Goal: Task Accomplishment & Management: Manage account settings

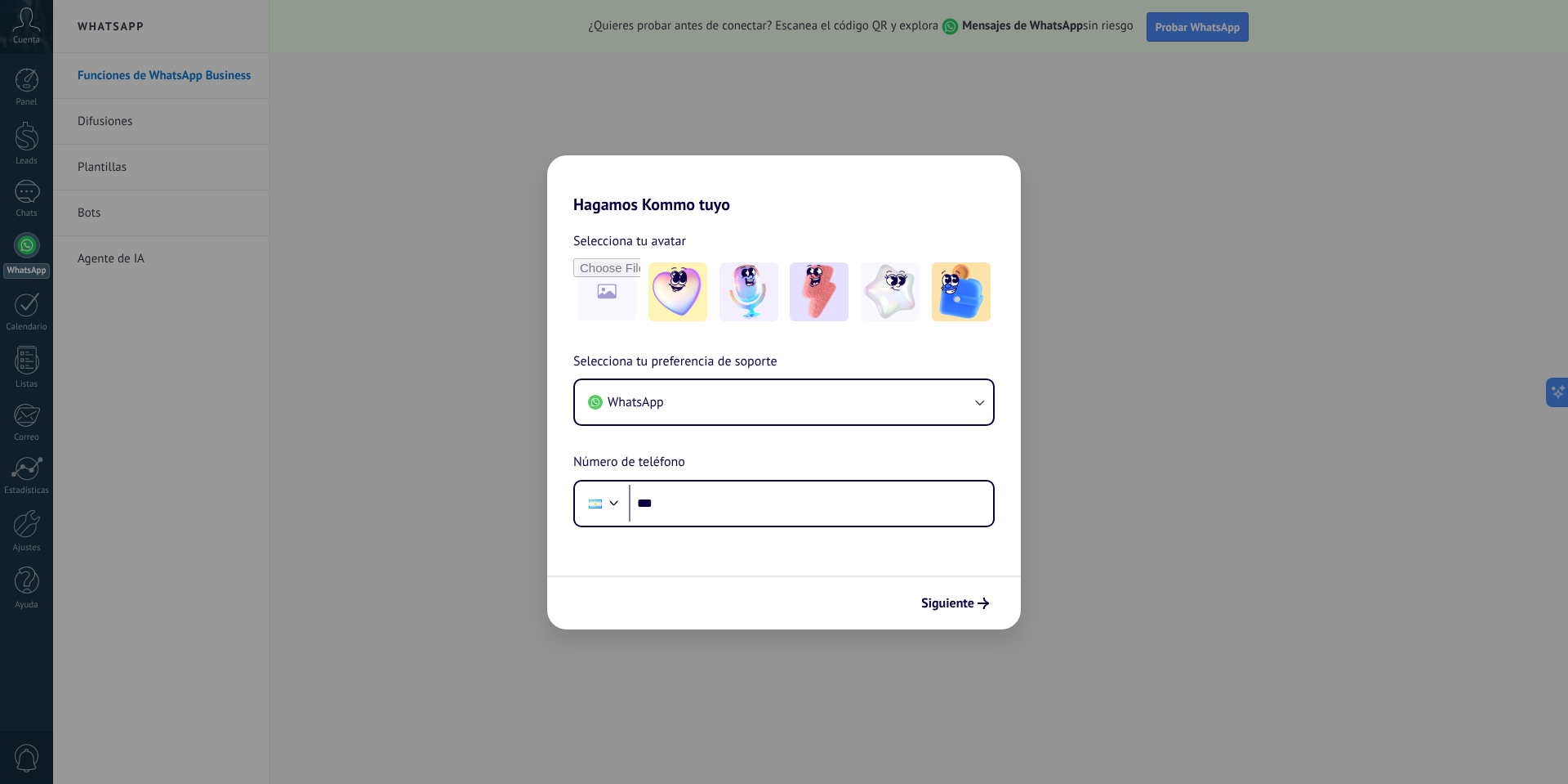
click at [1416, 152] on div "Hagamos Kommo tuyo Selecciona tu avatar Selecciona tu preferencia de soporte Wh…" at bounding box center [784, 392] width 1568 height 784
click at [957, 589] on button "Siguiente" at bounding box center [954, 602] width 83 height 28
click at [1089, 455] on div "Hagamos Kommo tuyo Selecciona tu avatar Selecciona tu preferencia de soporte Wh…" at bounding box center [784, 392] width 1568 height 784
click at [992, 218] on div "Selecciona tu avatar Selecciona tu preferencia de soporte WhatsApp Número de te…" at bounding box center [784, 370] width 474 height 313
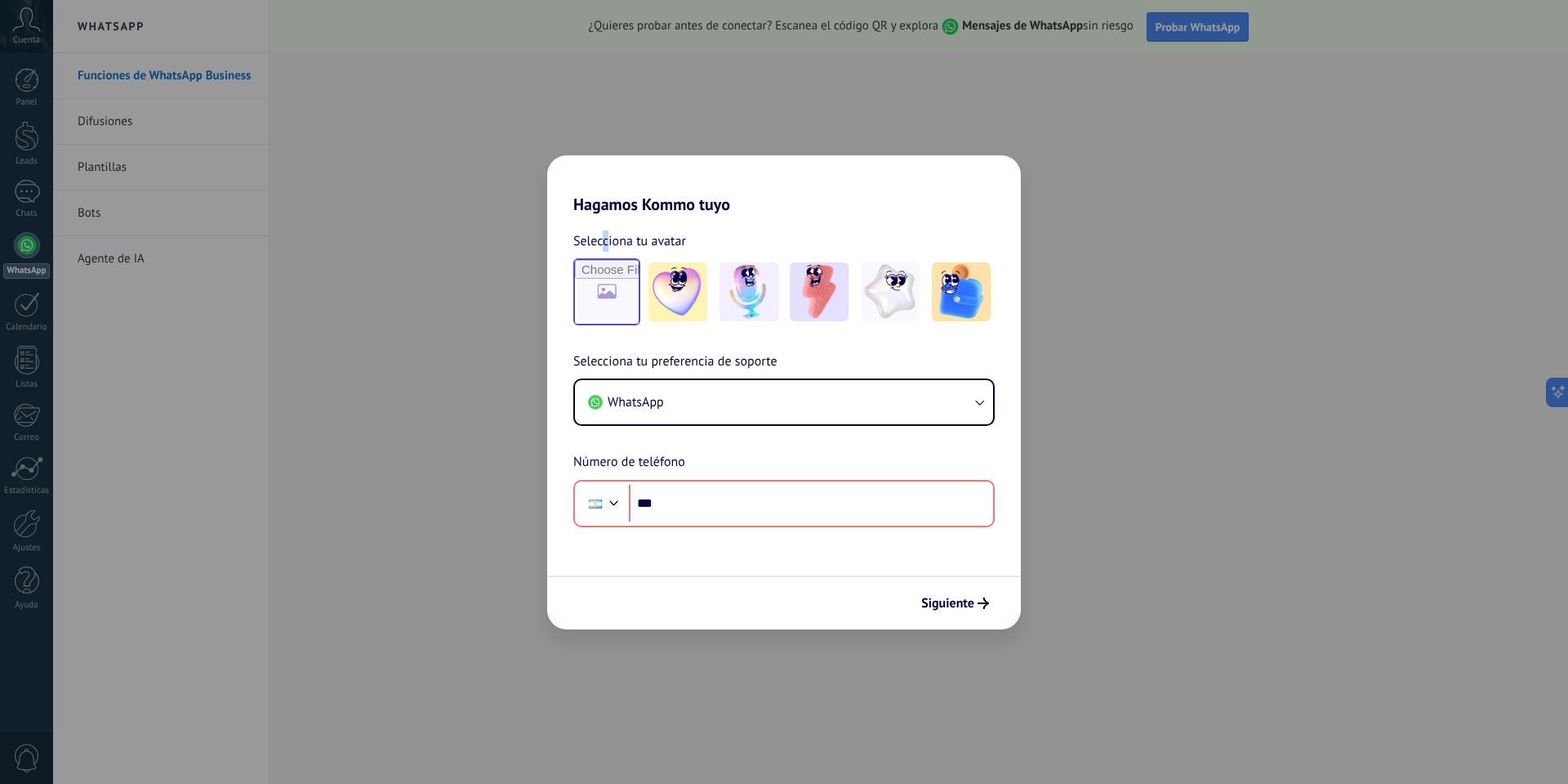
drag, startPoint x: 605, startPoint y: 237, endPoint x: 608, endPoint y: 258, distance: 21.2
click at [608, 242] on span "Selecciona tu avatar" at bounding box center [630, 241] width 113 height 21
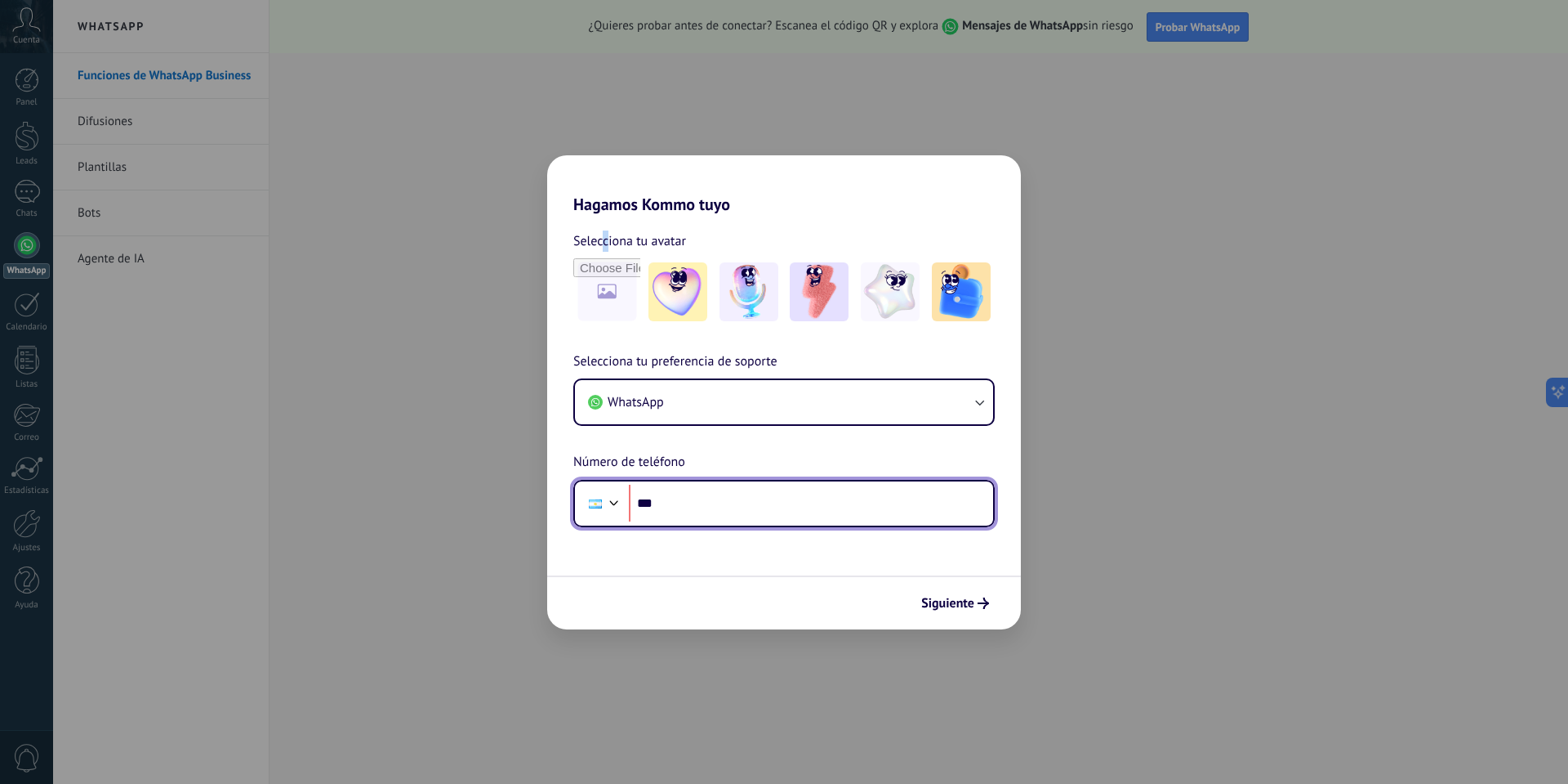
click at [721, 500] on input "***" at bounding box center [811, 504] width 365 height 38
click at [807, 509] on input "***" at bounding box center [811, 504] width 365 height 38
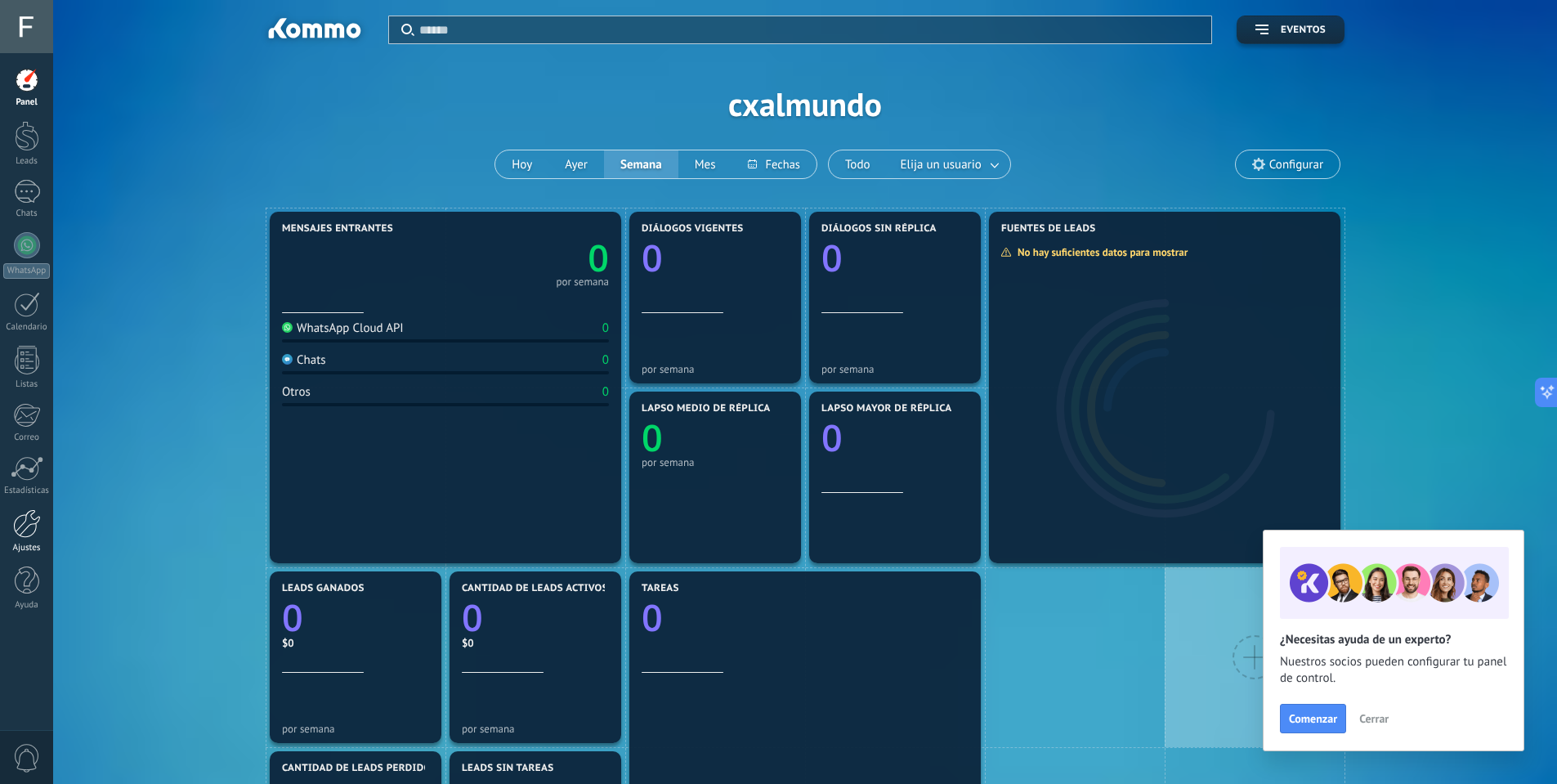
drag, startPoint x: 31, startPoint y: 580, endPoint x: 31, endPoint y: 544, distance: 36.0
click at [31, 580] on div at bounding box center [27, 581] width 25 height 29
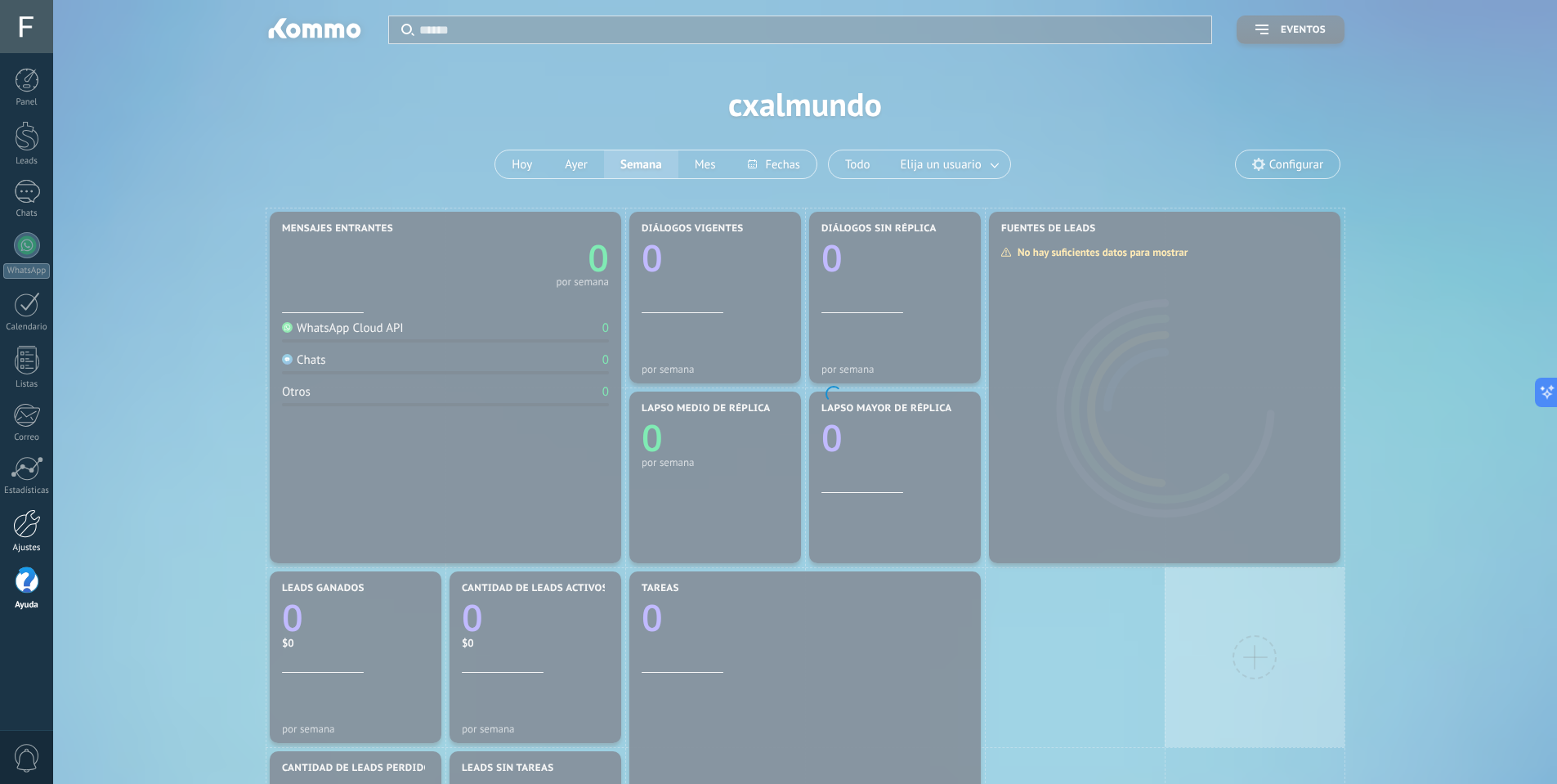
click at [30, 529] on div at bounding box center [27, 524] width 28 height 29
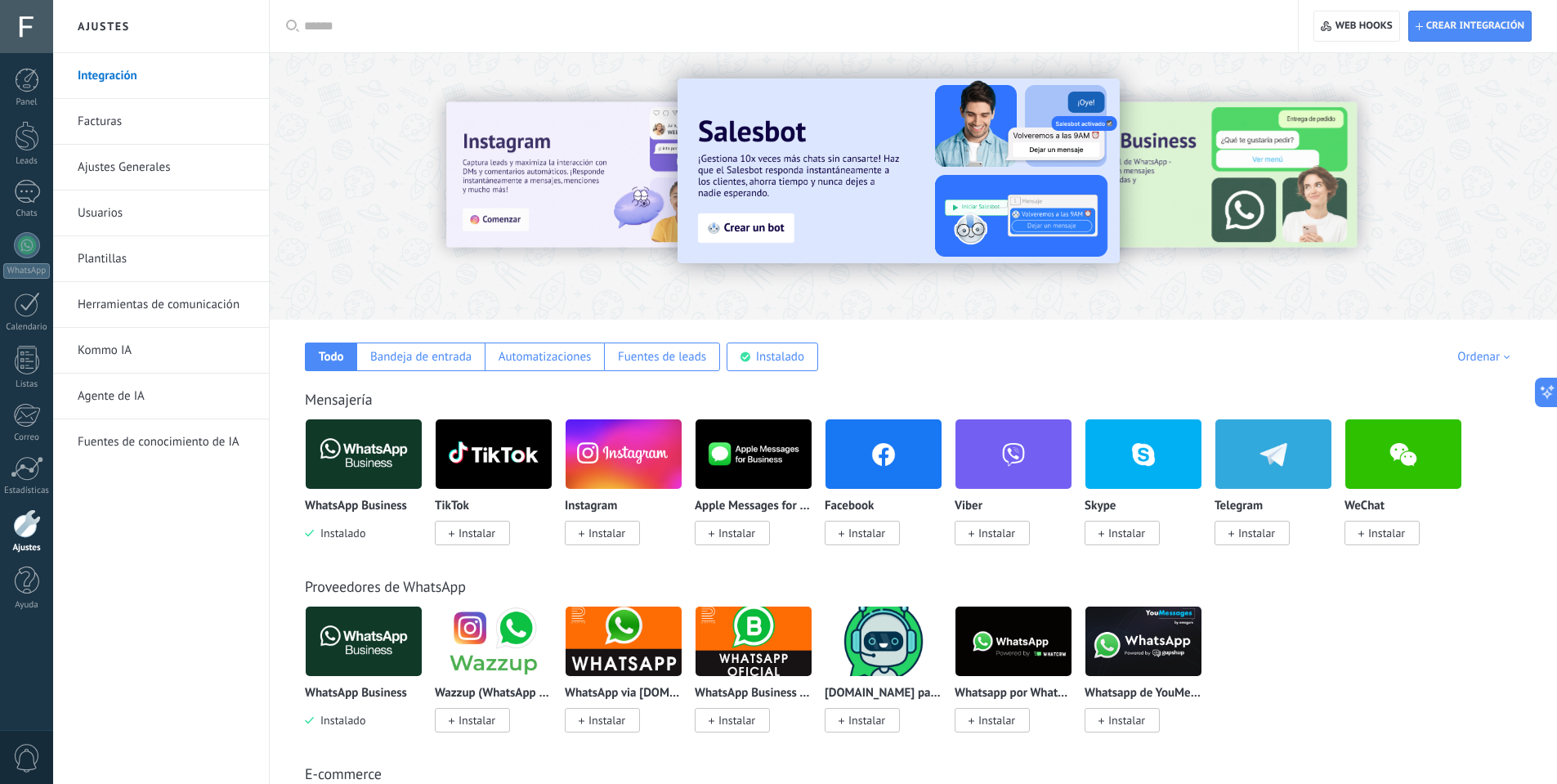
click at [363, 488] on div at bounding box center [364, 453] width 118 height 71
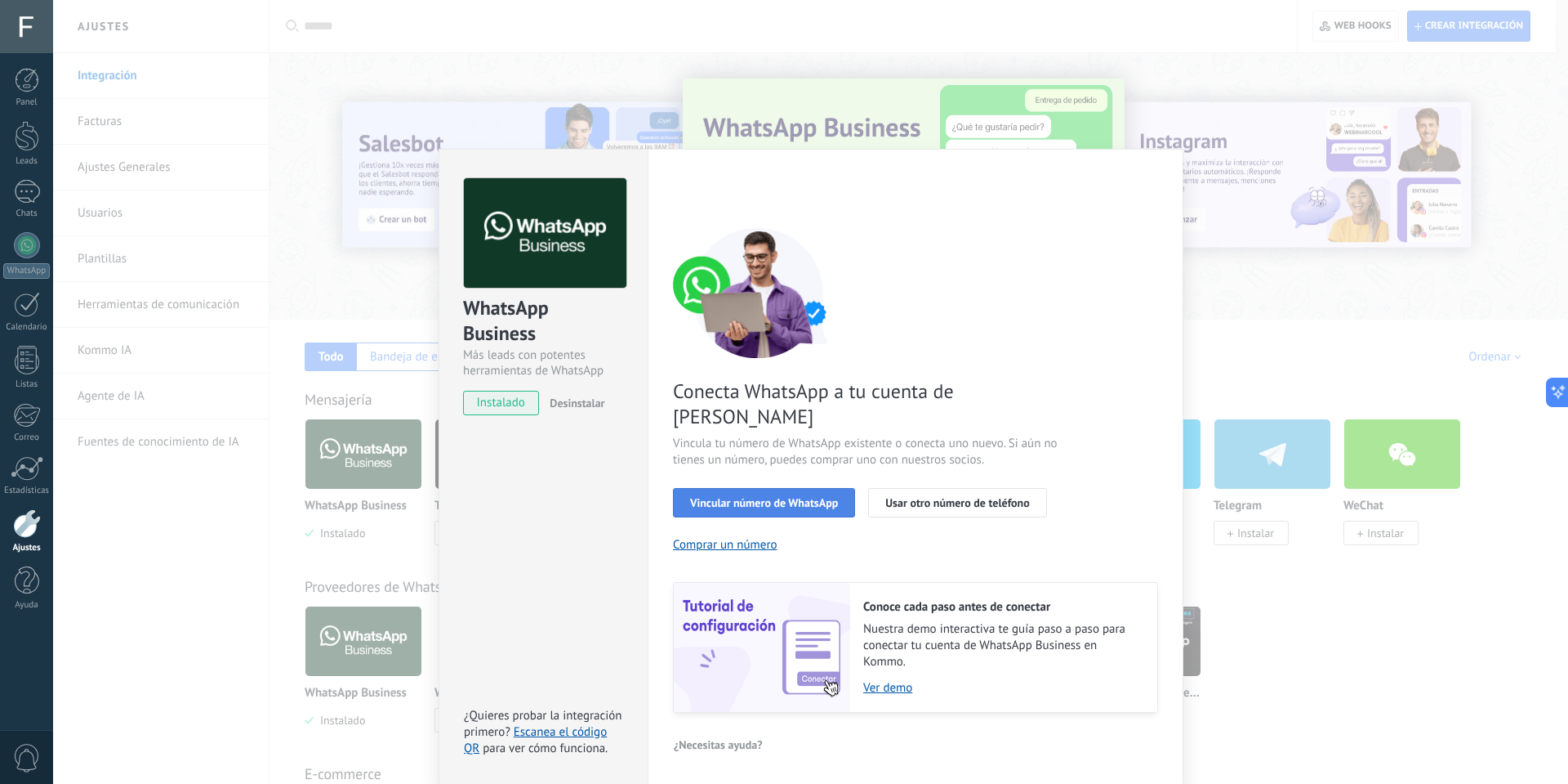
click at [795, 497] on span "Vincular número de WhatsApp" at bounding box center [765, 503] width 148 height 11
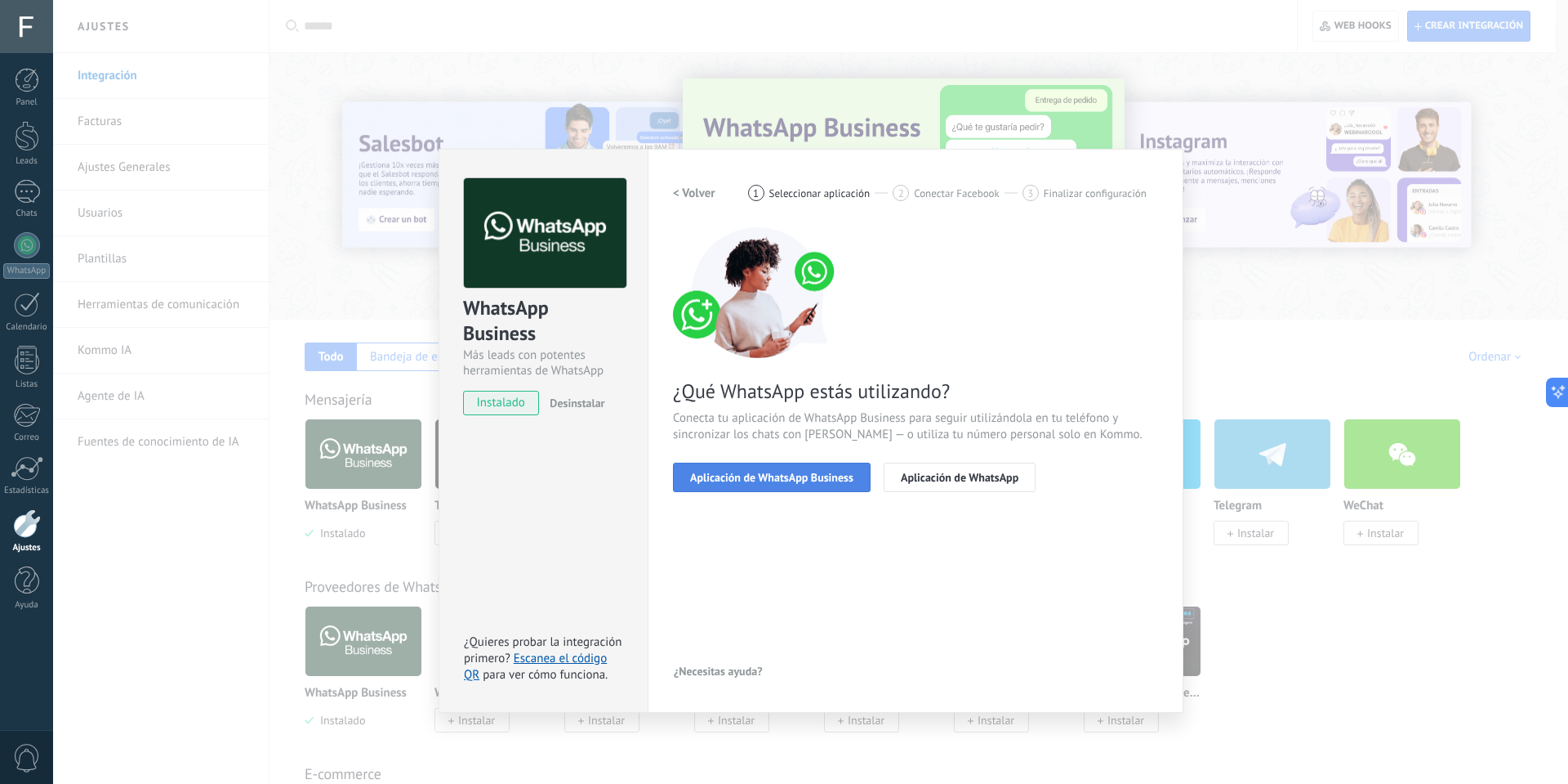
click at [795, 483] on span "Aplicación de WhatsApp Business" at bounding box center [772, 477] width 163 height 11
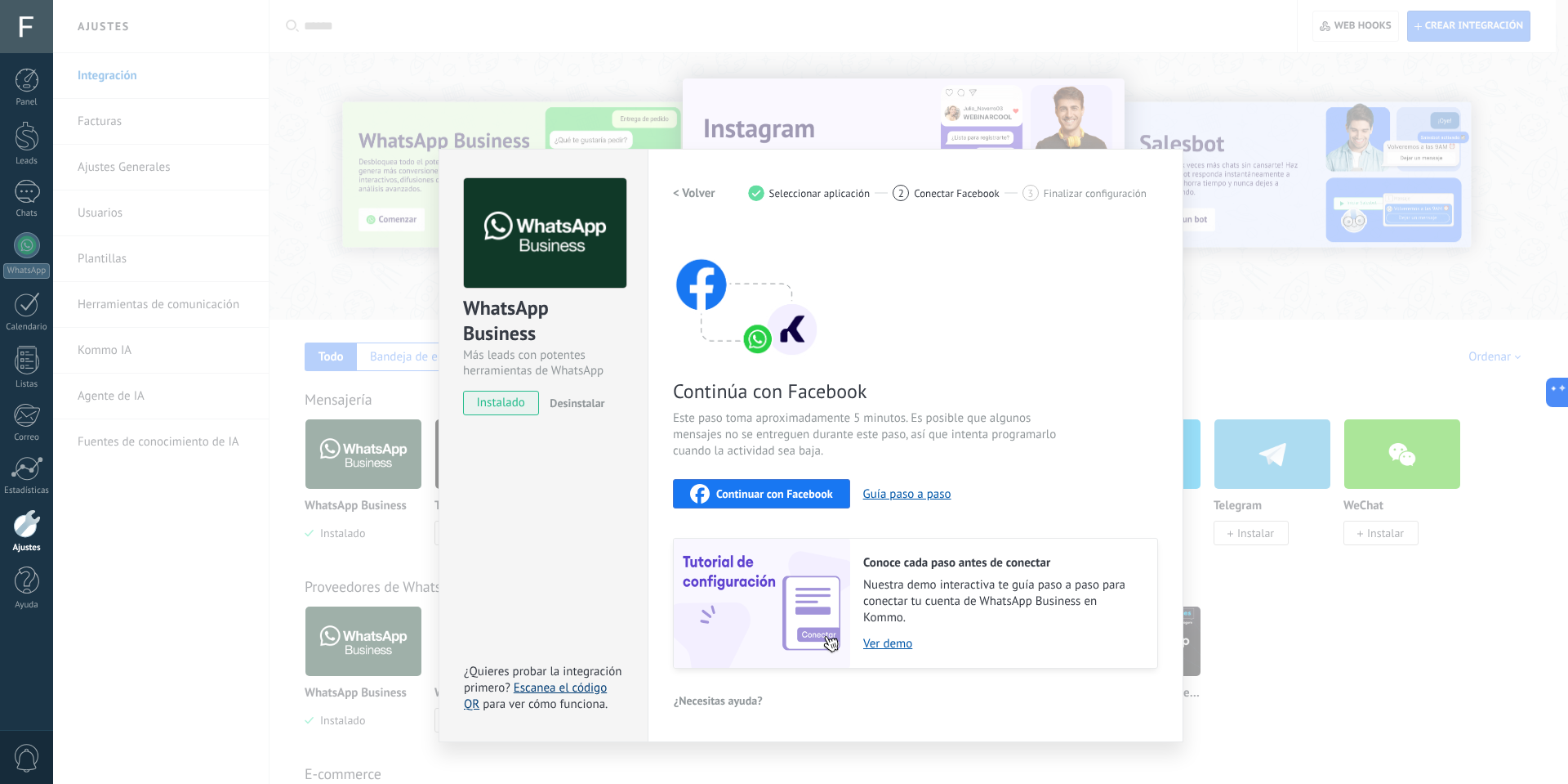
click at [566, 690] on link "Escanea el código QR" at bounding box center [536, 697] width 143 height 32
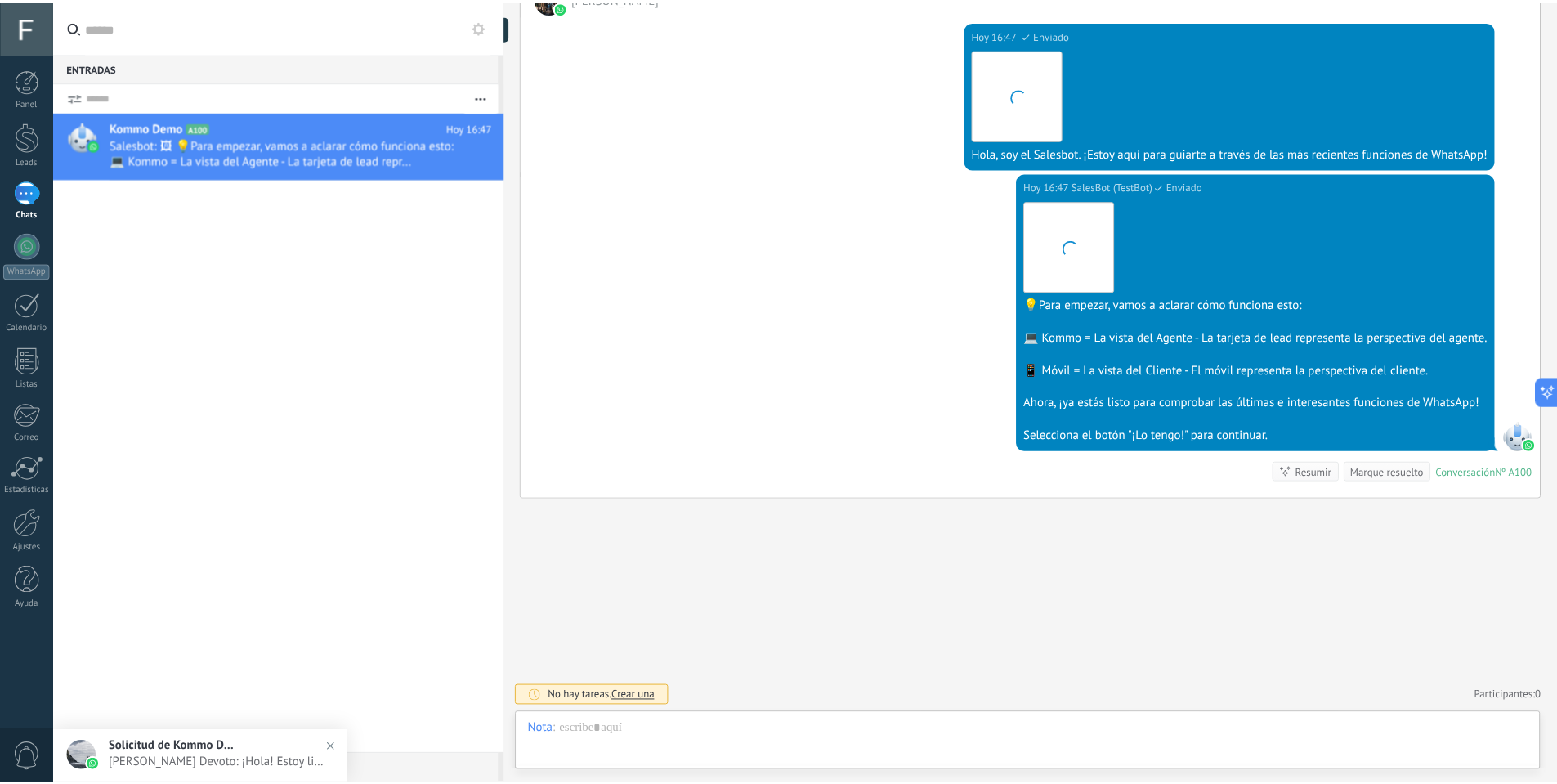
scroll to position [25, 0]
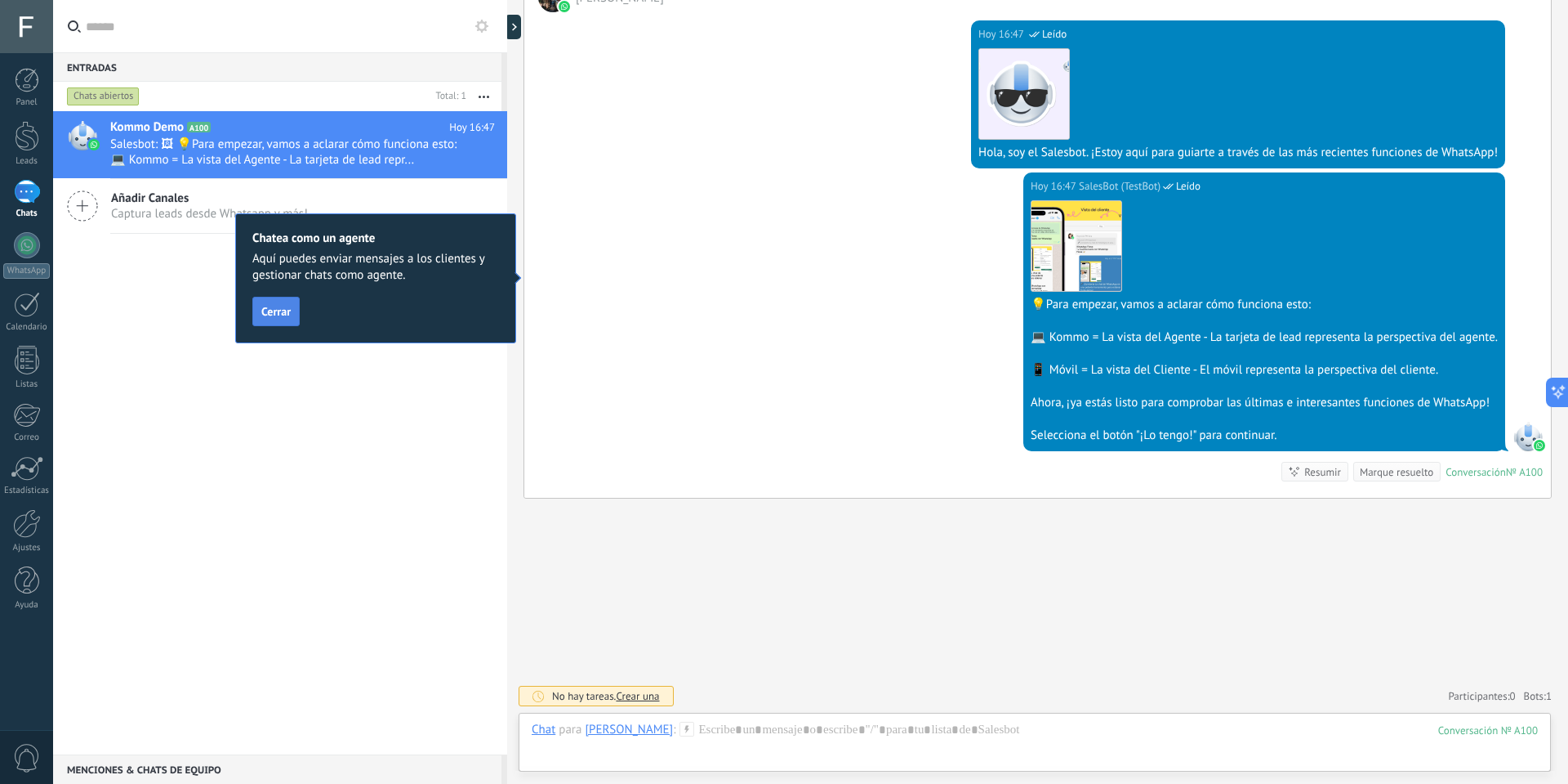
click at [283, 313] on span "Cerrar" at bounding box center [275, 312] width 29 height 11
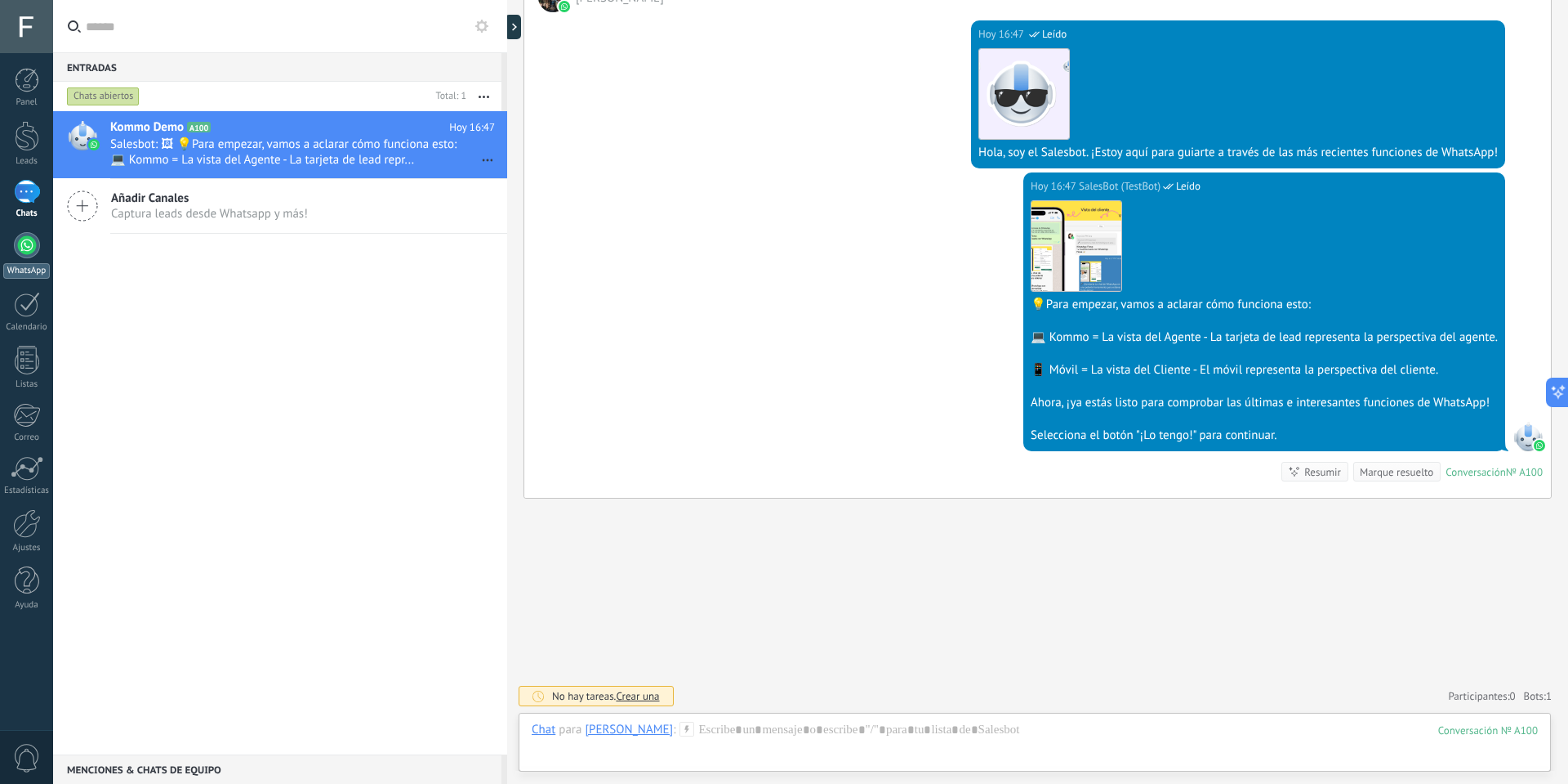
click at [22, 250] on div at bounding box center [28, 245] width 27 height 27
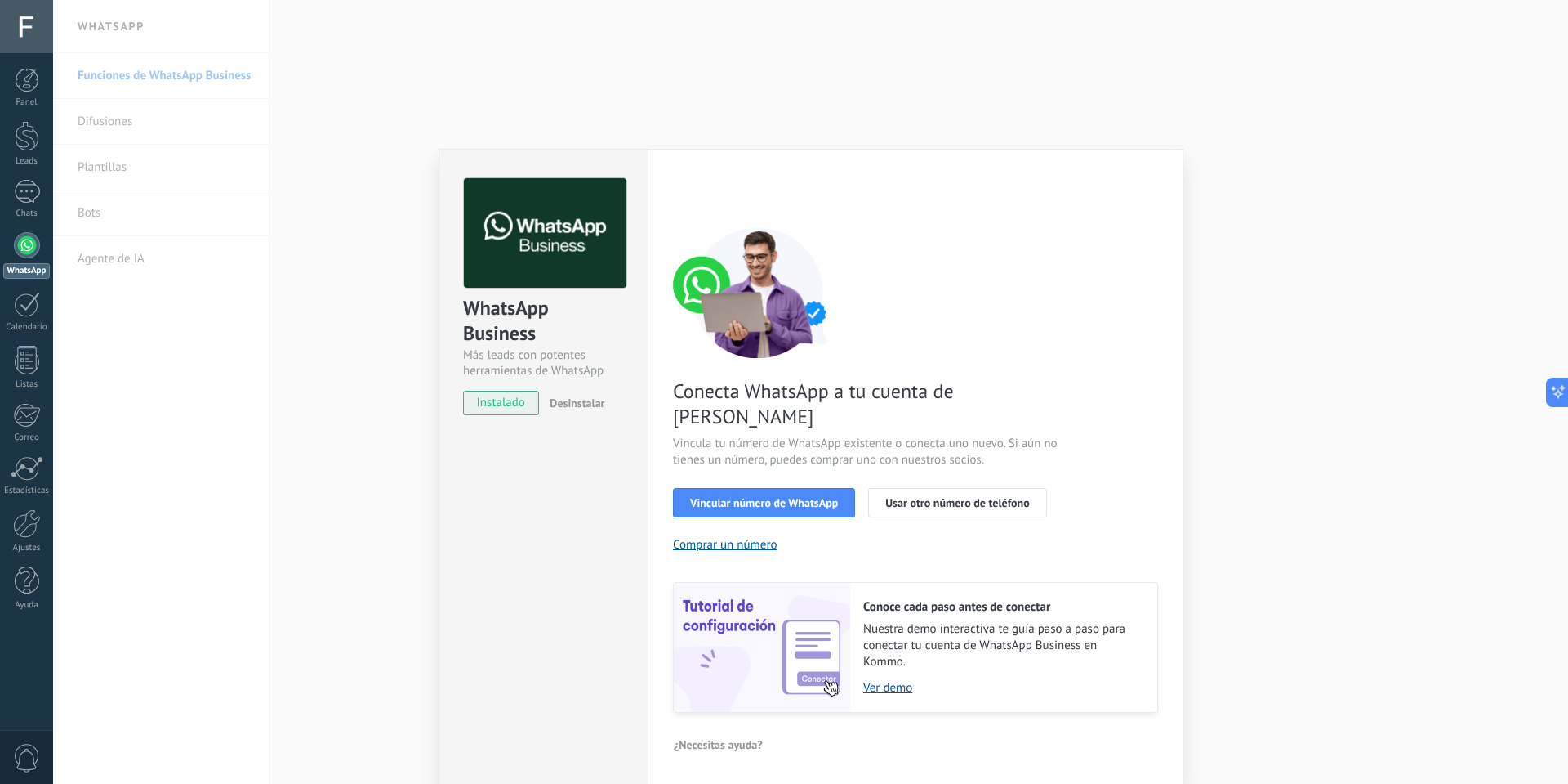
click at [1297, 477] on div "WhatsApp Business Más leads con potentes herramientas de WhatsApp instalado Des…" at bounding box center [810, 392] width 1515 height 784
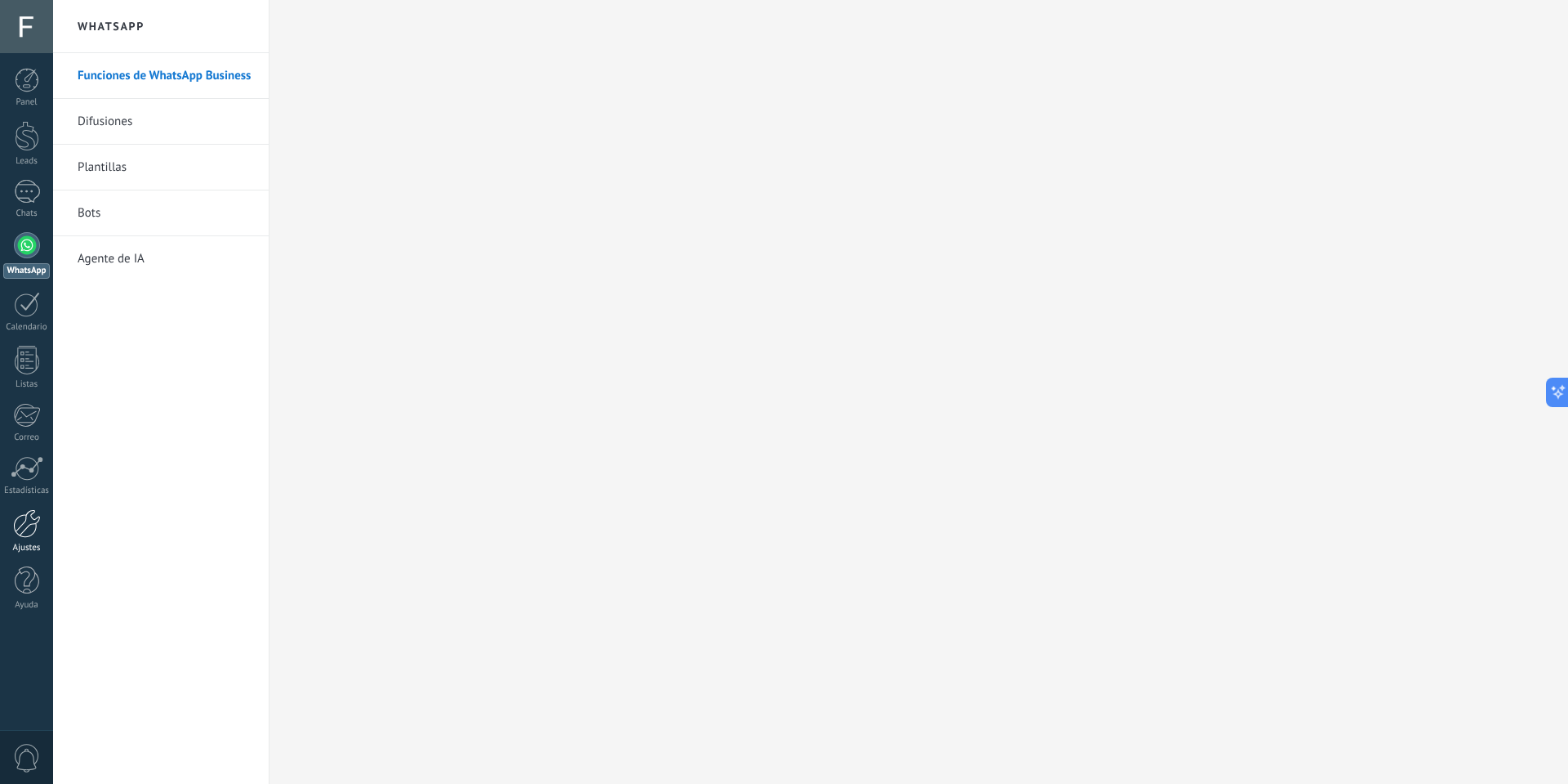
click at [27, 521] on div at bounding box center [27, 524] width 28 height 29
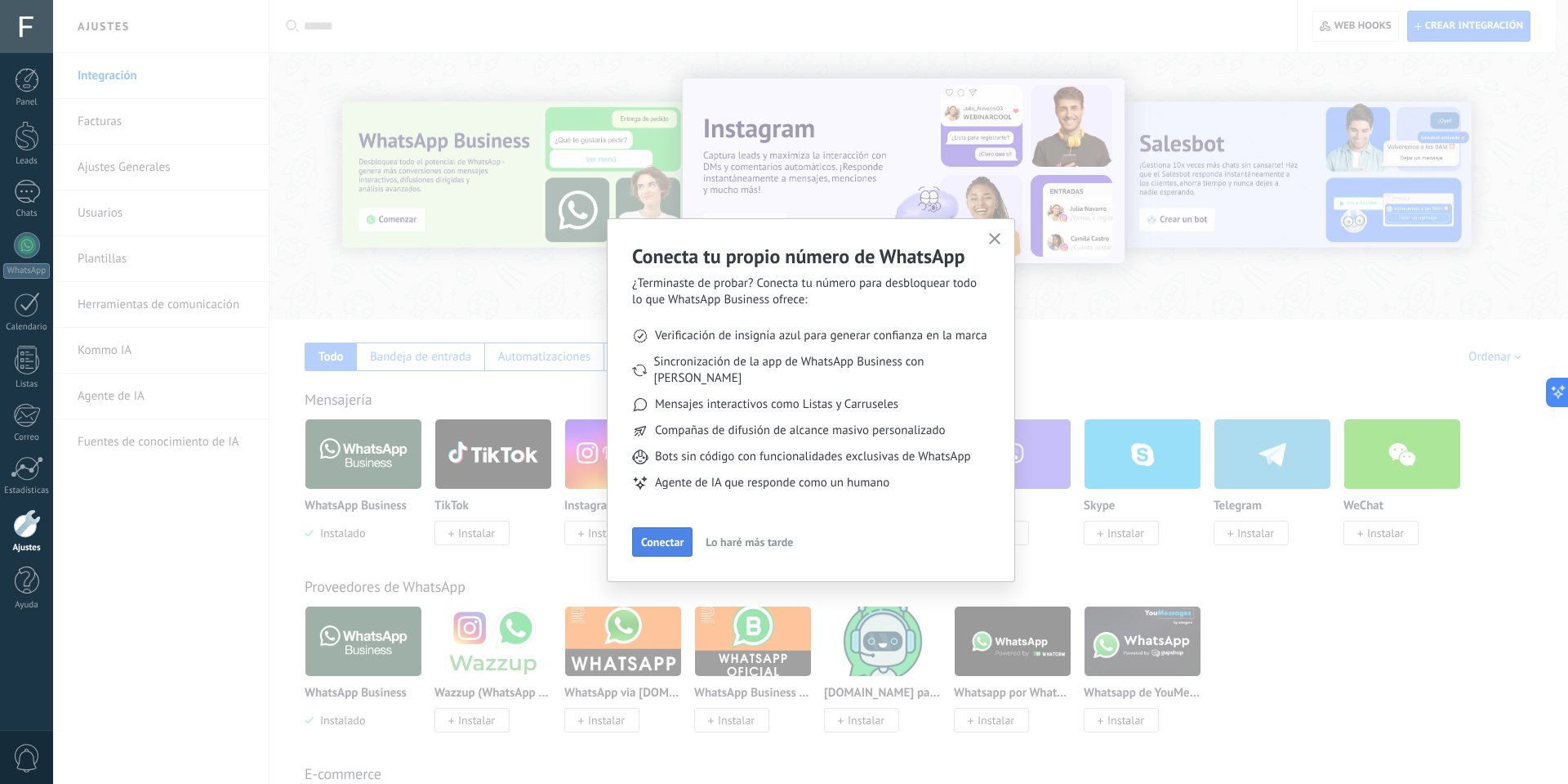
click at [676, 536] on span "Conectar" at bounding box center [662, 542] width 43 height 11
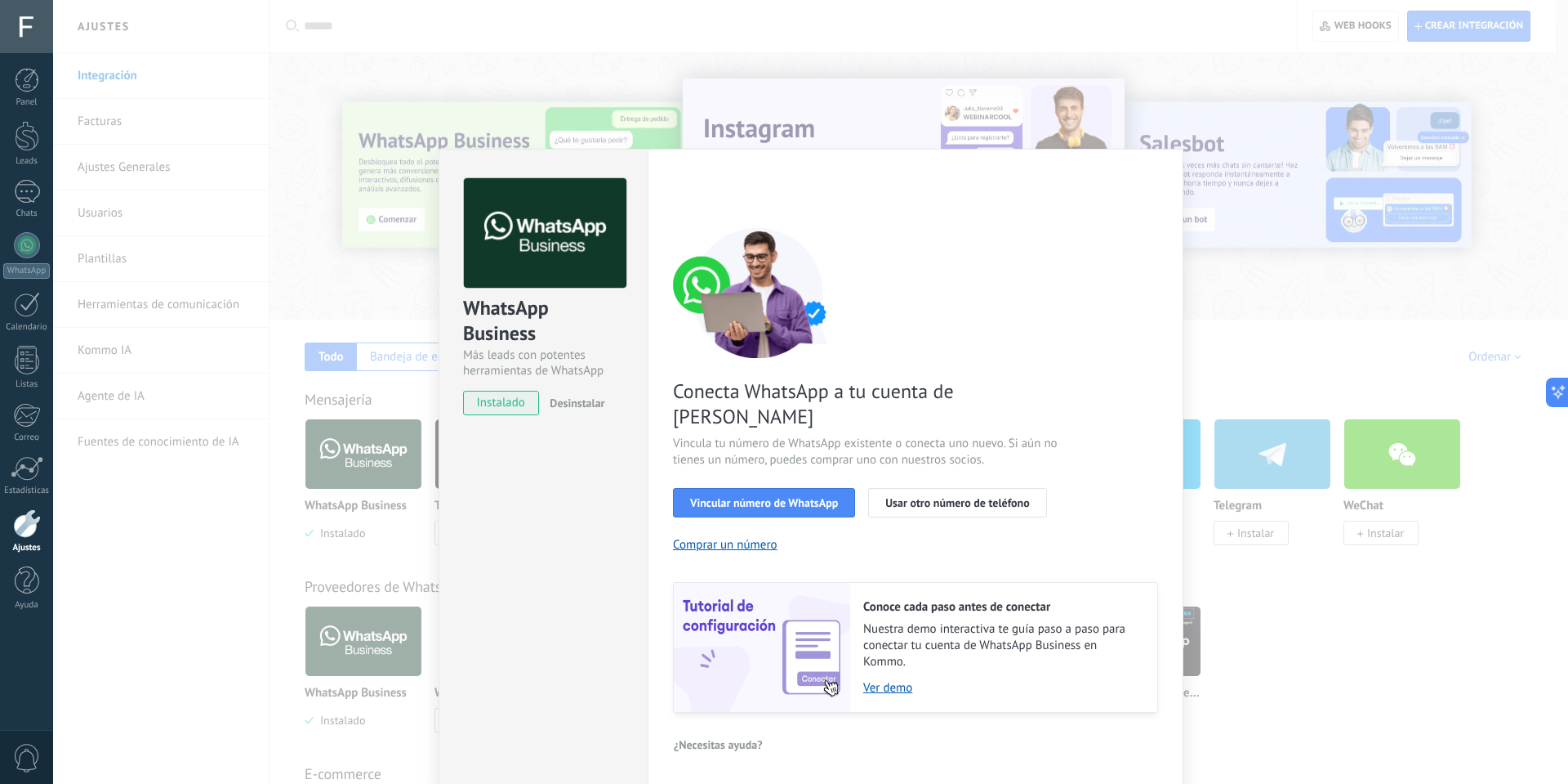
click at [1243, 318] on div "WhatsApp Business Más leads con potentes herramientas de WhatsApp instalado Des…" at bounding box center [810, 392] width 1515 height 784
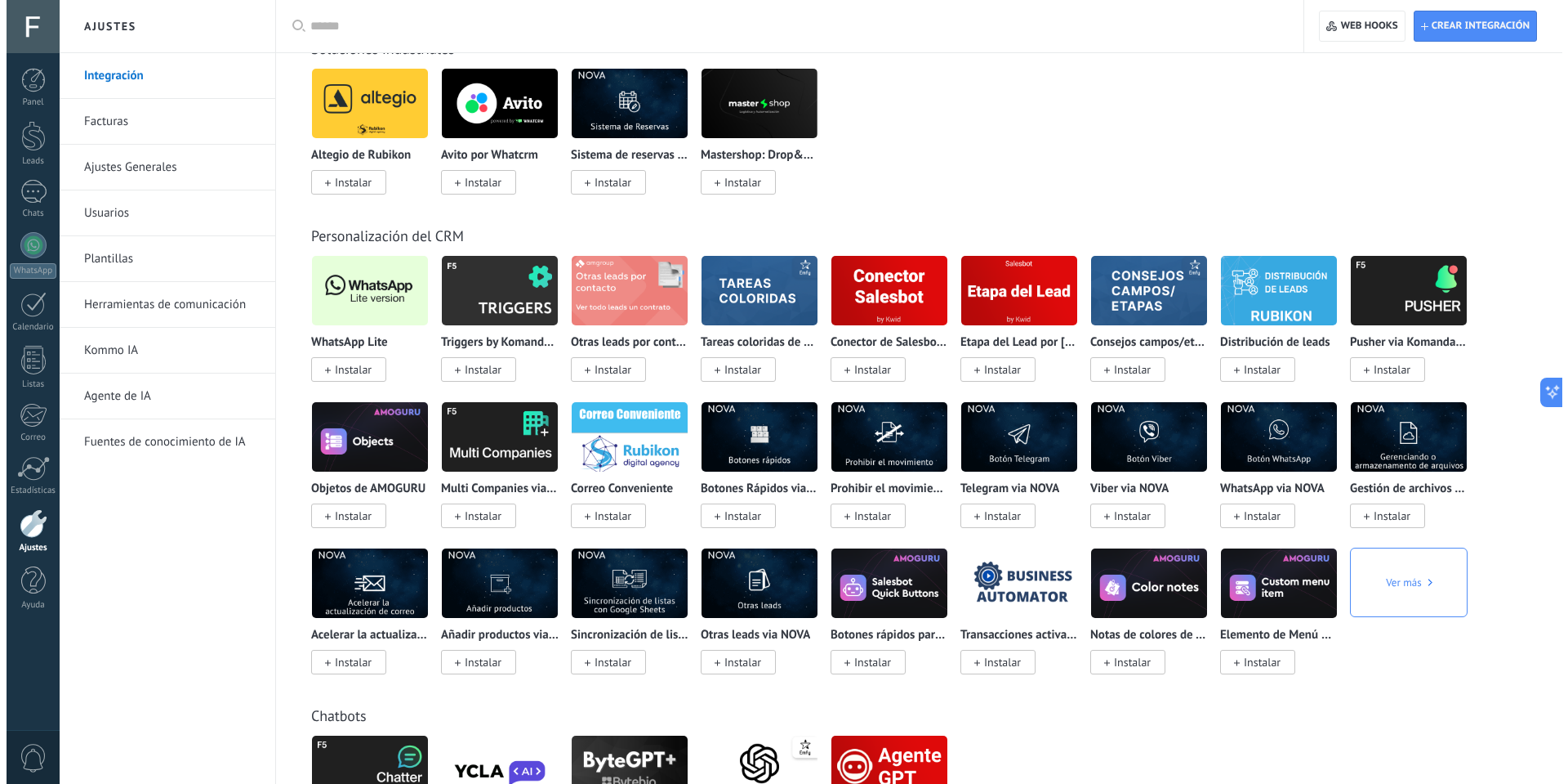
scroll to position [2779, 0]
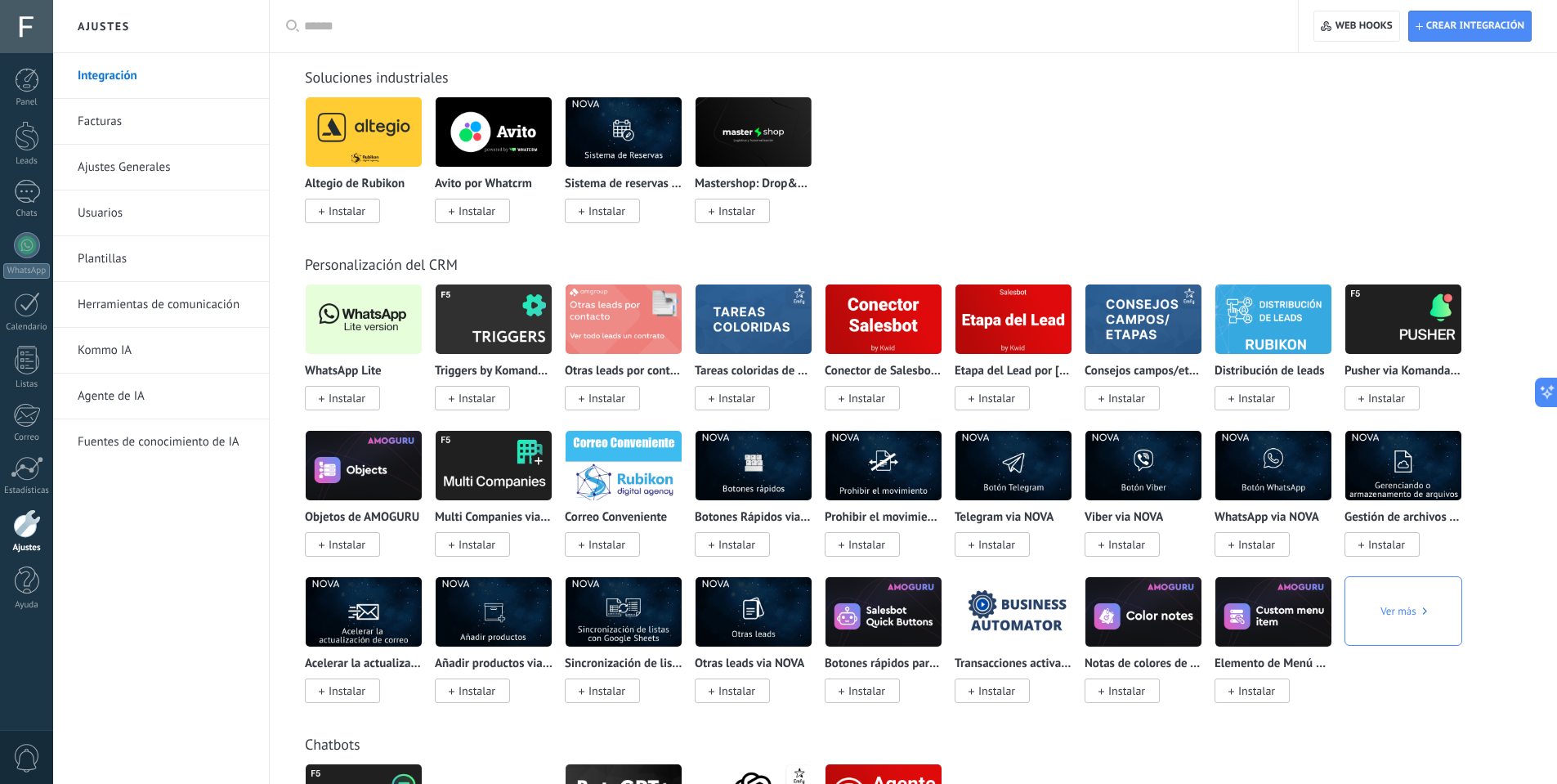
click at [365, 399] on span "Instalar" at bounding box center [347, 397] width 37 height 14
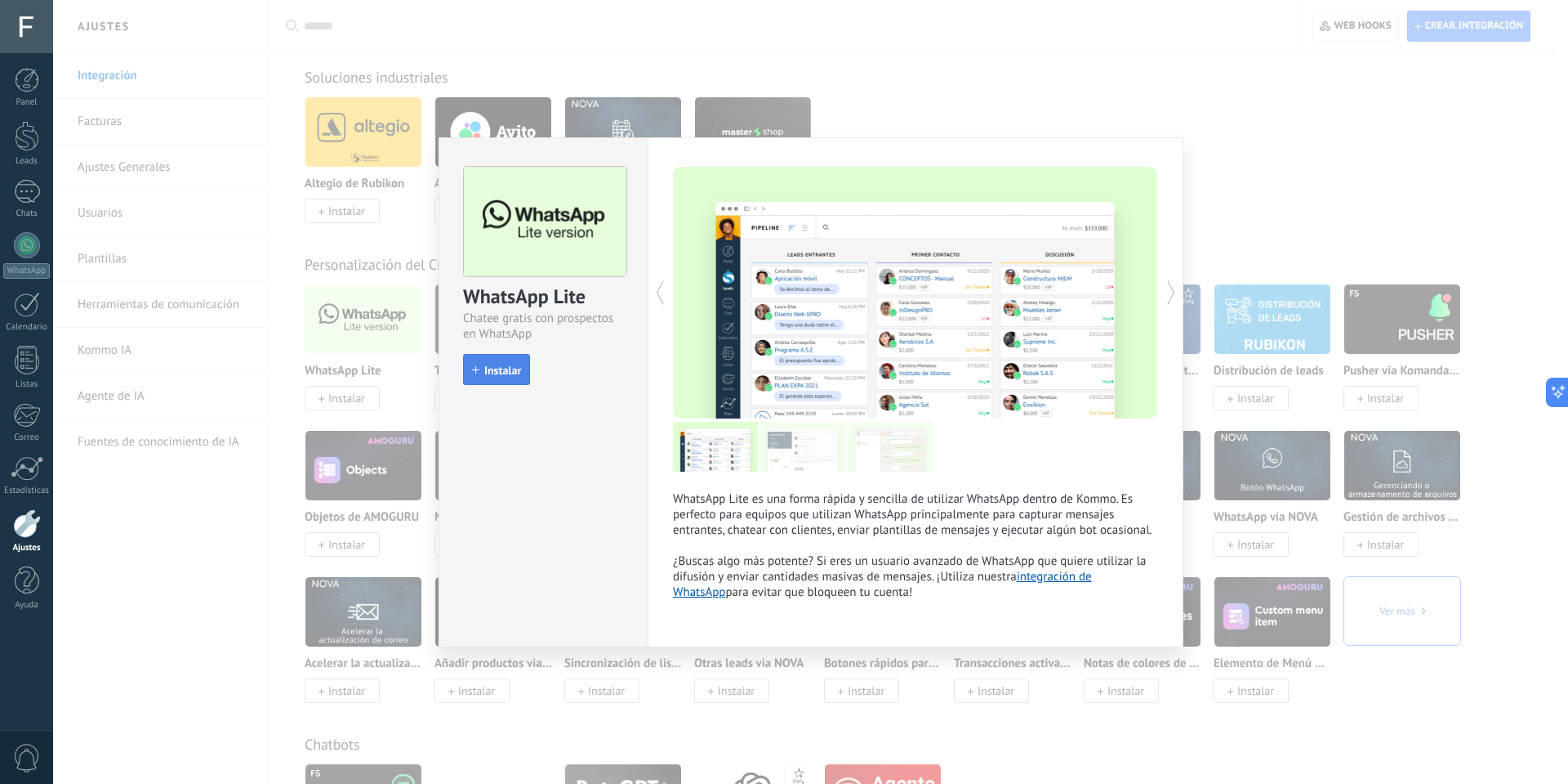
click at [494, 373] on span "Instalar" at bounding box center [502, 371] width 37 height 11
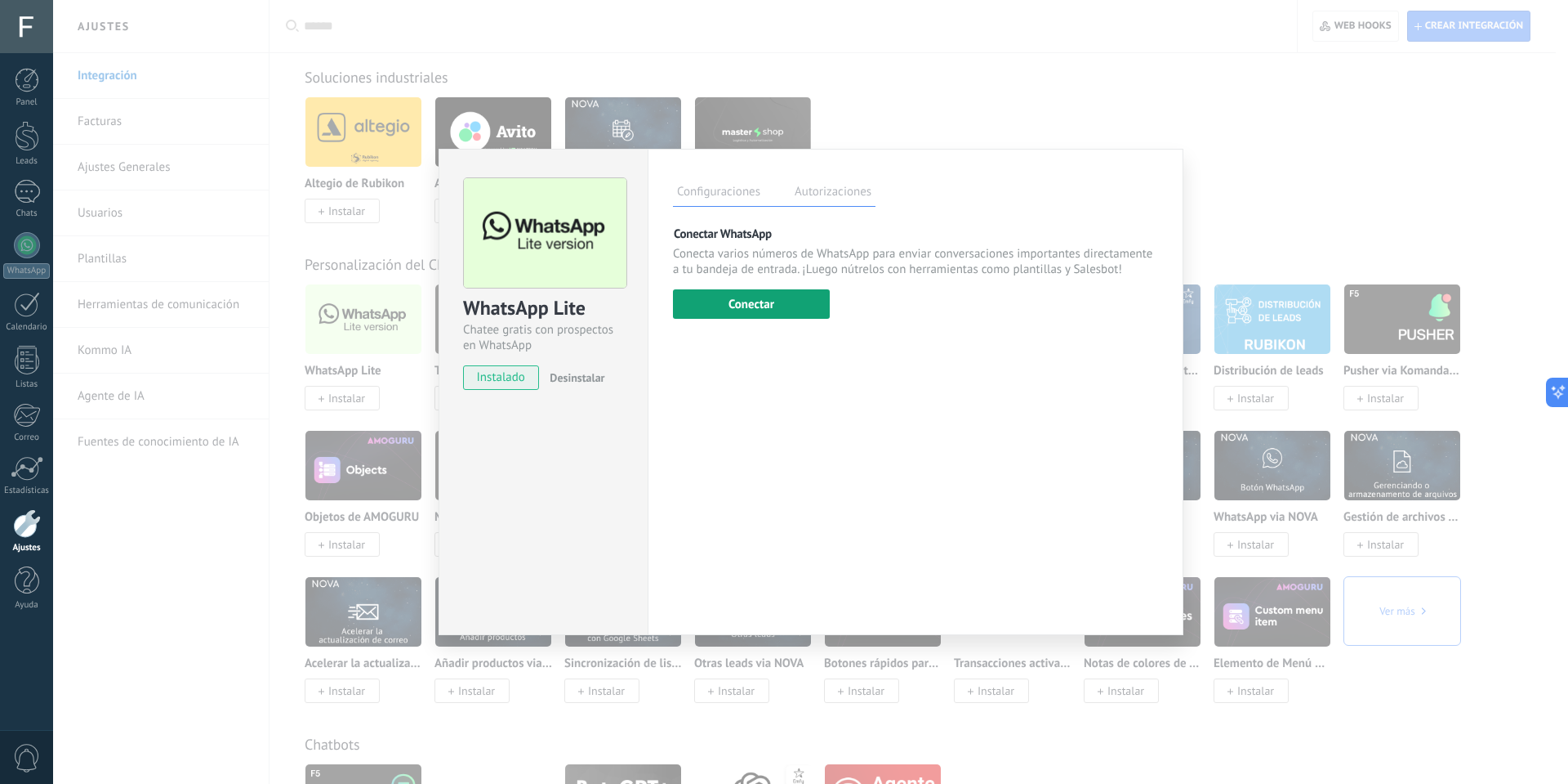
click at [734, 313] on button "Conectar" at bounding box center [751, 303] width 157 height 29
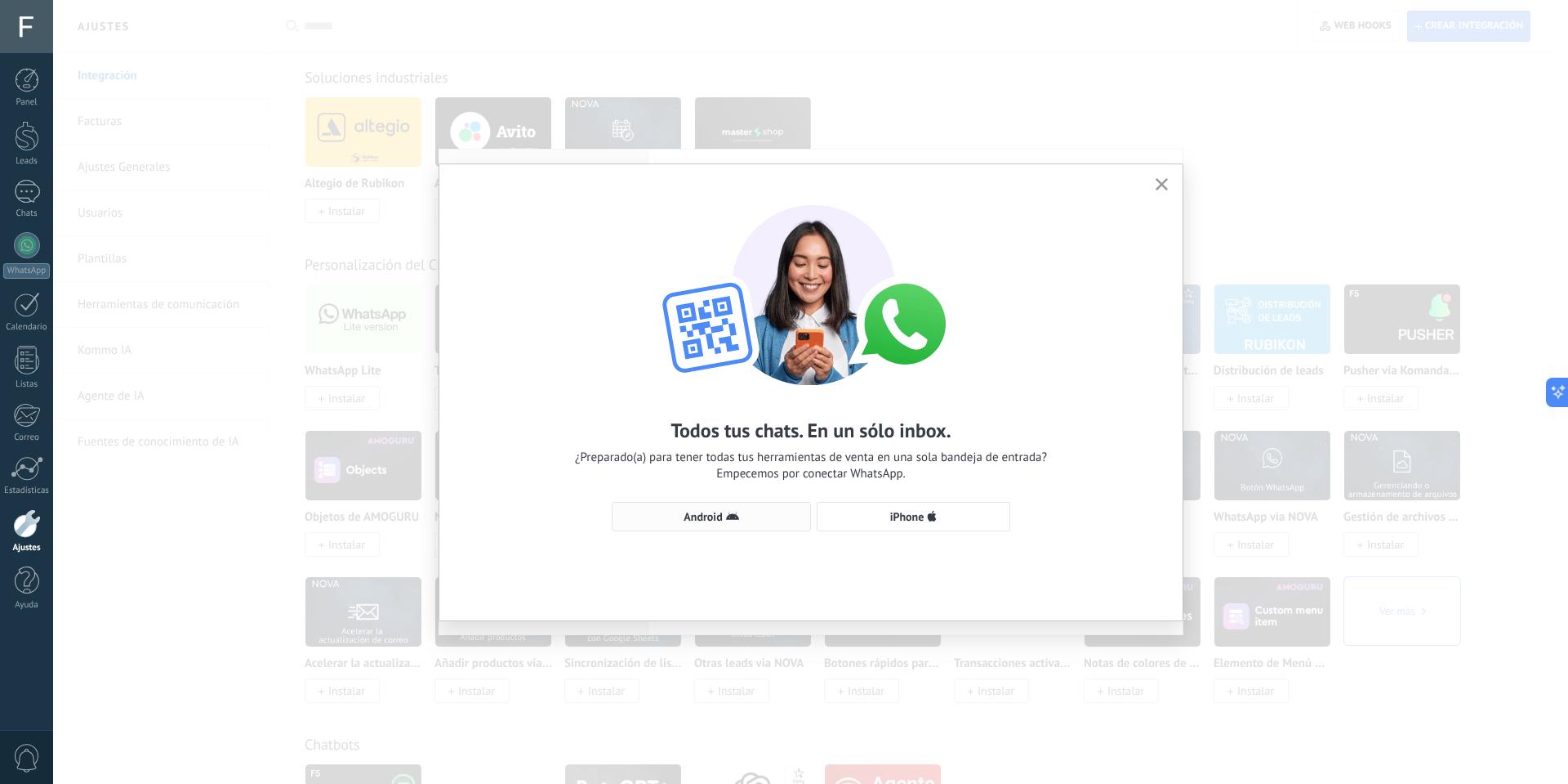
click at [756, 519] on span "Android" at bounding box center [711, 517] width 181 height 13
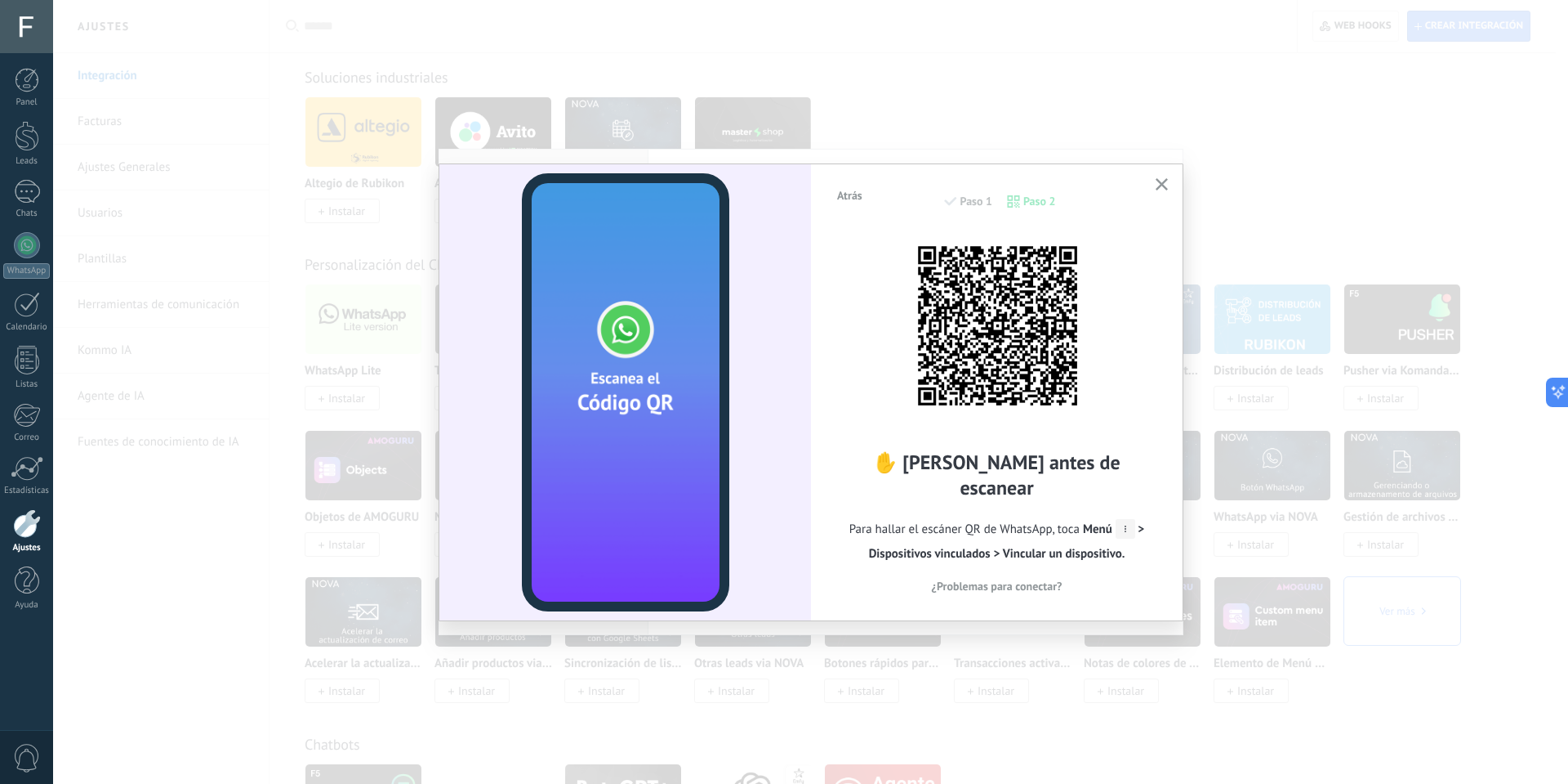
click at [995, 581] on span "¿Problemas para conectar?" at bounding box center [997, 586] width 131 height 11
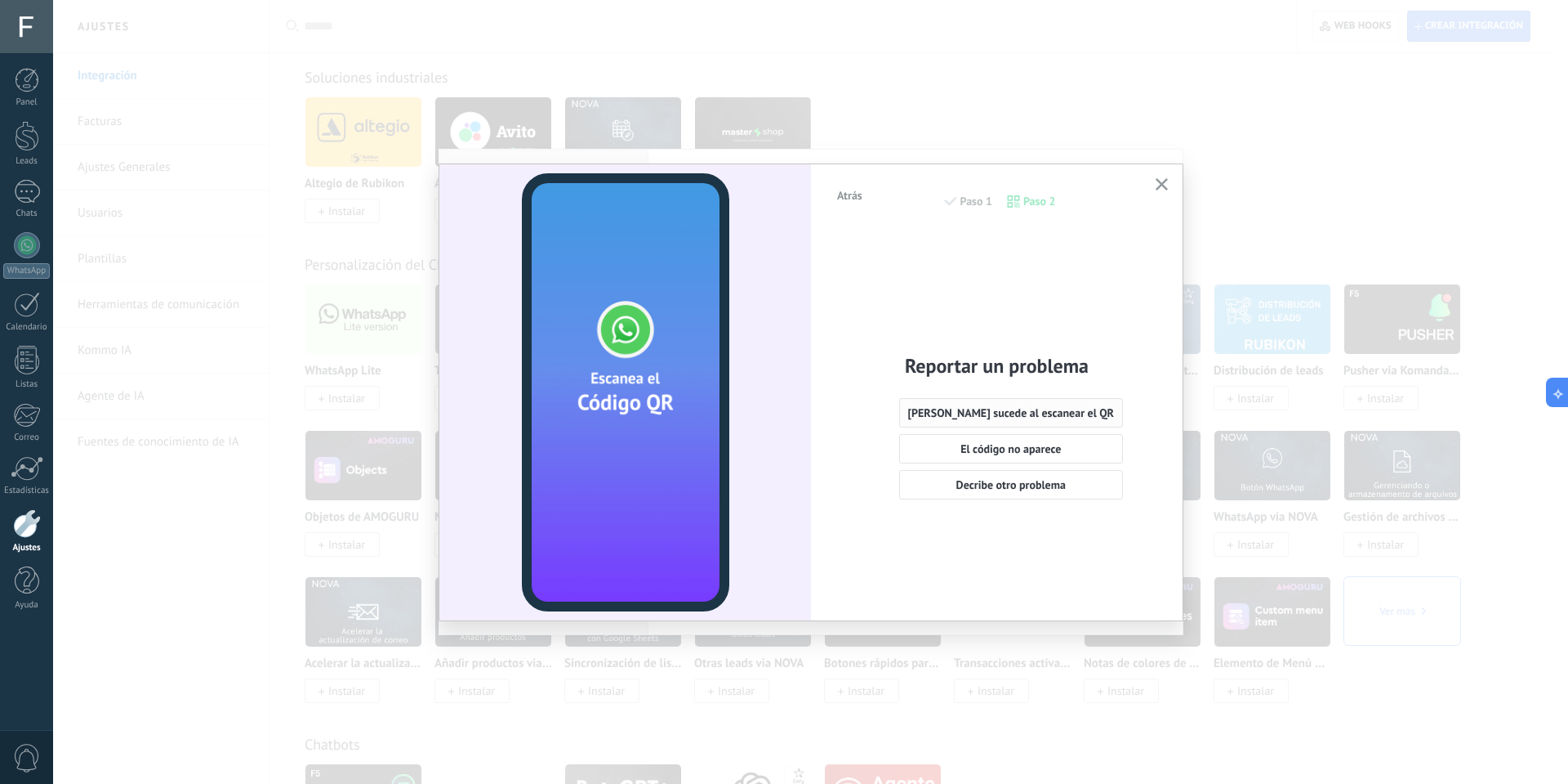
click at [1012, 418] on span "Nada sucede al escanear el QR" at bounding box center [1011, 412] width 207 height 11
click at [999, 492] on span "Si, el código aún no escanea" at bounding box center [997, 488] width 137 height 11
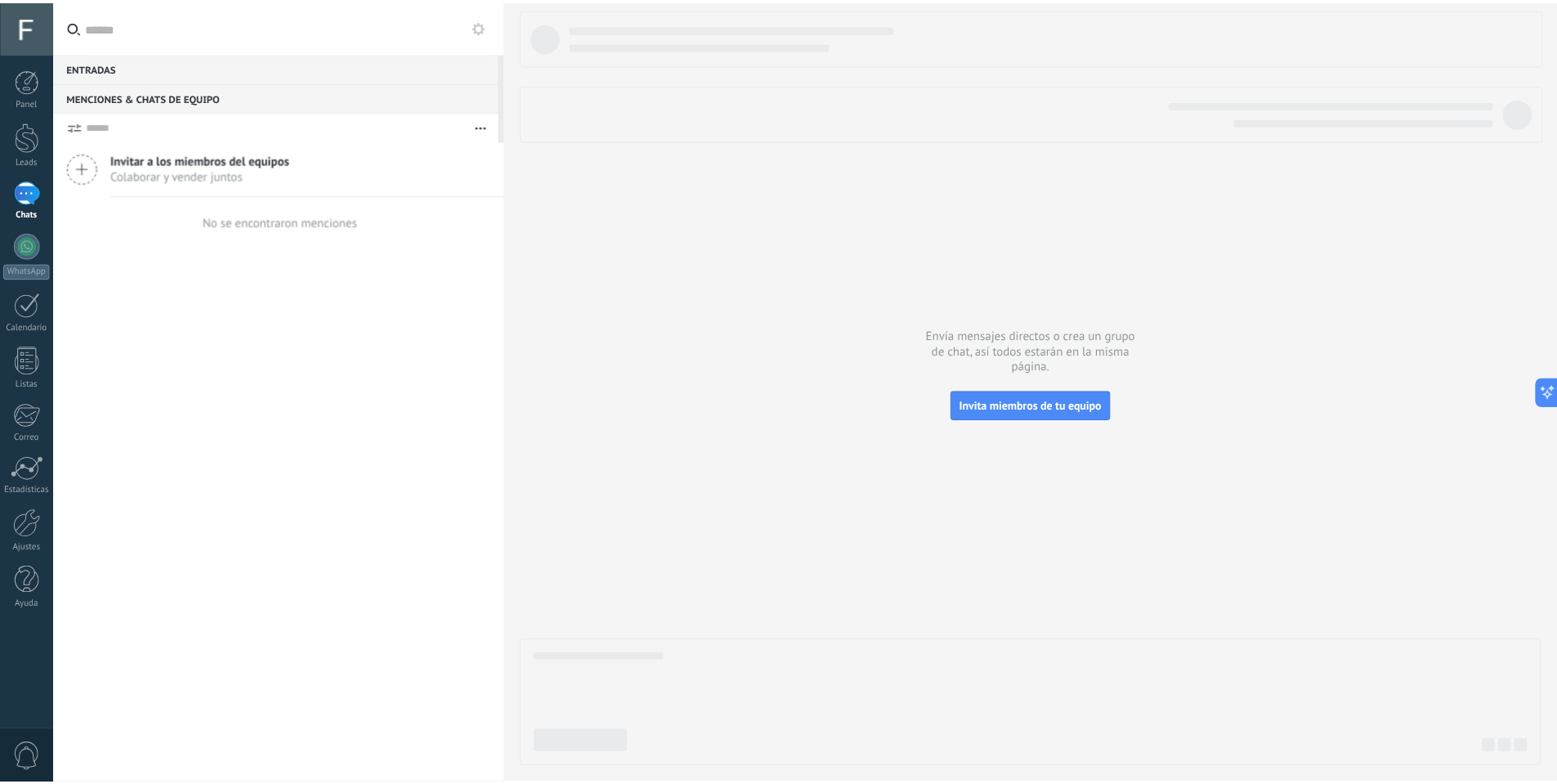
scroll to position [15, 0]
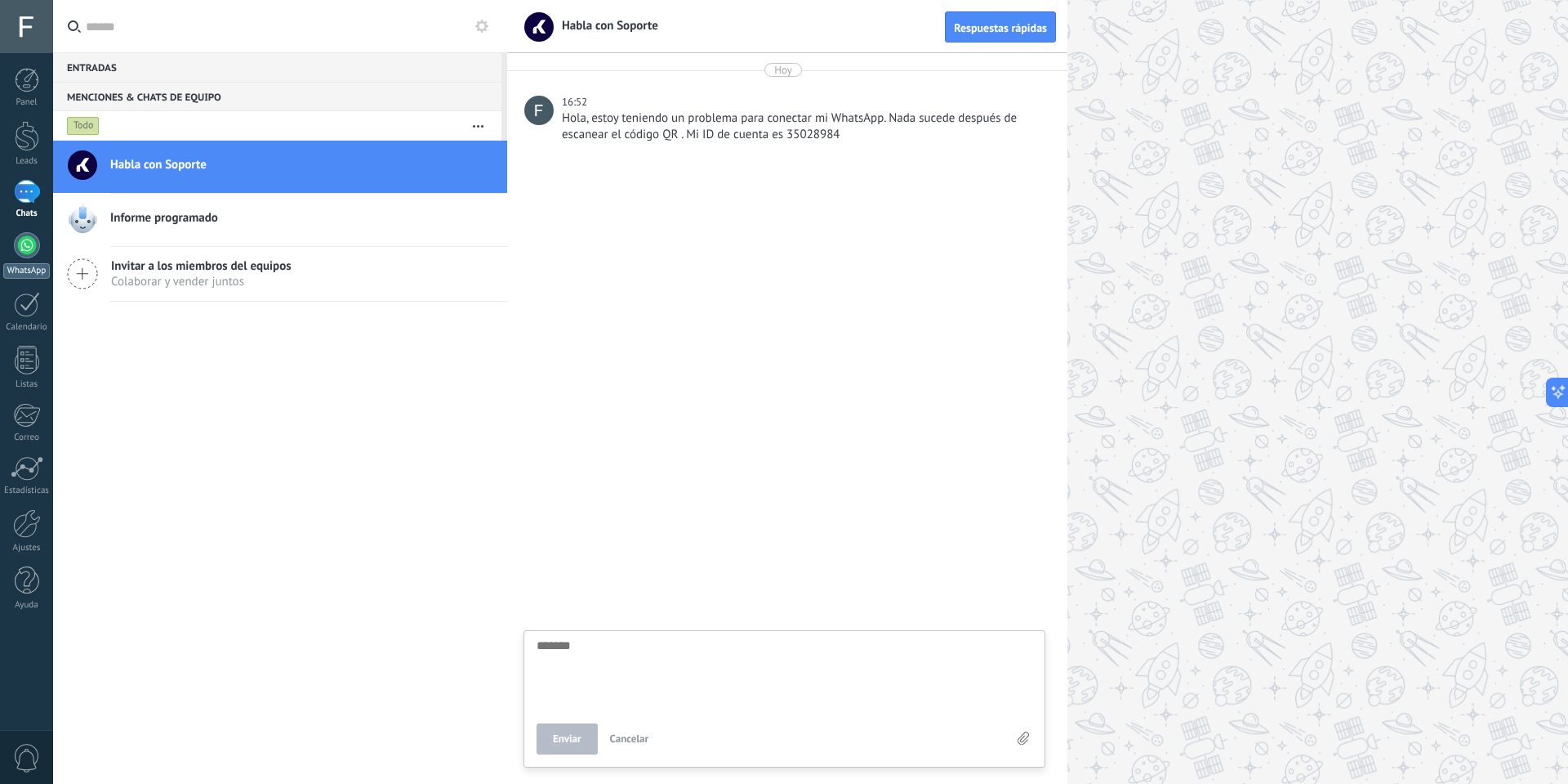
click at [42, 242] on link "WhatsApp" at bounding box center [27, 255] width 53 height 47
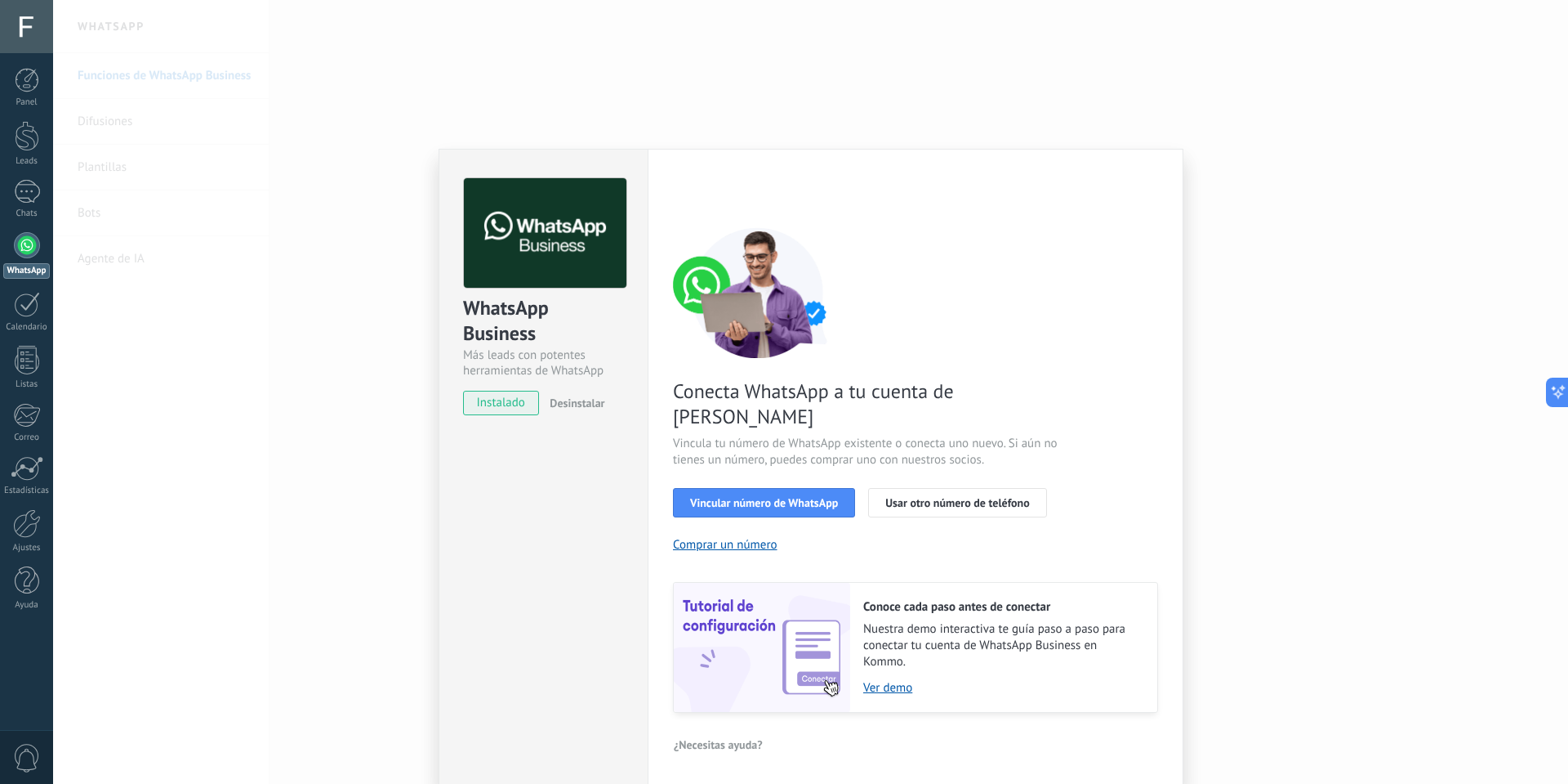
drag, startPoint x: 1258, startPoint y: 437, endPoint x: 1138, endPoint y: 469, distance: 124.2
click at [1256, 444] on div "WhatsApp Business Más leads con potentes herramientas de WhatsApp instalado Des…" at bounding box center [810, 392] width 1515 height 784
click at [1451, 503] on div "WhatsApp Business Más leads con potentes herramientas de WhatsApp instalado Des…" at bounding box center [810, 392] width 1515 height 784
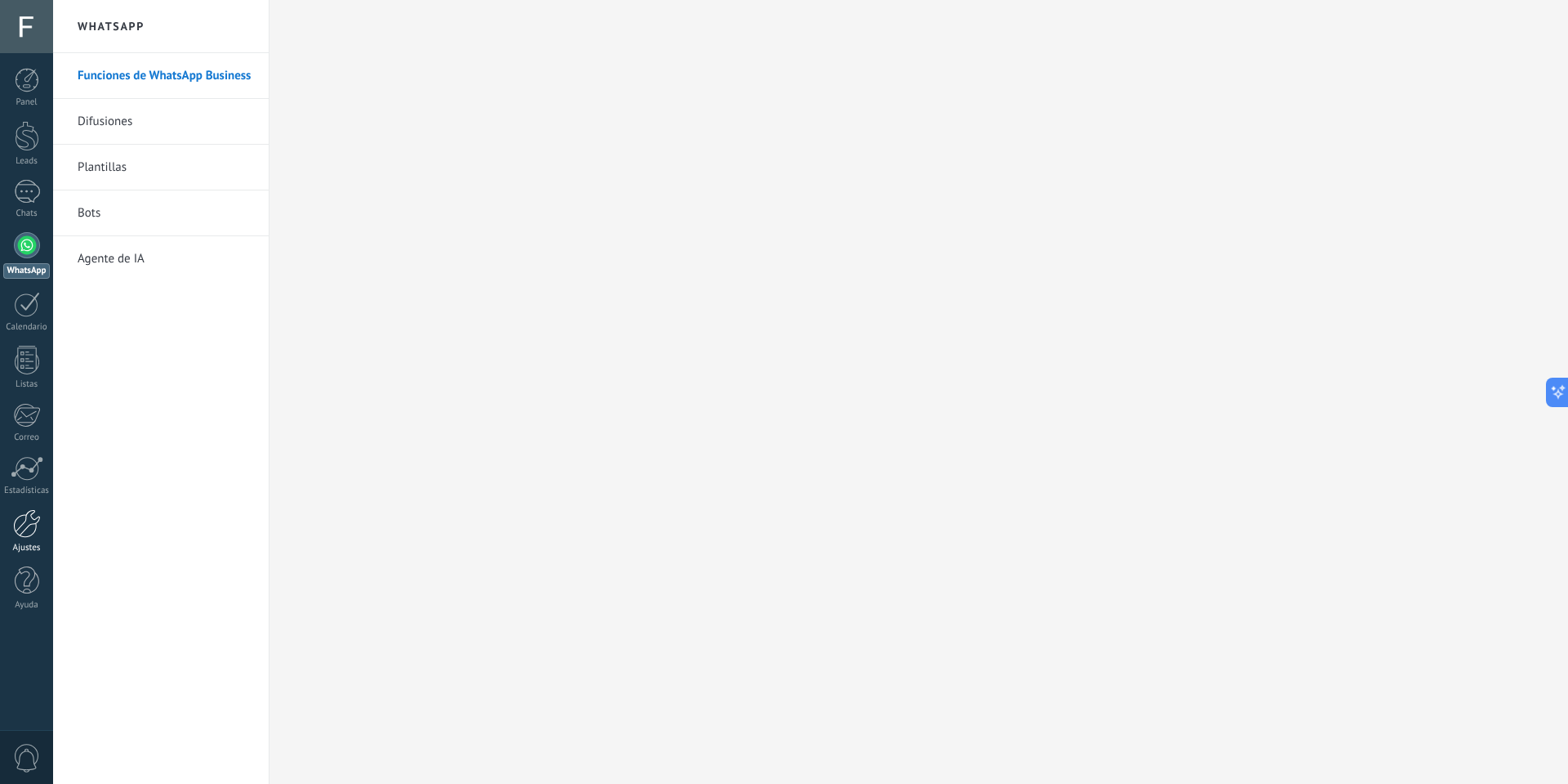
click at [25, 541] on link "Ajustes" at bounding box center [27, 531] width 53 height 44
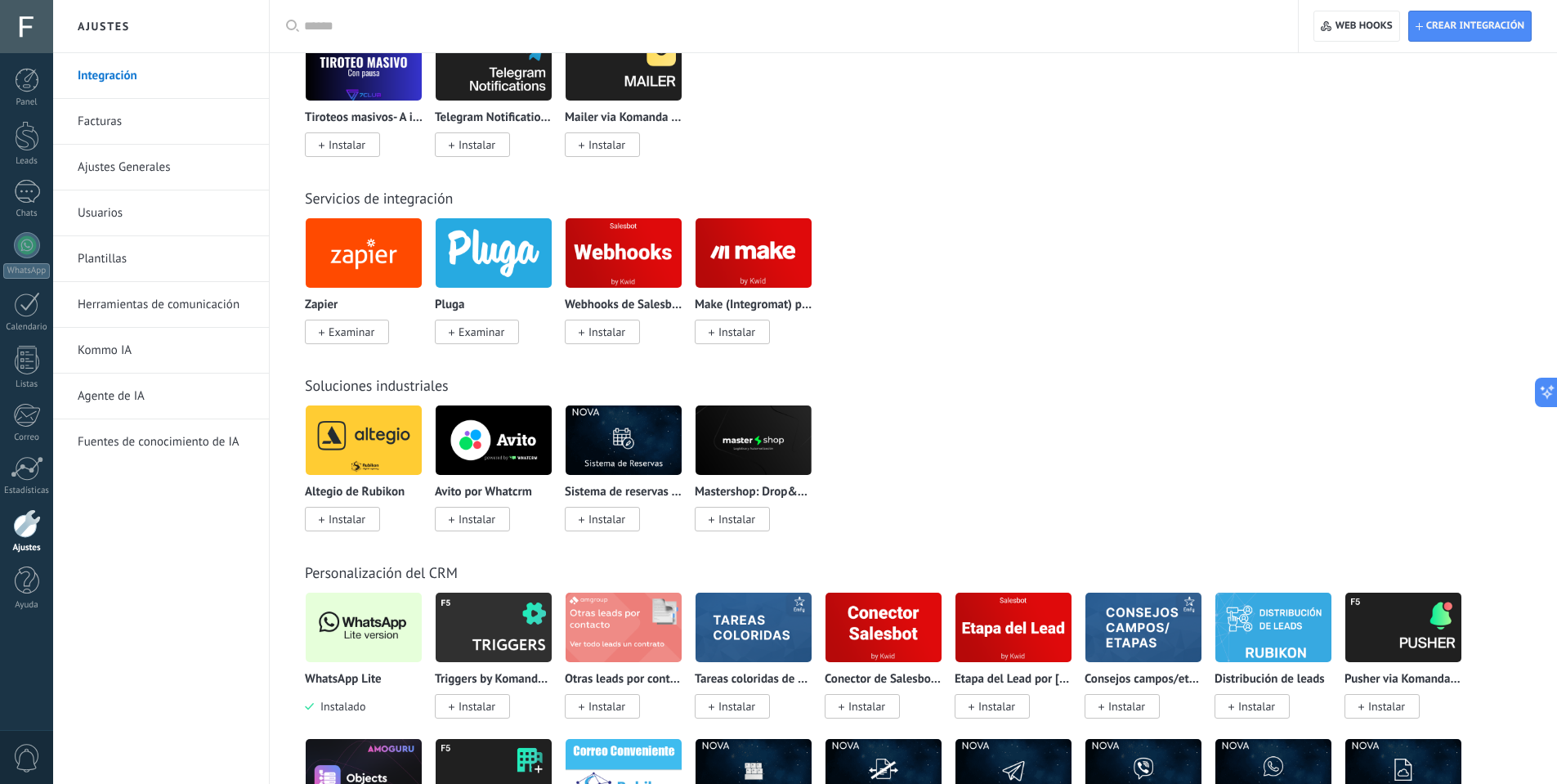
scroll to position [2860, 0]
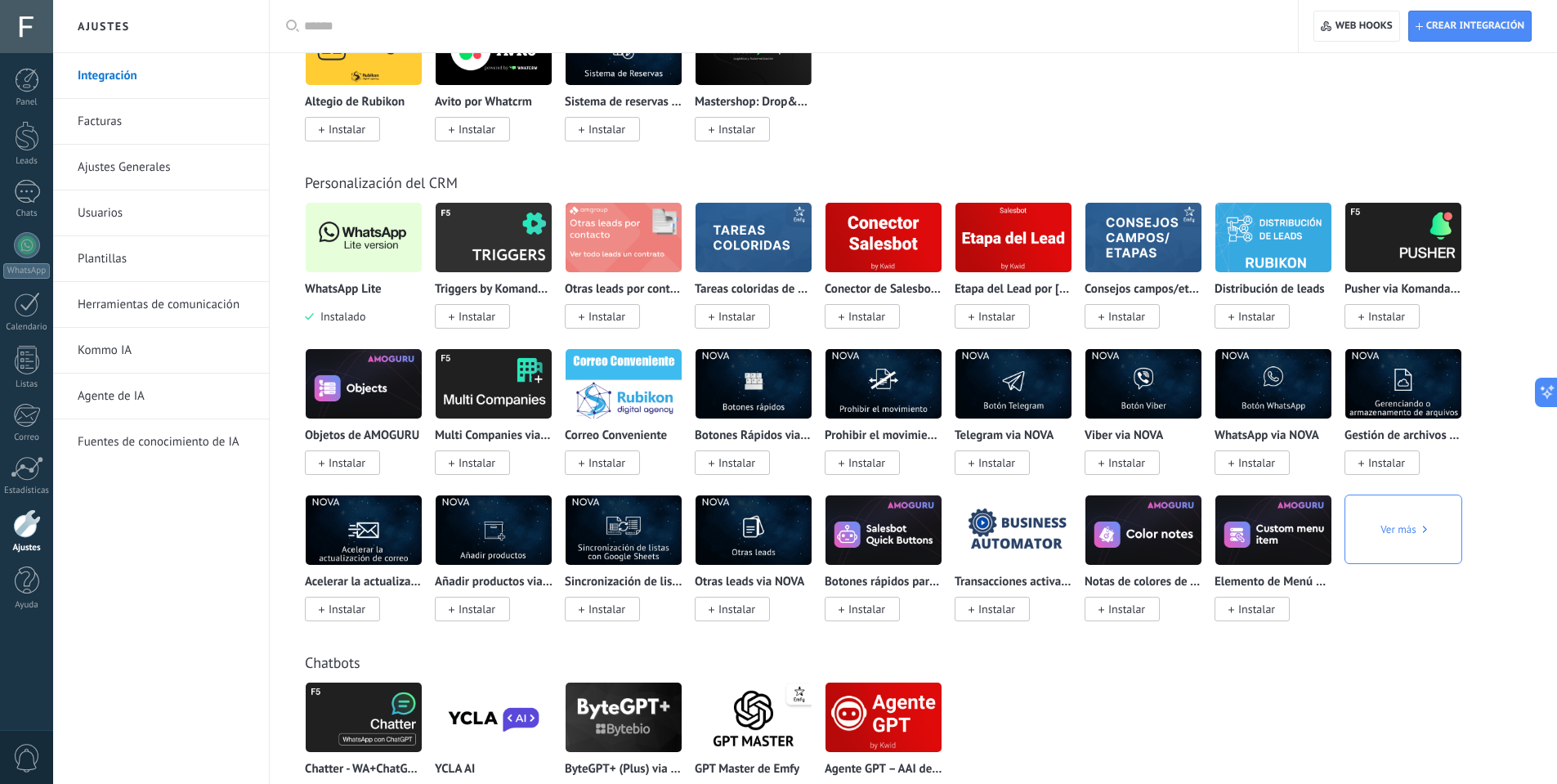
click at [369, 293] on p "WhatsApp Lite" at bounding box center [343, 290] width 77 height 14
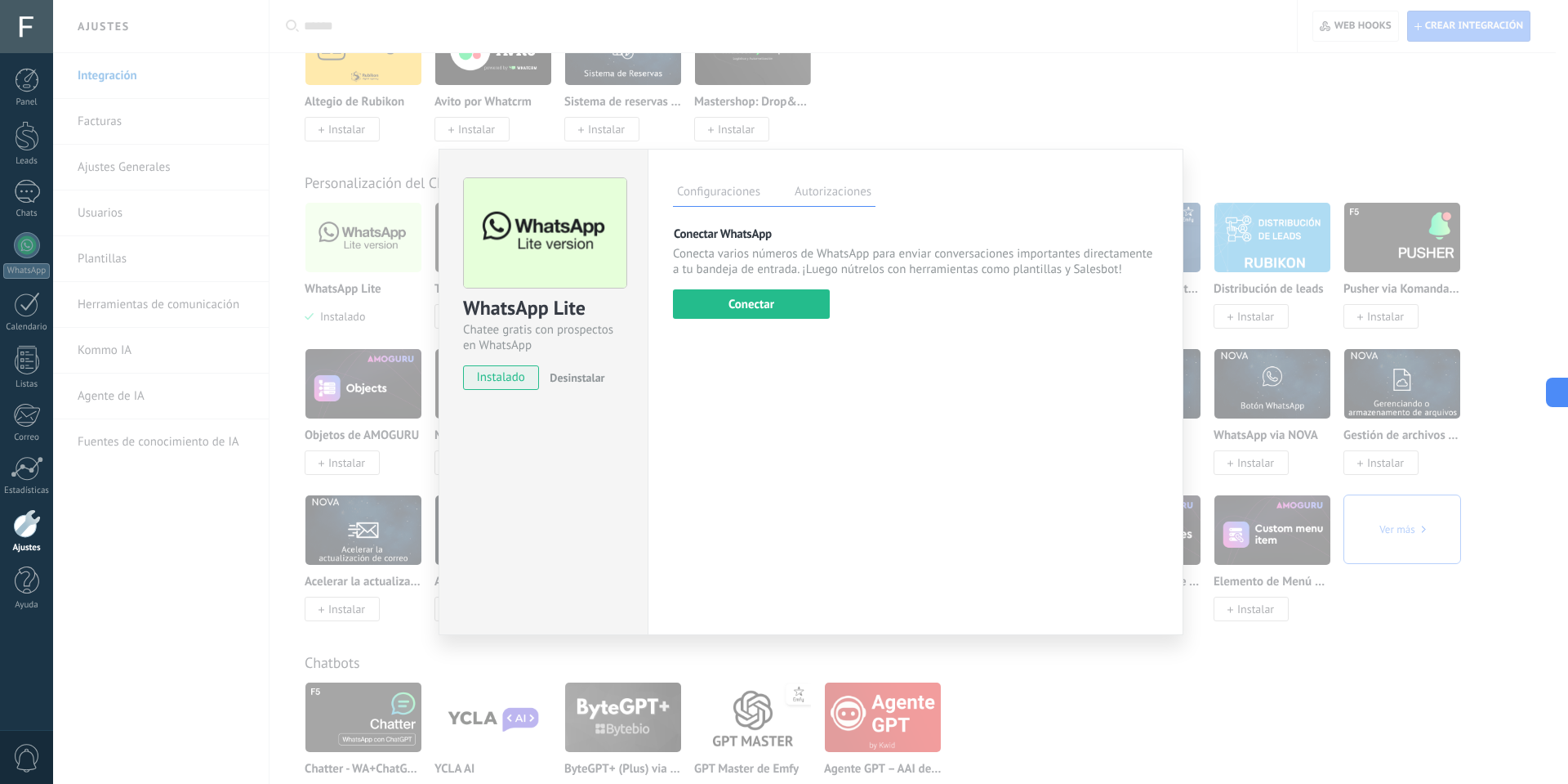
drag, startPoint x: 1141, startPoint y: 127, endPoint x: 1091, endPoint y: 111, distance: 52.5
click at [1141, 127] on div "WhatsApp Lite Chatee gratis con prospectos en WhatsApp instalado Desinstalar Co…" at bounding box center [810, 392] width 1515 height 784
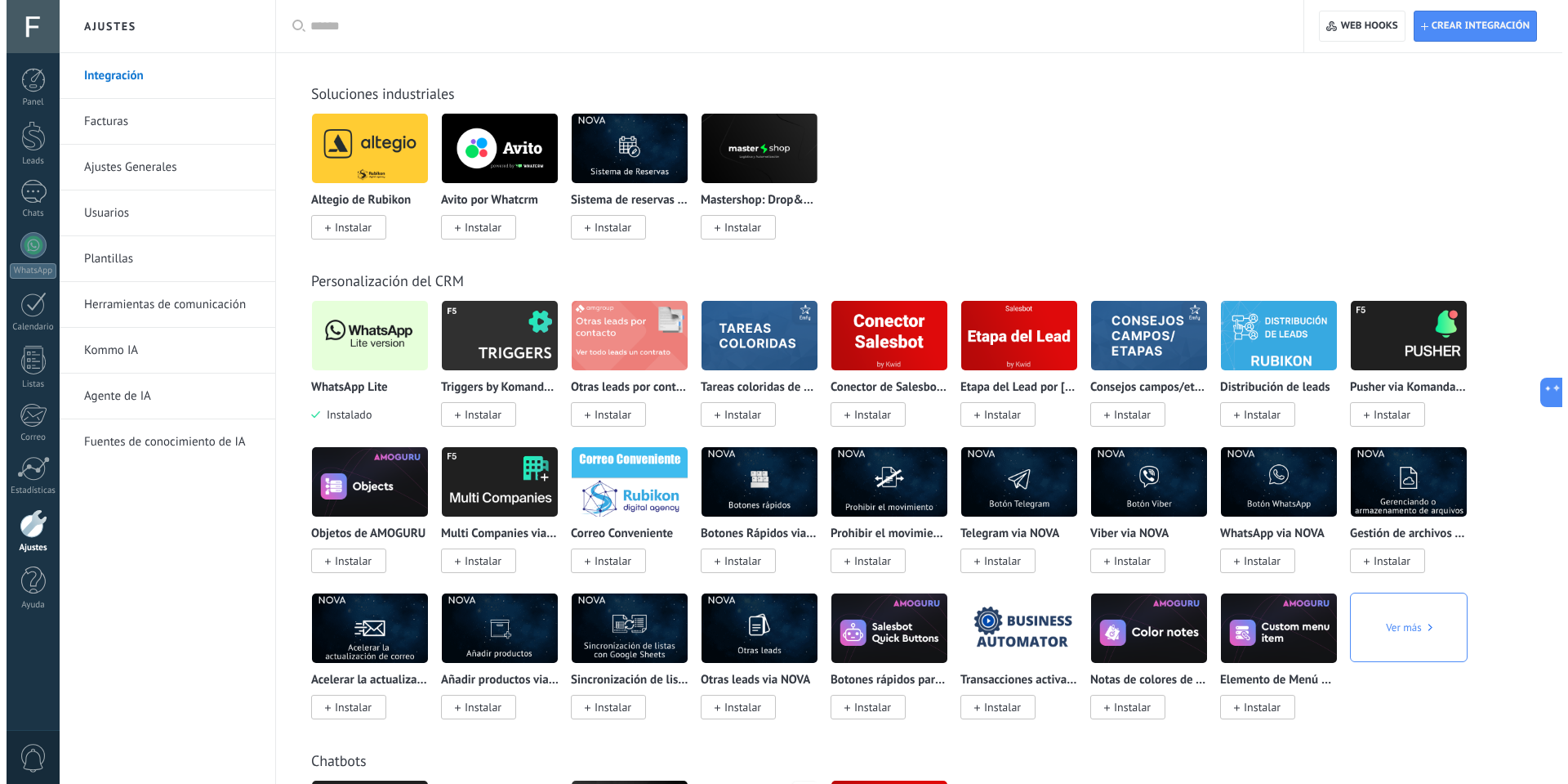
scroll to position [2697, 0]
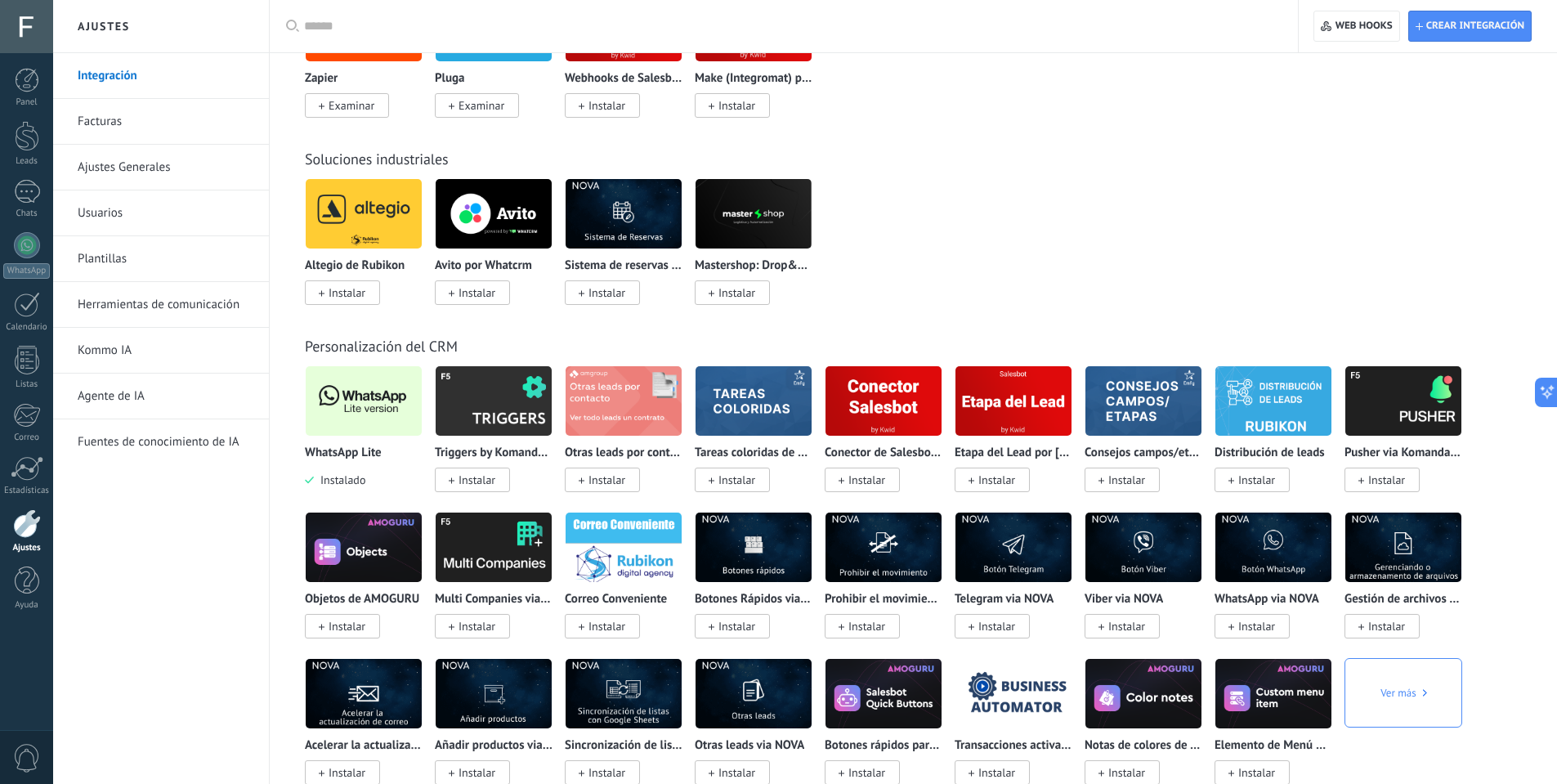
click at [385, 421] on img at bounding box center [364, 400] width 116 height 79
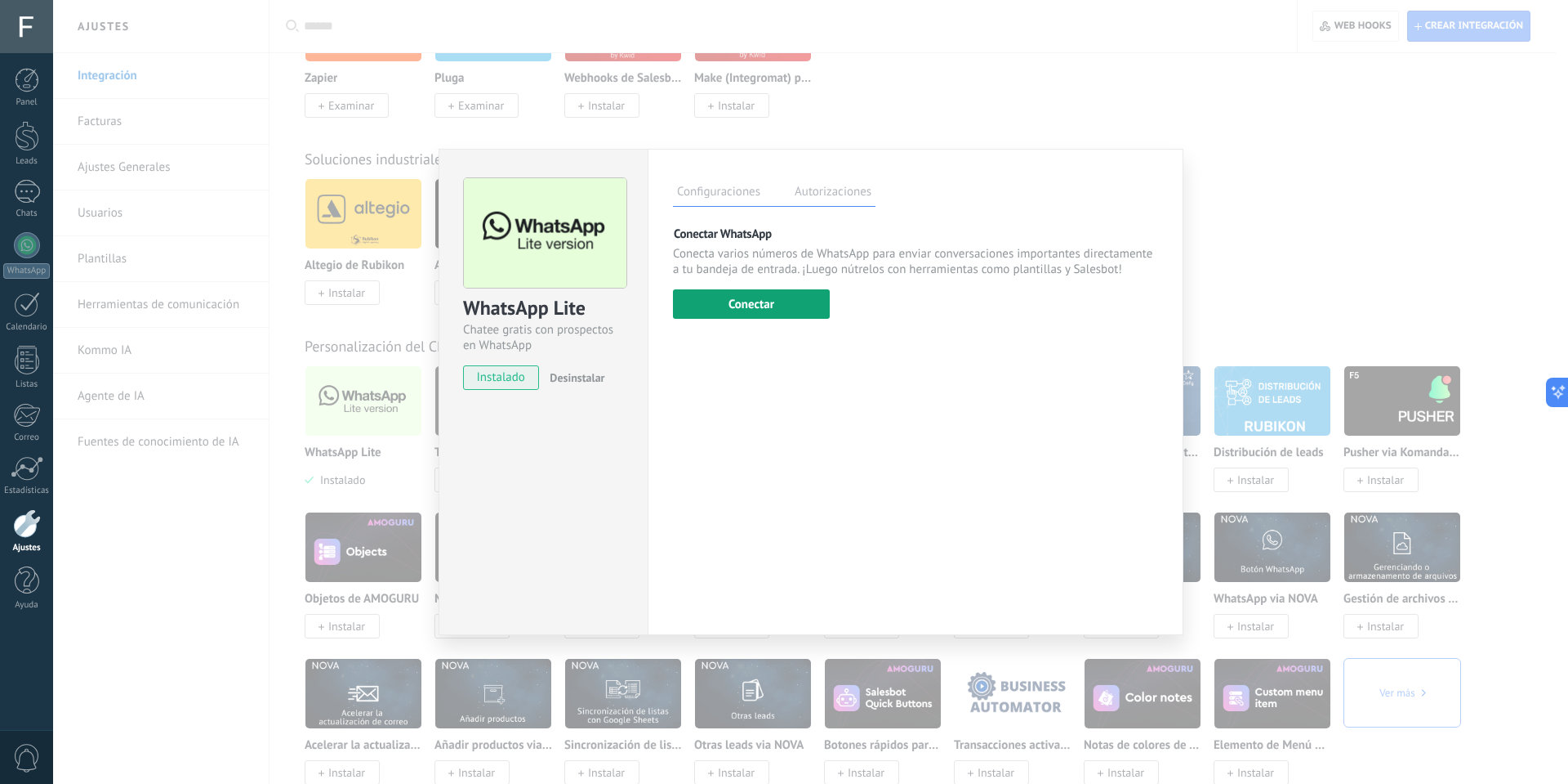
click at [742, 295] on button "Conectar" at bounding box center [751, 303] width 157 height 29
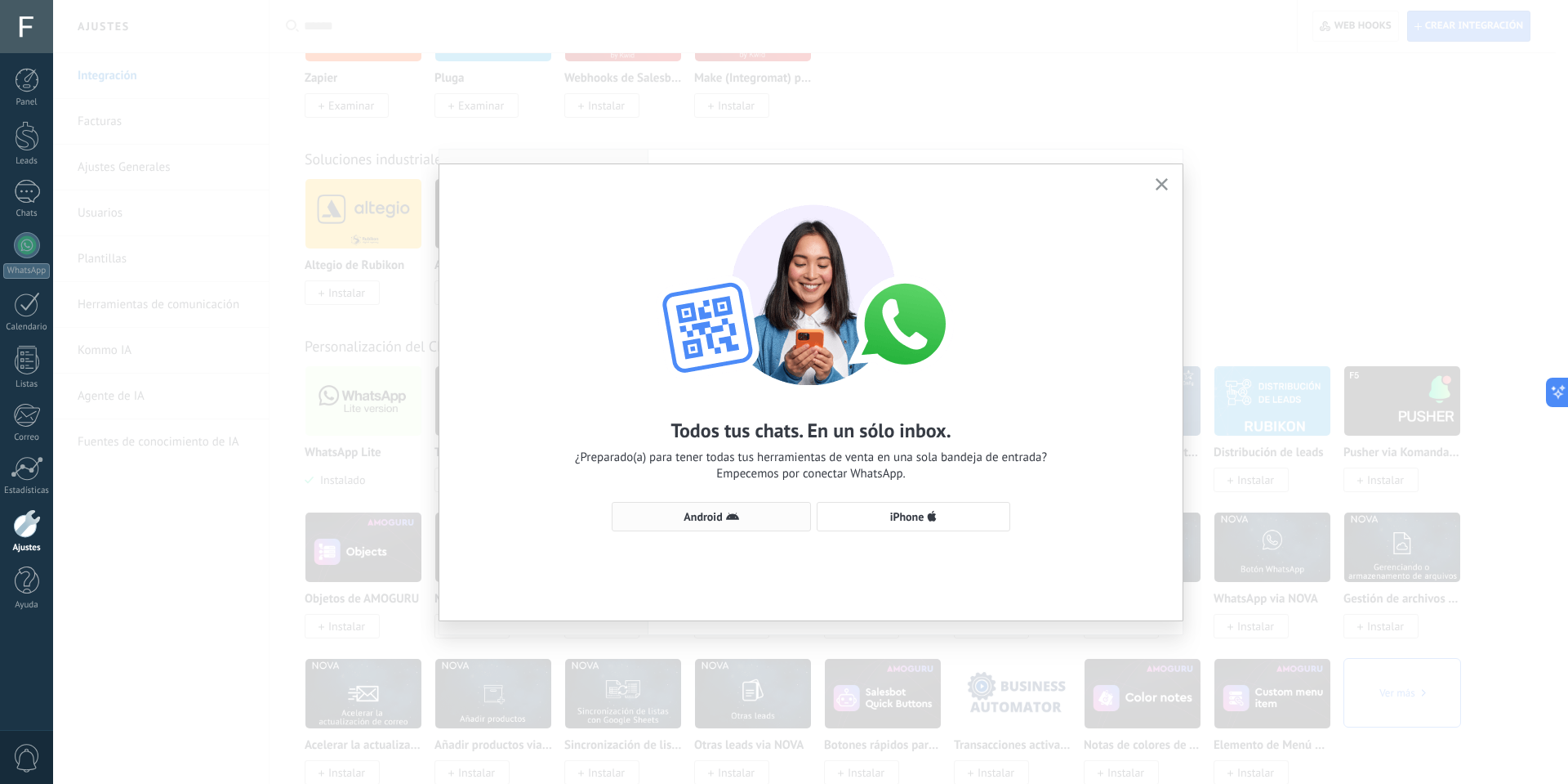
click at [737, 518] on use "button" at bounding box center [733, 516] width 13 height 8
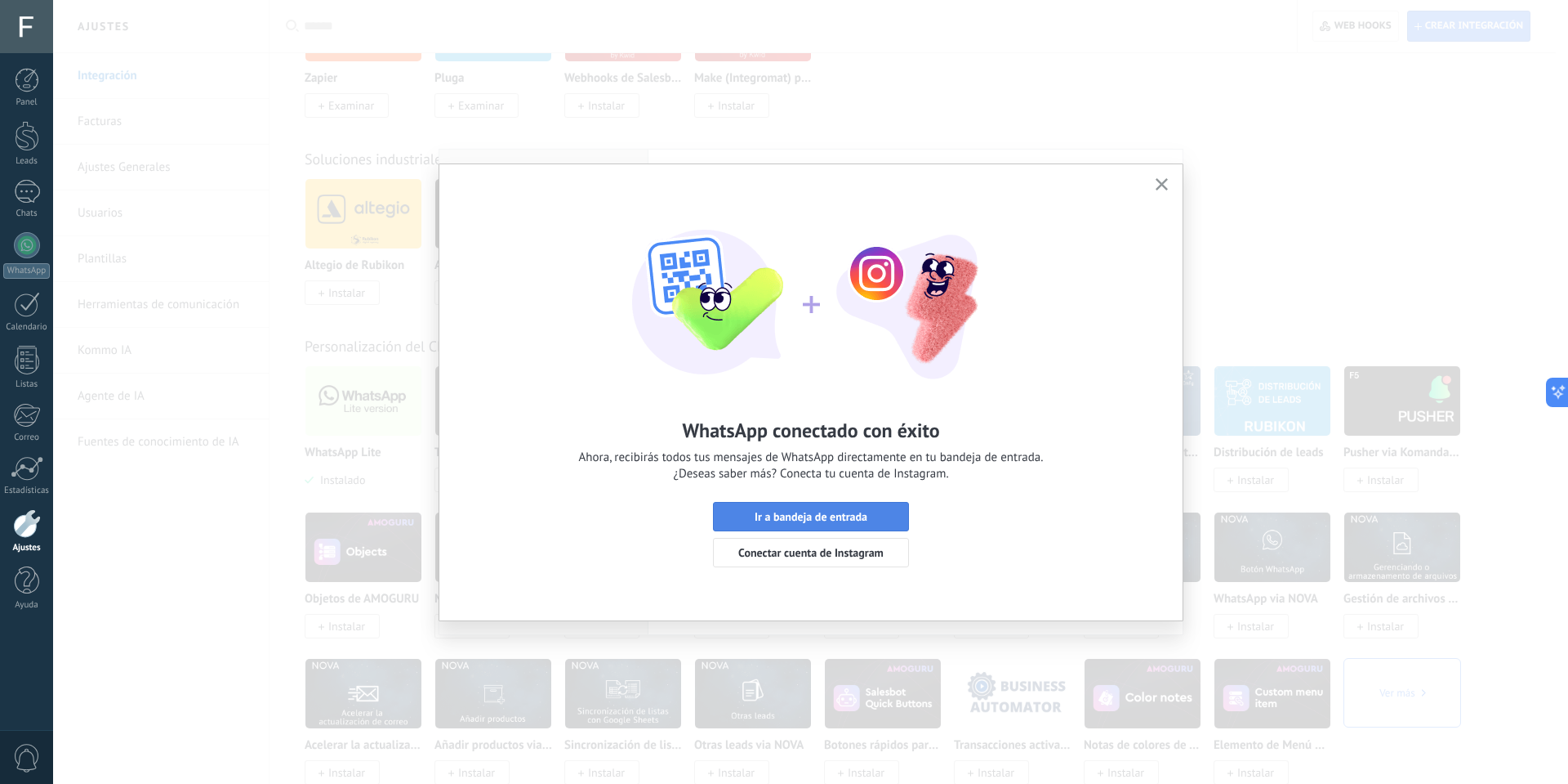
click at [843, 511] on span "Ir a bandeja de entrada" at bounding box center [811, 517] width 113 height 11
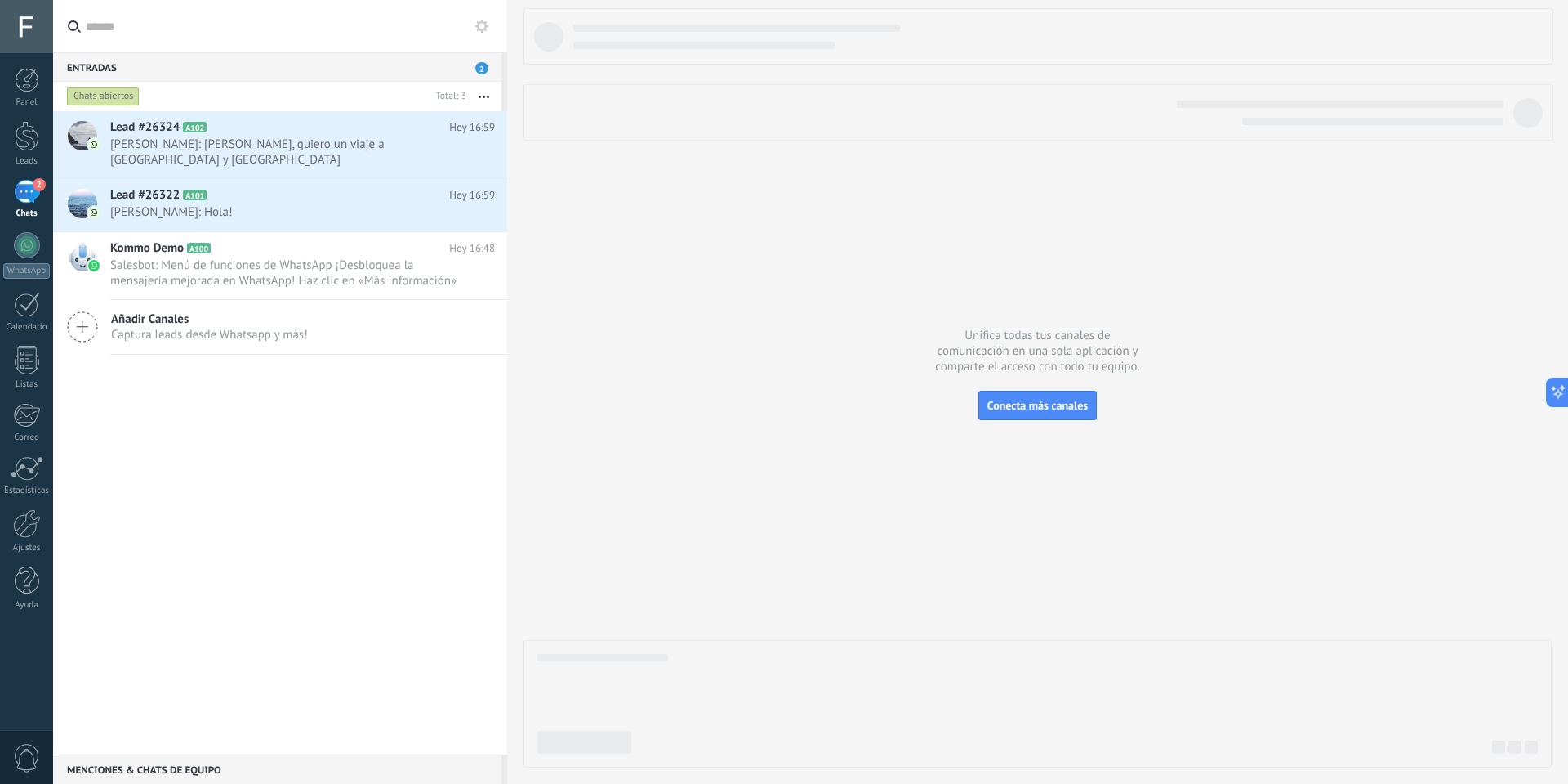
click at [25, 177] on div "Panel Leads 2 Chats WhatsApp Clientes" at bounding box center [27, 347] width 53 height 559
click at [25, 207] on link "2 Chats" at bounding box center [27, 199] width 53 height 39
click at [26, 237] on div at bounding box center [28, 245] width 27 height 27
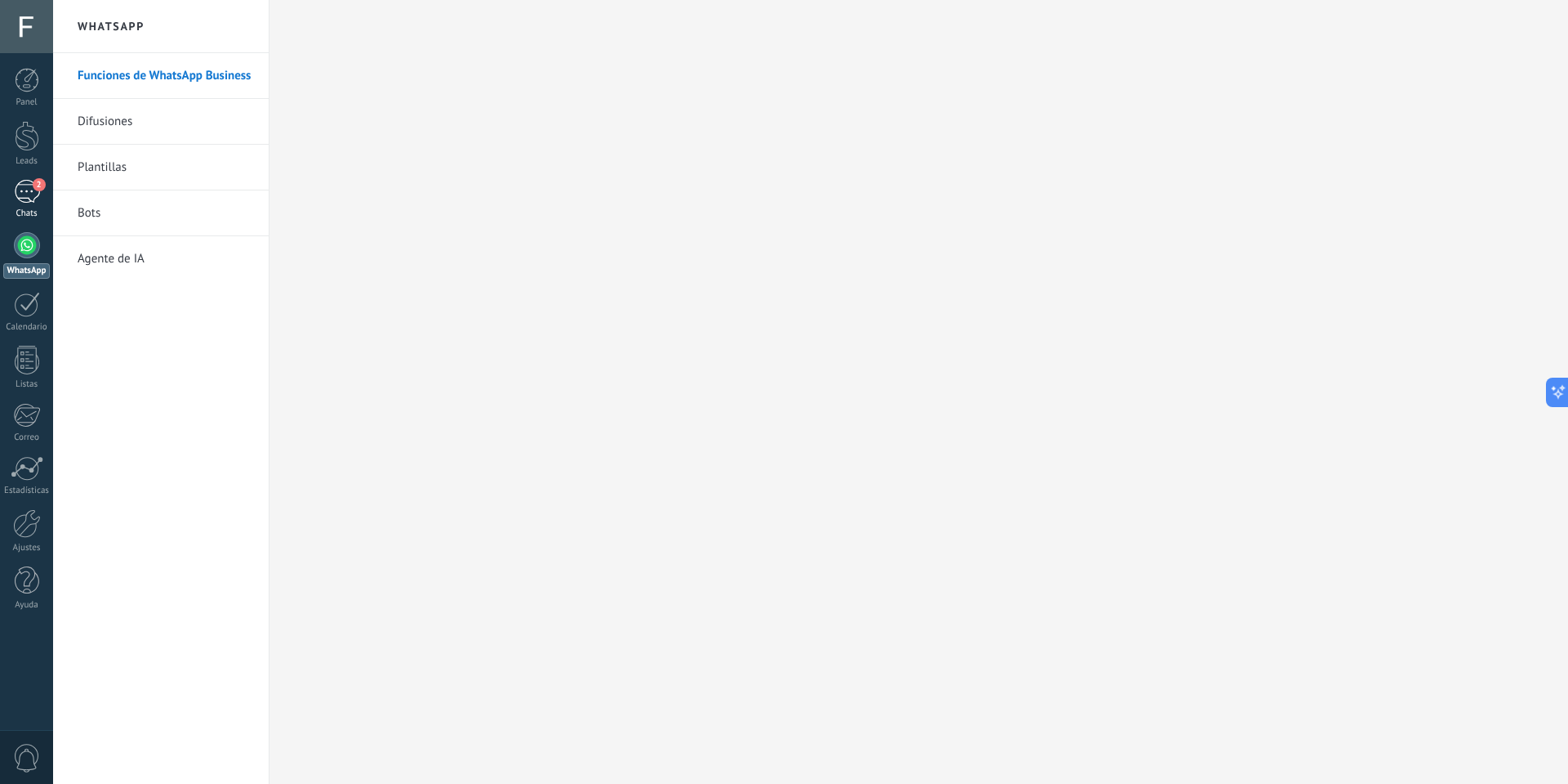
click at [22, 209] on div "Chats" at bounding box center [27, 213] width 47 height 10
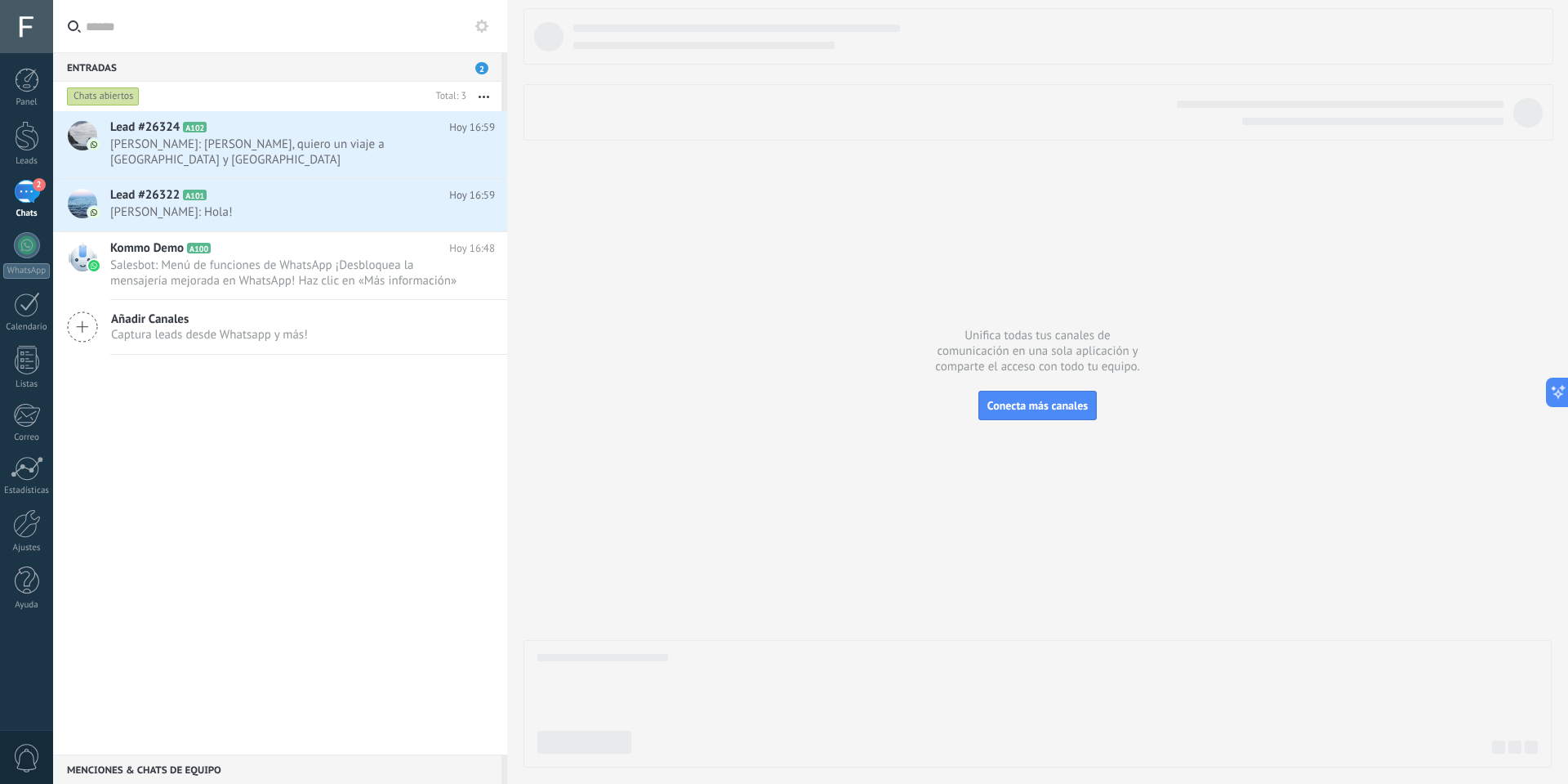
click at [30, 190] on div "2" at bounding box center [28, 191] width 27 height 24
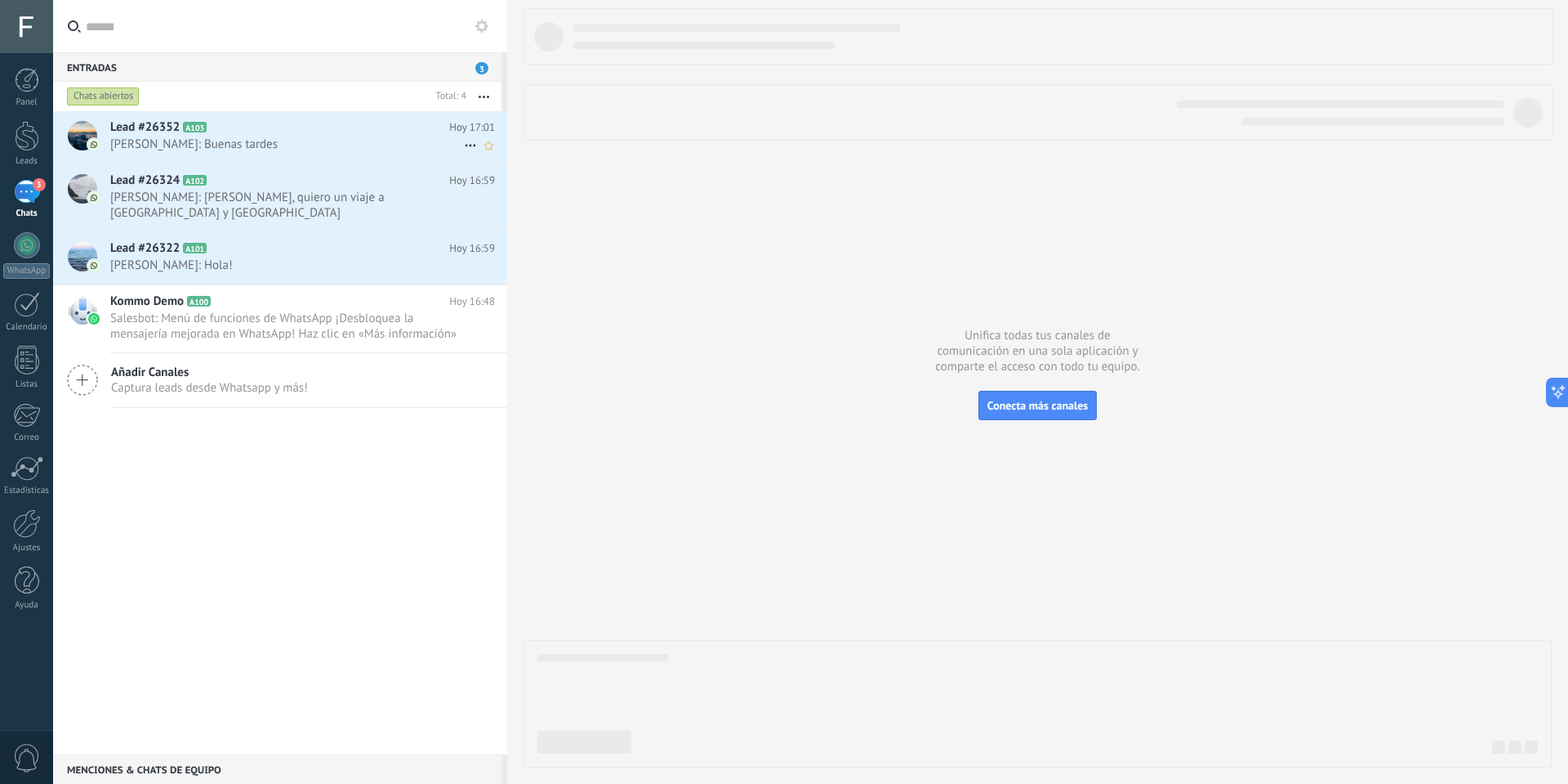
drag, startPoint x: 187, startPoint y: 113, endPoint x: 202, endPoint y: 131, distance: 23.4
click at [187, 113] on div "Lead #26352 A103 Hoy 17:01 Meli Rossi: Buenas tardes" at bounding box center [309, 137] width 397 height 51
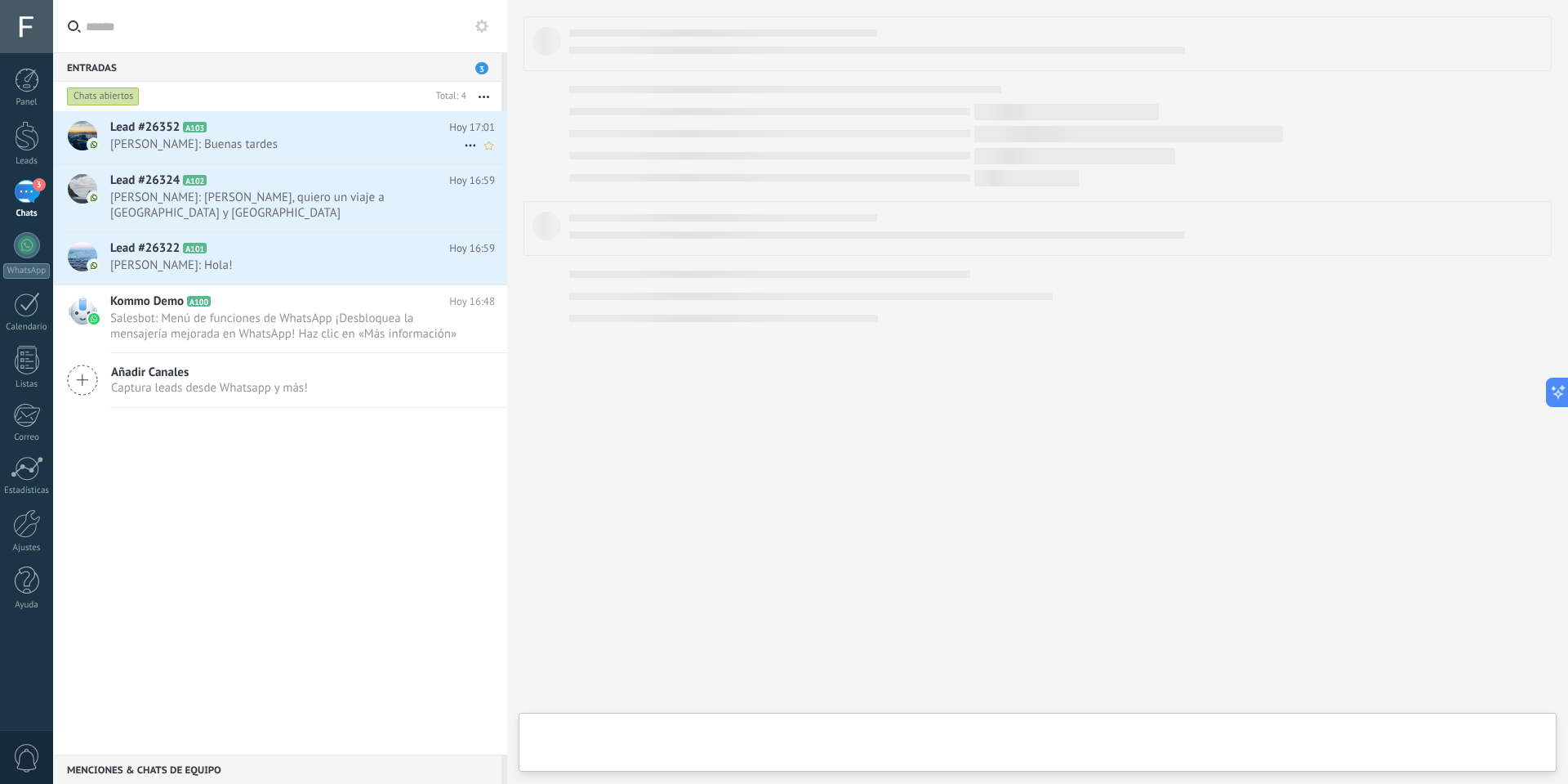
click at [202, 131] on span "A103" at bounding box center [195, 126] width 24 height 10
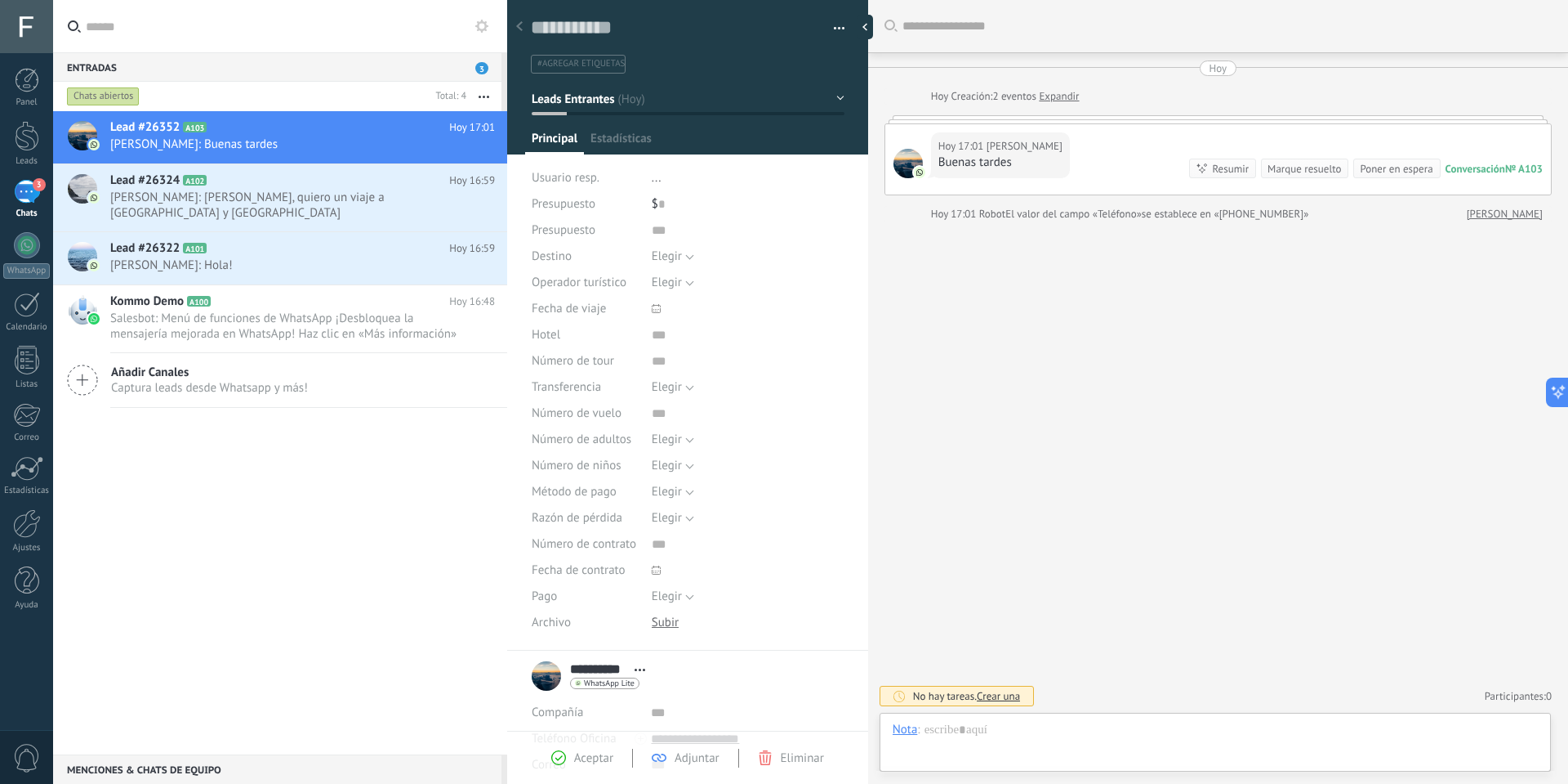
scroll to position [25, 0]
click at [1039, 736] on div at bounding box center [1215, 746] width 645 height 49
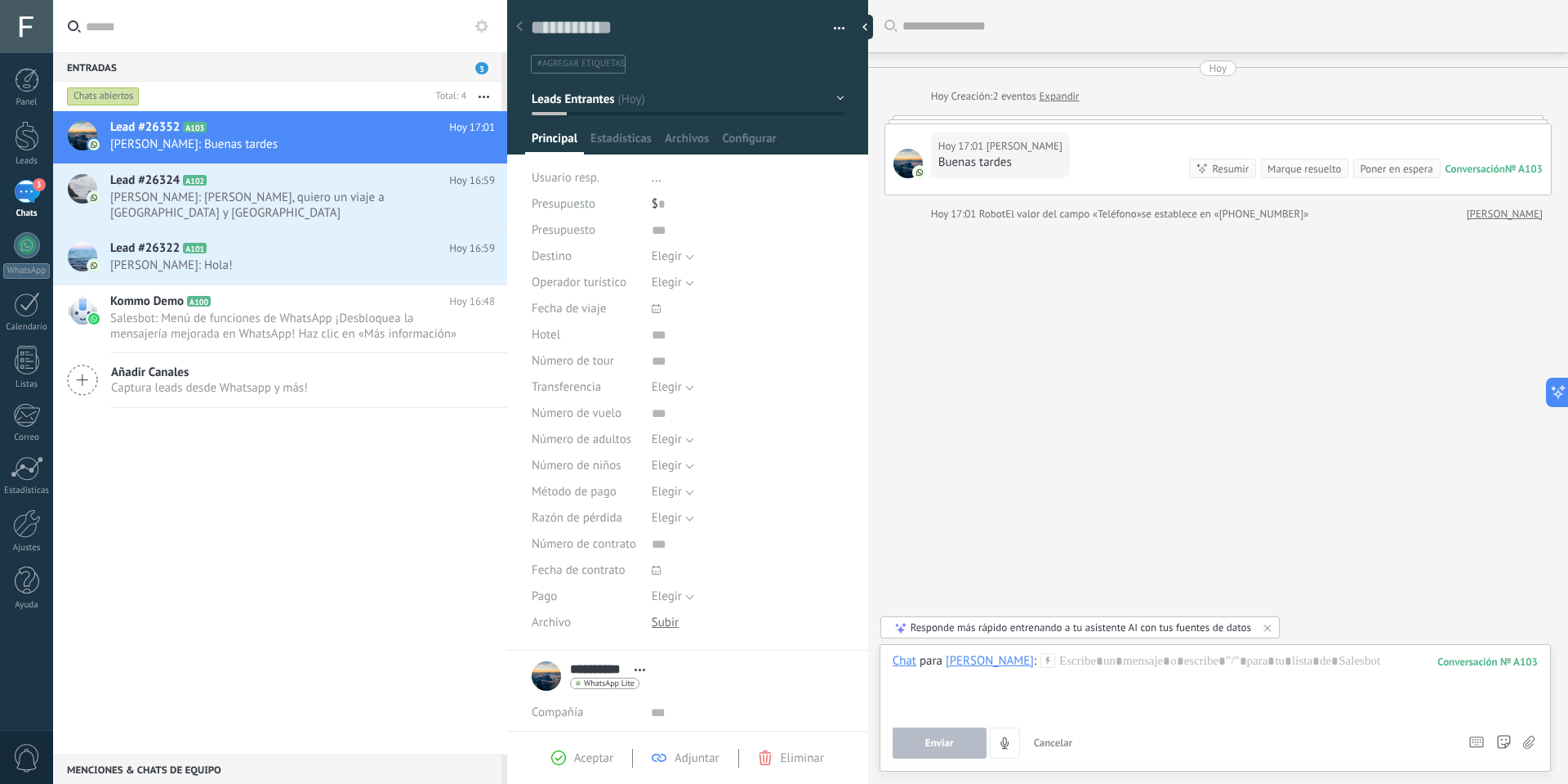
click at [1046, 628] on div "Responde más rápido entrenando a tu asistente AI con tus fuentes de datos" at bounding box center [1081, 627] width 341 height 14
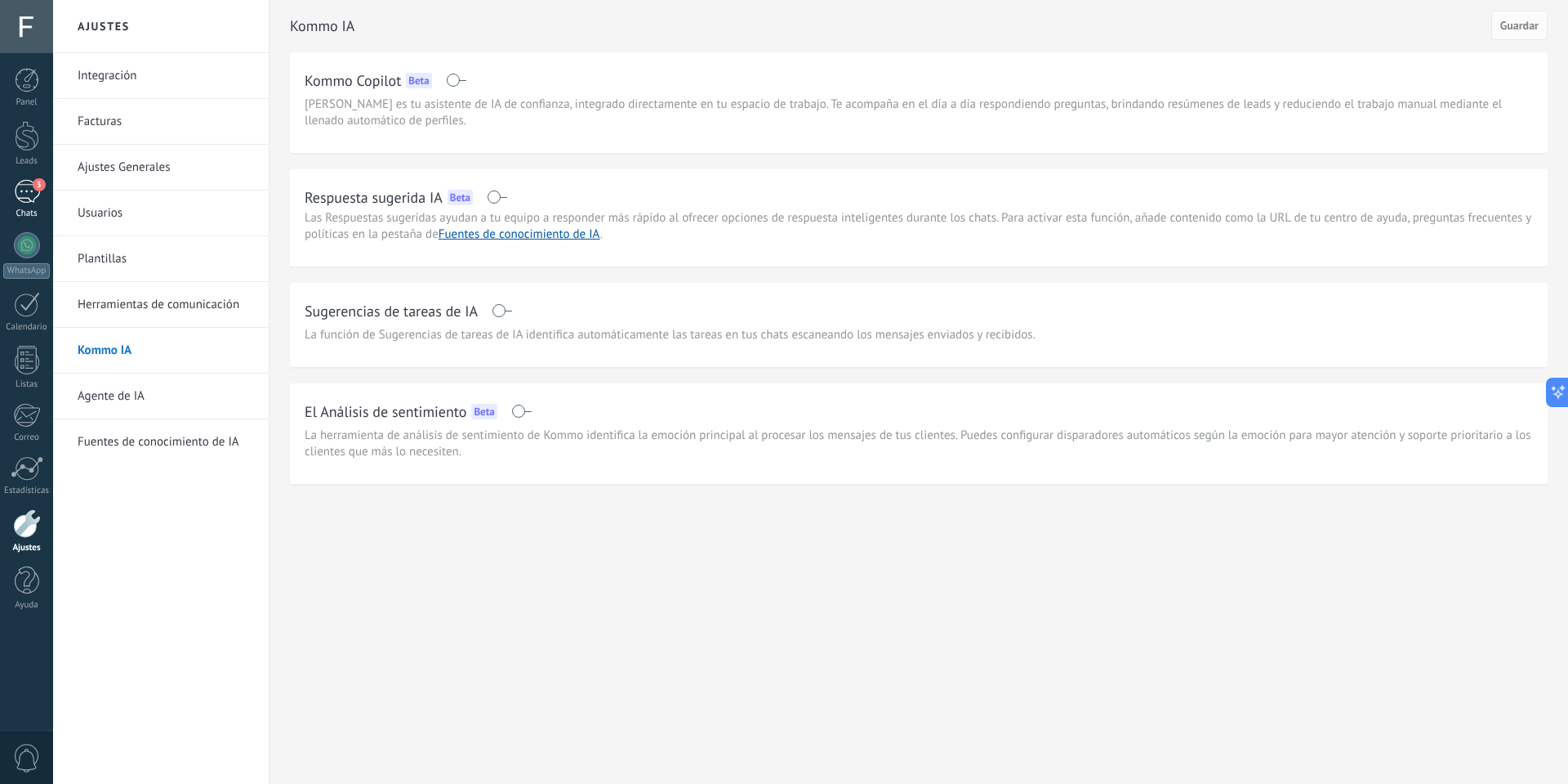
click at [38, 201] on div "3" at bounding box center [28, 191] width 27 height 24
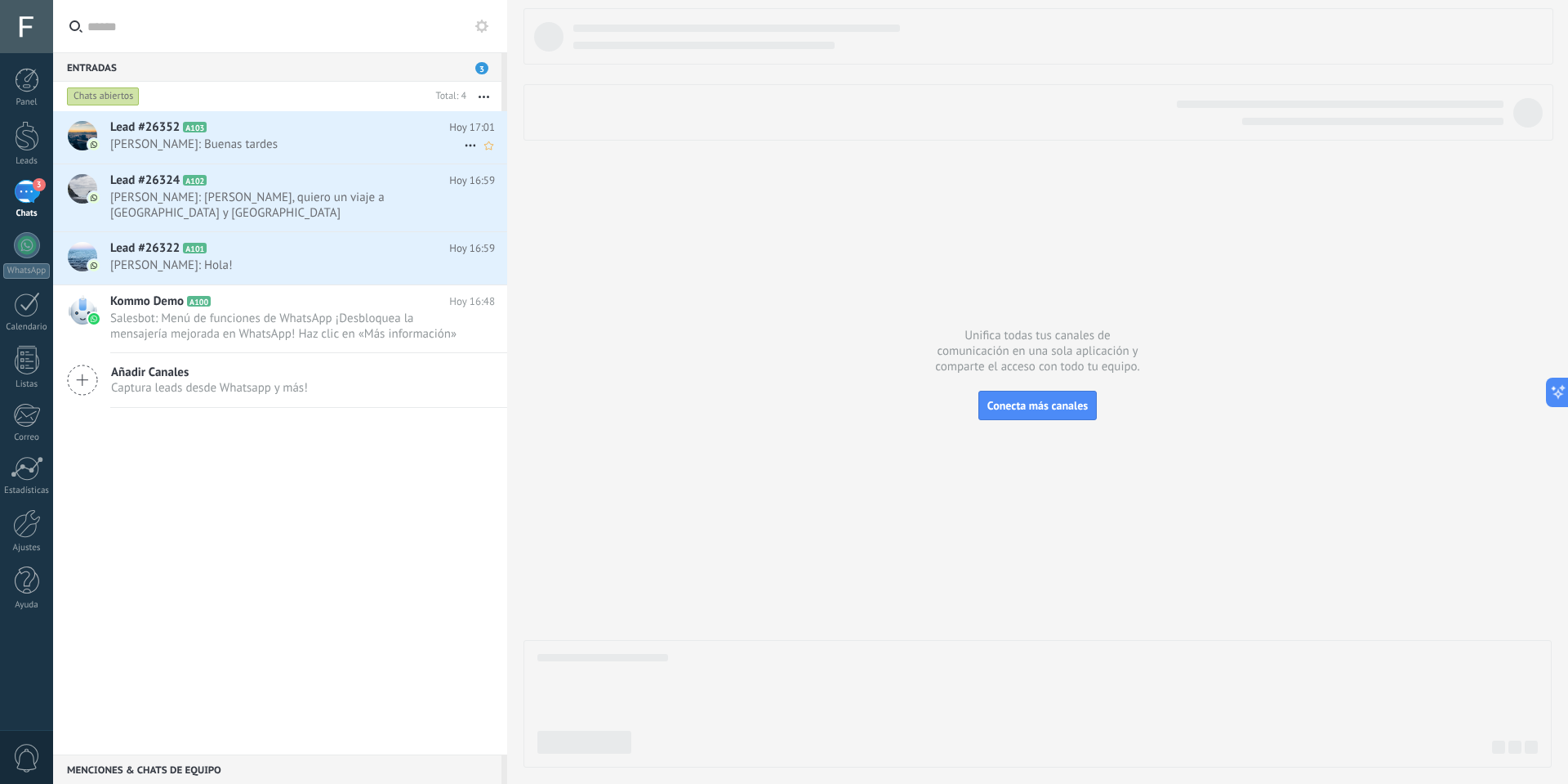
click at [261, 142] on span "Meli Rossi: Buenas tardes" at bounding box center [287, 144] width 353 height 15
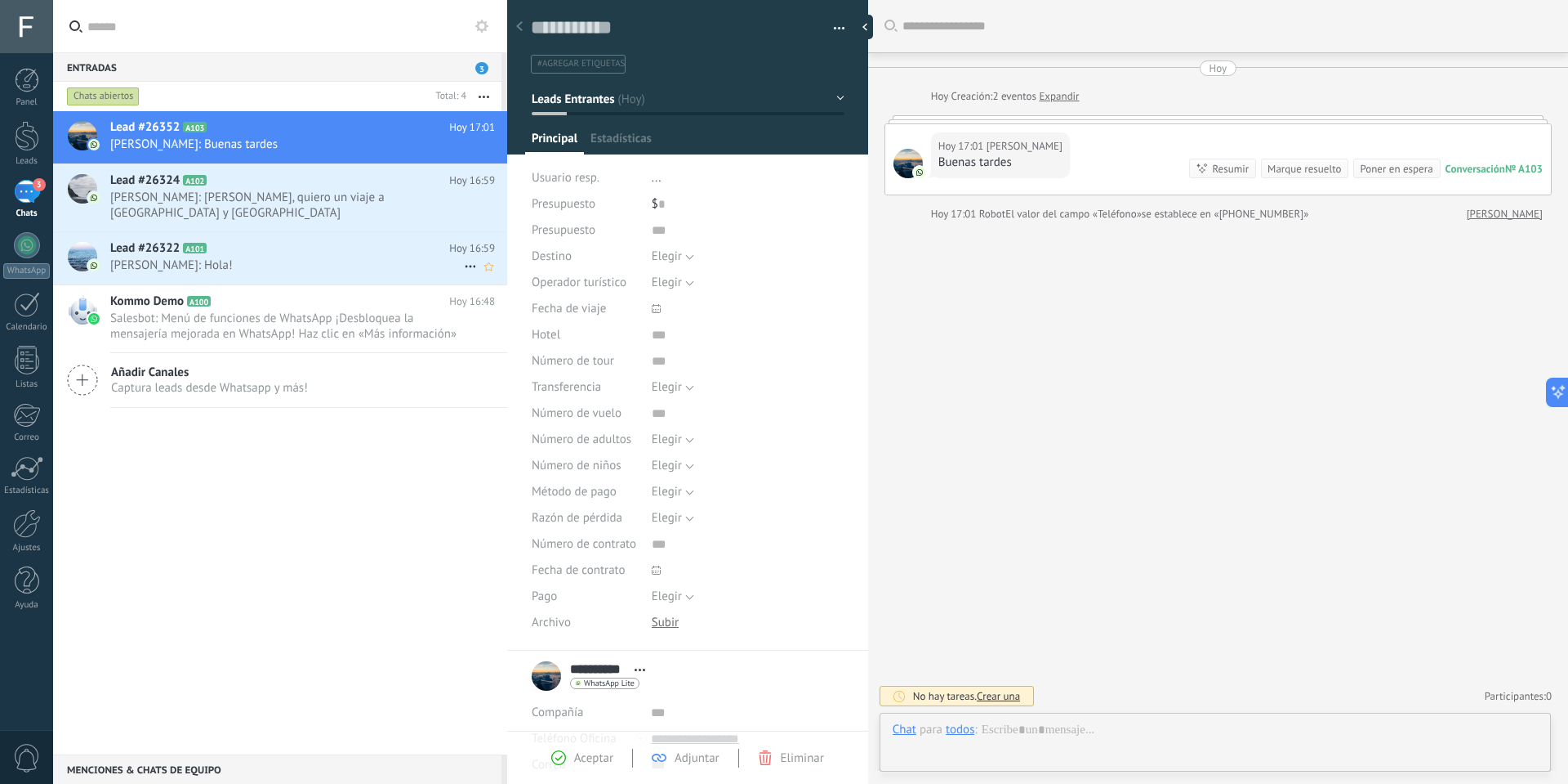
type textarea "**********"
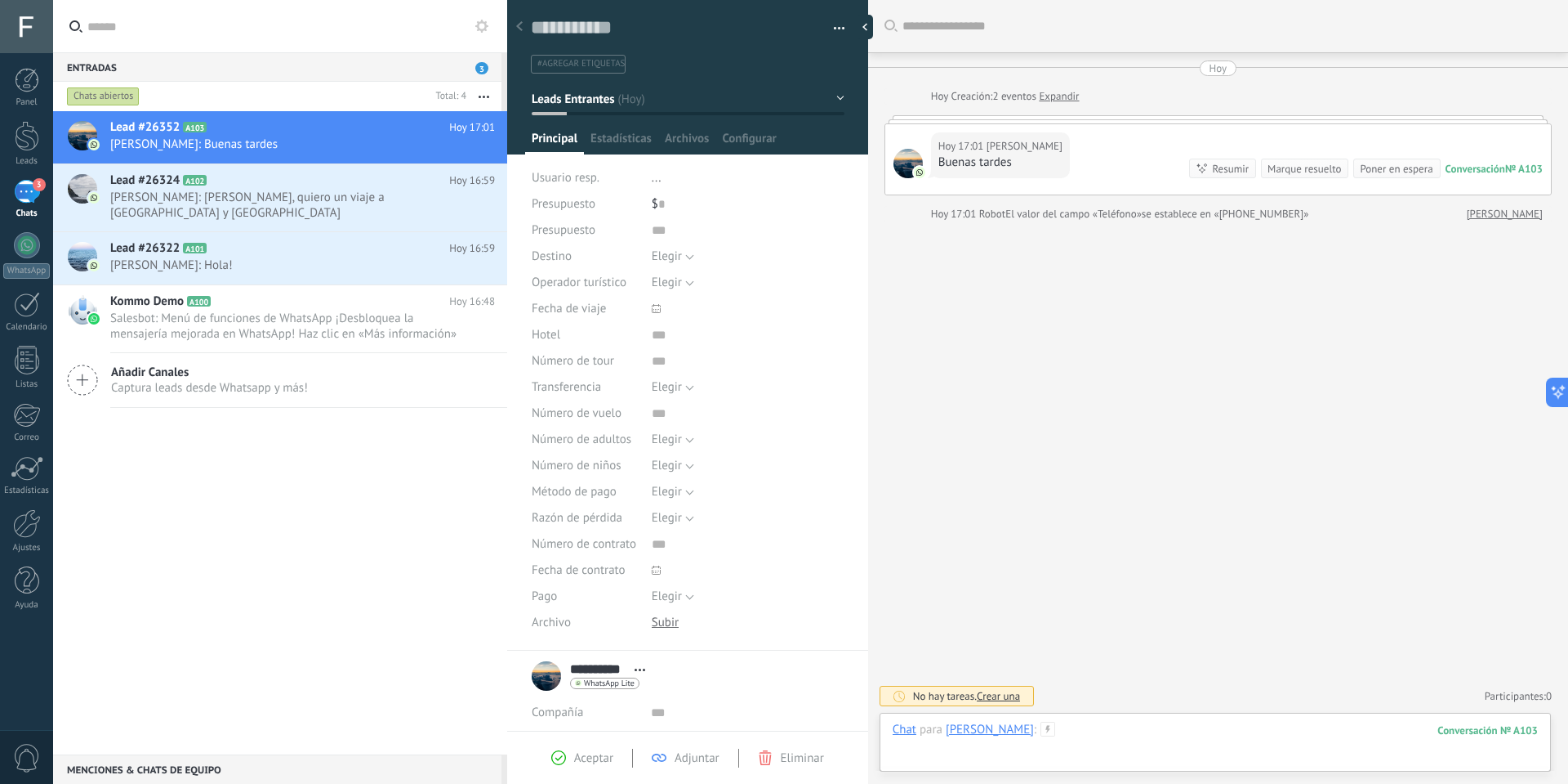
click at [1071, 729] on div at bounding box center [1215, 746] width 645 height 49
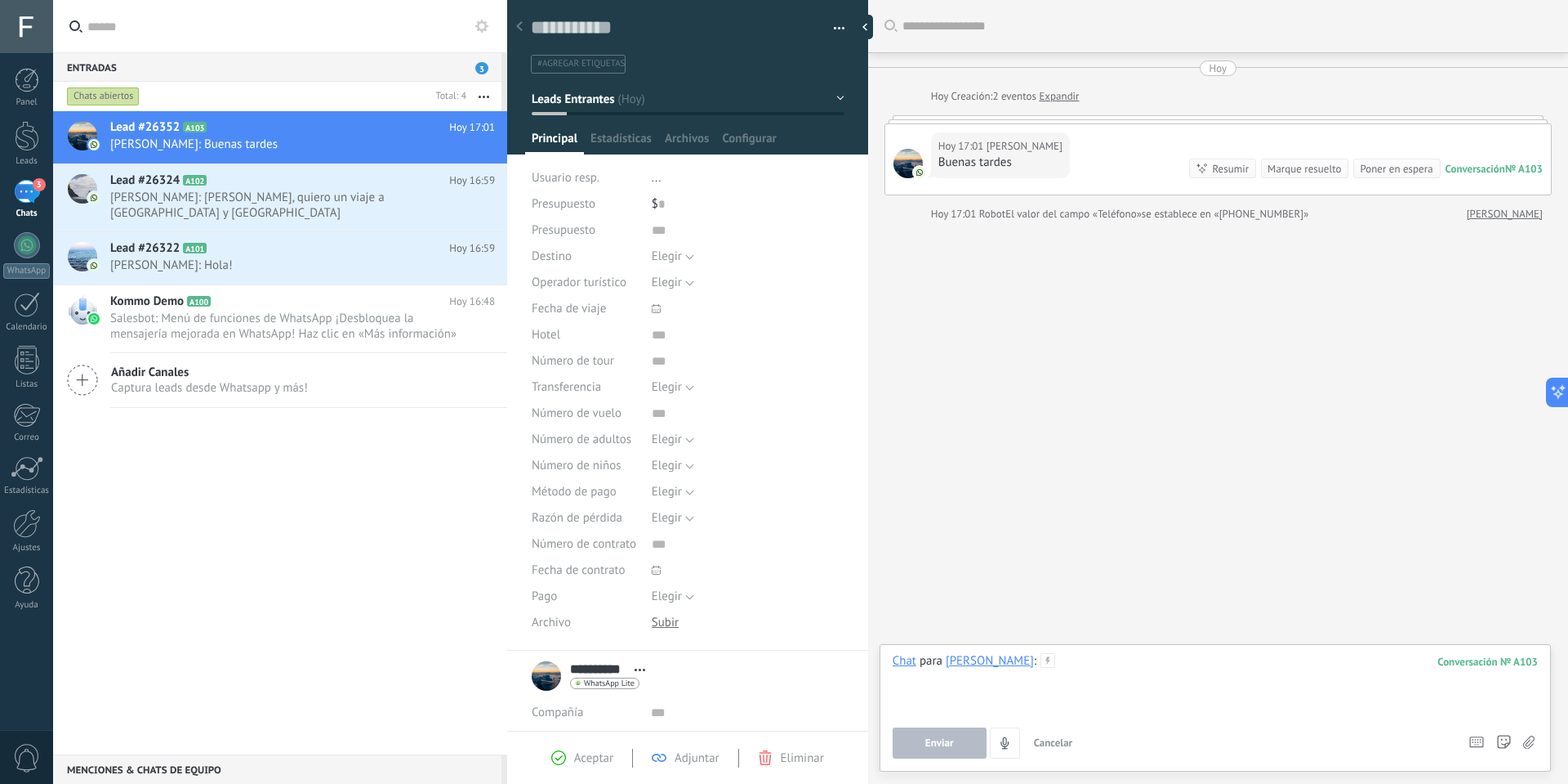
click at [1060, 671] on div at bounding box center [1215, 683] width 645 height 62
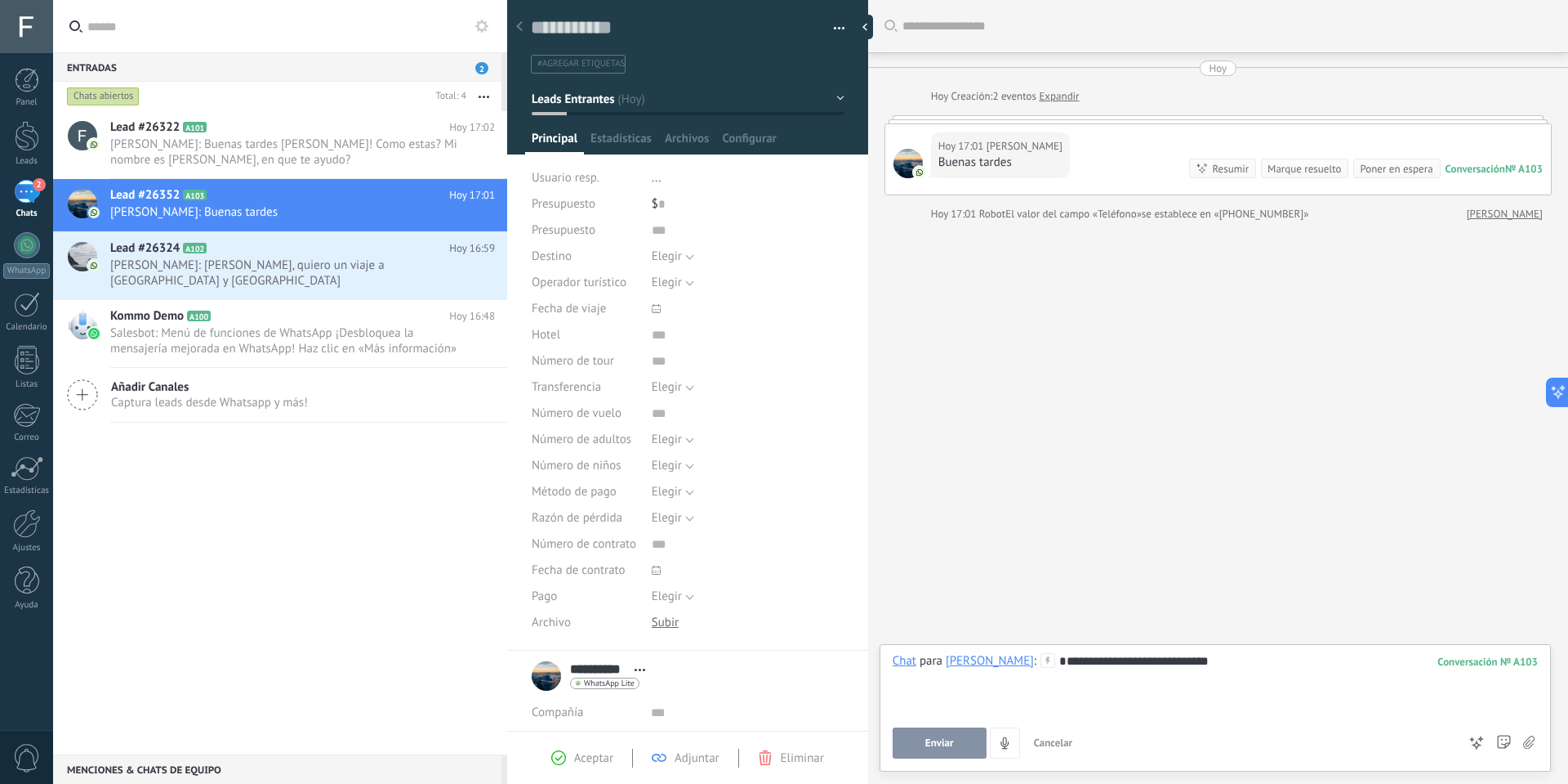
click at [1111, 663] on div "**********" at bounding box center [1215, 683] width 645 height 62
click at [1199, 667] on div "**********" at bounding box center [1215, 683] width 645 height 62
click at [1332, 663] on div "**********" at bounding box center [1215, 683] width 645 height 62
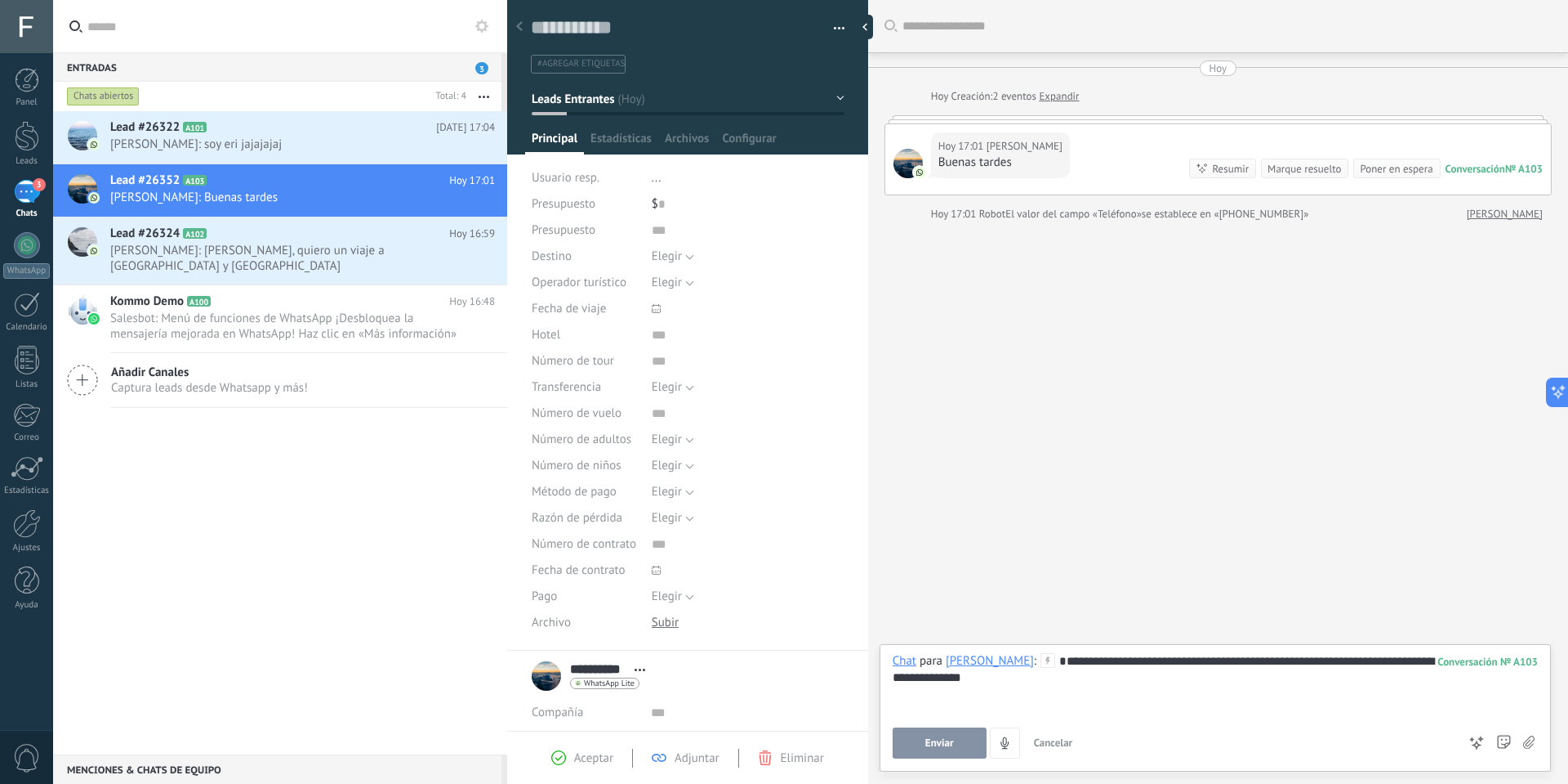
click at [912, 735] on button "Enviar" at bounding box center [939, 742] width 94 height 31
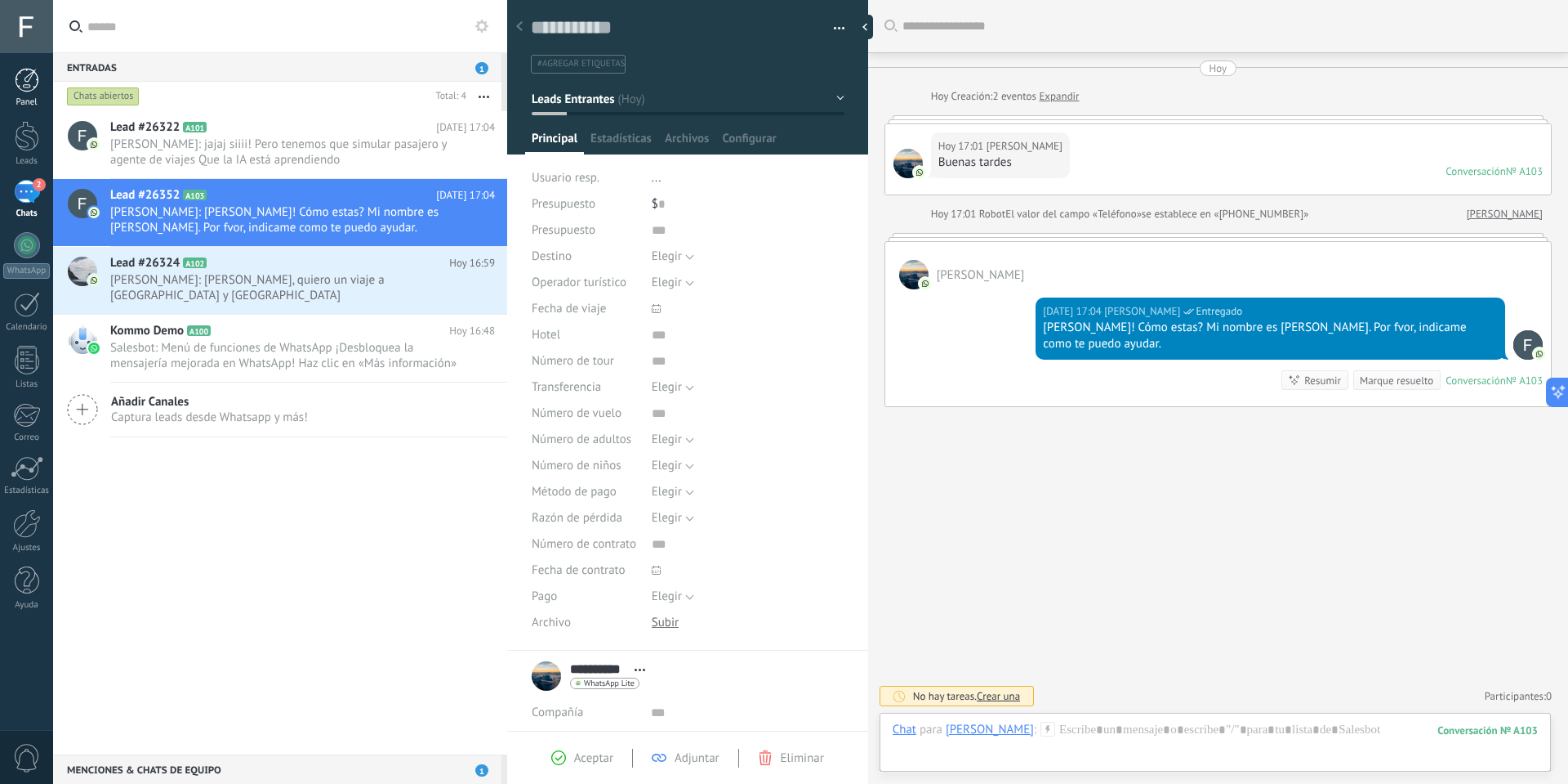
click at [24, 83] on div at bounding box center [27, 80] width 25 height 25
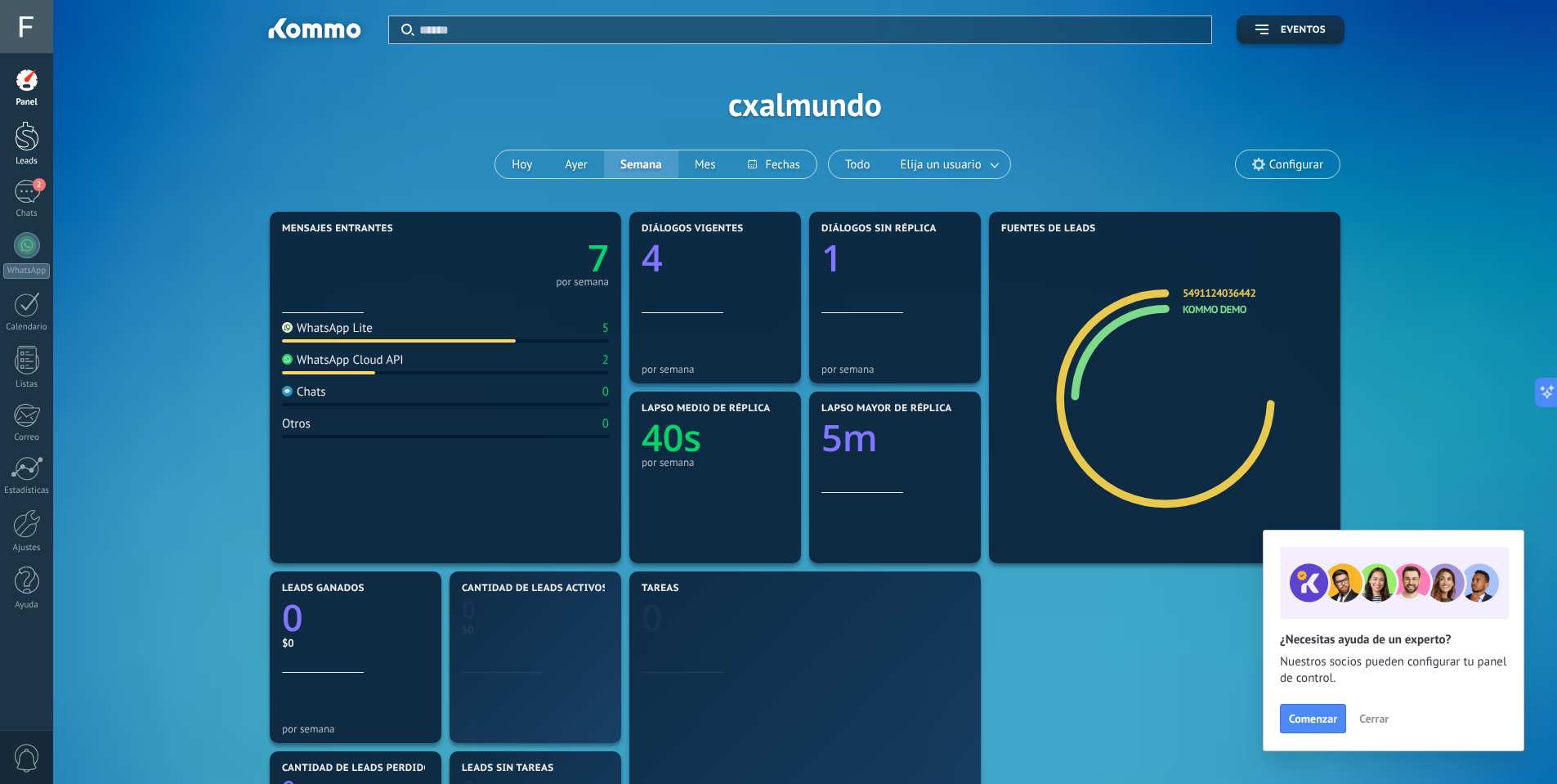
click at [23, 143] on div at bounding box center [27, 136] width 25 height 30
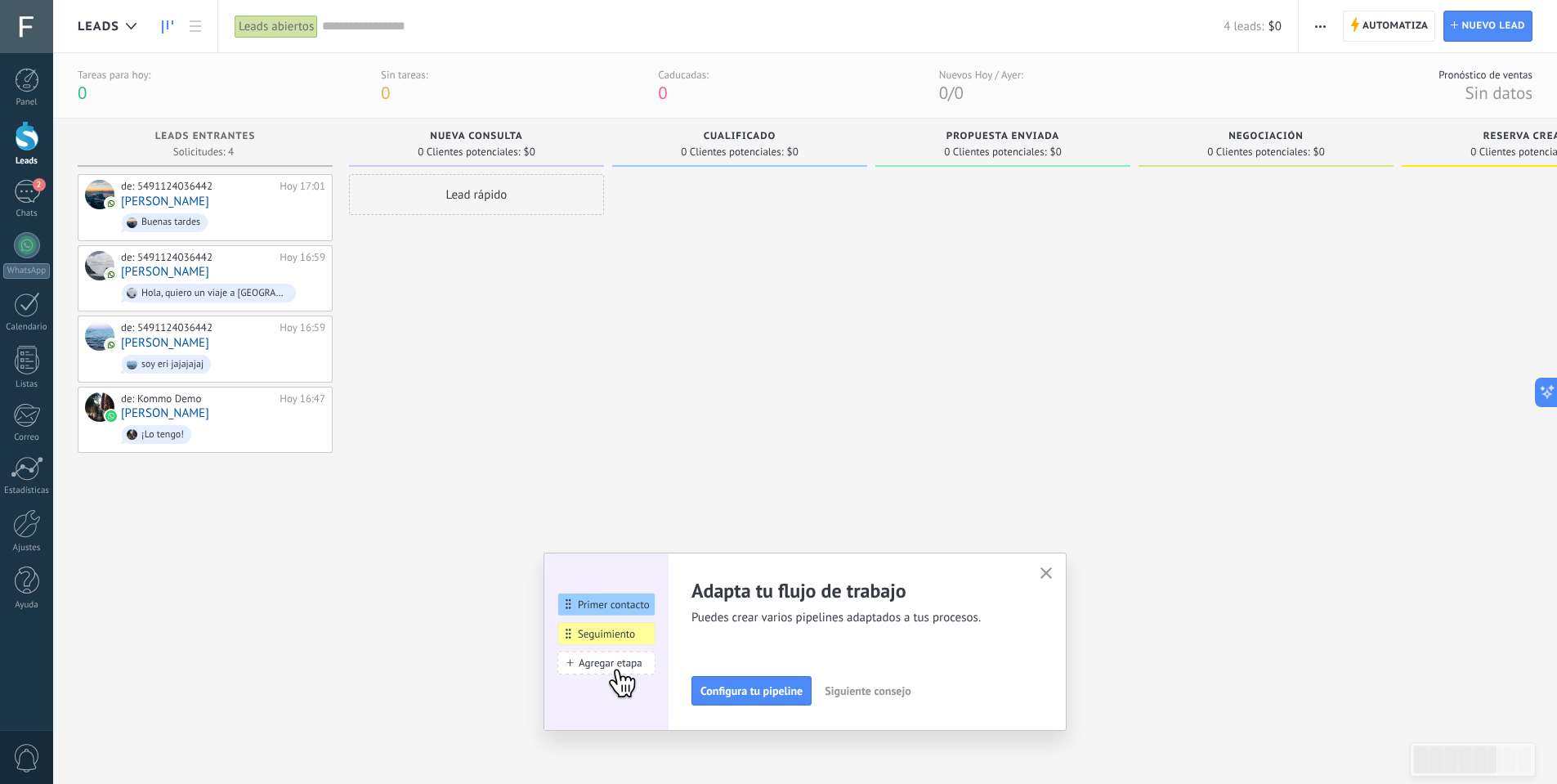
click at [1053, 571] on use "button" at bounding box center [1047, 573] width 12 height 12
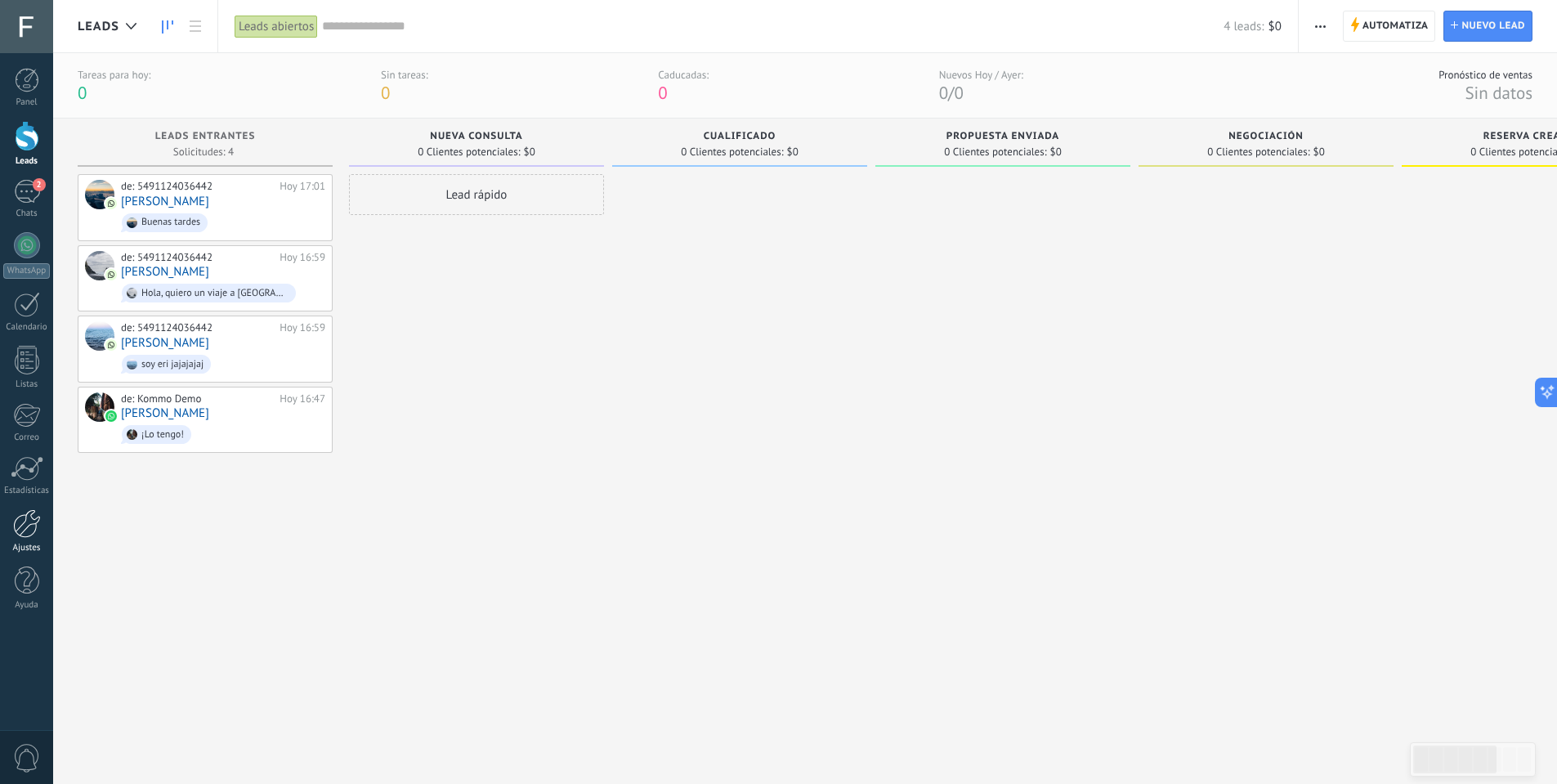
click at [27, 528] on div at bounding box center [27, 524] width 28 height 29
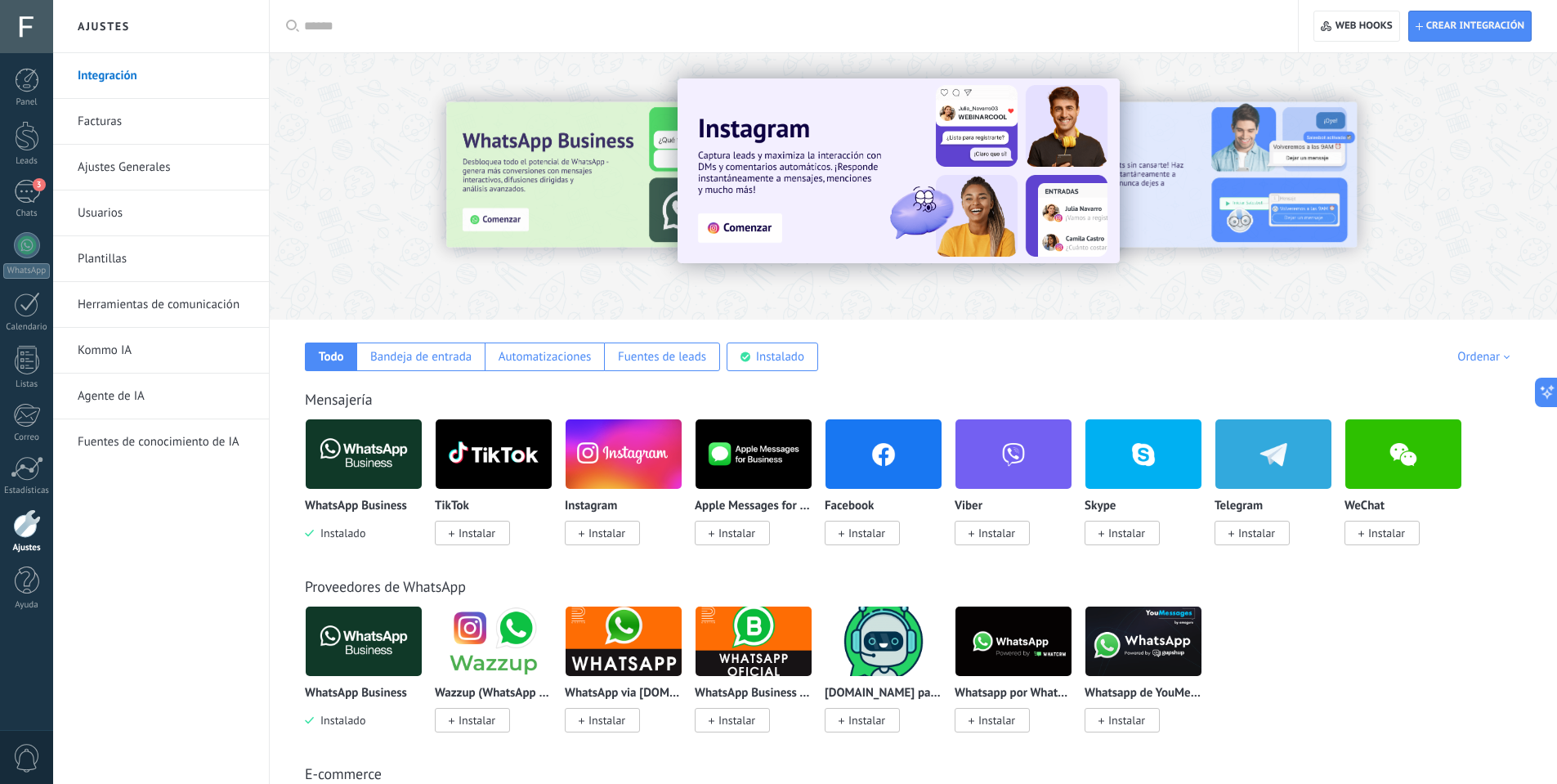
click at [30, 755] on span "0" at bounding box center [27, 758] width 28 height 29
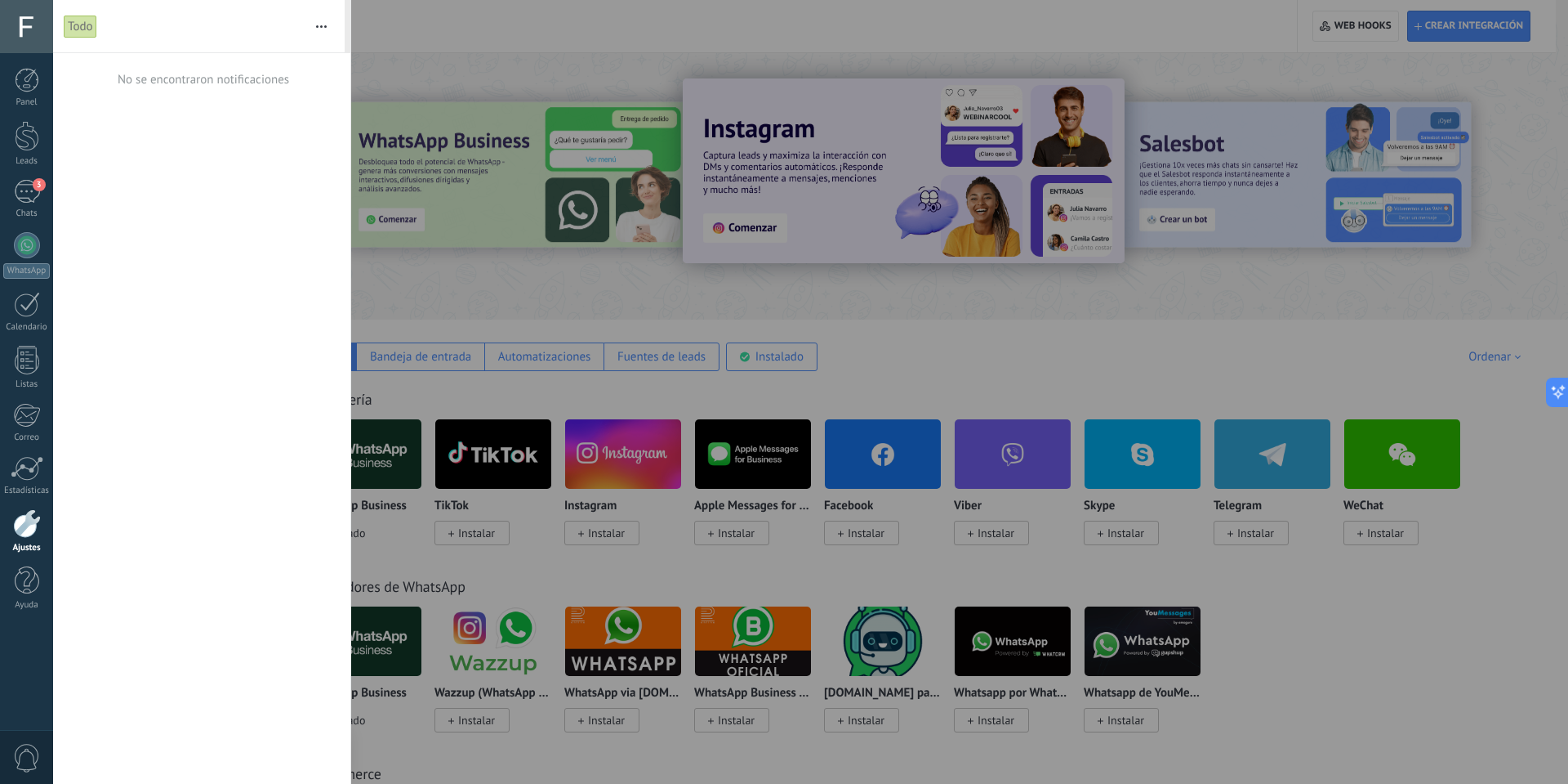
click at [479, 66] on div at bounding box center [784, 392] width 1568 height 784
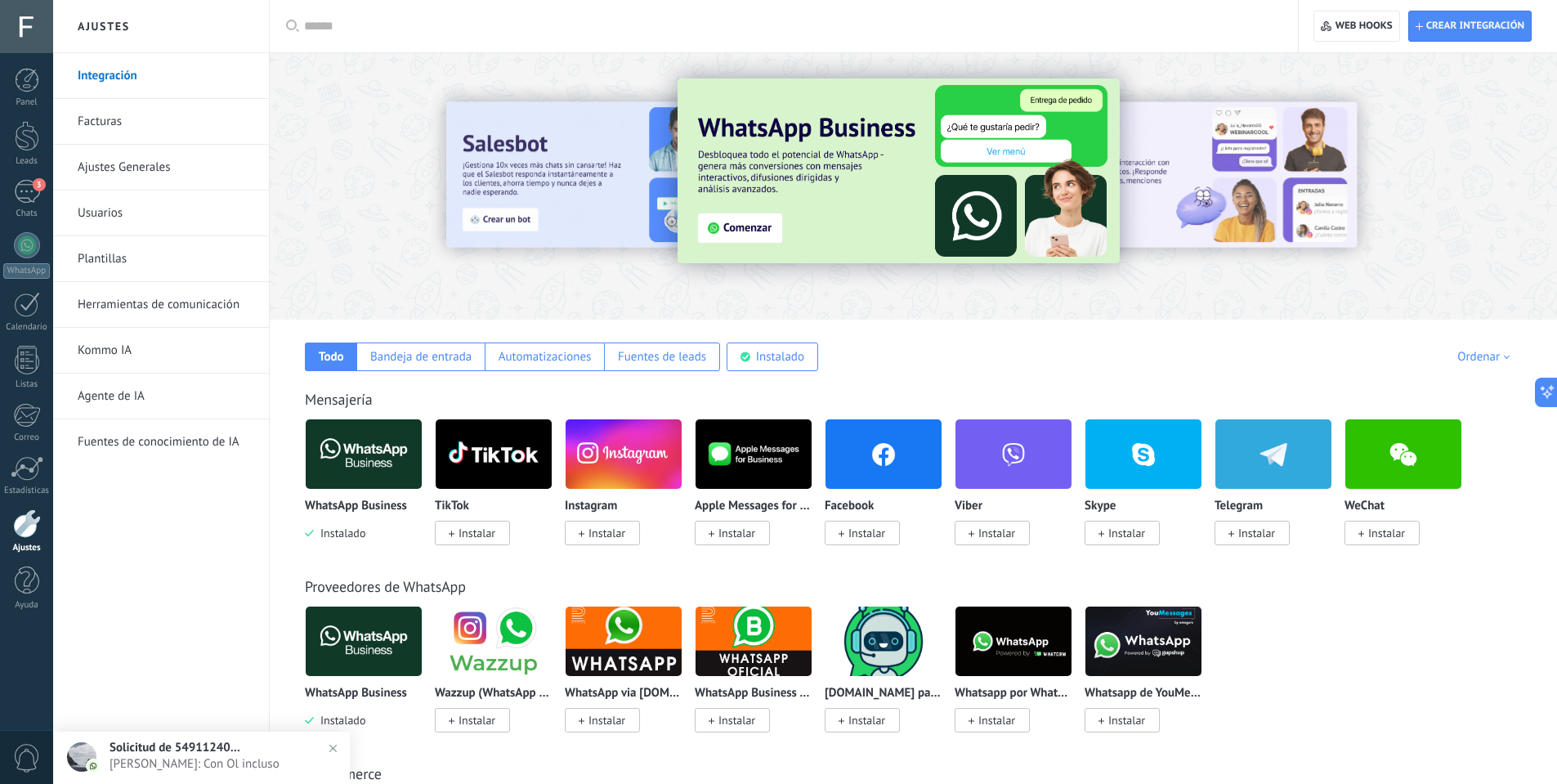
click at [29, 179] on div "Panel Leads 3 Chats WhatsApp Clientes" at bounding box center [27, 347] width 53 height 559
click at [29, 188] on div "3" at bounding box center [28, 191] width 27 height 24
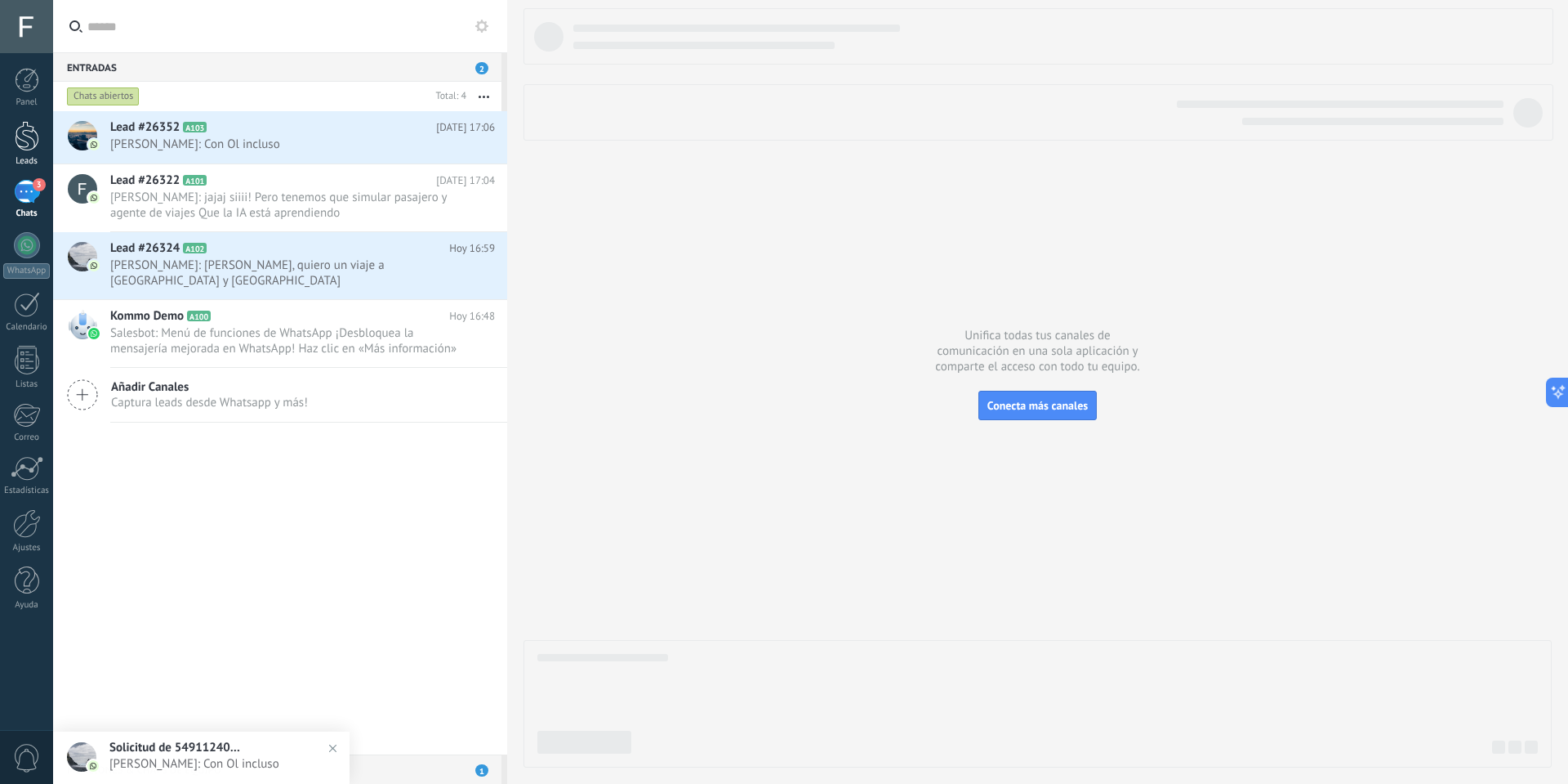
click at [46, 131] on link "Leads" at bounding box center [27, 143] width 53 height 46
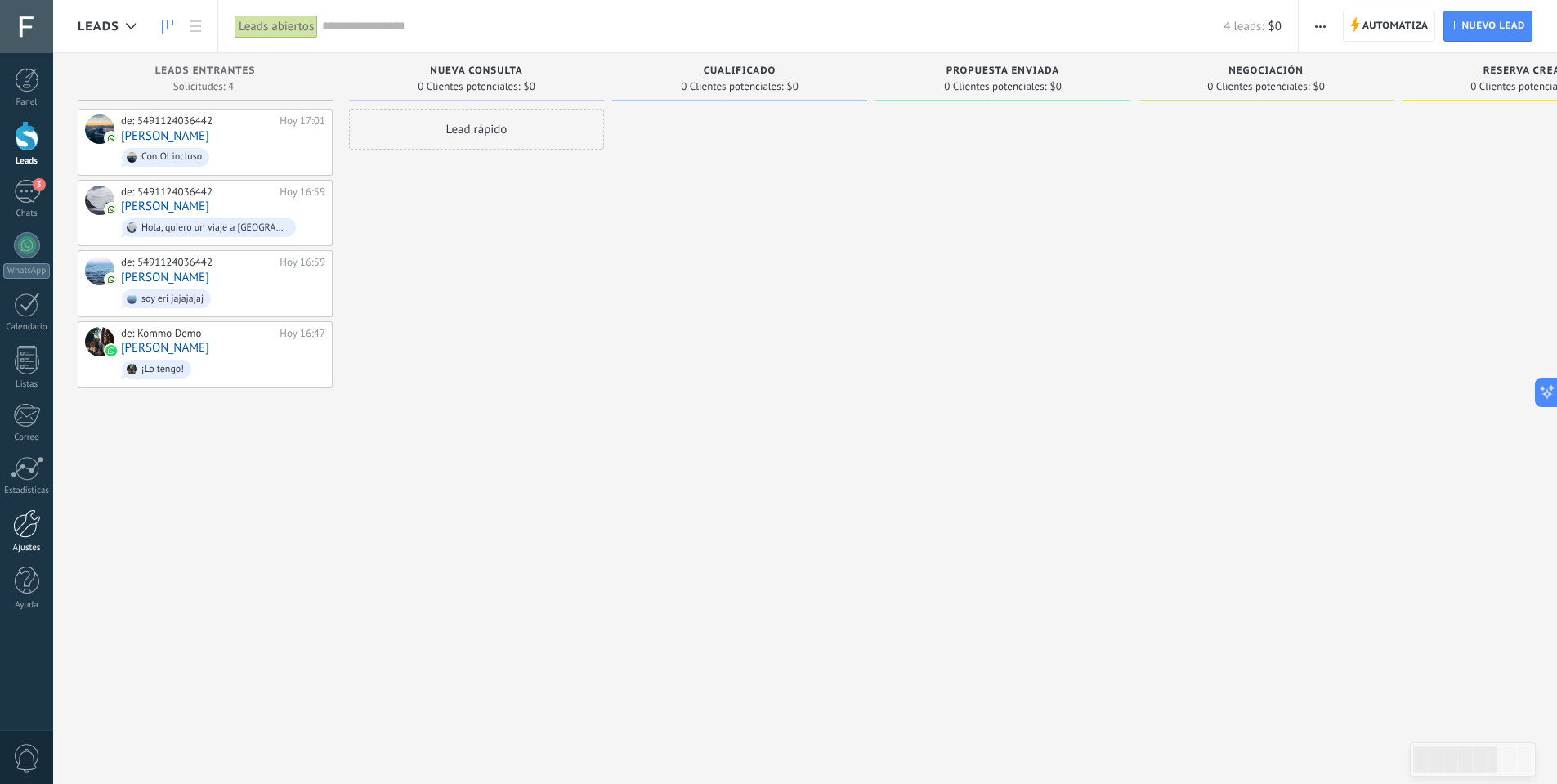
click at [28, 540] on link "Ajustes" at bounding box center [27, 531] width 53 height 44
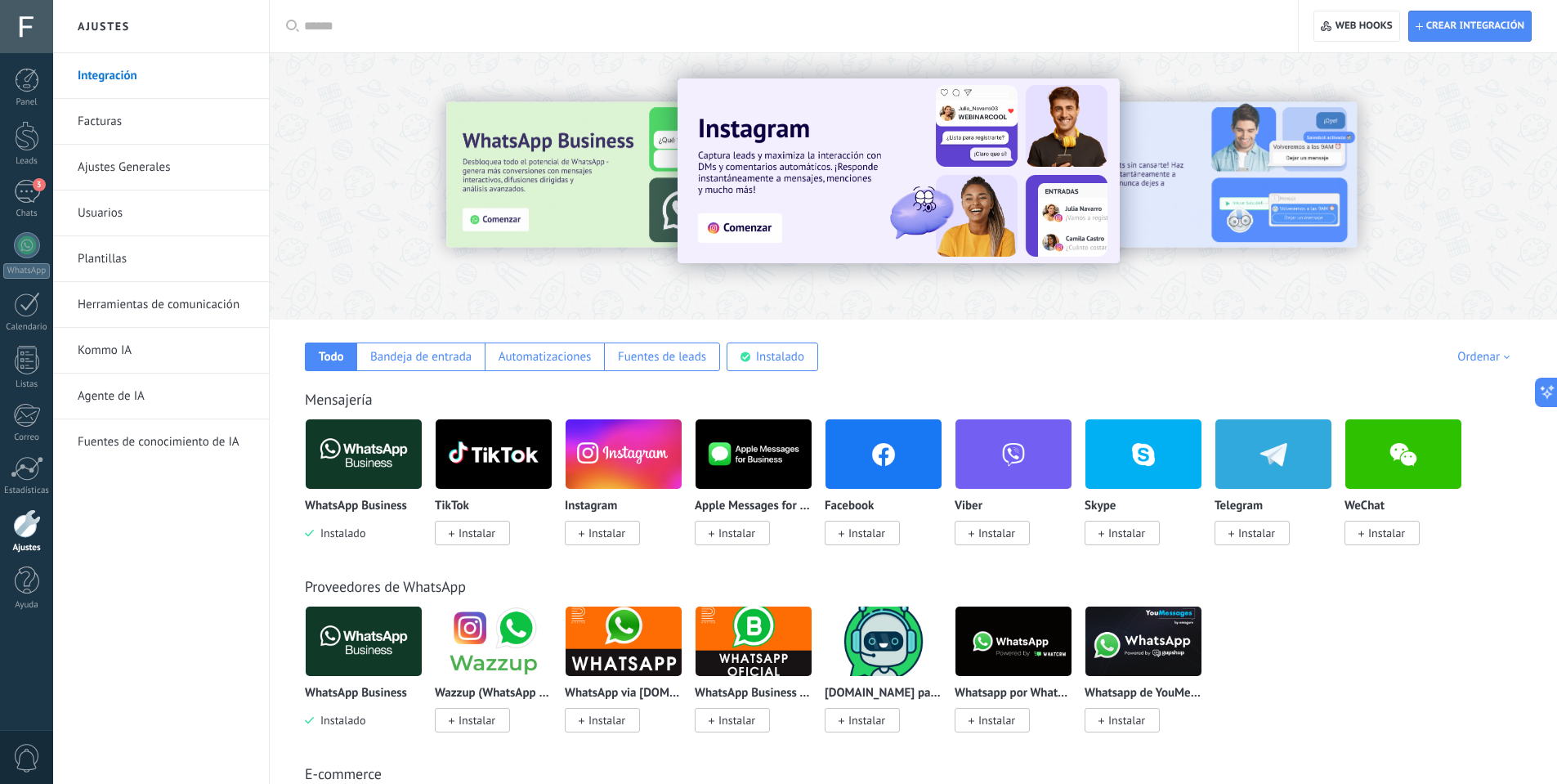
click at [607, 530] on span "Instalar" at bounding box center [606, 532] width 37 height 14
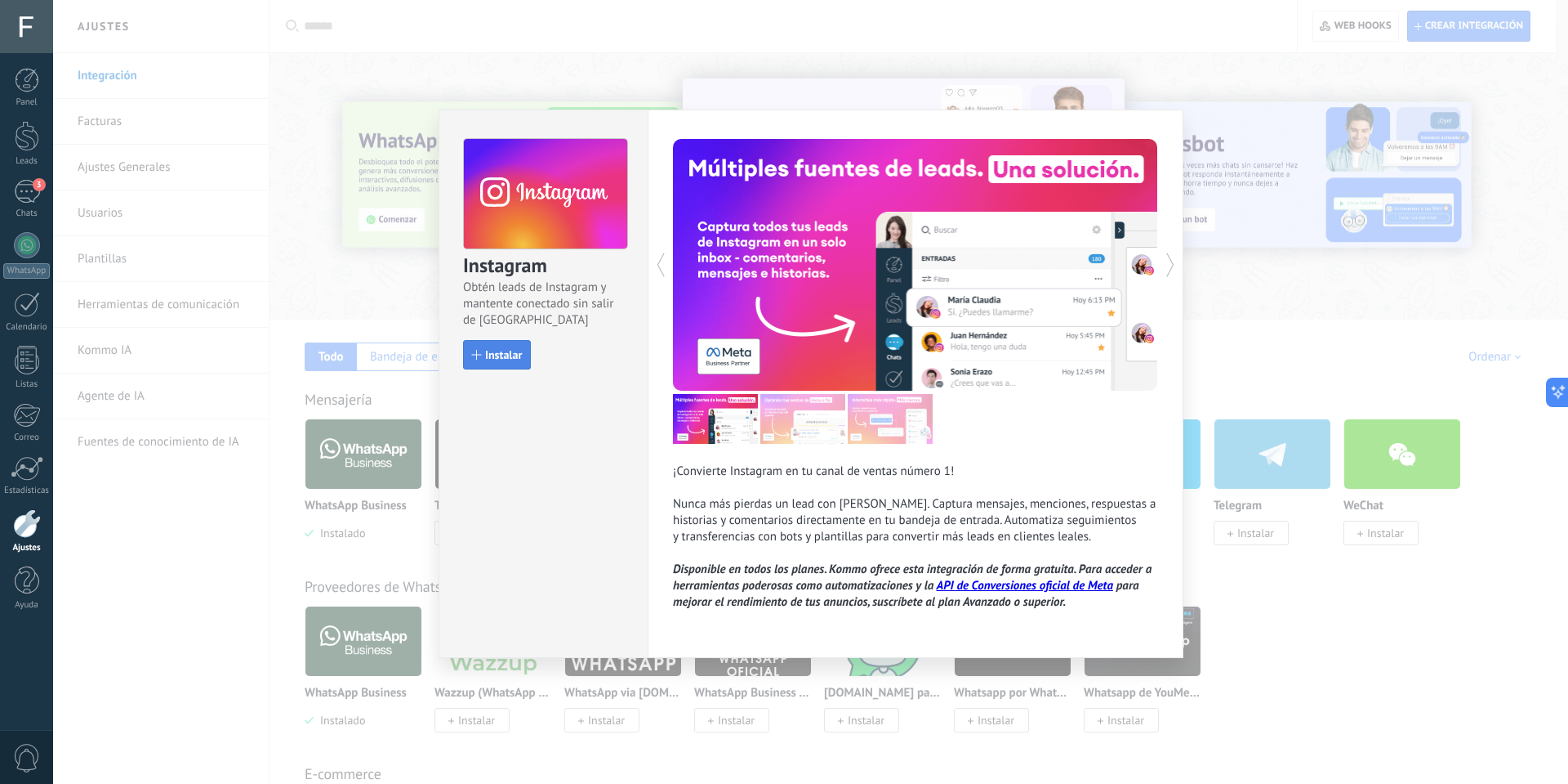
click at [493, 354] on span "Instalar" at bounding box center [503, 354] width 37 height 11
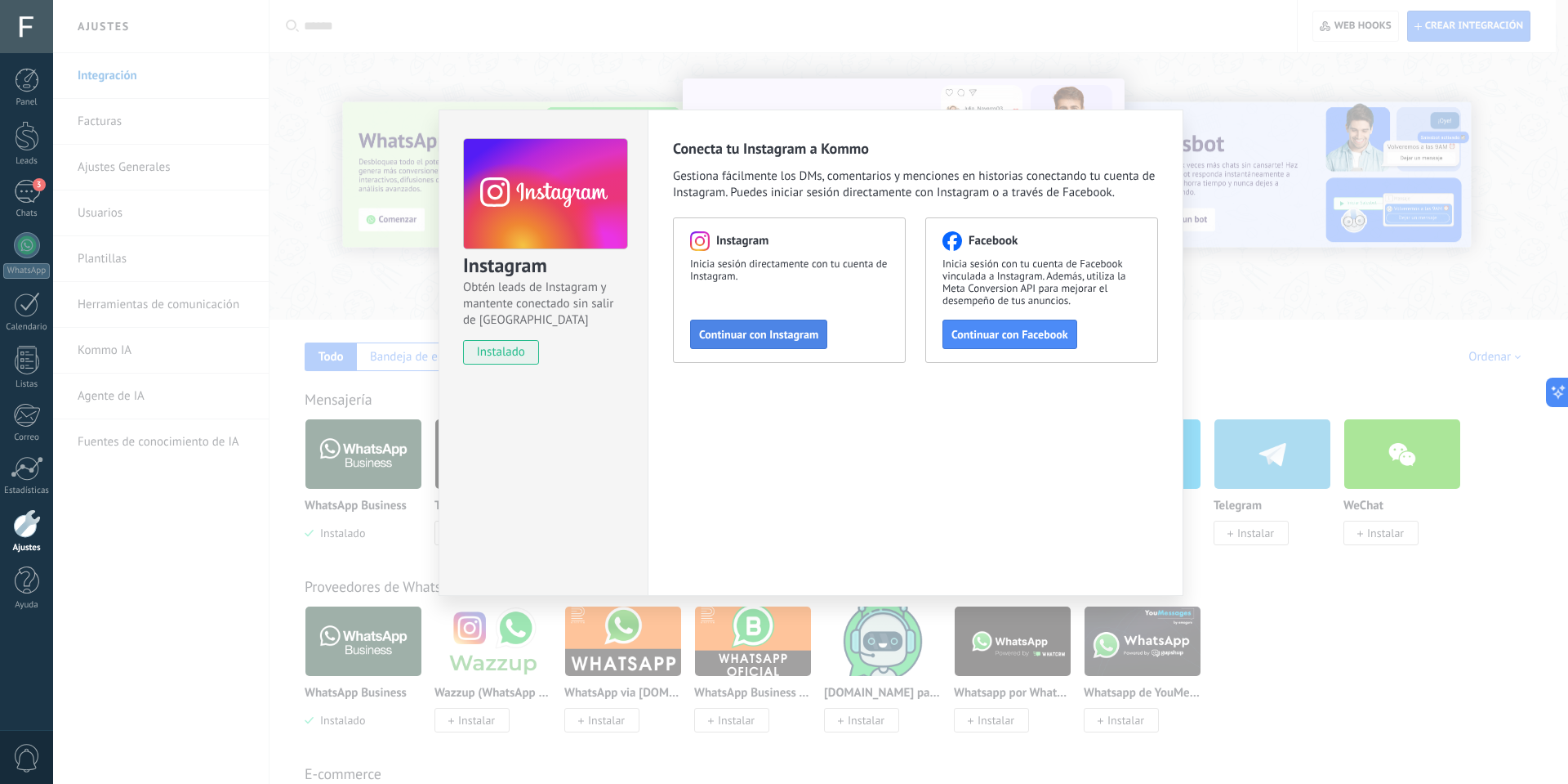
click at [762, 343] on button "Continuar con Instagram" at bounding box center [759, 334] width 137 height 29
click at [1187, 73] on div "Instagram Obtén leads de Instagram y mantente conectado sin salir de Kommo inst…" at bounding box center [810, 392] width 1515 height 784
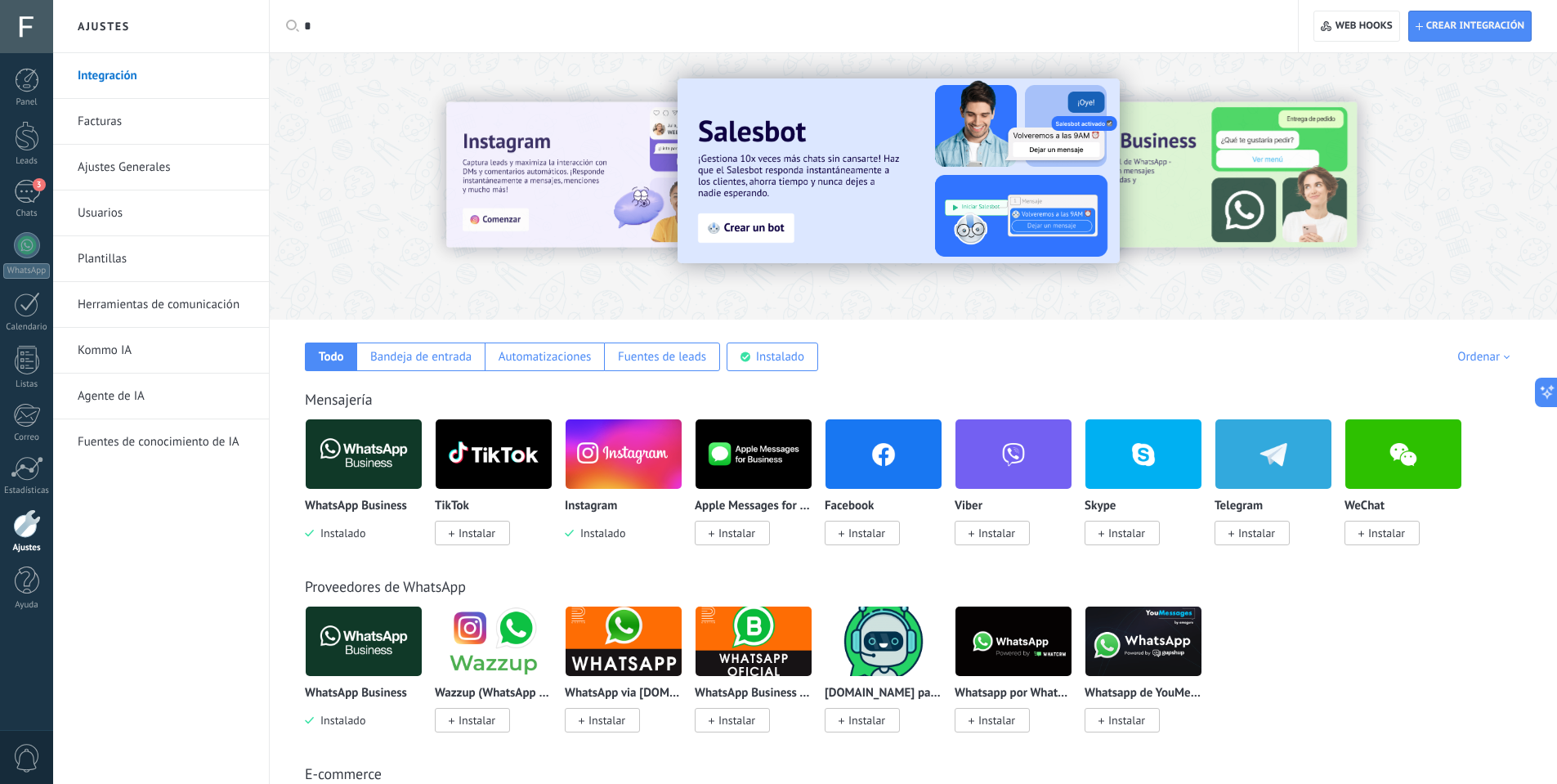
type input "*"
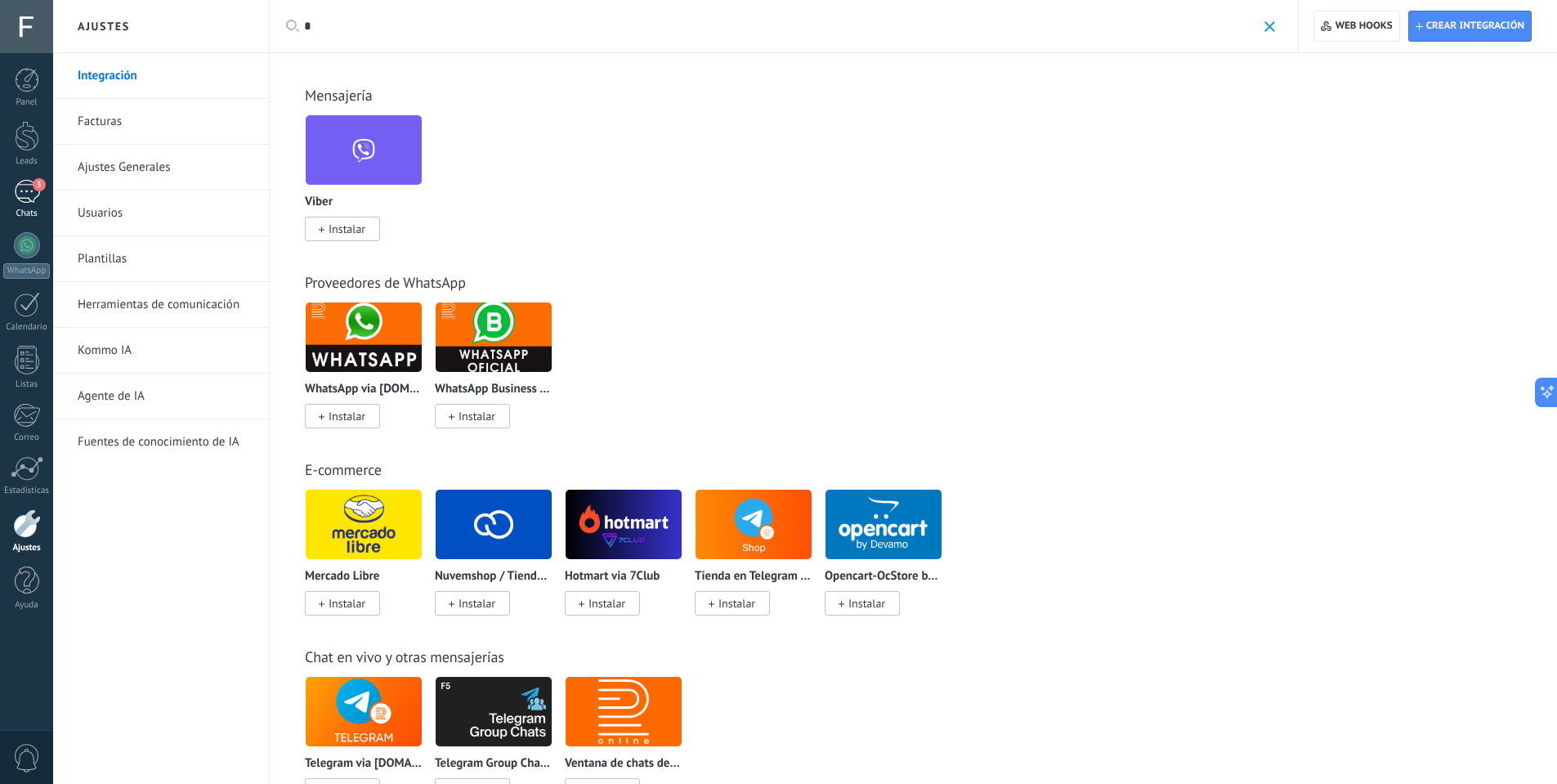
click at [24, 188] on div "3" at bounding box center [28, 191] width 27 height 24
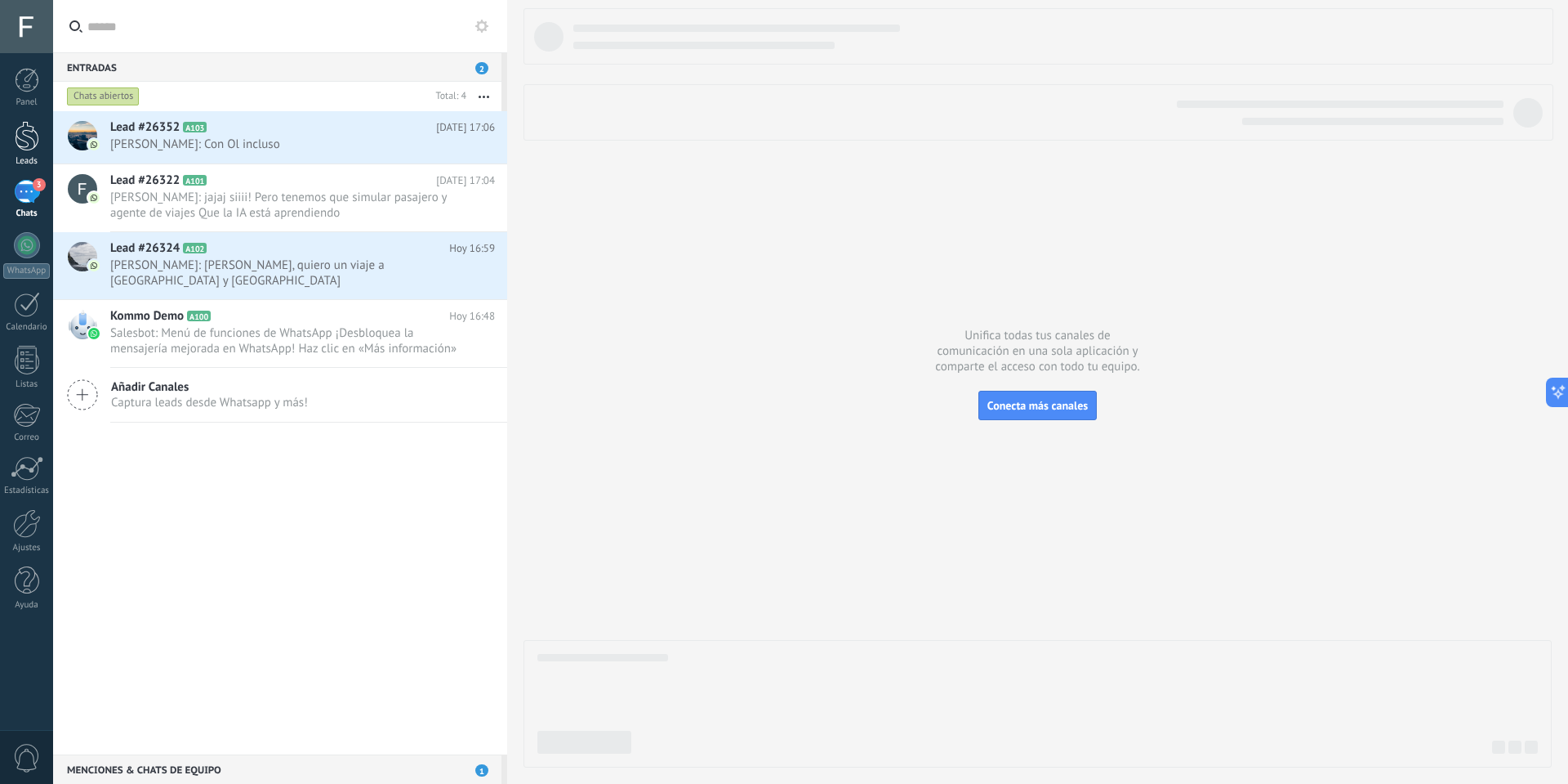
click at [11, 137] on link "Leads" at bounding box center [27, 143] width 53 height 46
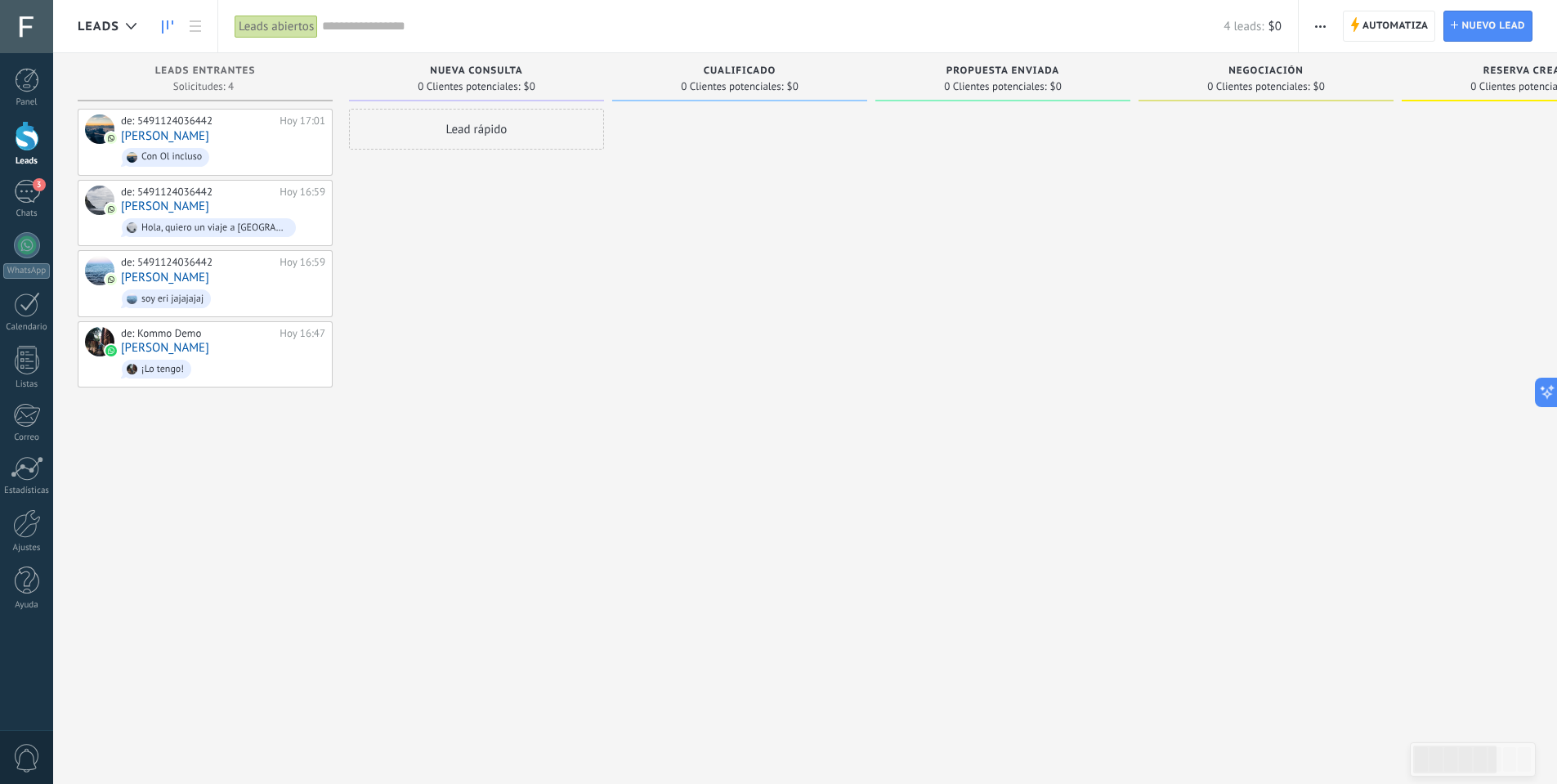
click at [360, 28] on input "text" at bounding box center [773, 27] width 902 height 17
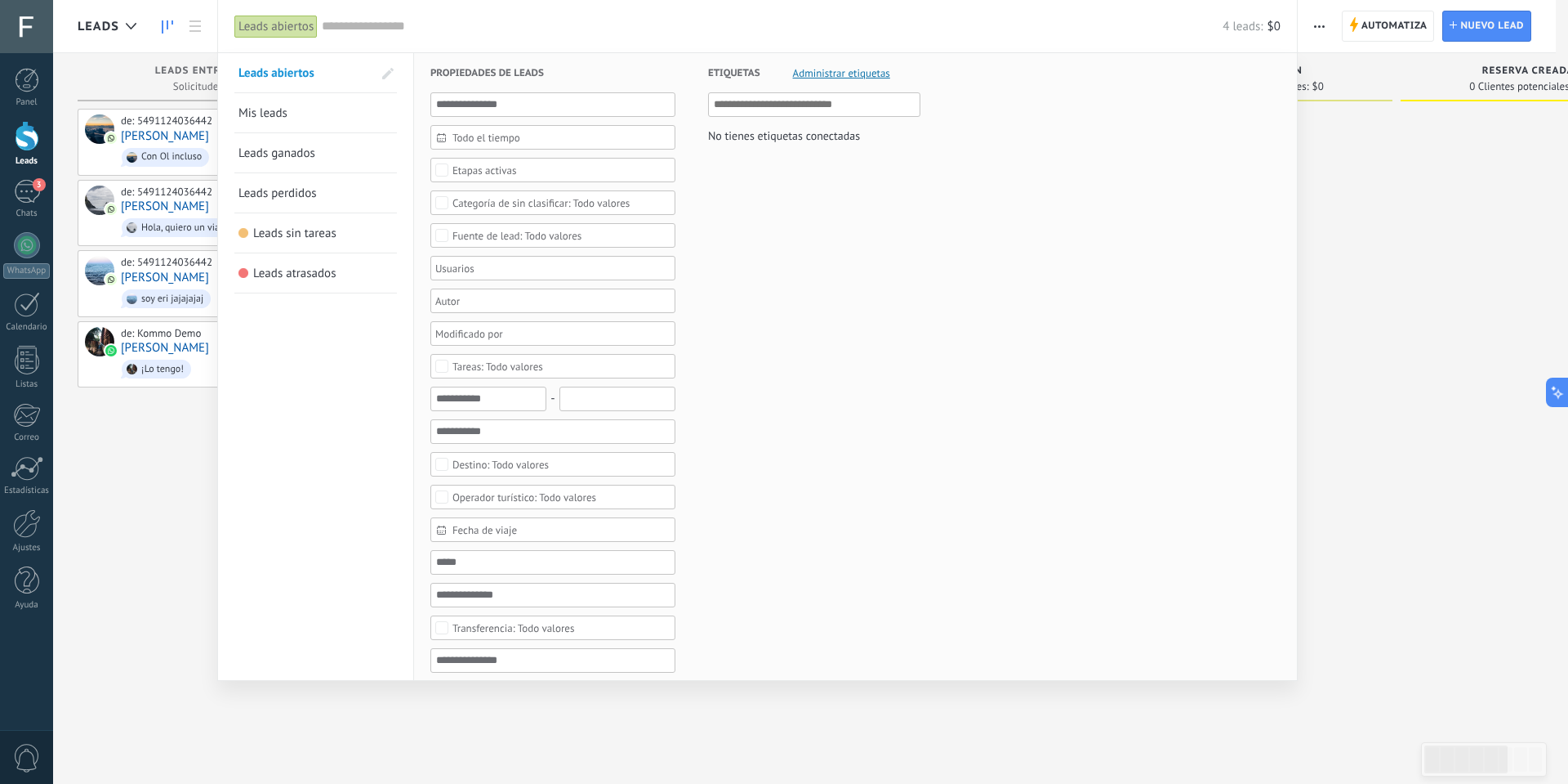
click at [173, 432] on div at bounding box center [784, 392] width 1568 height 784
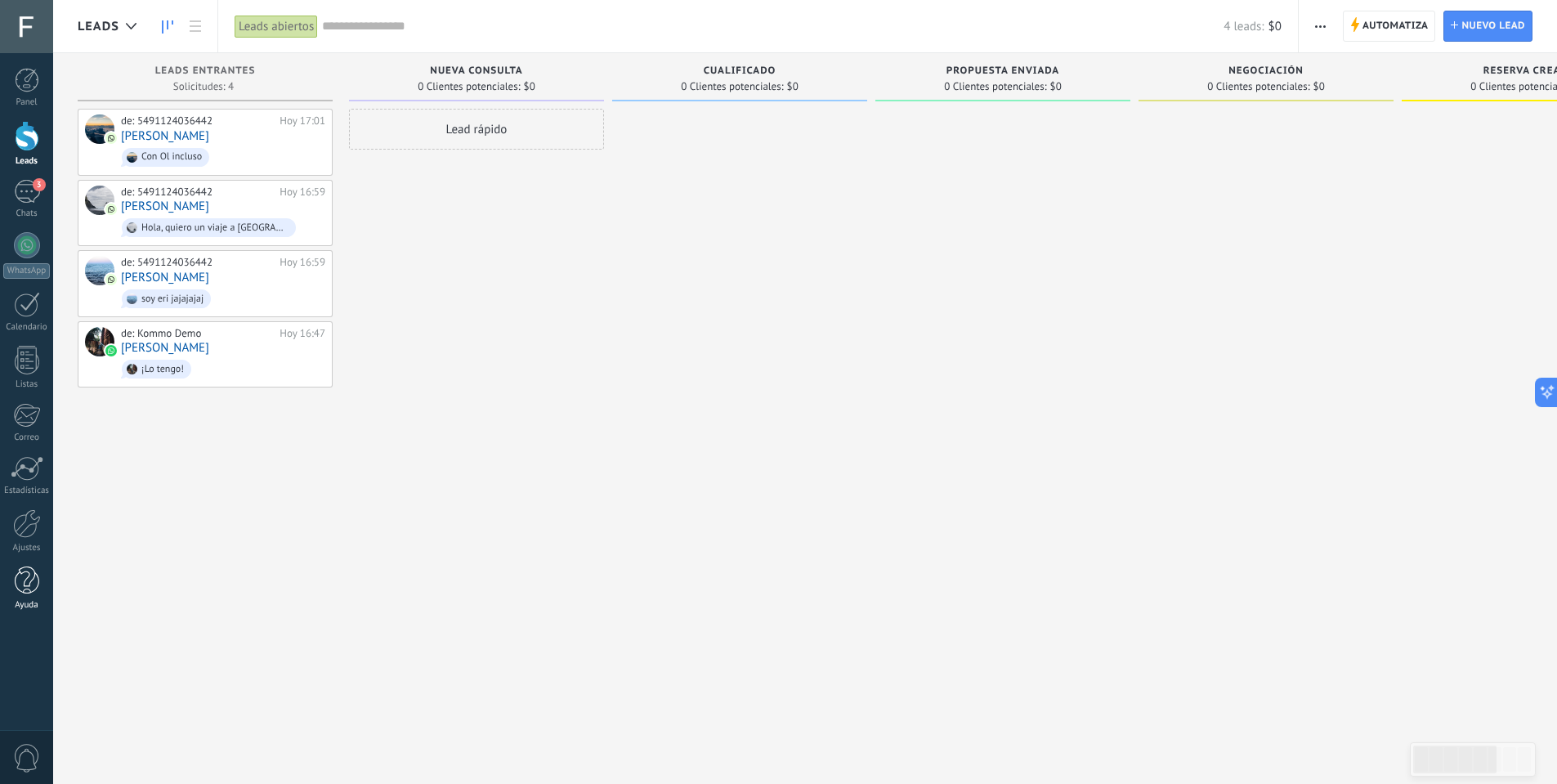
click at [27, 588] on div at bounding box center [27, 581] width 25 height 29
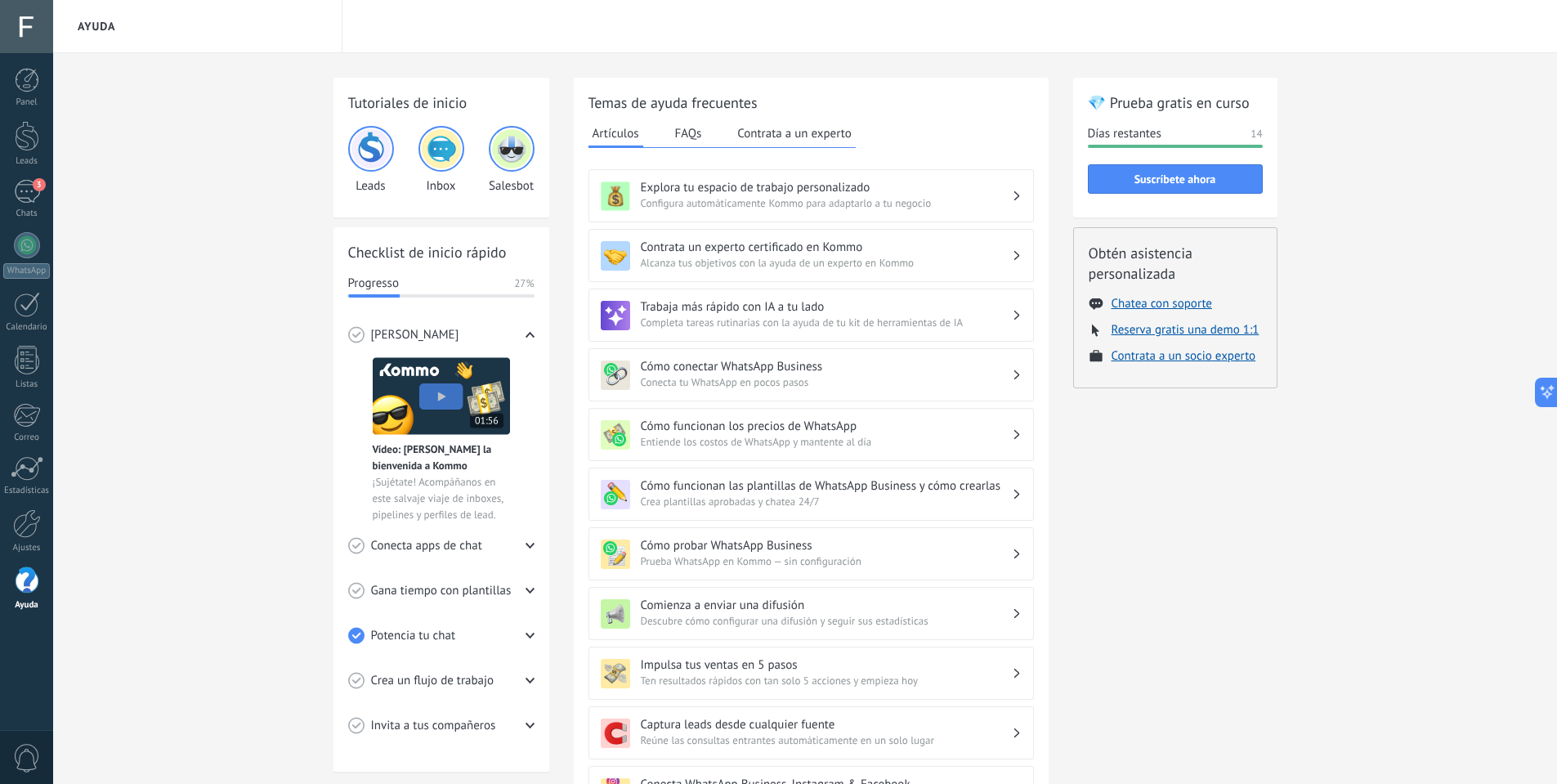
click at [27, 755] on span "0" at bounding box center [27, 758] width 28 height 29
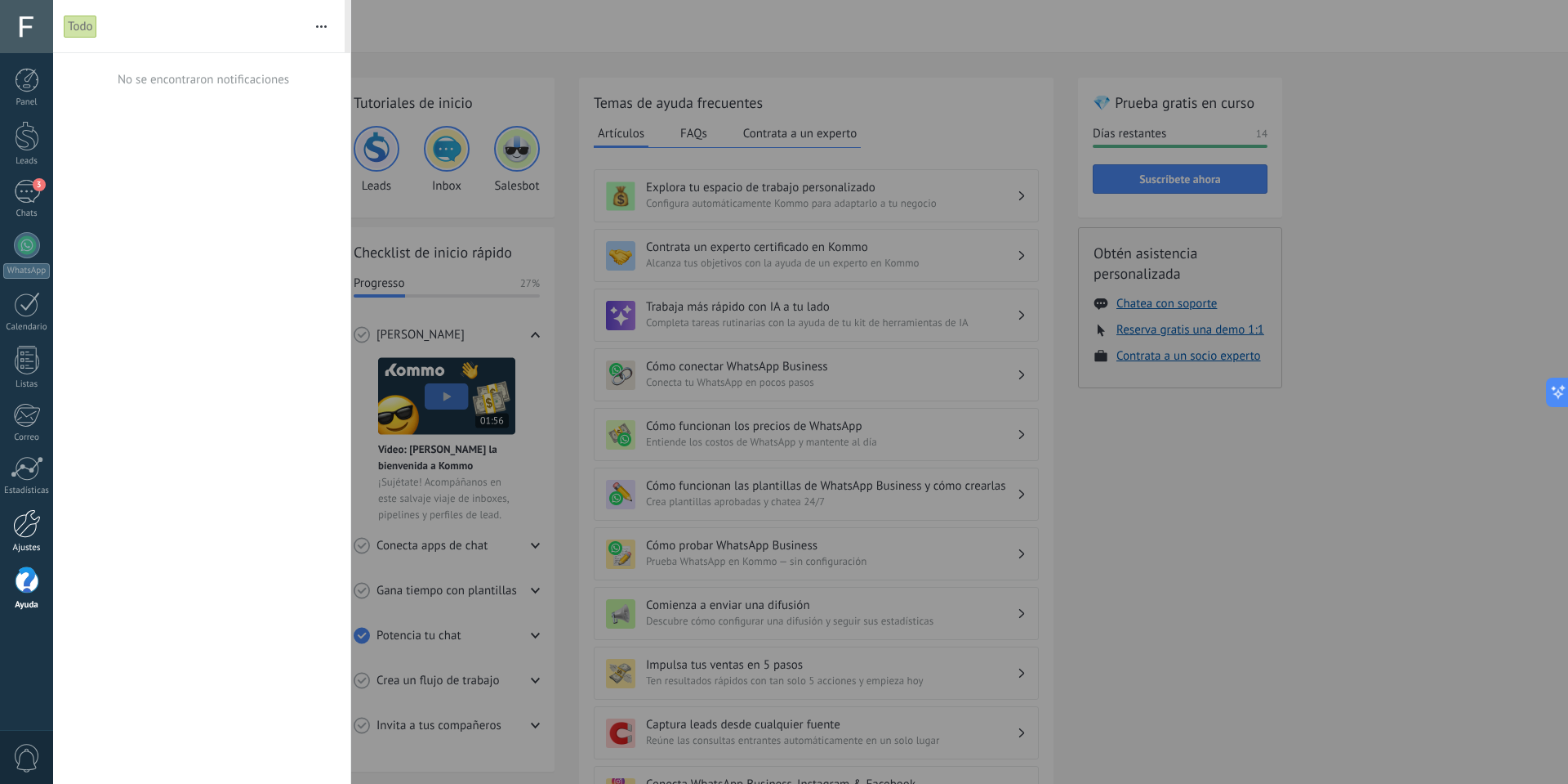
click at [27, 541] on link "Ajustes" at bounding box center [27, 531] width 53 height 44
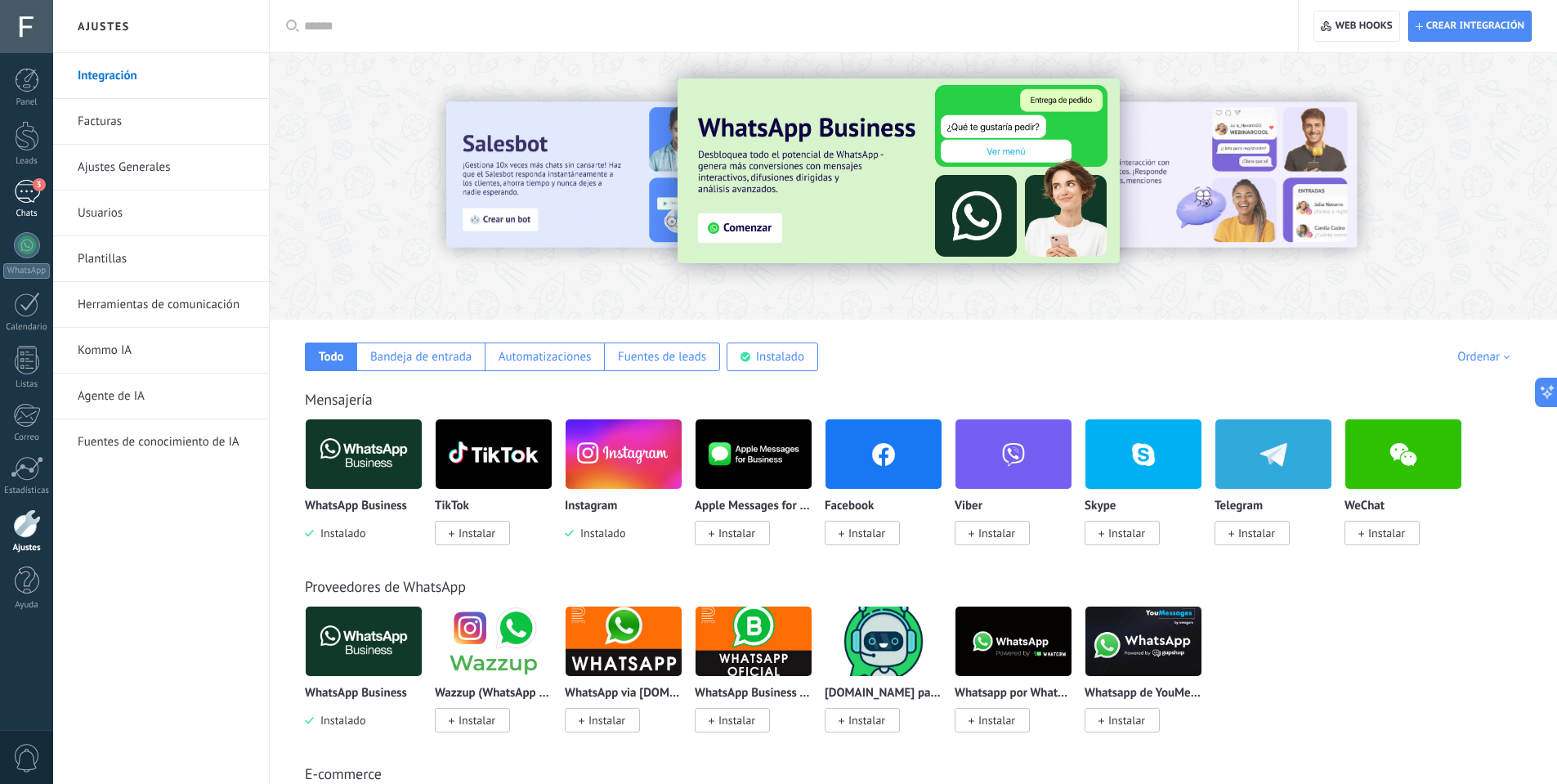
click at [29, 196] on div "3" at bounding box center [28, 191] width 27 height 24
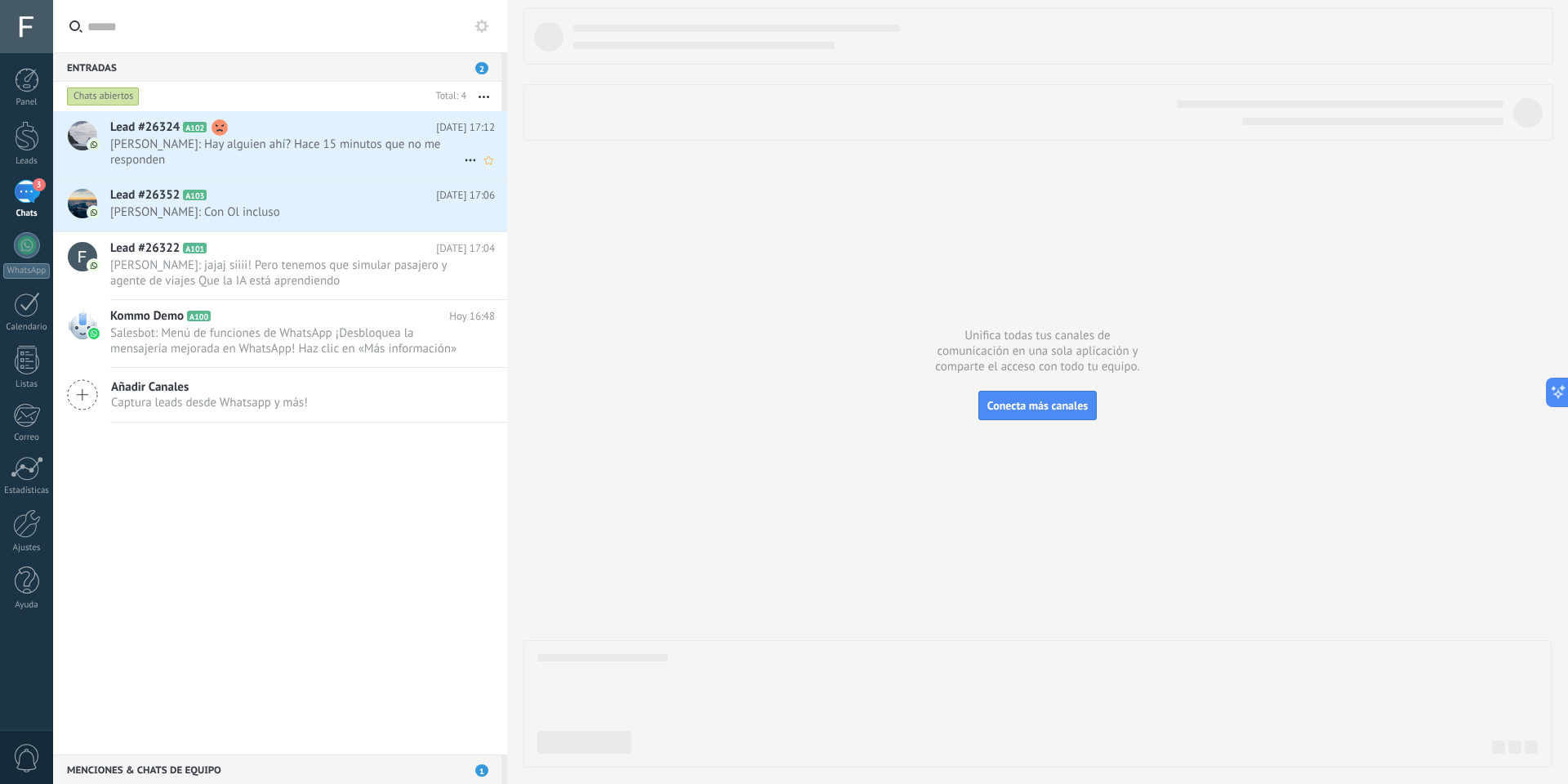
drag, startPoint x: 321, startPoint y: 145, endPoint x: 459, endPoint y: 142, distance: 138.0
click at [461, 150] on icon at bounding box center [470, 160] width 20 height 20
click at [301, 86] on div at bounding box center [784, 392] width 1568 height 784
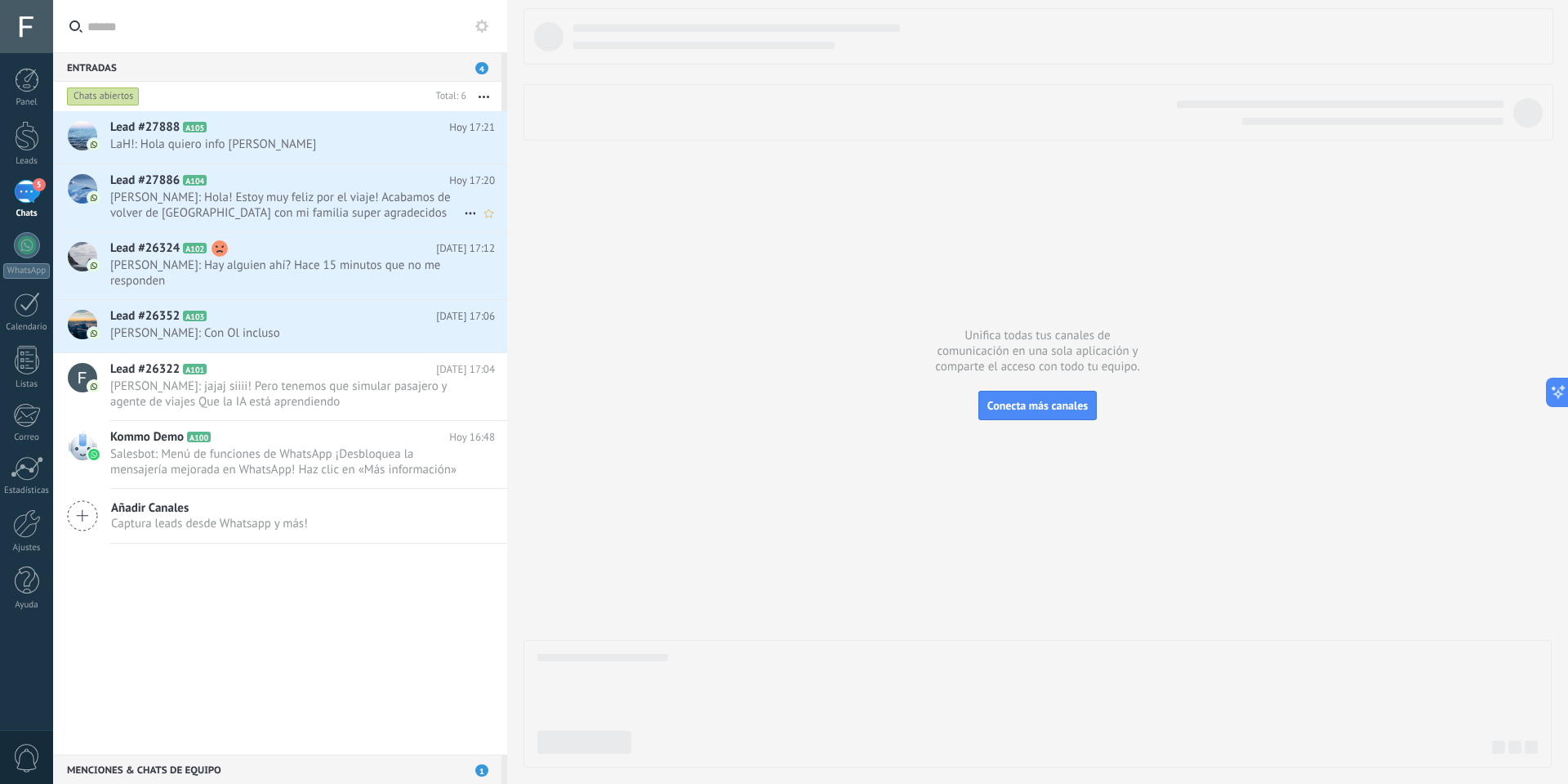
click at [463, 213] on icon at bounding box center [470, 213] width 20 height 20
click at [266, 670] on div at bounding box center [784, 392] width 1568 height 784
drag, startPoint x: 277, startPoint y: 313, endPoint x: 362, endPoint y: 266, distance: 97.1
click at [266, 592] on div "Lead #27888 A105 Hoy 17:21 LaH!: Hola quiero info de disney Mark respondió Conv…" at bounding box center [280, 432] width 454 height 643
click at [469, 334] on use at bounding box center [469, 335] width 10 height 3
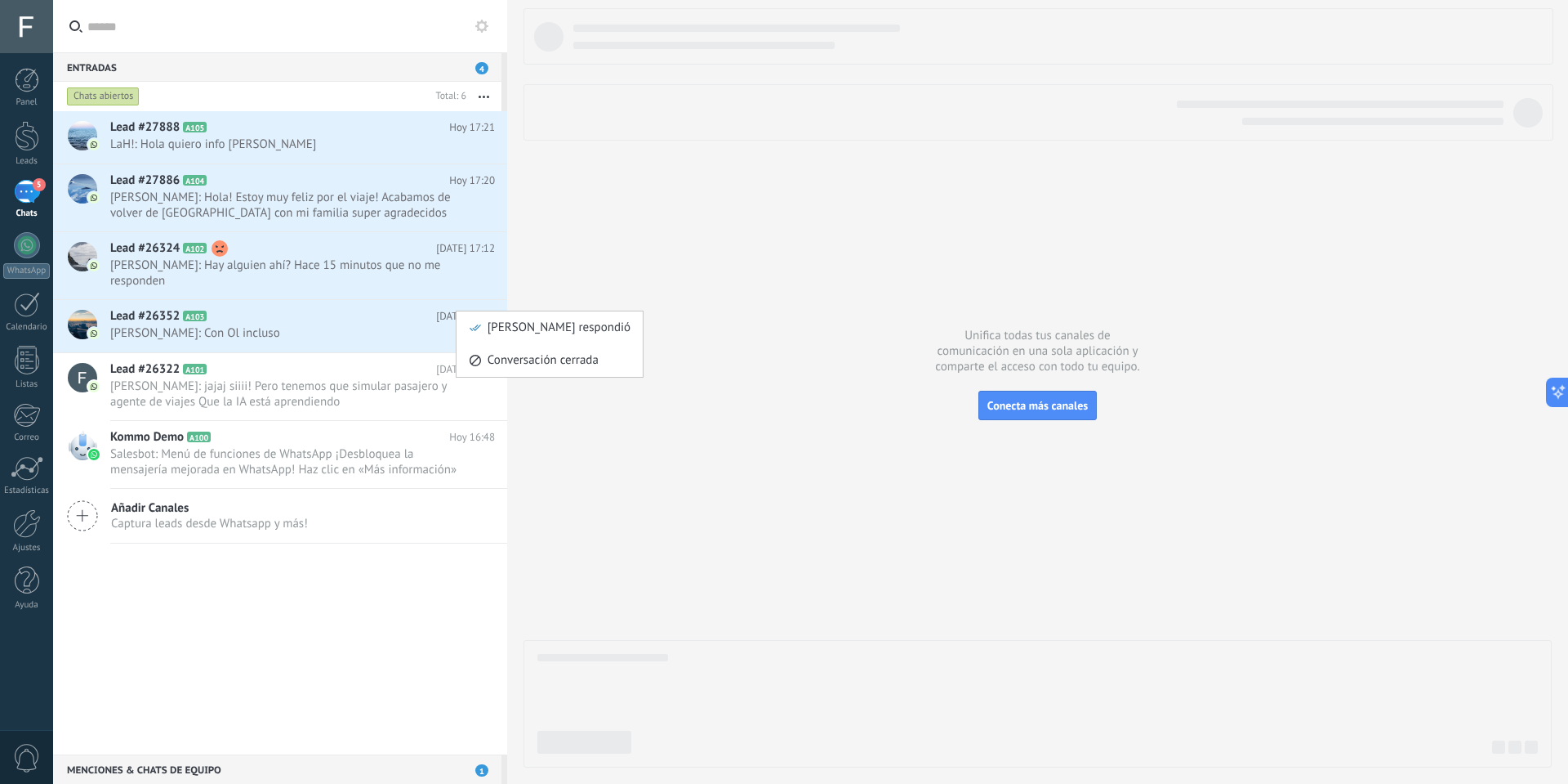
click at [319, 624] on div at bounding box center [784, 392] width 1568 height 784
click at [479, 66] on span "4" at bounding box center [482, 67] width 13 height 12
click at [482, 96] on icon "button" at bounding box center [483, 97] width 10 height 3
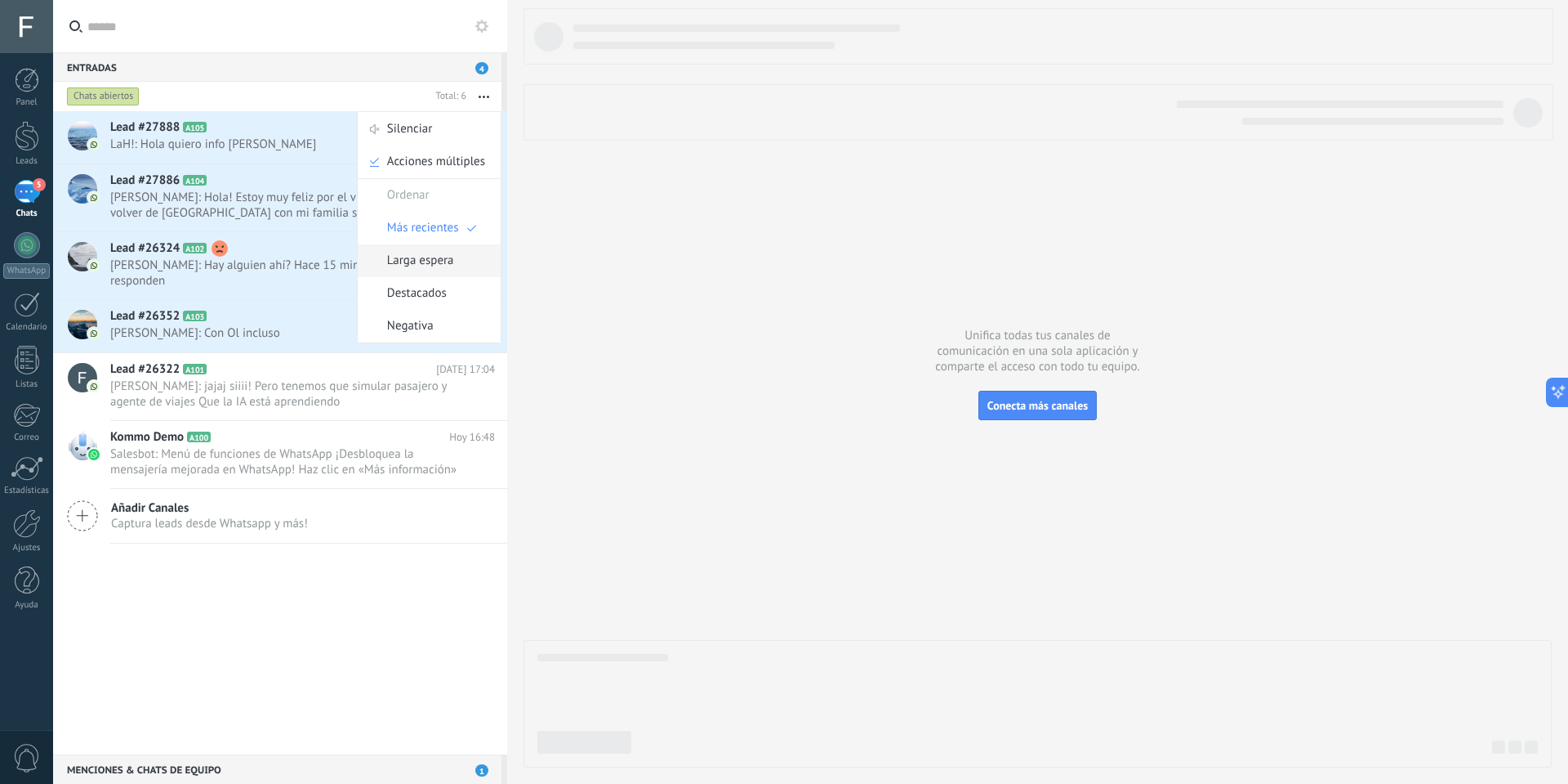
click at [447, 259] on span "Larga espera" at bounding box center [421, 260] width 67 height 32
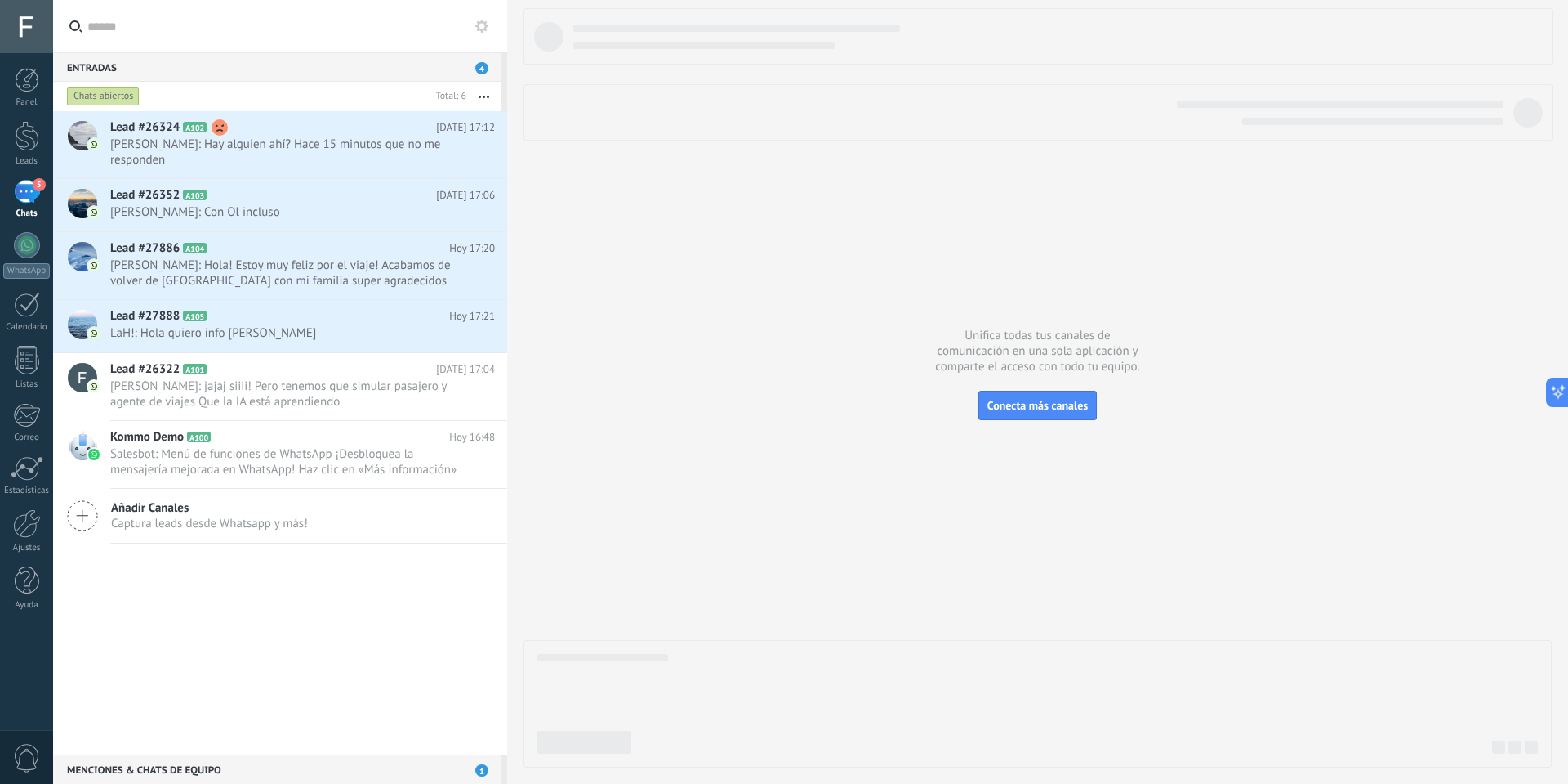
click at [482, 95] on button "button" at bounding box center [483, 96] width 35 height 29
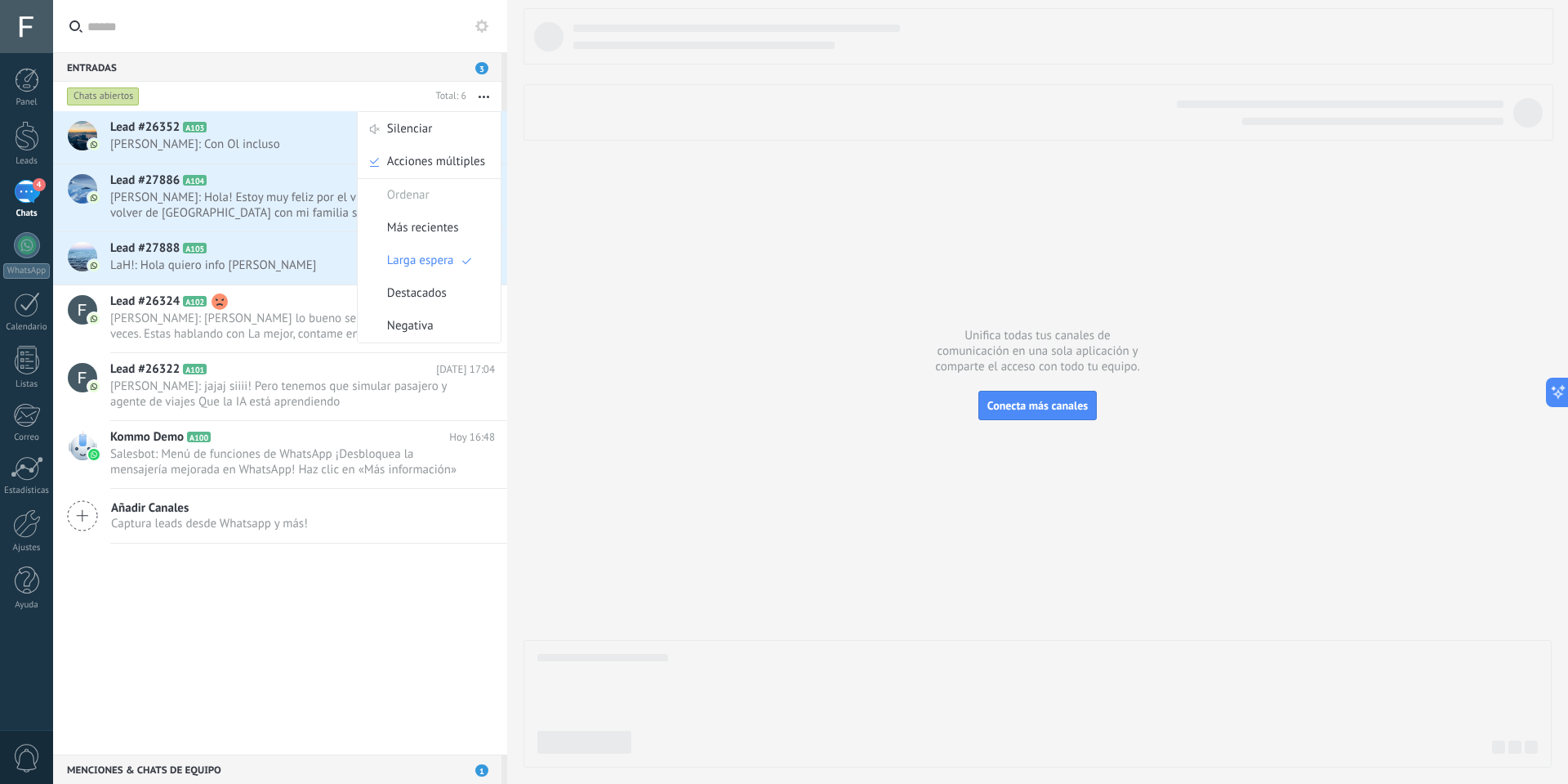
click at [315, 651] on div "Lead #26352 A103 Hoy 17:06 Meli Rossi: Con Ol incluso Lead #27886 A104" at bounding box center [280, 432] width 454 height 643
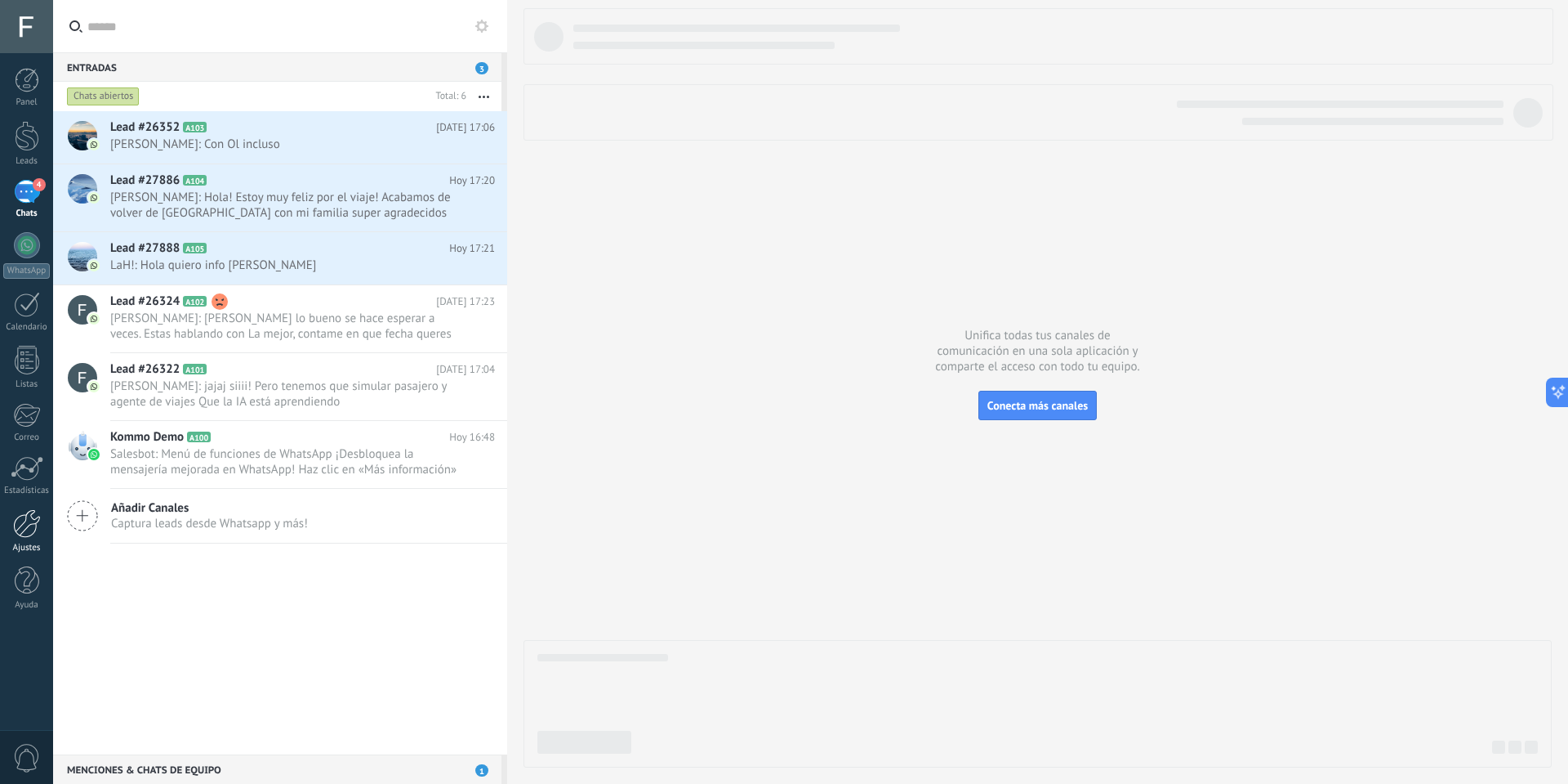
click at [5, 519] on link "Ajustes" at bounding box center [27, 531] width 53 height 44
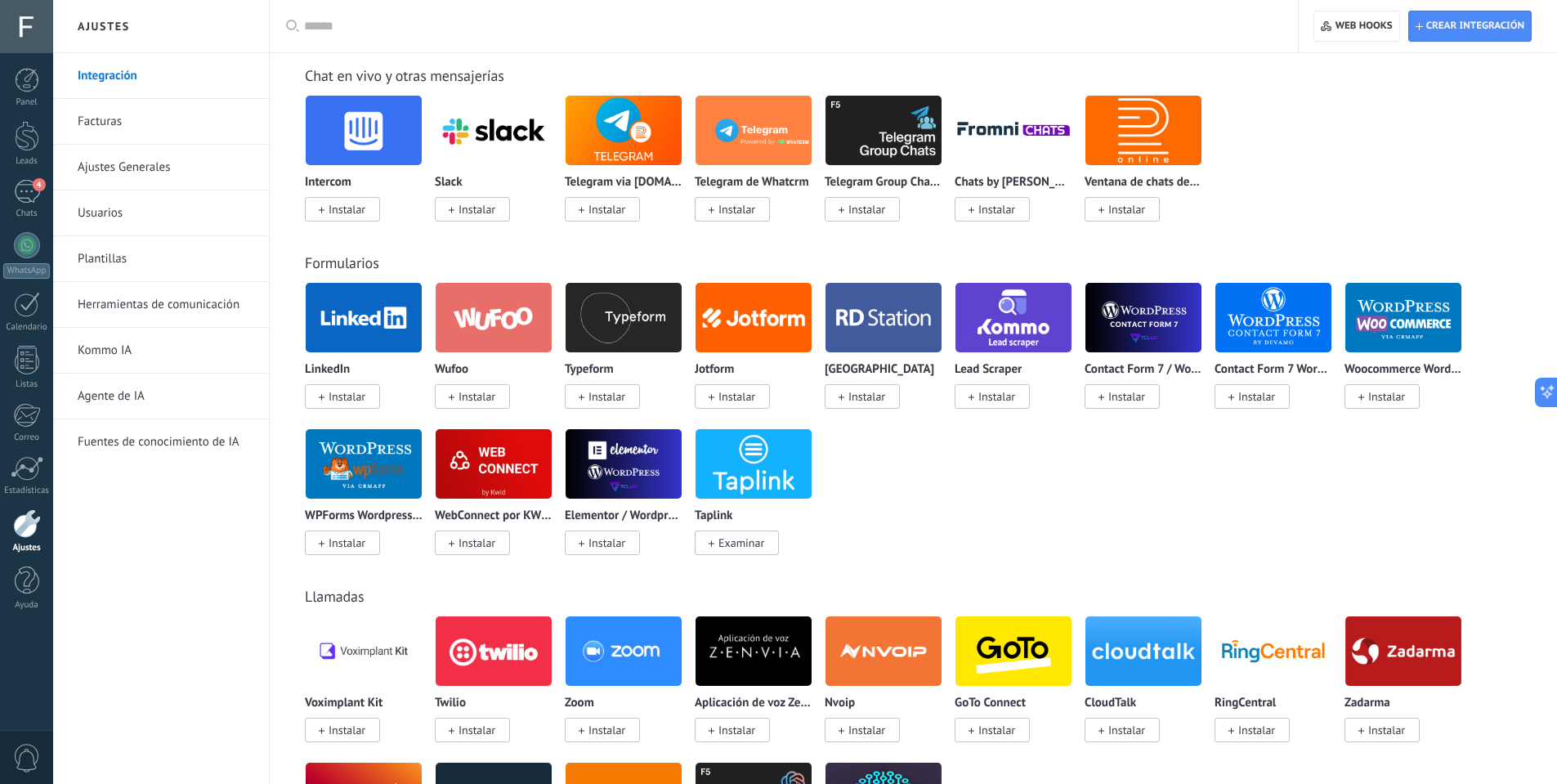
scroll to position [82, 0]
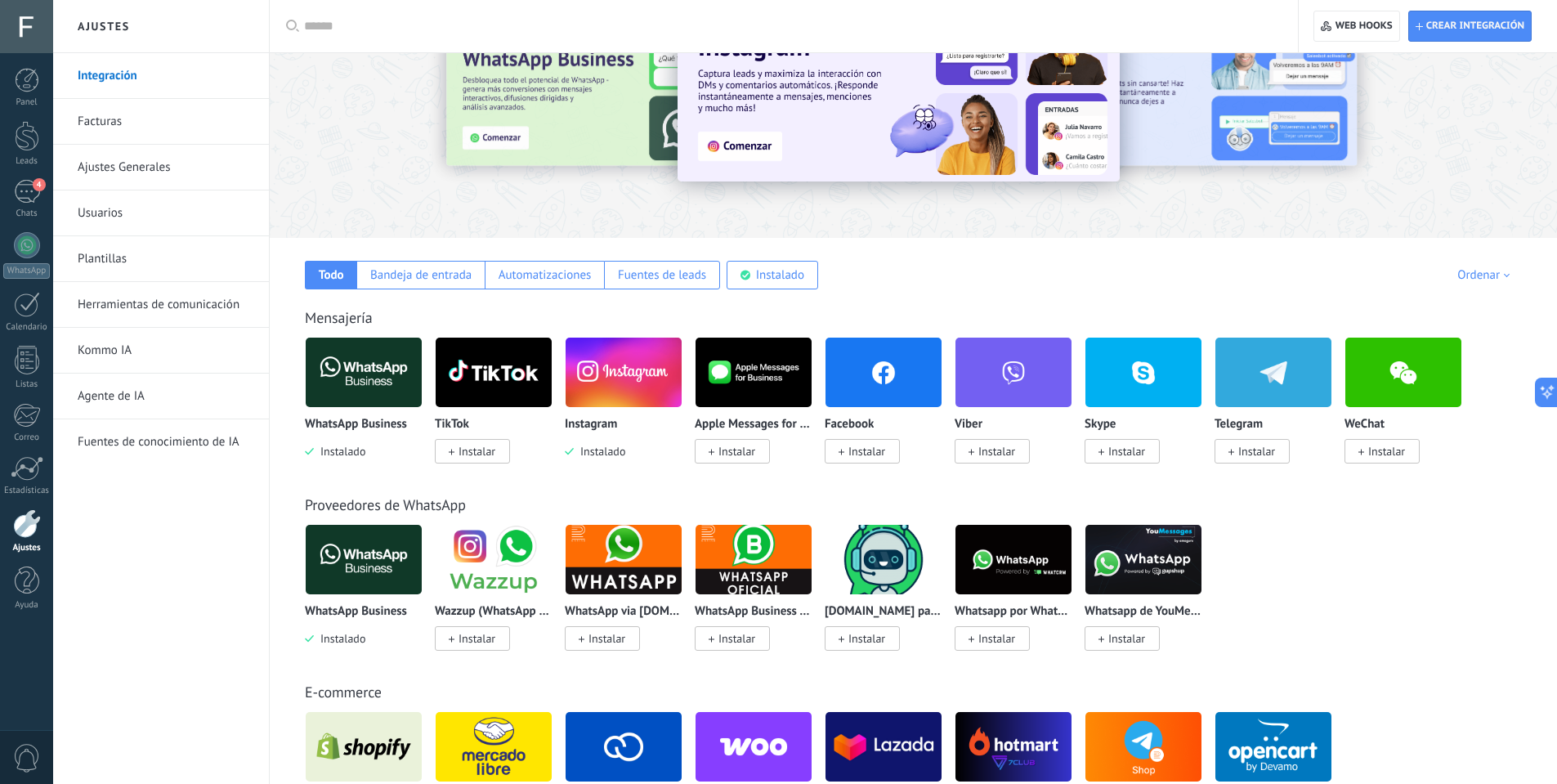
click at [642, 377] on img at bounding box center [624, 372] width 116 height 79
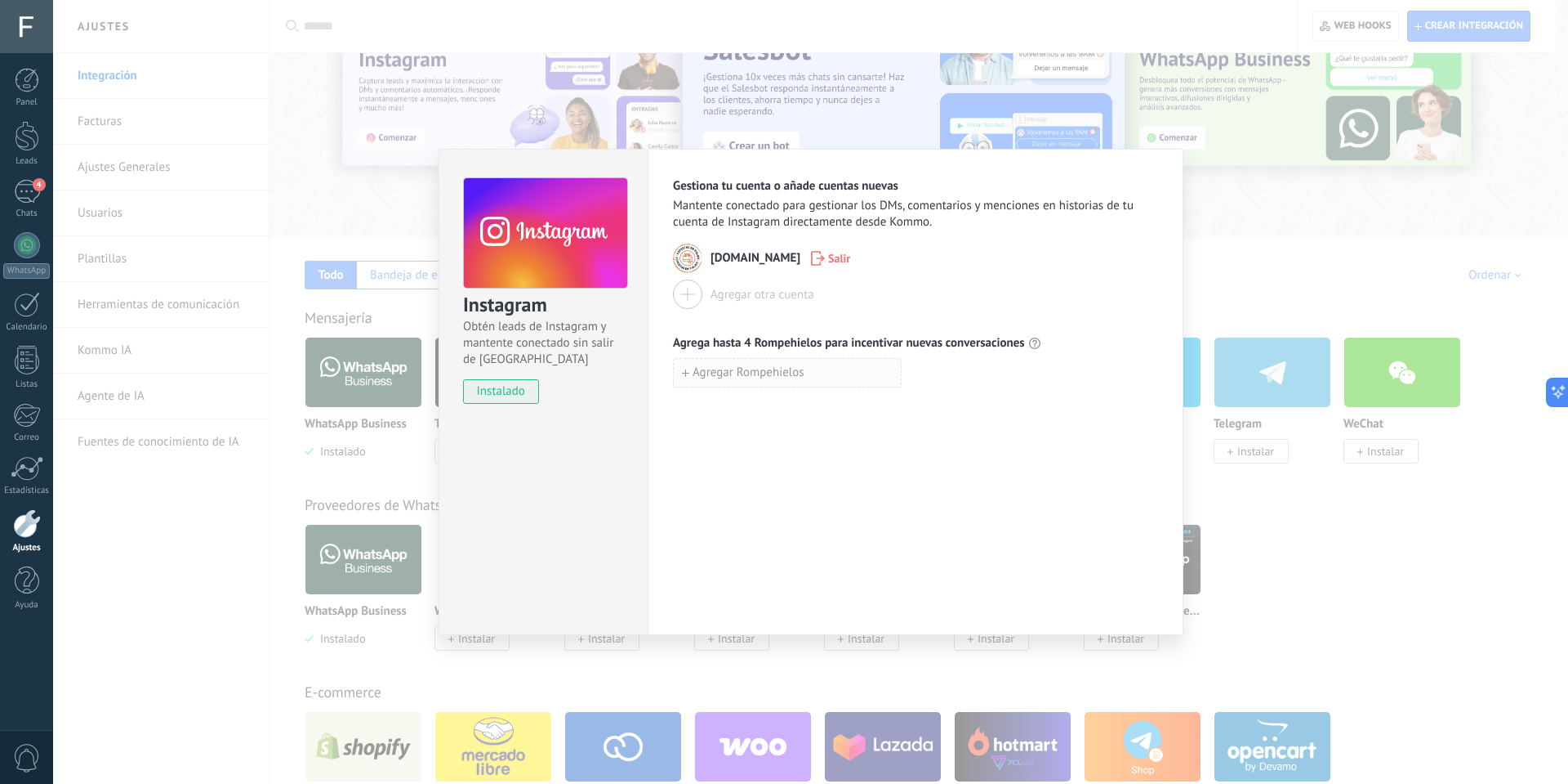
click at [709, 377] on span "Agregar Rompehielos" at bounding box center [748, 373] width 112 height 11
click at [1279, 256] on div "Instagram Obtén leads de Instagram y mantente conectado sin salir de Kommo inst…" at bounding box center [810, 392] width 1515 height 784
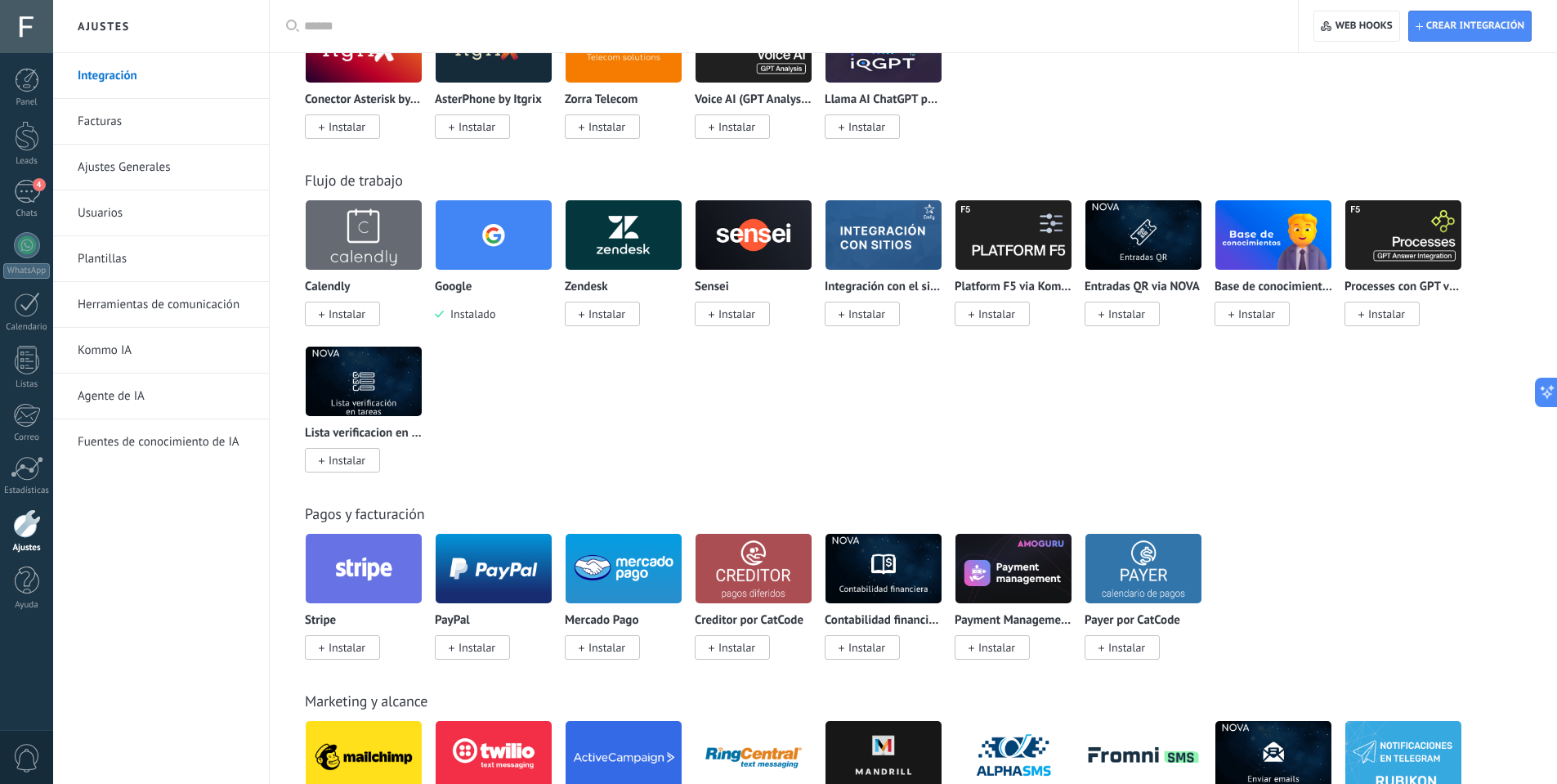
scroll to position [2043, 0]
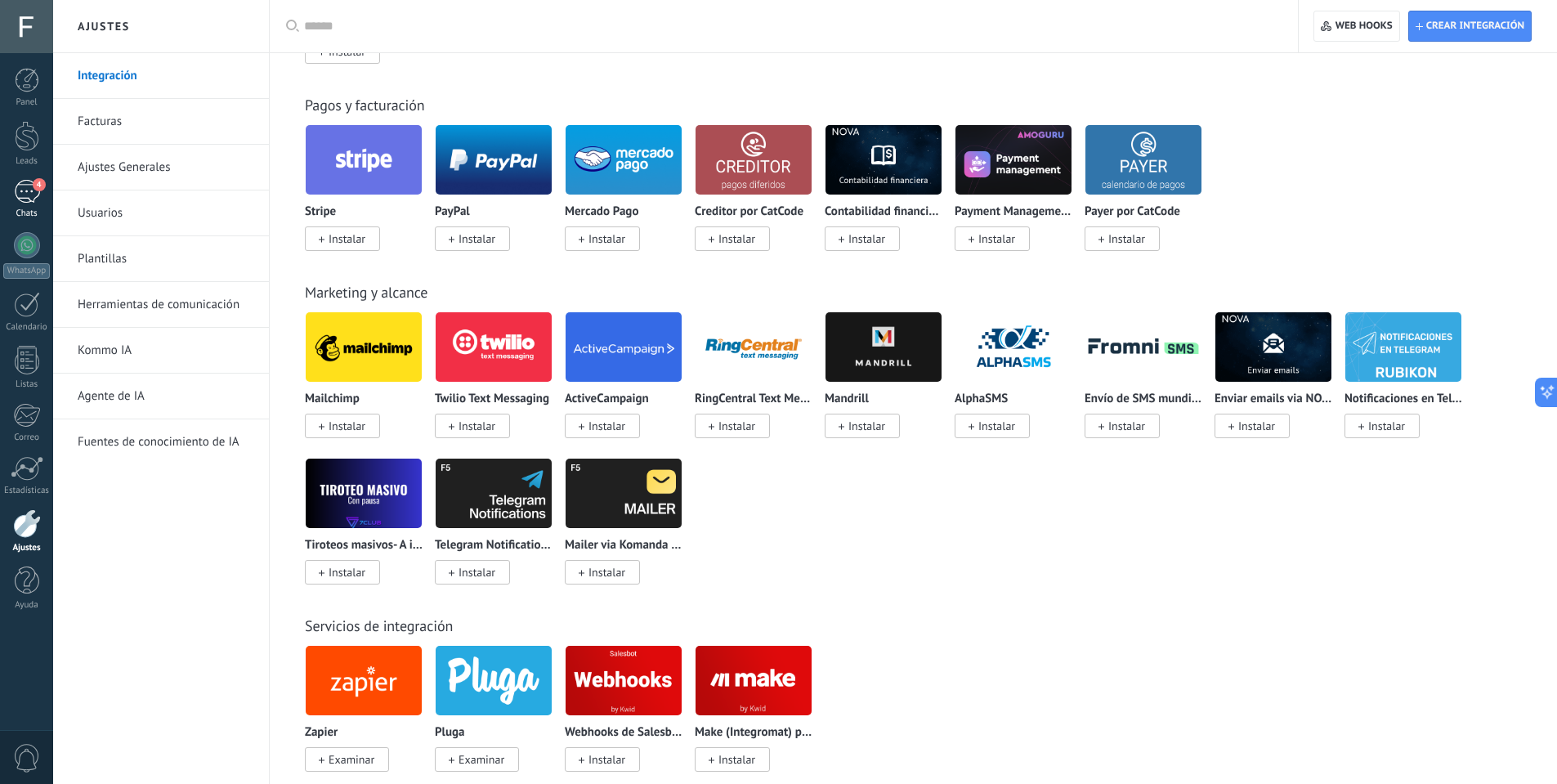
click at [31, 199] on div "4" at bounding box center [28, 191] width 27 height 24
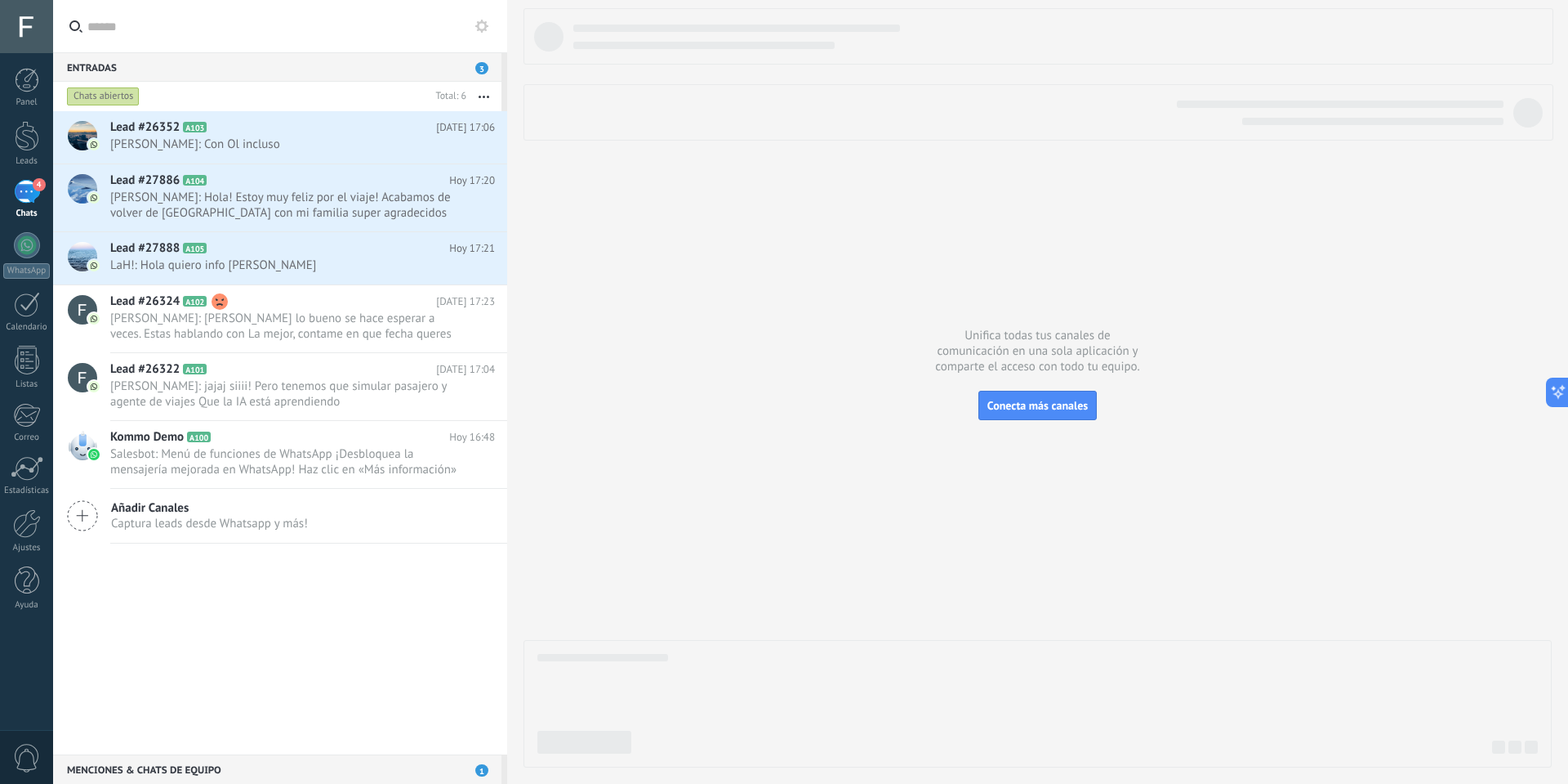
click at [146, 524] on span "Captura leads desde Whatsapp y más!" at bounding box center [209, 524] width 197 height 15
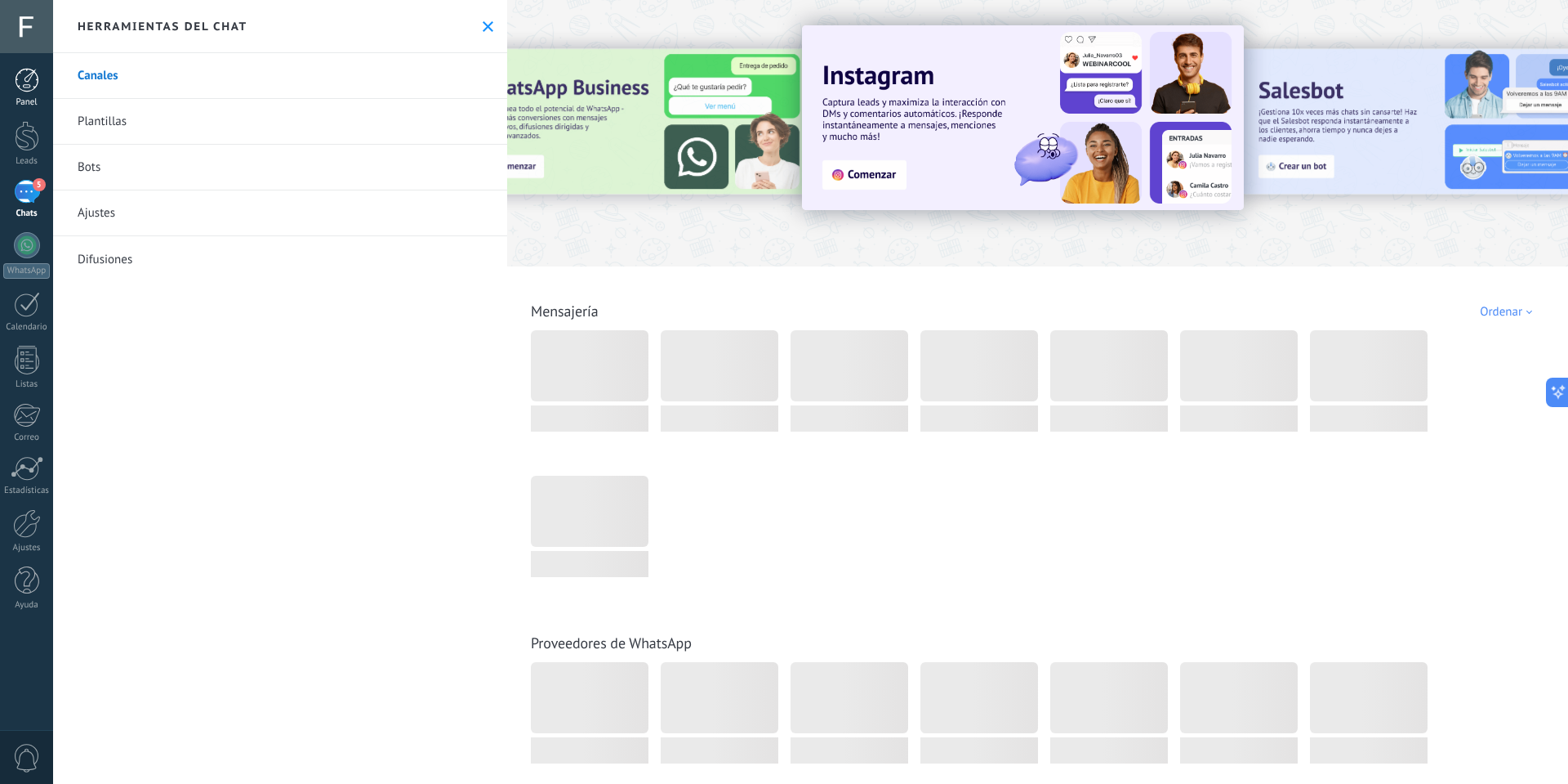
click at [27, 85] on div at bounding box center [27, 80] width 25 height 25
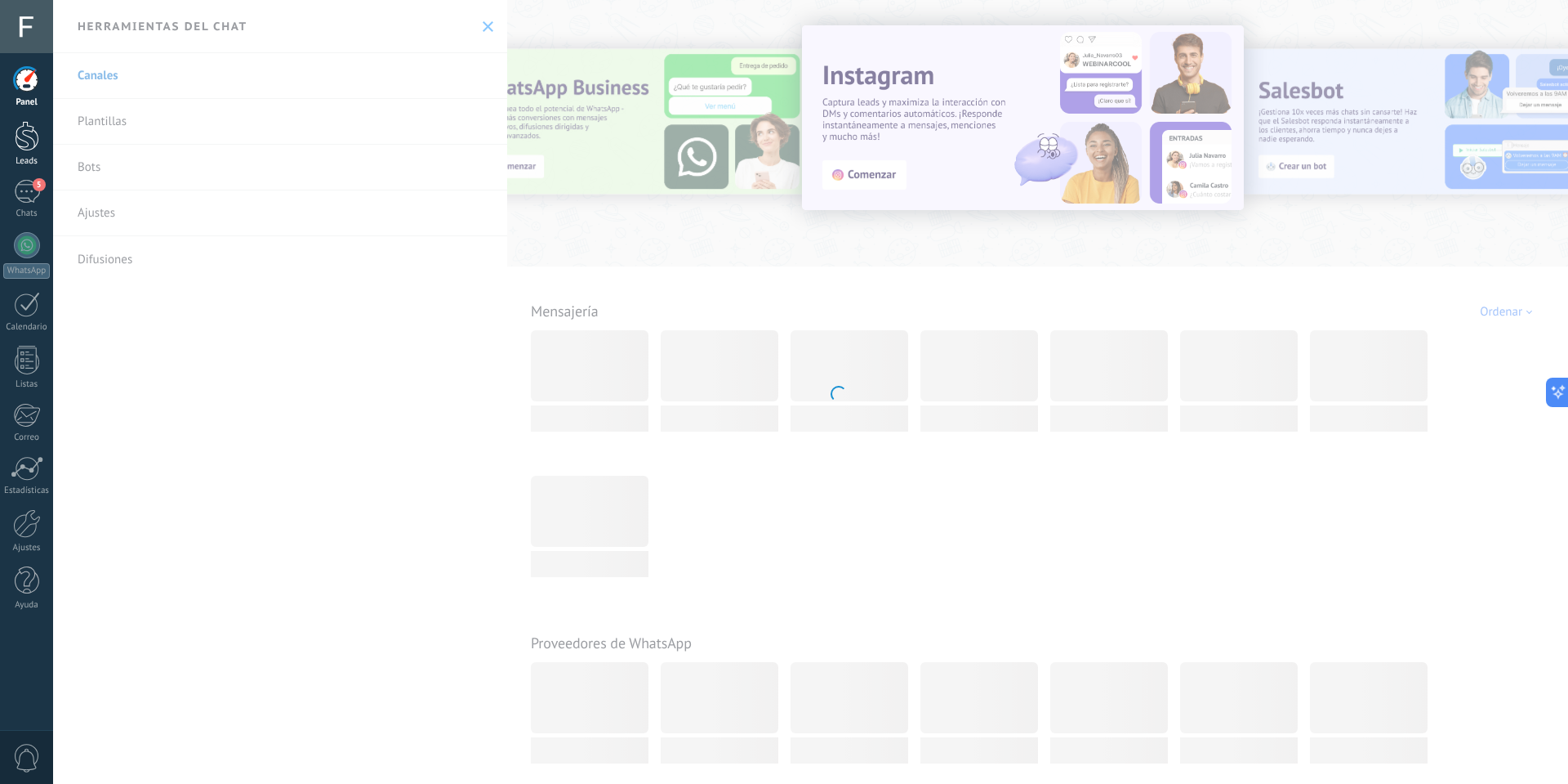
click at [25, 136] on div at bounding box center [27, 136] width 25 height 30
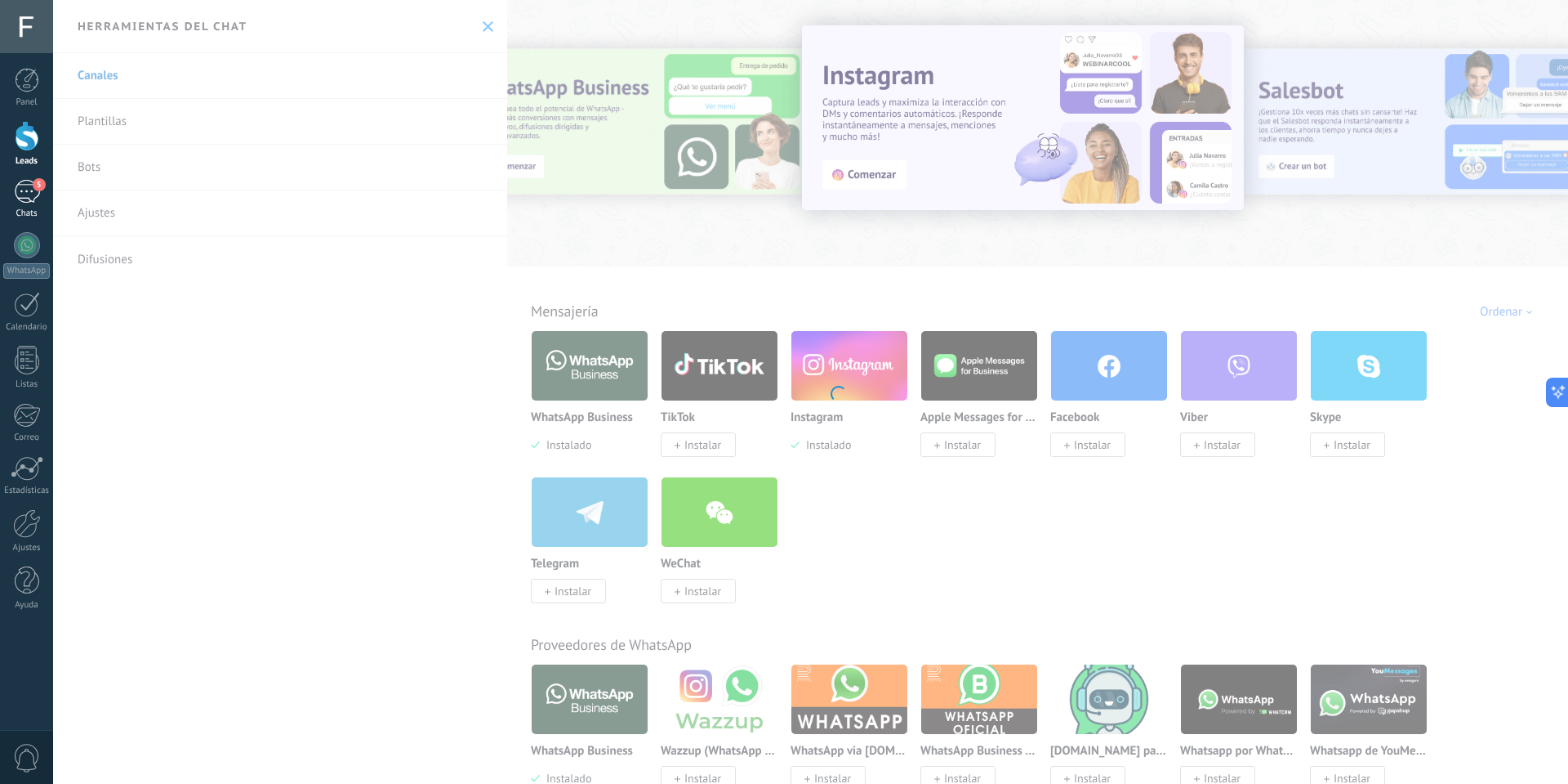
click at [28, 185] on div "5" at bounding box center [28, 191] width 27 height 24
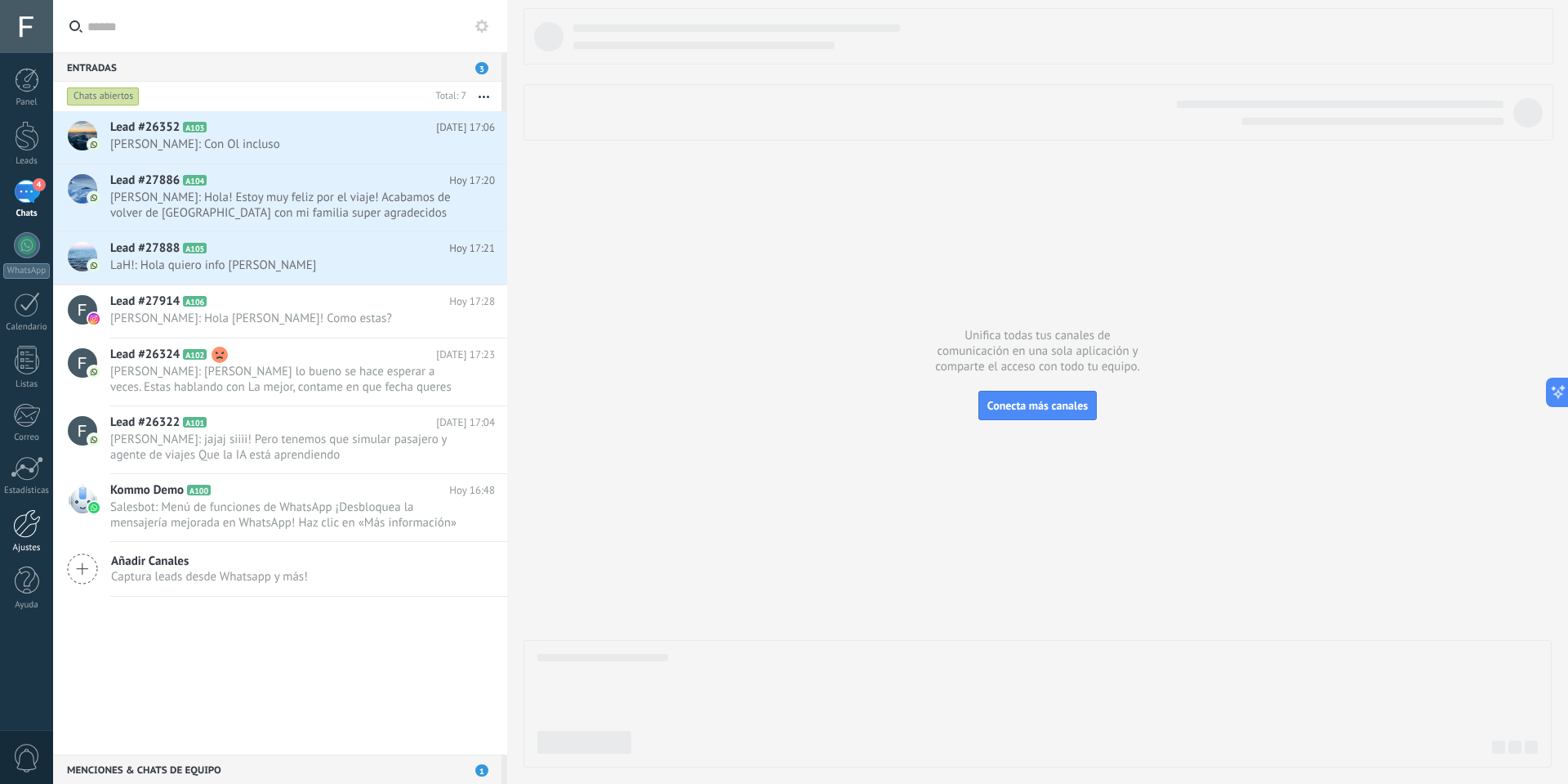
click at [27, 545] on div "Ajustes" at bounding box center [27, 547] width 47 height 10
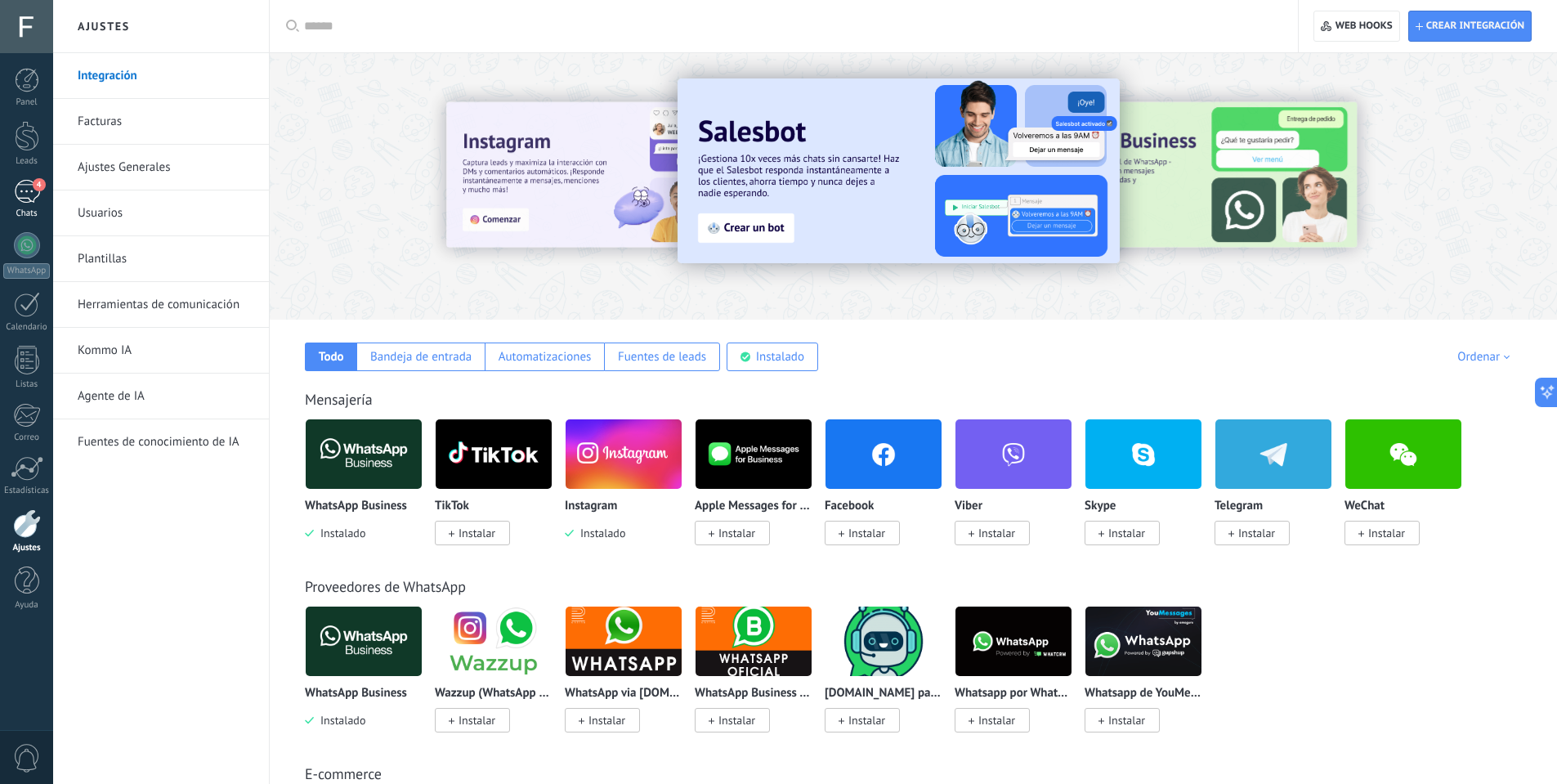
click at [17, 192] on div "4" at bounding box center [28, 191] width 27 height 24
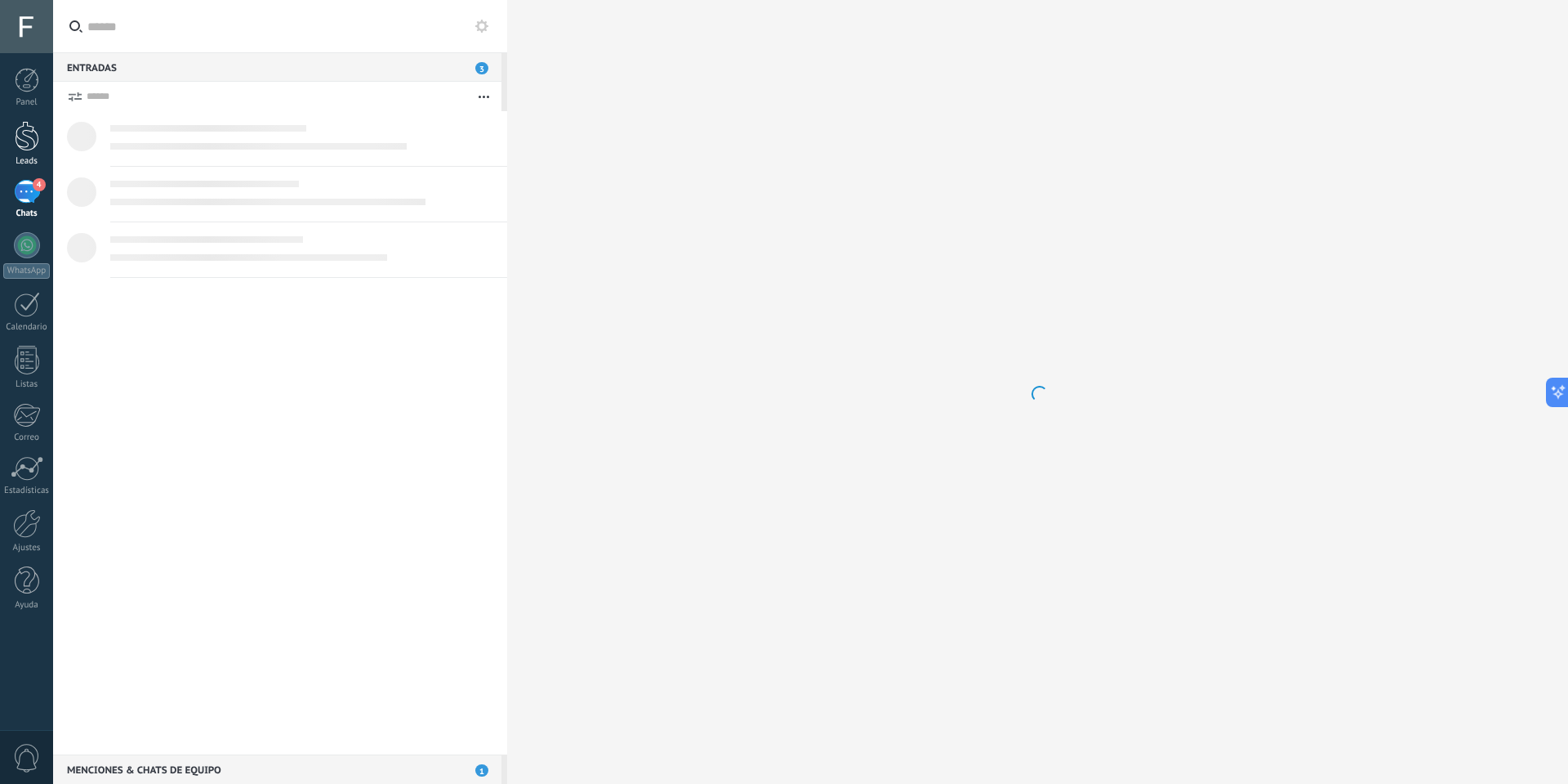
click at [30, 142] on div at bounding box center [27, 136] width 25 height 30
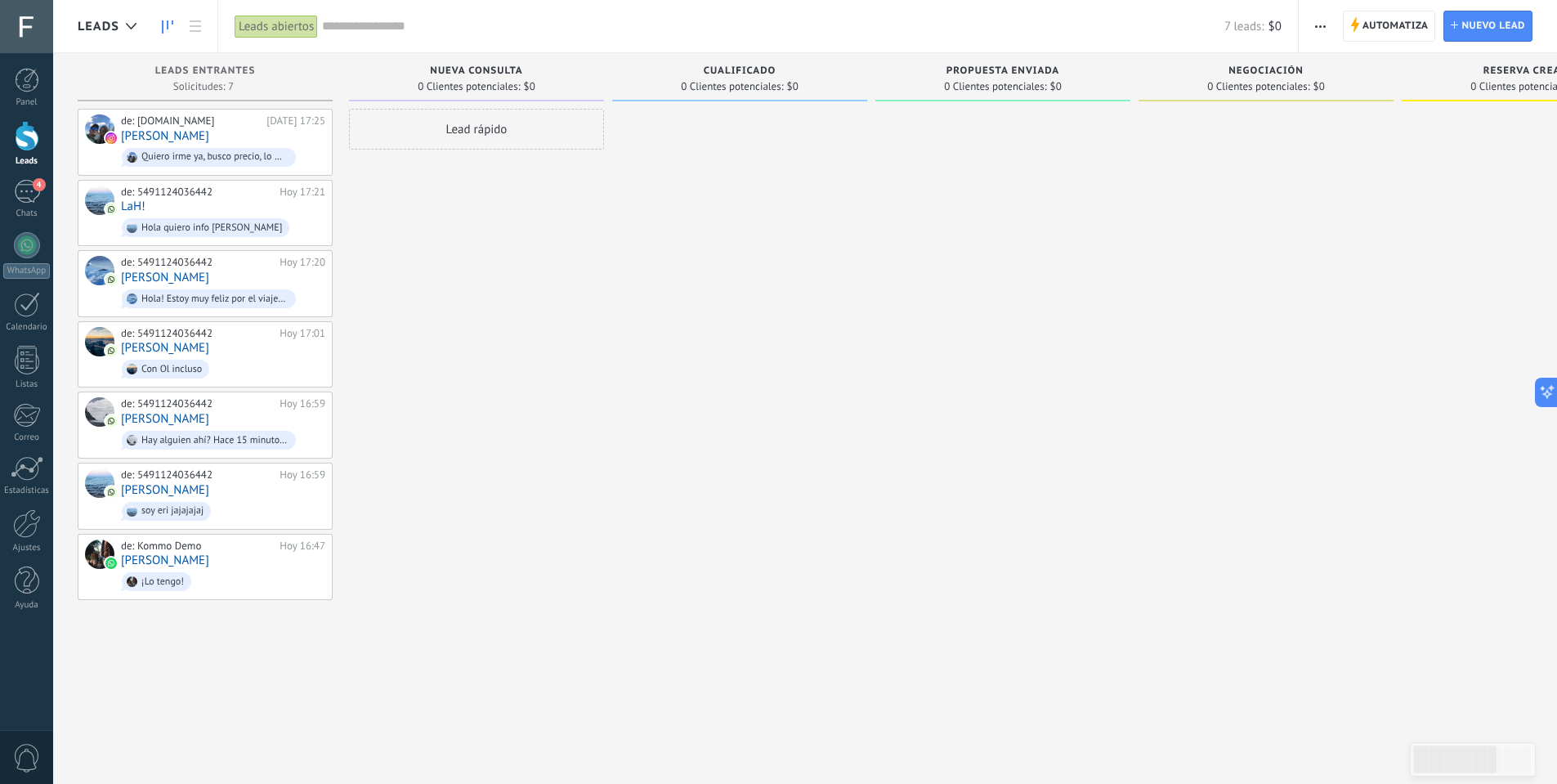
click at [1317, 27] on icon "button" at bounding box center [1320, 27] width 10 height 3
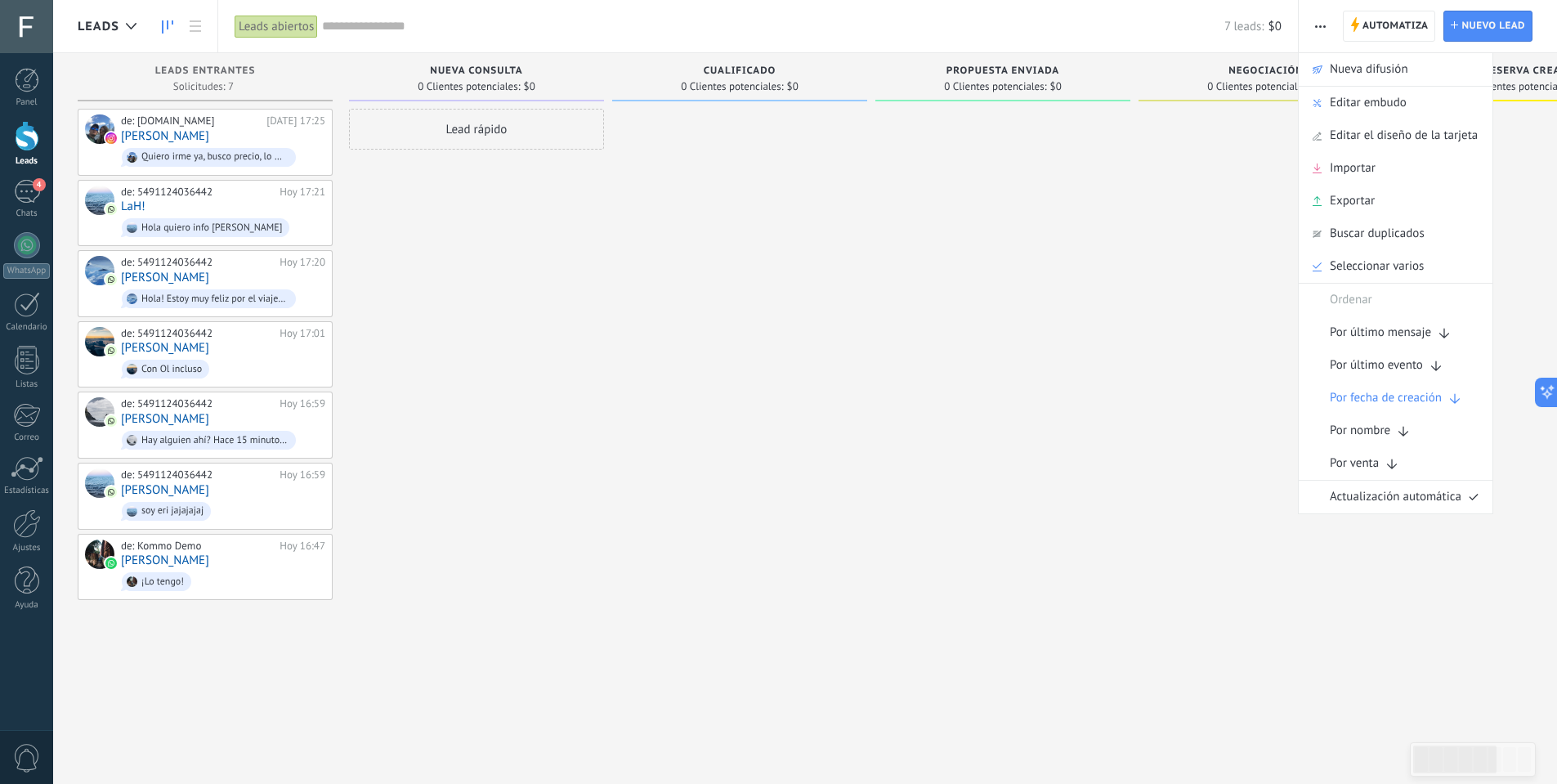
click at [1069, 144] on div at bounding box center [1003, 393] width 255 height 570
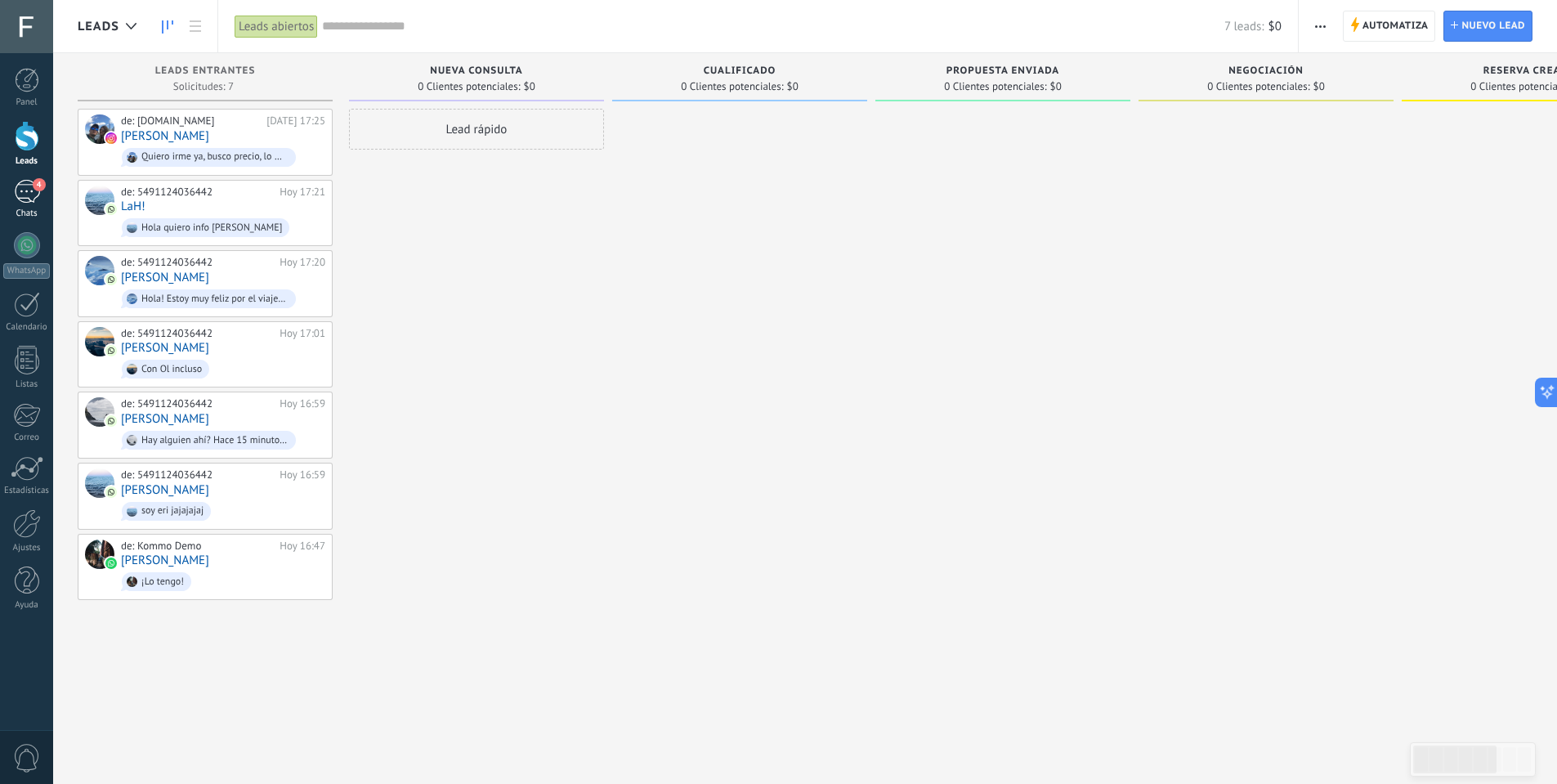
click at [32, 194] on div "4" at bounding box center [28, 191] width 27 height 24
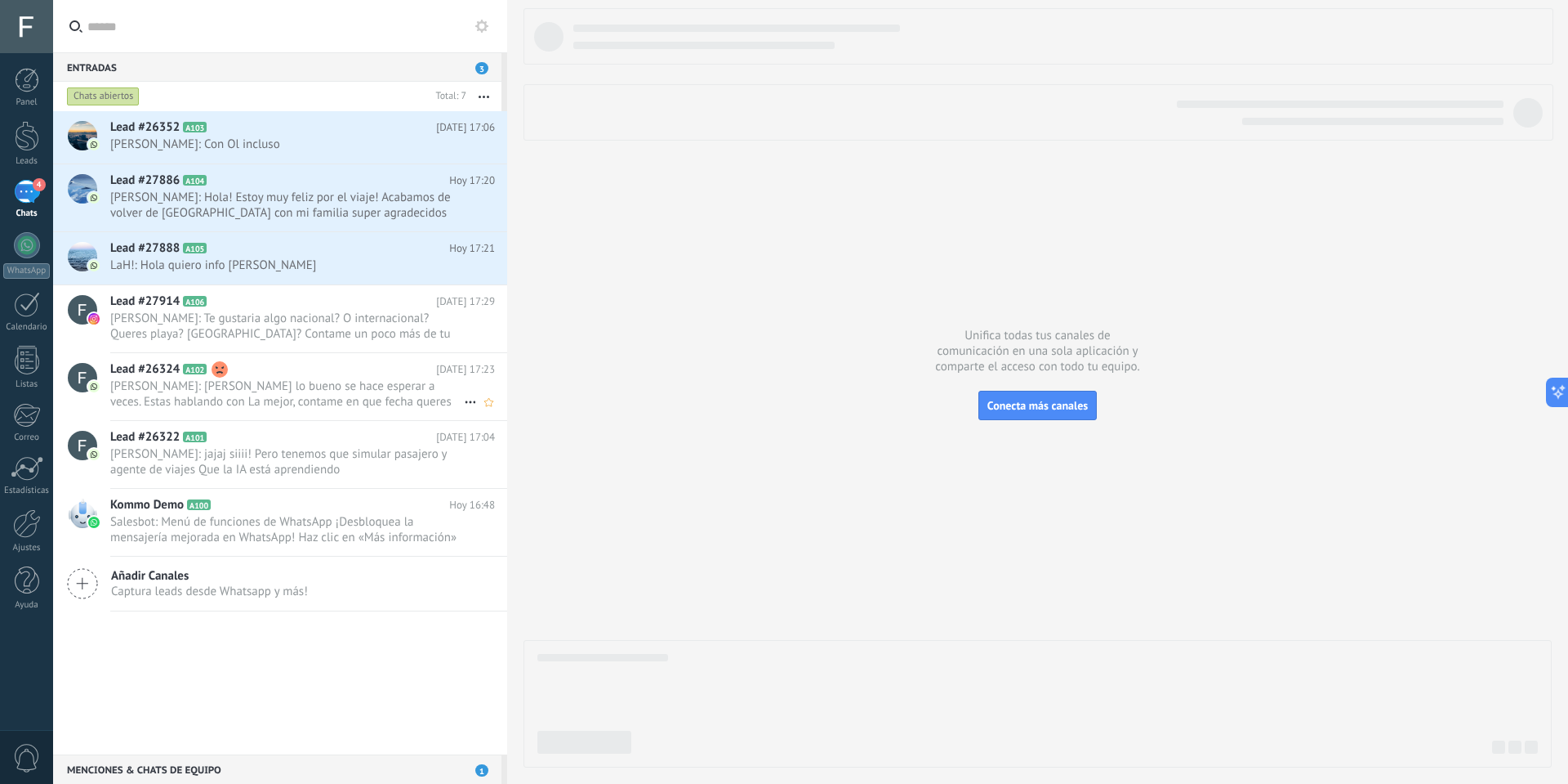
click at [303, 372] on h2 "Lead #26324 A102" at bounding box center [273, 369] width 326 height 16
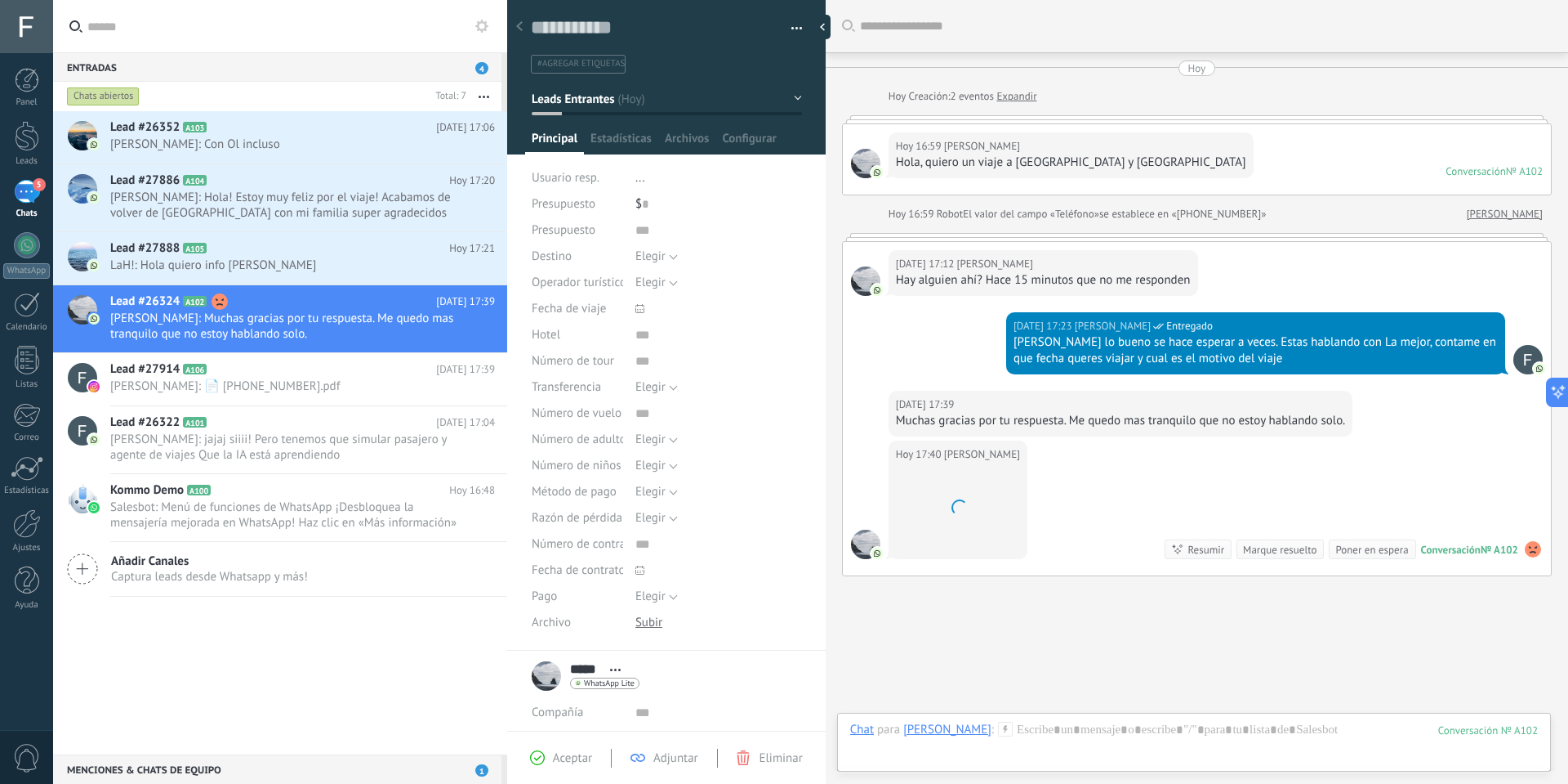
scroll to position [78, 0]
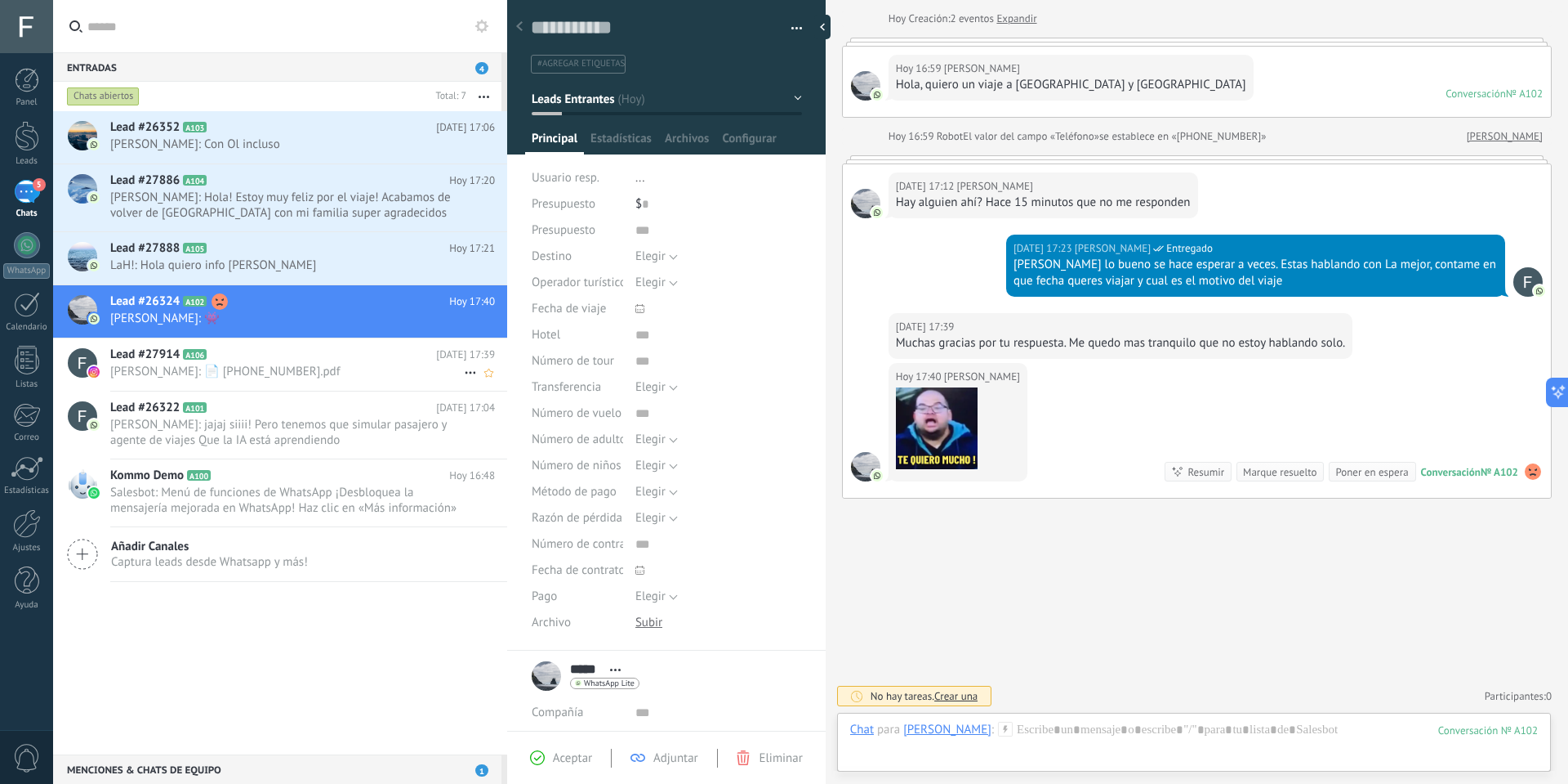
click at [273, 360] on h2 "Lead #27914 A106" at bounding box center [273, 354] width 326 height 16
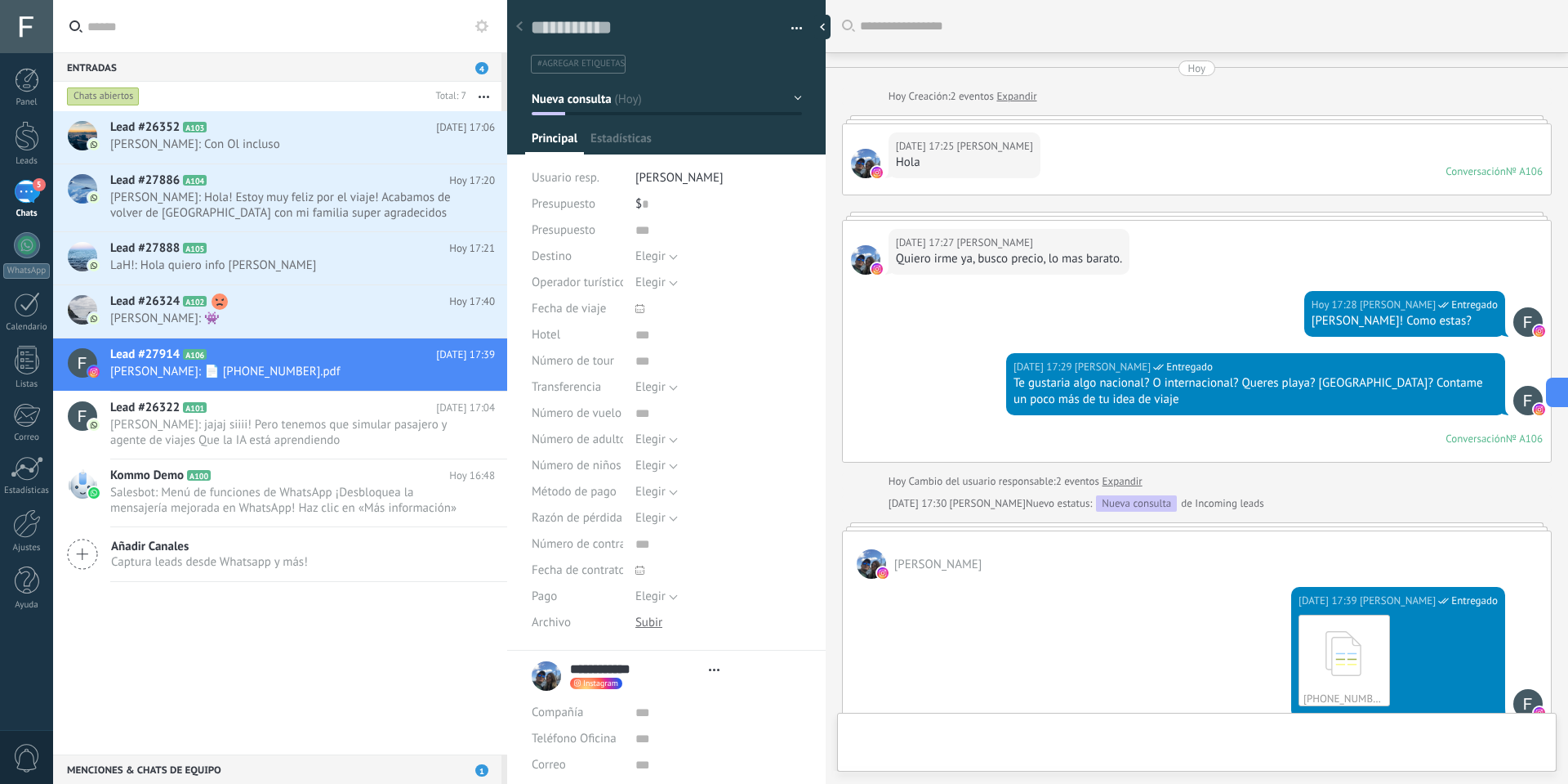
type textarea "**********"
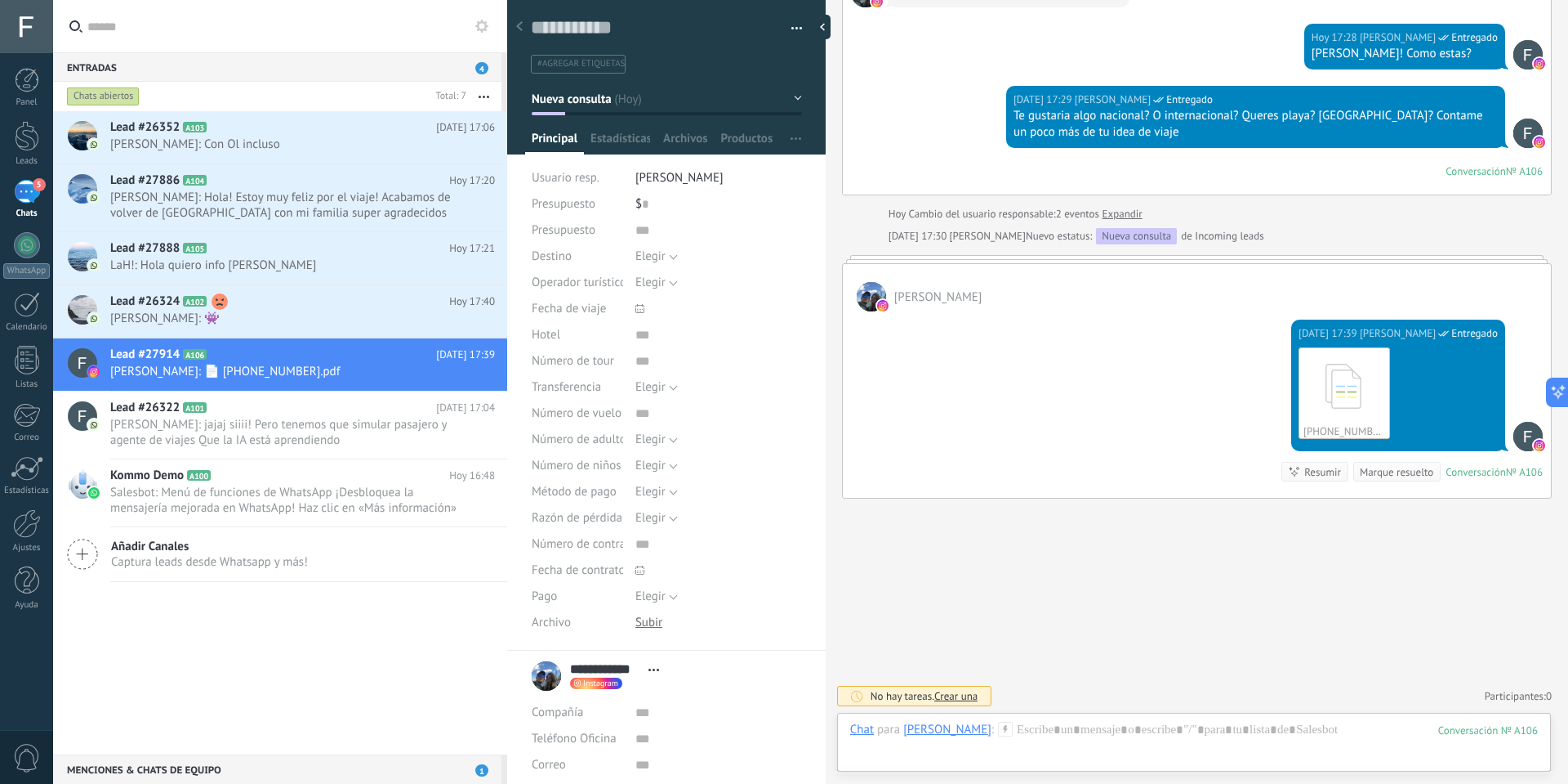
scroll to position [25, 0]
click at [269, 318] on span "Pablo: 👾" at bounding box center [287, 318] width 353 height 15
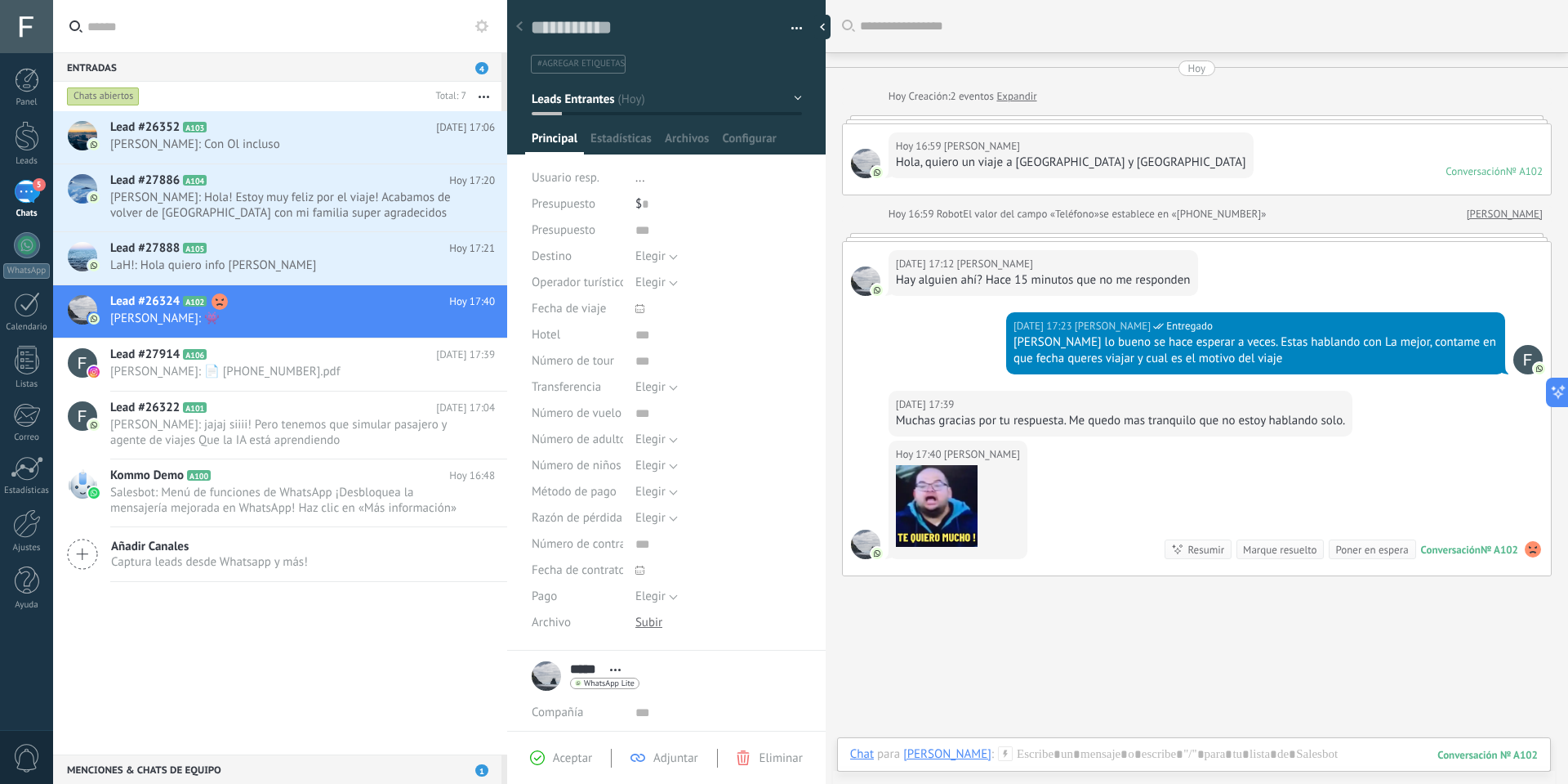
scroll to position [78, 0]
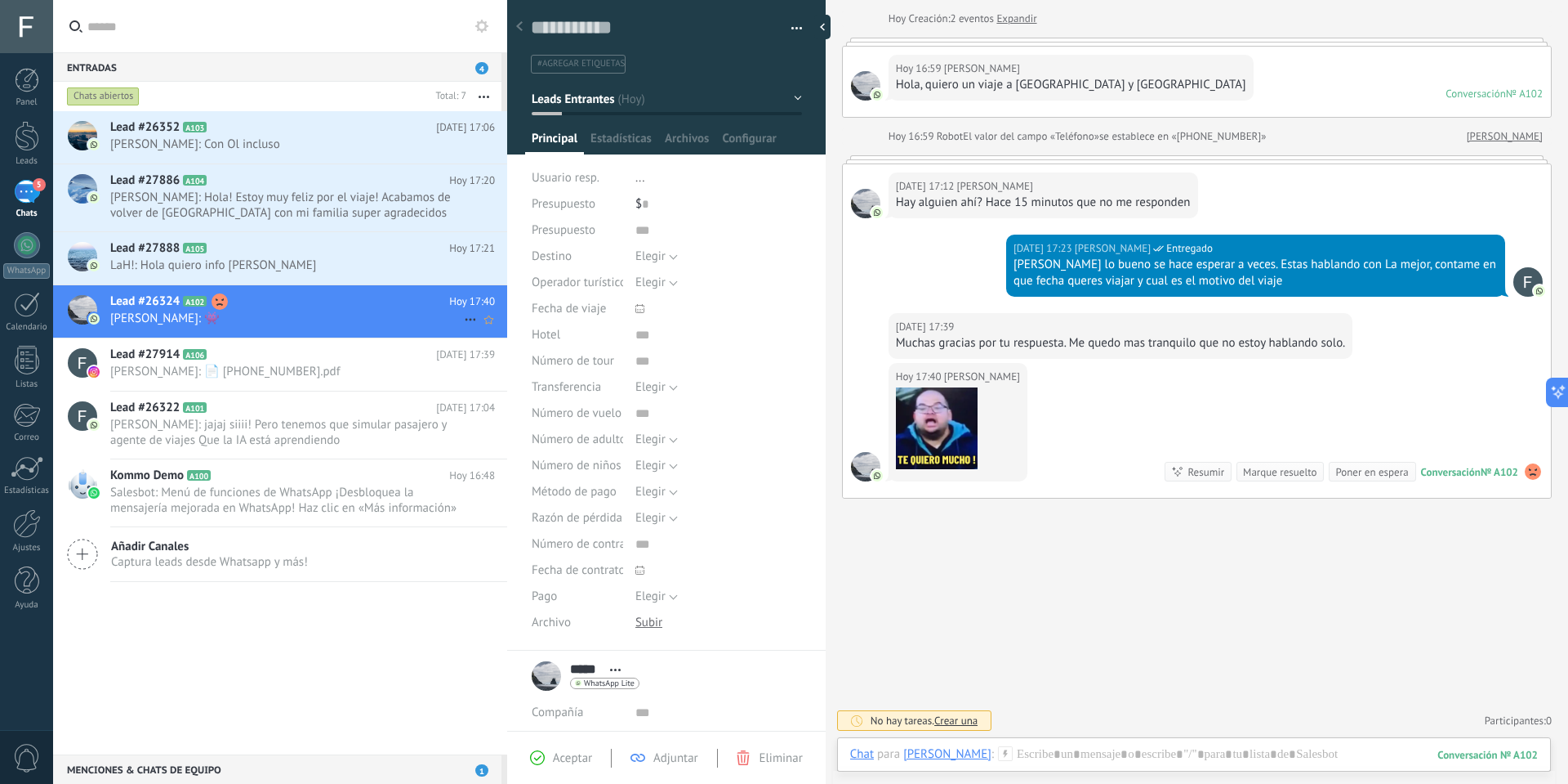
drag, startPoint x: 314, startPoint y: 323, endPoint x: 458, endPoint y: 319, distance: 144.1
click at [475, 297] on span "Hoy 17:40" at bounding box center [472, 301] width 46 height 16
click at [464, 320] on use at bounding box center [469, 319] width 10 height 3
click at [355, 665] on div at bounding box center [784, 392] width 1568 height 784
click at [10, 23] on div at bounding box center [27, 27] width 53 height 53
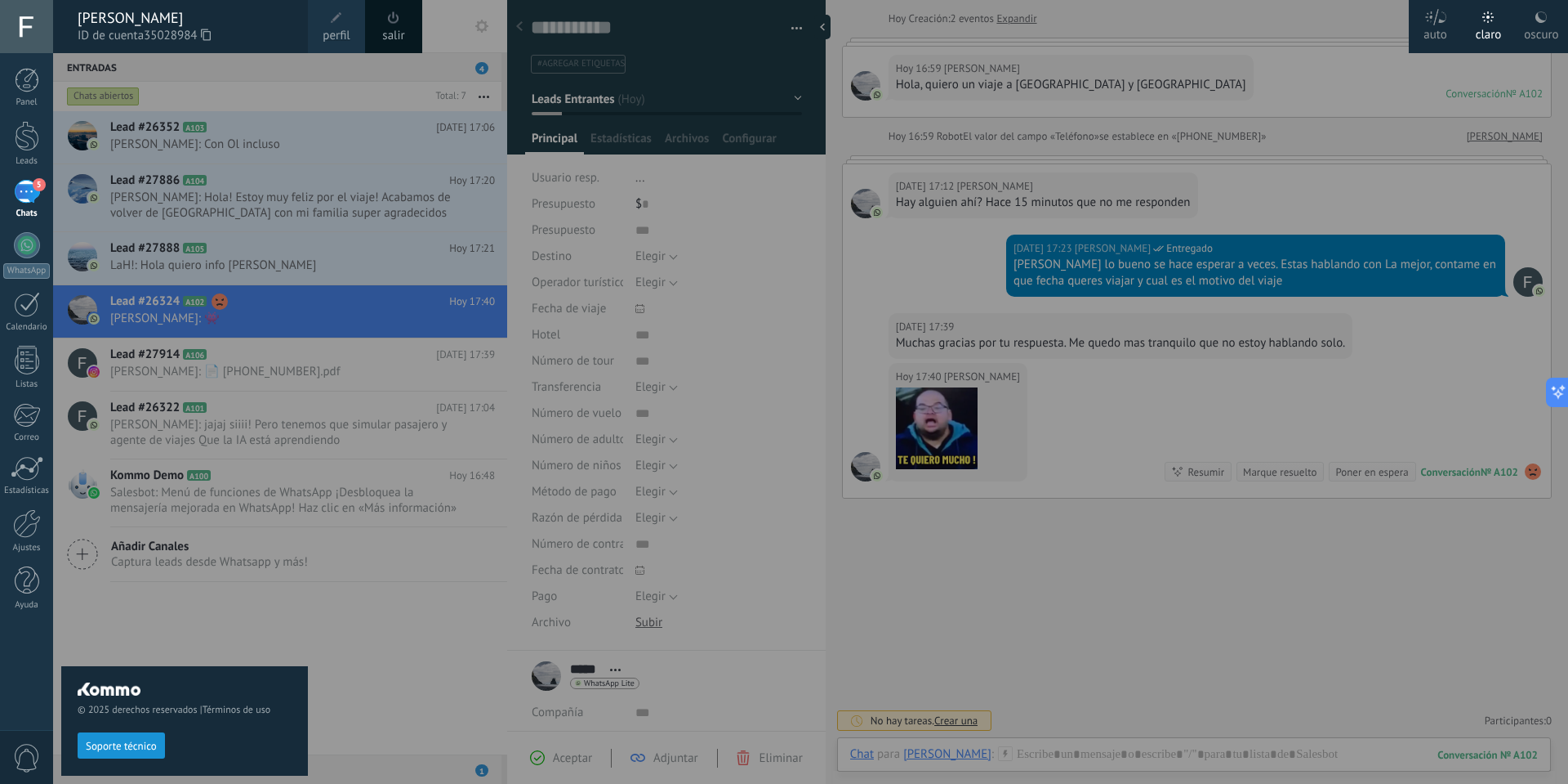
click at [112, 740] on span "Soporte técnico" at bounding box center [121, 746] width 71 height 11
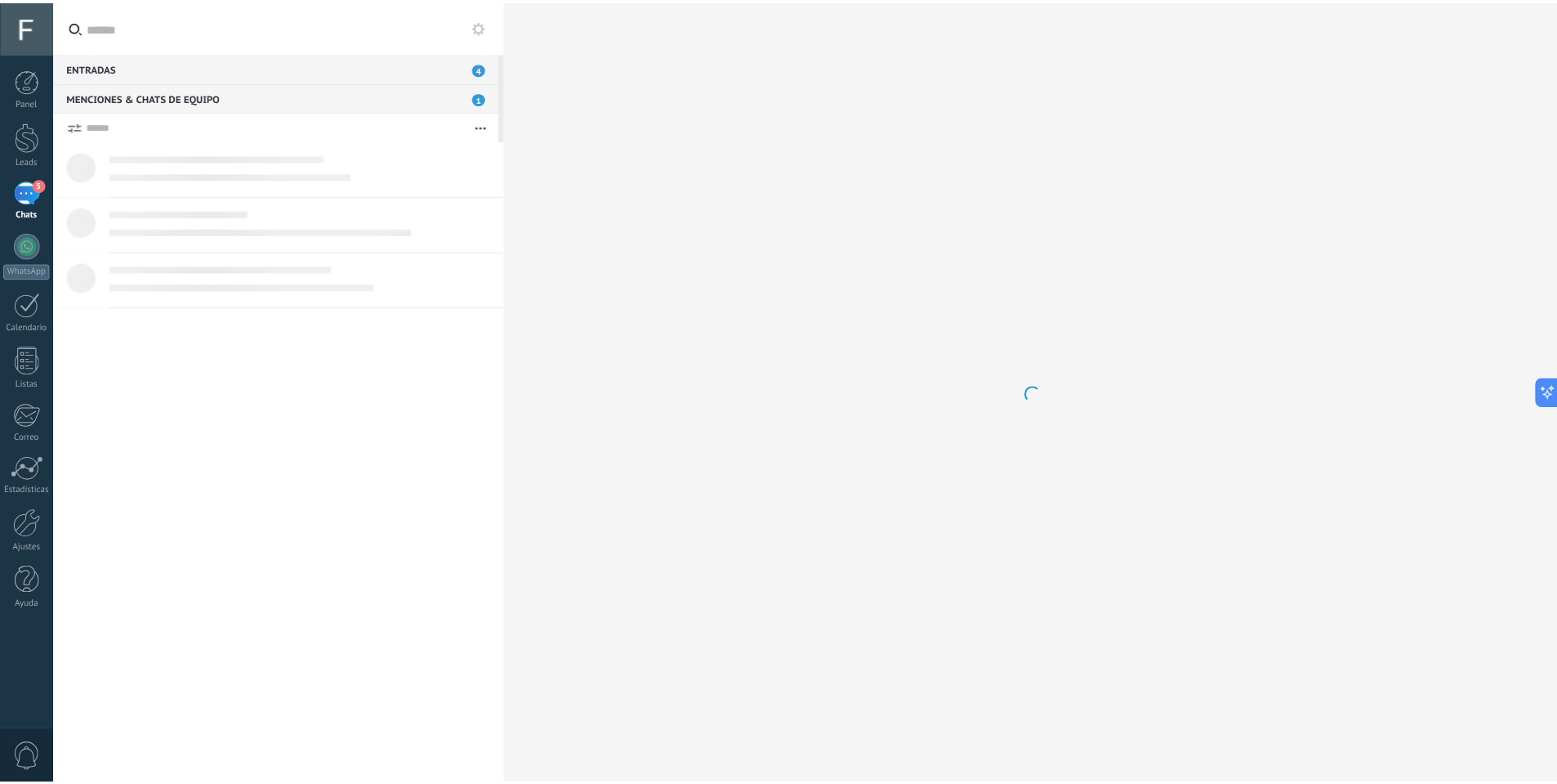
scroll to position [15, 0]
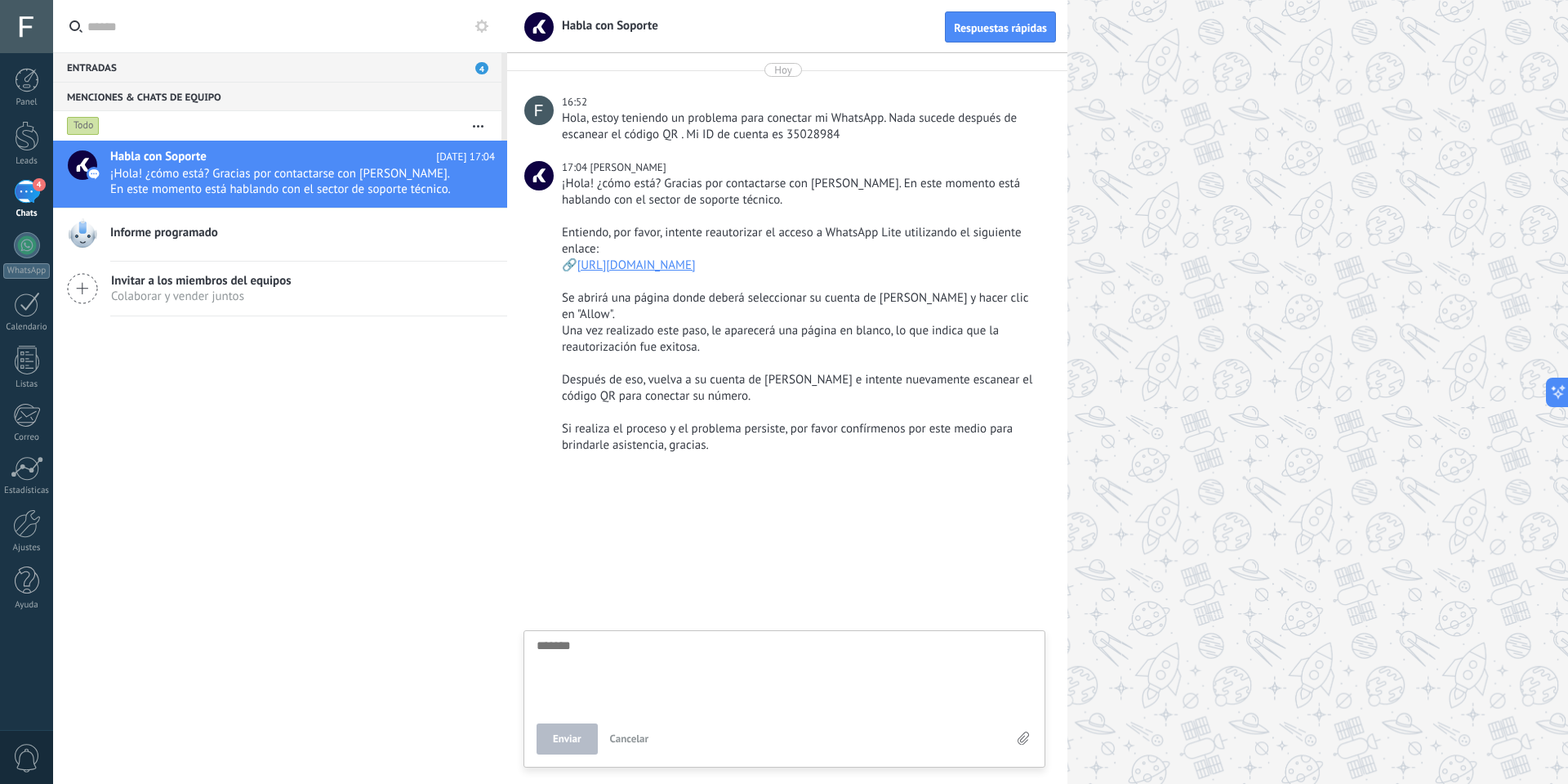
click at [428, 67] on div "Entradas 4" at bounding box center [277, 67] width 448 height 29
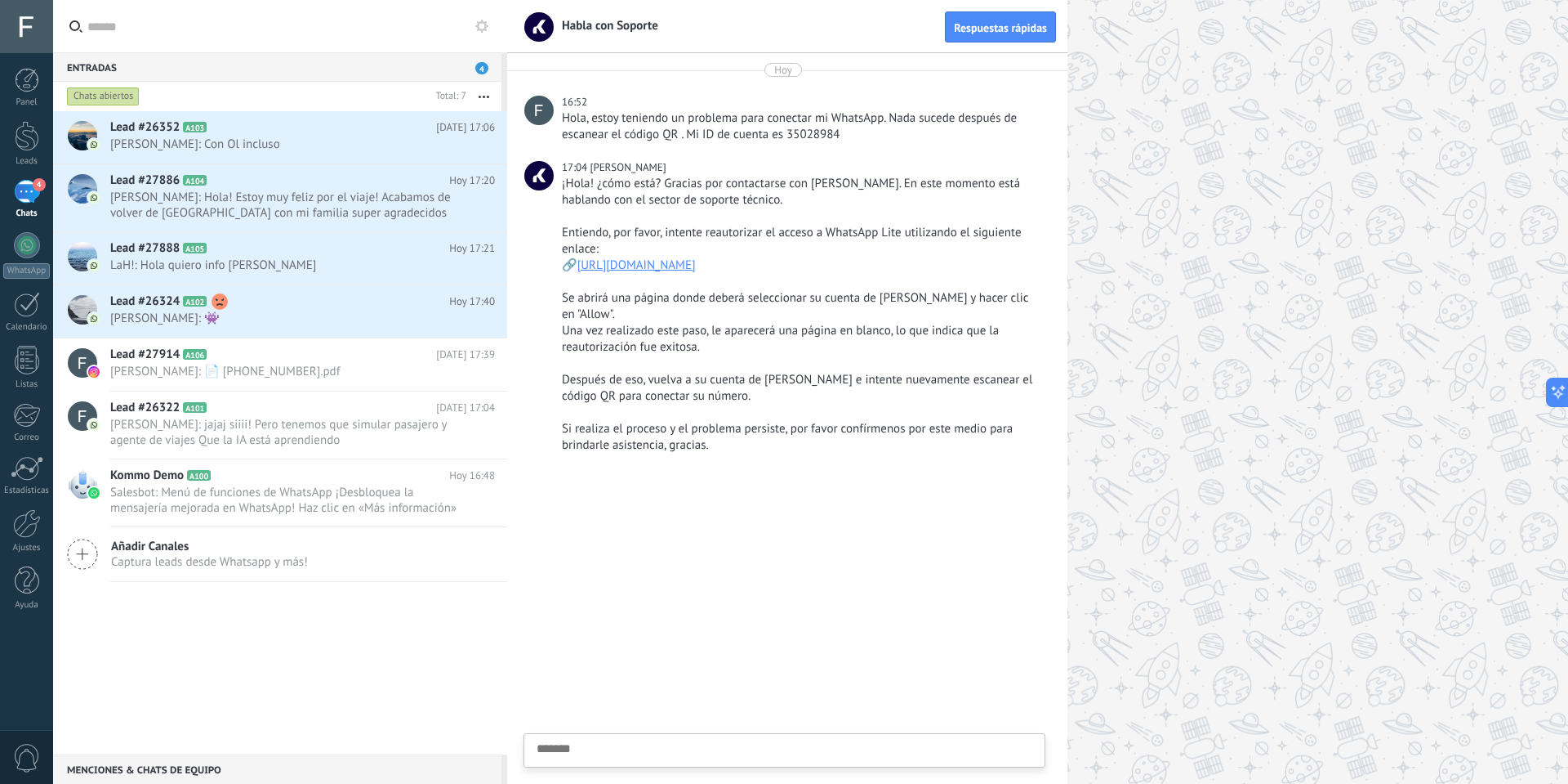
click at [23, 766] on span "0" at bounding box center [27, 758] width 28 height 29
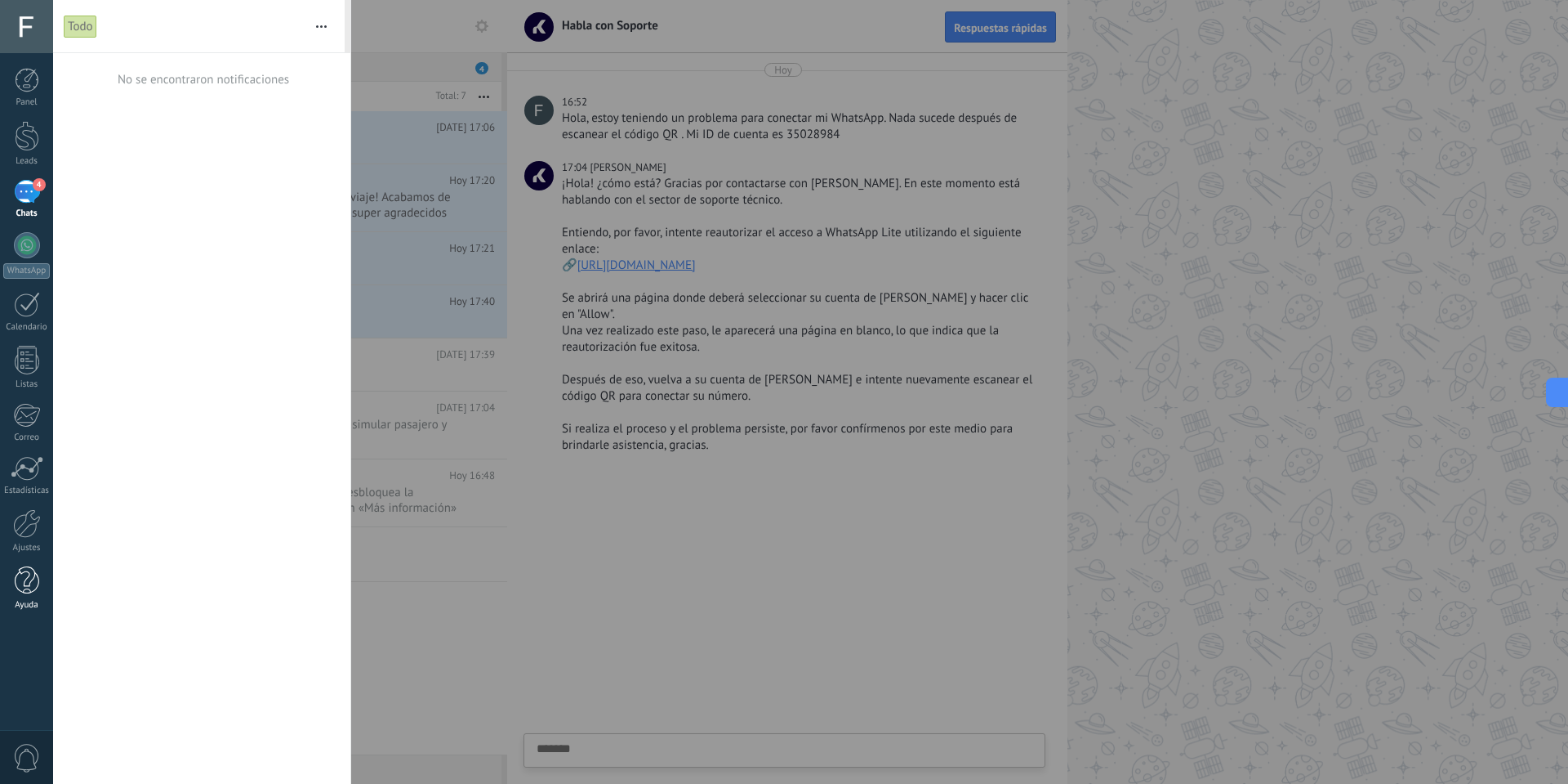
click at [25, 575] on div at bounding box center [27, 581] width 25 height 29
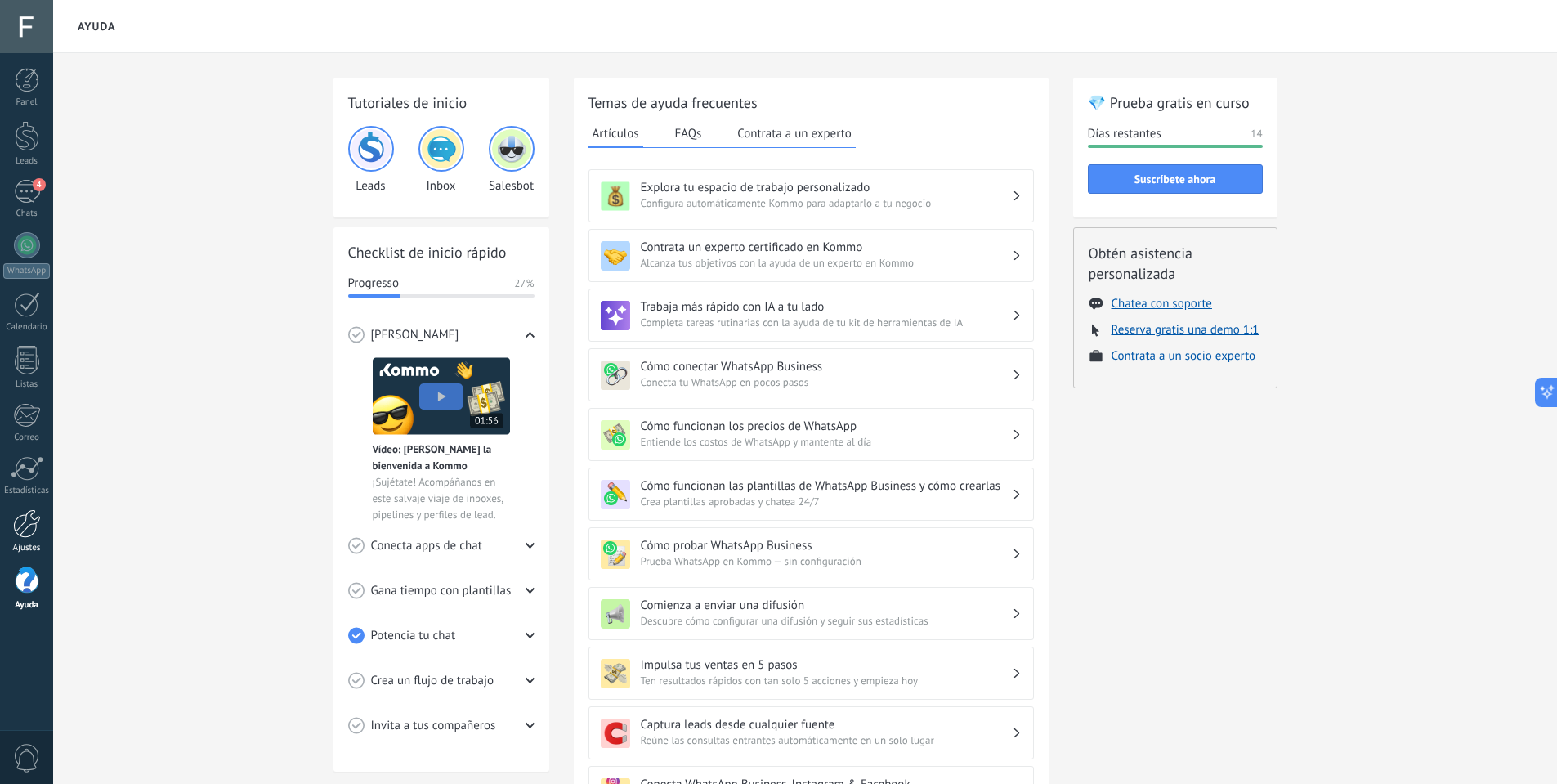
click at [14, 535] on div at bounding box center [27, 524] width 28 height 29
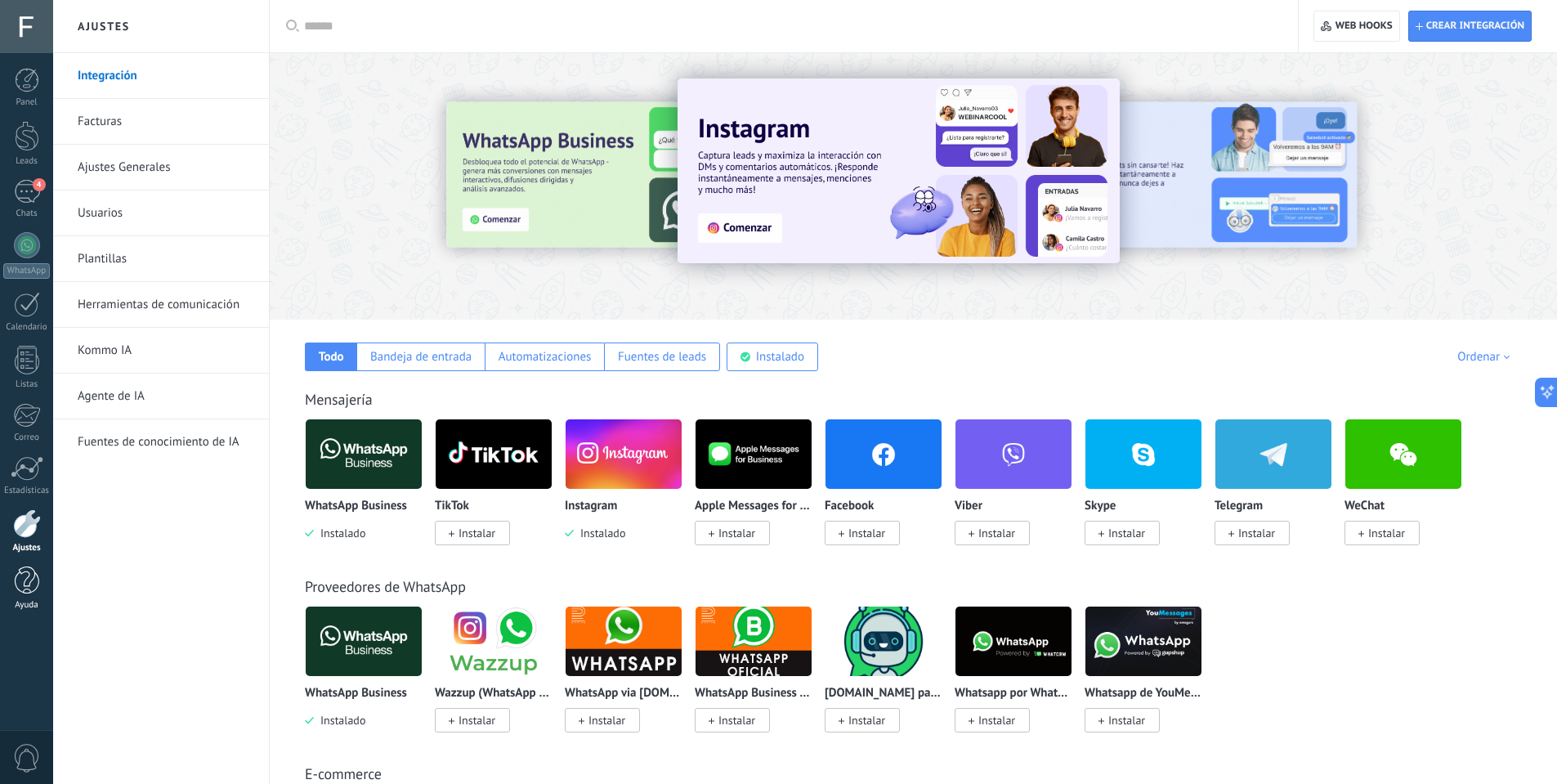
click at [17, 577] on div at bounding box center [27, 581] width 25 height 29
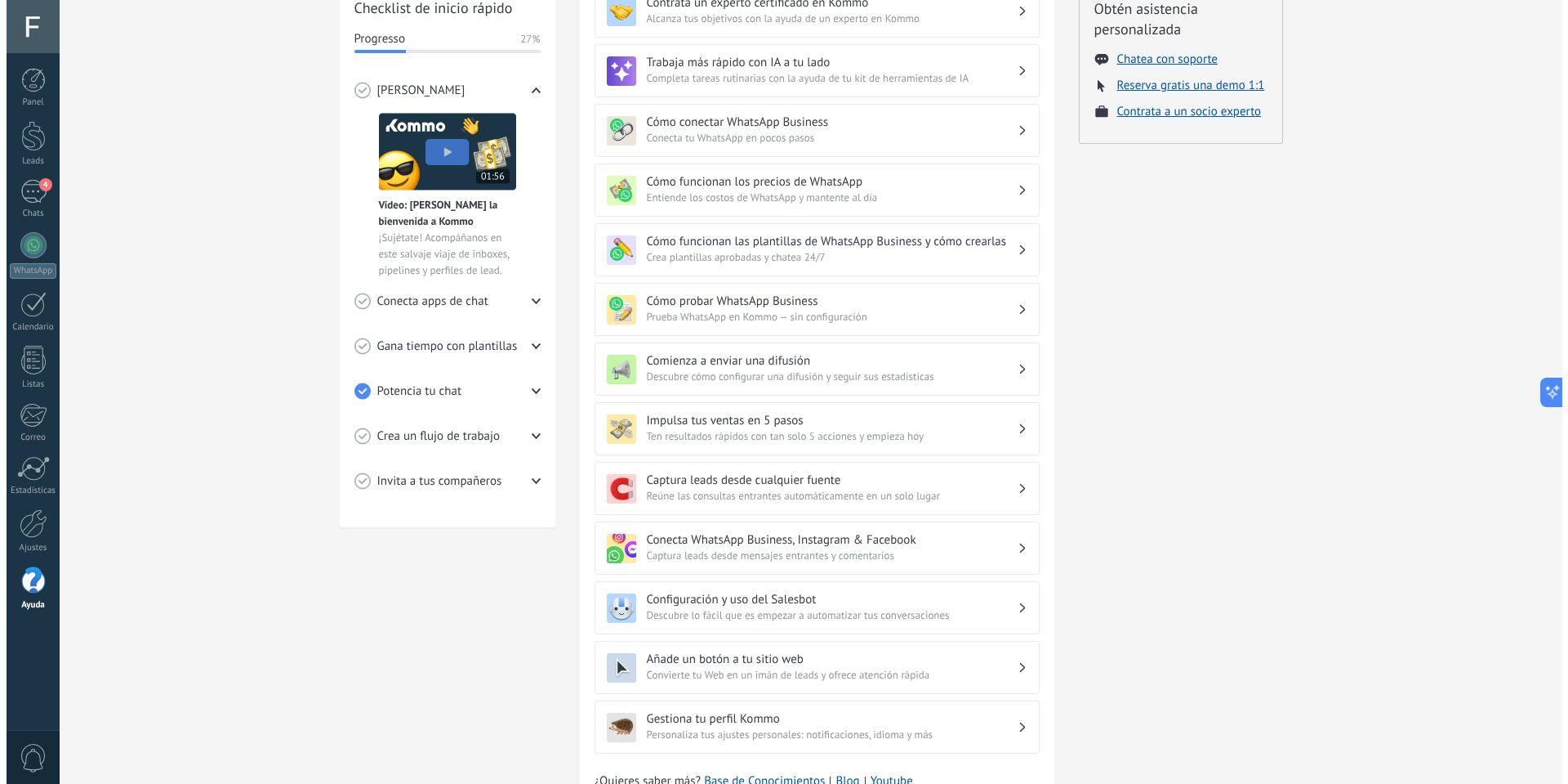
scroll to position [318, 0]
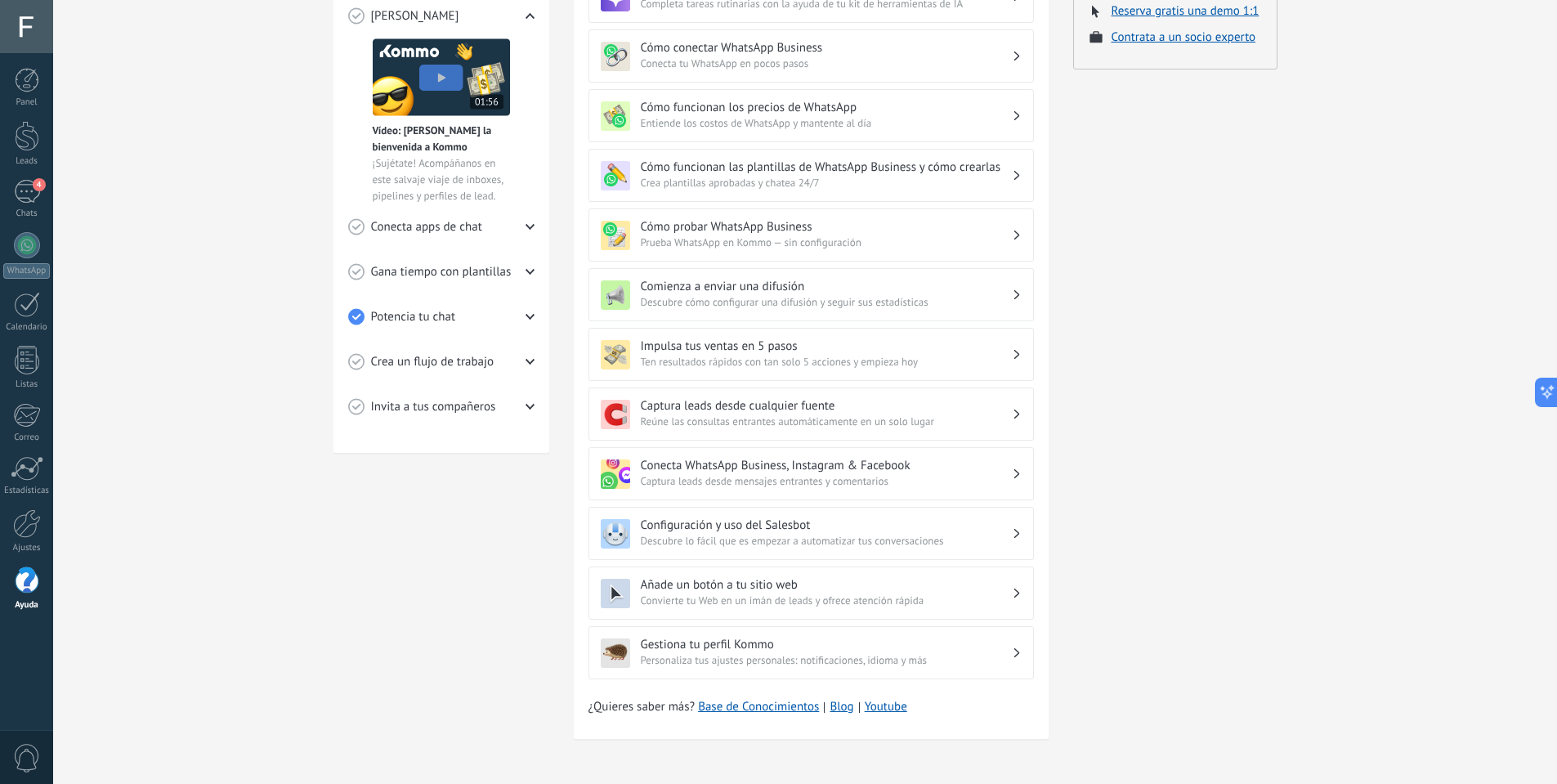
click at [28, 768] on span "0" at bounding box center [27, 758] width 28 height 29
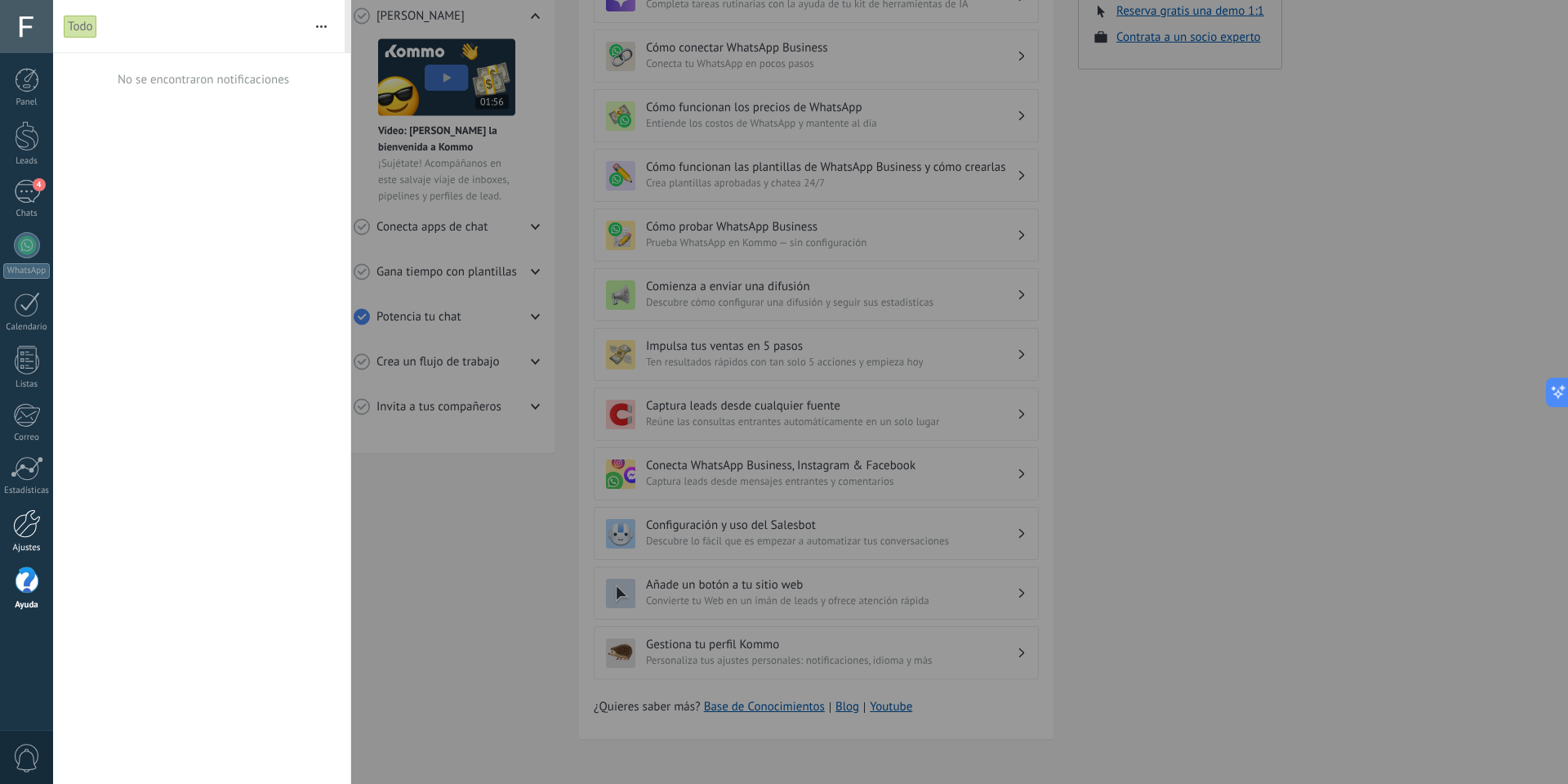
click at [26, 535] on div at bounding box center [27, 524] width 28 height 29
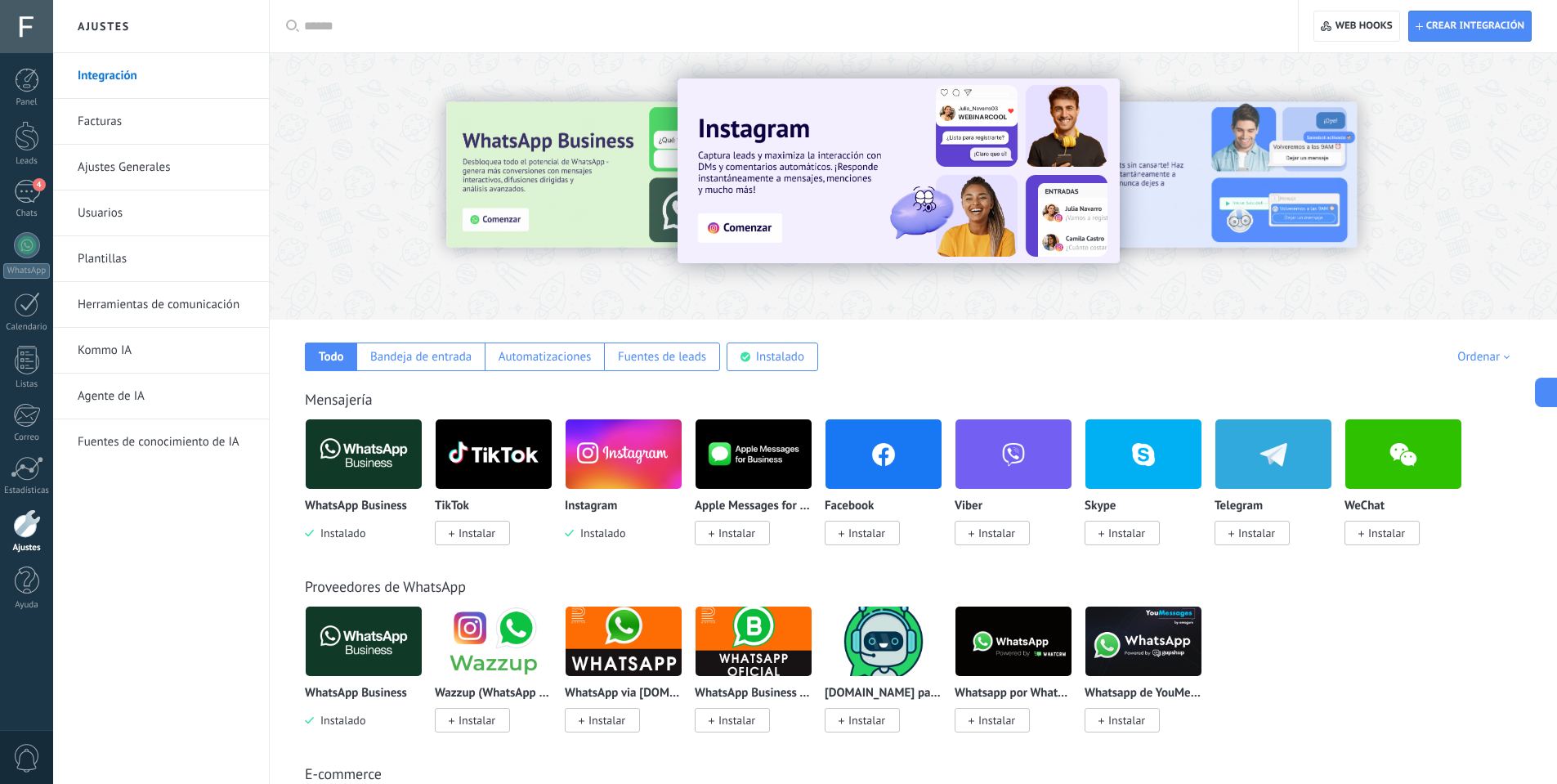
click at [24, 27] on div at bounding box center [27, 27] width 53 height 53
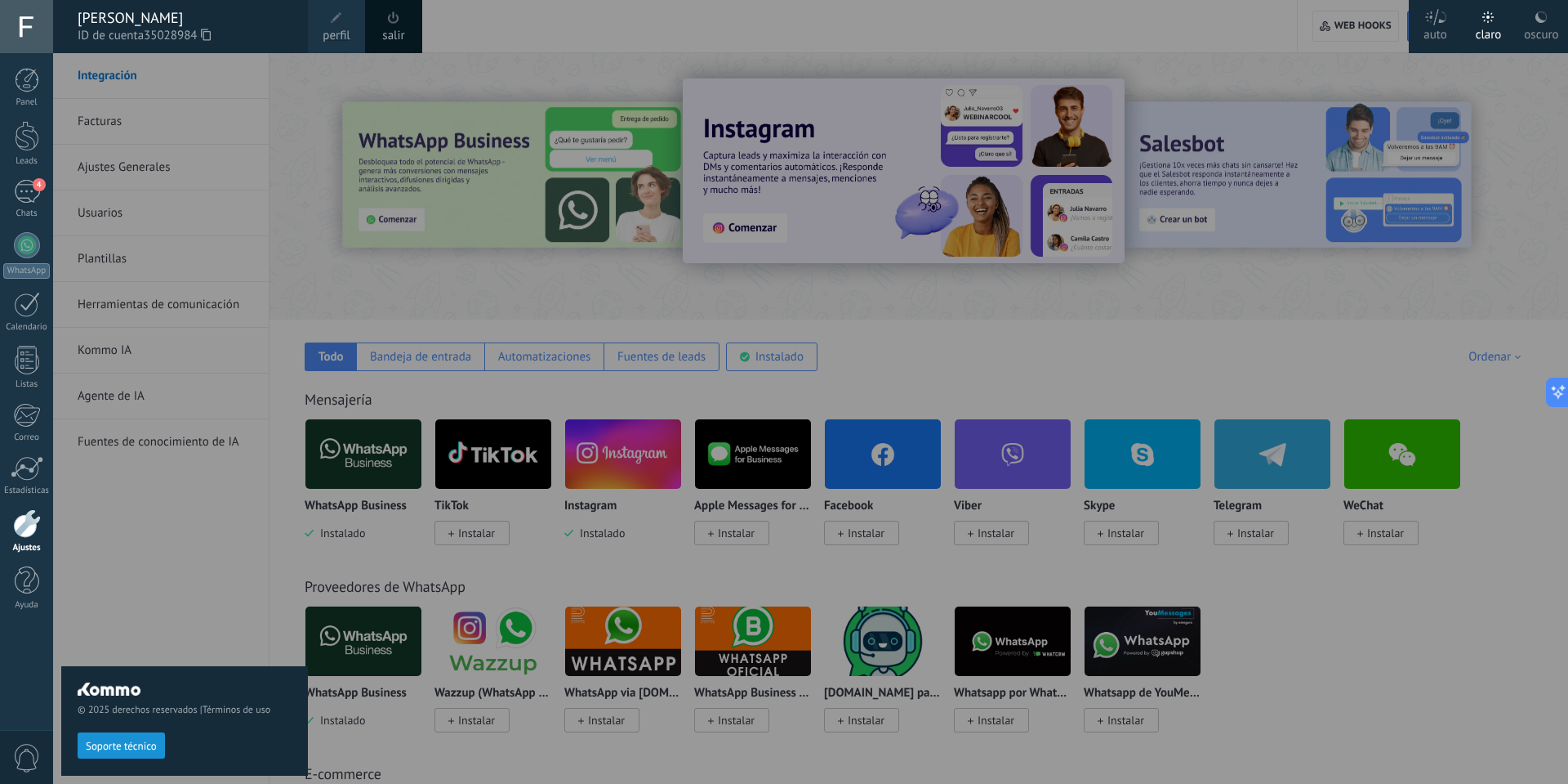
click at [116, 747] on span "Soporte técnico" at bounding box center [121, 746] width 71 height 11
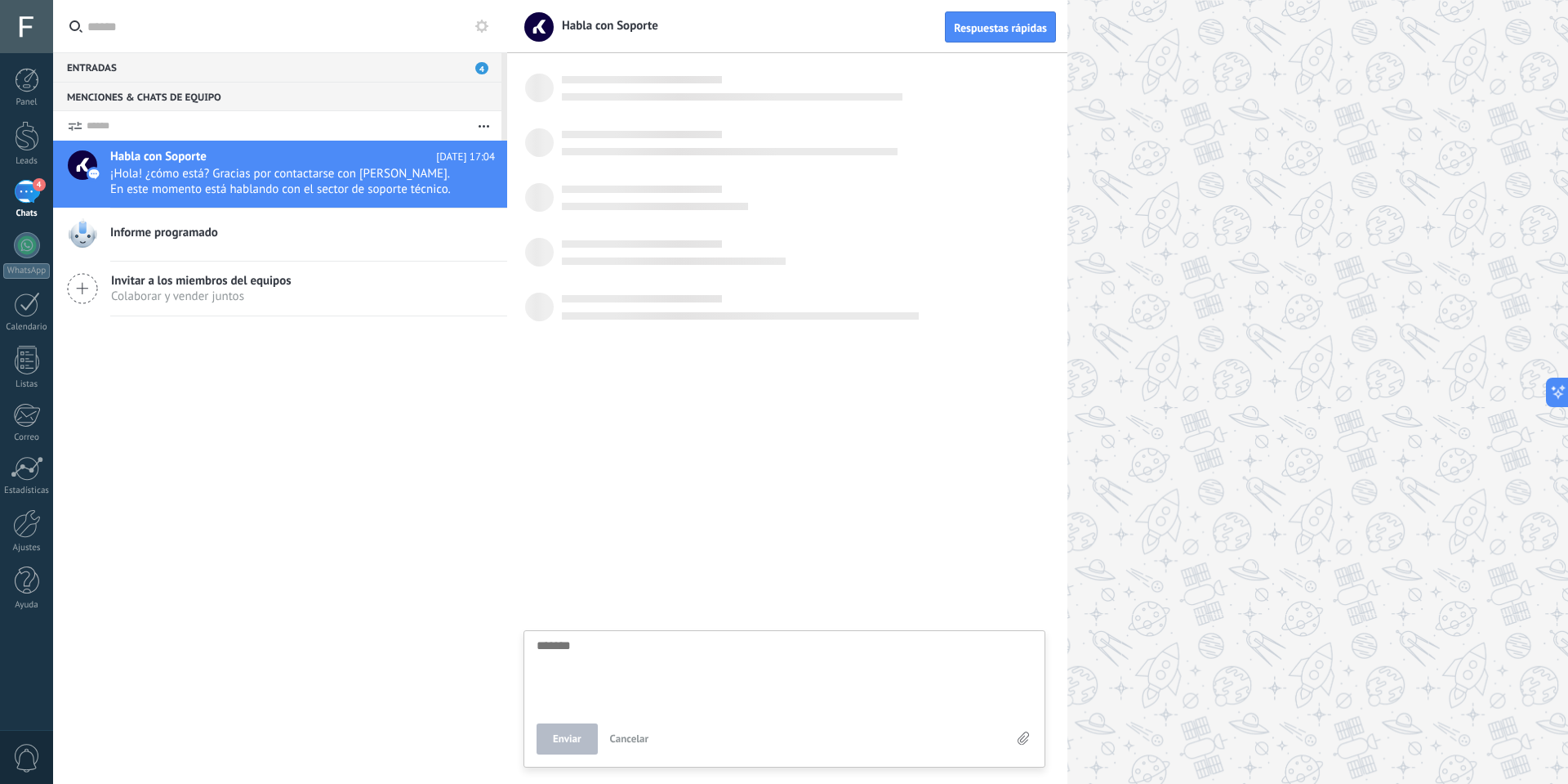
scroll to position [15, 0]
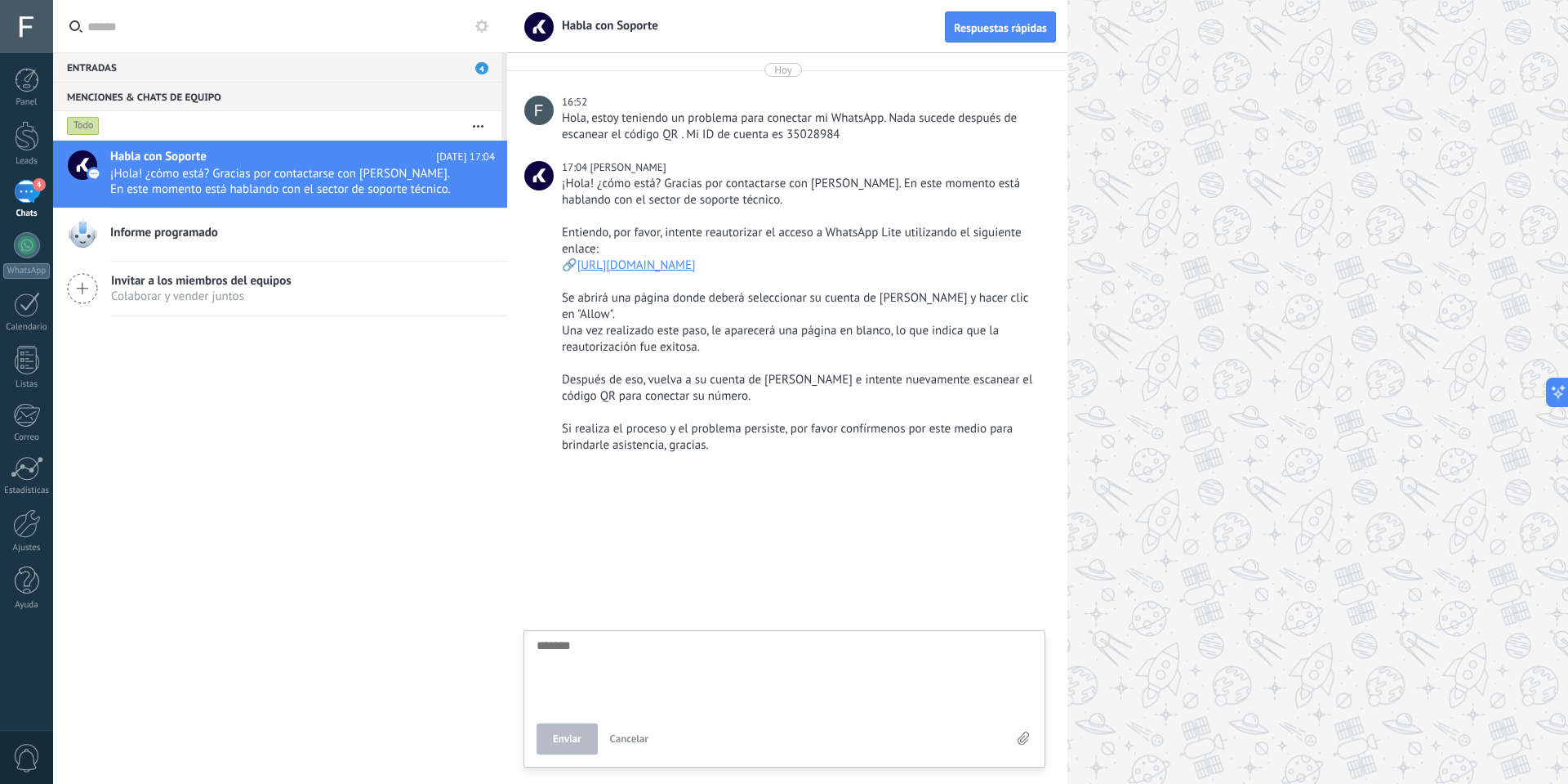
click at [632, 669] on textarea at bounding box center [784, 673] width 496 height 67
drag, startPoint x: 740, startPoint y: 132, endPoint x: 689, endPoint y: 135, distance: 51.1
click at [689, 135] on div "Hola, estoy teniendo un problema para conectar mi WhatsApp. Nada sucede después…" at bounding box center [803, 126] width 481 height 32
copy div "Mi ID de cuenta es 35028984"
click at [28, 231] on div "Panel Leads 4 Chats WhatsApp Clientes" at bounding box center [27, 347] width 53 height 559
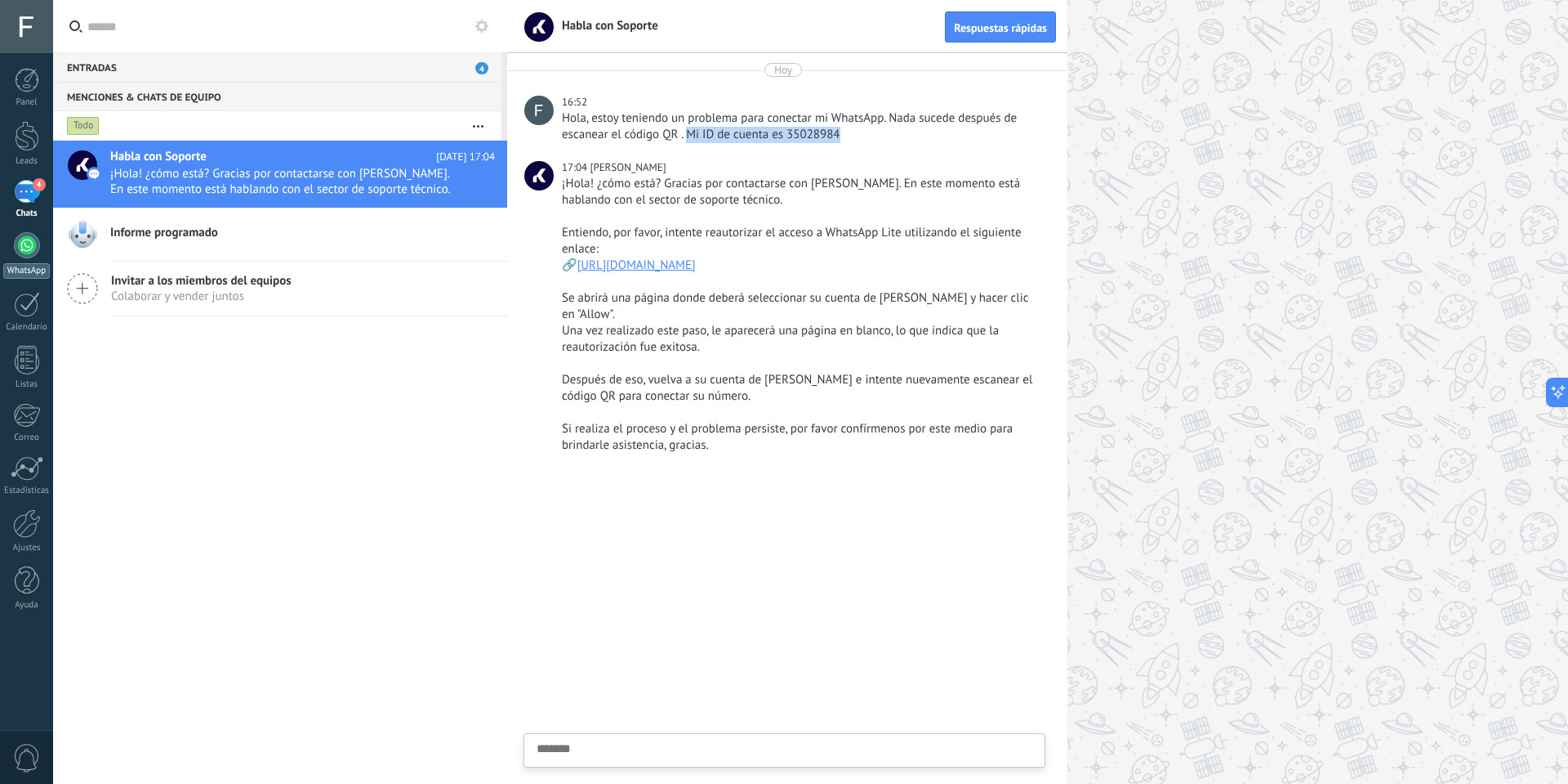
click at [28, 242] on div at bounding box center [28, 245] width 27 height 27
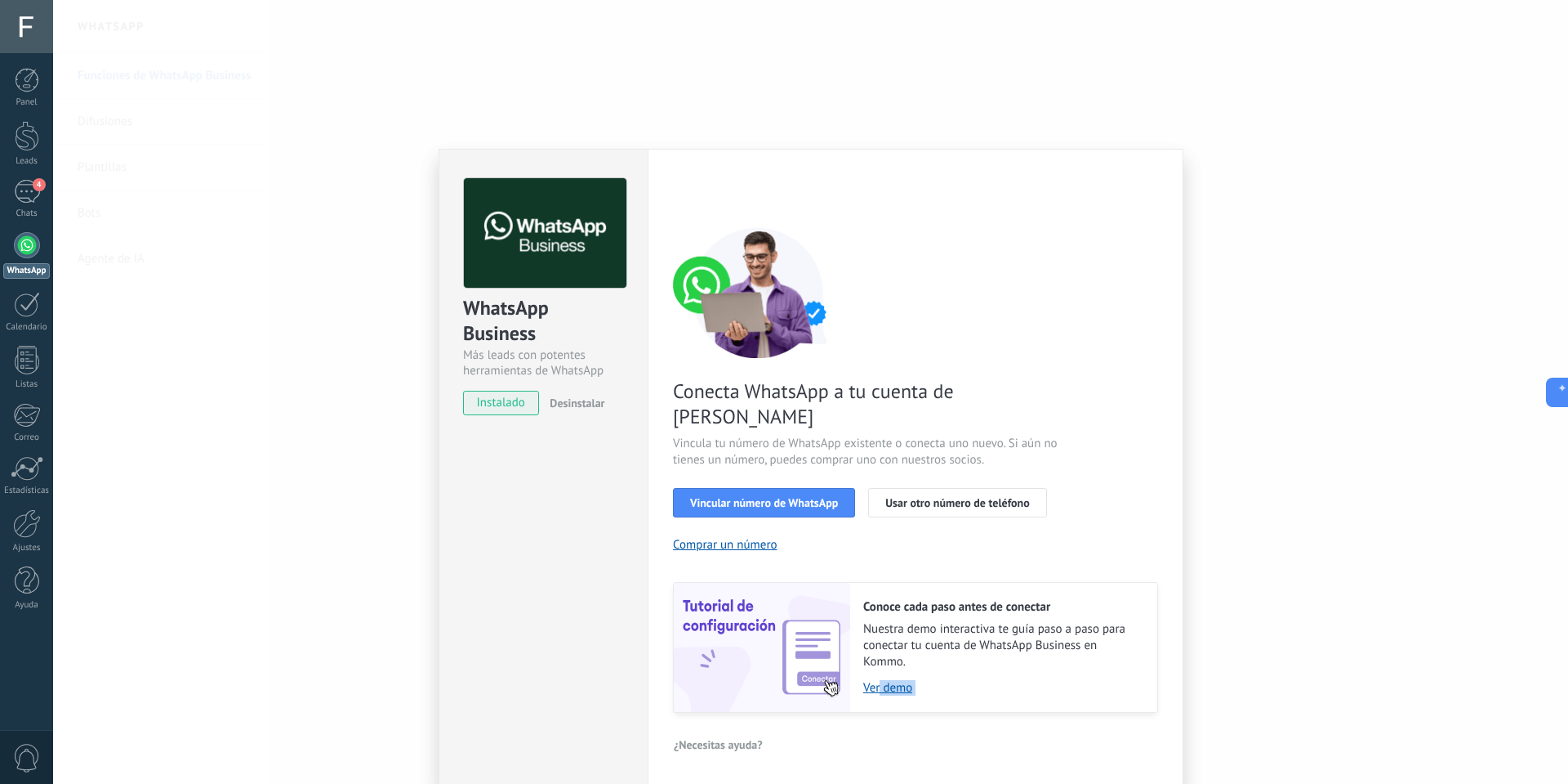
drag, startPoint x: 878, startPoint y: 663, endPoint x: 984, endPoint y: 742, distance: 132.2
click at [984, 742] on div "Configuraciones Autorizaciones Esta pestaña registra a los usuarios que han con…" at bounding box center [916, 468] width 536 height 638
click at [973, 683] on div "Conoce cada paso antes de conectar Nuestra demo interactiva te guía paso a paso…" at bounding box center [1003, 647] width 307 height 129
click at [916, 733] on div "¿Necesitas ayuda?" at bounding box center [916, 745] width 485 height 25
click at [891, 680] on link "Ver demo" at bounding box center [1002, 688] width 277 height 15
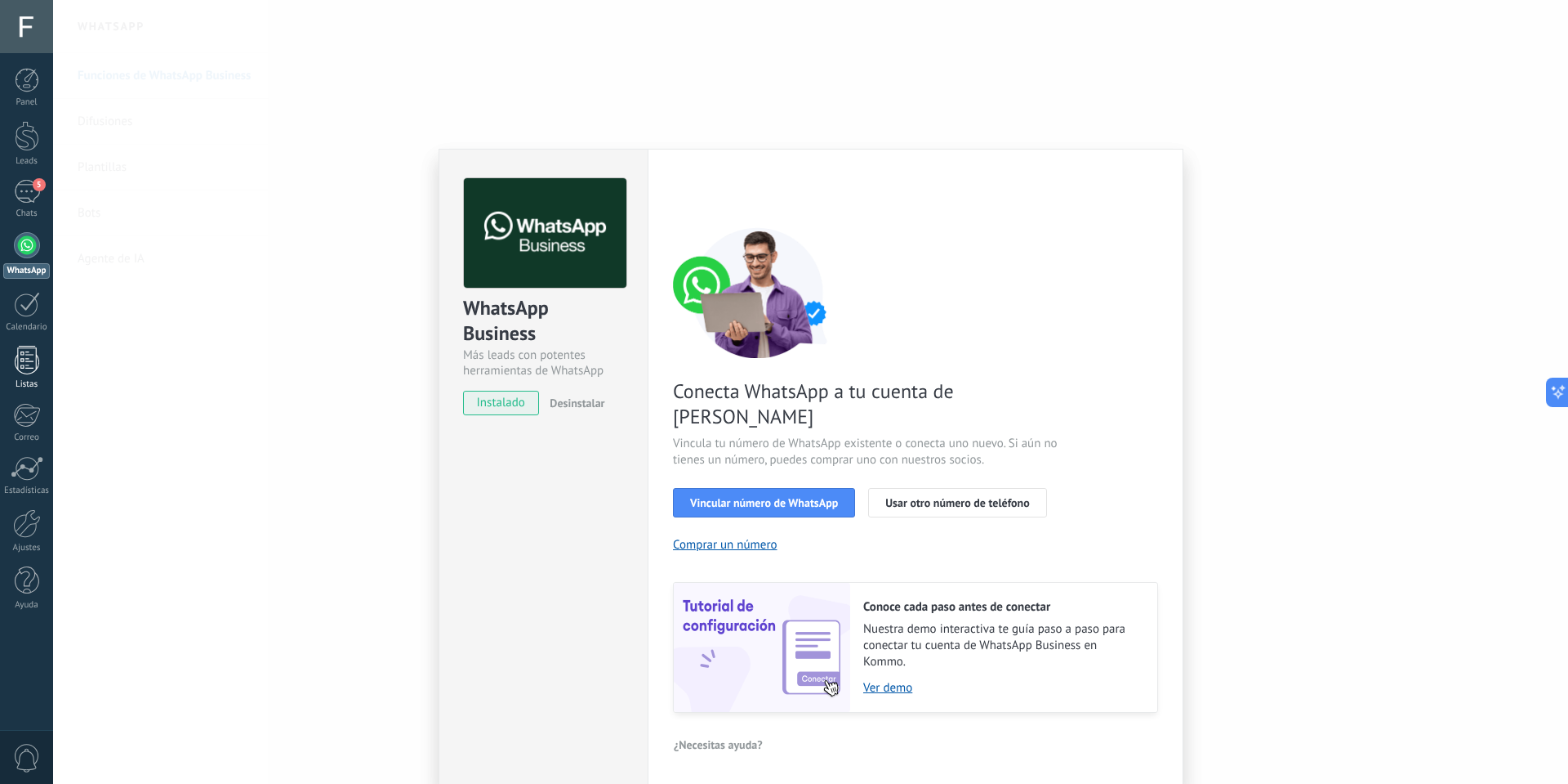
drag, startPoint x: 21, startPoint y: 194, endPoint x: 0, endPoint y: 362, distance: 169.3
click at [21, 194] on div "5" at bounding box center [28, 191] width 27 height 24
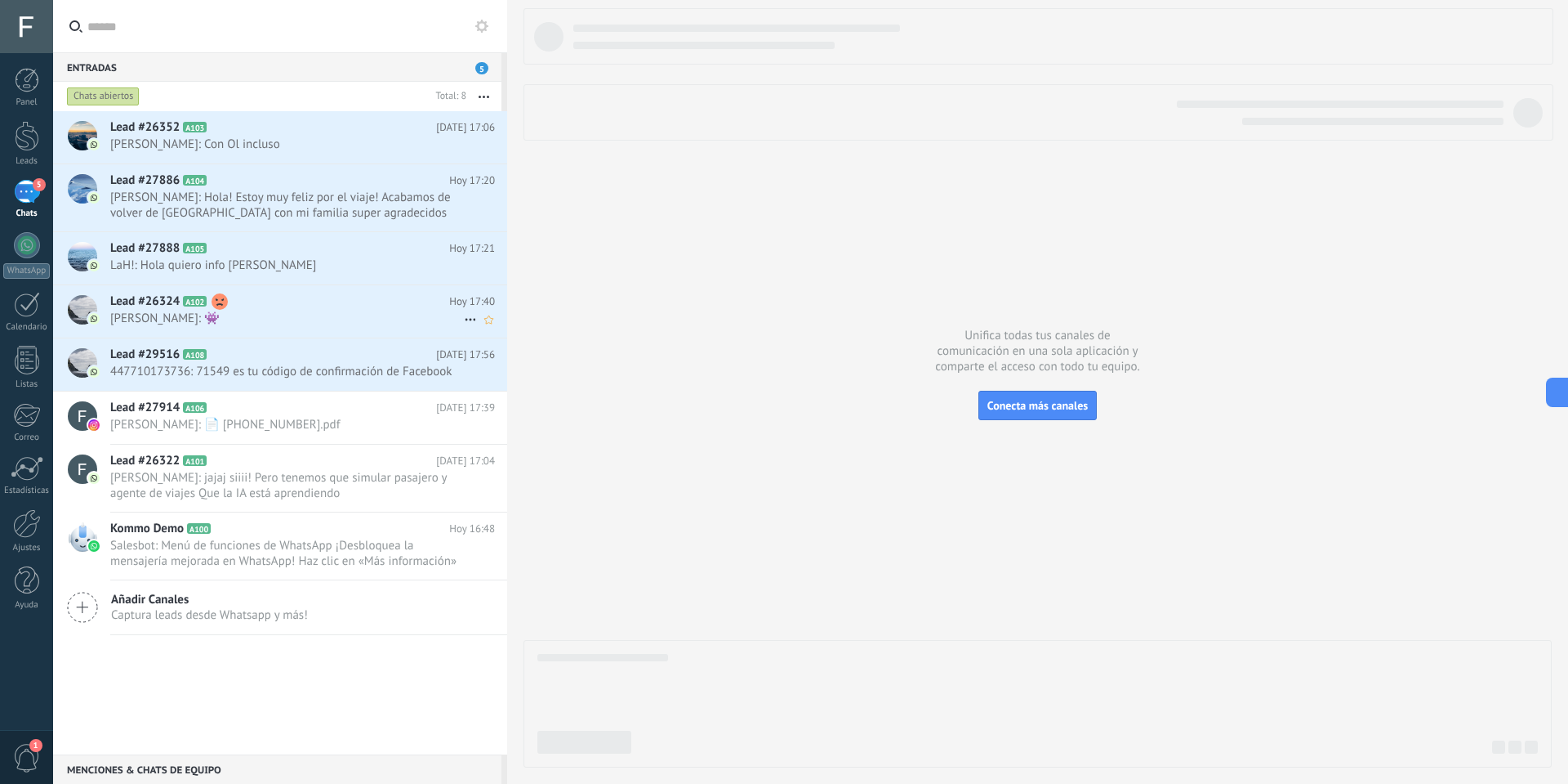
click at [268, 313] on span "Pablo: 👾" at bounding box center [287, 318] width 353 height 15
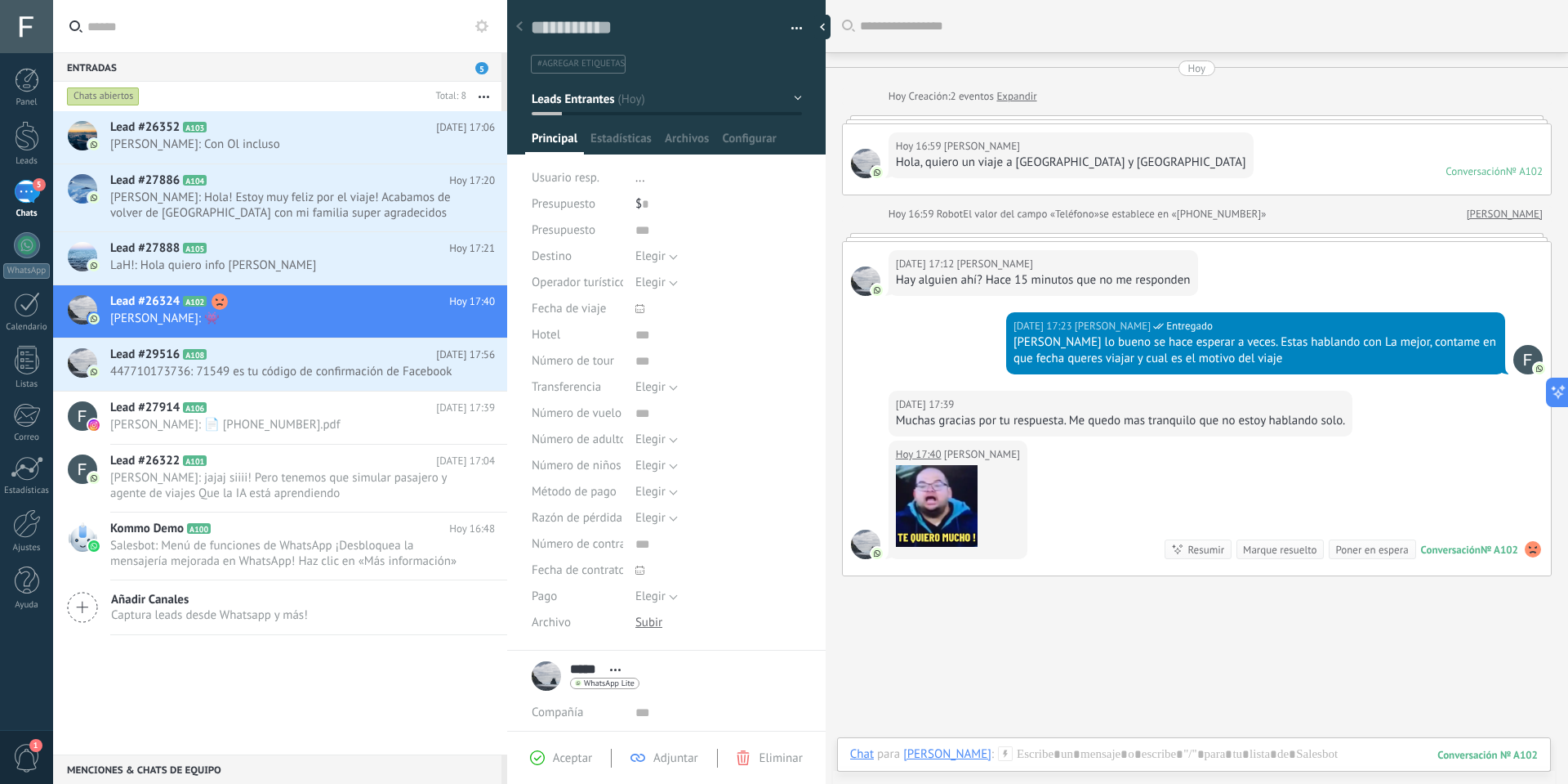
scroll to position [78, 0]
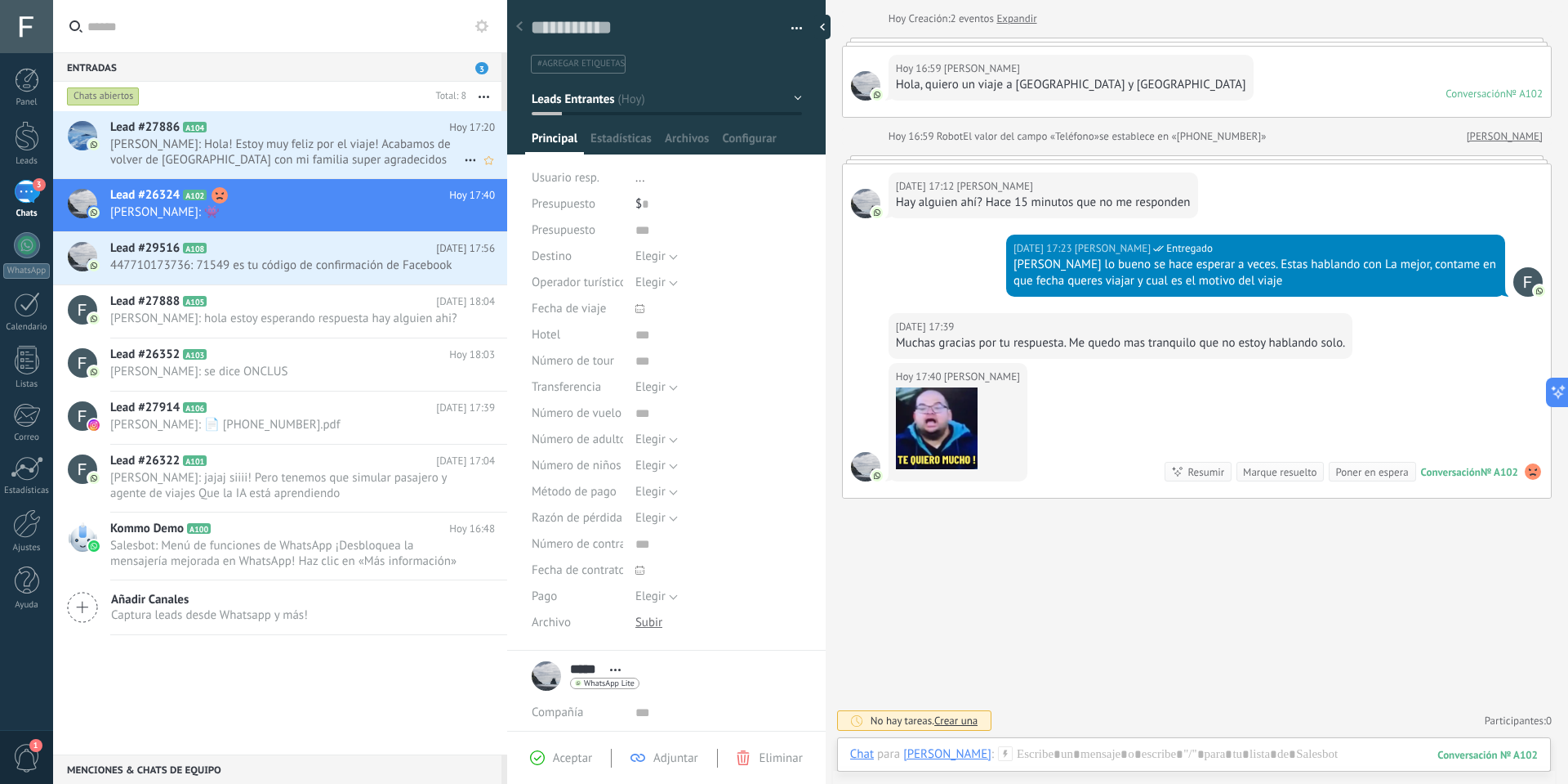
click at [361, 135] on h2 "Lead #27886 A104" at bounding box center [279, 127] width 339 height 16
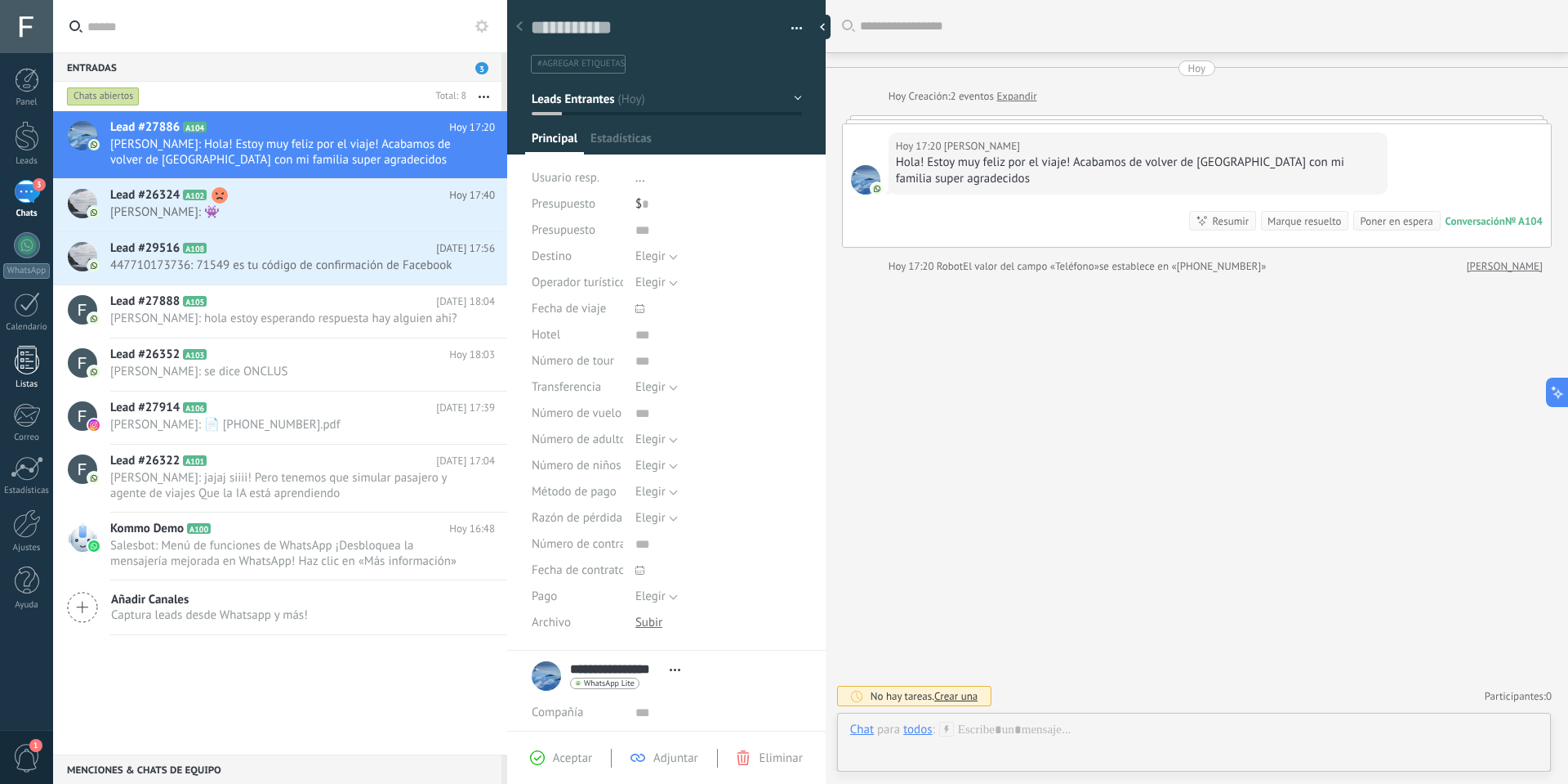
scroll to position [25, 0]
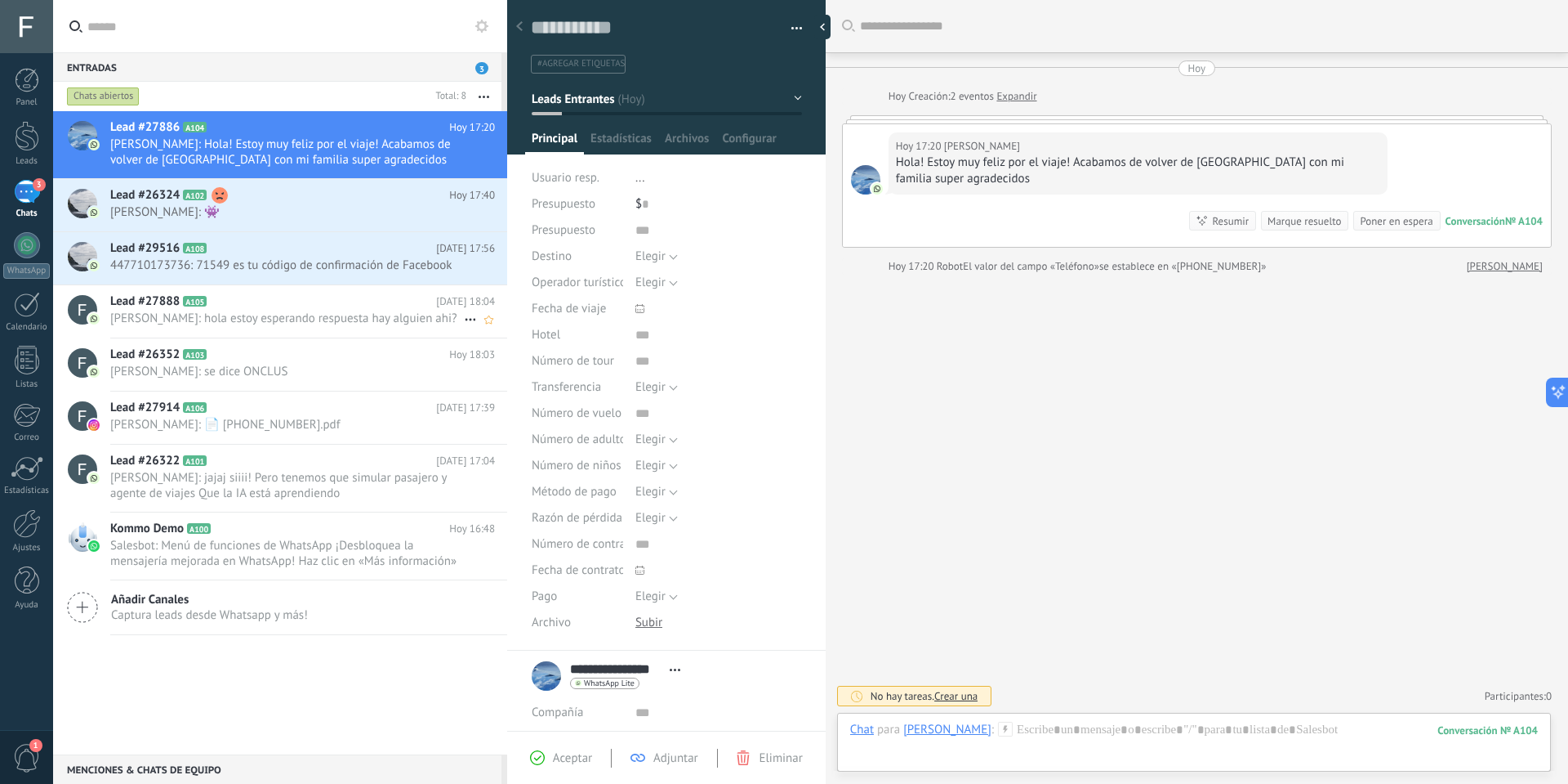
click at [344, 318] on span "Federico Schwindt: hola estoy esperando respuesta hay alguien ahi?" at bounding box center [287, 318] width 353 height 15
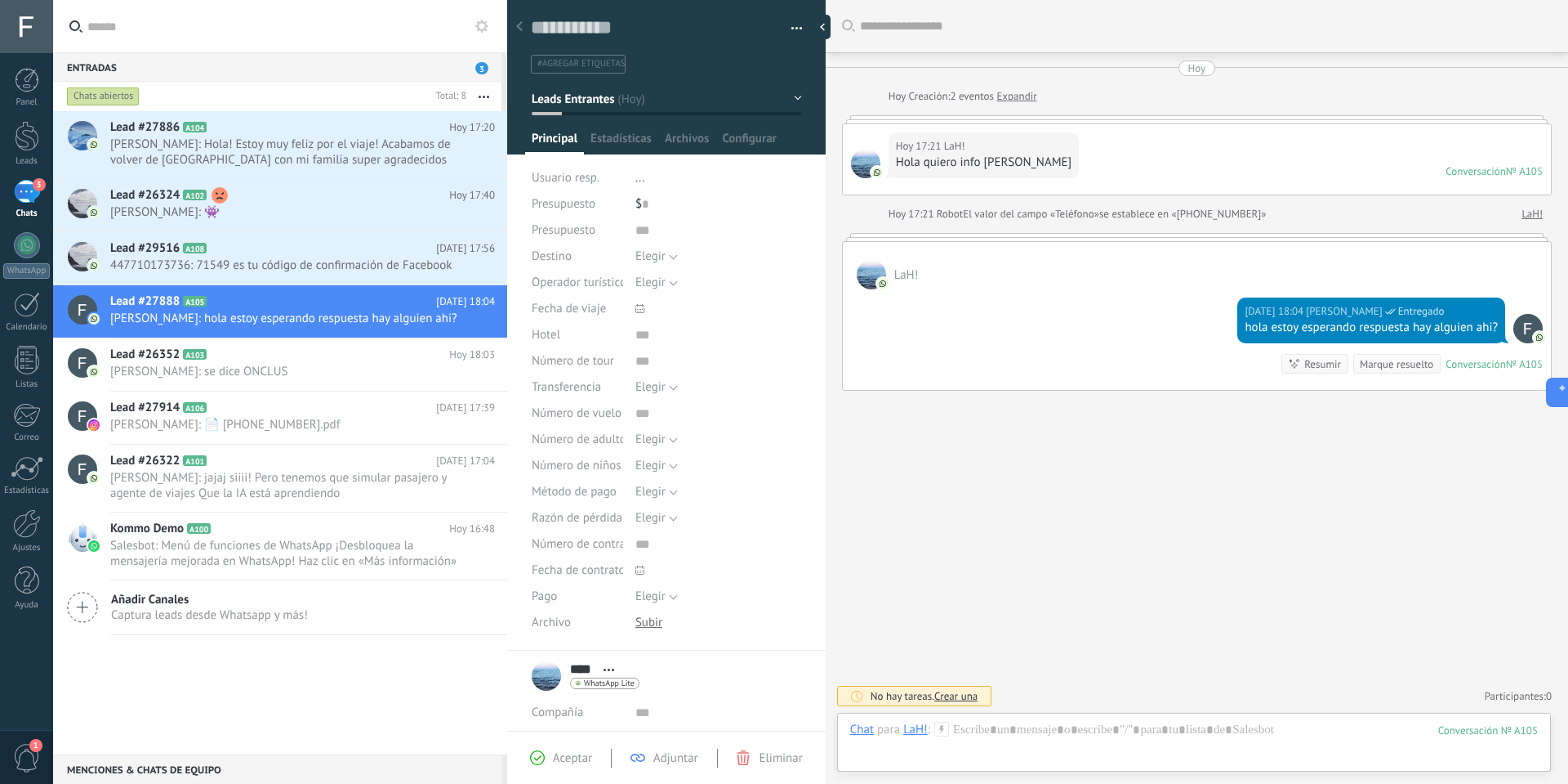
scroll to position [25, 0]
click at [1280, 237] on div at bounding box center [1197, 237] width 709 height 9
click at [288, 316] on span "Federico Schwindt: hola estoy esperando respuesta hay alguien ahi?" at bounding box center [287, 318] width 353 height 15
click at [1103, 159] on div "[DATE] 17:21 LaH! Hola quiero info [PERSON_NAME] Conversación № A105 Conversaci…" at bounding box center [1198, 160] width 708 height 70
click at [359, 390] on div "Lead #26352 A103 Hoy 18:03 Federico Schwindt: se dice ONCLUS" at bounding box center [309, 364] width 397 height 51
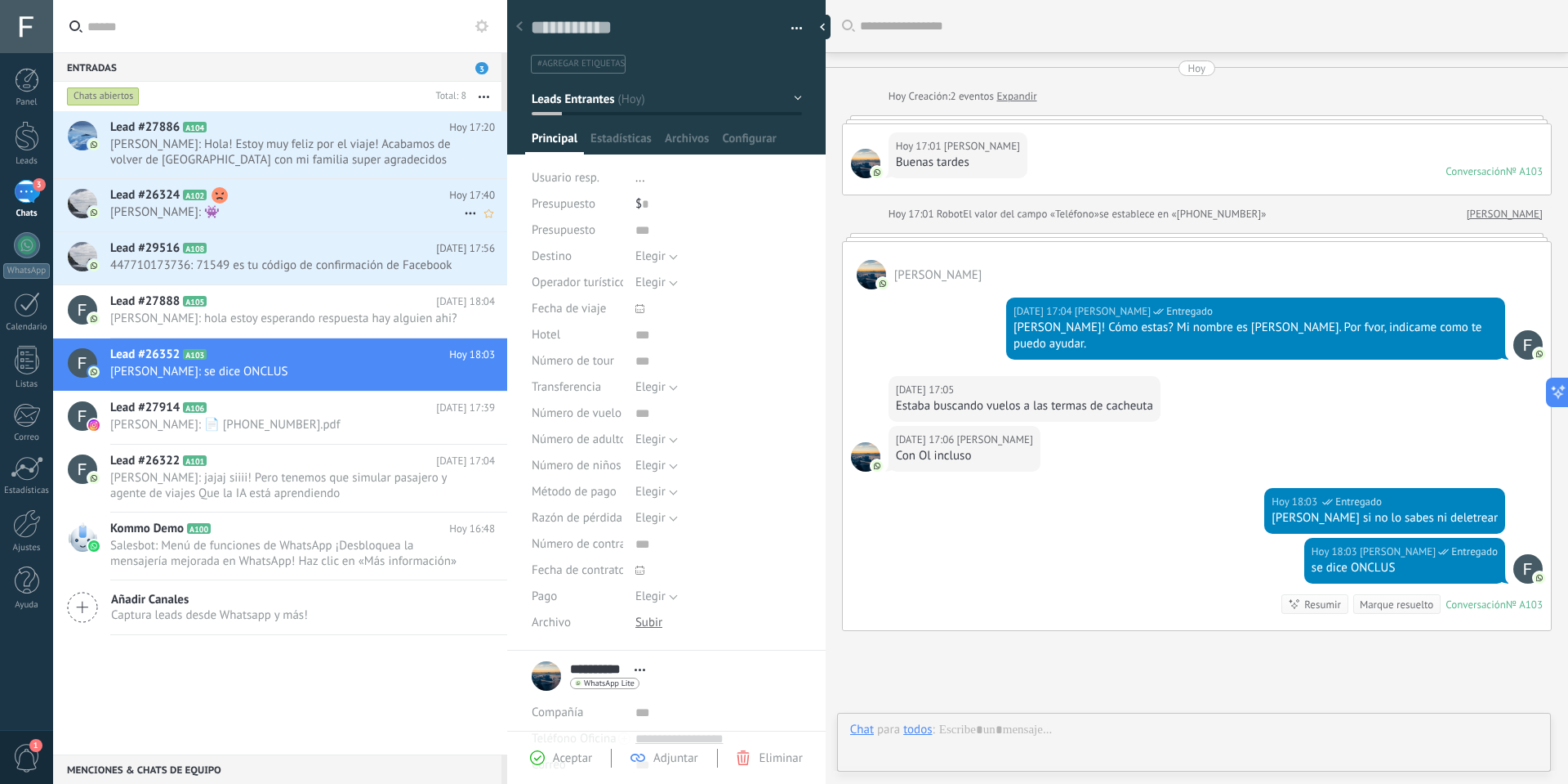
click at [283, 179] on div "Lead #27886 A104 Hoy 17:20 Estefania Olguin: Hola! Estoy muy feliz por el viaje…" at bounding box center [280, 144] width 454 height 67
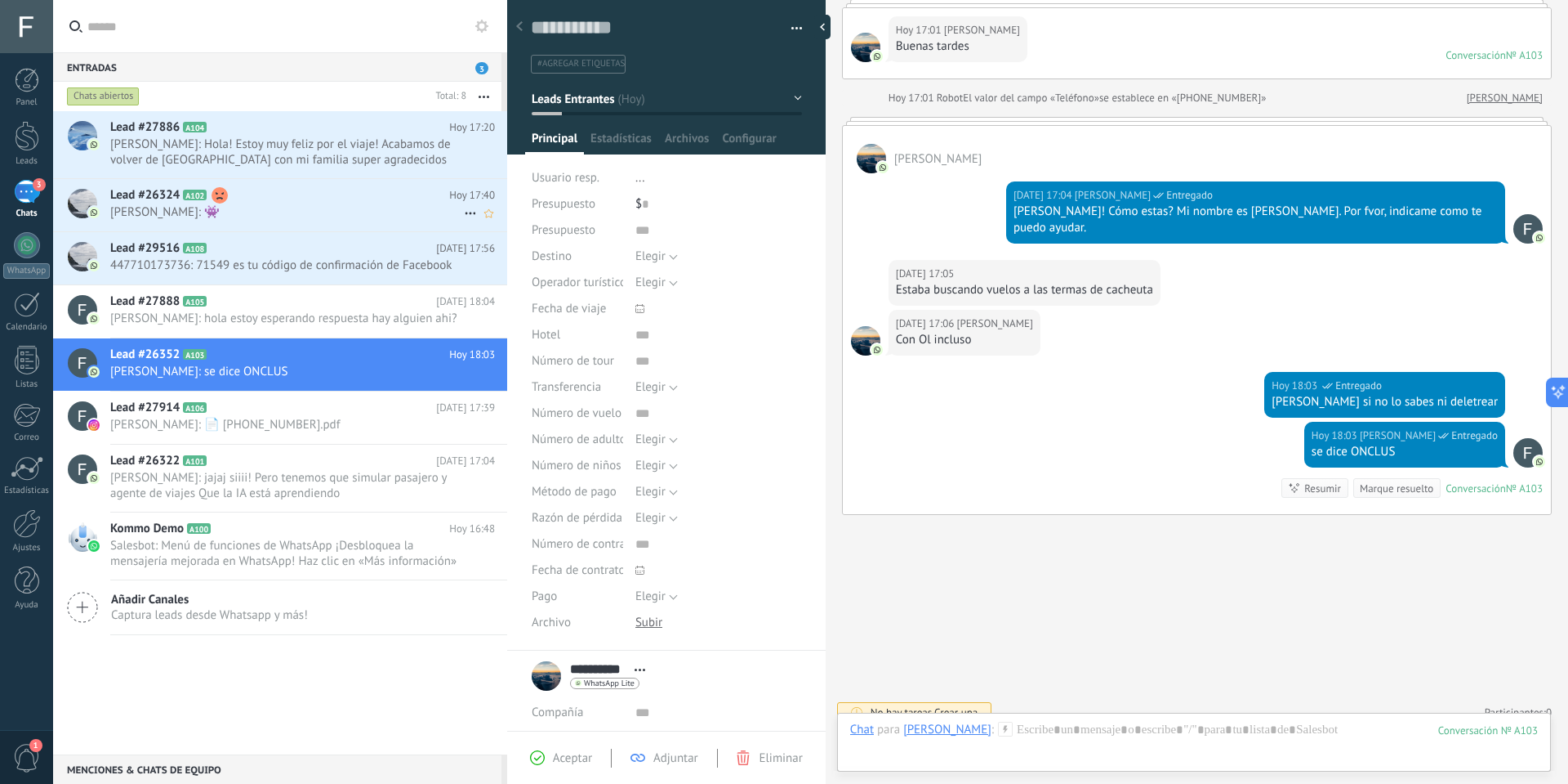
click at [306, 200] on h2 "Lead #26324 A102" at bounding box center [279, 195] width 339 height 16
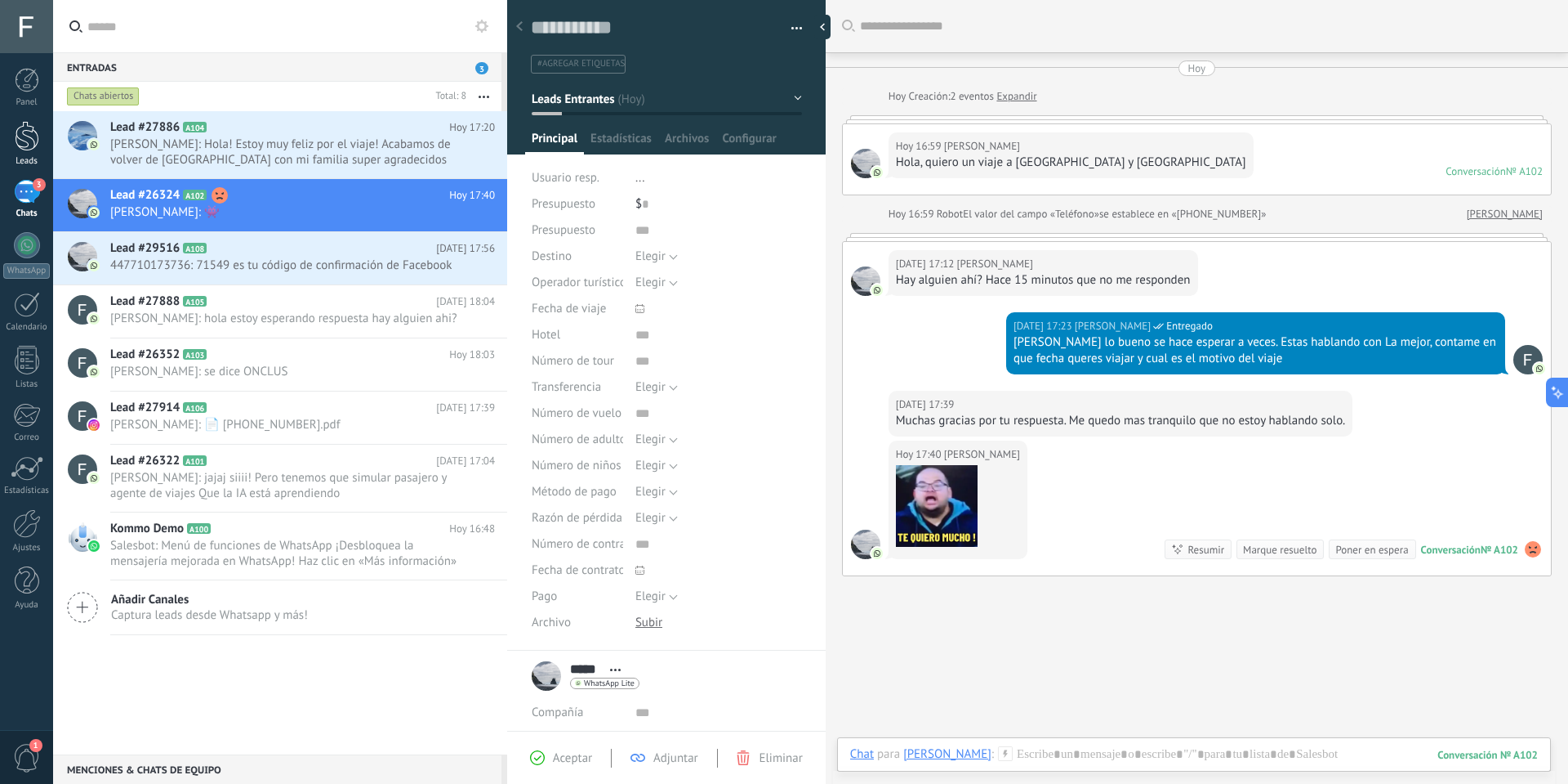
scroll to position [78, 0]
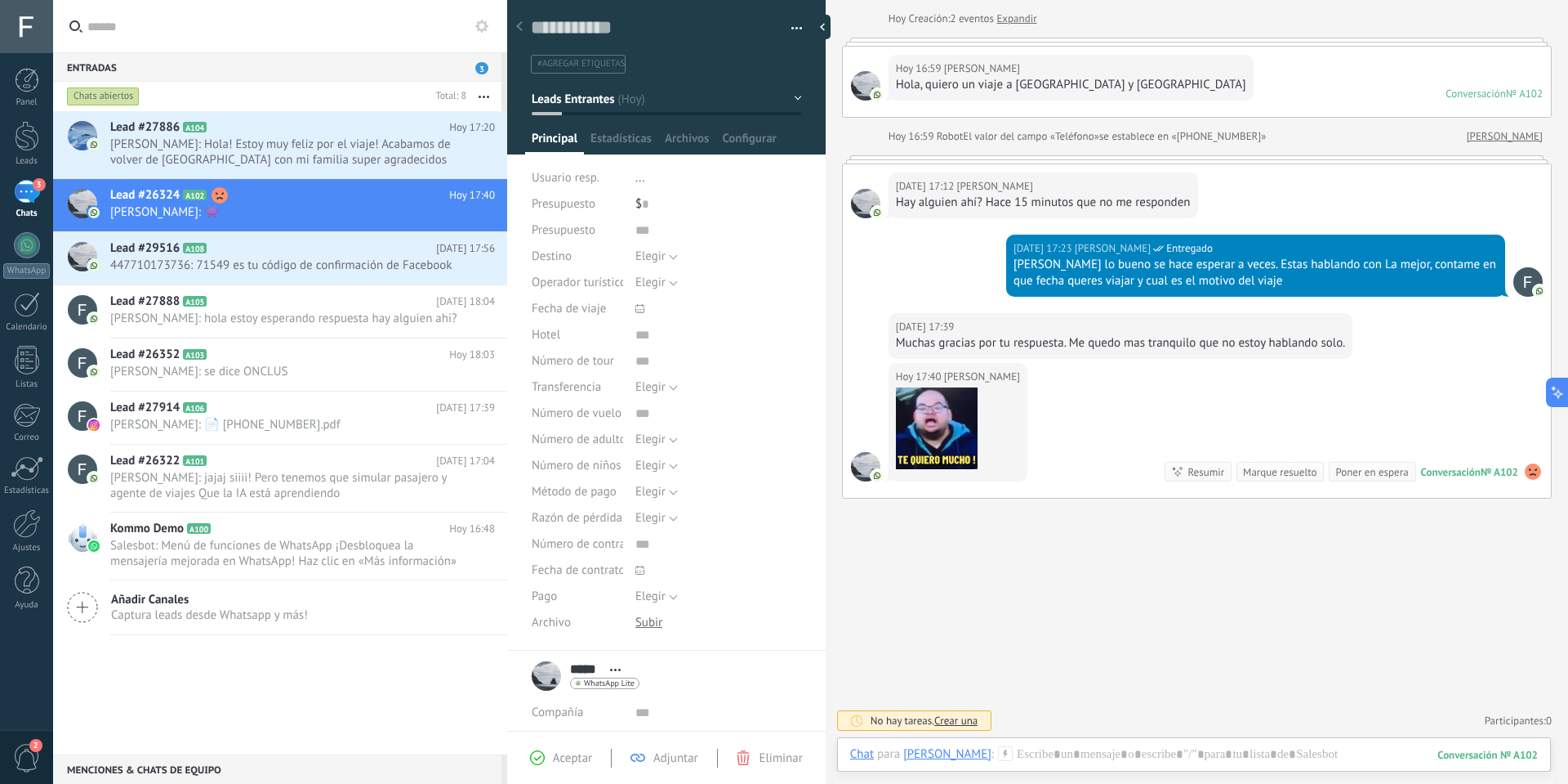
drag, startPoint x: 24, startPoint y: 138, endPoint x: 0, endPoint y: 176, distance: 44.9
click at [24, 138] on div at bounding box center [27, 136] width 25 height 30
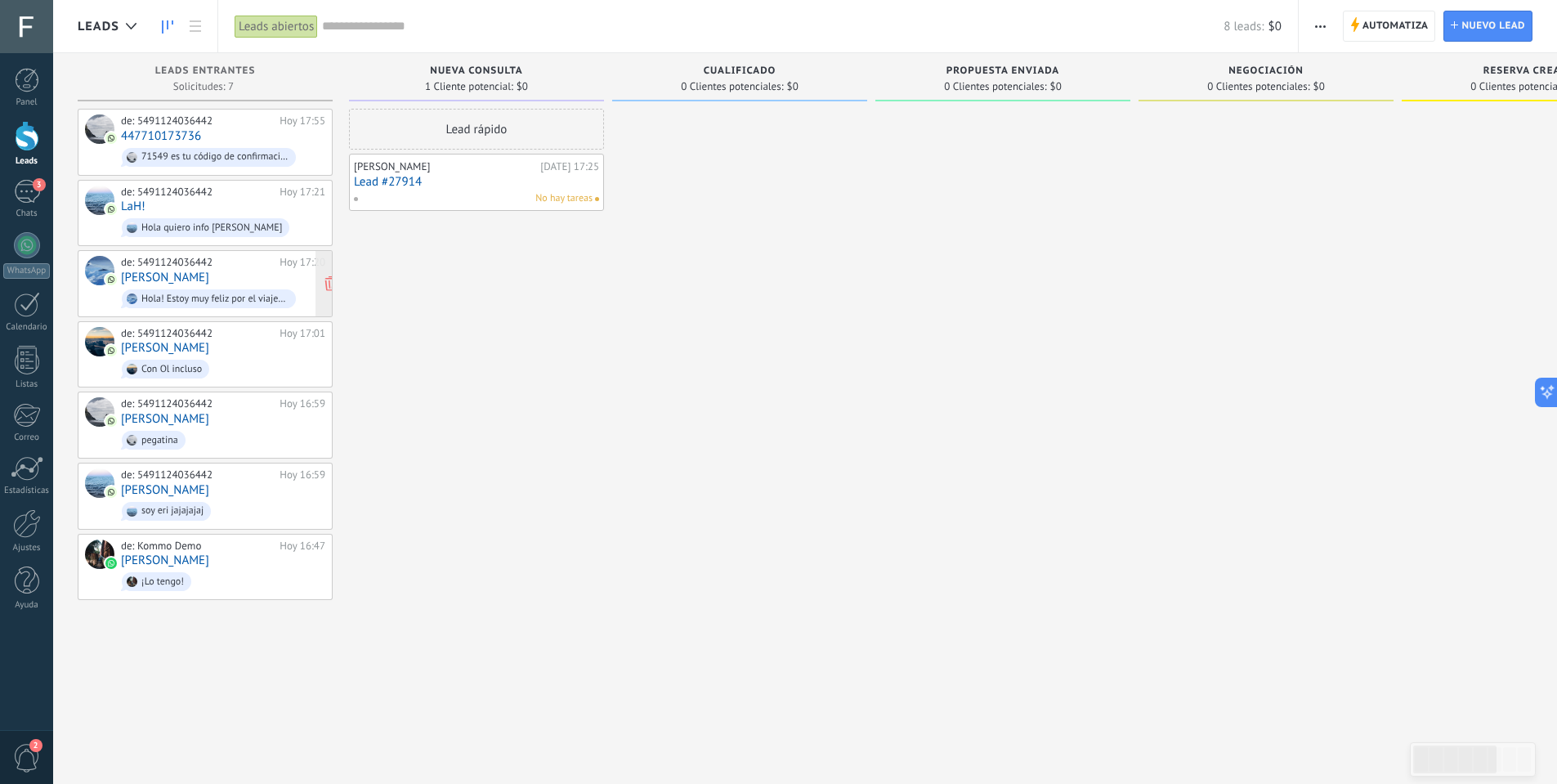
click at [224, 259] on div "de: 5491124036442" at bounding box center [197, 262] width 153 height 13
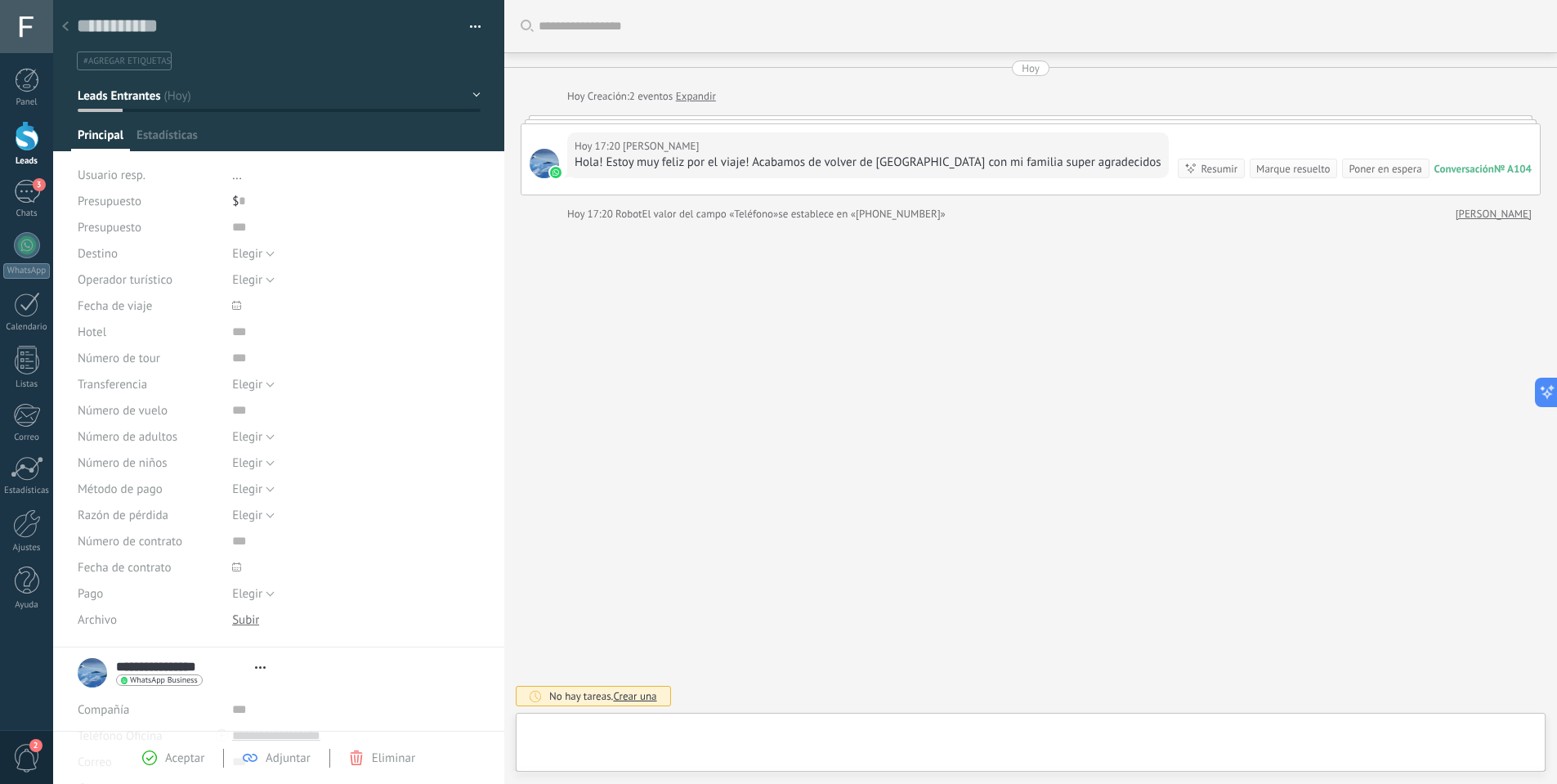
type textarea "**********"
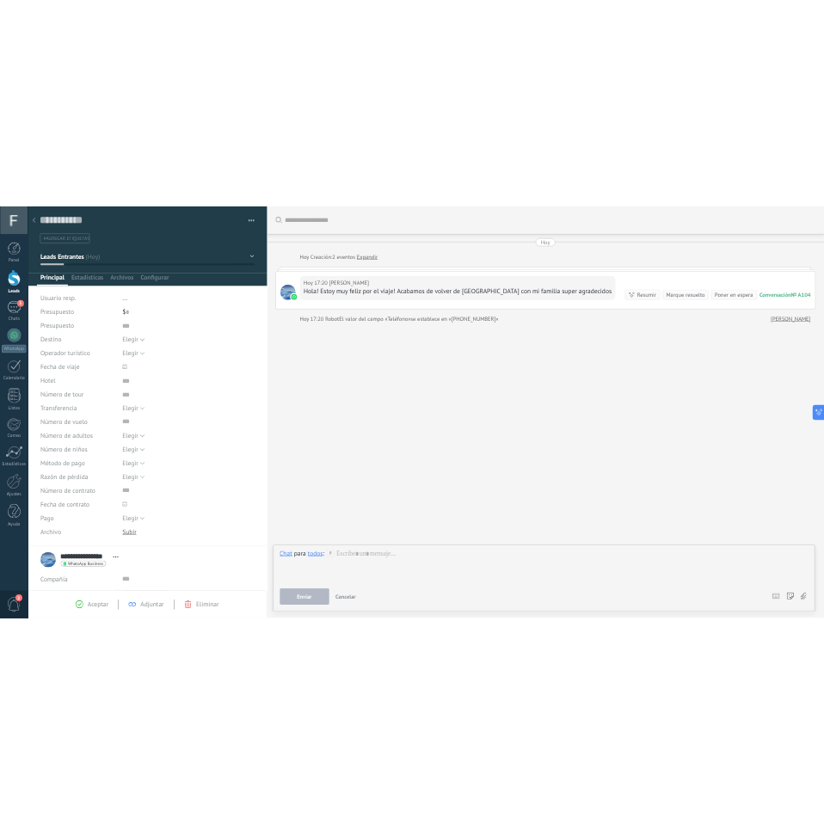
scroll to position [26, 0]
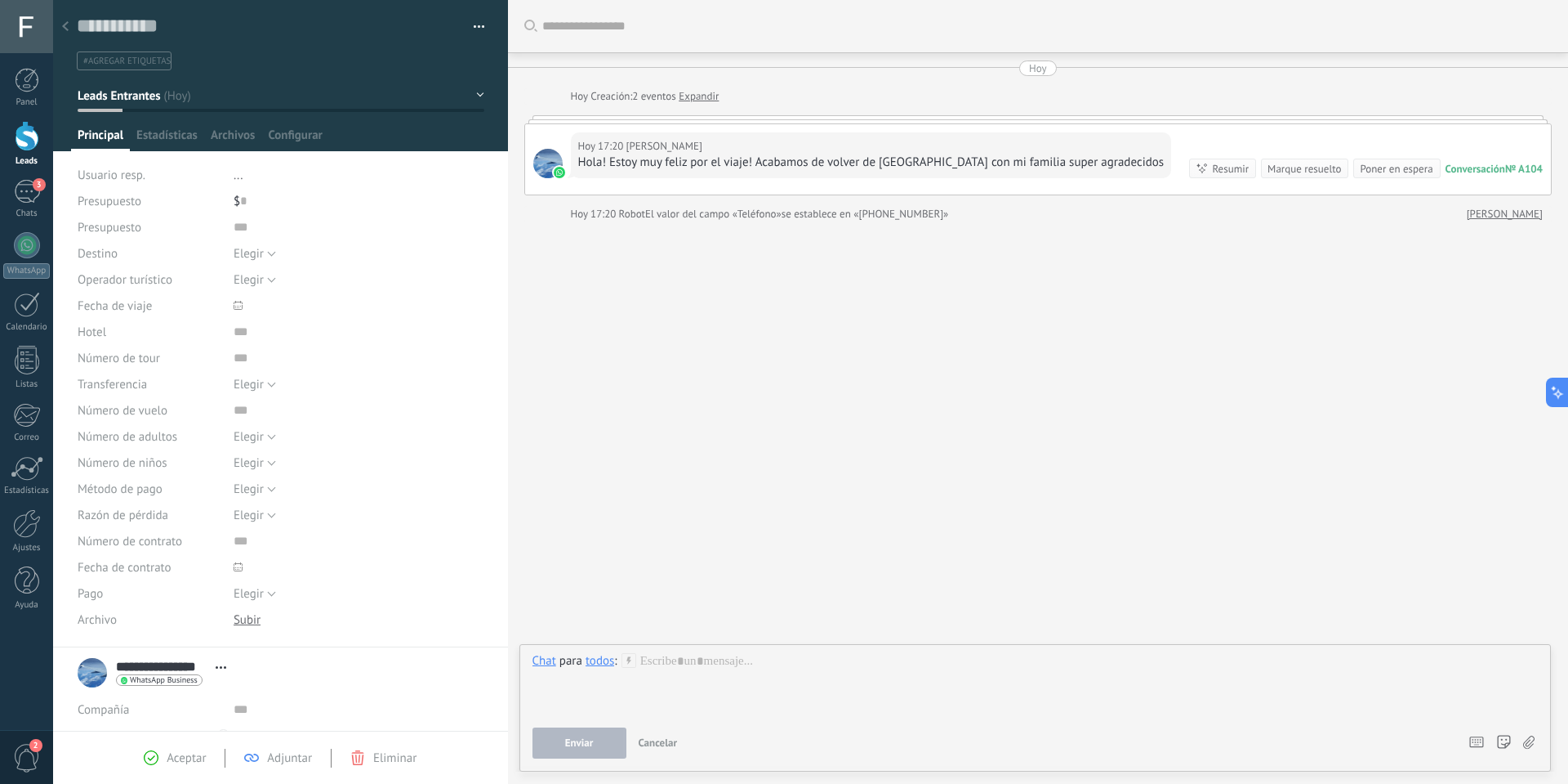
click at [630, 660] on use at bounding box center [629, 660] width 14 height 14
click at [670, 717] on span "/TestBot" at bounding box center [713, 716] width 179 height 15
click at [699, 669] on div "********" at bounding box center [1036, 683] width 1007 height 62
drag, startPoint x: 587, startPoint y: 742, endPoint x: 619, endPoint y: 681, distance: 68.9
click at [610, 686] on div "Chat para todos : ******** /TestBot Ejecutar Cancelar Rastrear clics en links ?…" at bounding box center [1036, 705] width 1007 height 105
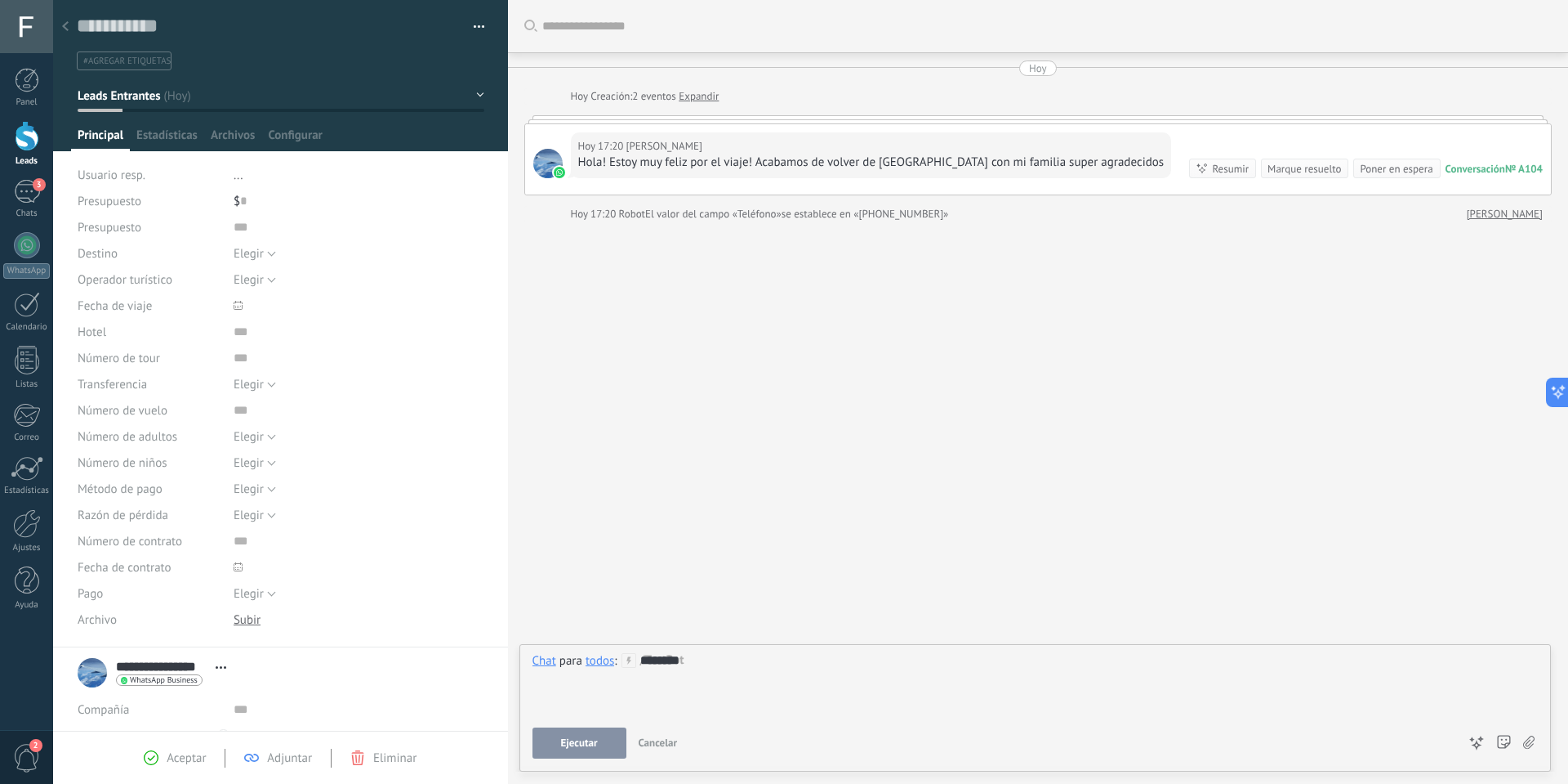
click at [576, 739] on span "Ejecutar" at bounding box center [579, 743] width 37 height 11
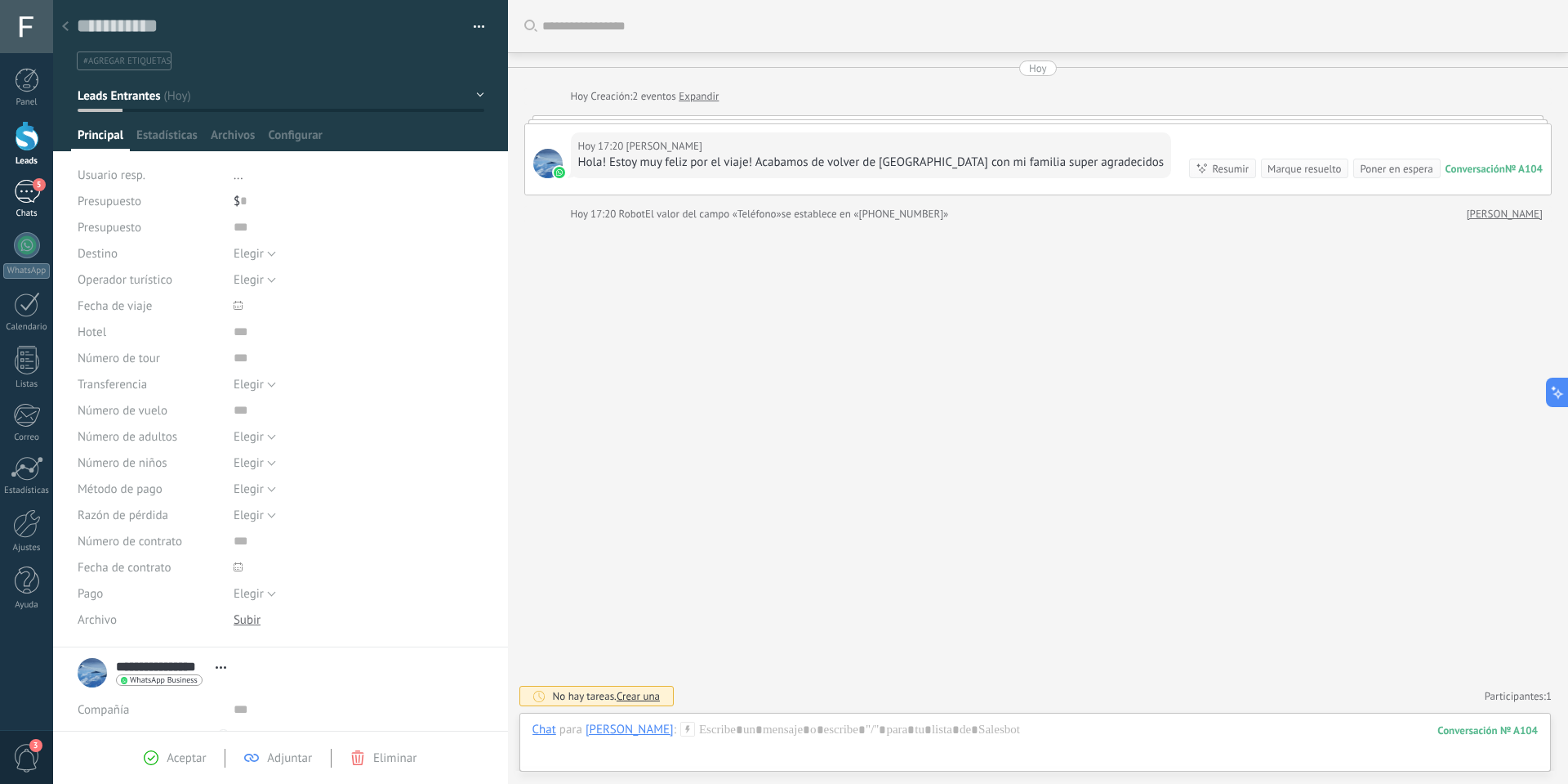
click at [29, 195] on div "5" at bounding box center [28, 191] width 27 height 24
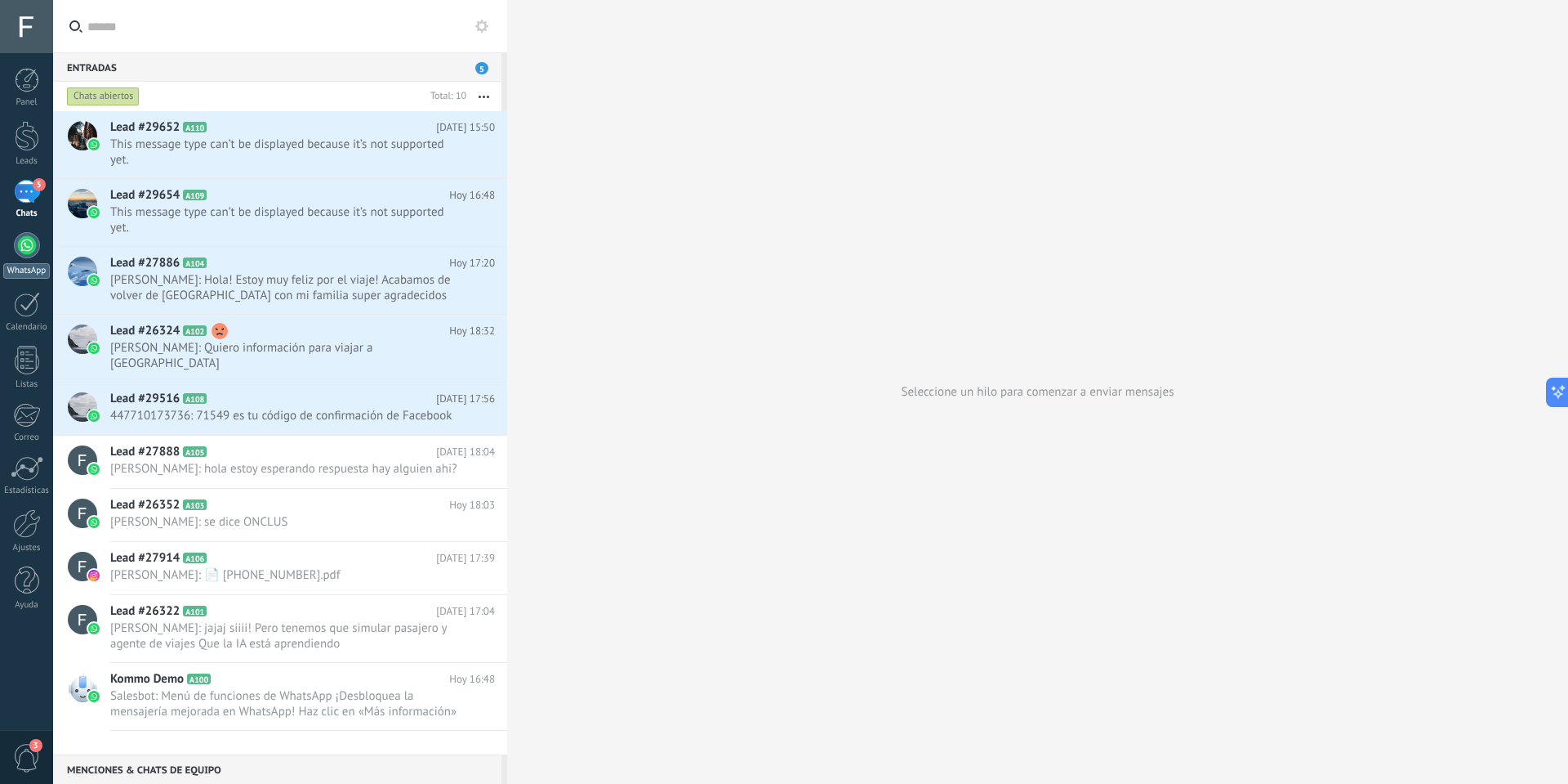
click at [36, 241] on div at bounding box center [28, 245] width 27 height 27
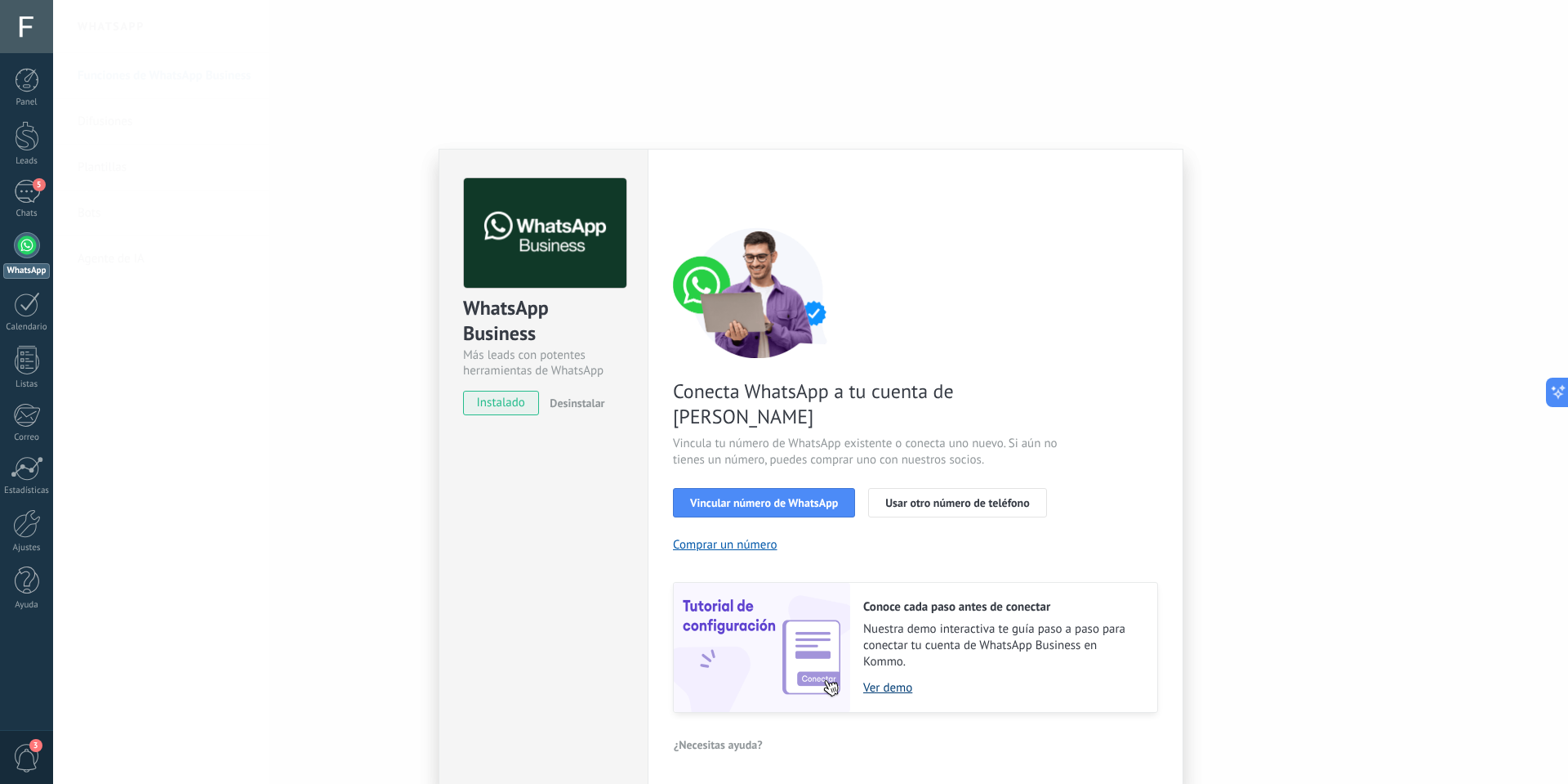
click at [896, 680] on link "Ver demo" at bounding box center [1002, 688] width 277 height 15
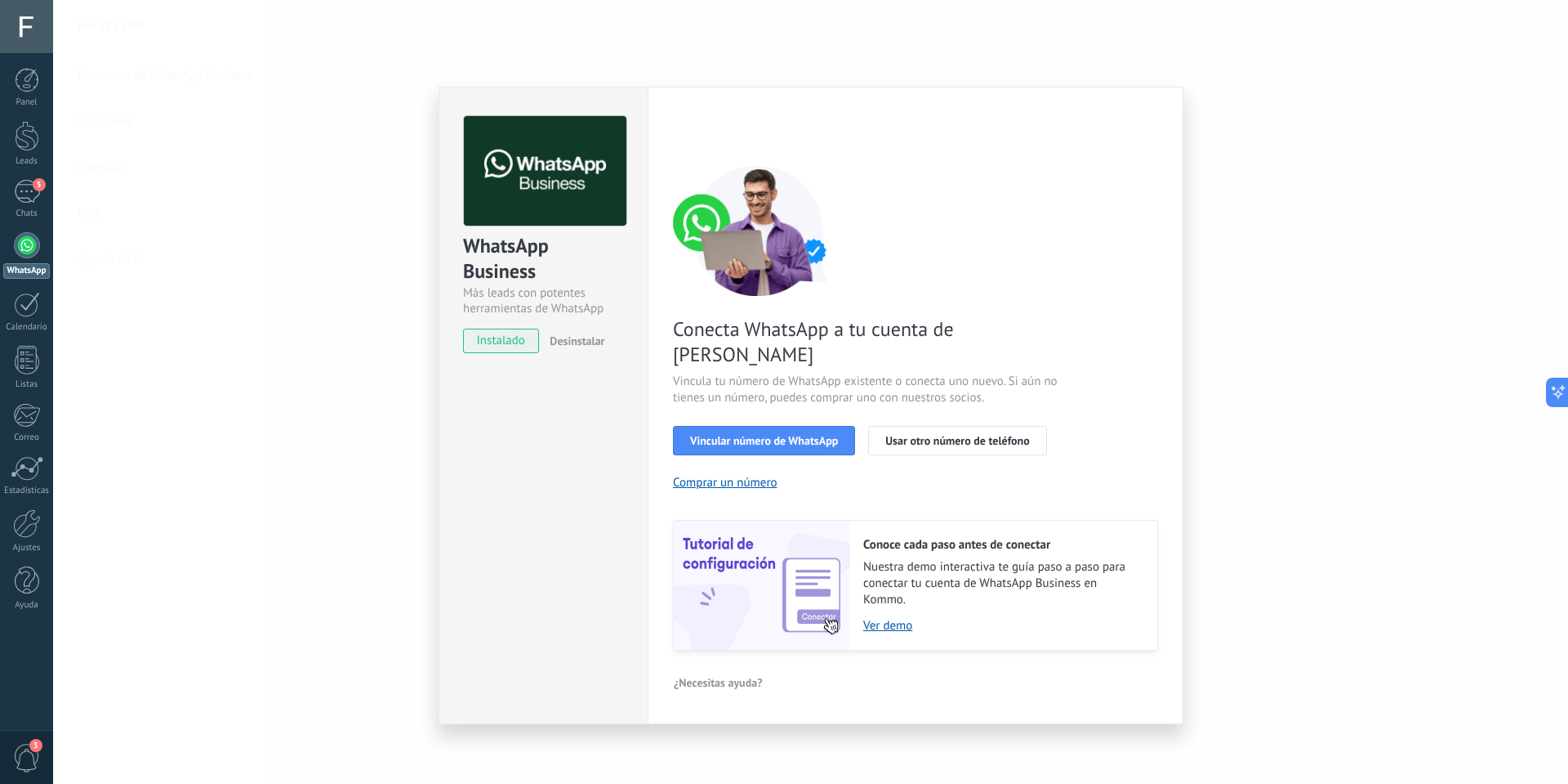
type textarea "**********"
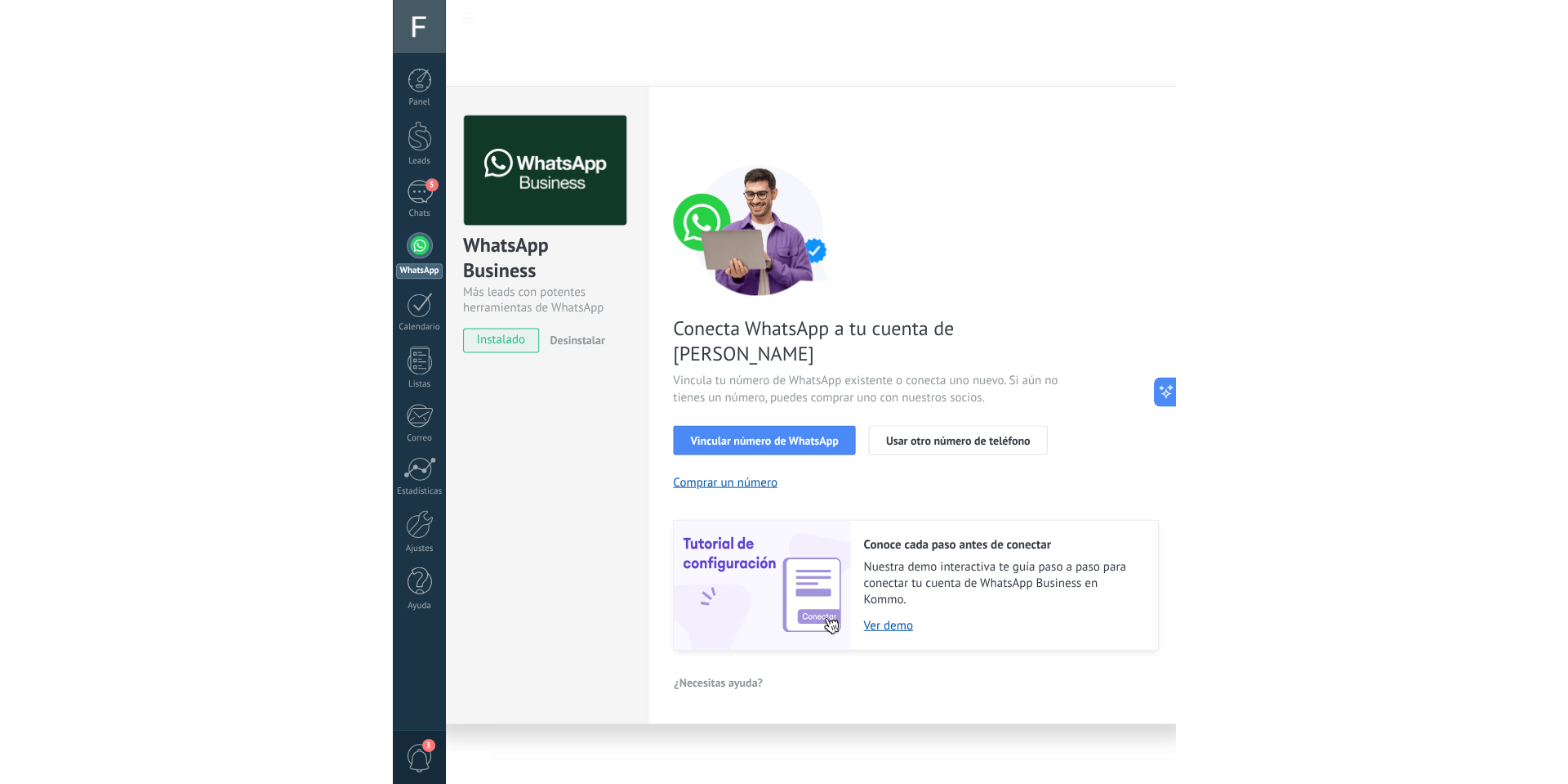
scroll to position [15, 0]
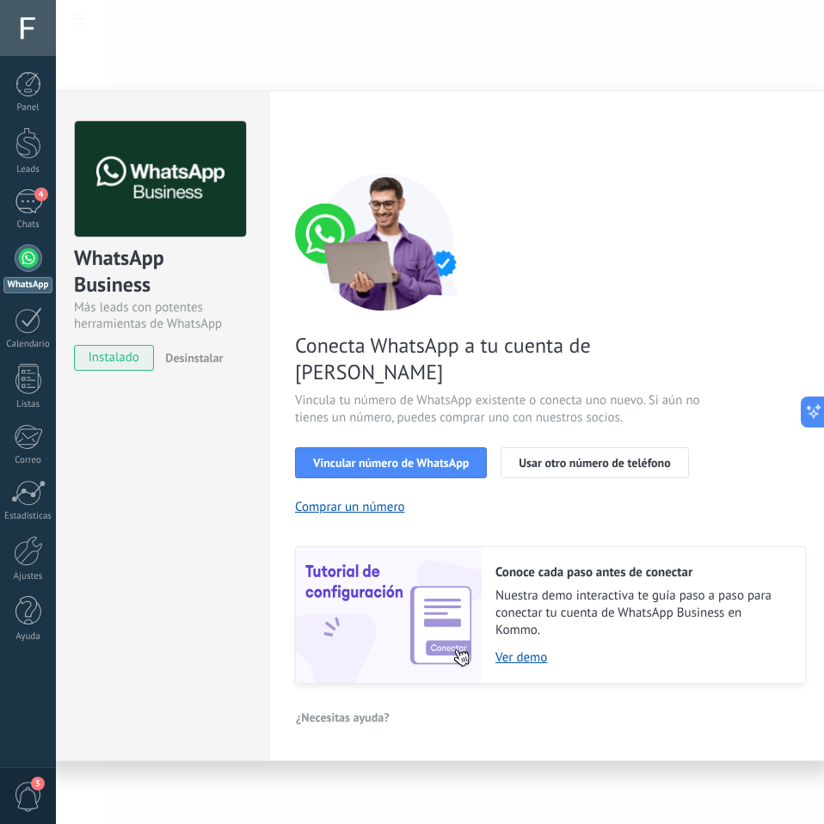
drag, startPoint x: 587, startPoint y: 57, endPoint x: 810, endPoint y: 153, distance: 243.5
click at [587, 57] on div "WhatsApp Business Más leads con potentes herramientas de WhatsApp instalado Des…" at bounding box center [440, 412] width 768 height 824
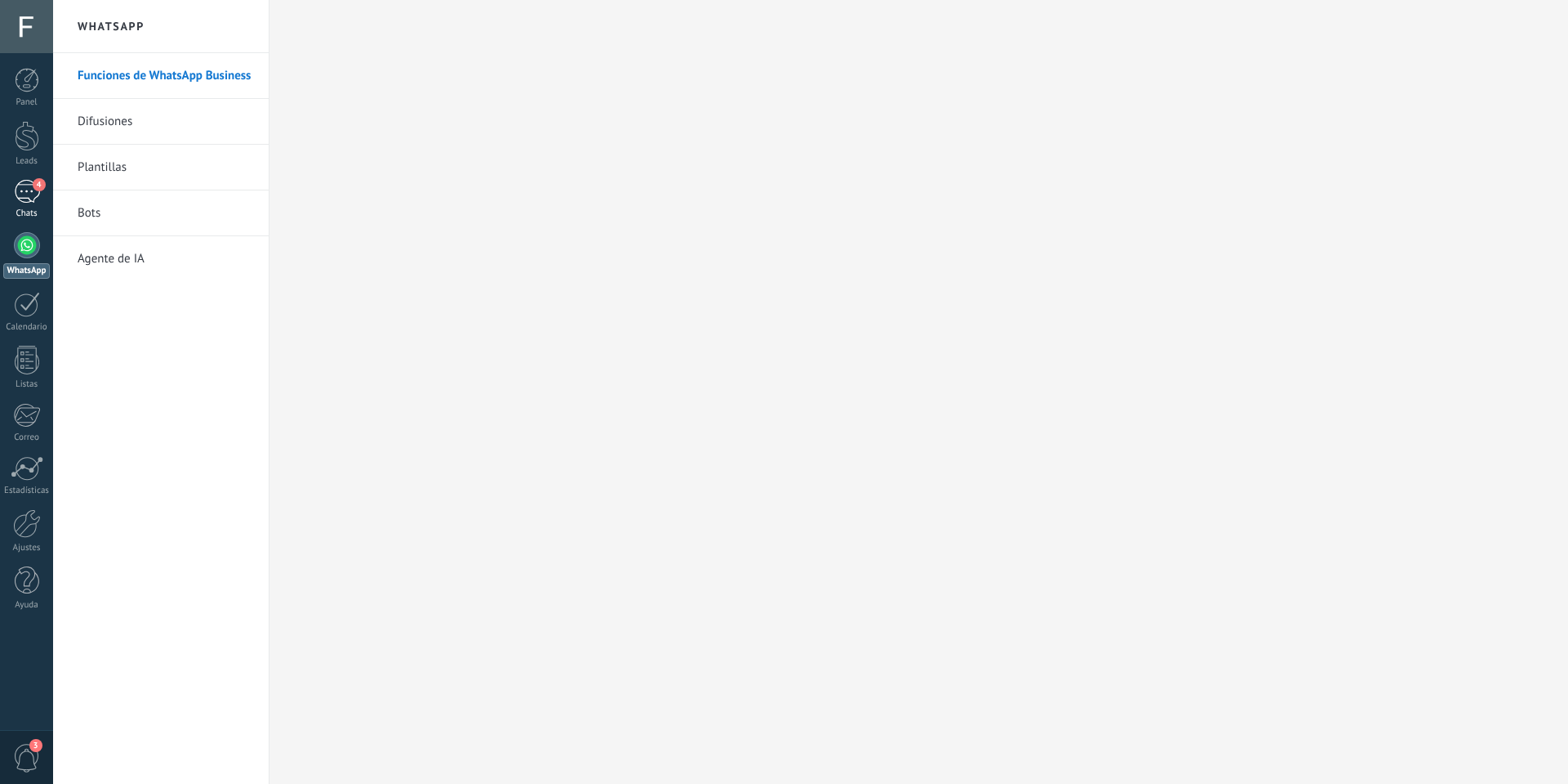
click at [19, 196] on div "4" at bounding box center [28, 191] width 27 height 24
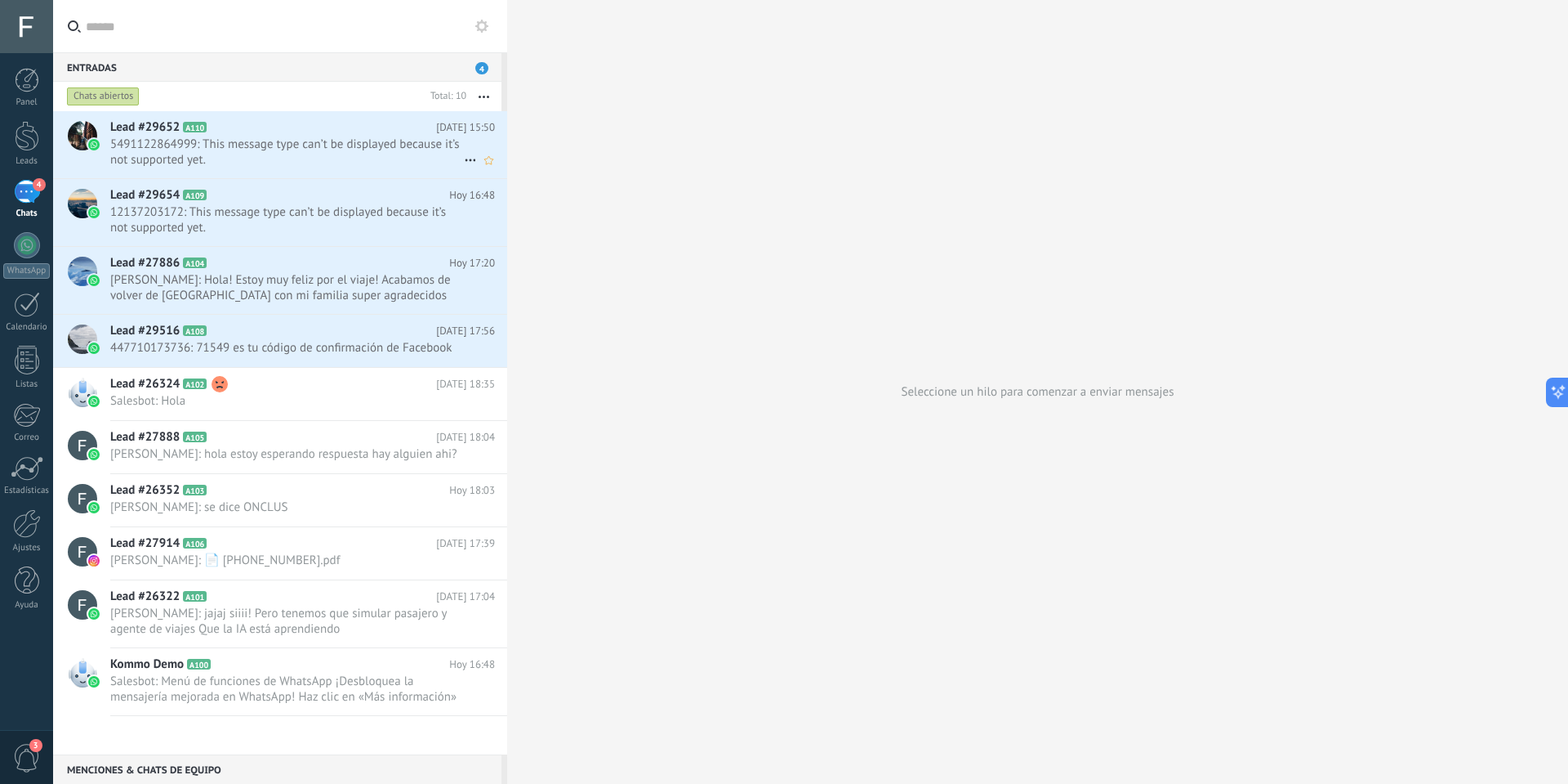
click at [336, 149] on span "5491122864999: This message type can’t be displayed because it’s not supported …" at bounding box center [287, 152] width 353 height 31
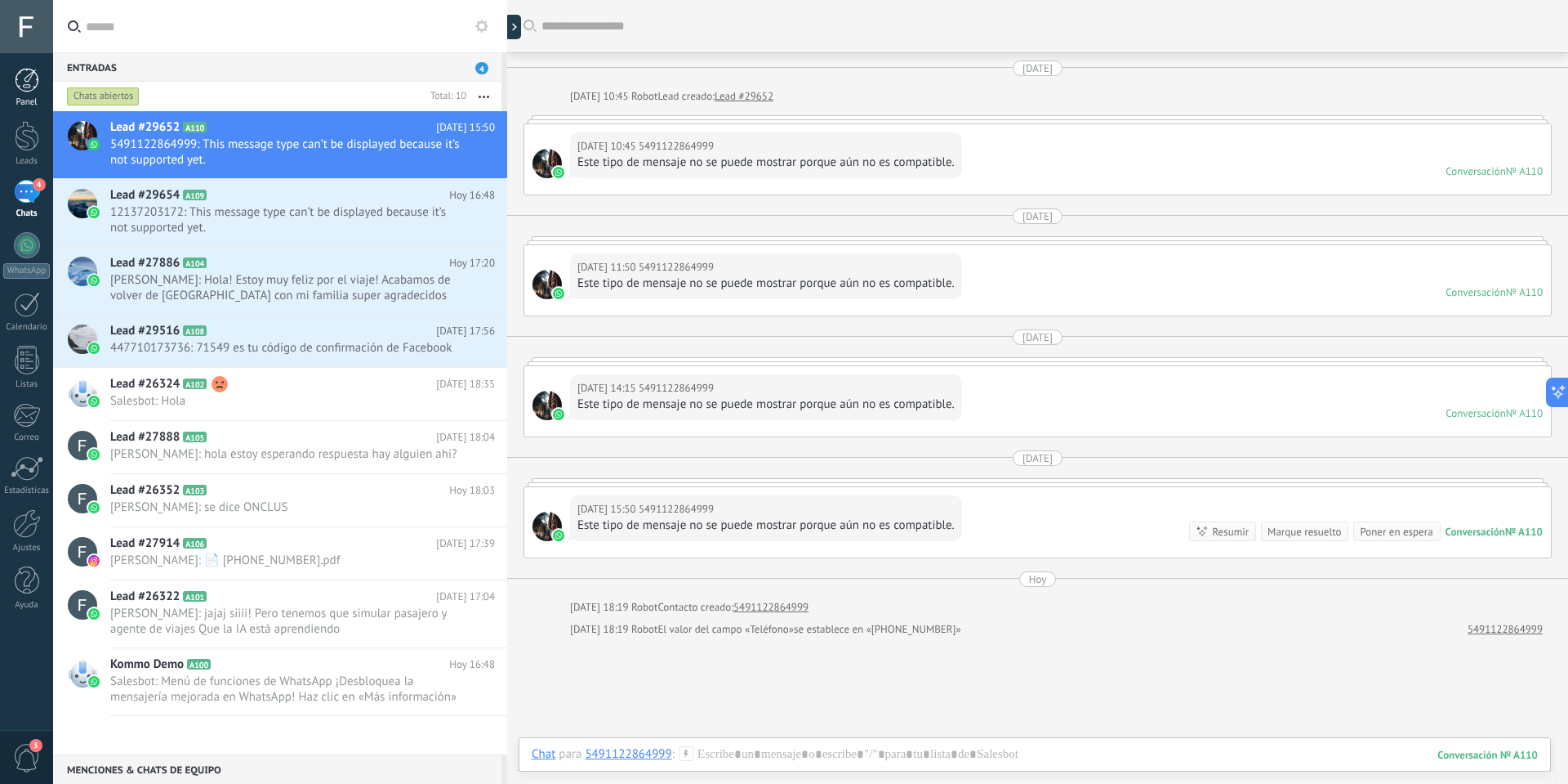
click at [21, 106] on div "Panel" at bounding box center [27, 102] width 47 height 10
click at [21, 135] on div at bounding box center [27, 136] width 25 height 30
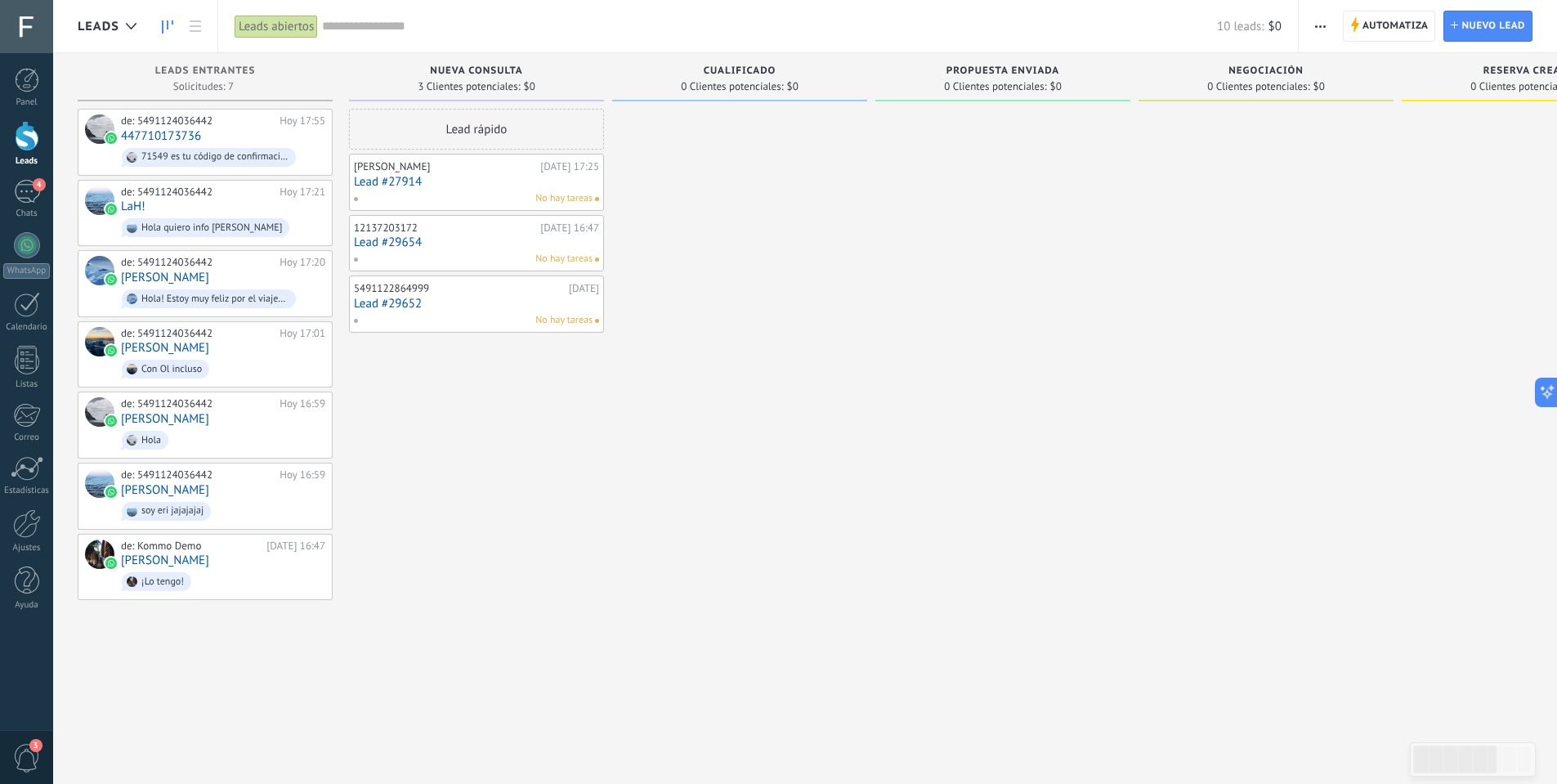
click at [471, 181] on link "Lead #27914" at bounding box center [476, 182] width 245 height 14
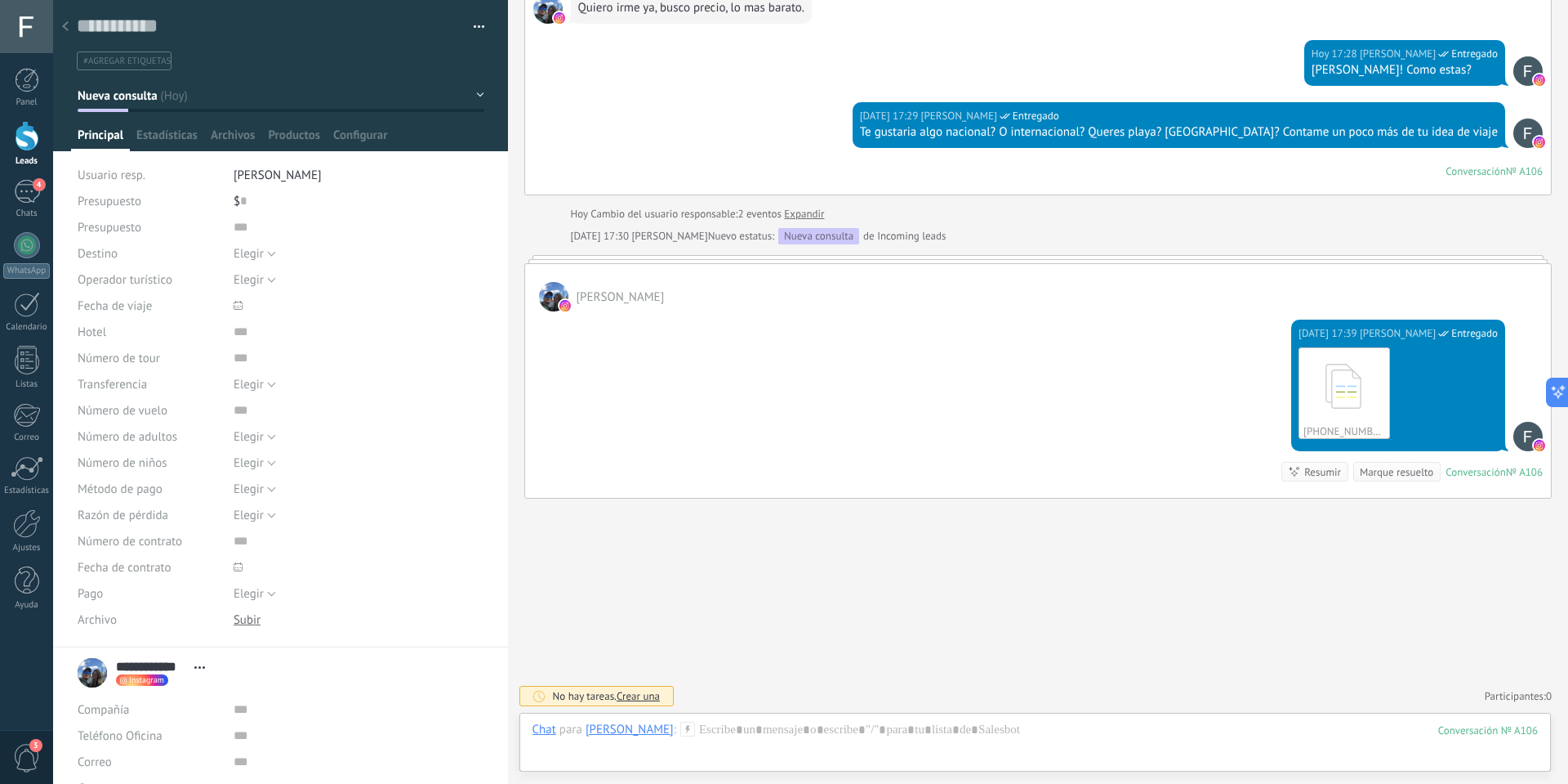
scroll to position [25, 0]
click at [61, 25] on div at bounding box center [66, 28] width 23 height 32
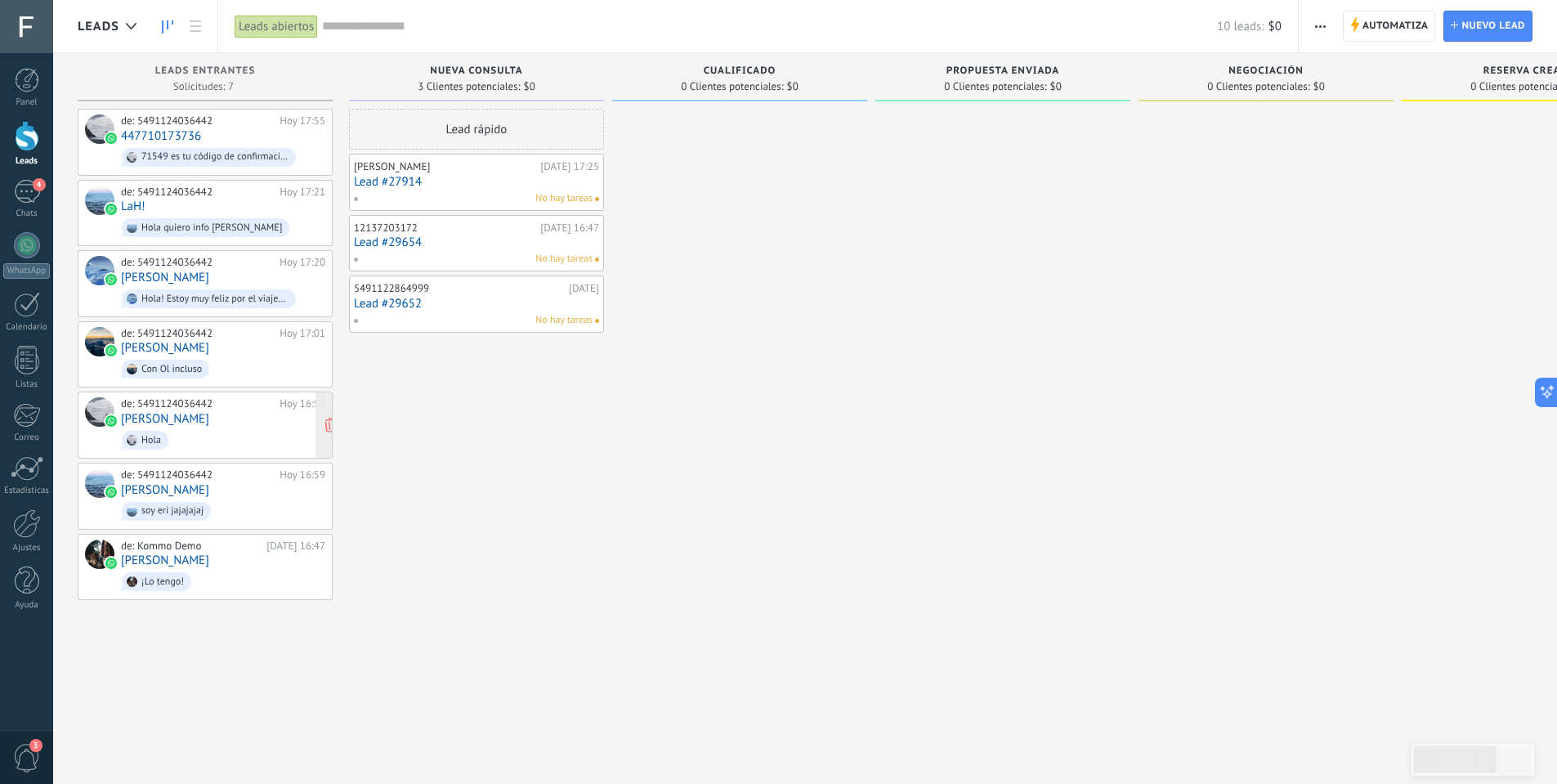
click at [204, 405] on div "de: 5491124036442" at bounding box center [197, 404] width 153 height 13
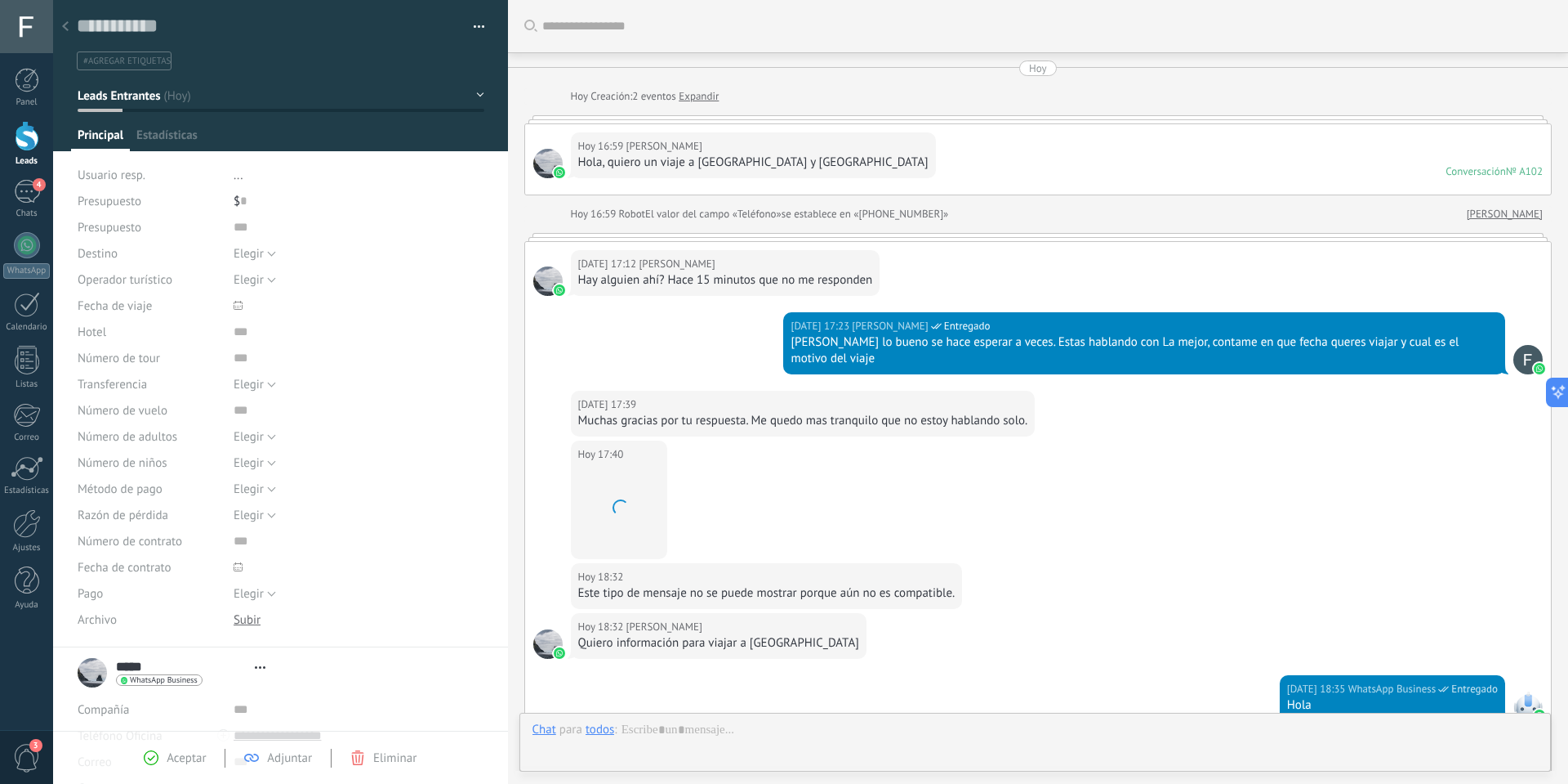
type textarea "**********"
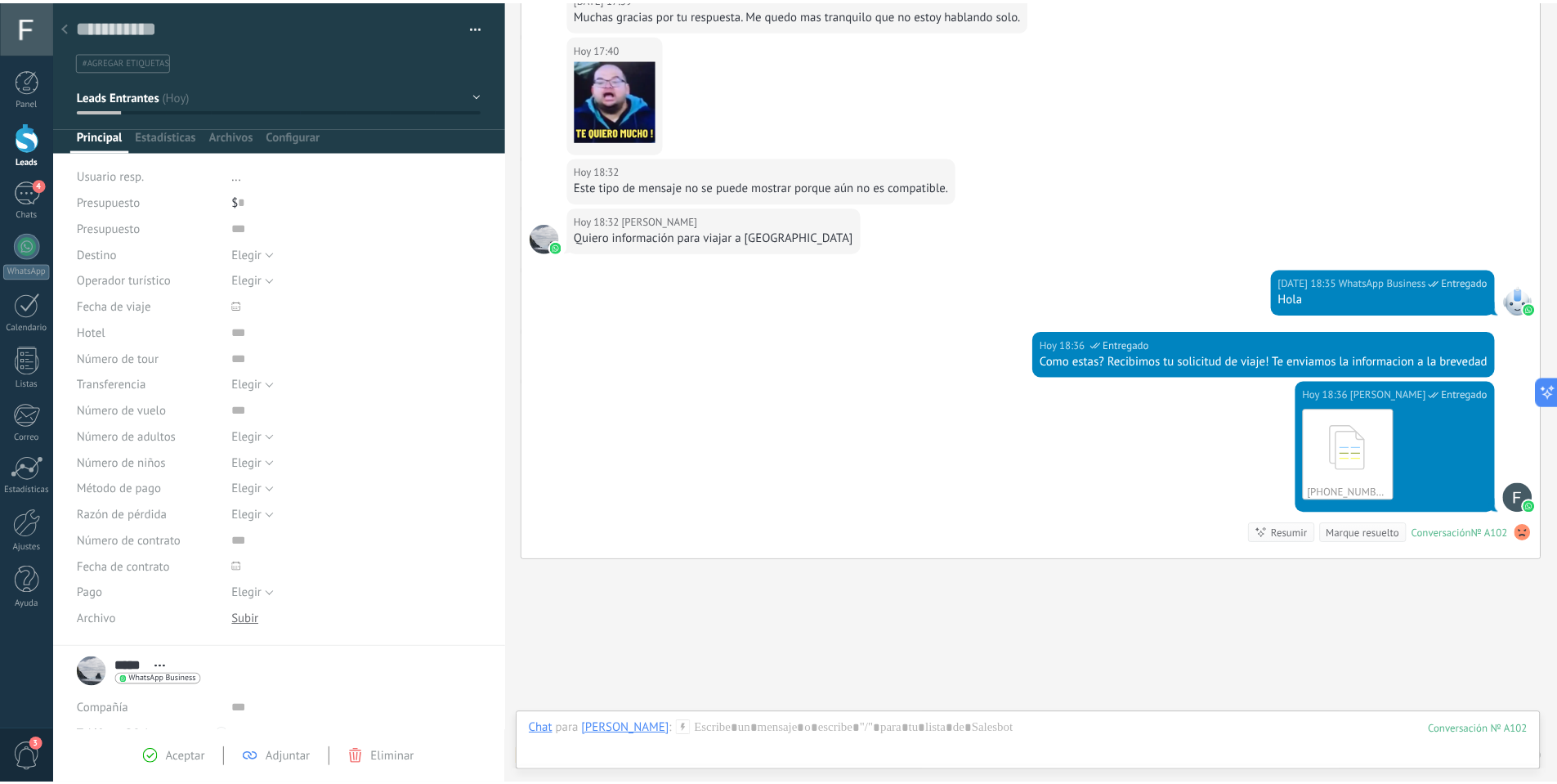
scroll to position [468, 0]
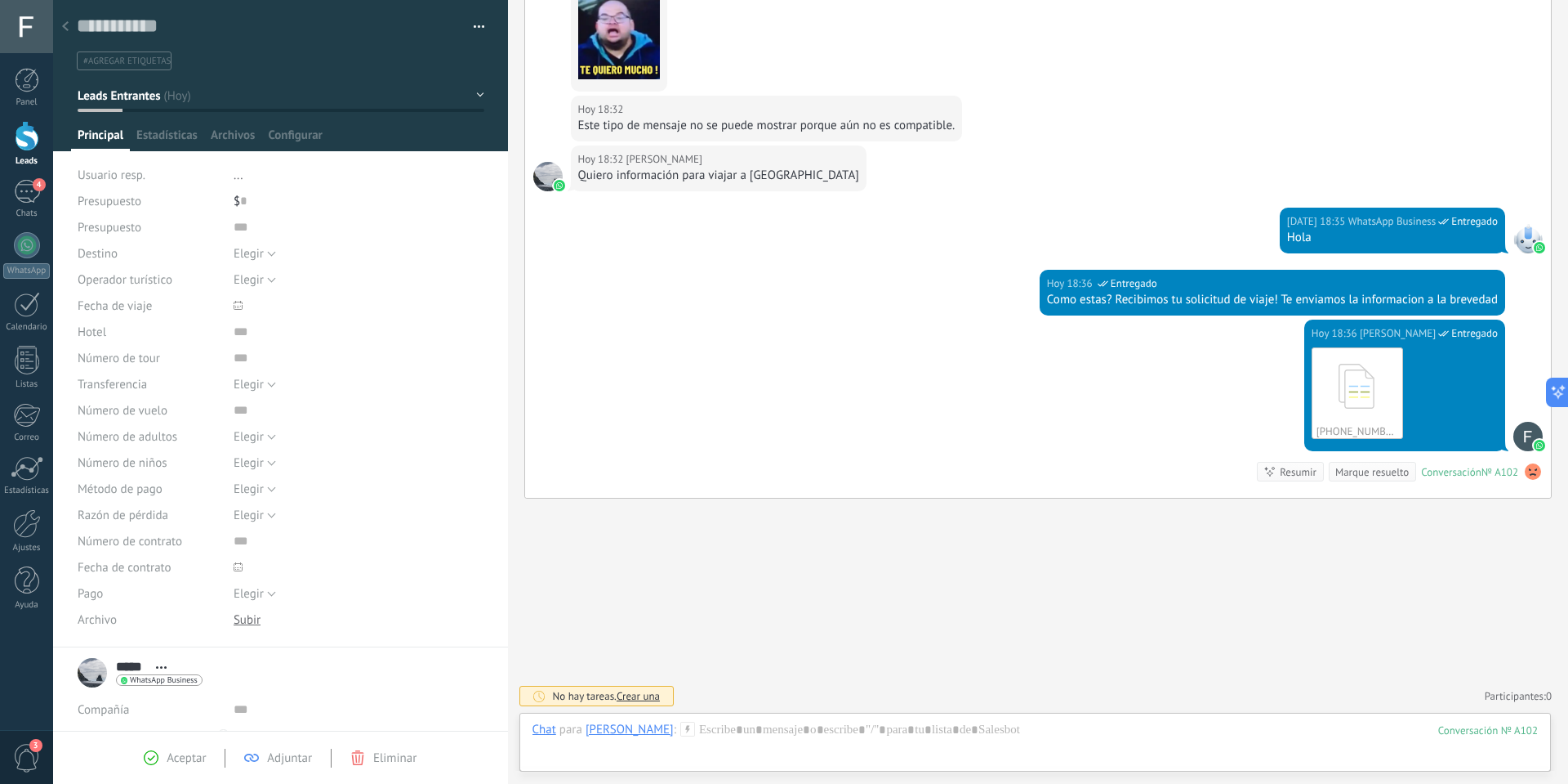
click at [22, 136] on div at bounding box center [27, 136] width 25 height 30
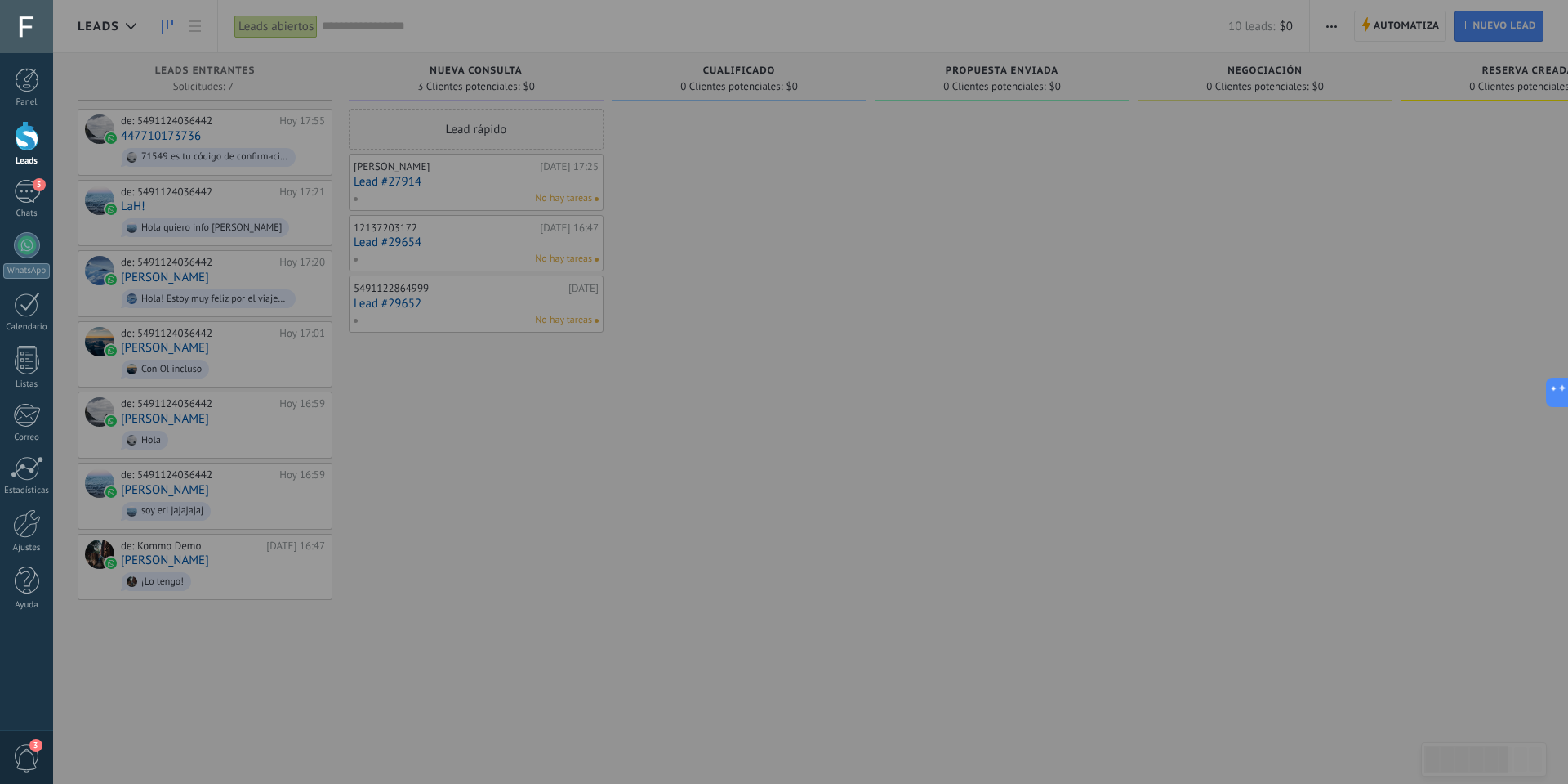
click at [739, 459] on div at bounding box center [837, 392] width 1568 height 784
click at [26, 143] on div at bounding box center [27, 136] width 25 height 30
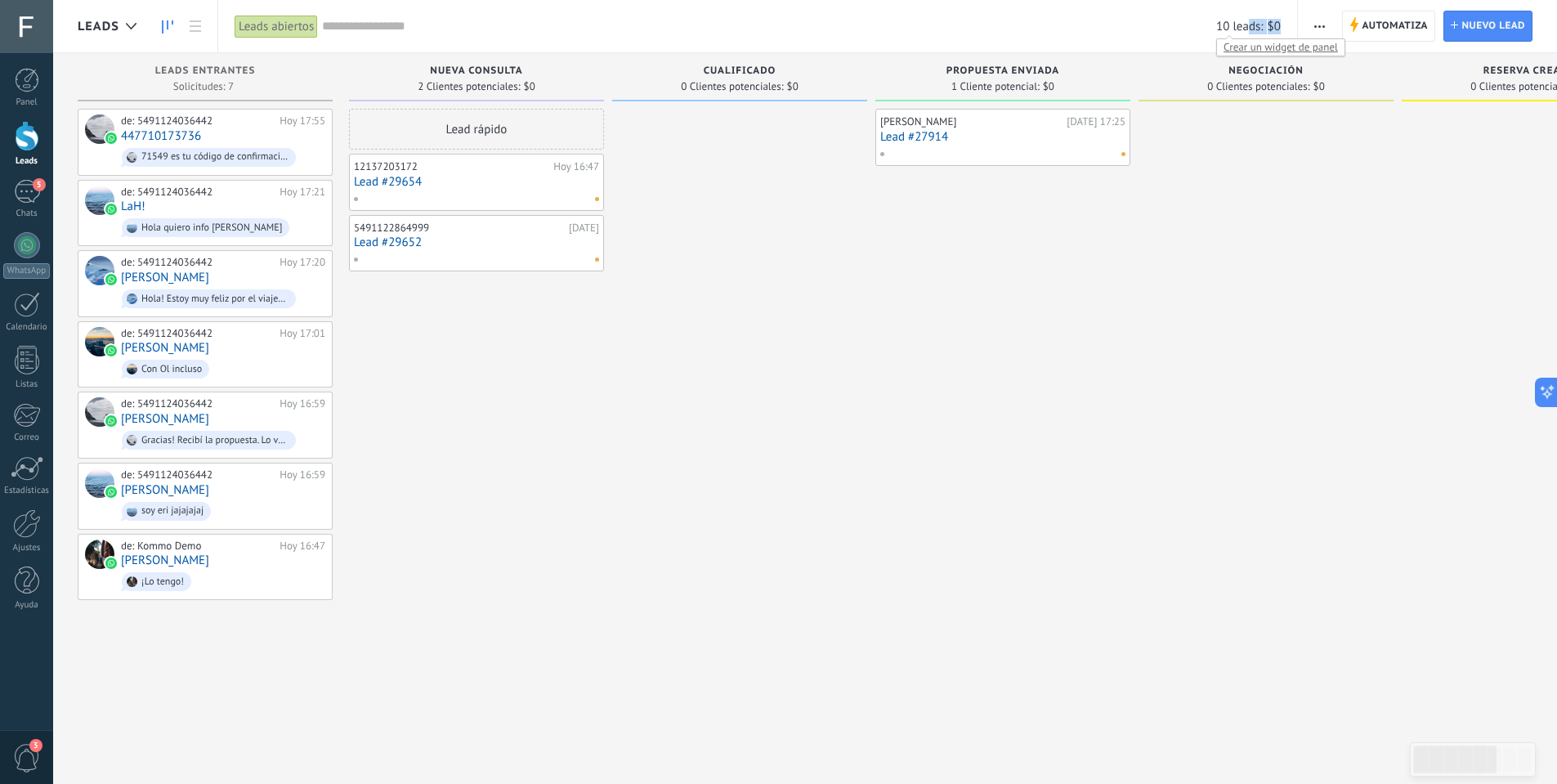
drag, startPoint x: 1280, startPoint y: 29, endPoint x: 1251, endPoint y: 27, distance: 29.1
click at [1251, 27] on body ".abccls-1,.abccls-2{fill-rule:evenodd}.abccls-2{fill:#fff} .abfcls-1{fill:none}…" at bounding box center [778, 392] width 1557 height 784
click at [27, 246] on div at bounding box center [28, 245] width 27 height 27
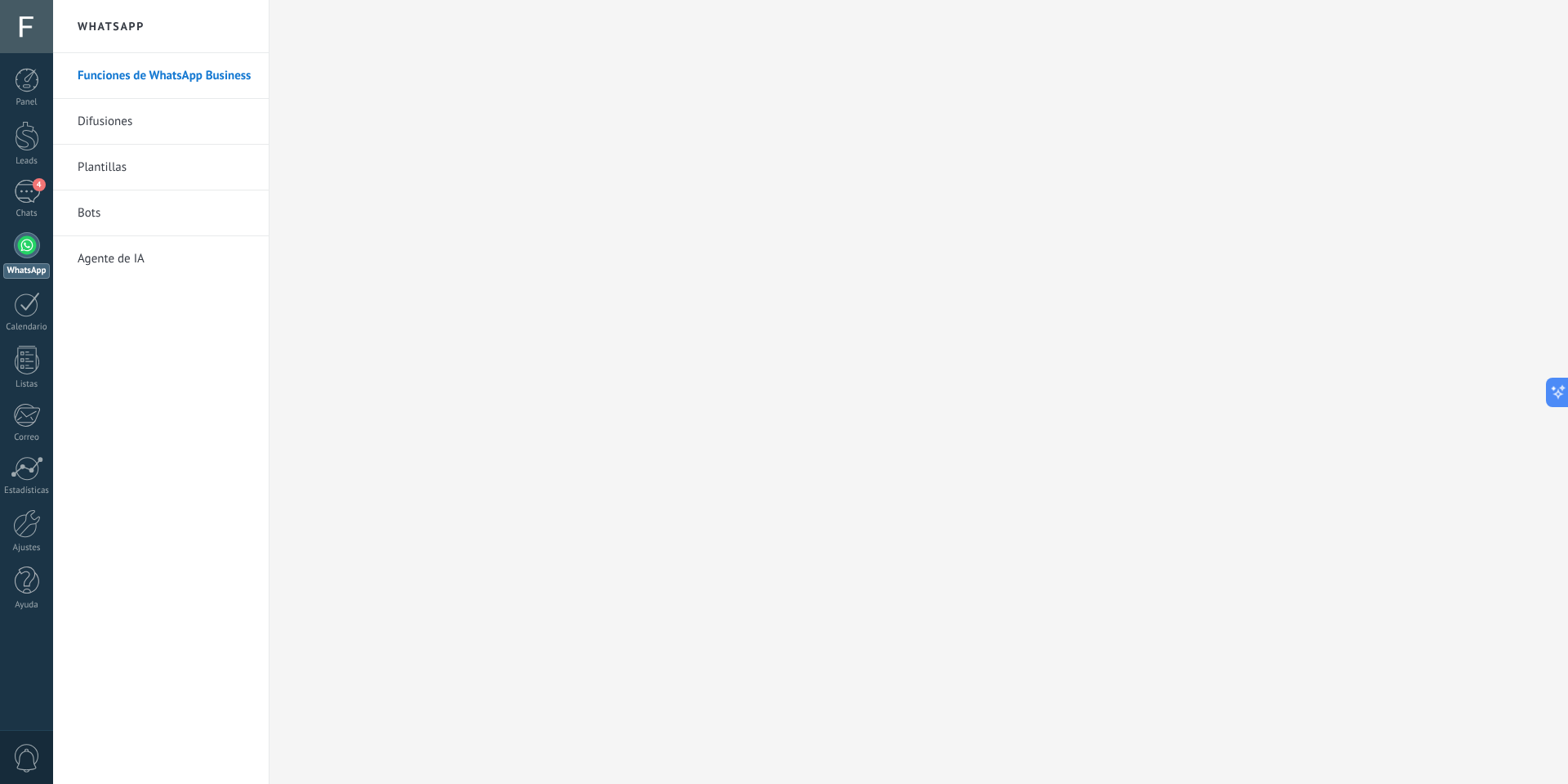
click at [199, 79] on link "Funciones de WhatsApp Business" at bounding box center [165, 76] width 175 height 46
click at [35, 536] on div at bounding box center [27, 524] width 28 height 29
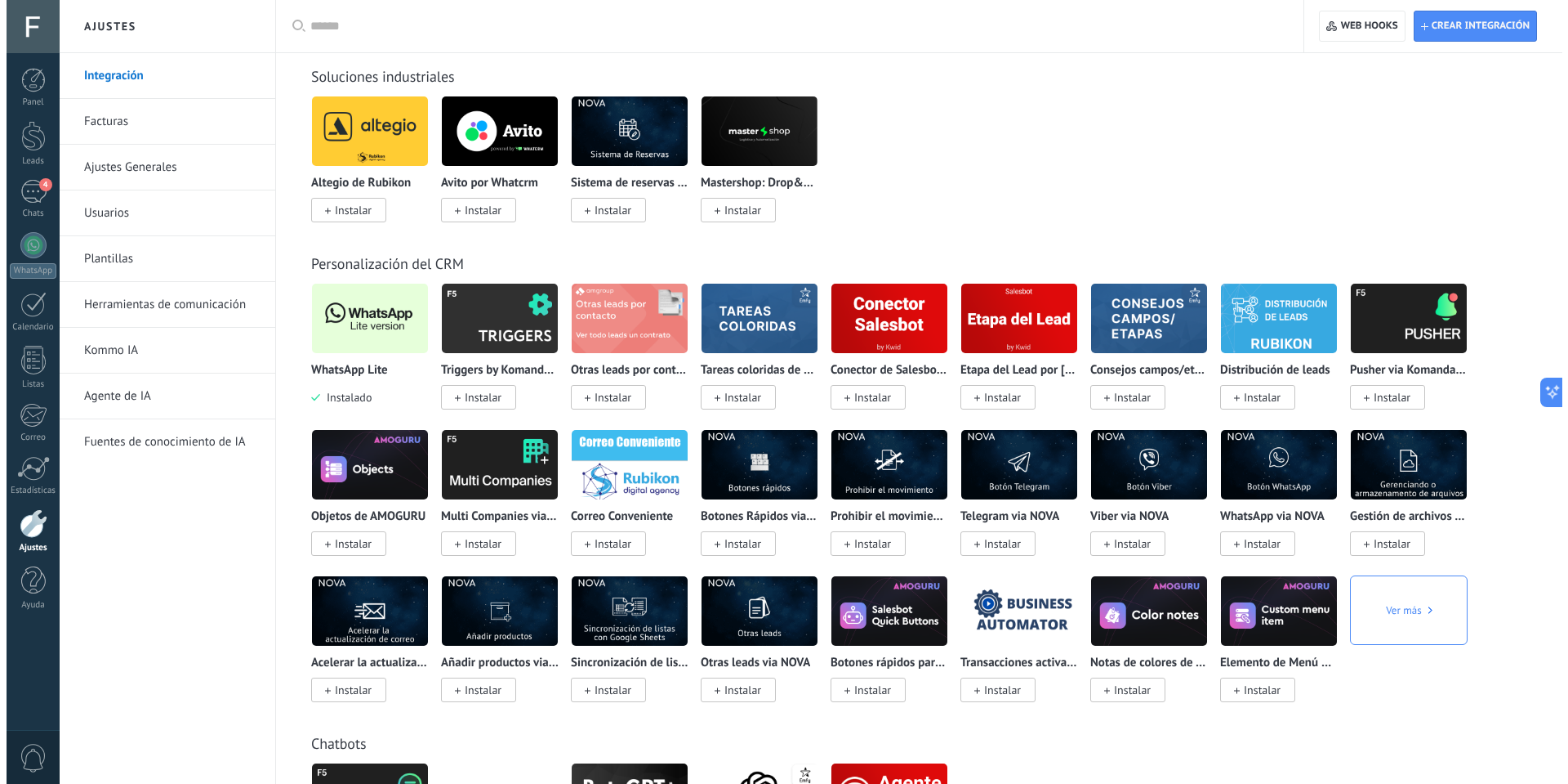
scroll to position [2942, 0]
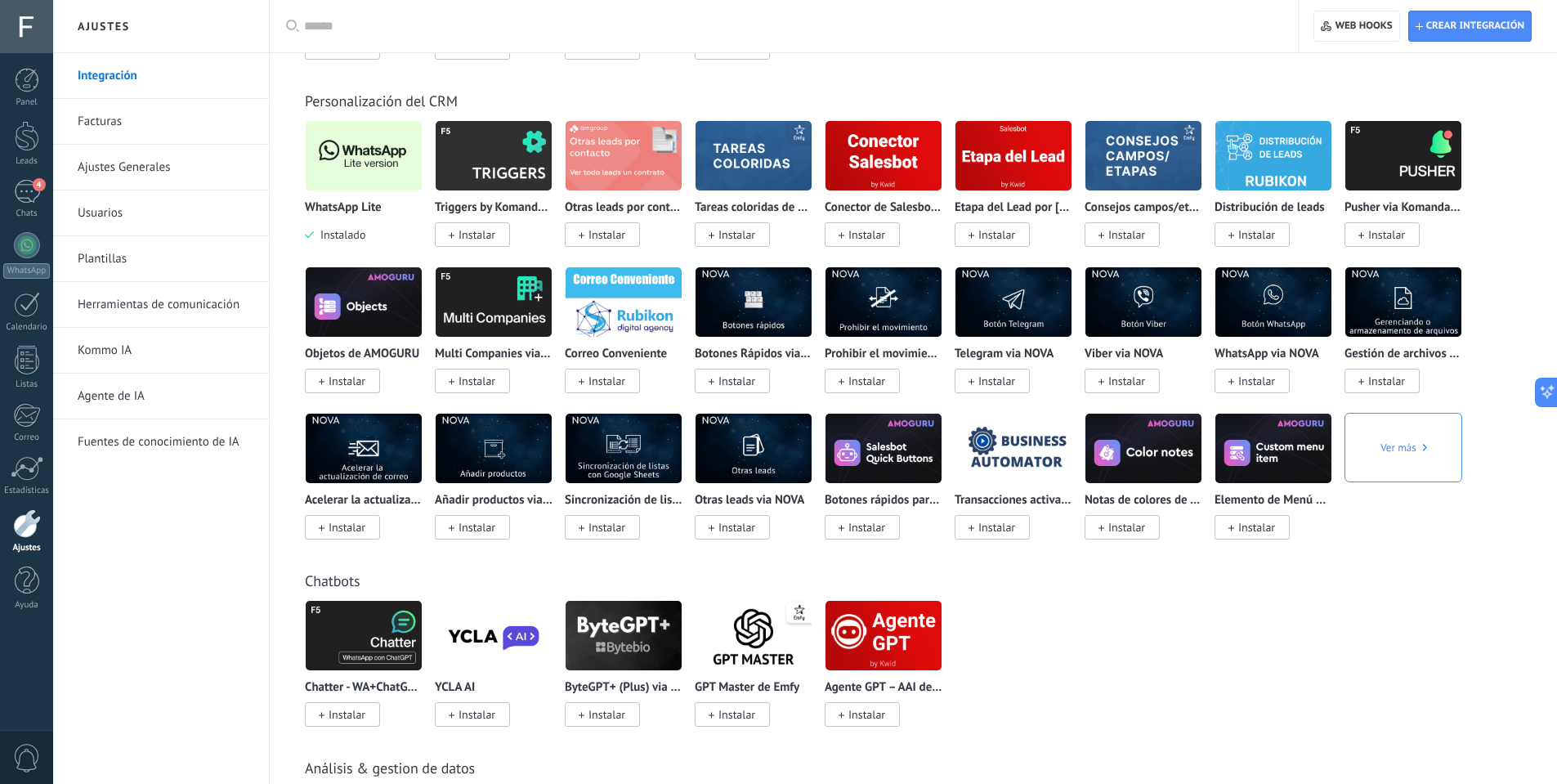
click at [387, 170] on img at bounding box center [364, 155] width 116 height 79
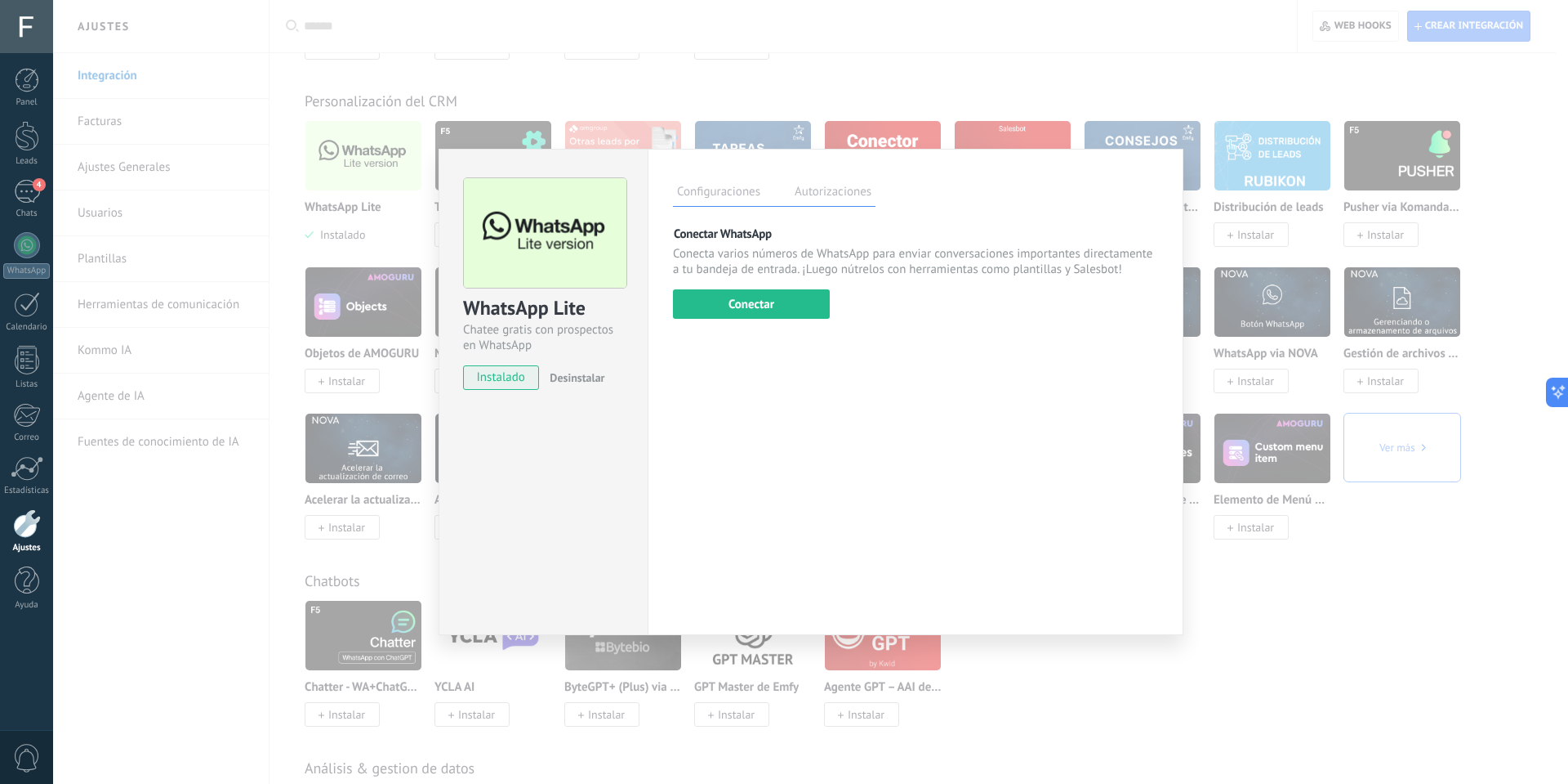
click at [576, 376] on span "Desinstalar" at bounding box center [577, 377] width 55 height 14
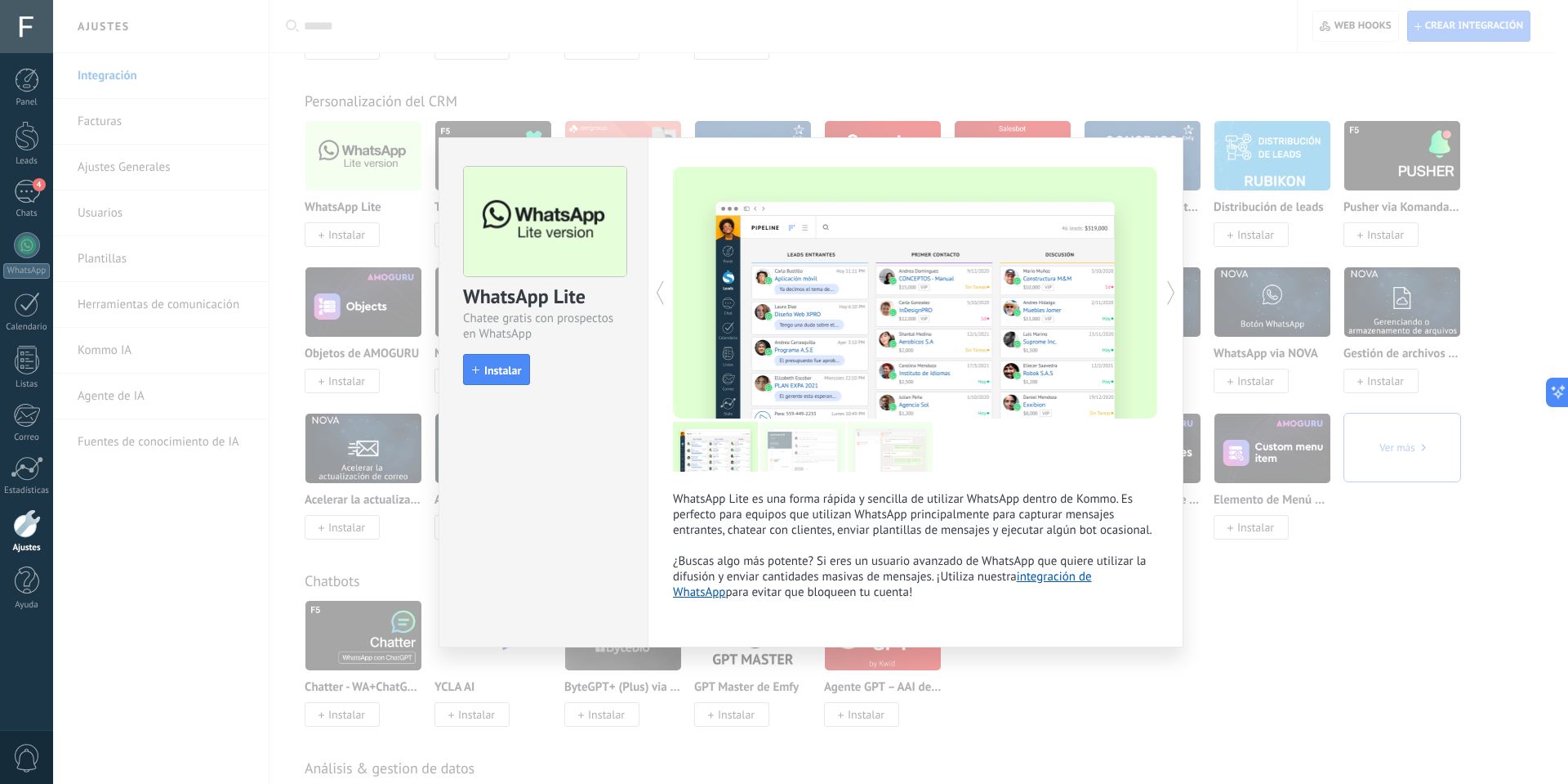
click at [1237, 609] on div "WhatsApp Lite Chatee gratis con prospectos en WhatsApp install Instalar WhatsAp…" at bounding box center [810, 392] width 1515 height 784
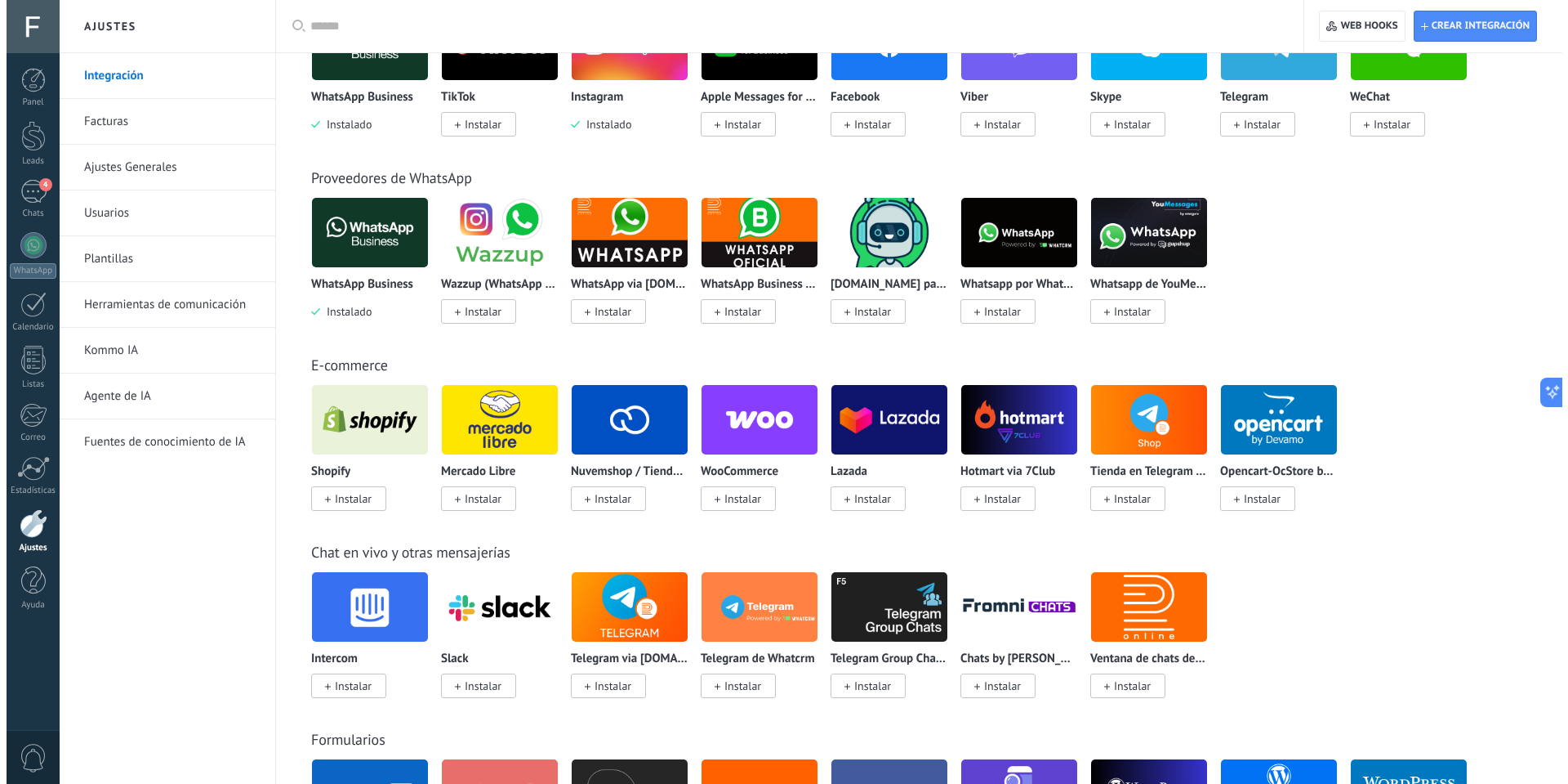
scroll to position [0, 0]
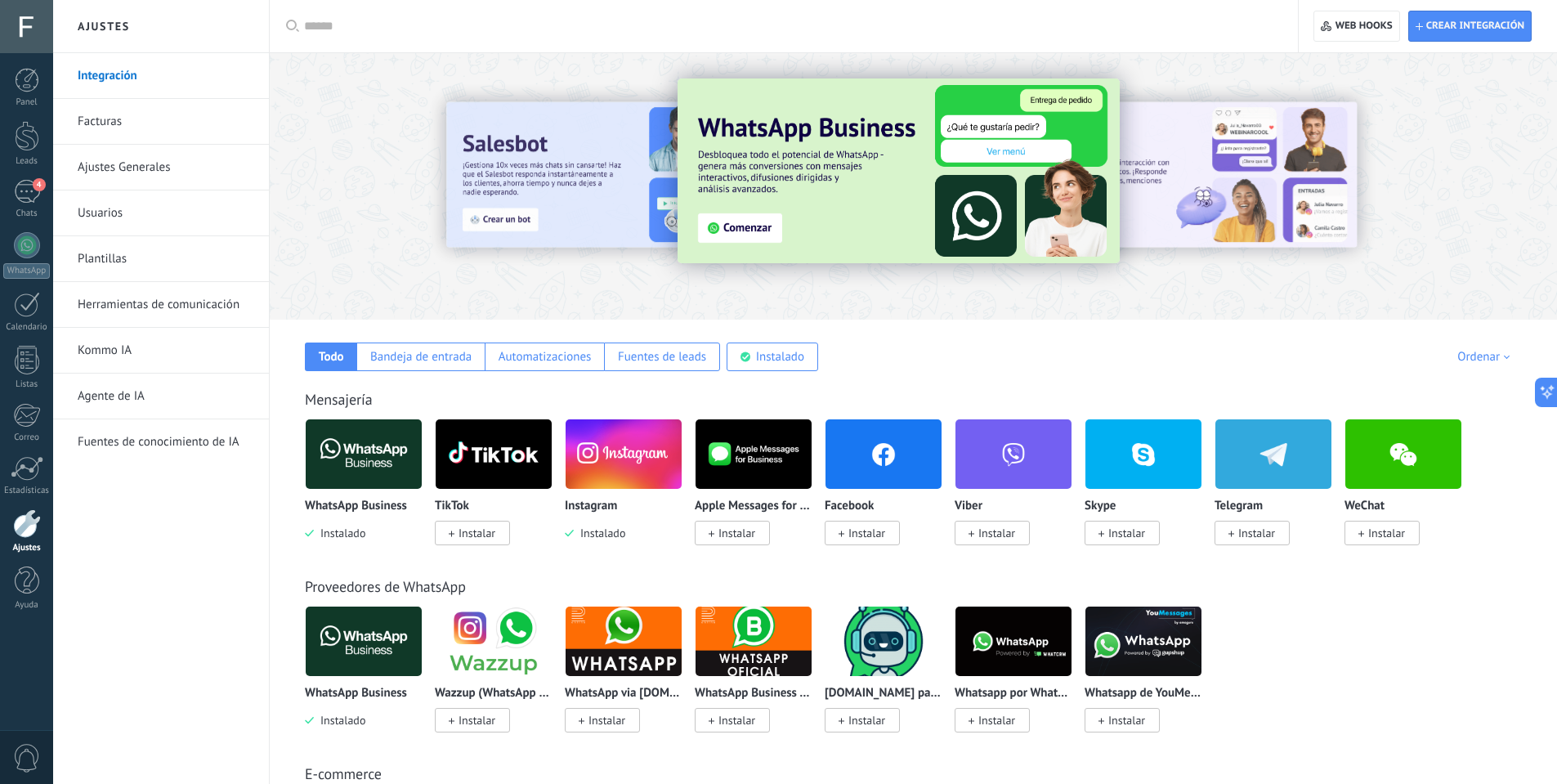
click at [377, 450] on img at bounding box center [364, 453] width 116 height 79
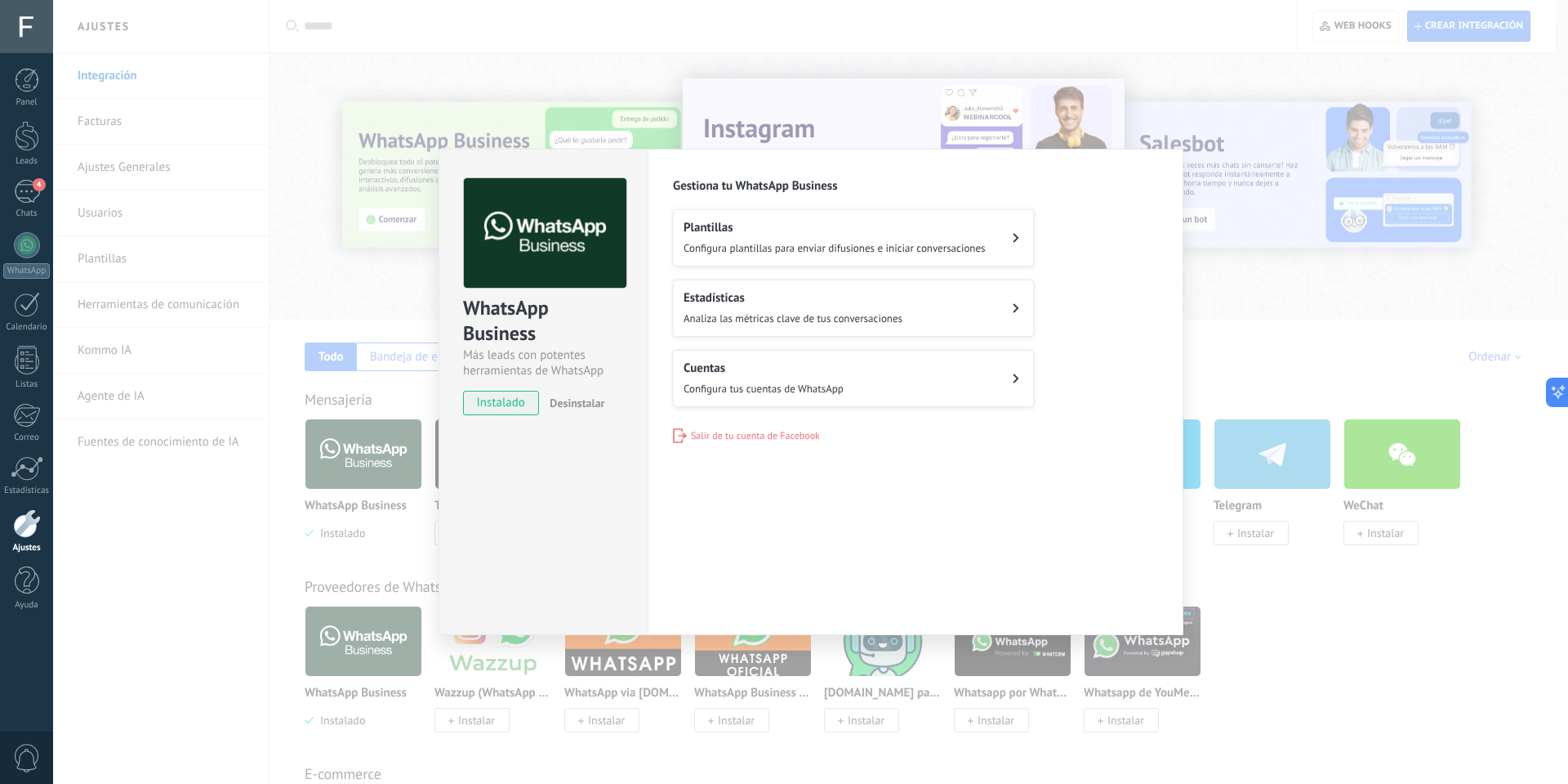
click at [772, 230] on h2 "Plantillas" at bounding box center [835, 227] width 302 height 15
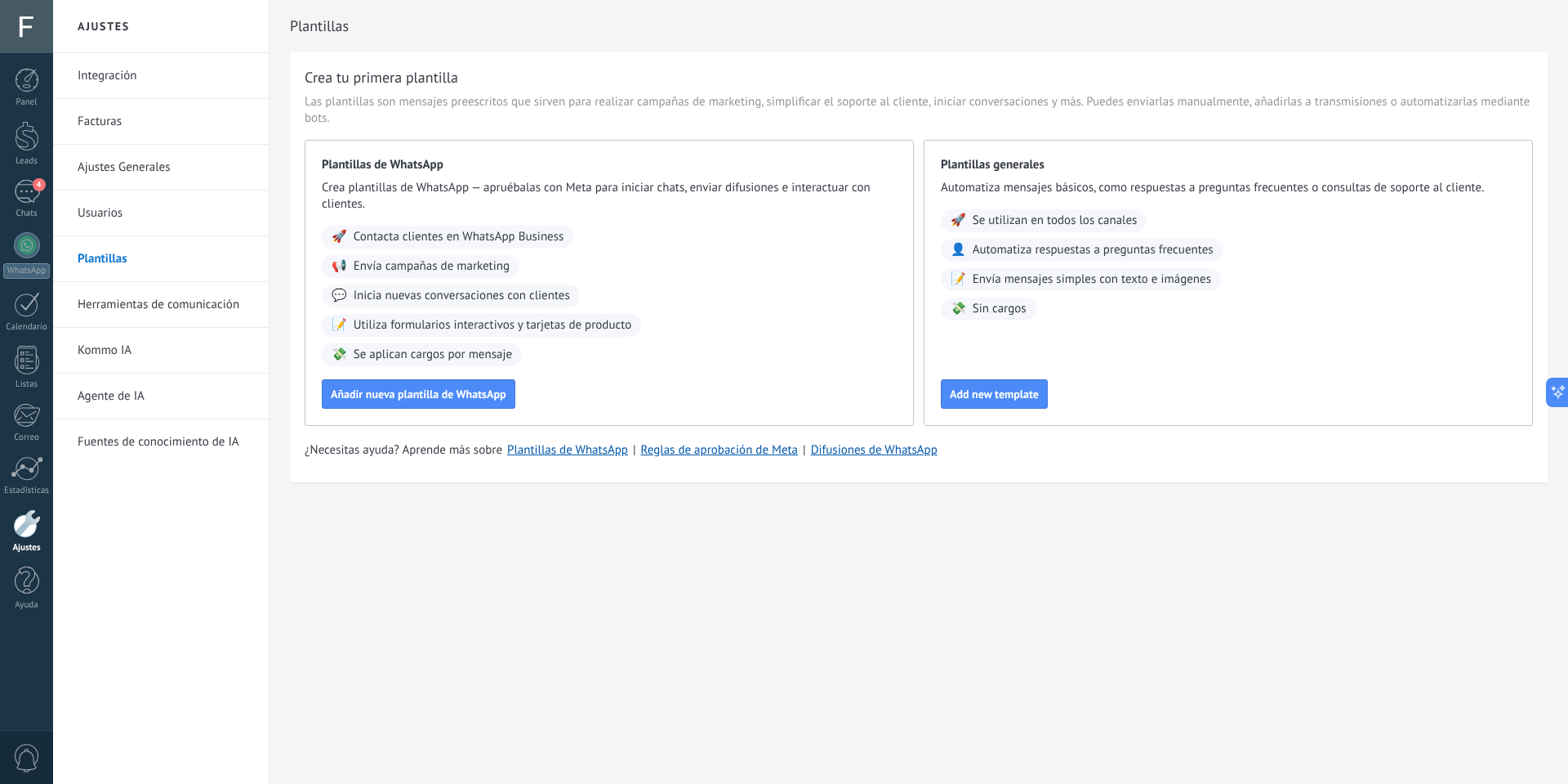
click at [104, 353] on link "Kommo IA" at bounding box center [165, 351] width 175 height 46
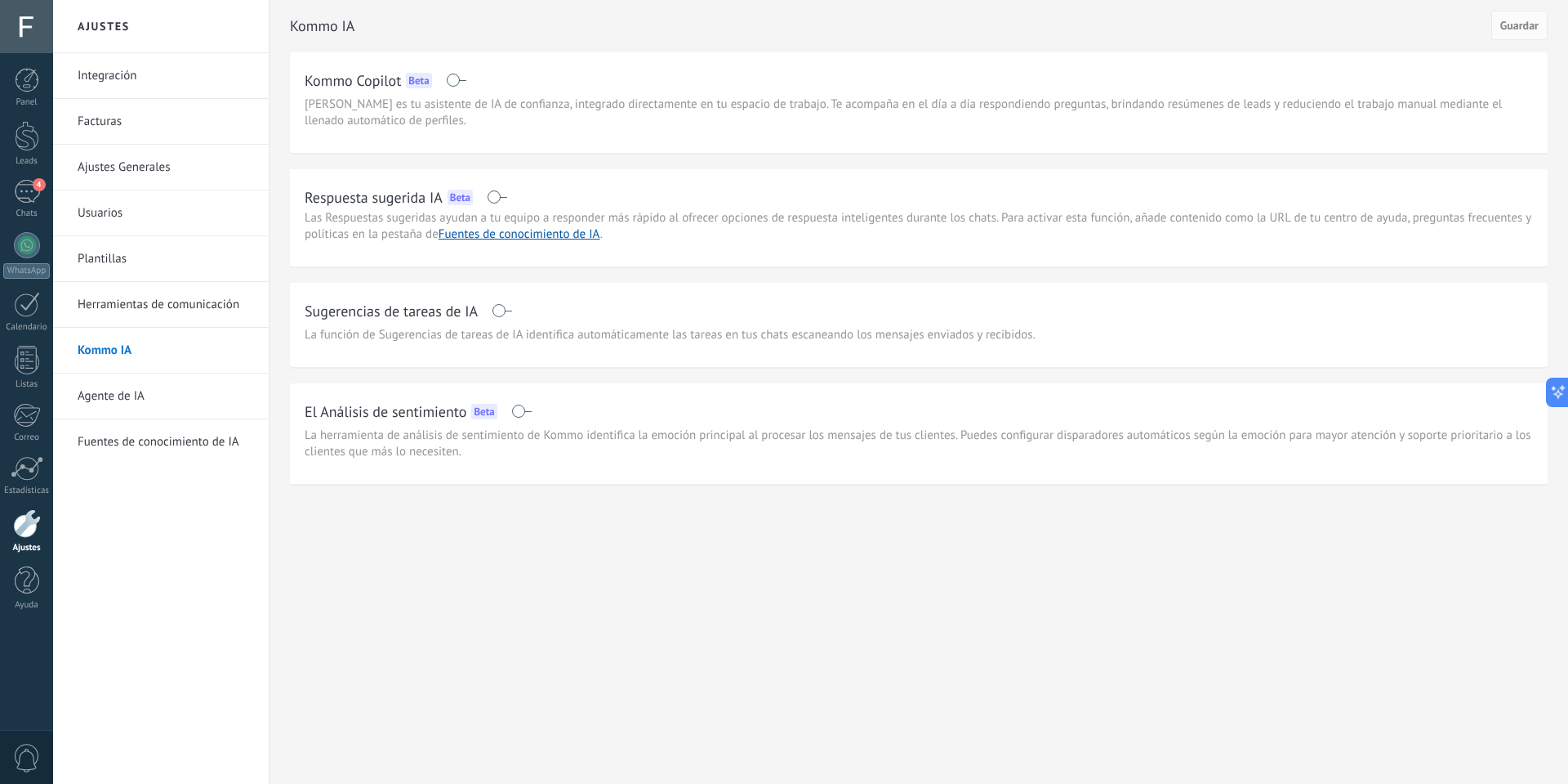
click at [173, 439] on link "Fuentes de conocimiento de IA" at bounding box center [165, 442] width 175 height 46
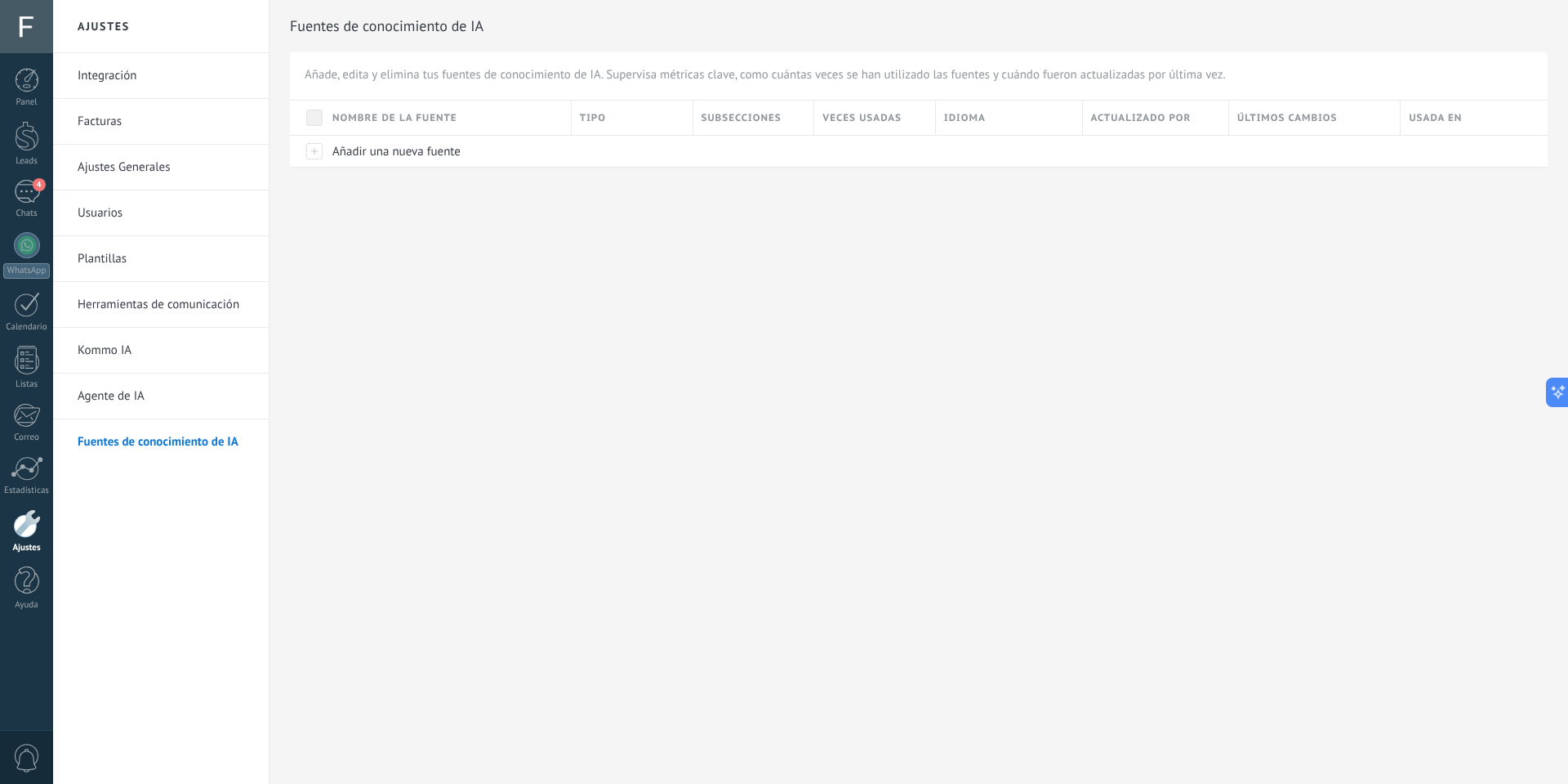
click at [134, 398] on link "Agente de IA" at bounding box center [165, 396] width 175 height 46
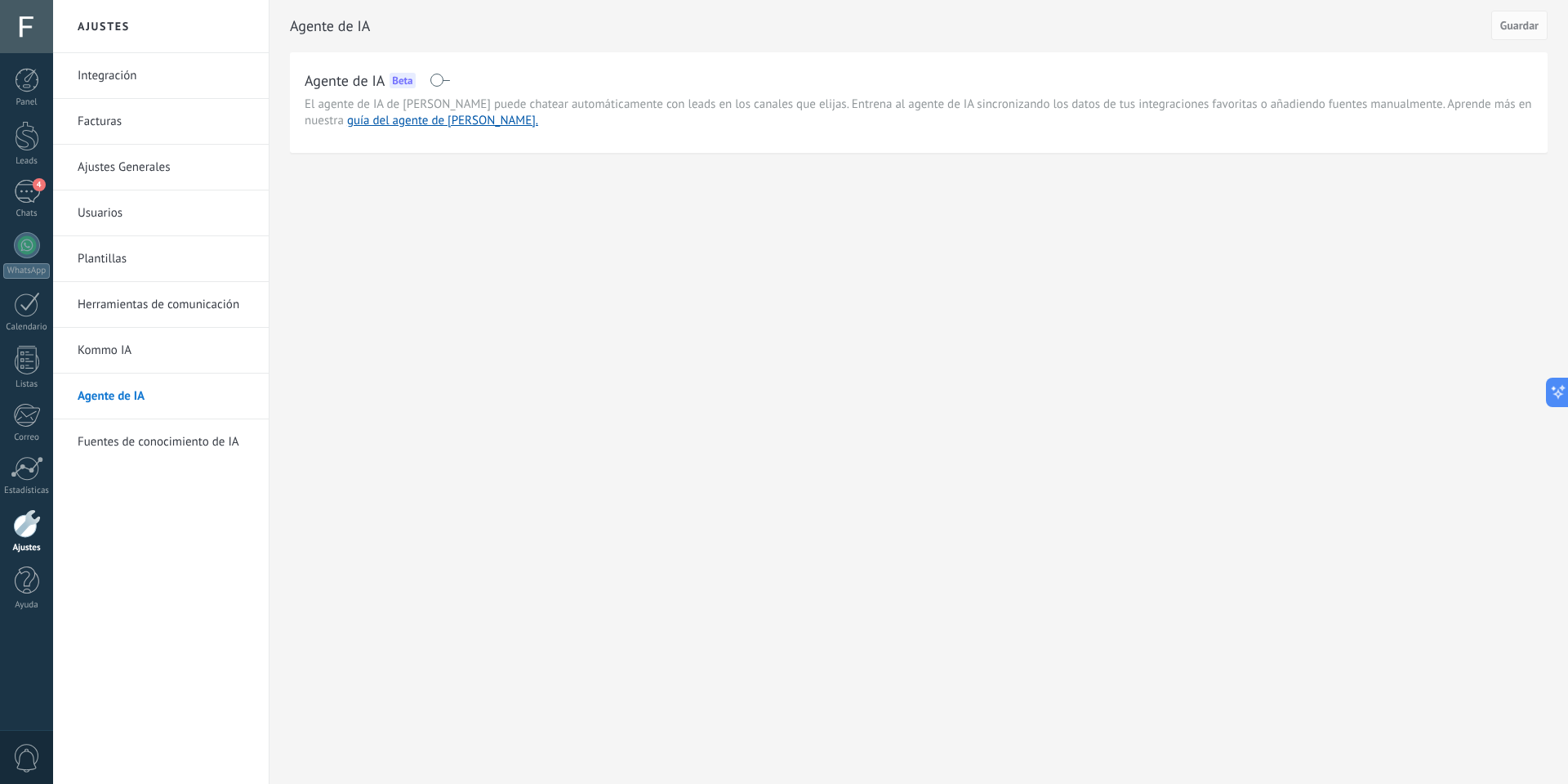
click at [109, 72] on link "Integración" at bounding box center [165, 76] width 175 height 46
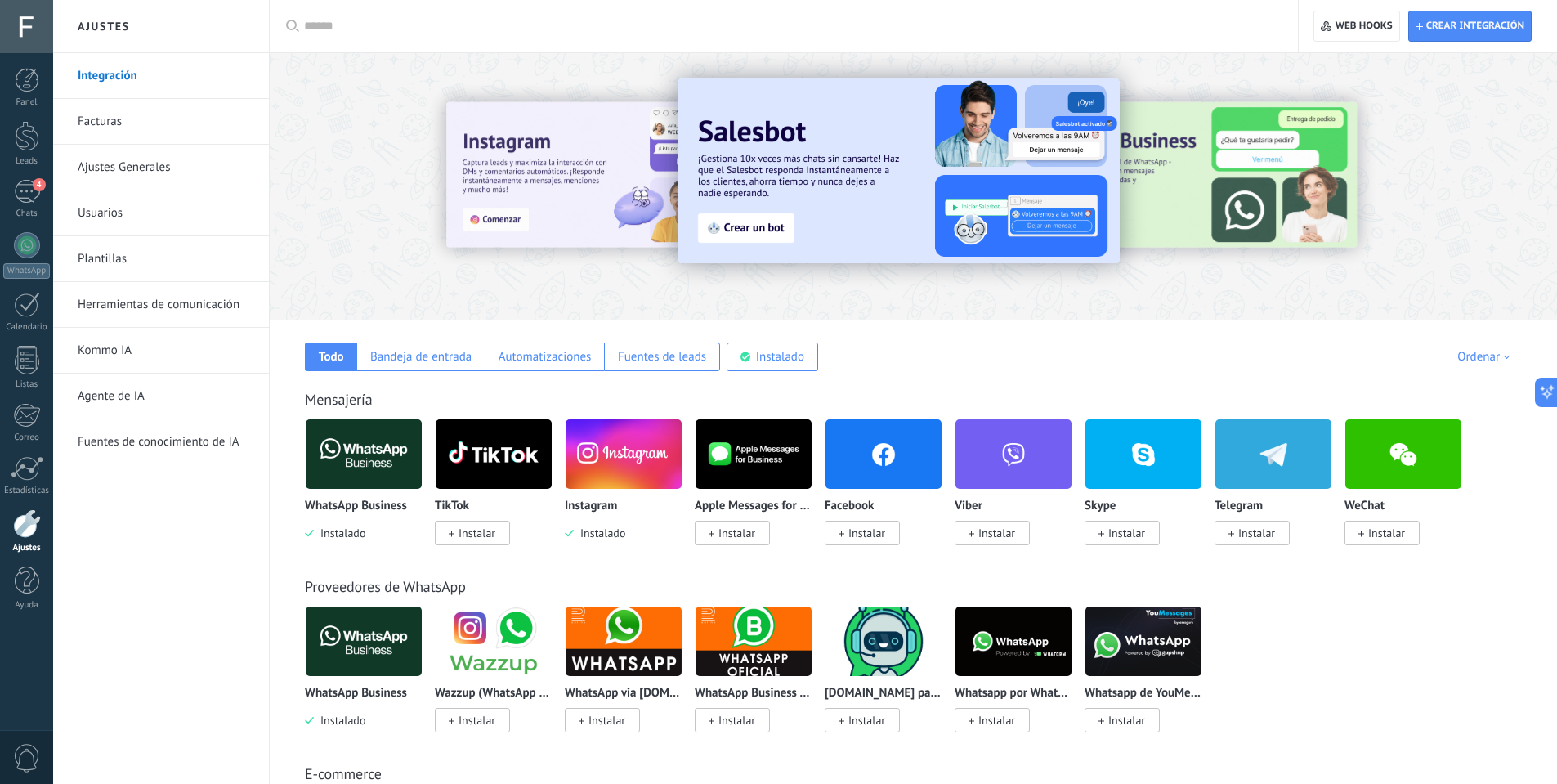
click at [843, 165] on img at bounding box center [898, 171] width 442 height 184
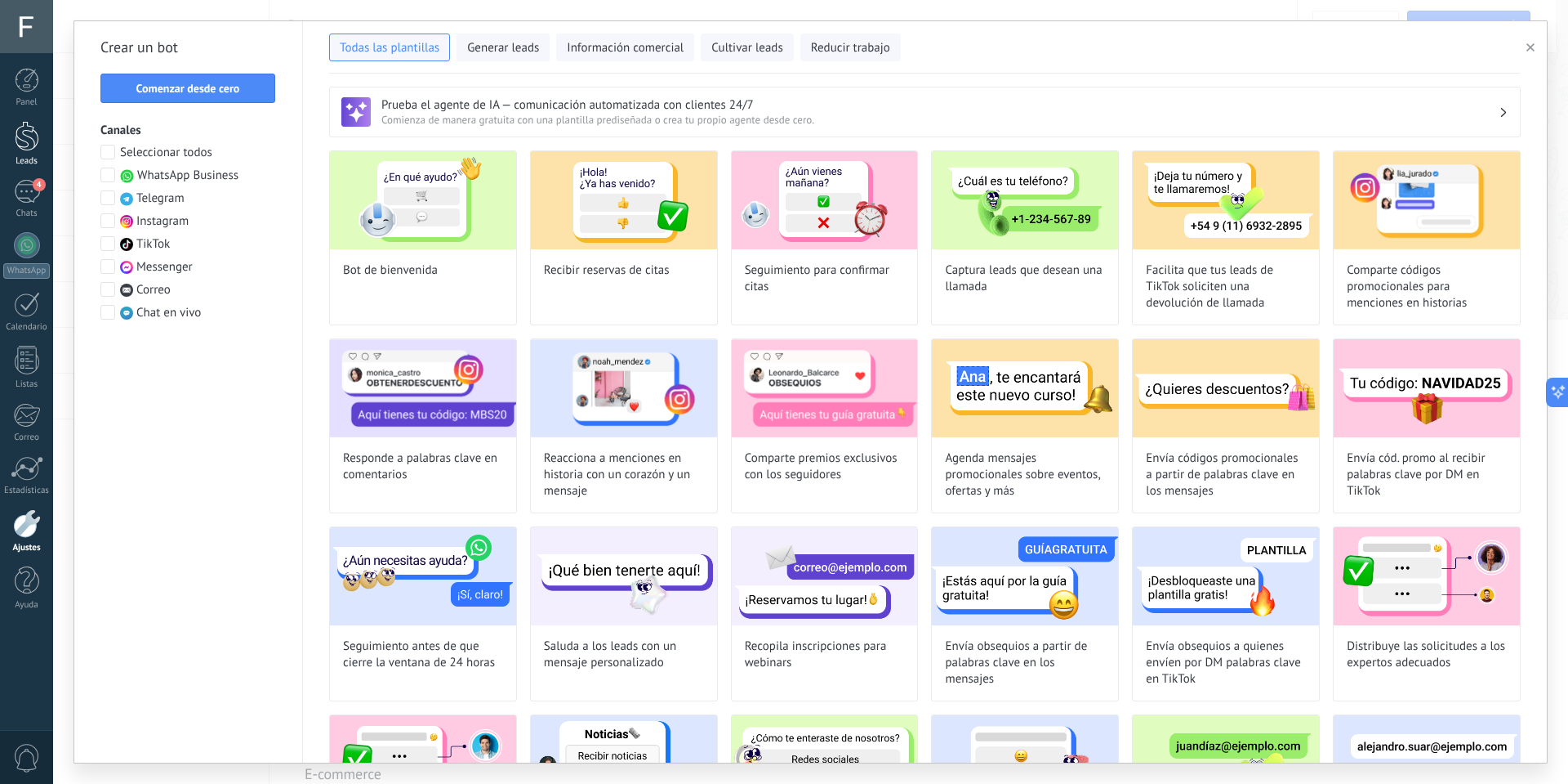
click at [41, 148] on link "Leads" at bounding box center [27, 143] width 53 height 46
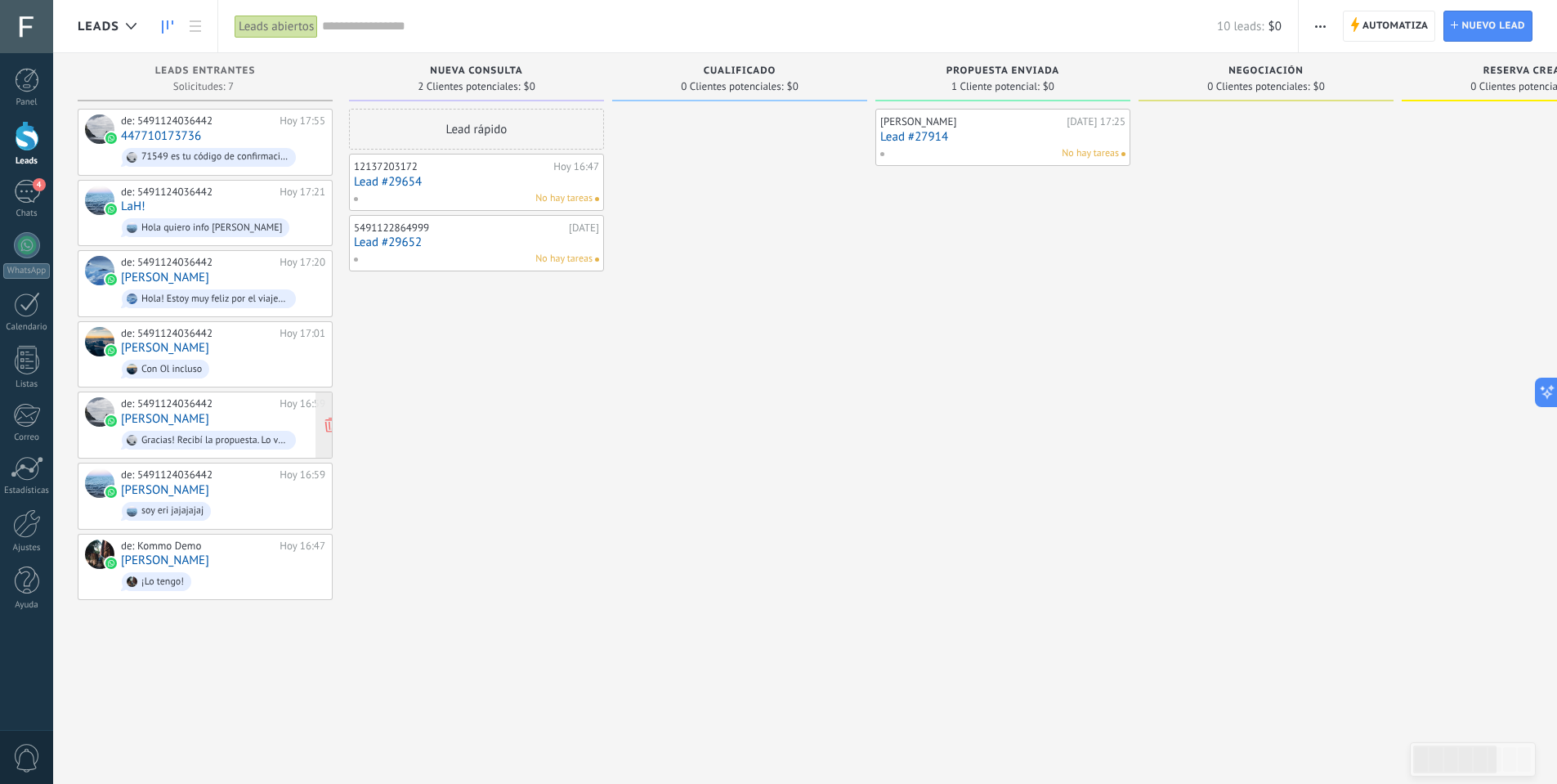
click at [177, 406] on div "de: 5491124036442" at bounding box center [197, 404] width 153 height 13
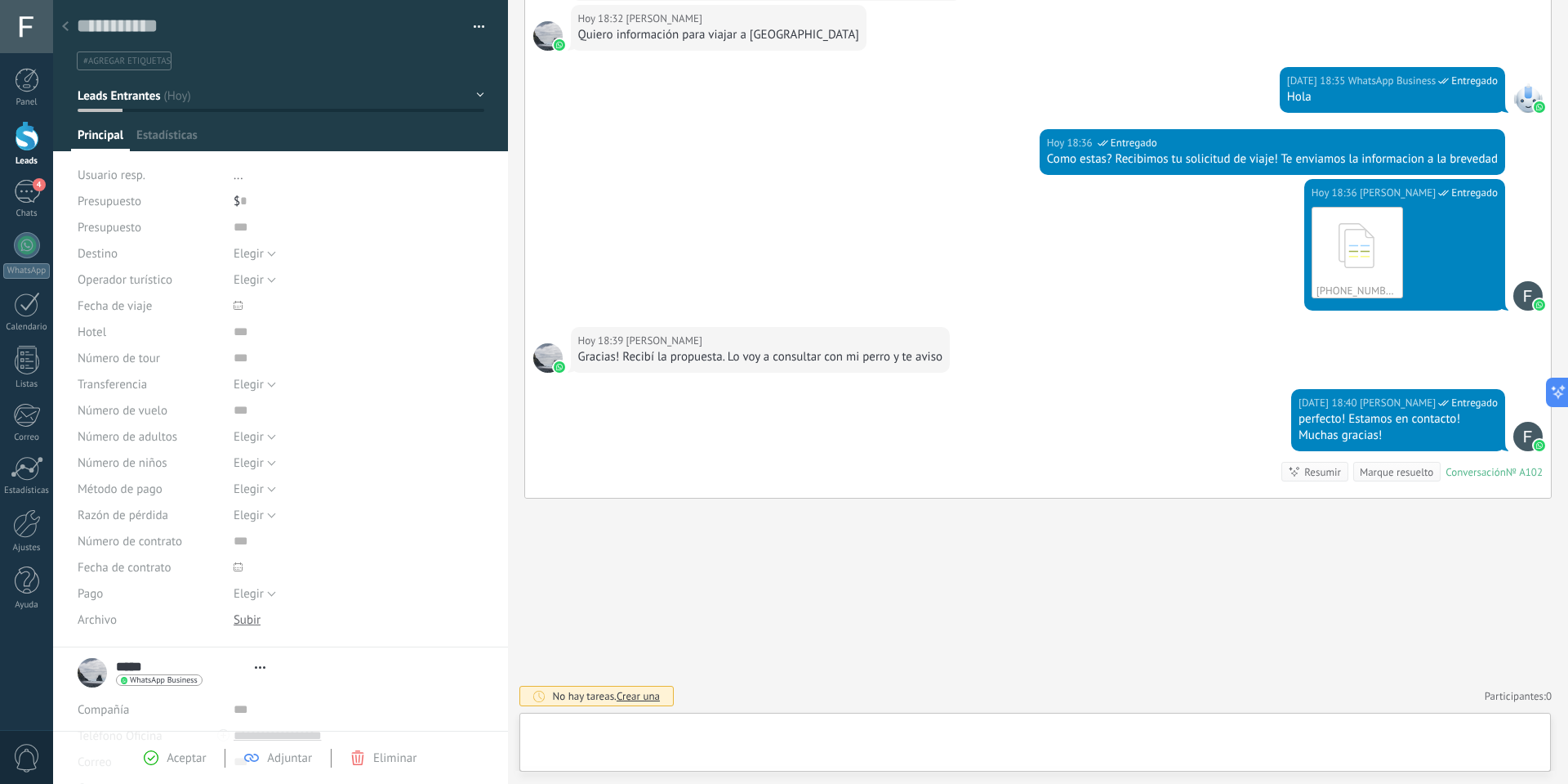
click at [691, 744] on div at bounding box center [1036, 746] width 1007 height 49
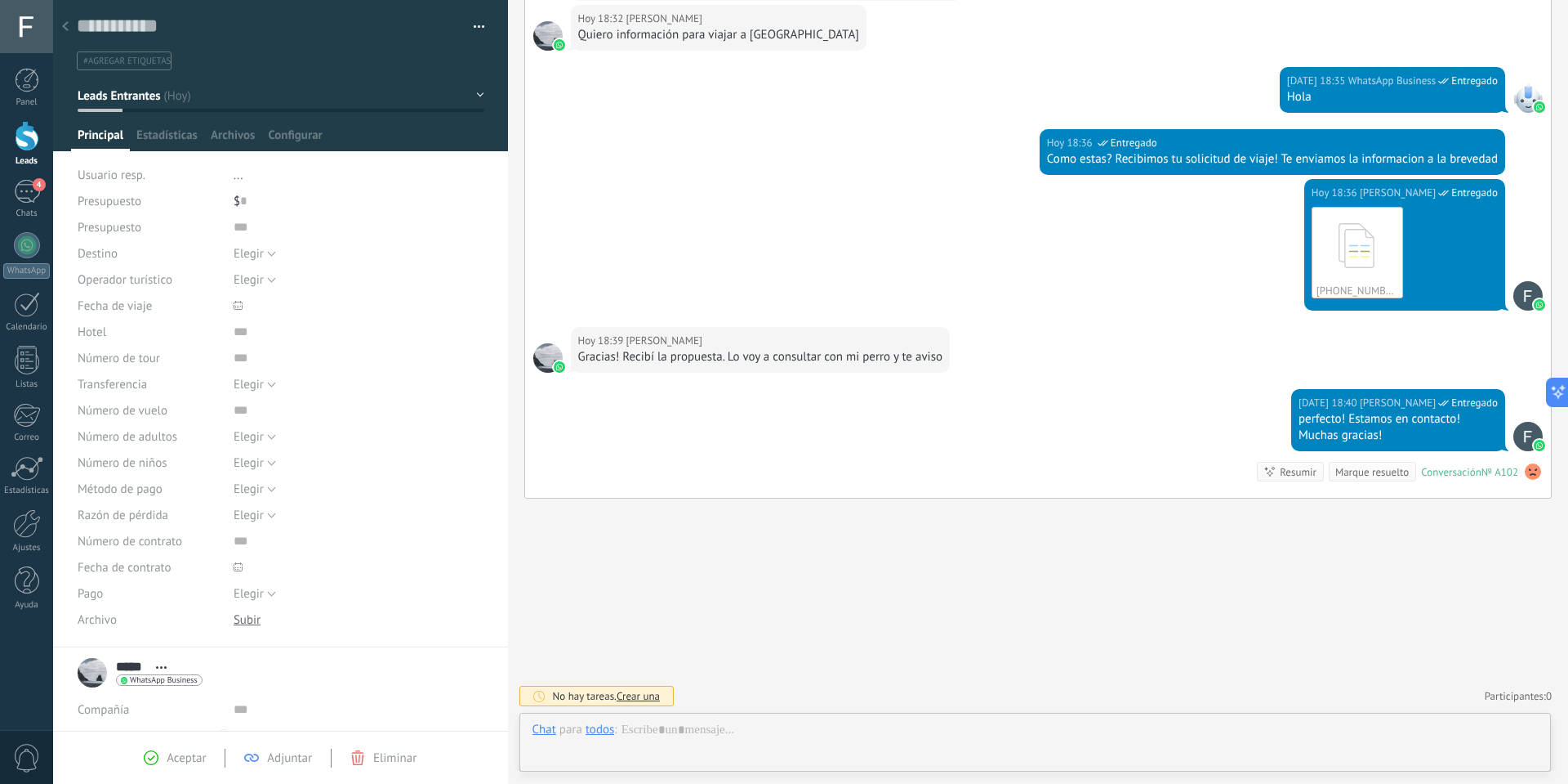
scroll to position [25, 0]
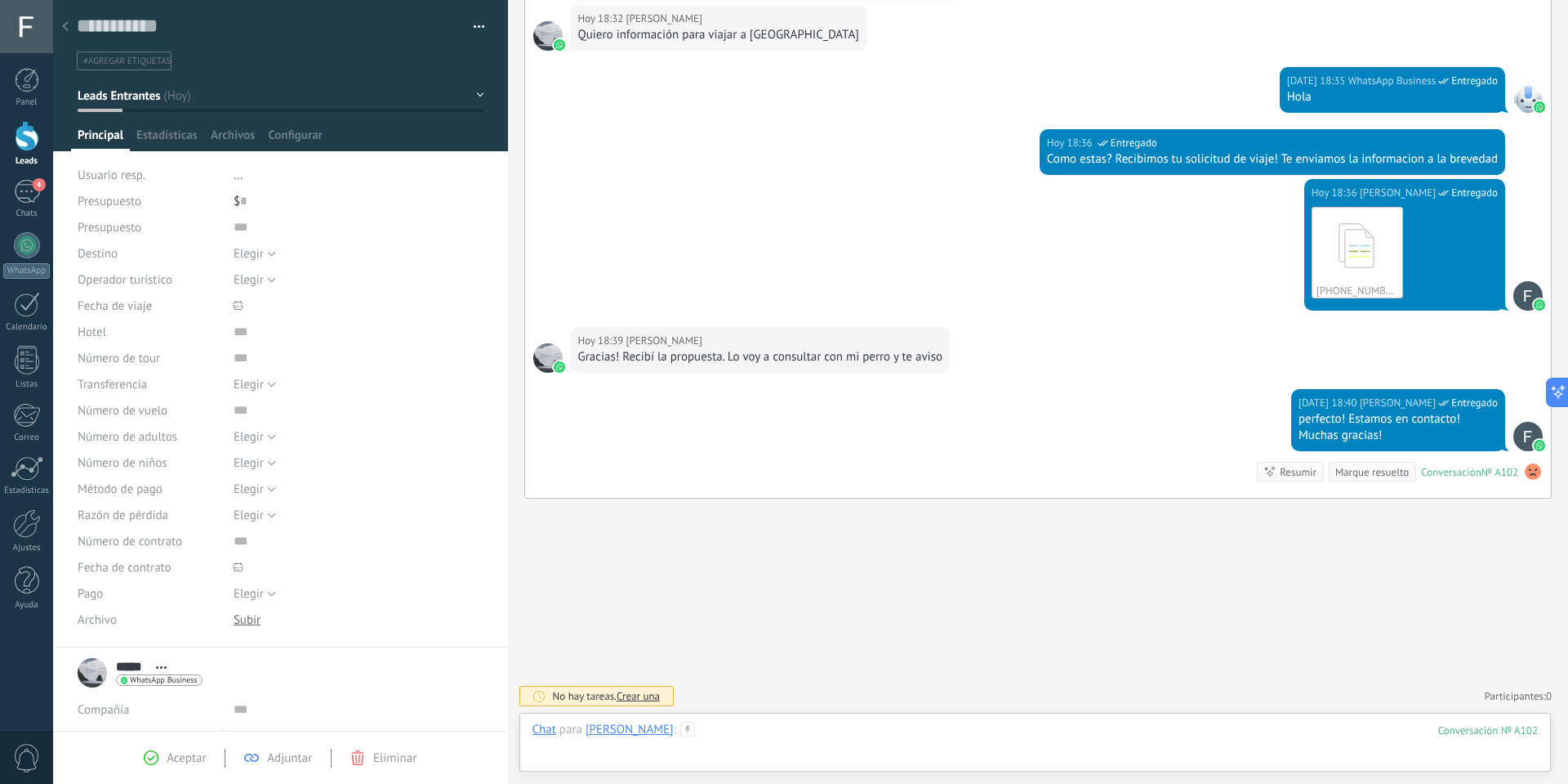
click at [1030, 734] on div at bounding box center [1036, 746] width 1007 height 49
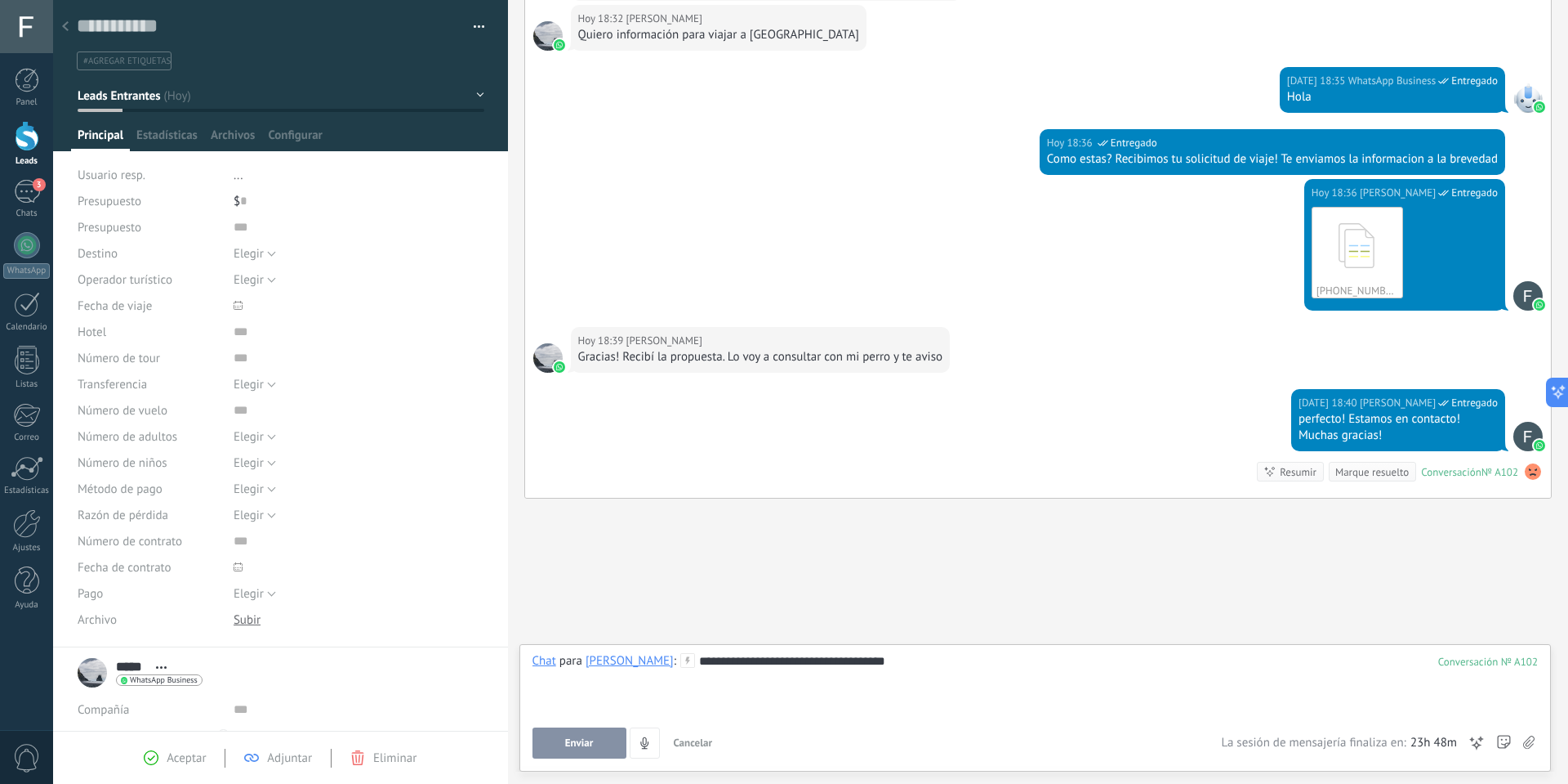
click at [604, 740] on button "Enviar" at bounding box center [579, 742] width 94 height 31
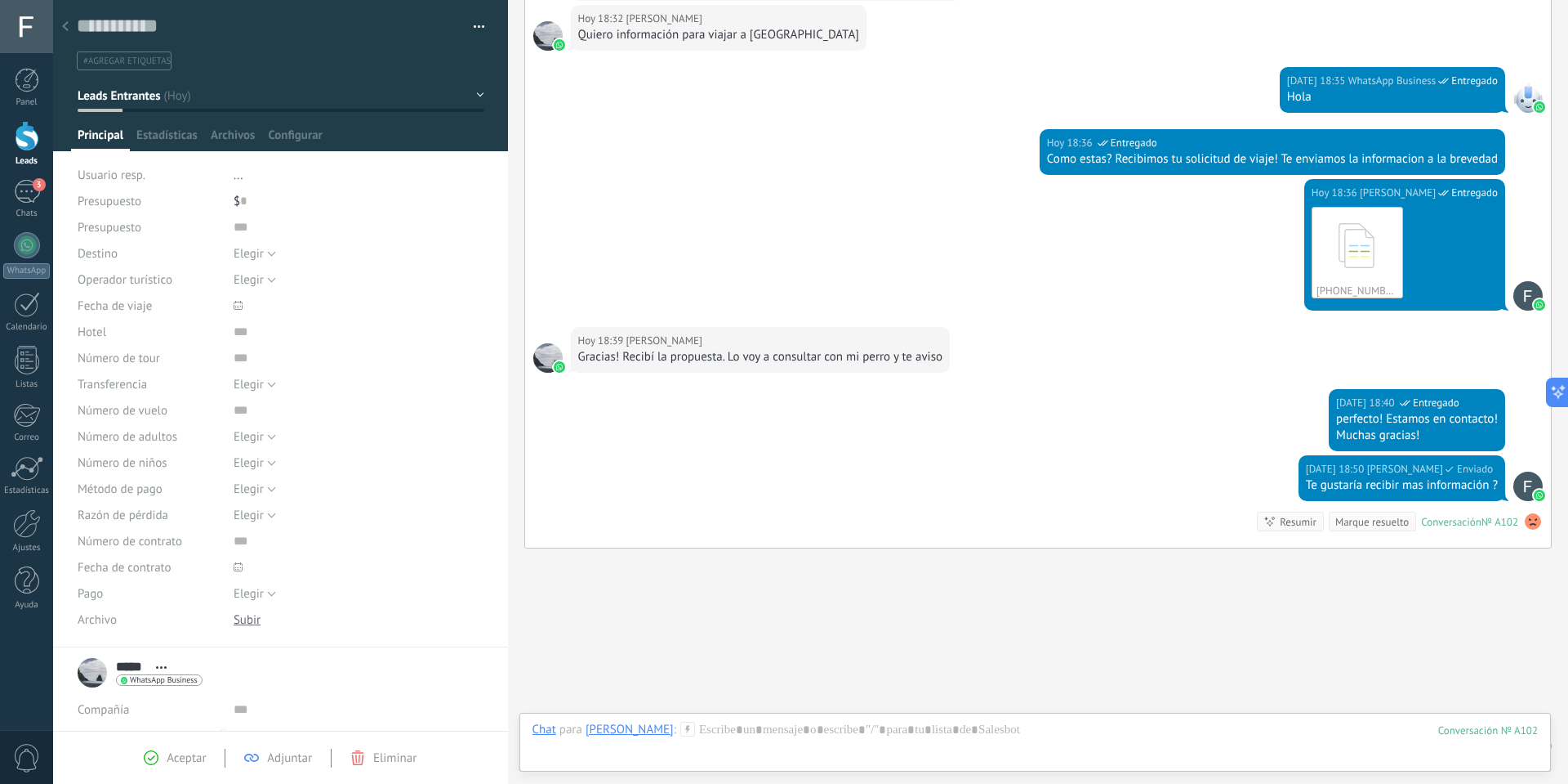
scroll to position [618, 0]
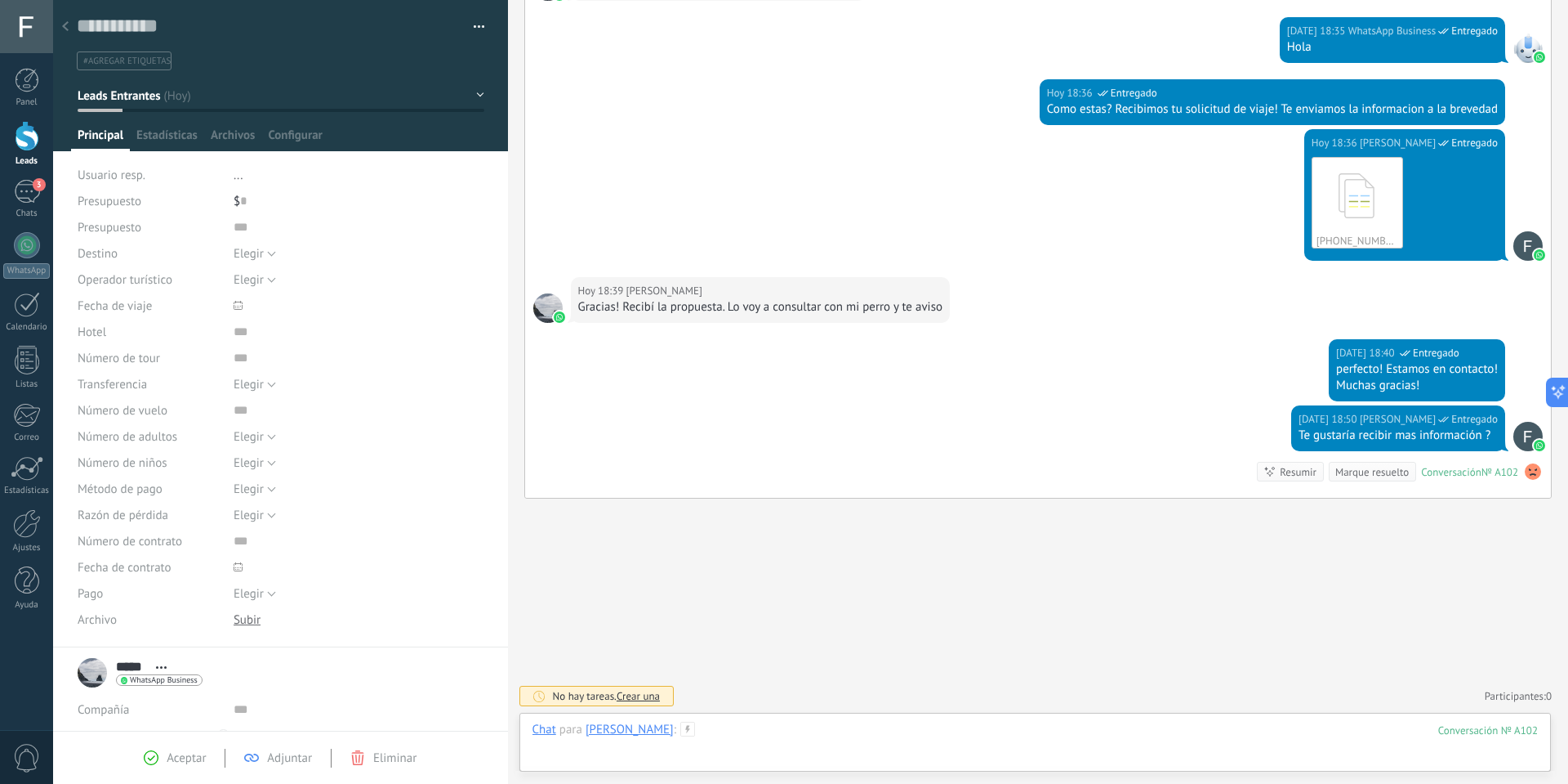
click at [779, 735] on div at bounding box center [1036, 746] width 1007 height 49
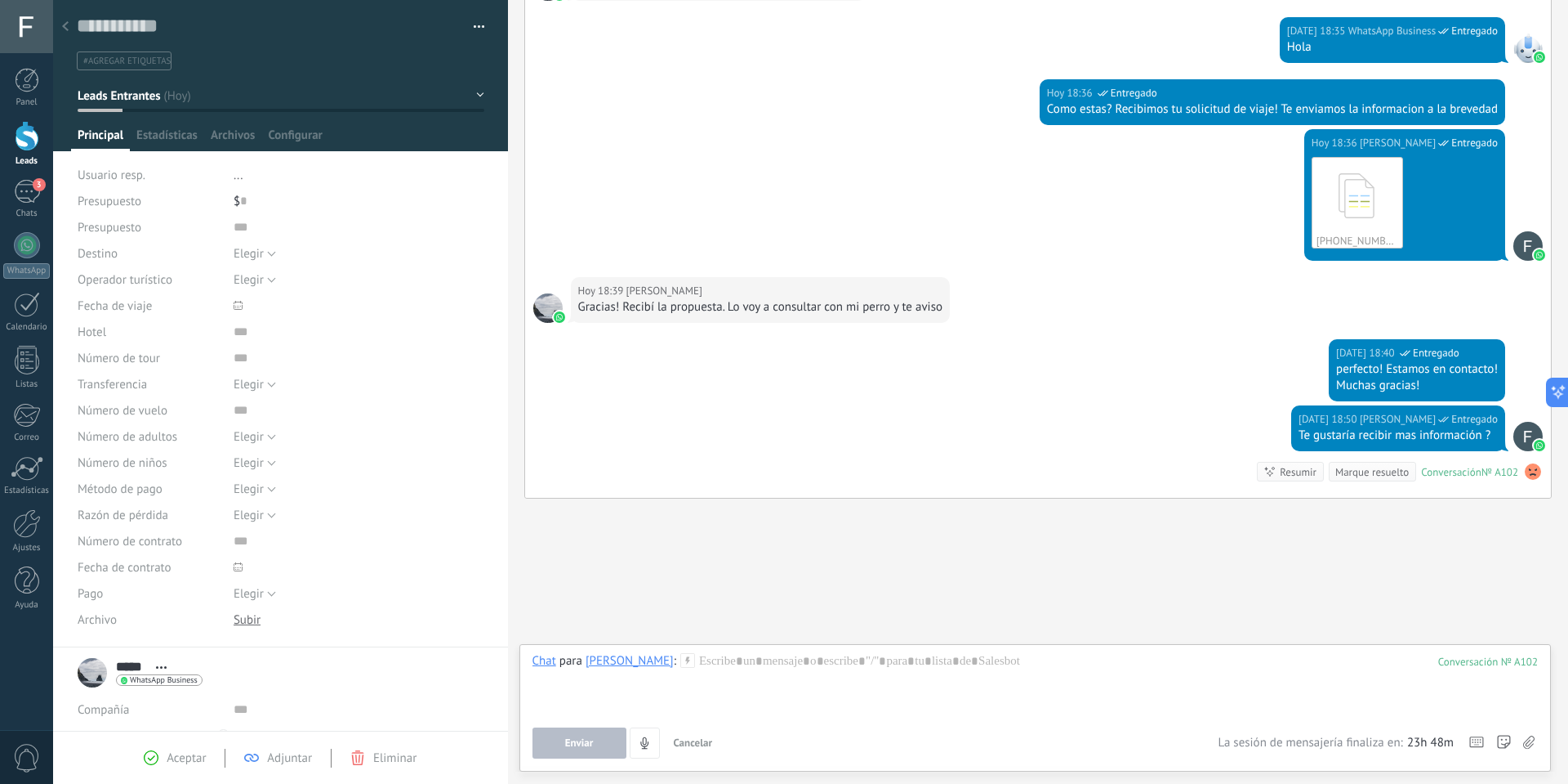
click at [67, 28] on icon at bounding box center [65, 26] width 7 height 10
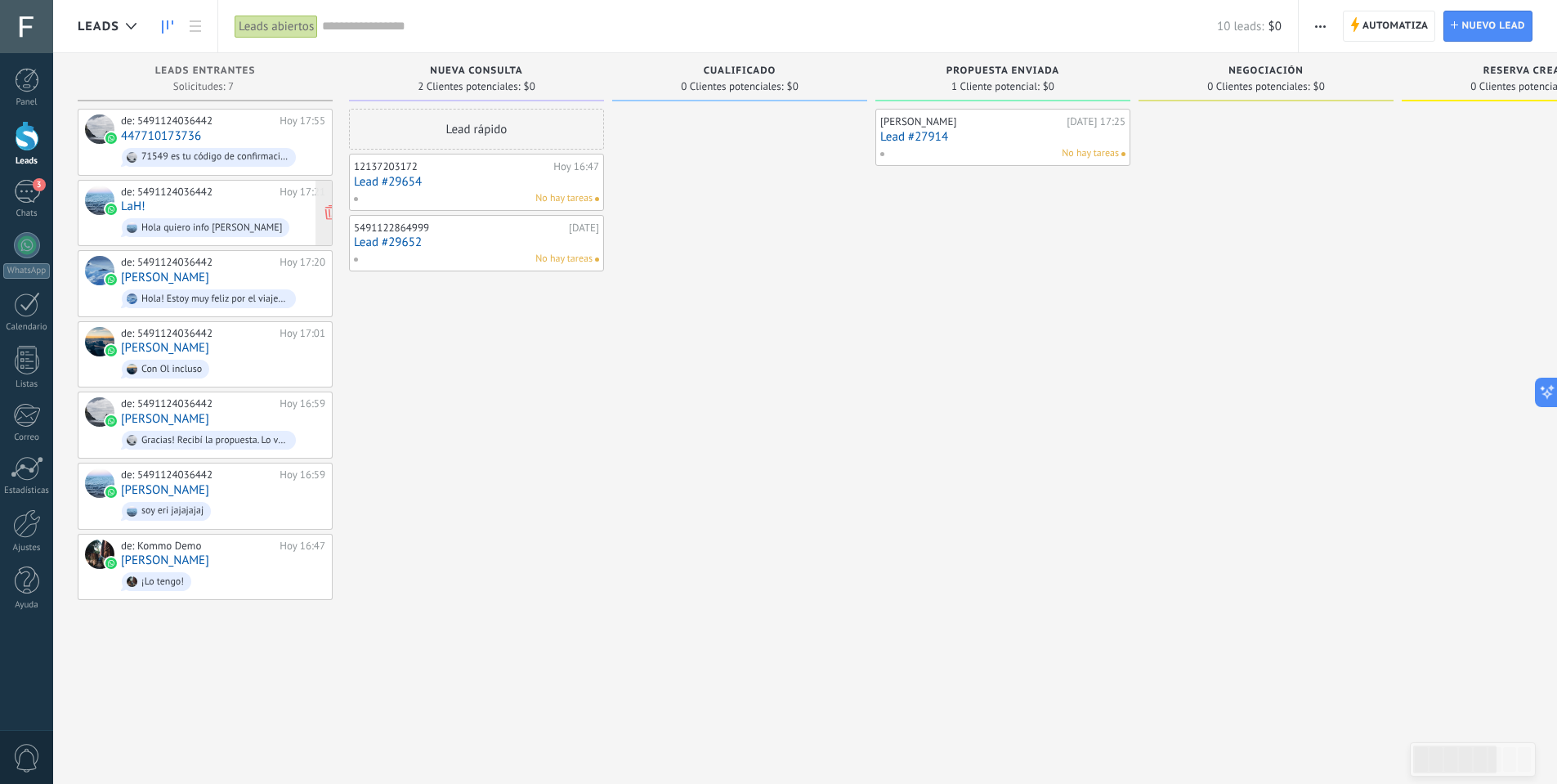
click at [191, 193] on div "de: 5491124036442" at bounding box center [197, 192] width 153 height 13
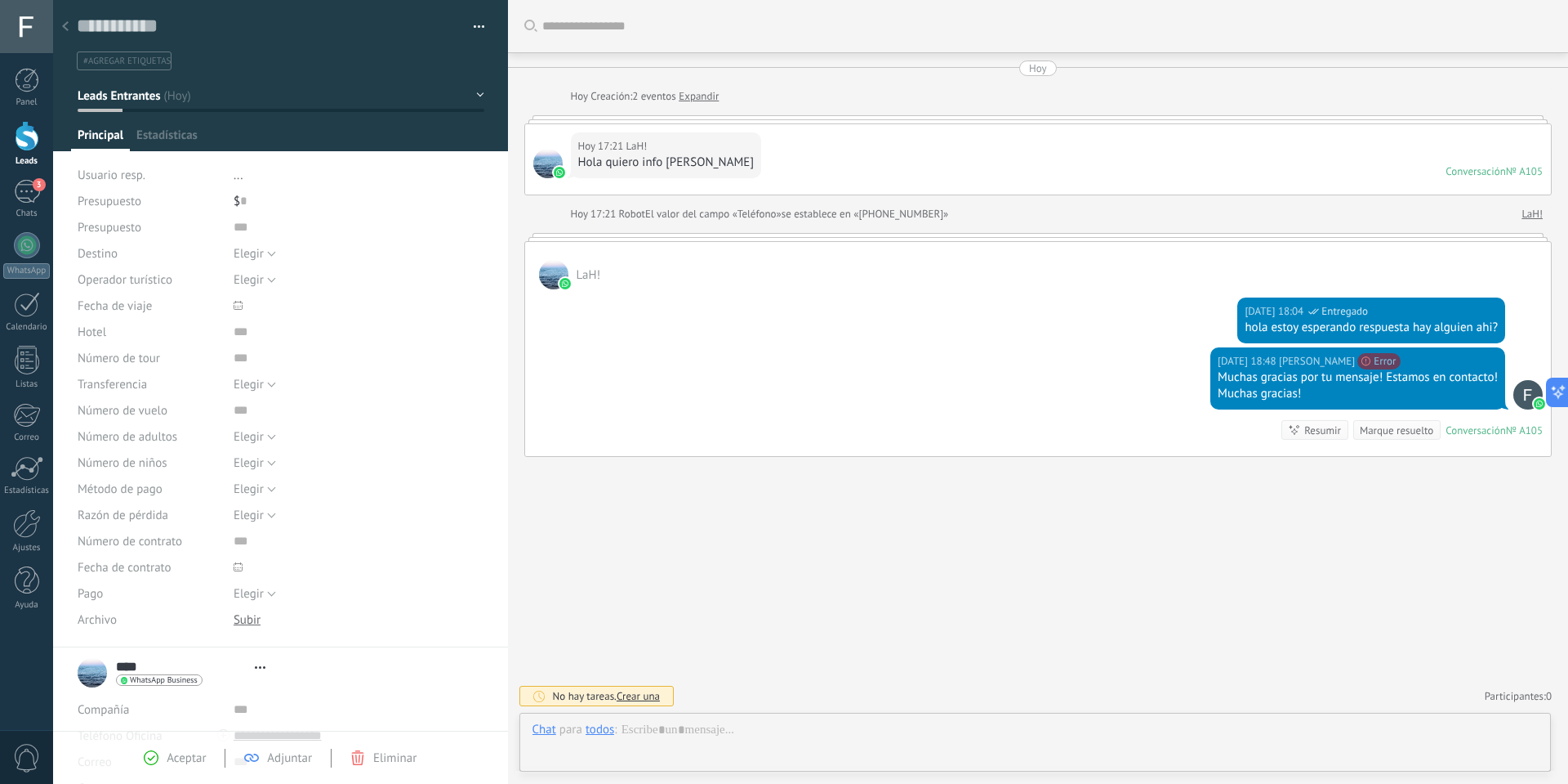
type textarea "**********"
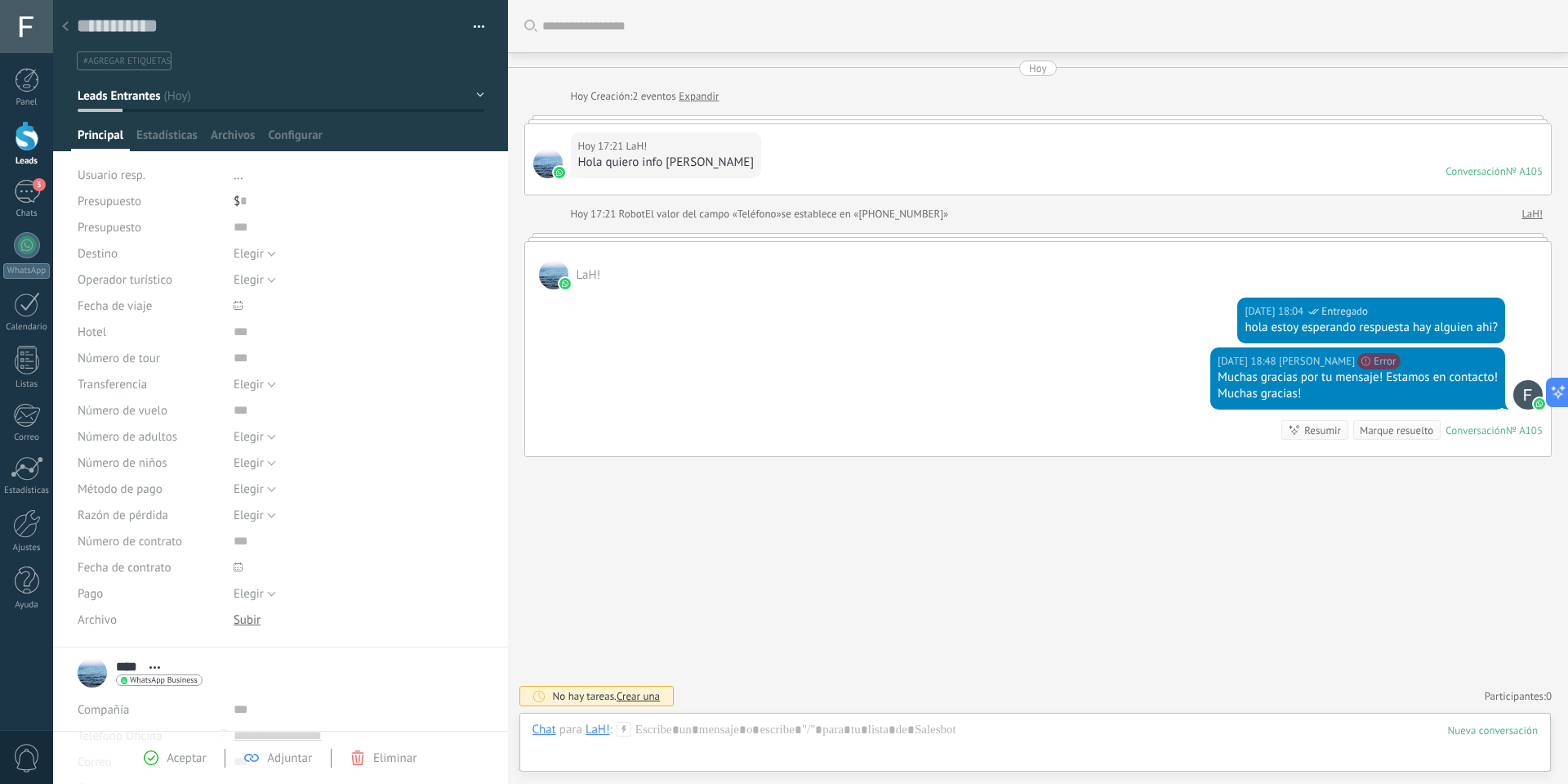
scroll to position [25, 0]
drag, startPoint x: 1320, startPoint y: 388, endPoint x: 1212, endPoint y: 376, distance: 108.7
click at [1212, 376] on div "[DATE] 18:48 [PERSON_NAME] No se puede enviar tu mensaje. El destinatario ha es…" at bounding box center [1358, 378] width 294 height 62
copy div "Muchas gracias por tu mensaje! Estamos en contacto! Muchas gracias!"
click at [868, 735] on div at bounding box center [1036, 746] width 1007 height 49
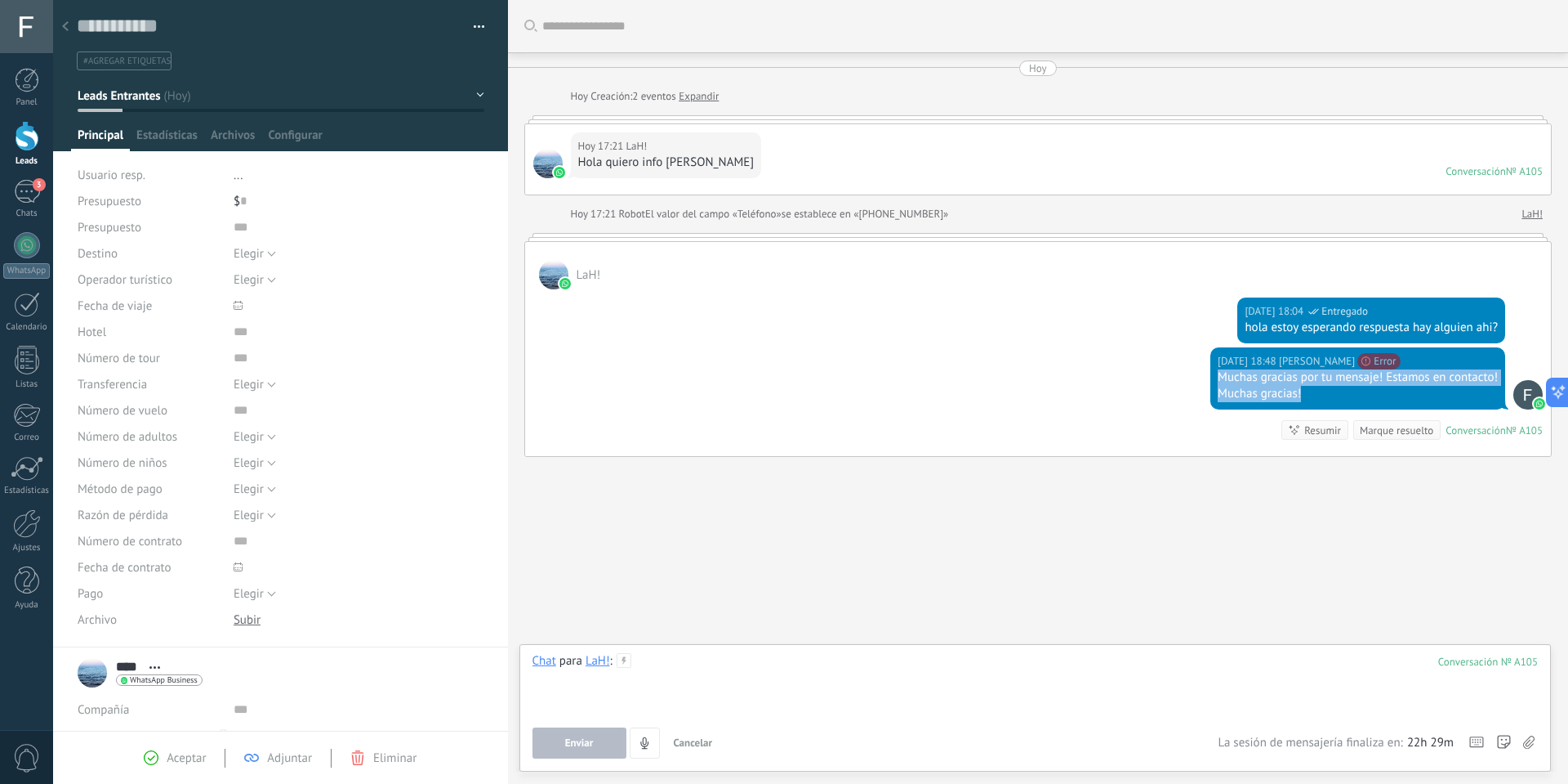
click at [731, 682] on div at bounding box center [1036, 683] width 1007 height 62
click at [681, 663] on div at bounding box center [1036, 683] width 1007 height 62
paste div
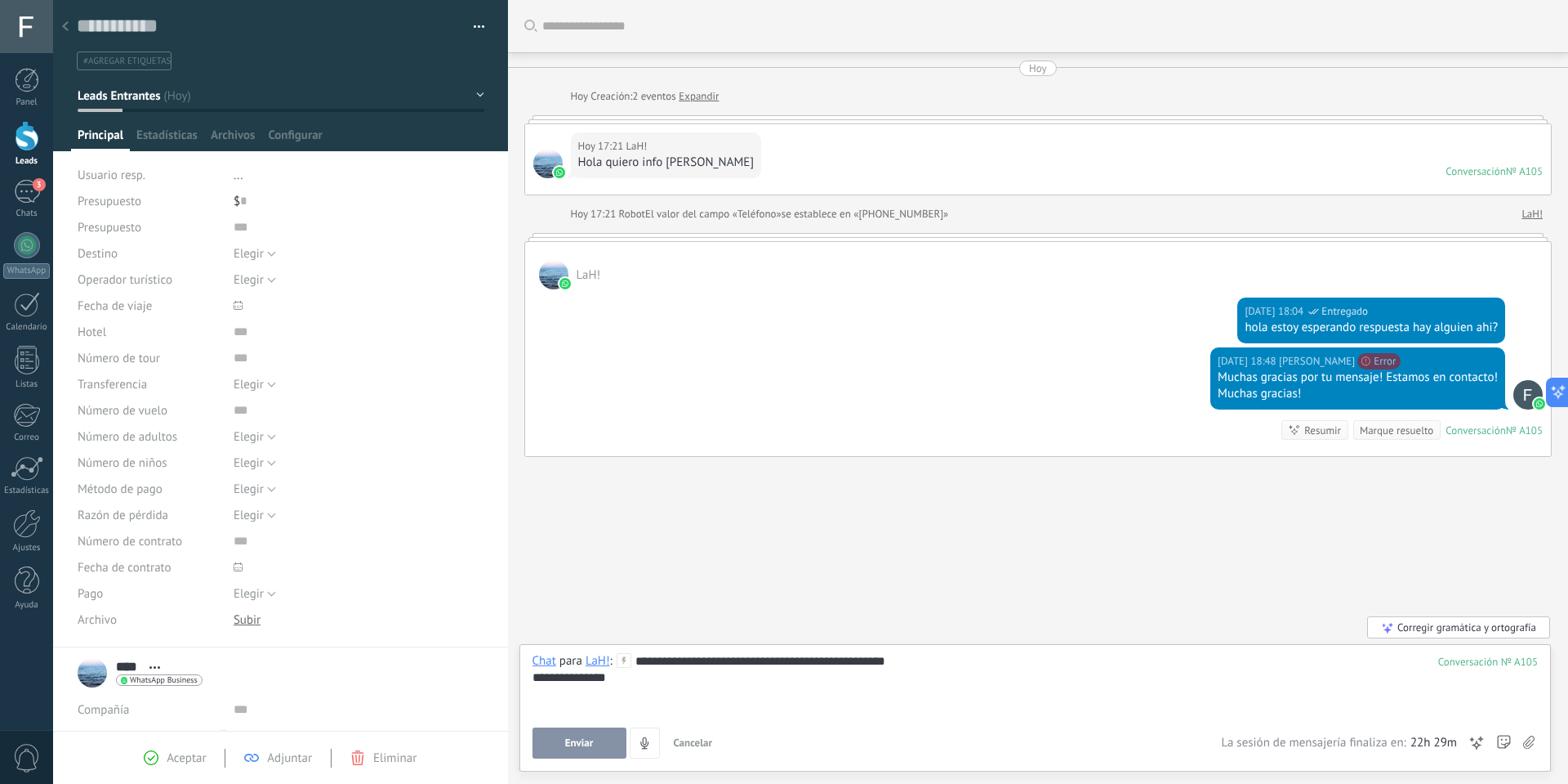
click at [937, 652] on div "**********" at bounding box center [1035, 708] width 1032 height 127
click at [944, 655] on div "**********" at bounding box center [1036, 683] width 1007 height 62
drag, startPoint x: 796, startPoint y: 656, endPoint x: 919, endPoint y: 656, distance: 123.0
click at [919, 656] on div "**********" at bounding box center [1036, 683] width 1007 height 62
click at [784, 671] on div "**********" at bounding box center [1036, 677] width 1007 height 16
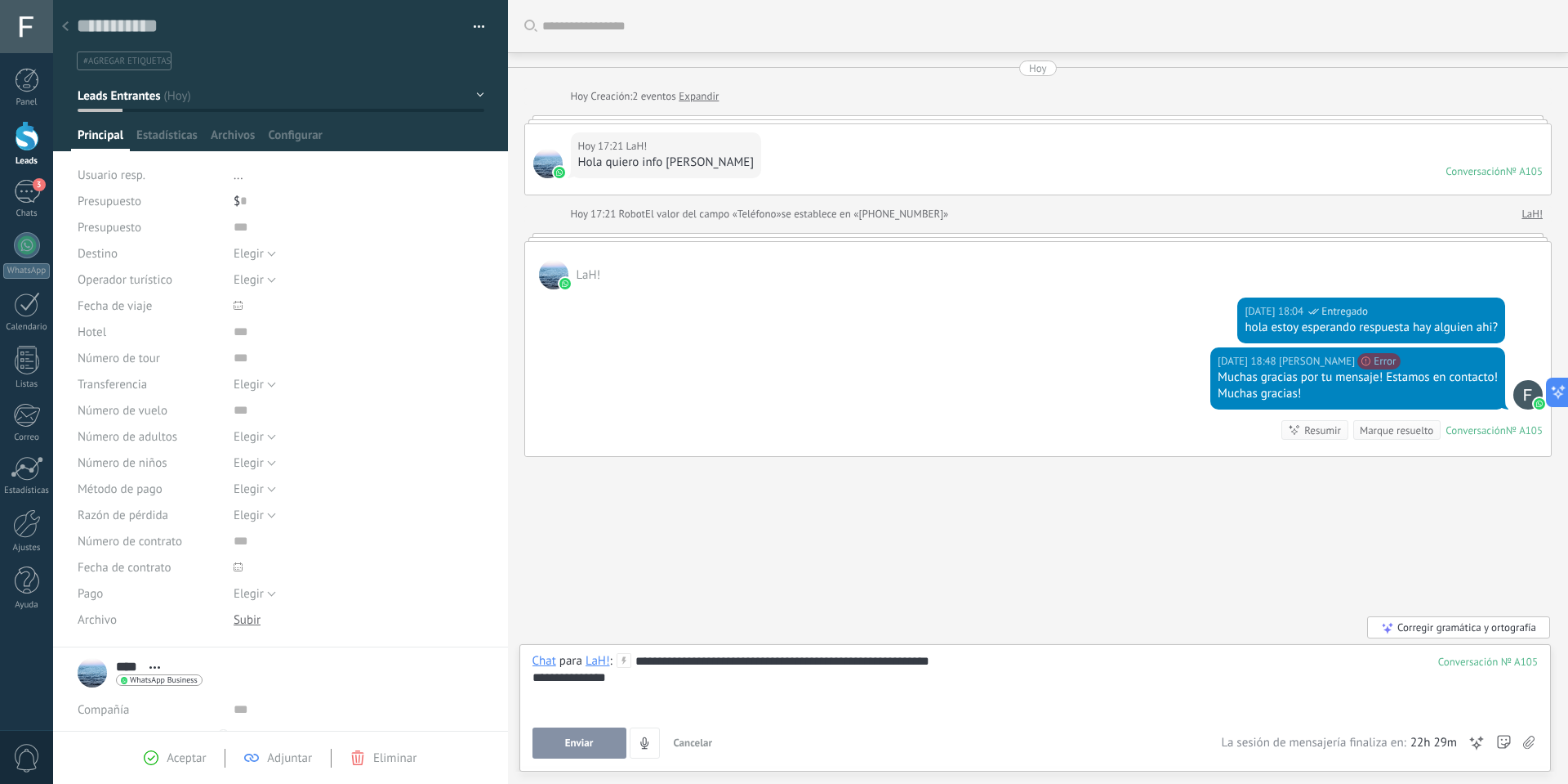
click at [646, 680] on div "**********" at bounding box center [1036, 677] width 1007 height 16
drag, startPoint x: 621, startPoint y: 680, endPoint x: 525, endPoint y: 677, distance: 96.0
click at [525, 677] on div "**********" at bounding box center [1035, 708] width 1032 height 127
click at [574, 737] on span "Enviar" at bounding box center [579, 743] width 28 height 11
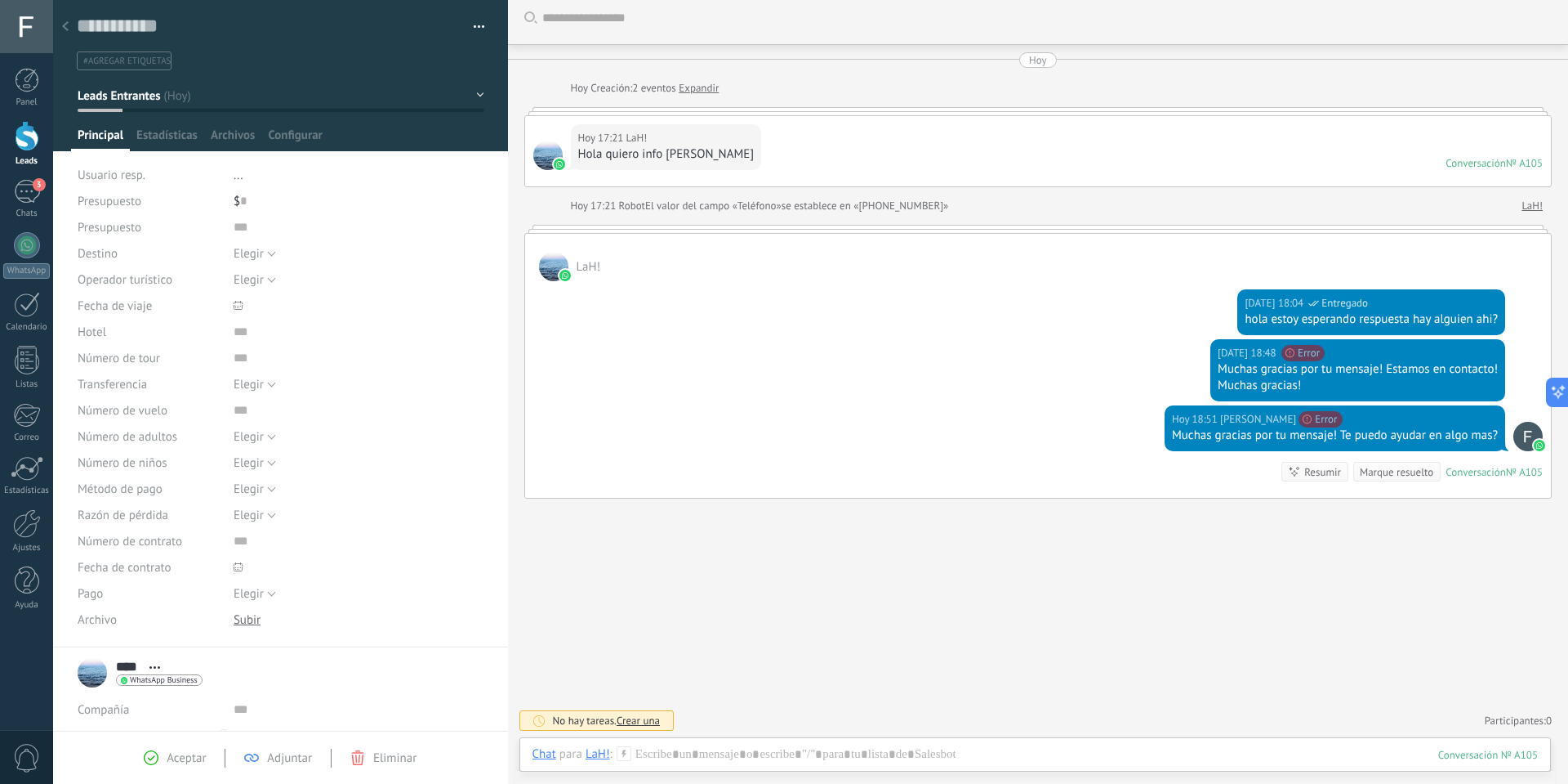
scroll to position [0, 0]
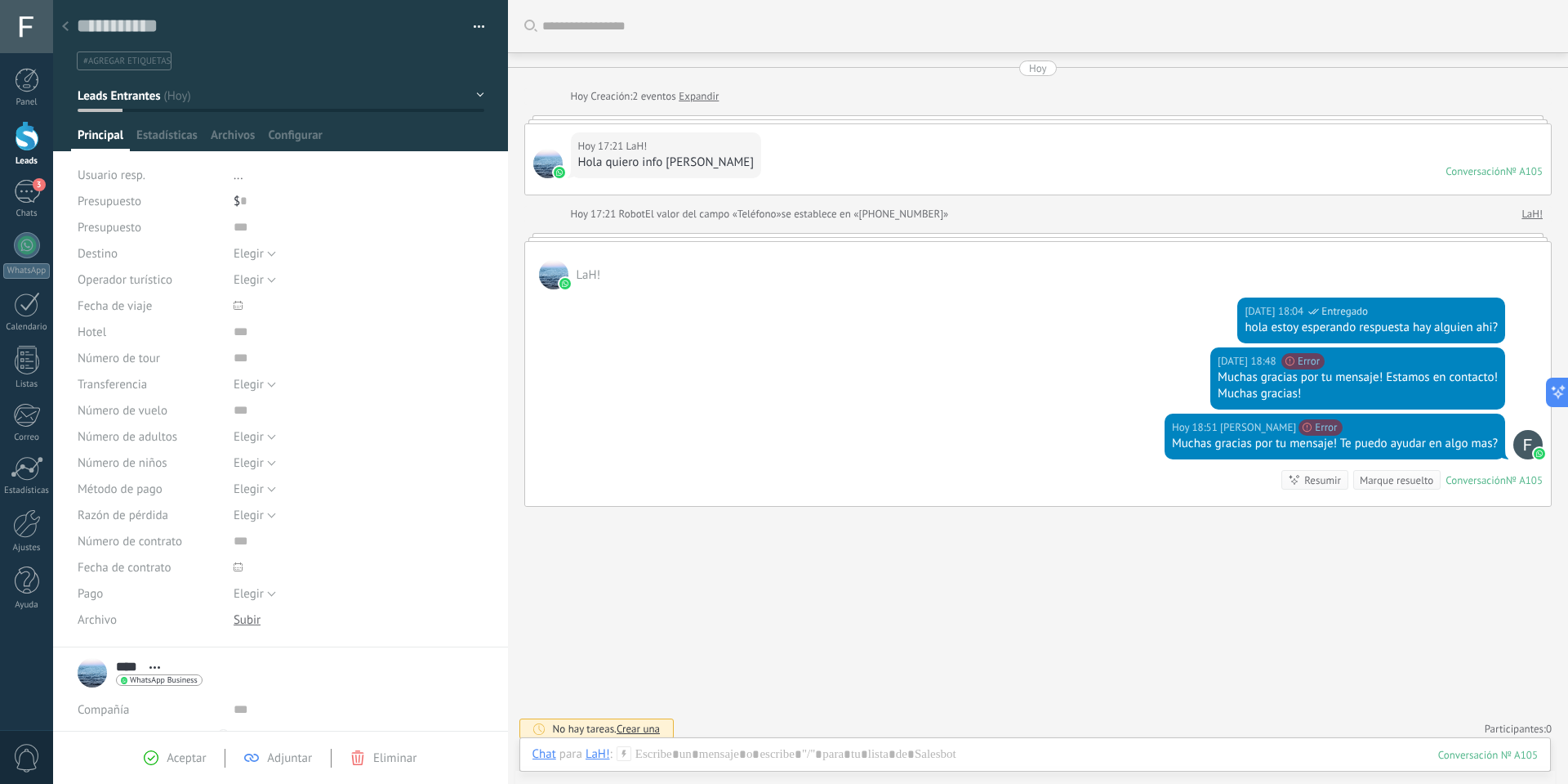
click at [733, 250] on div "LaH!" at bounding box center [1038, 266] width 1027 height 48
click at [1366, 164] on div "[DATE] 17:21 LaH! Hola quiero info [PERSON_NAME] Conversación № A105 Conversaci…" at bounding box center [1038, 160] width 1027 height 70
click at [1463, 170] on div "Conversación" at bounding box center [1476, 171] width 61 height 14
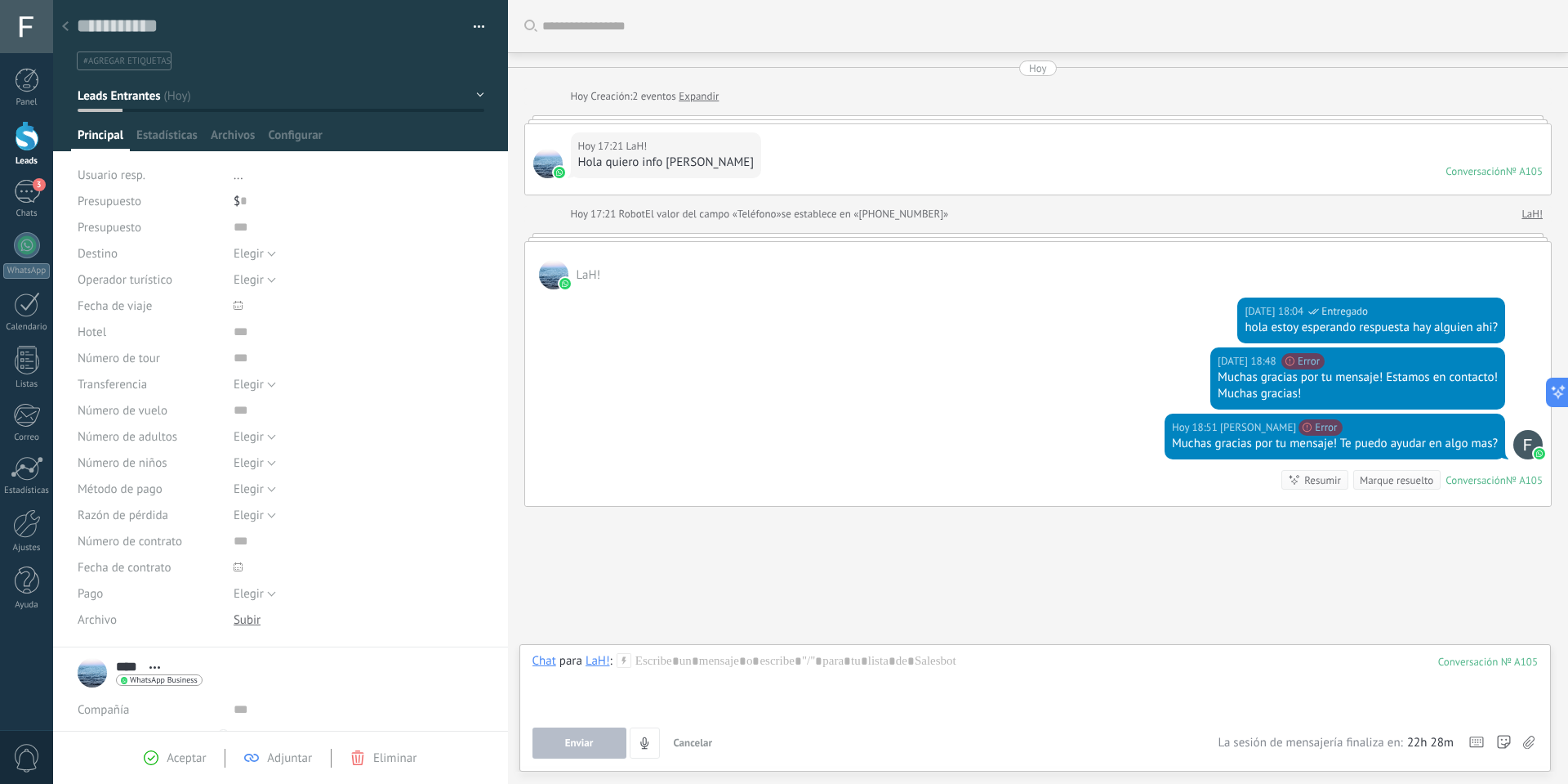
click at [1510, 242] on div "LaH!" at bounding box center [1038, 266] width 1027 height 48
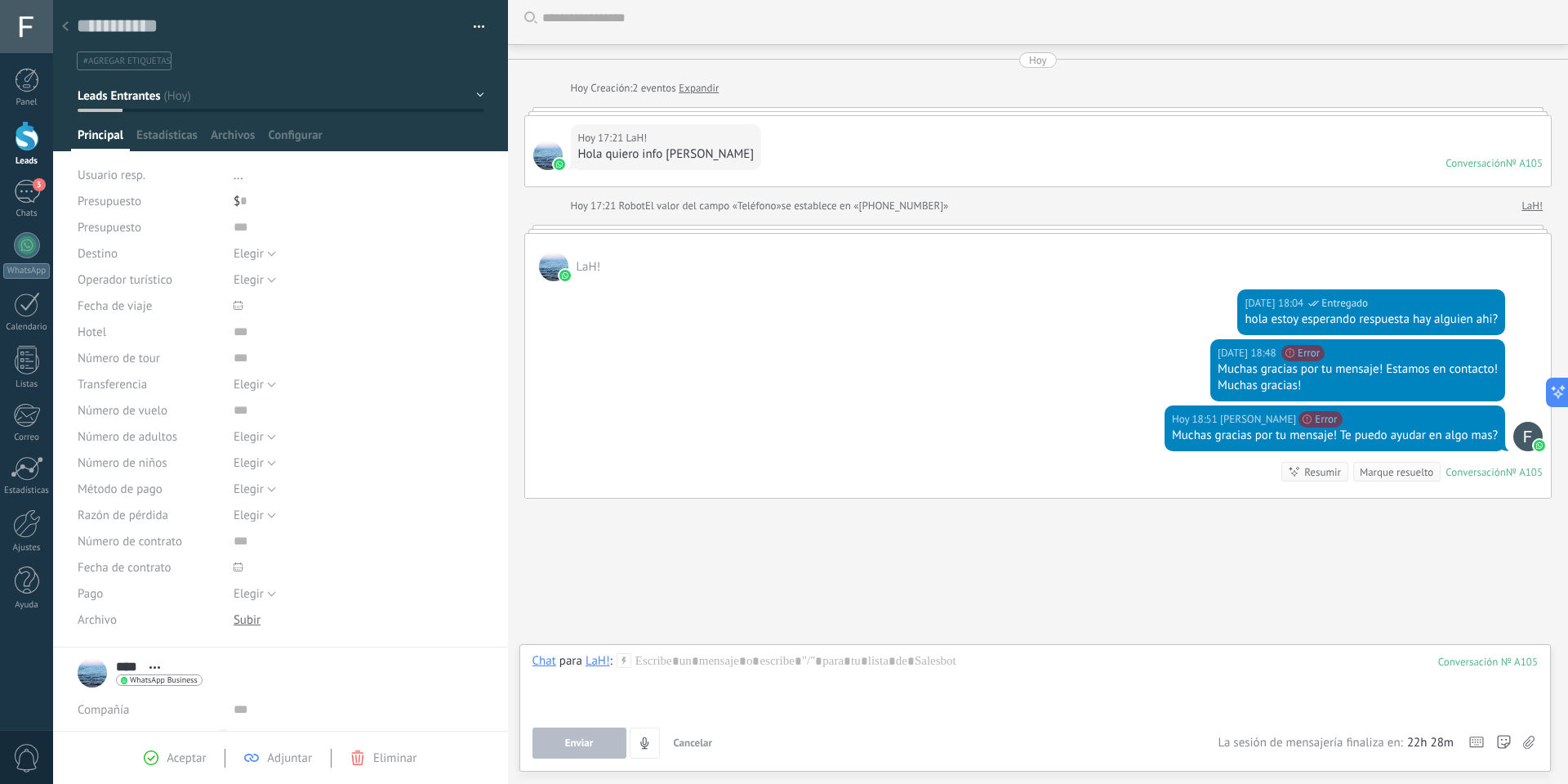
click at [582, 261] on span "LaH!" at bounding box center [589, 267] width 25 height 15
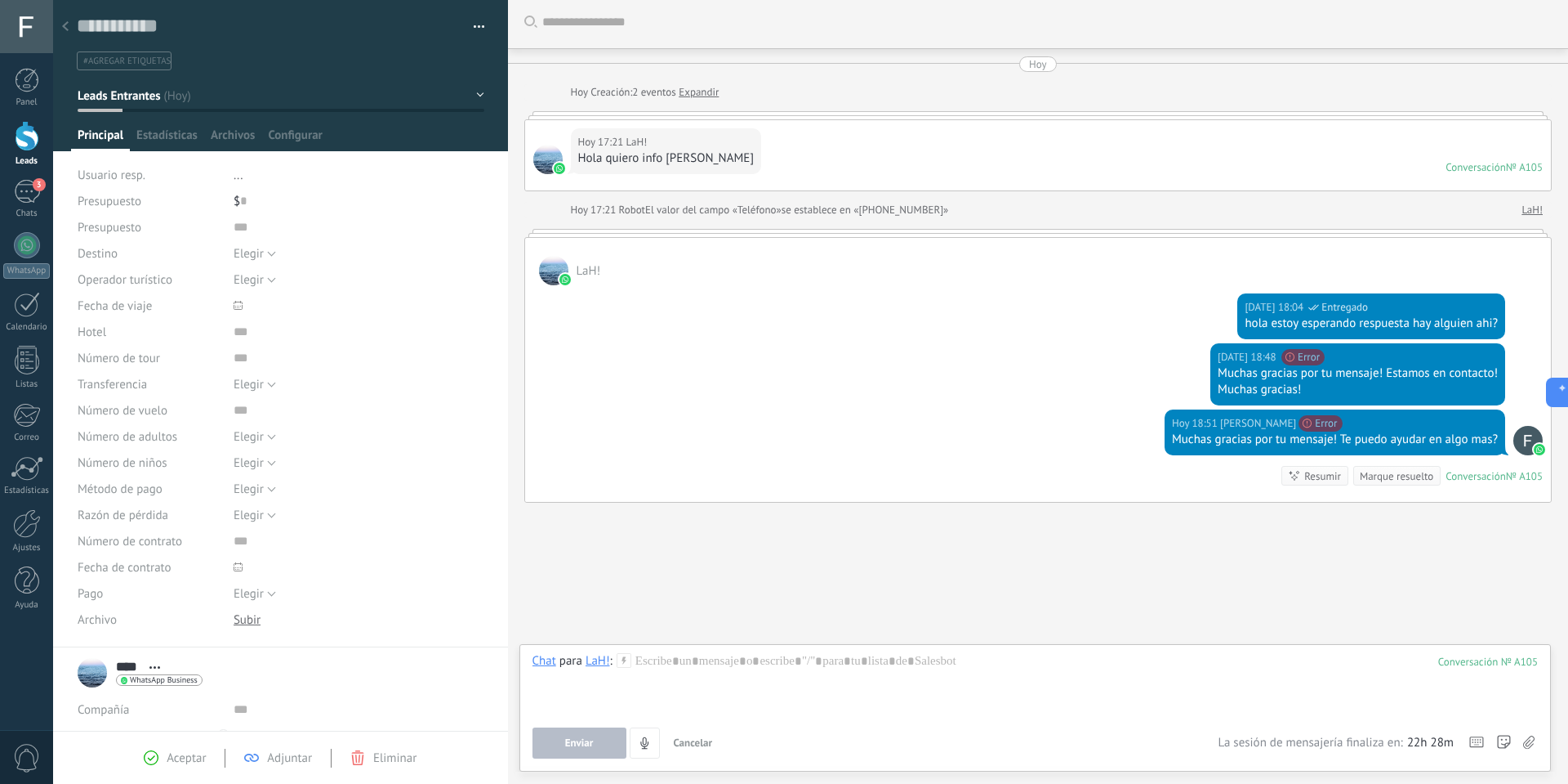
scroll to position [0, 0]
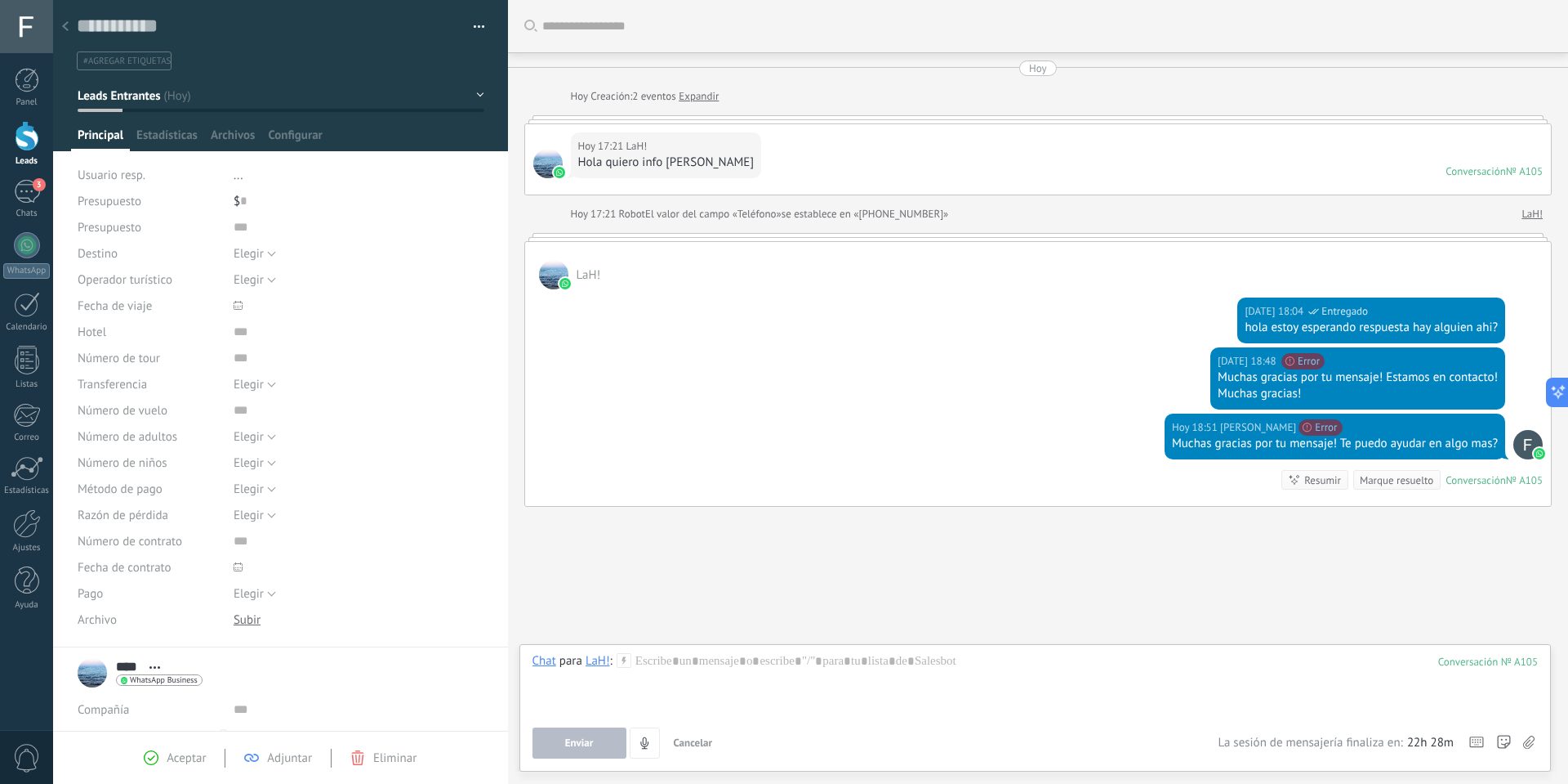
click at [709, 94] on link "Expandir" at bounding box center [699, 96] width 40 height 16
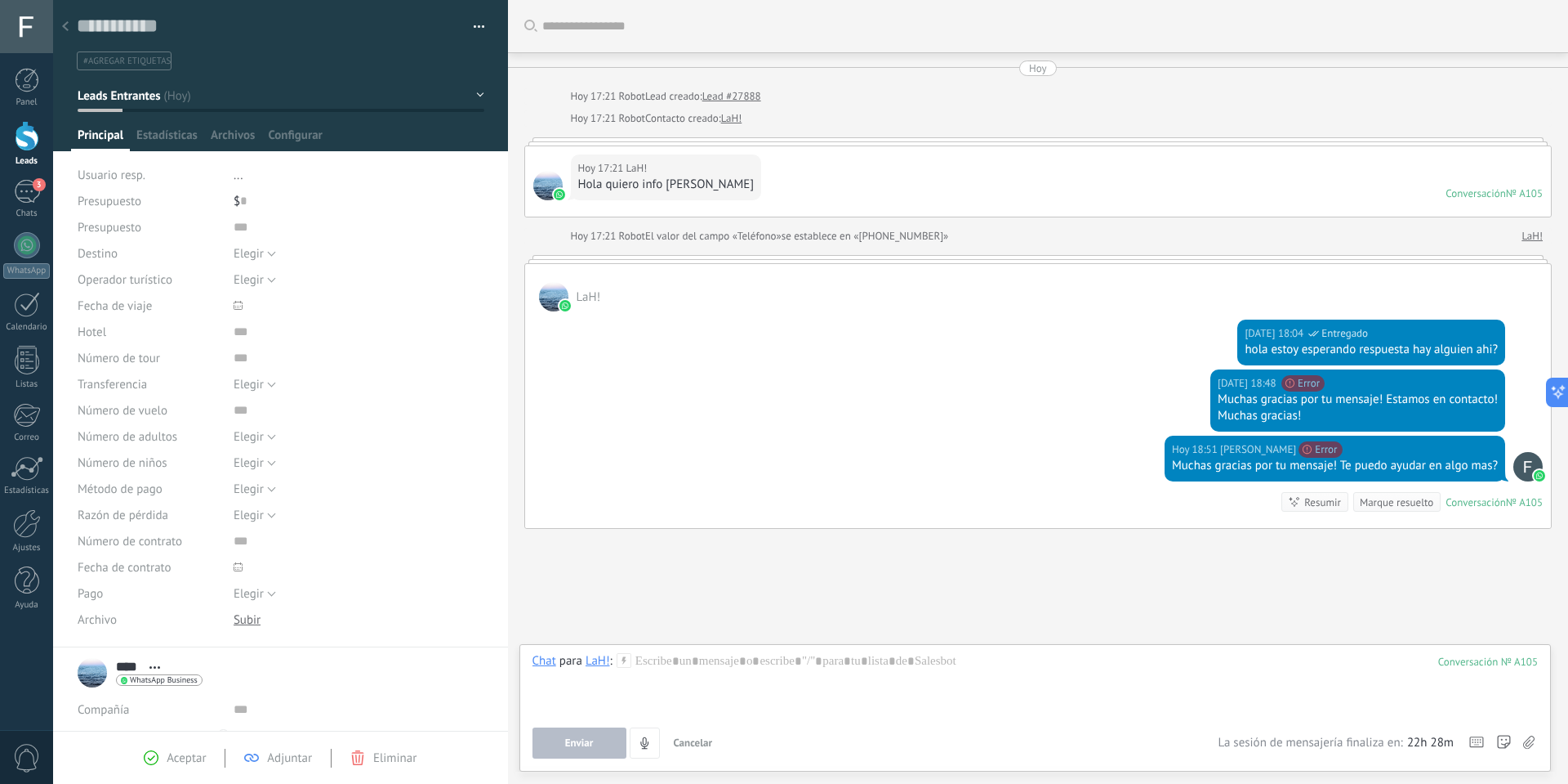
click at [613, 275] on div "LaH!" at bounding box center [1038, 288] width 1027 height 48
click at [598, 291] on span "LaH!" at bounding box center [589, 296] width 25 height 15
click at [740, 321] on div "[DATE] 18:04 [PERSON_NAME] Entregado hola estoy esperando respuesta hay alguien…" at bounding box center [1038, 340] width 1027 height 58
click at [597, 301] on span "LaH!" at bounding box center [589, 296] width 25 height 15
click at [571, 297] on div "LaH!" at bounding box center [1038, 288] width 1027 height 48
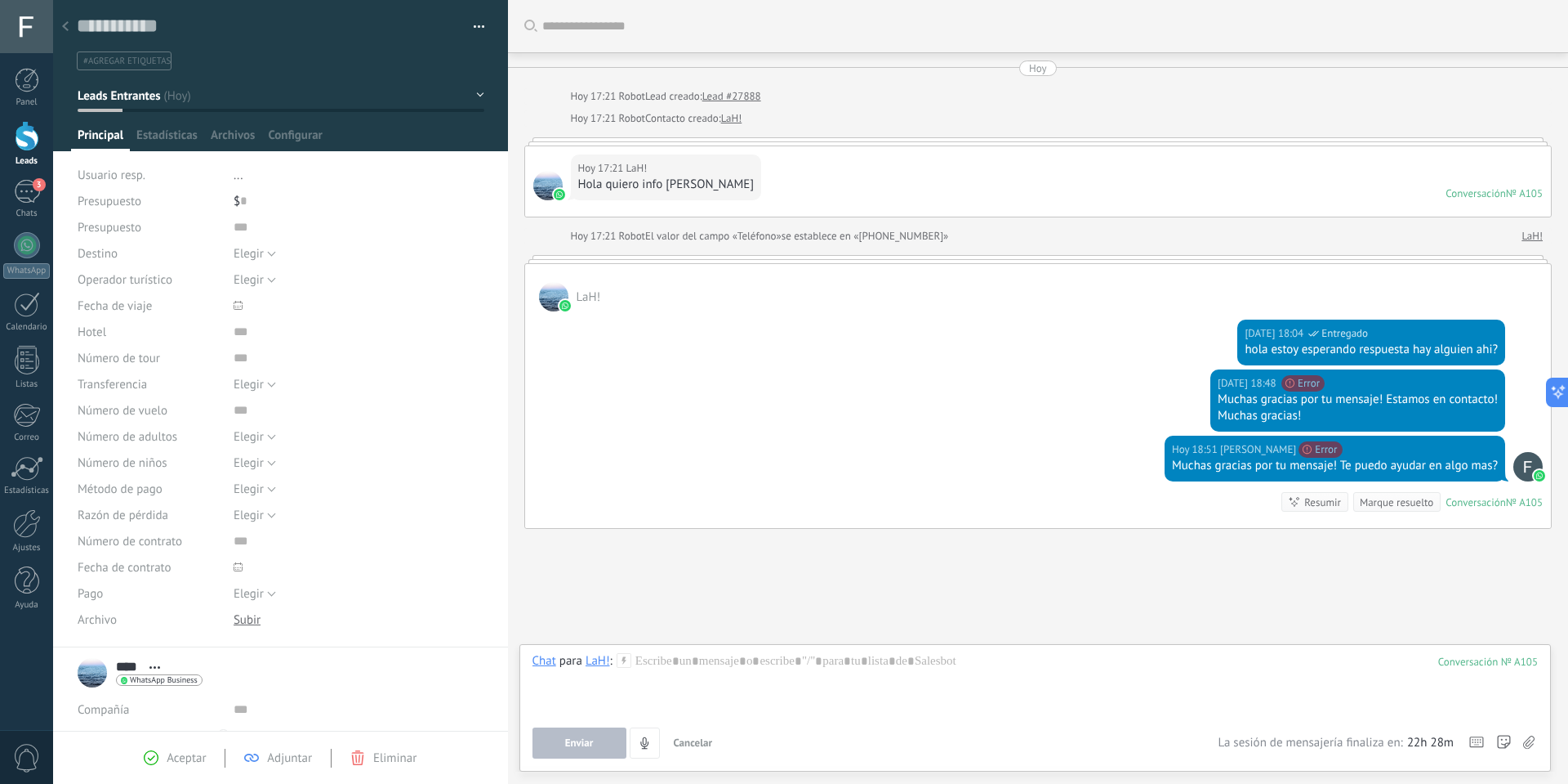
click at [682, 184] on div "Hola quiero info [PERSON_NAME]" at bounding box center [666, 184] width 176 height 16
click at [874, 182] on div "[DATE] 17:21 LaH! Hola quiero info [PERSON_NAME] Conversación № A105 Conversaci…" at bounding box center [1038, 182] width 1027 height 70
drag, startPoint x: 1250, startPoint y: 258, endPoint x: 819, endPoint y: 220, distance: 432.7
click at [1246, 258] on div at bounding box center [1038, 258] width 1029 height 9
click at [670, 191] on div "Hola quiero info [PERSON_NAME]" at bounding box center [666, 184] width 176 height 16
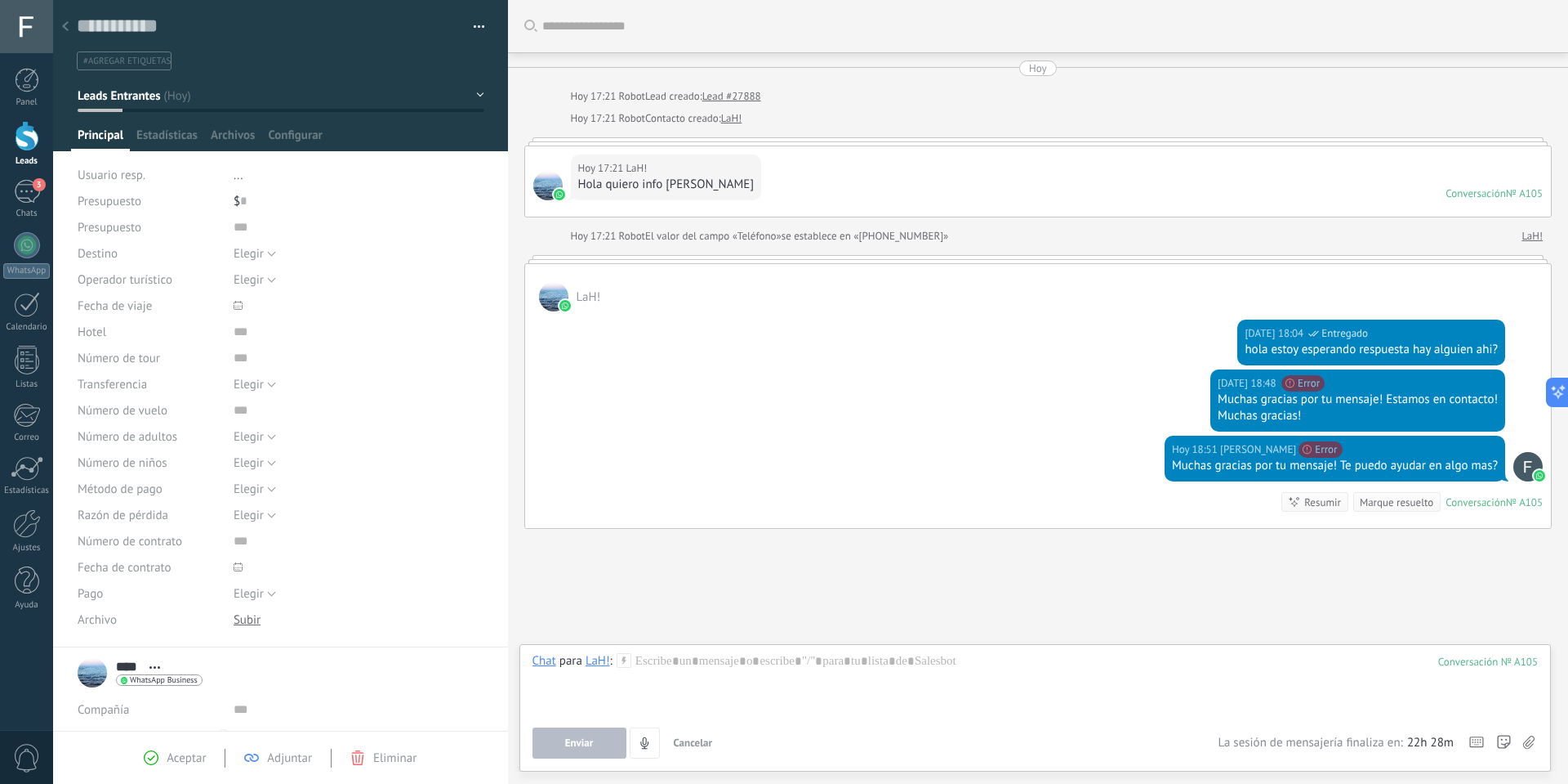
click at [623, 182] on div "Hola quiero info [PERSON_NAME]" at bounding box center [666, 184] width 176 height 16
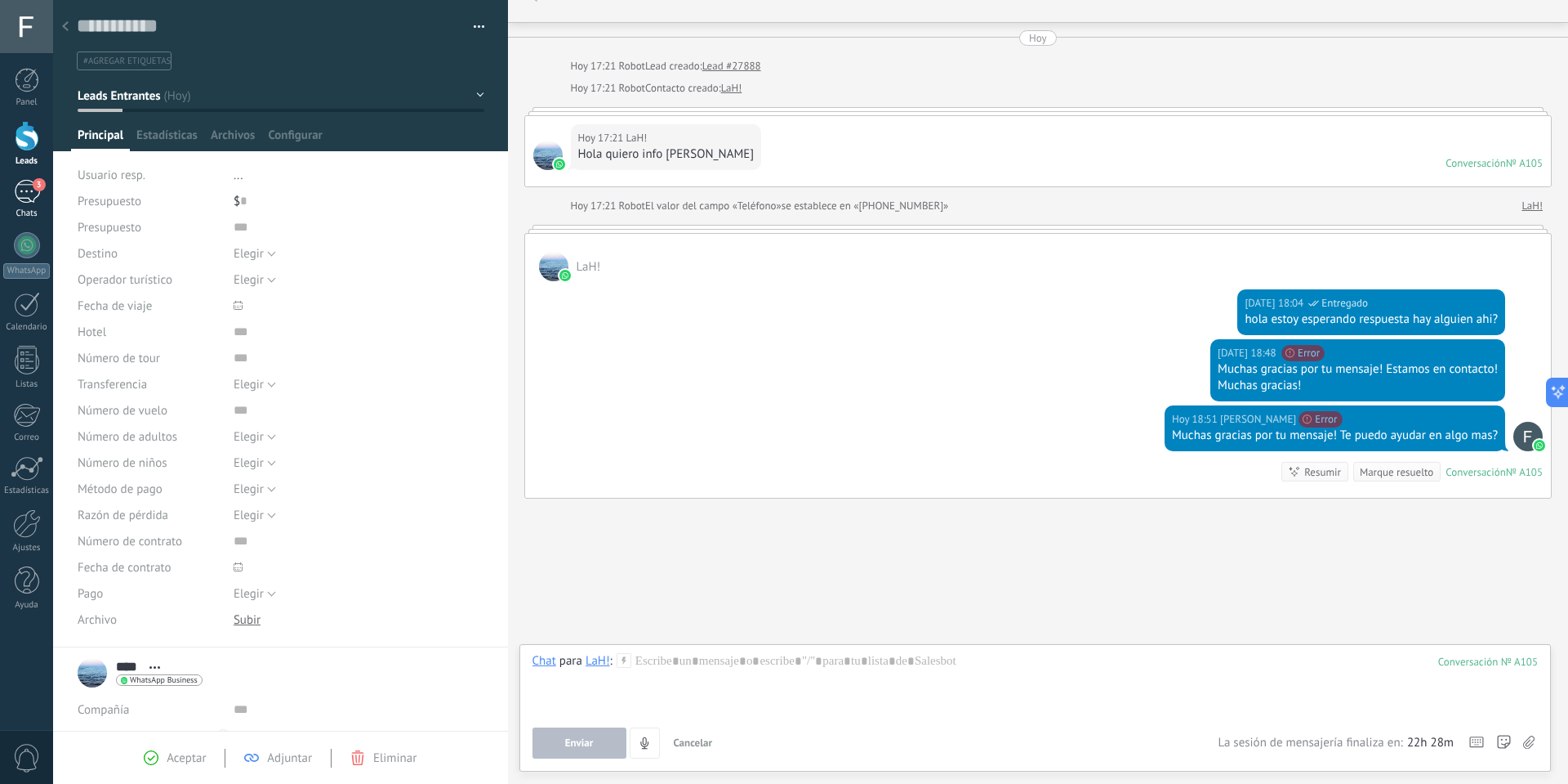
click at [36, 186] on span "3" at bounding box center [39, 185] width 13 height 13
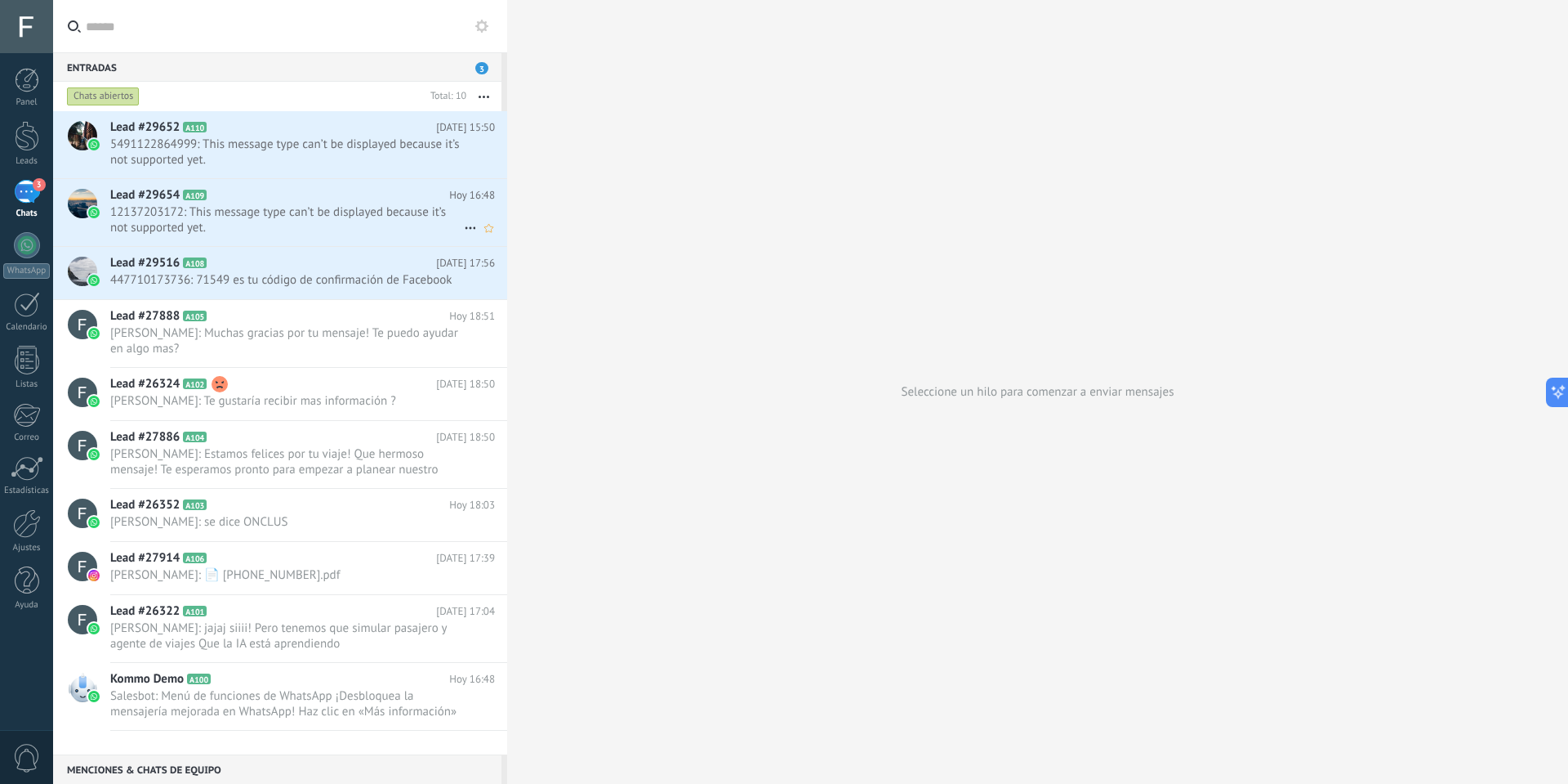
click at [291, 202] on h2 "Lead #29654 A109" at bounding box center [279, 195] width 339 height 16
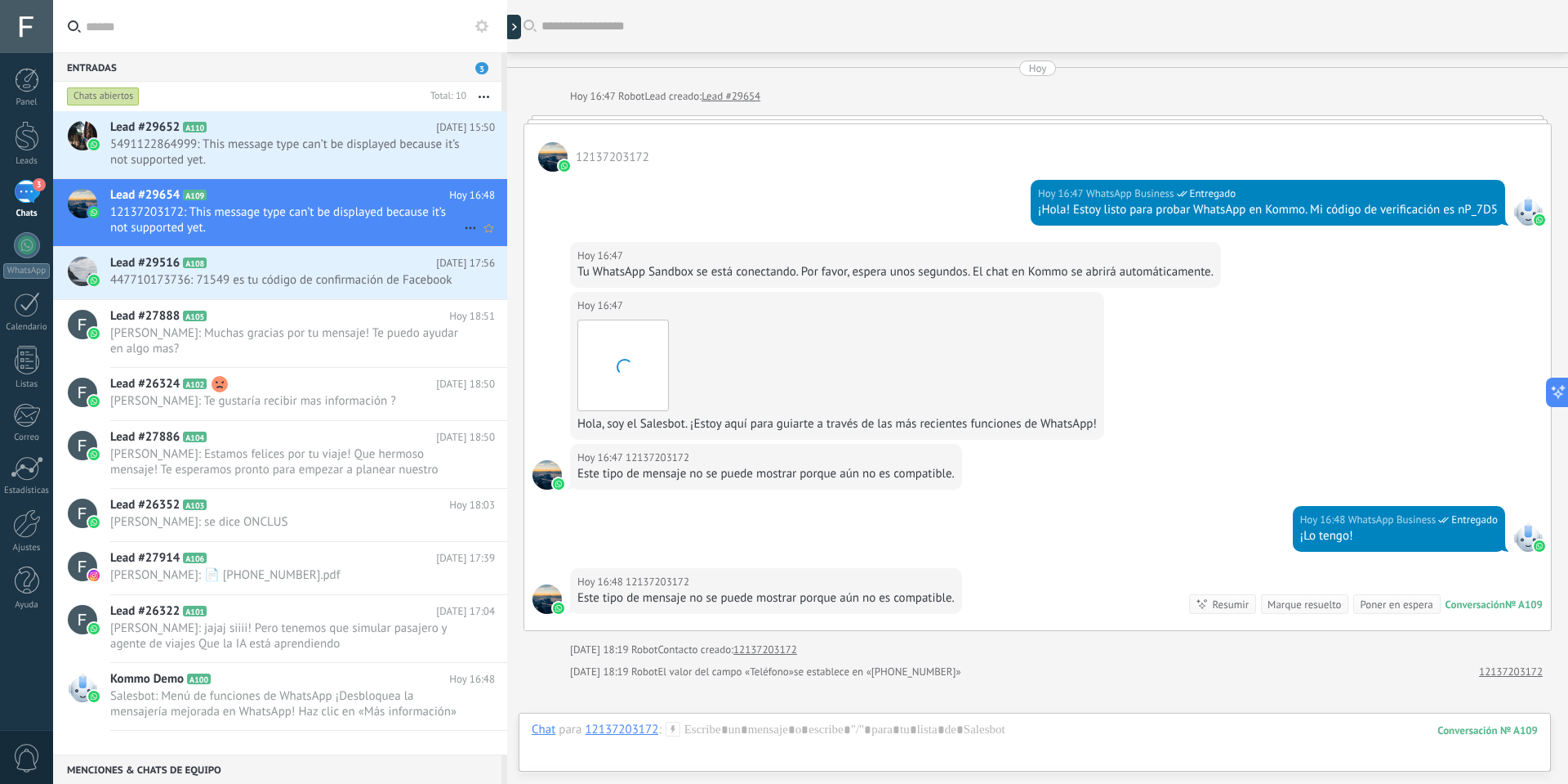
scroll to position [182, 0]
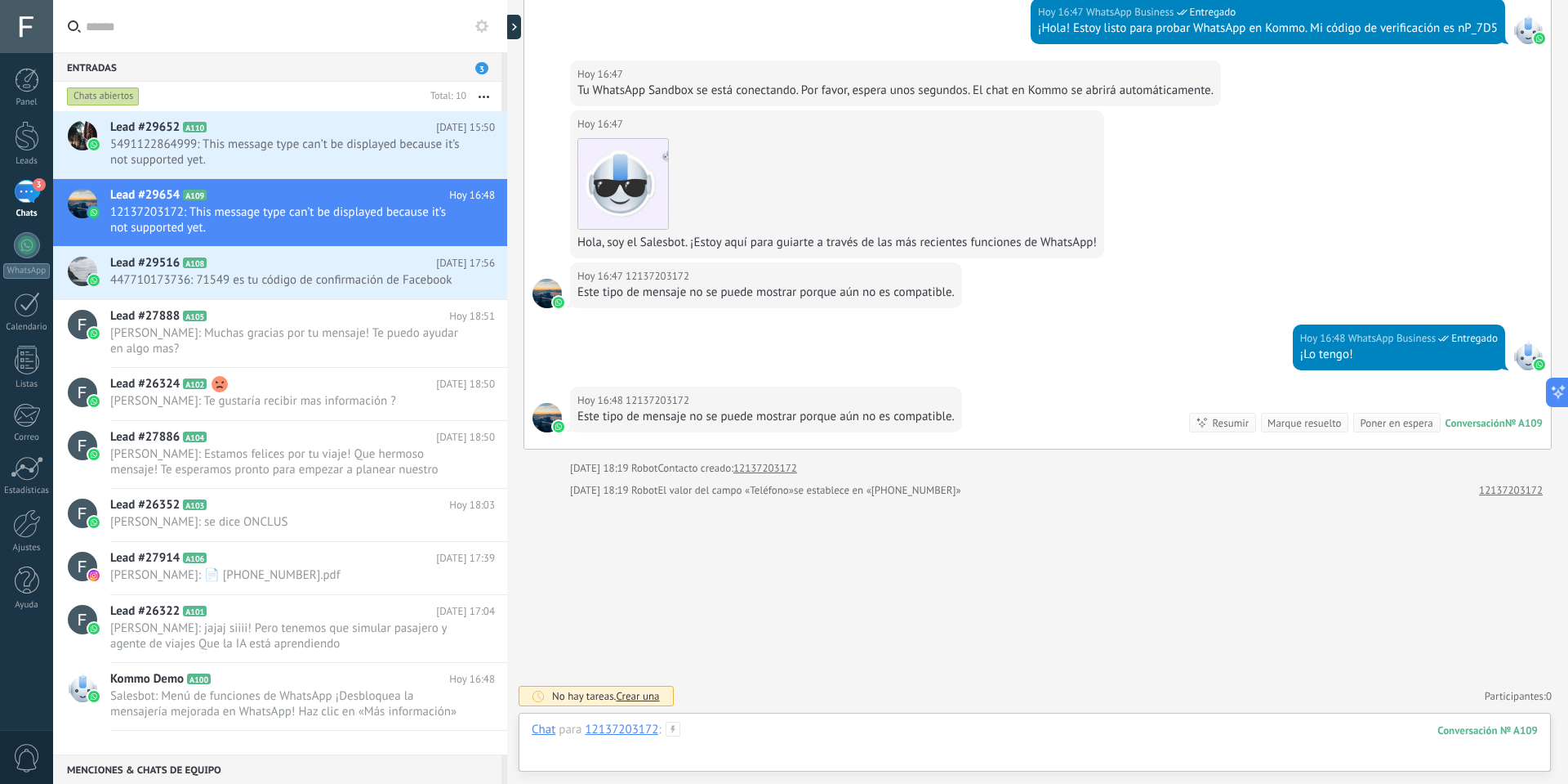
click at [764, 737] on div at bounding box center [1035, 746] width 1007 height 49
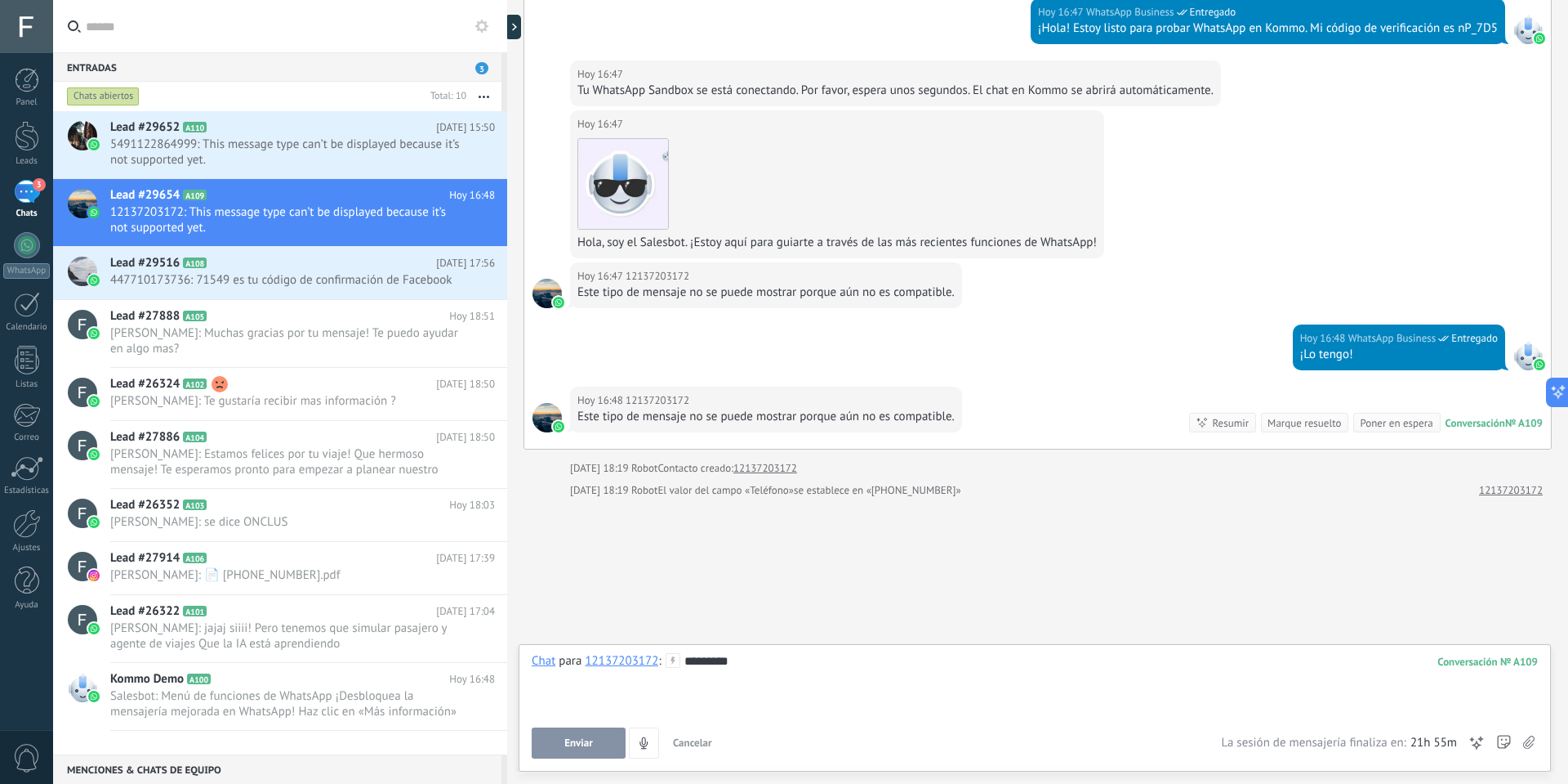
click at [529, 746] on div "Chat Correo Nota Tarea Chat para 12137203172 : 109 ******** Enviar Cancelar Ras…" at bounding box center [1034, 708] width 1032 height 127
click at [557, 744] on button "Enviar" at bounding box center [578, 742] width 94 height 31
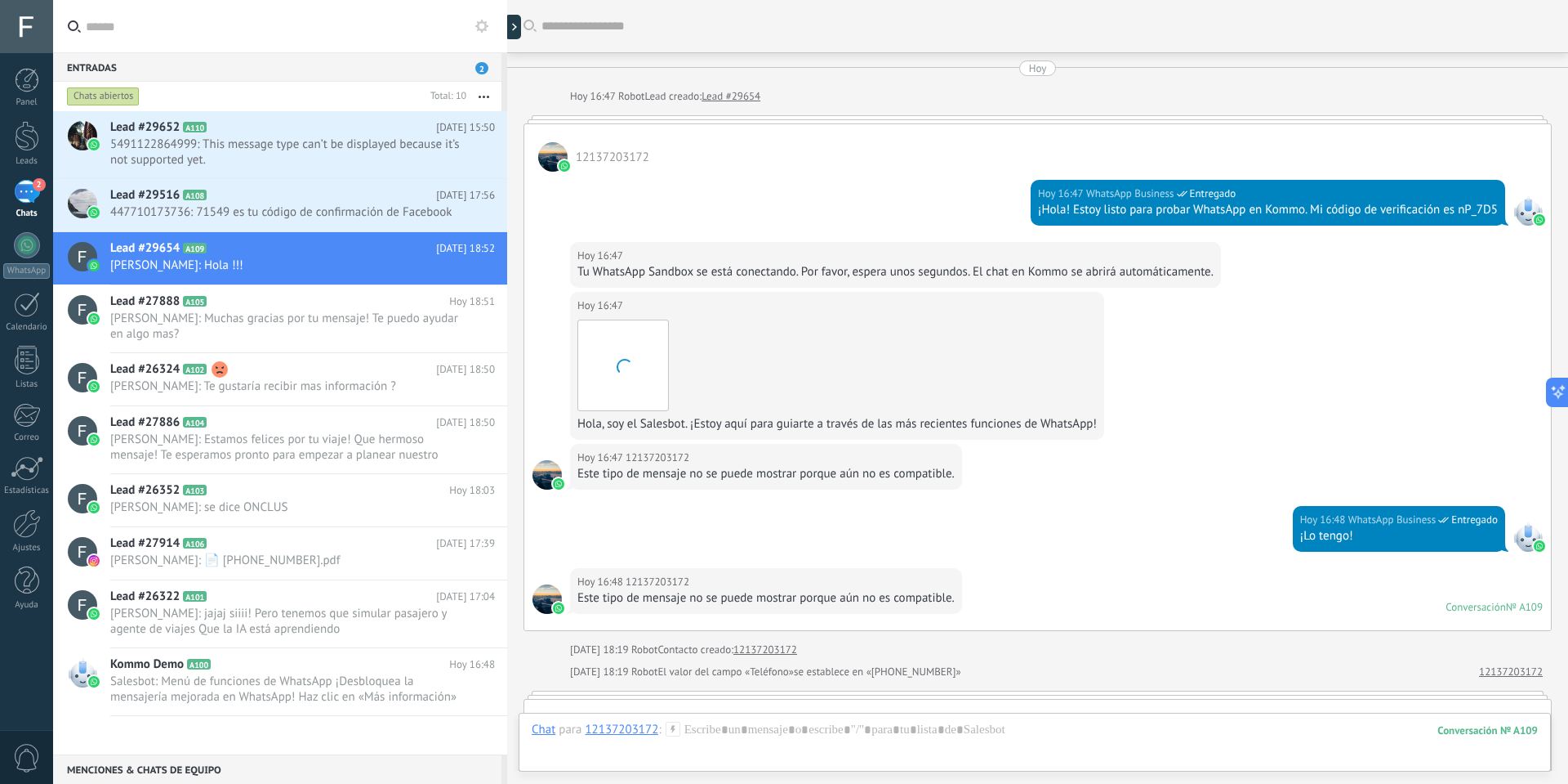
scroll to position [171, 0]
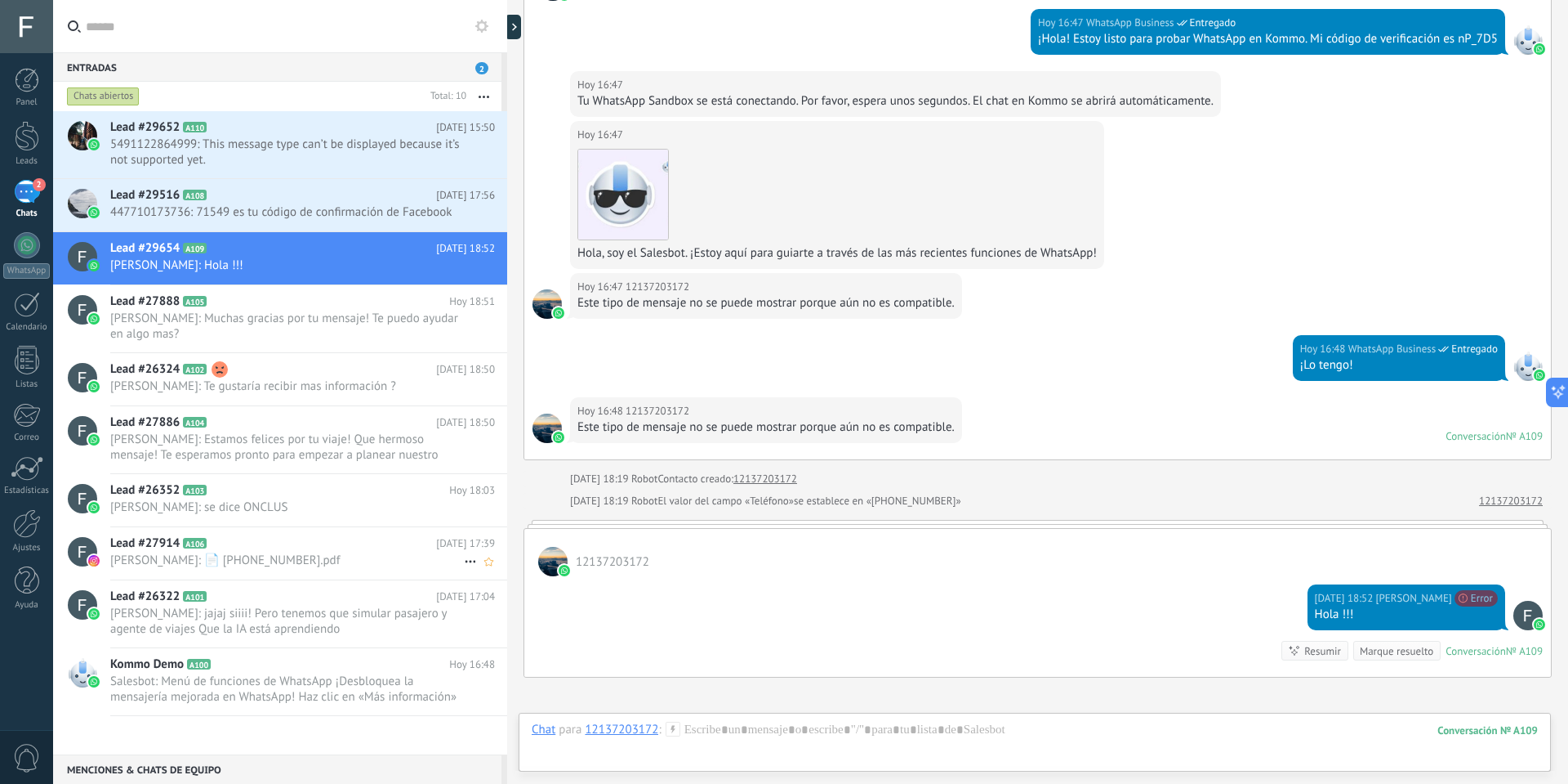
click at [297, 550] on h2 "Lead #27914 A106" at bounding box center [273, 543] width 326 height 16
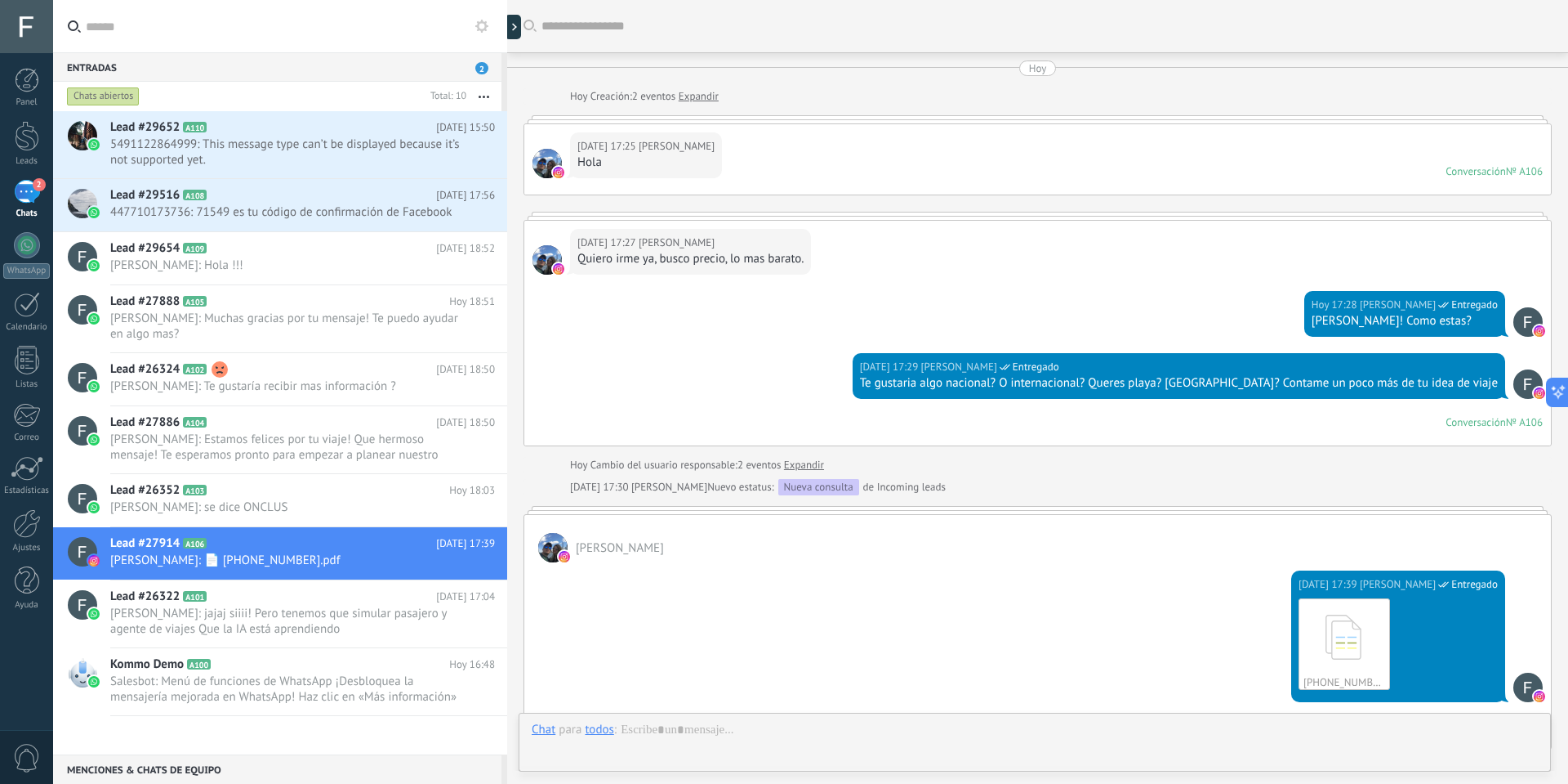
click at [775, 736] on div at bounding box center [1035, 746] width 1007 height 49
click at [0, 0] on div "Enviar Cancelar Rastrear clics en links ? Reducir links largos y rastrear clics…" at bounding box center [0, 0] width 0 height 0
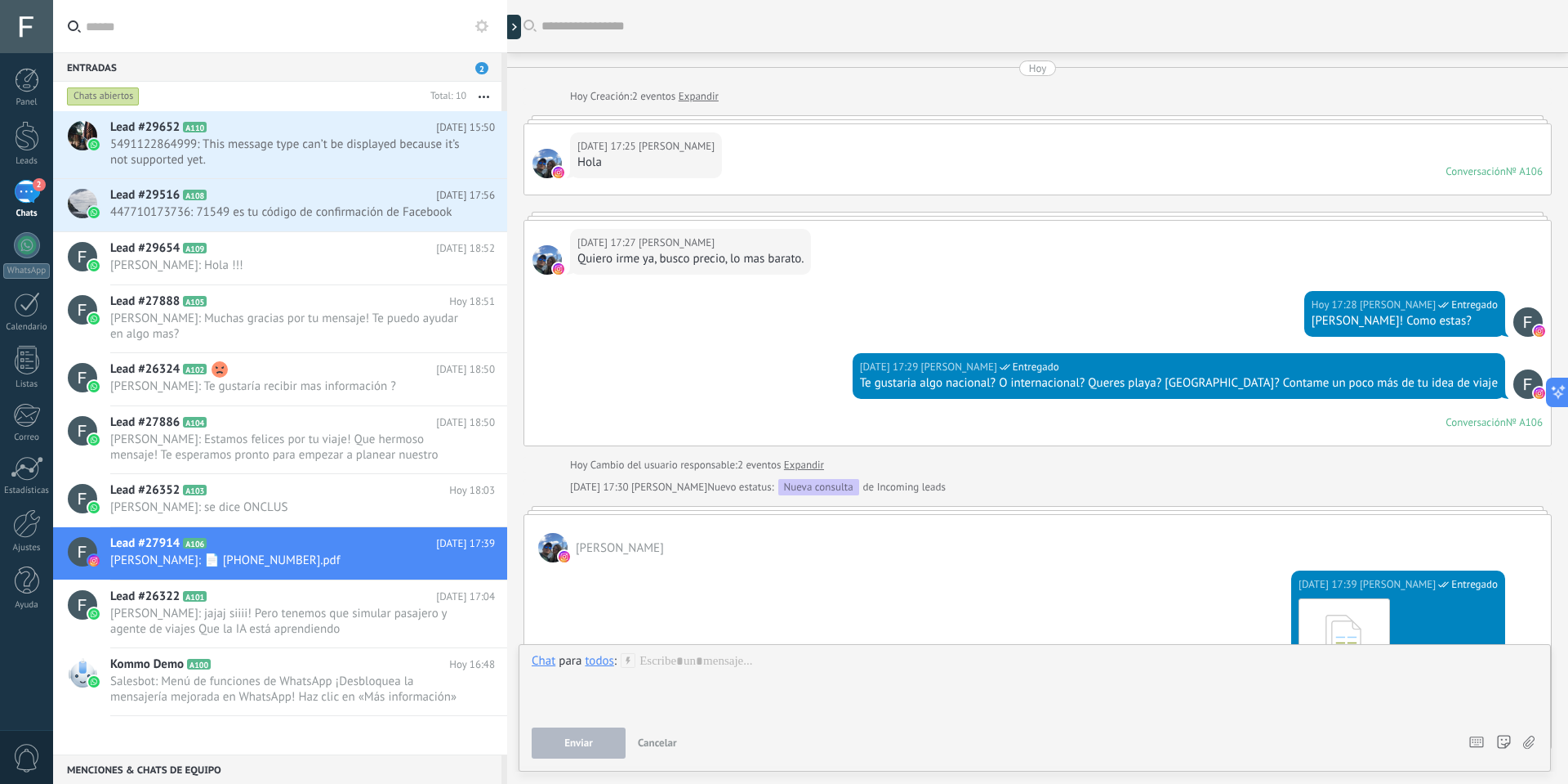
scroll to position [237, 0]
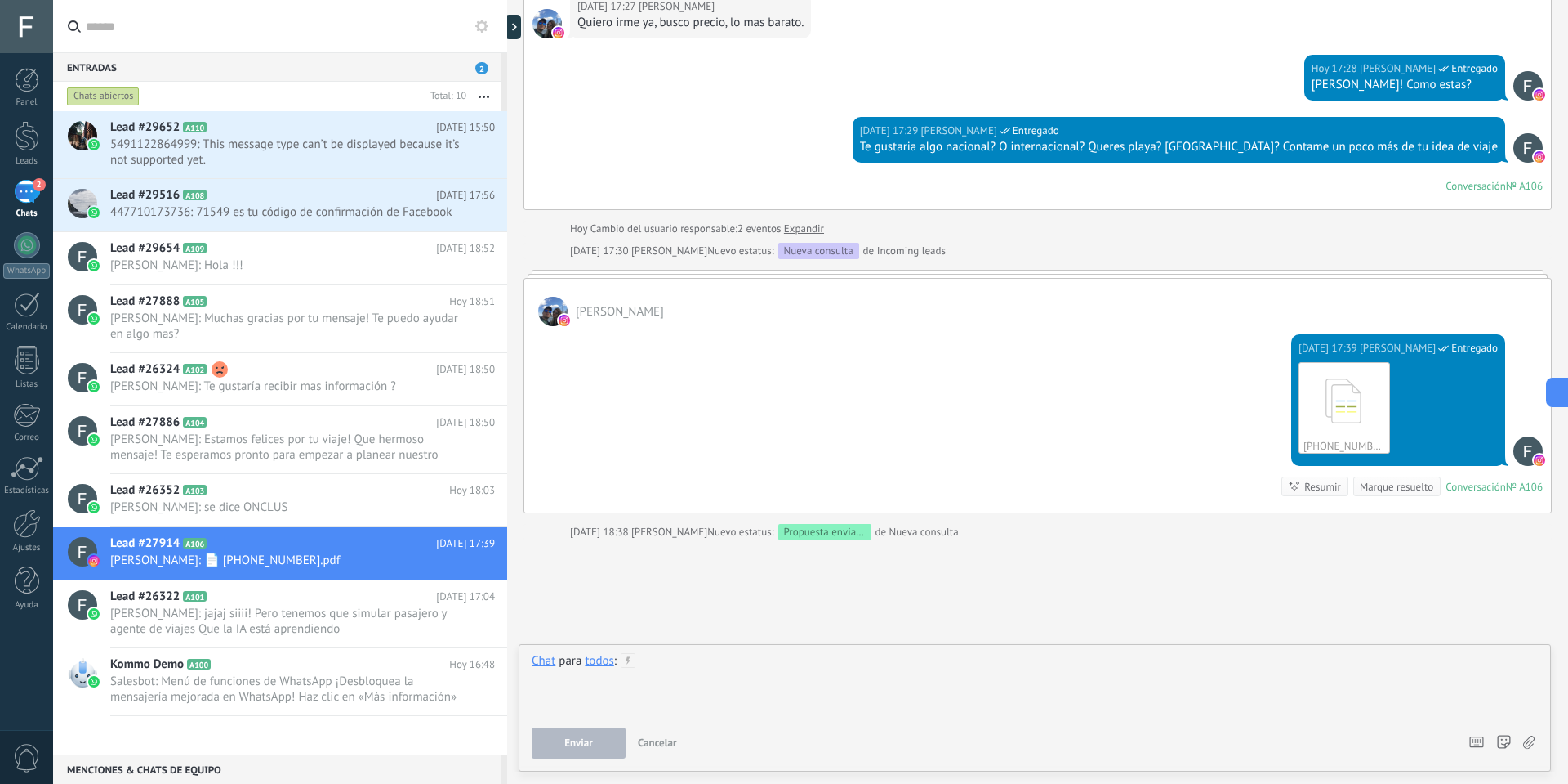
click at [732, 669] on div at bounding box center [1035, 683] width 1007 height 62
type input "*"
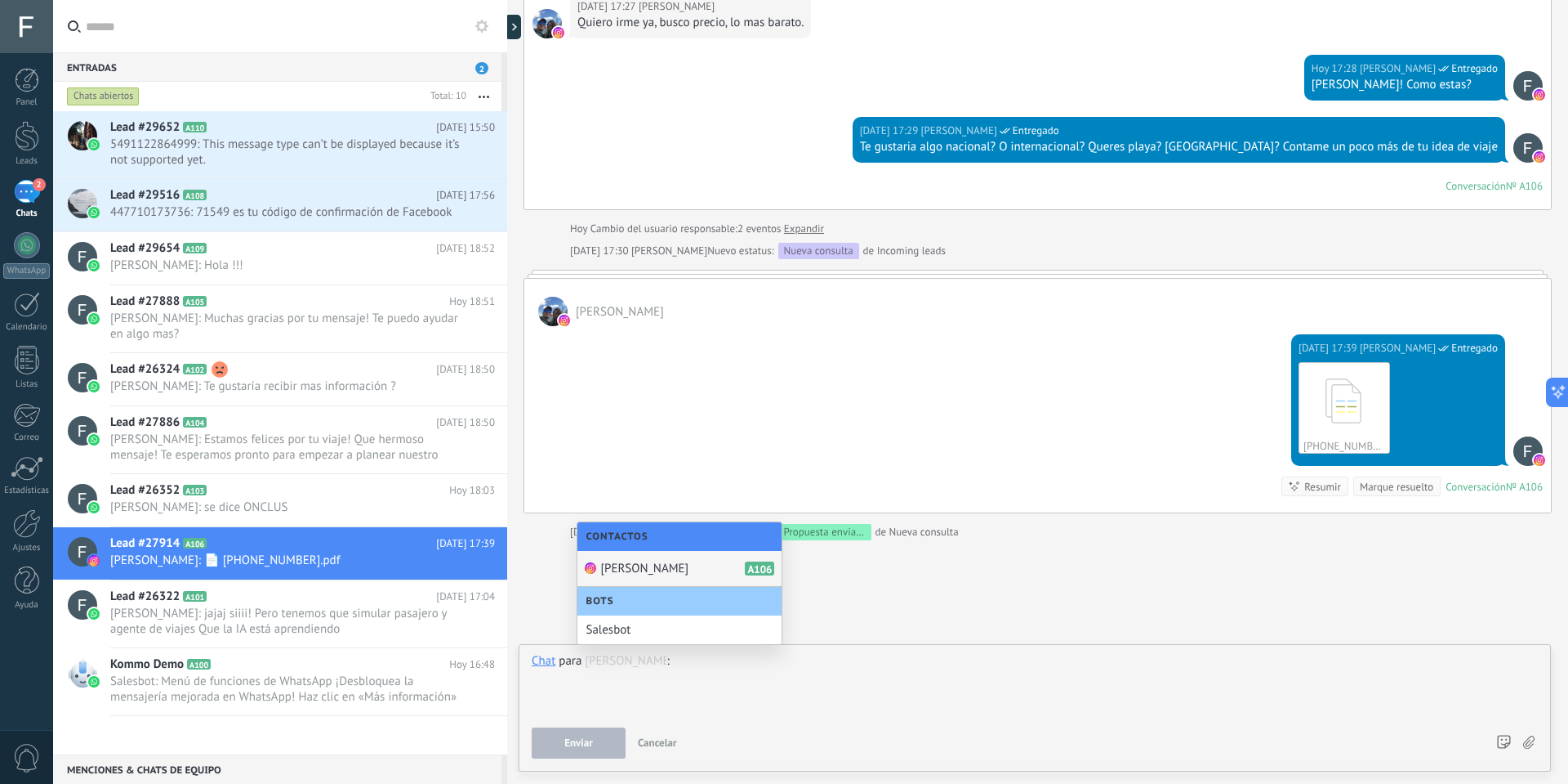
click at [678, 568] on div "[PERSON_NAME] A106" at bounding box center [679, 569] width 204 height 36
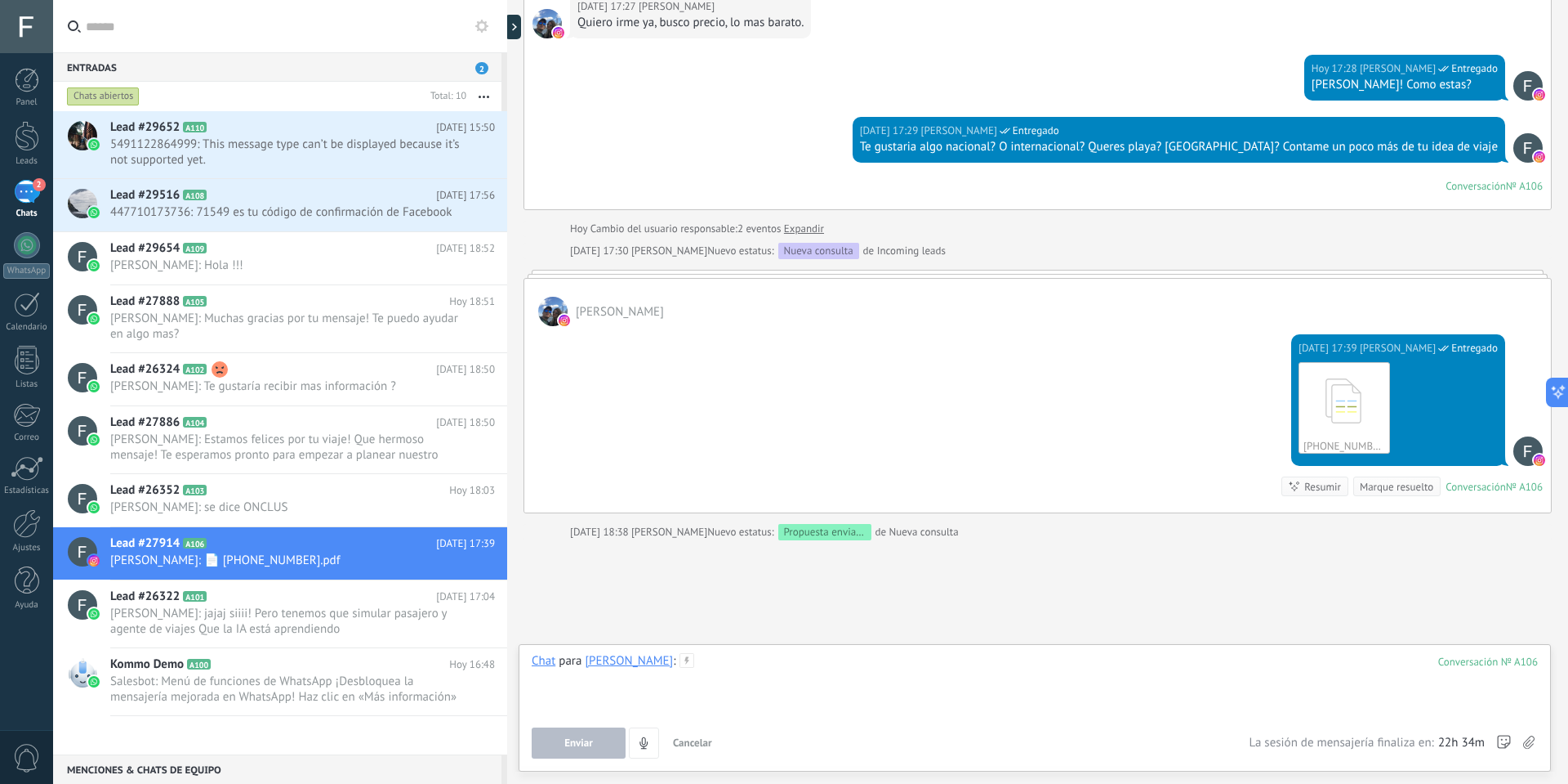
click at [718, 686] on div at bounding box center [1035, 683] width 1007 height 62
click at [574, 740] on span "Enviar" at bounding box center [578, 743] width 28 height 11
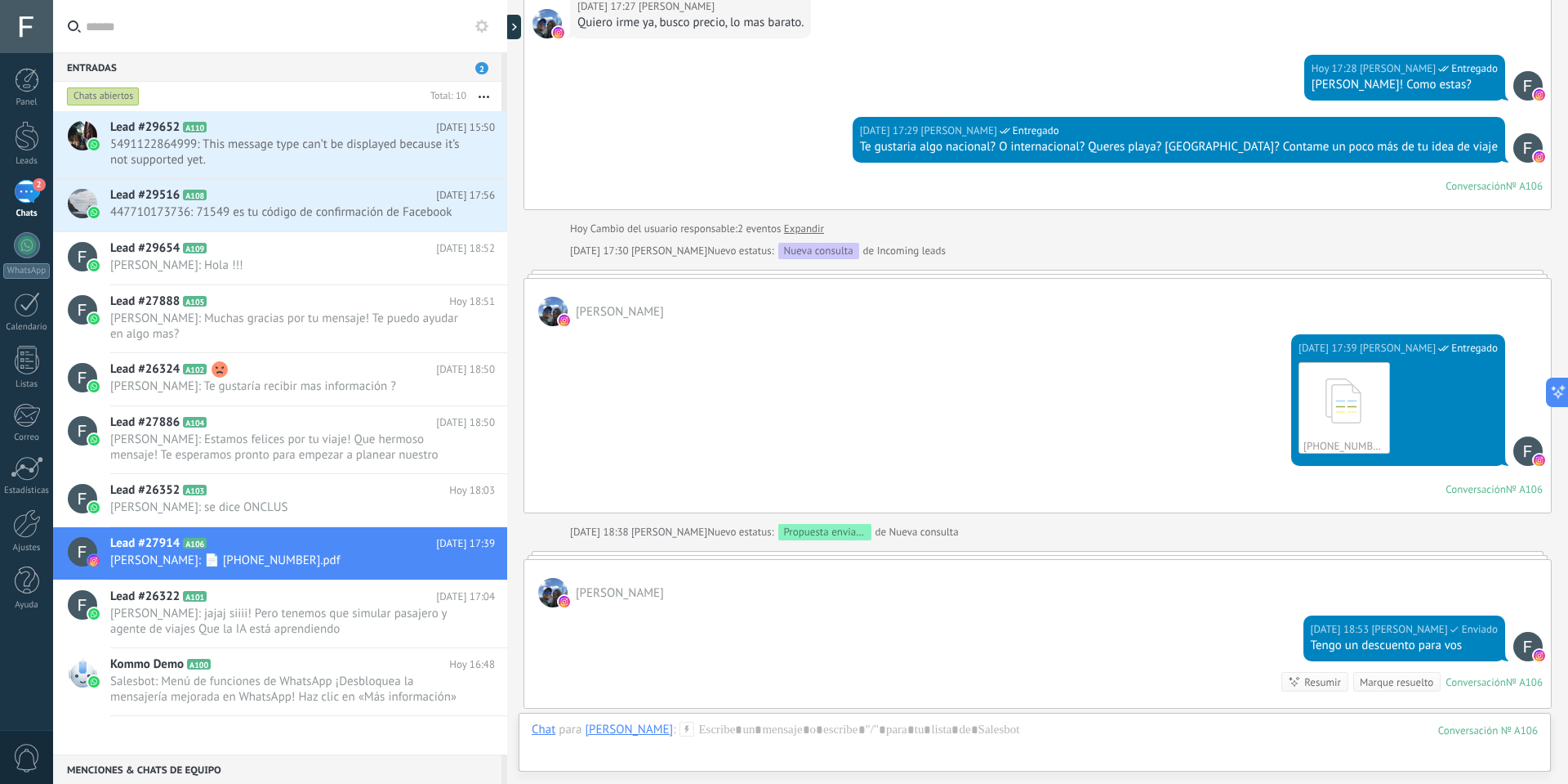
scroll to position [267, 0]
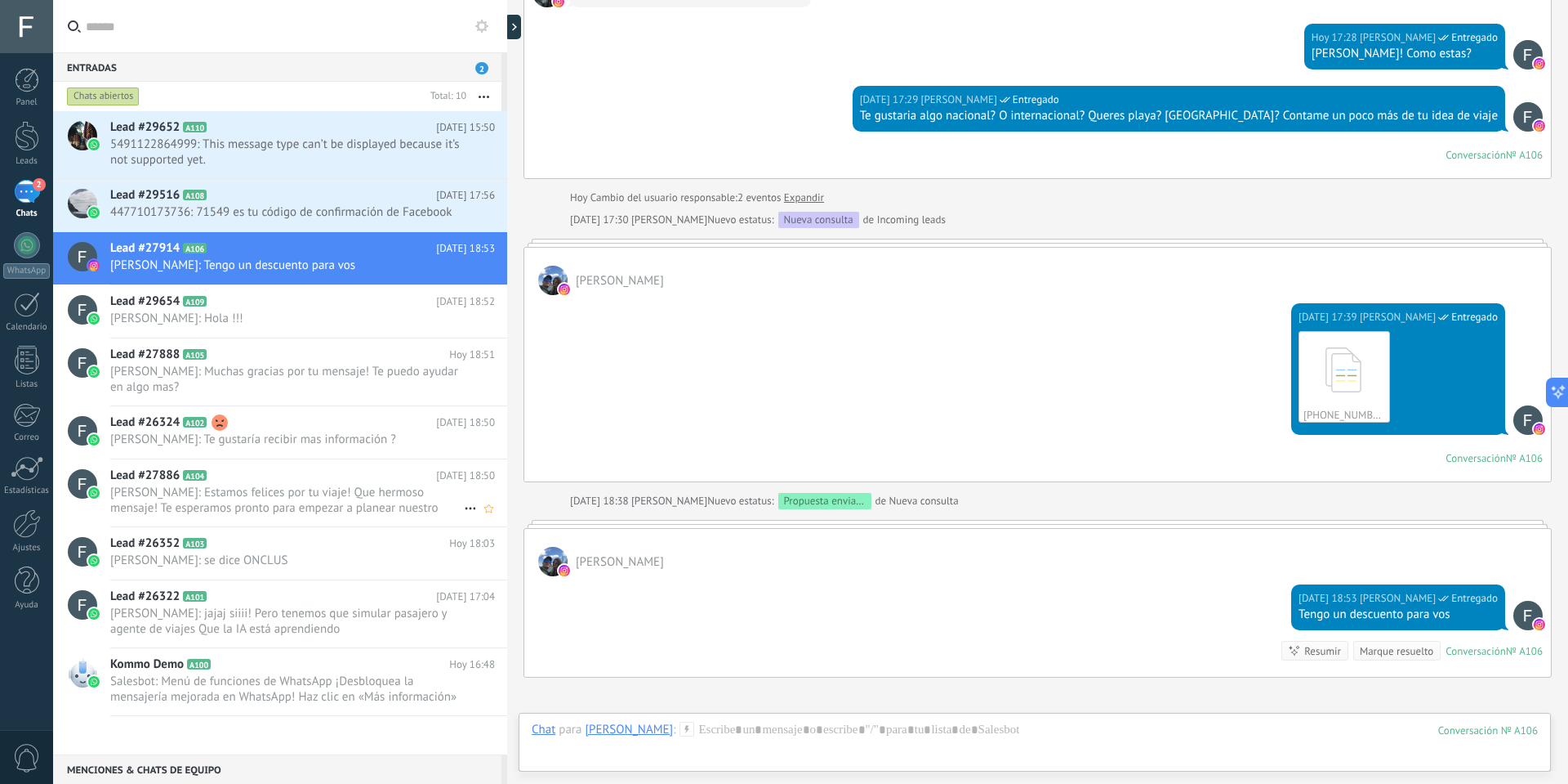
click at [277, 500] on span "[PERSON_NAME]: Estamos felices por tu viaje! Que hermoso mensaje! Te esperamos …" at bounding box center [287, 500] width 353 height 31
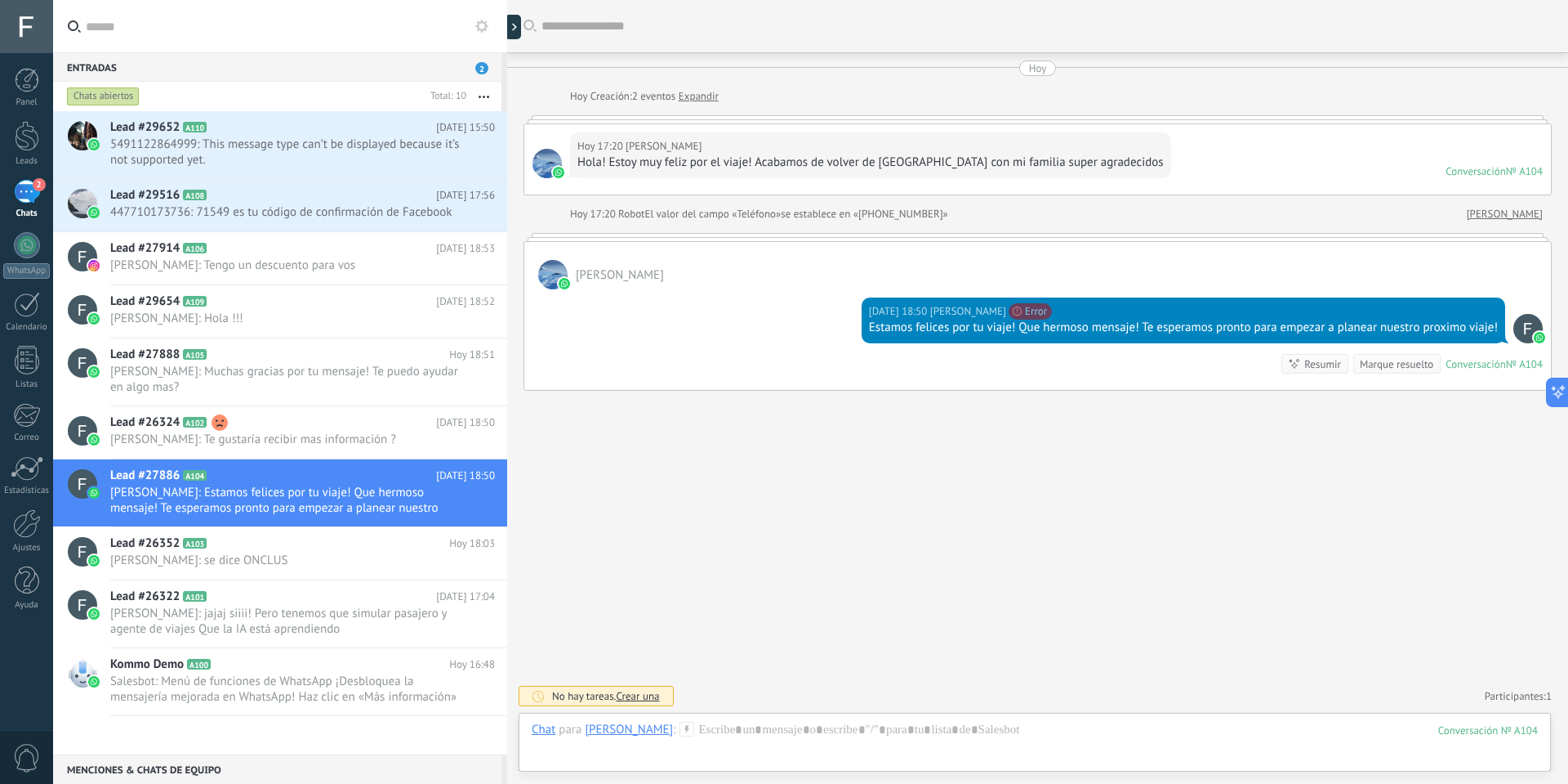
click at [740, 233] on div at bounding box center [1037, 237] width 1029 height 9
click at [747, 237] on div at bounding box center [1037, 237] width 1029 height 9
click at [750, 239] on div at bounding box center [1037, 237] width 1029 height 9
click at [750, 243] on div "[PERSON_NAME]" at bounding box center [1037, 266] width 1027 height 48
click at [244, 613] on span "[PERSON_NAME]: jajaj siiii! Pero tenemos que simular pasajero y agente de viaje…" at bounding box center [287, 621] width 353 height 31
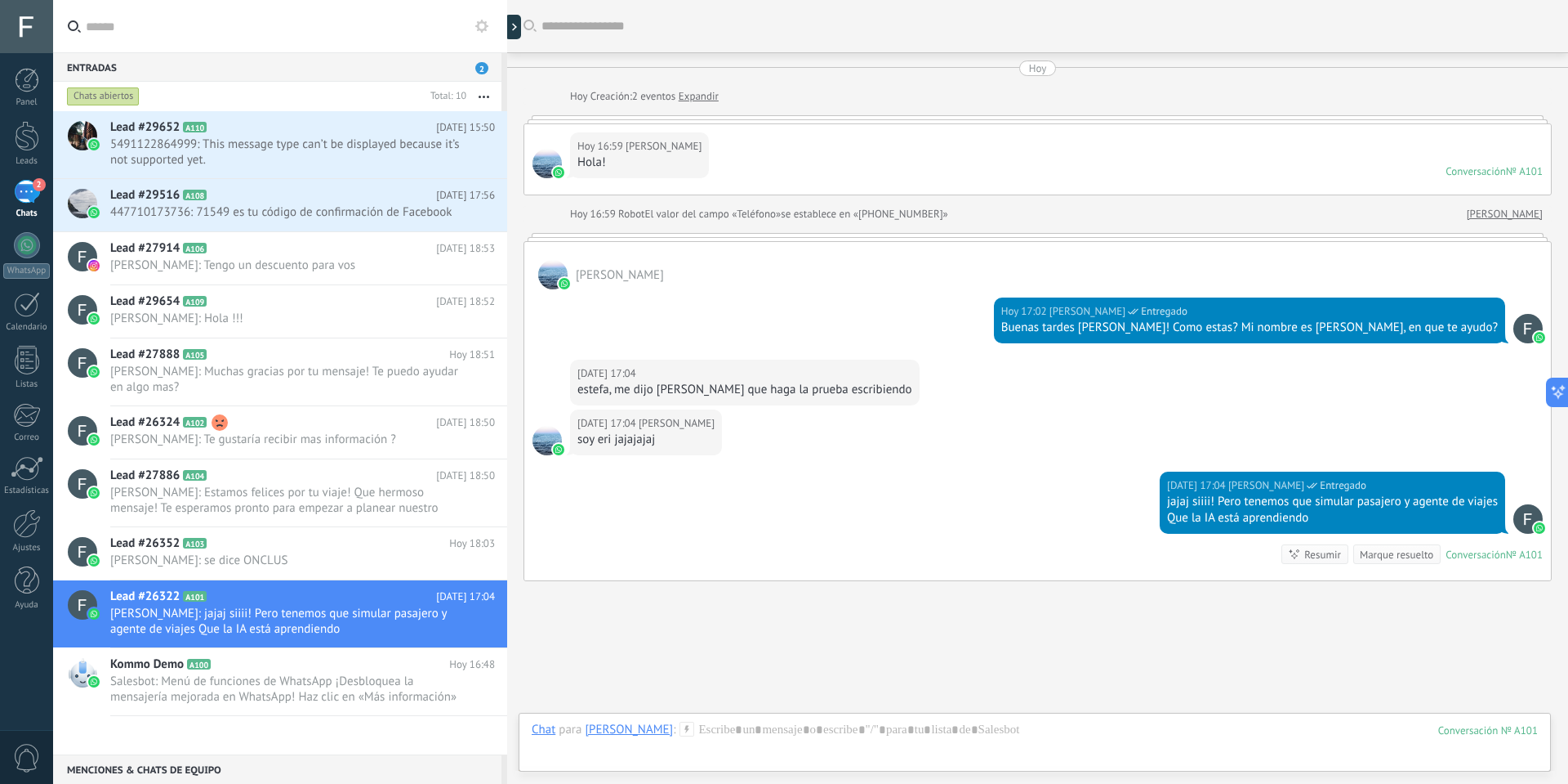
scroll to position [83, 0]
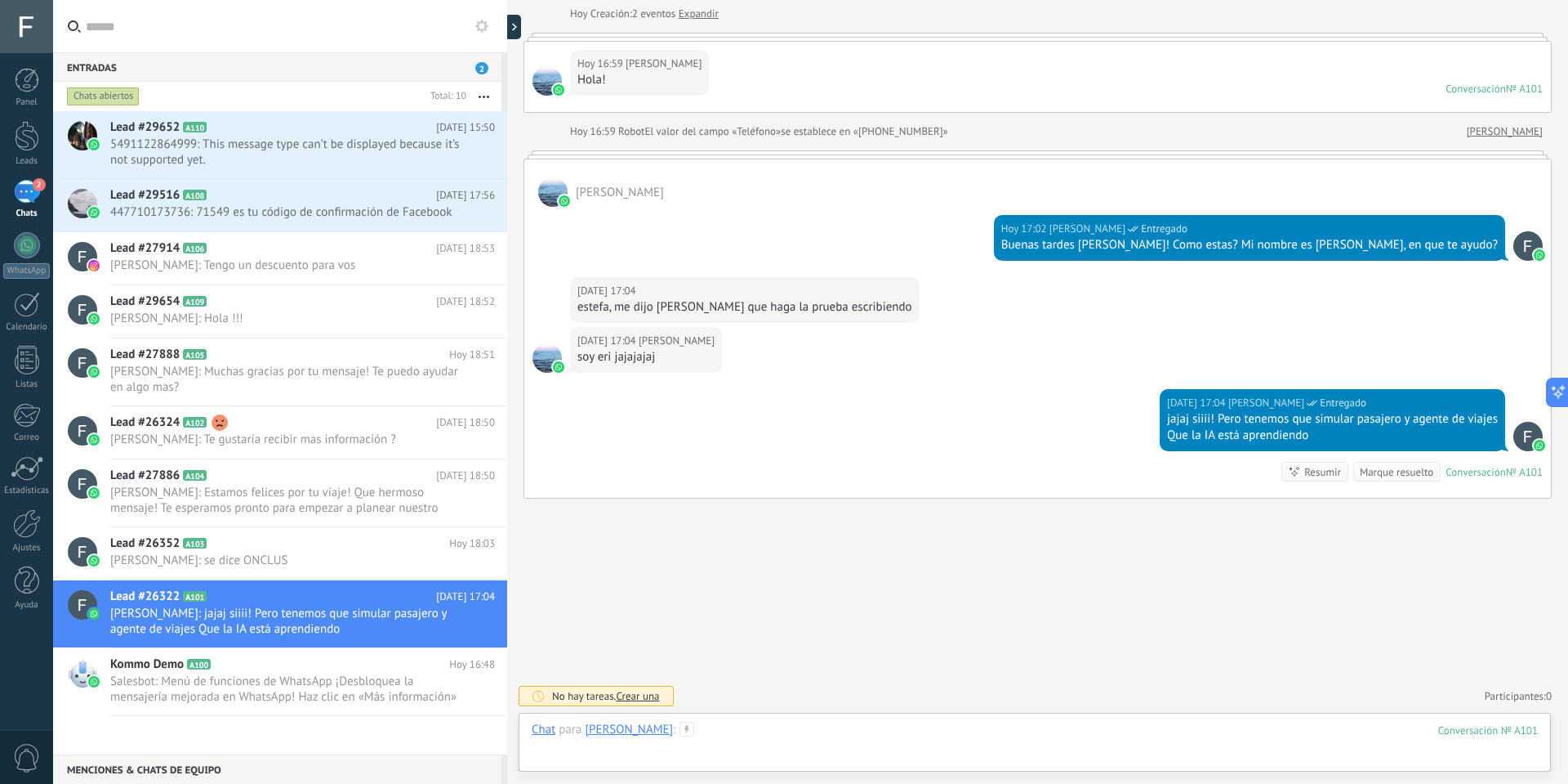
click at [908, 739] on div at bounding box center [1035, 746] width 1007 height 49
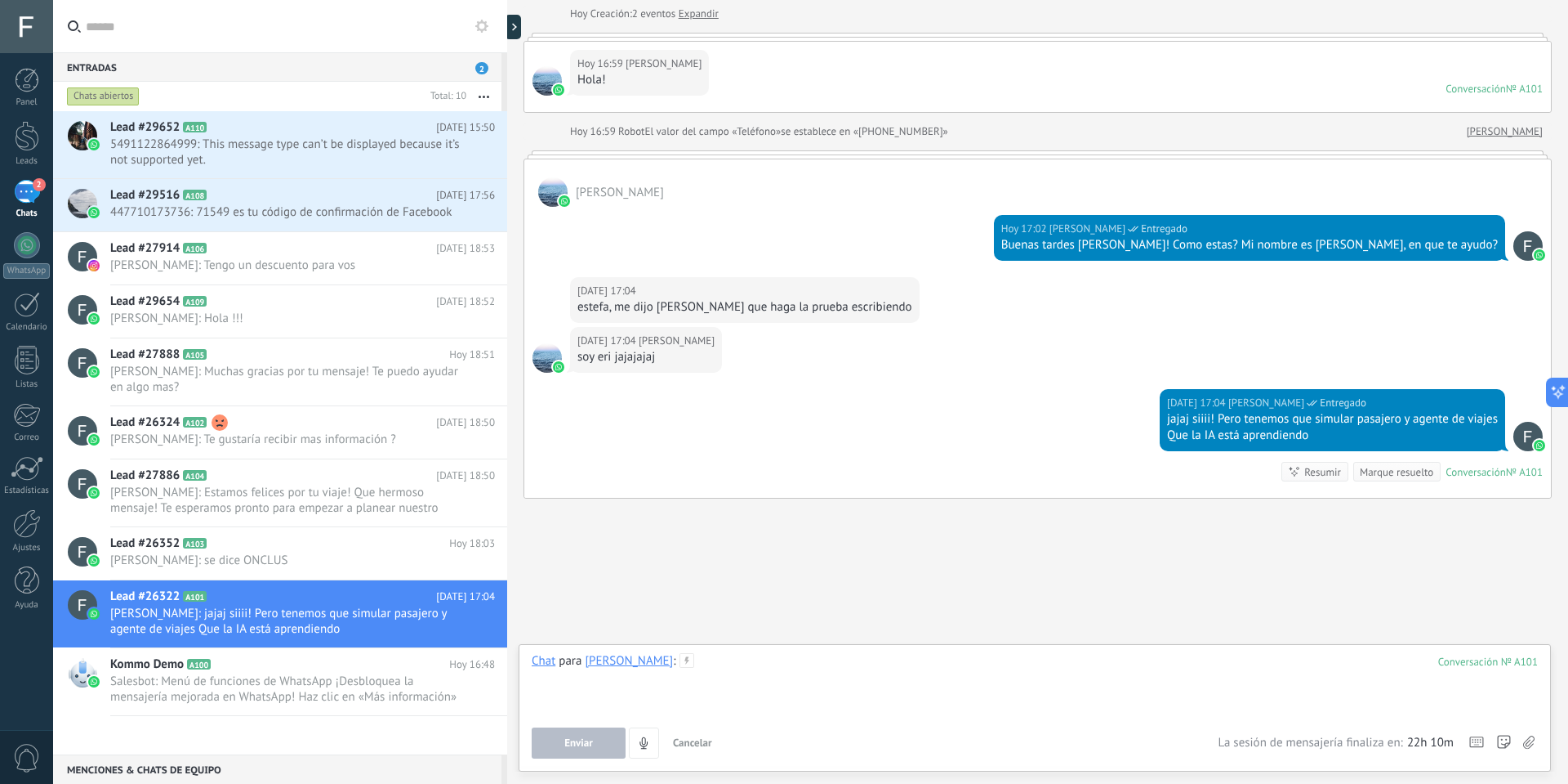
click at [916, 697] on div at bounding box center [1035, 683] width 1007 height 62
click at [914, 672] on div at bounding box center [1035, 683] width 1007 height 62
click at [599, 740] on button "Enviar" at bounding box center [578, 742] width 94 height 31
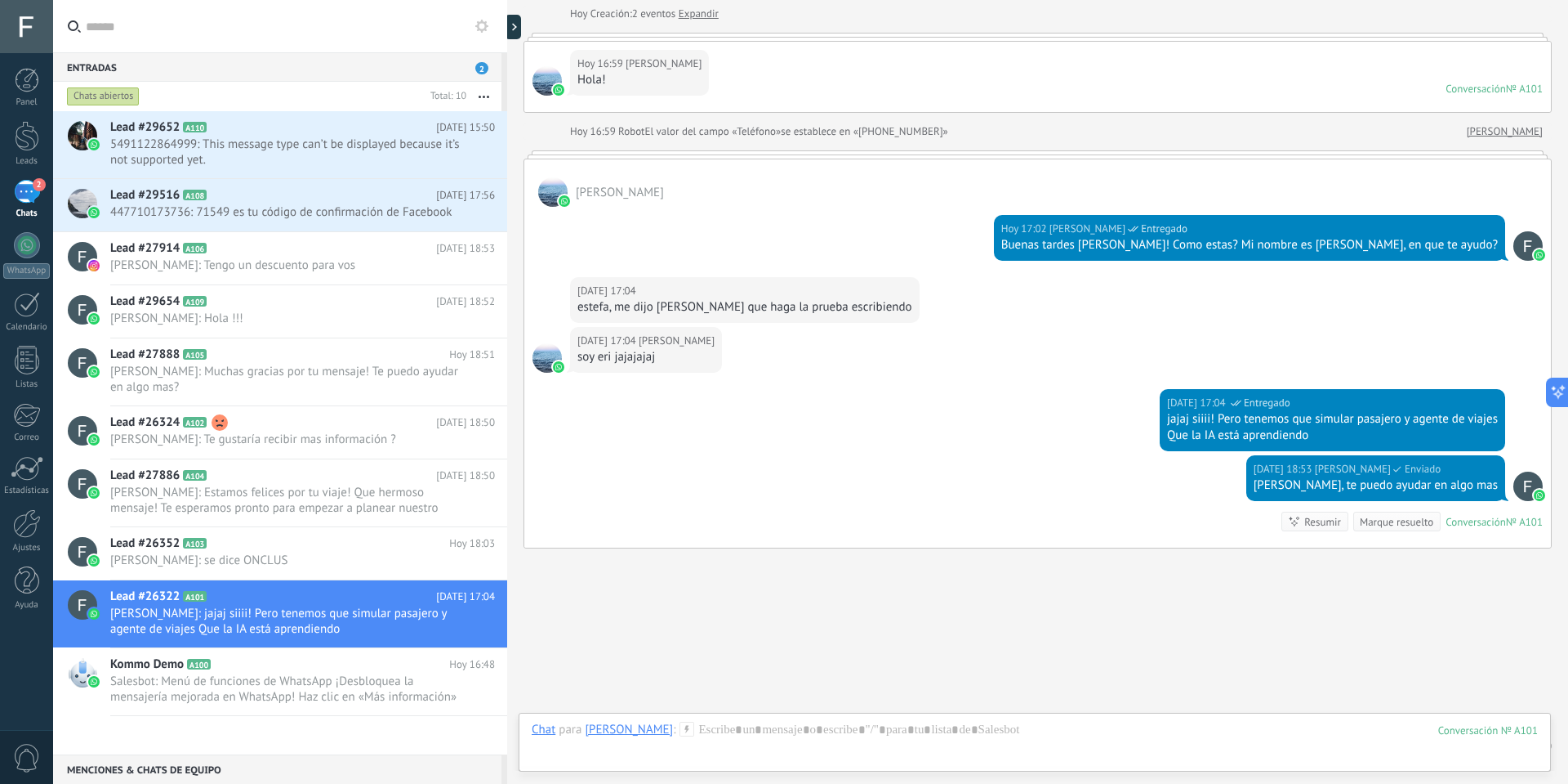
scroll to position [132, 0]
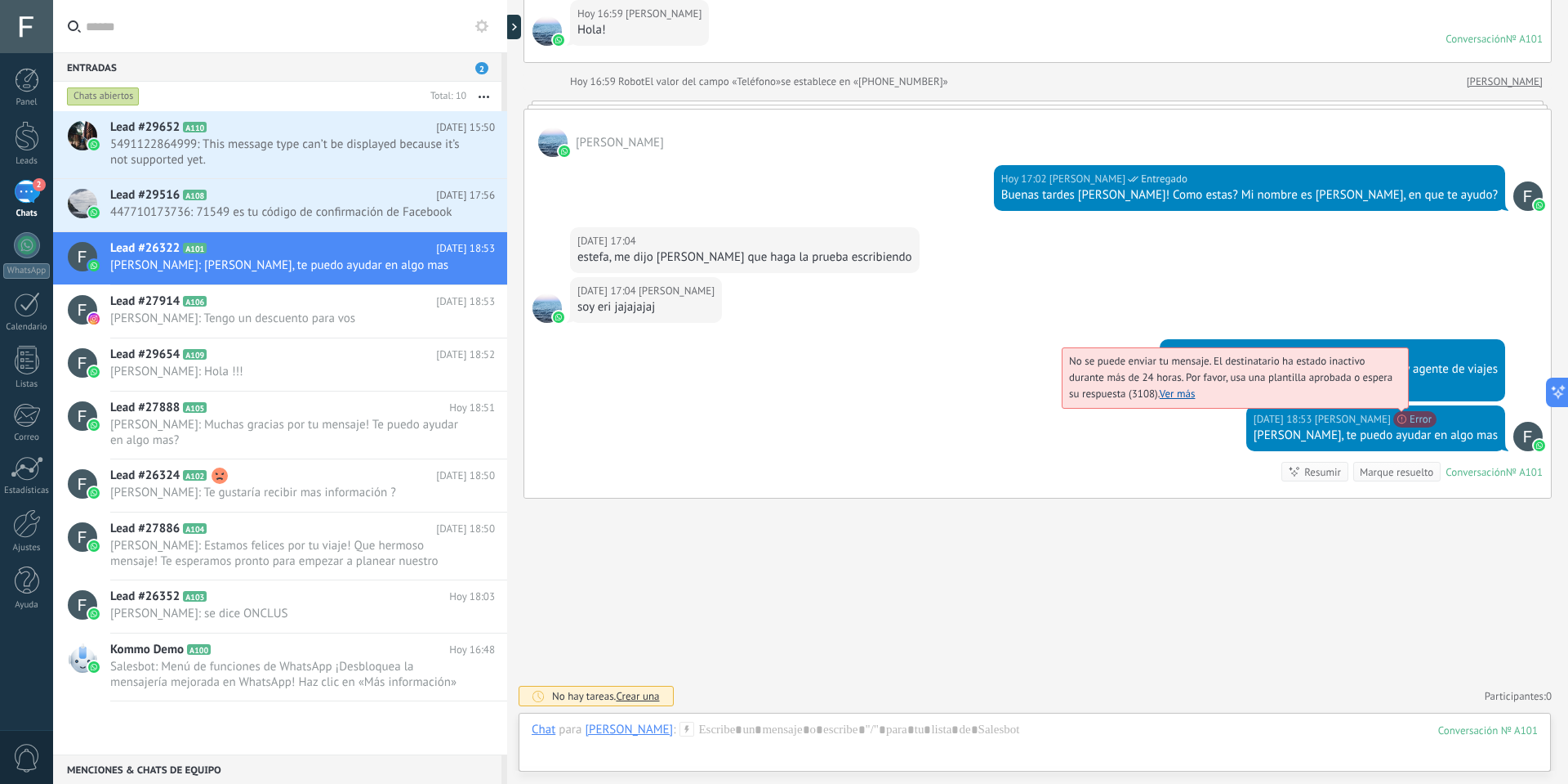
drag, startPoint x: 1460, startPoint y: 414, endPoint x: 1265, endPoint y: 395, distance: 195.9
click at [1265, 395] on span "No se puede enviar tu mensaje. El destinatario ha estado inactivo durante más d…" at bounding box center [1231, 376] width 324 height 47
click at [1196, 392] on link "Ver más" at bounding box center [1178, 393] width 36 height 14
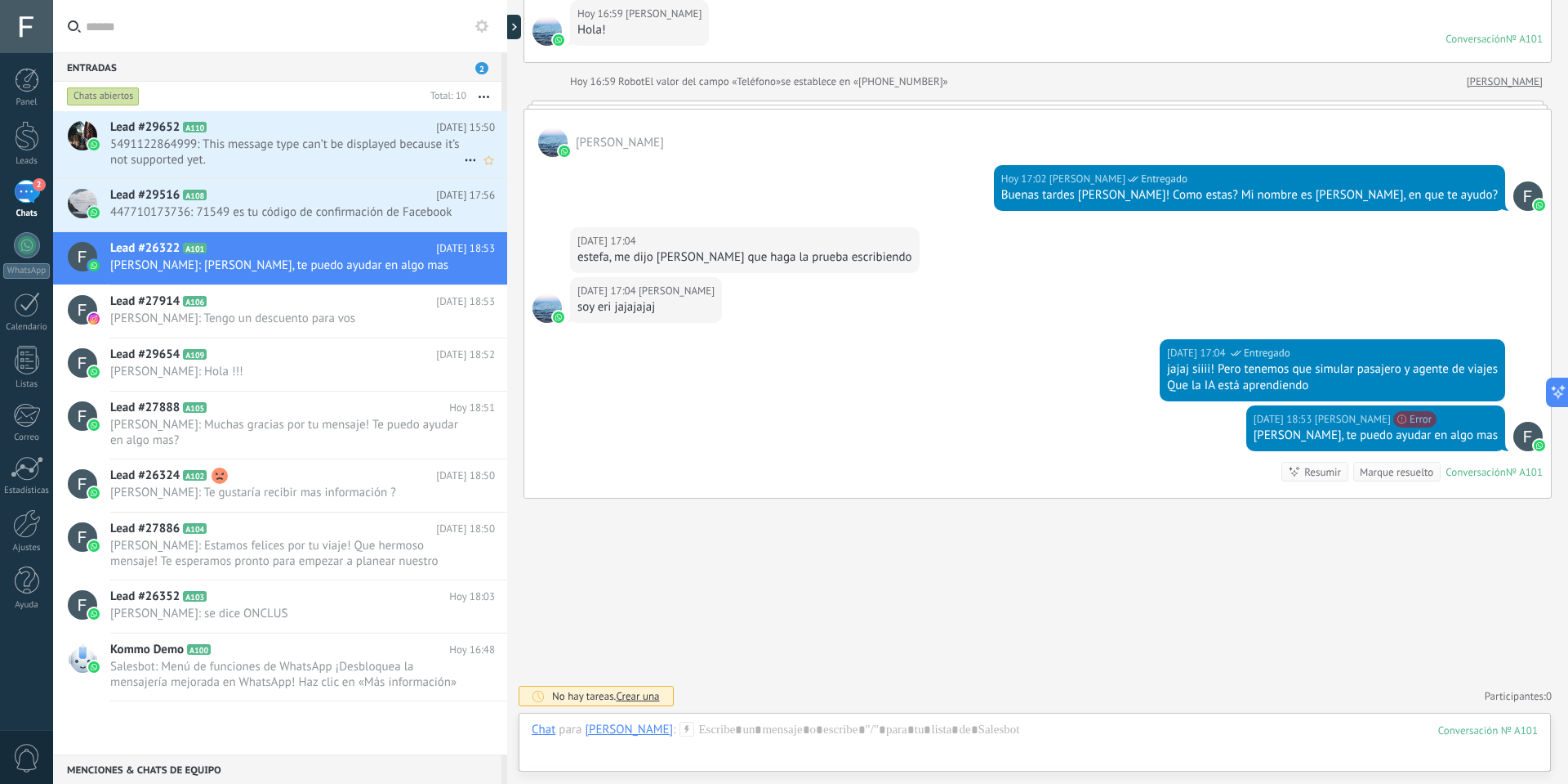
click at [271, 156] on span "5491122864999: This message type can’t be displayed because it’s not supported …" at bounding box center [287, 152] width 353 height 31
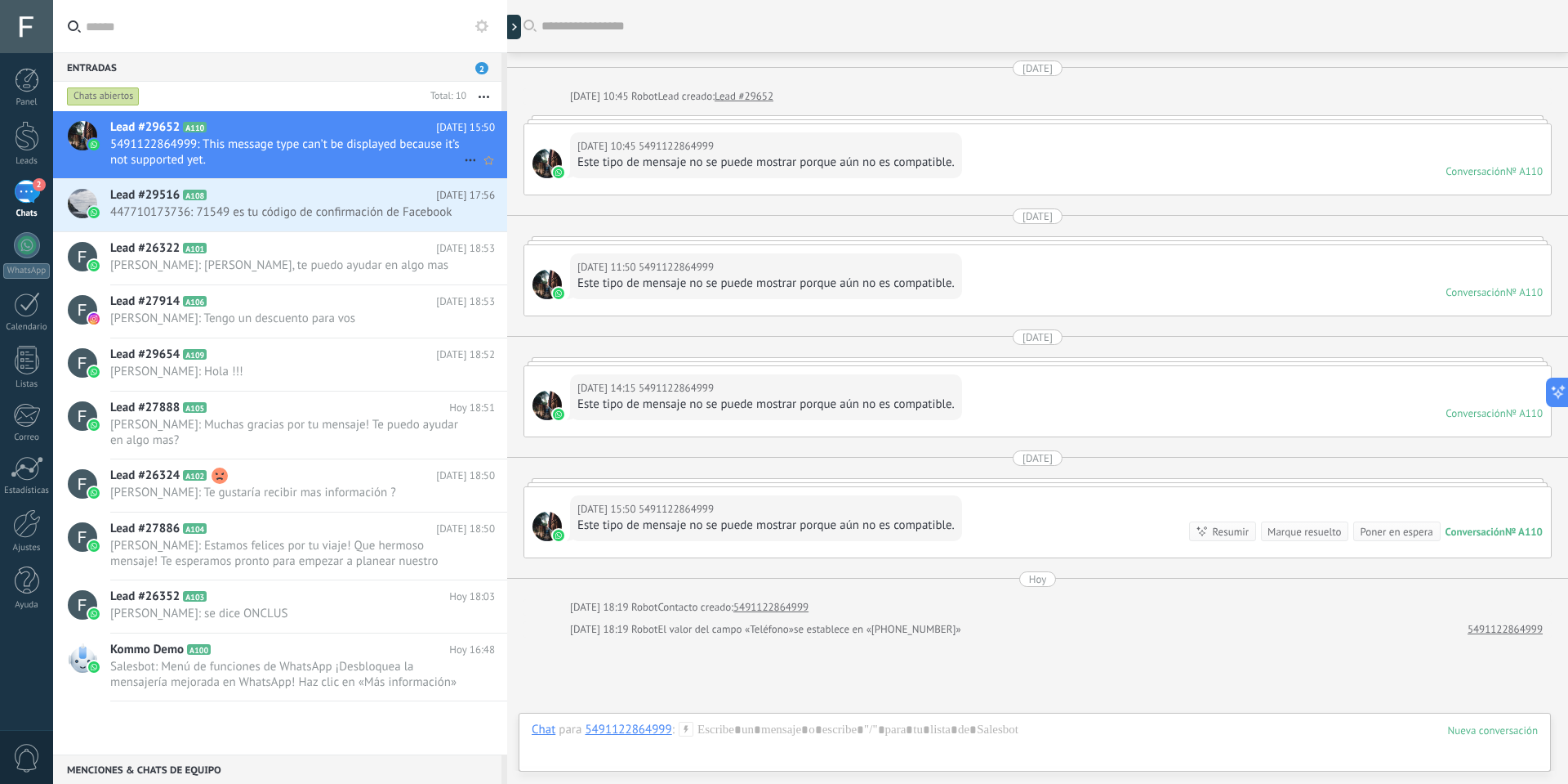
scroll to position [139, 0]
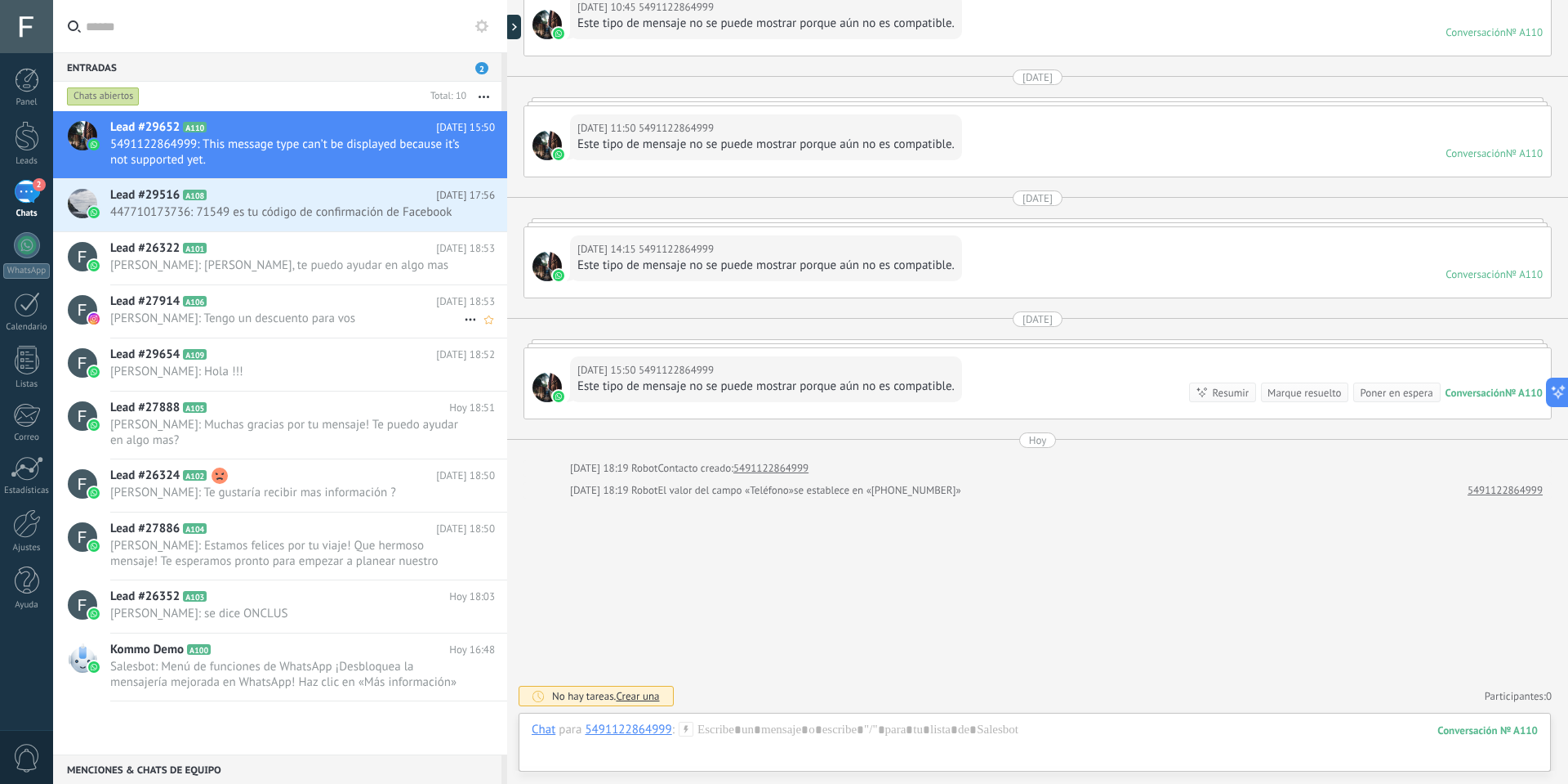
click at [256, 324] on span "[PERSON_NAME]: Tengo un descuento para vos" at bounding box center [287, 318] width 353 height 15
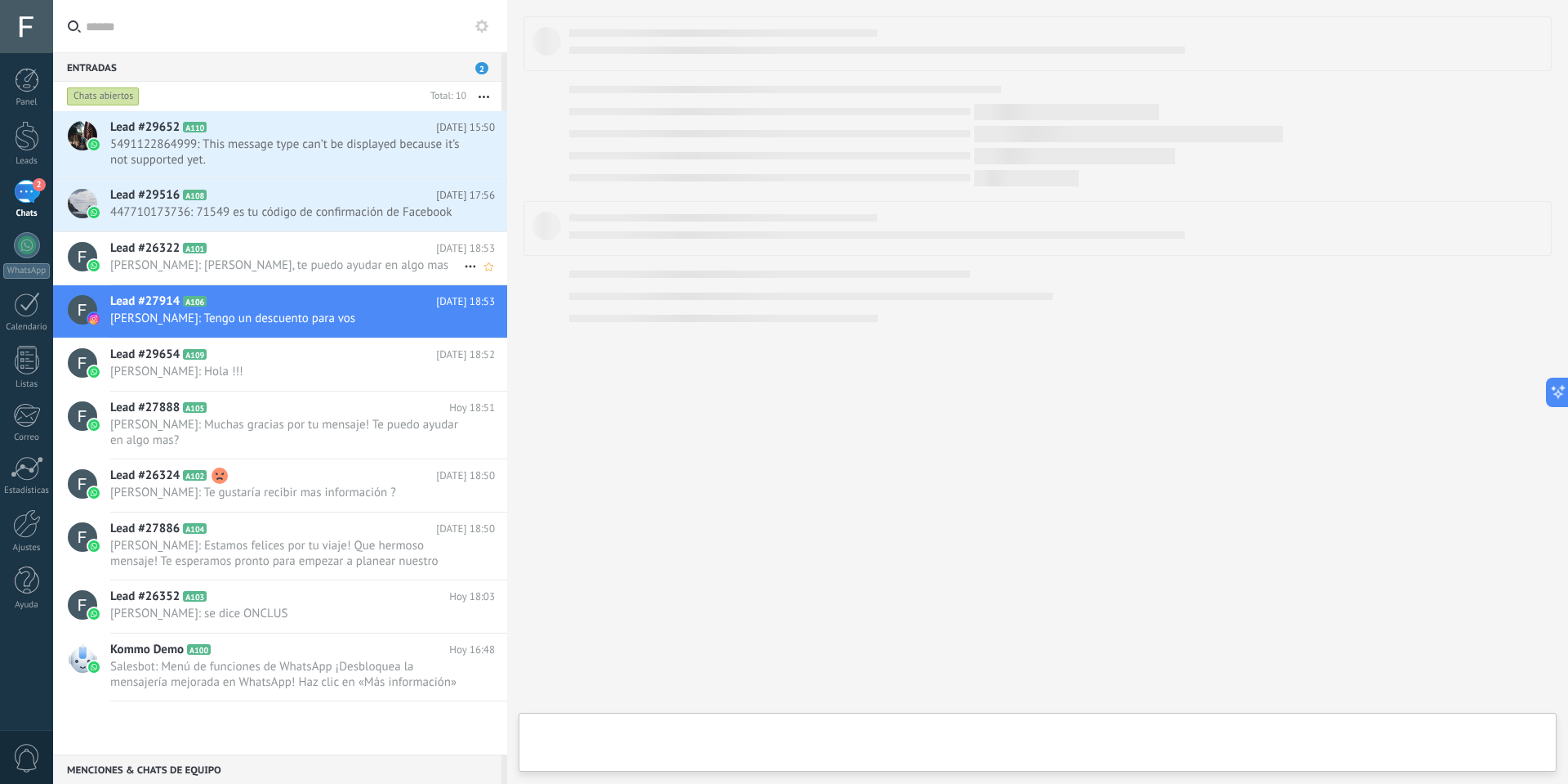
click at [252, 261] on span "[PERSON_NAME]: [PERSON_NAME], te puedo ayudar en algo mas" at bounding box center [287, 265] width 353 height 15
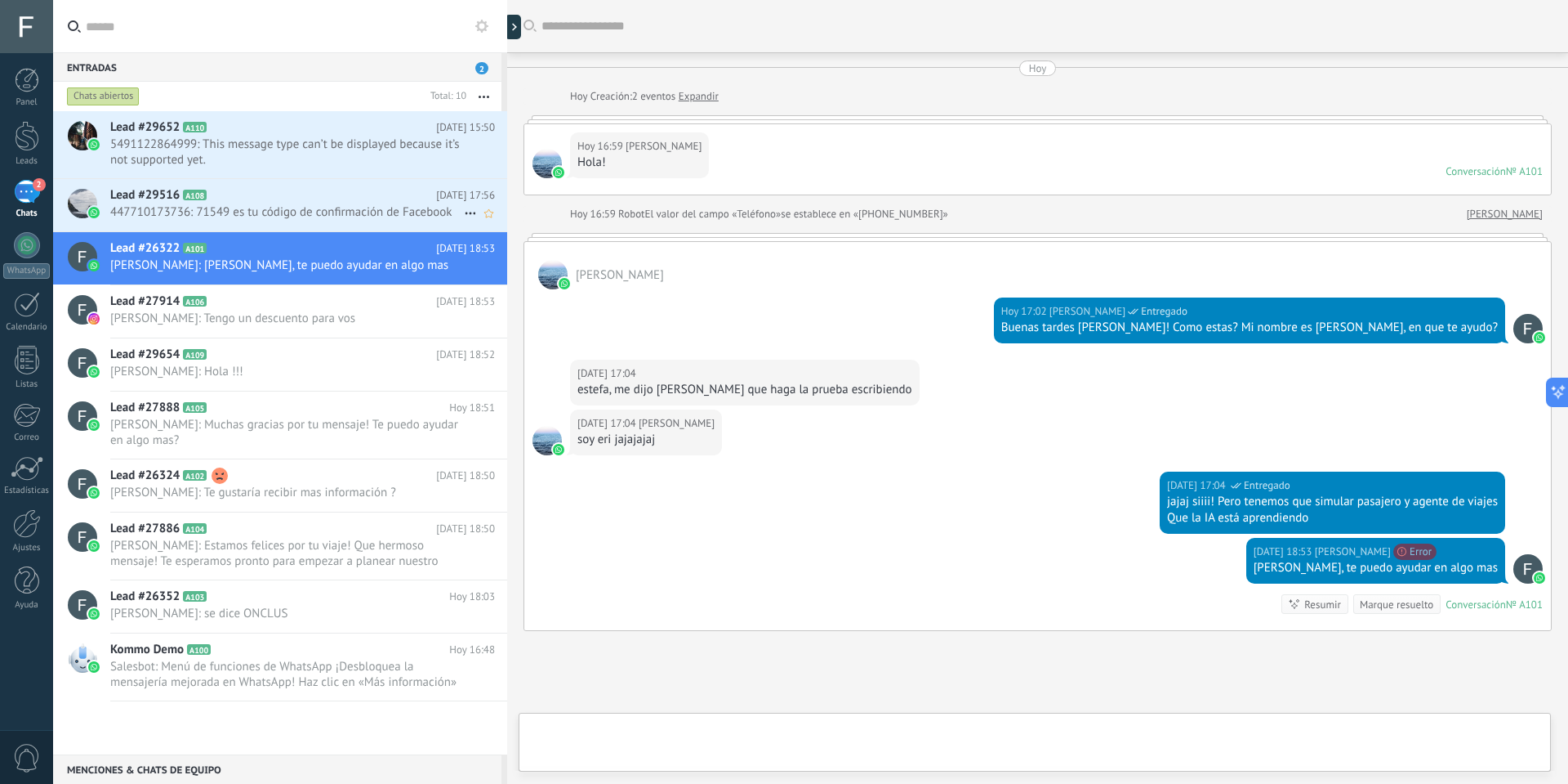
scroll to position [132, 0]
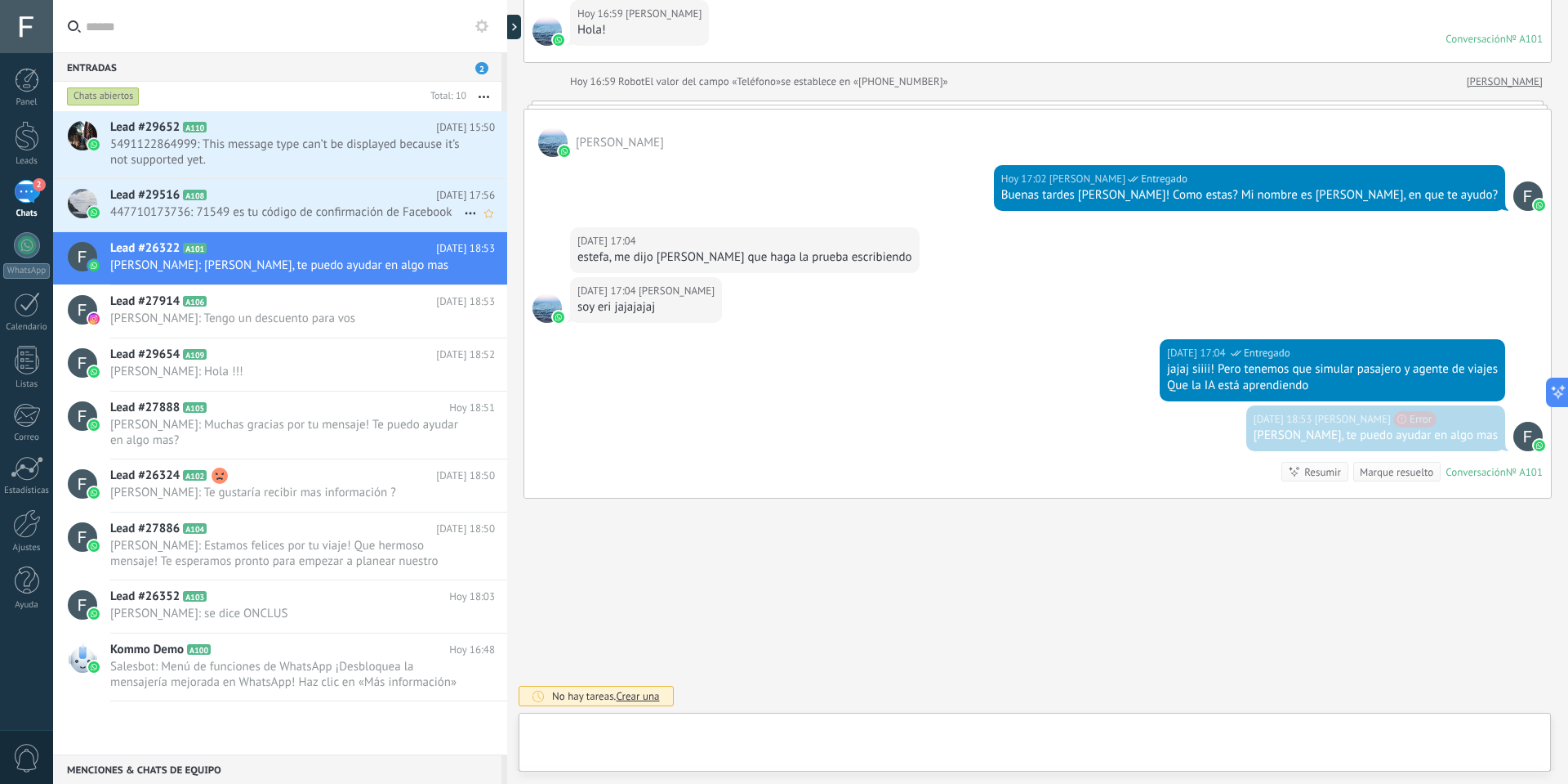
click at [254, 213] on span "447710173736: 71549 es tu código de confirmación de Facebook" at bounding box center [287, 212] width 353 height 15
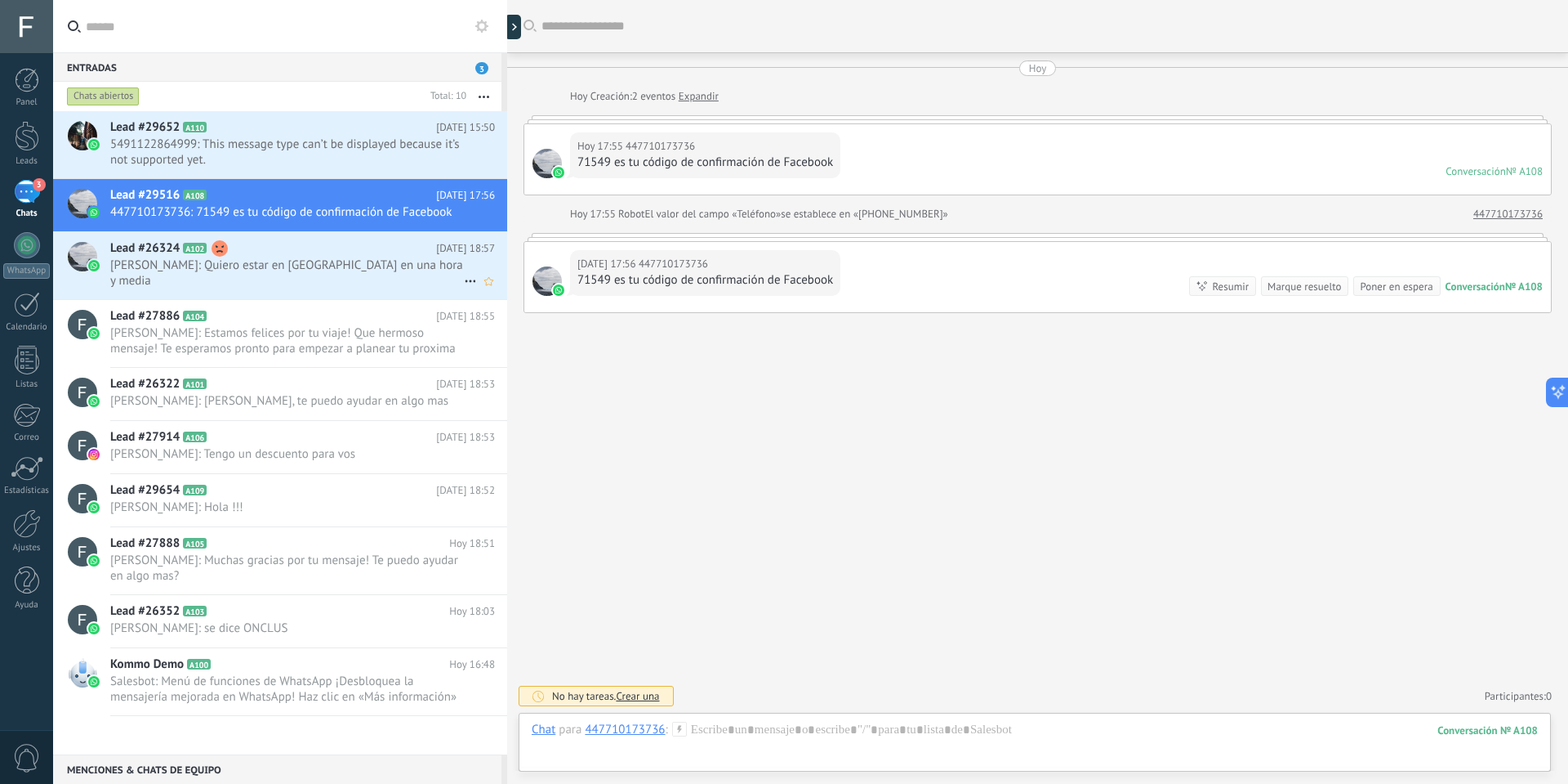
click at [262, 267] on span "[PERSON_NAME]: Quiero estar en [GEOGRAPHIC_DATA] en una hora y media" at bounding box center [287, 273] width 353 height 31
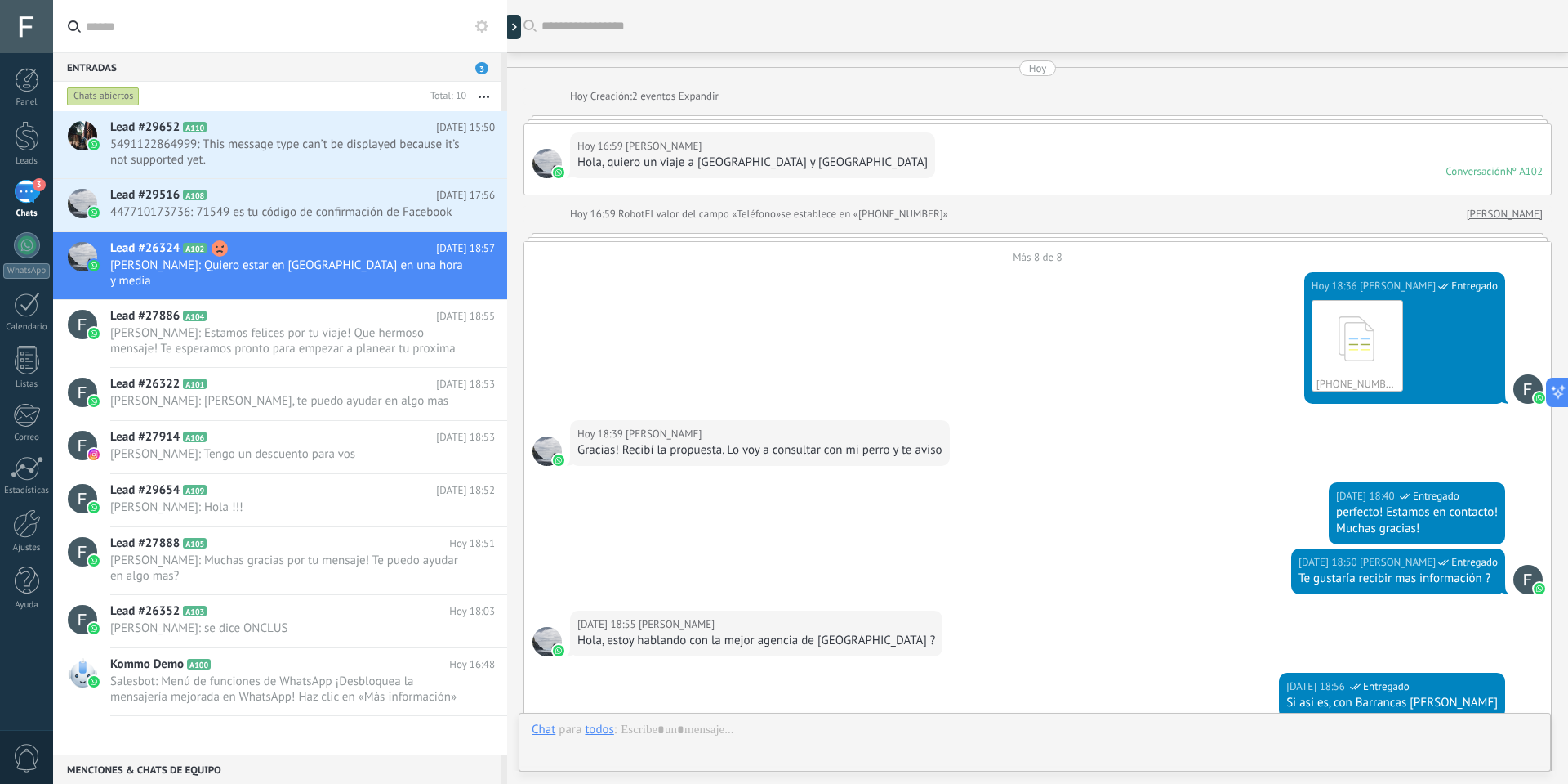
scroll to position [482, 0]
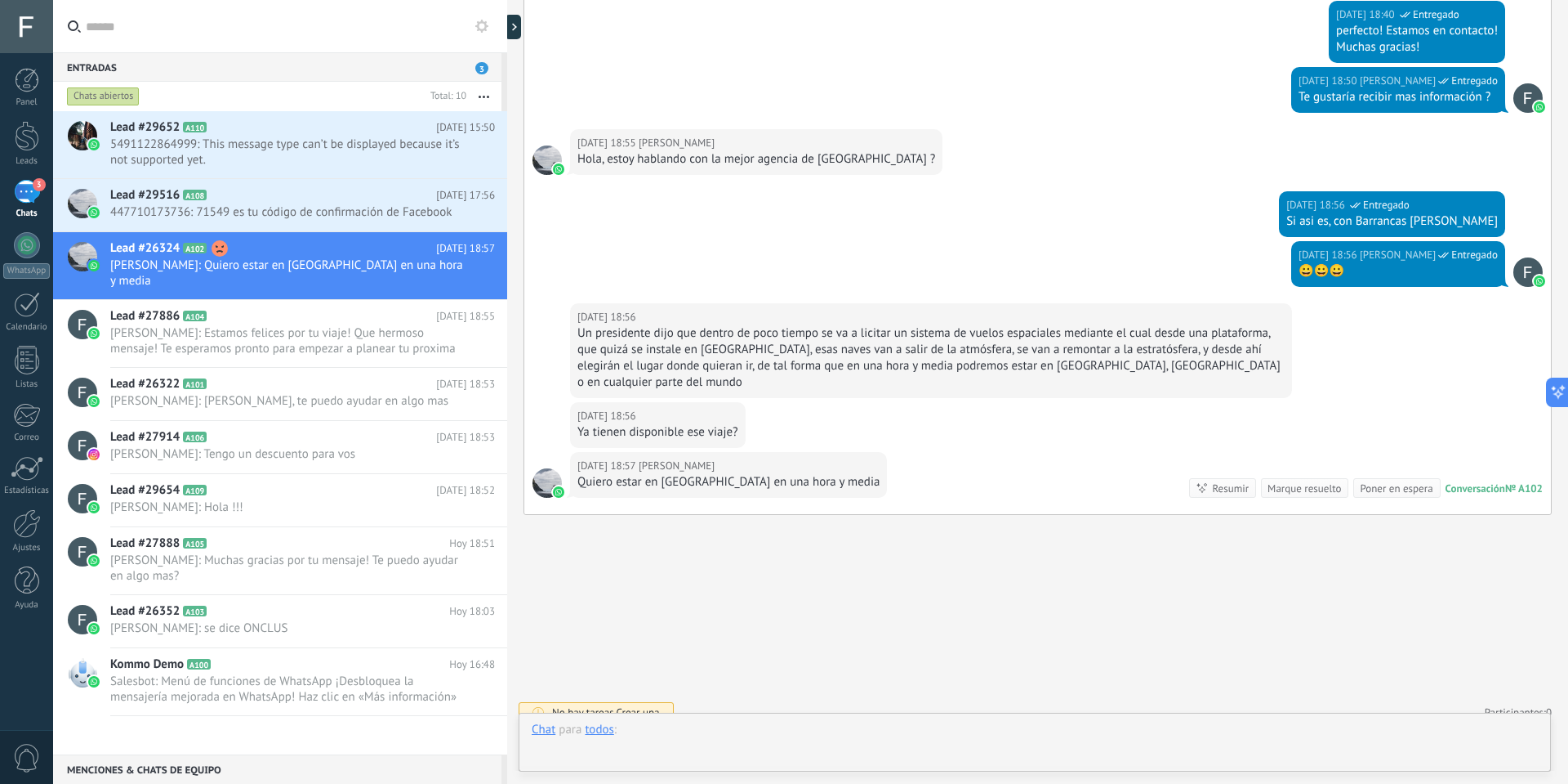
click at [925, 733] on div at bounding box center [1035, 746] width 1007 height 49
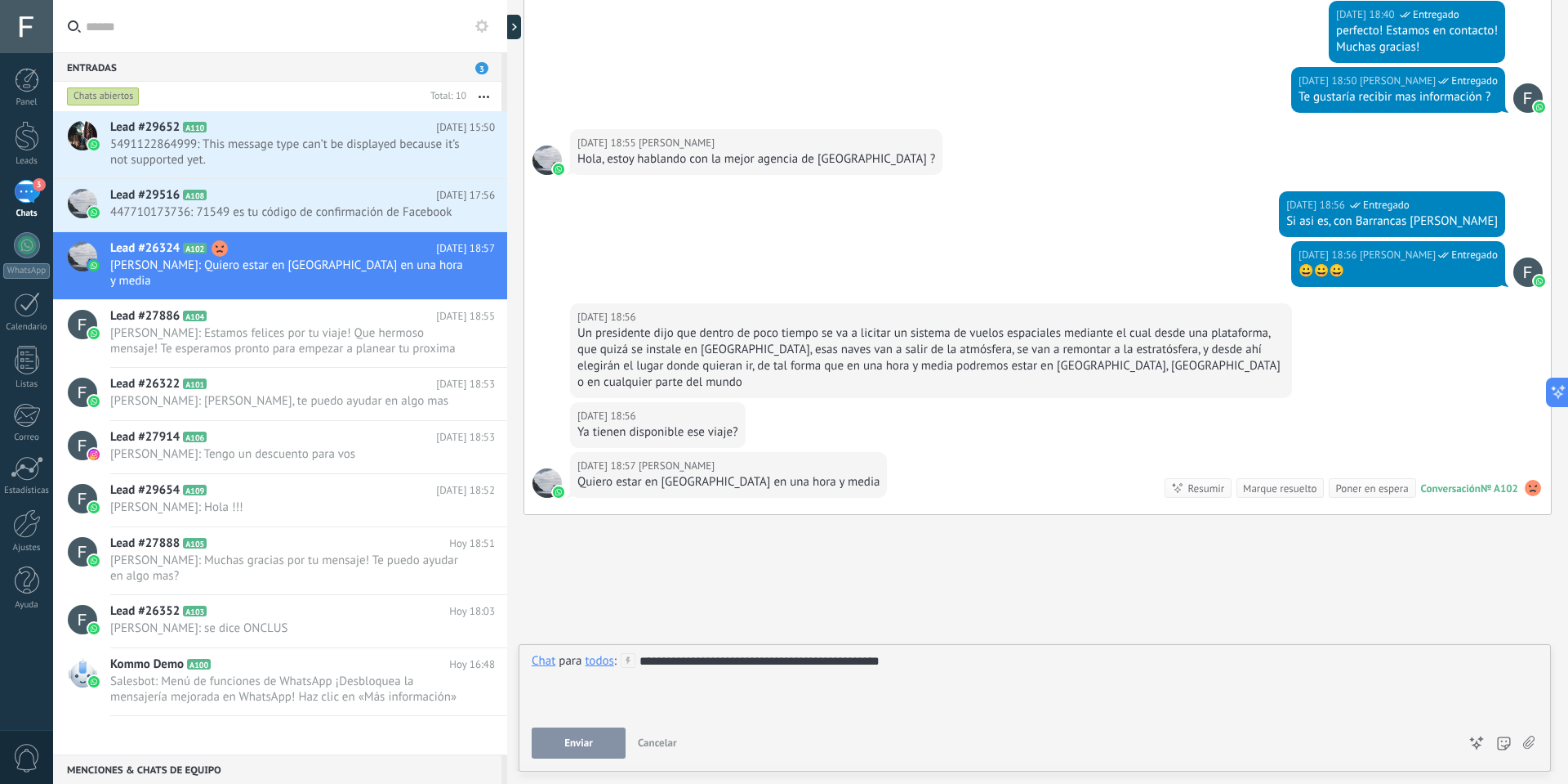
click at [598, 742] on button "Enviar" at bounding box center [578, 742] width 94 height 31
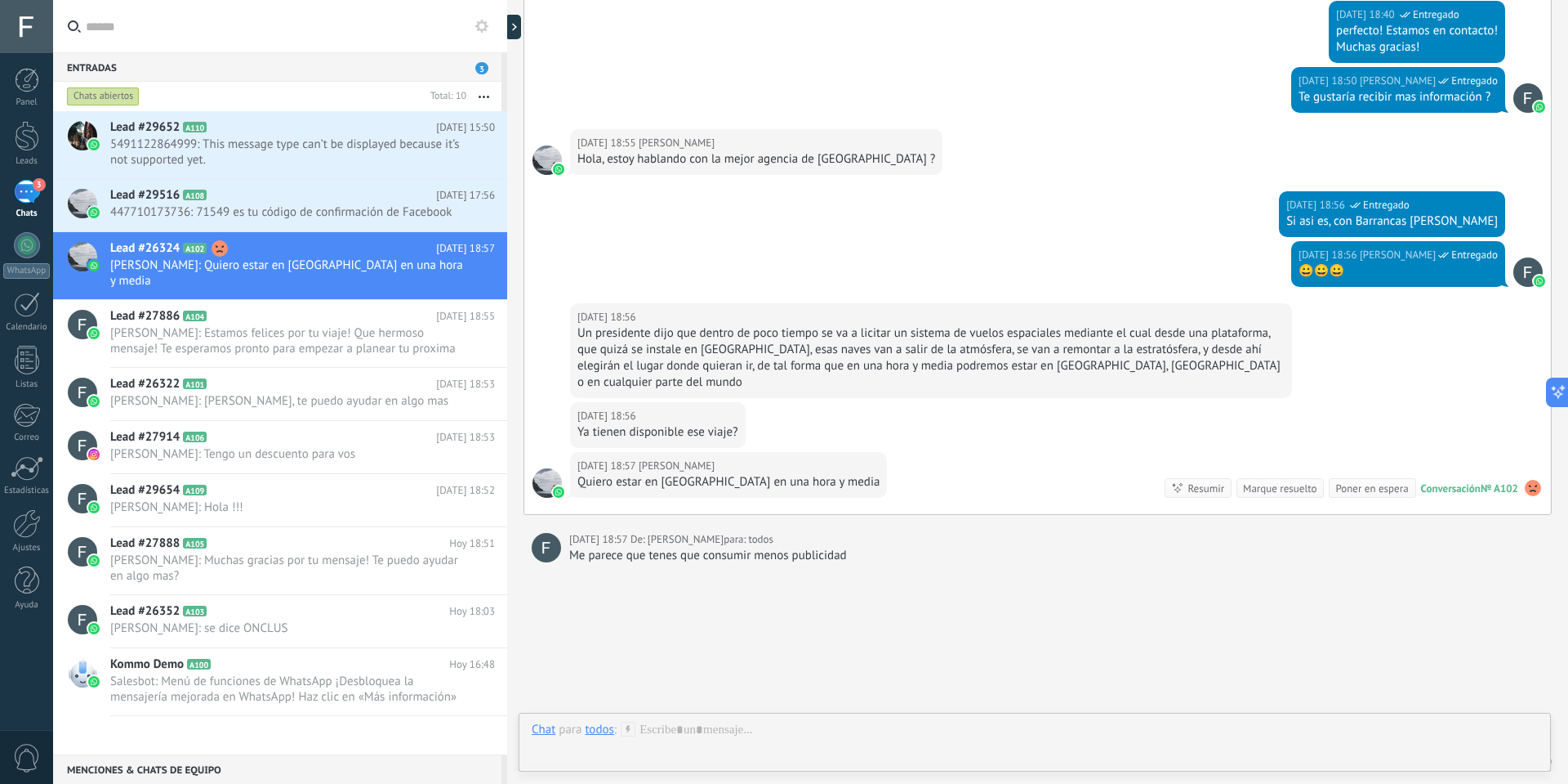
scroll to position [530, 0]
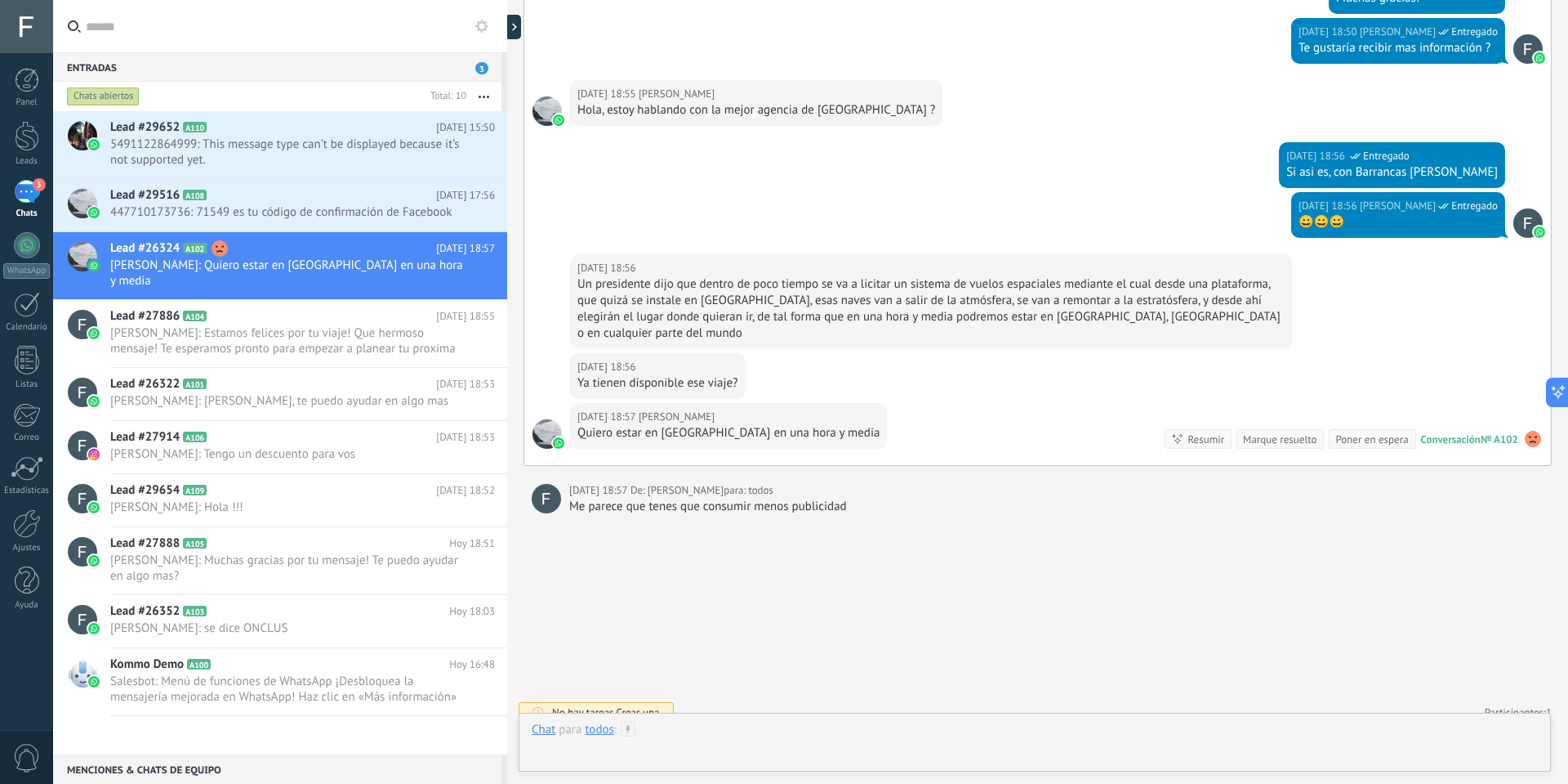
click at [678, 726] on div at bounding box center [1035, 746] width 1007 height 49
click at [564, 739] on span "Enviar" at bounding box center [578, 743] width 28 height 11
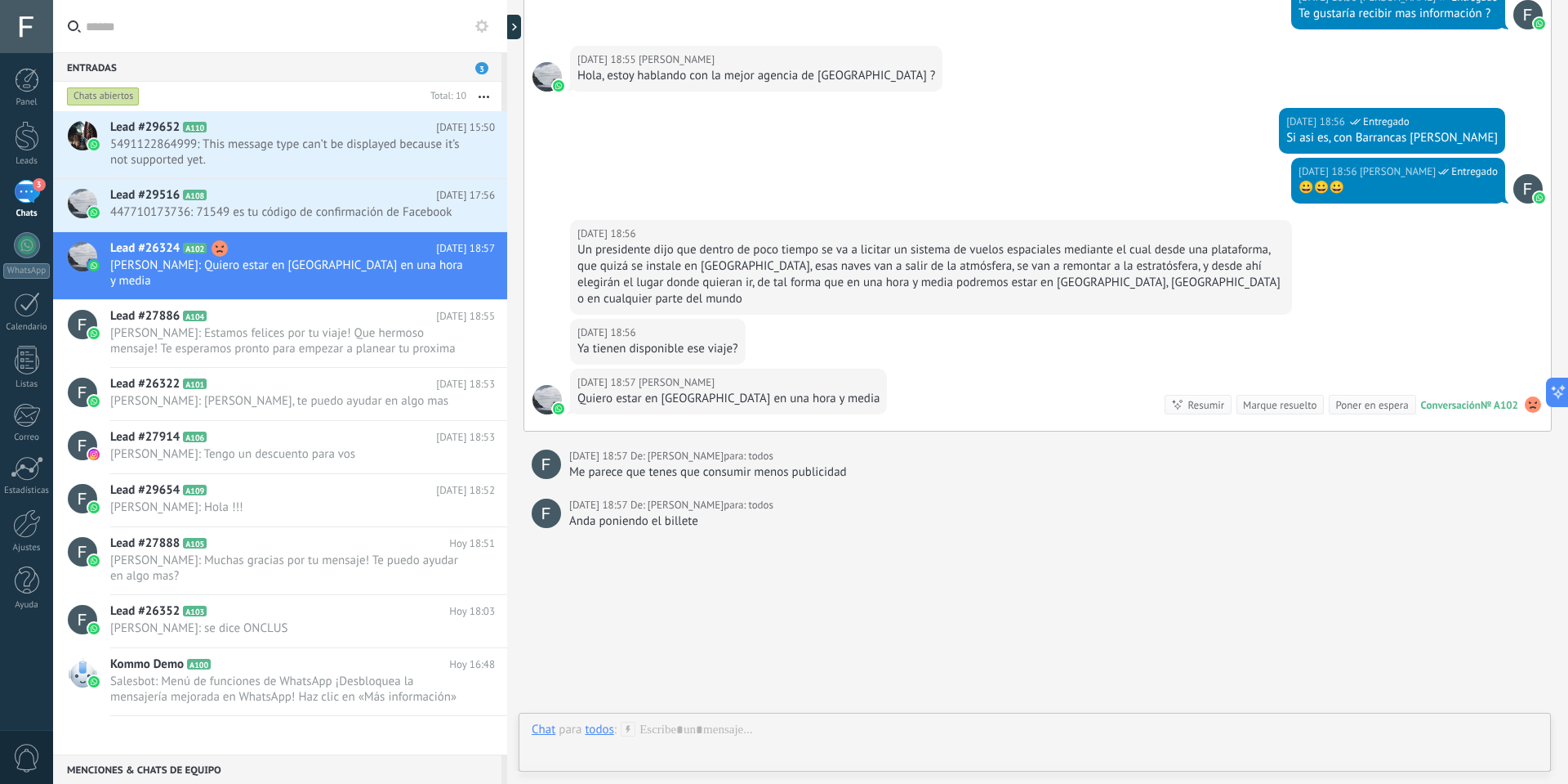
scroll to position [580, 0]
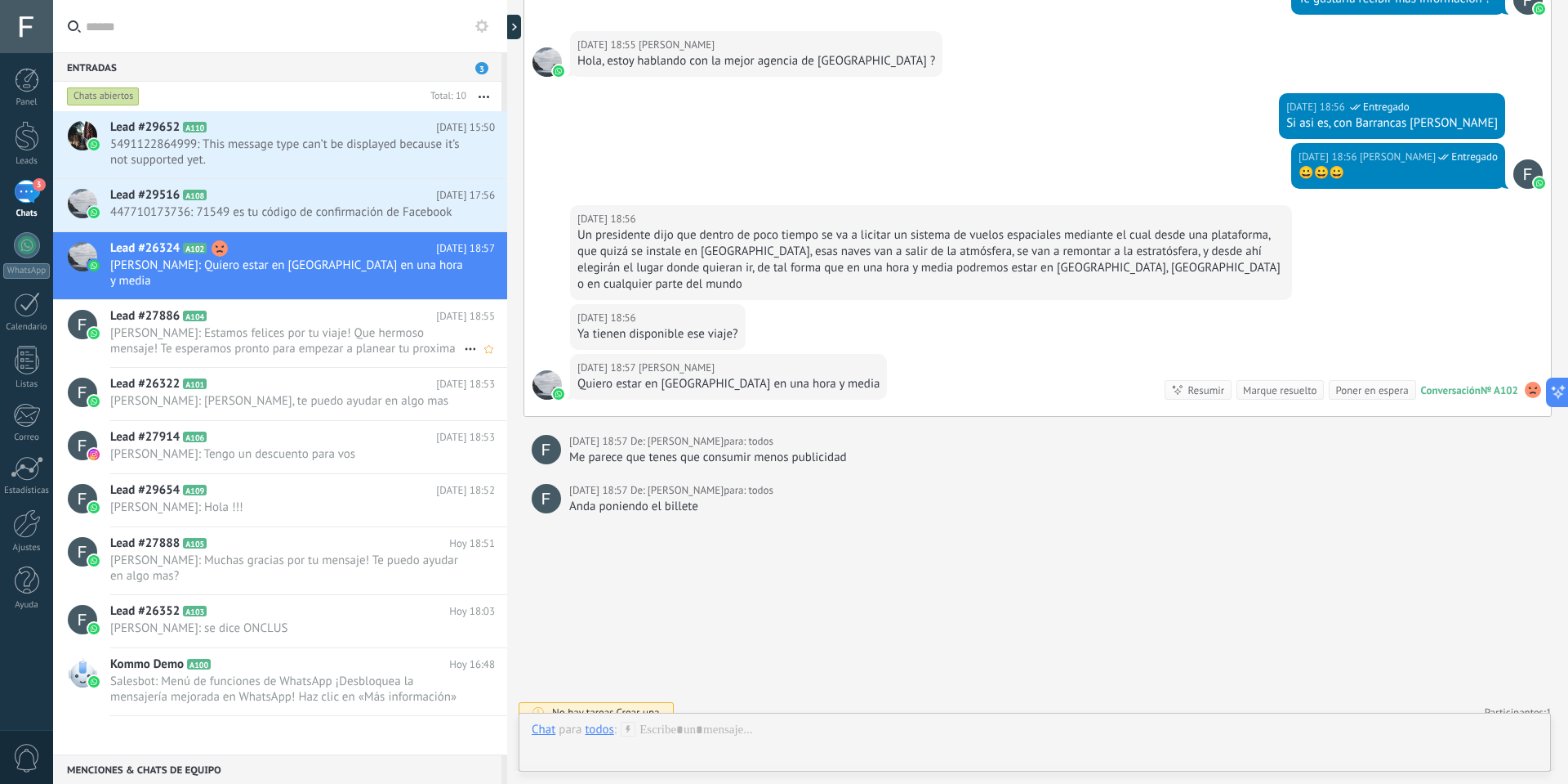
click at [236, 325] on span "[PERSON_NAME]: Estamos felices por tu viaje! Que hermoso mensaje! Te esperamos …" at bounding box center [287, 340] width 353 height 31
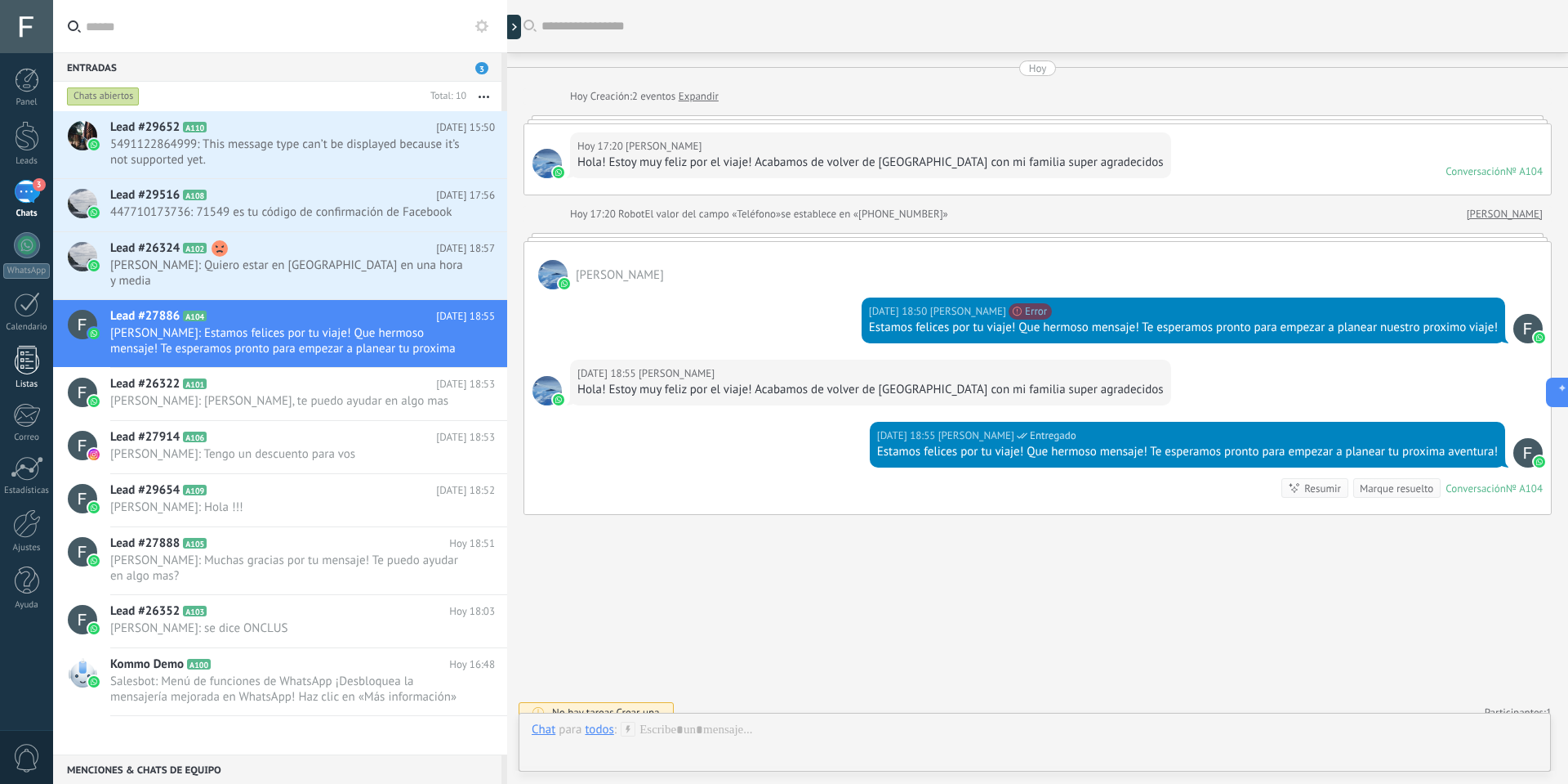
scroll to position [16, 0]
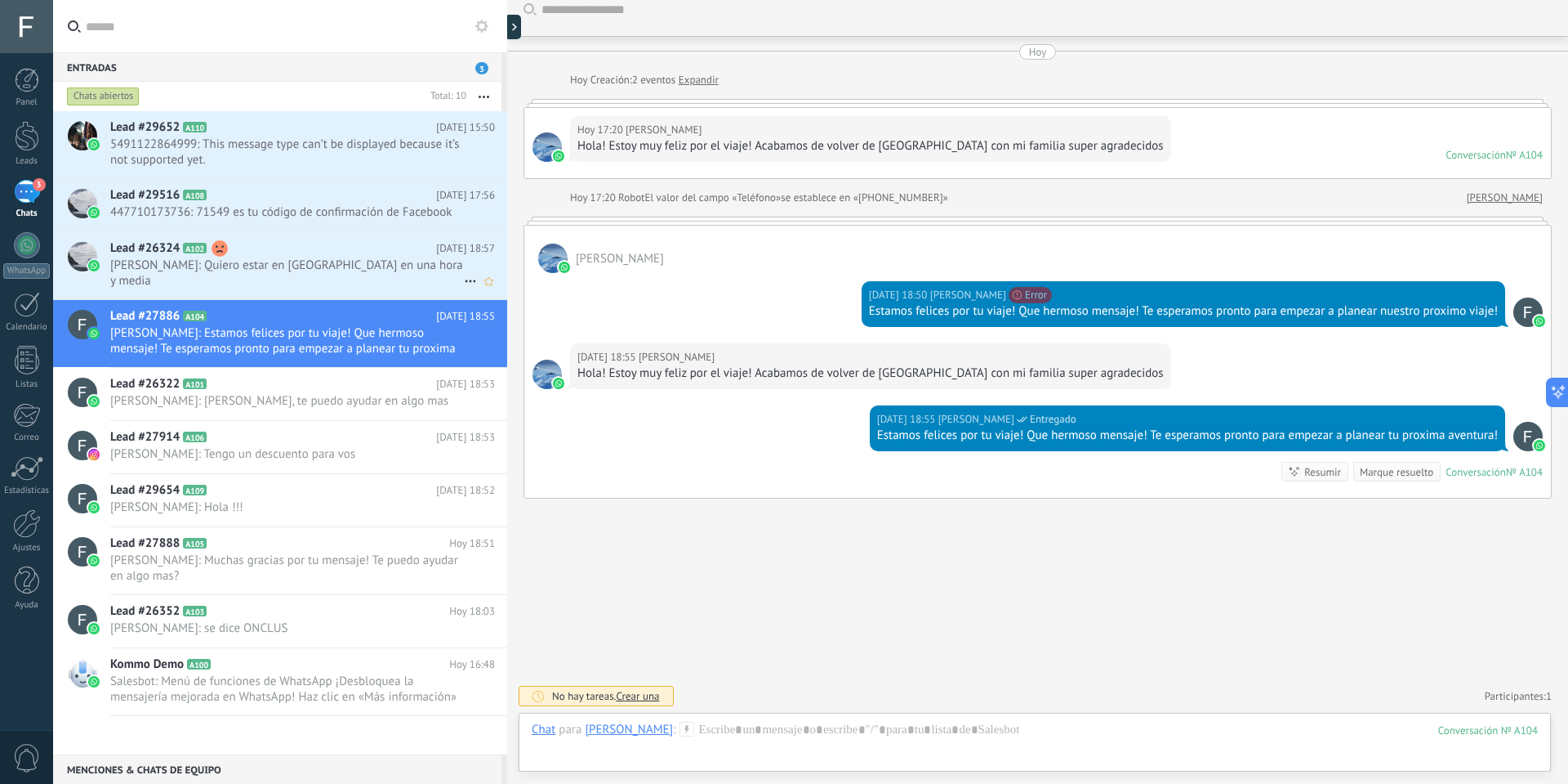
click at [251, 266] on span "[PERSON_NAME]: Quiero estar en [GEOGRAPHIC_DATA] en una hora y media" at bounding box center [287, 273] width 353 height 31
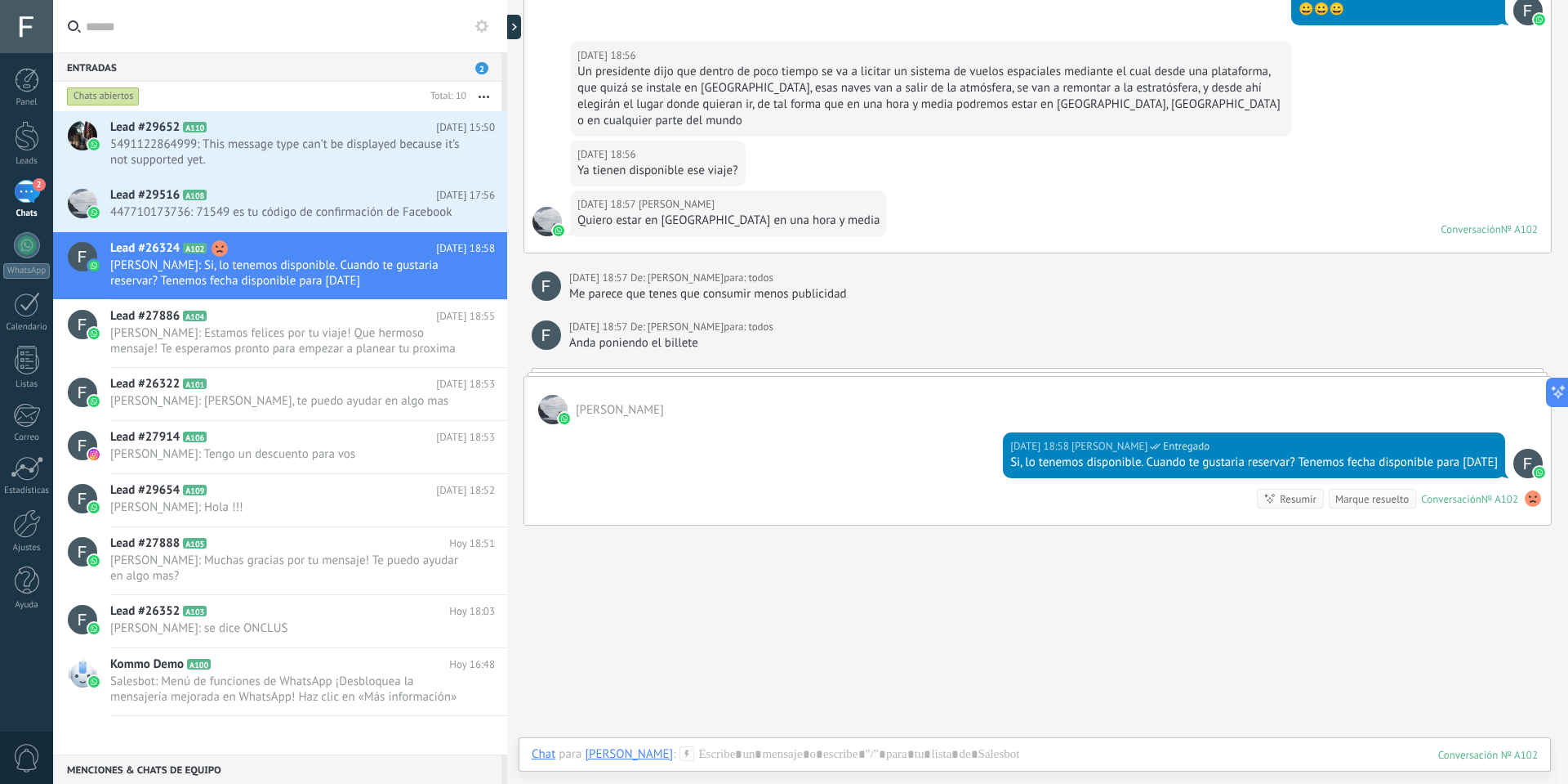
scroll to position [754, 0]
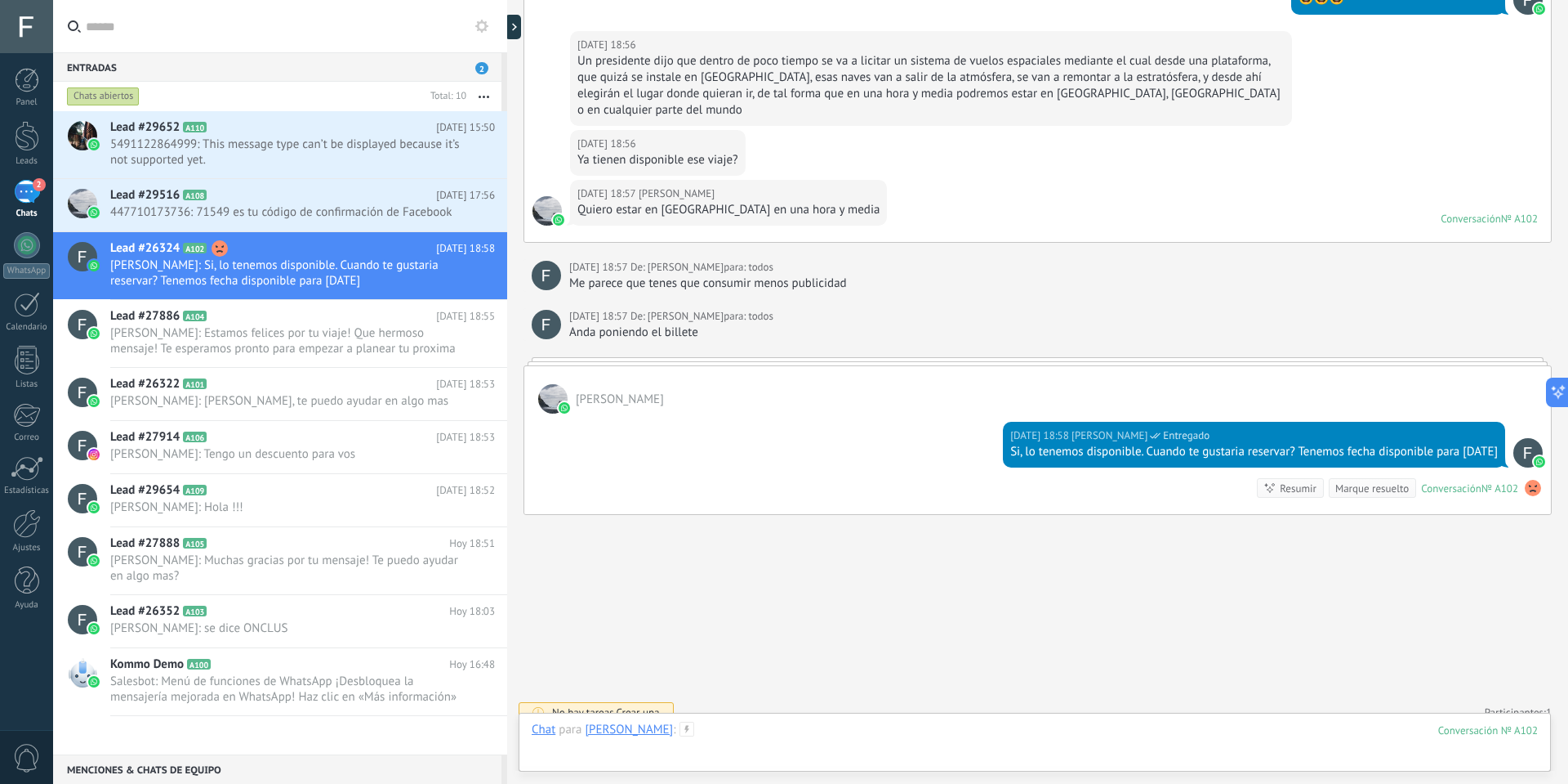
click at [780, 730] on div at bounding box center [1035, 746] width 1007 height 49
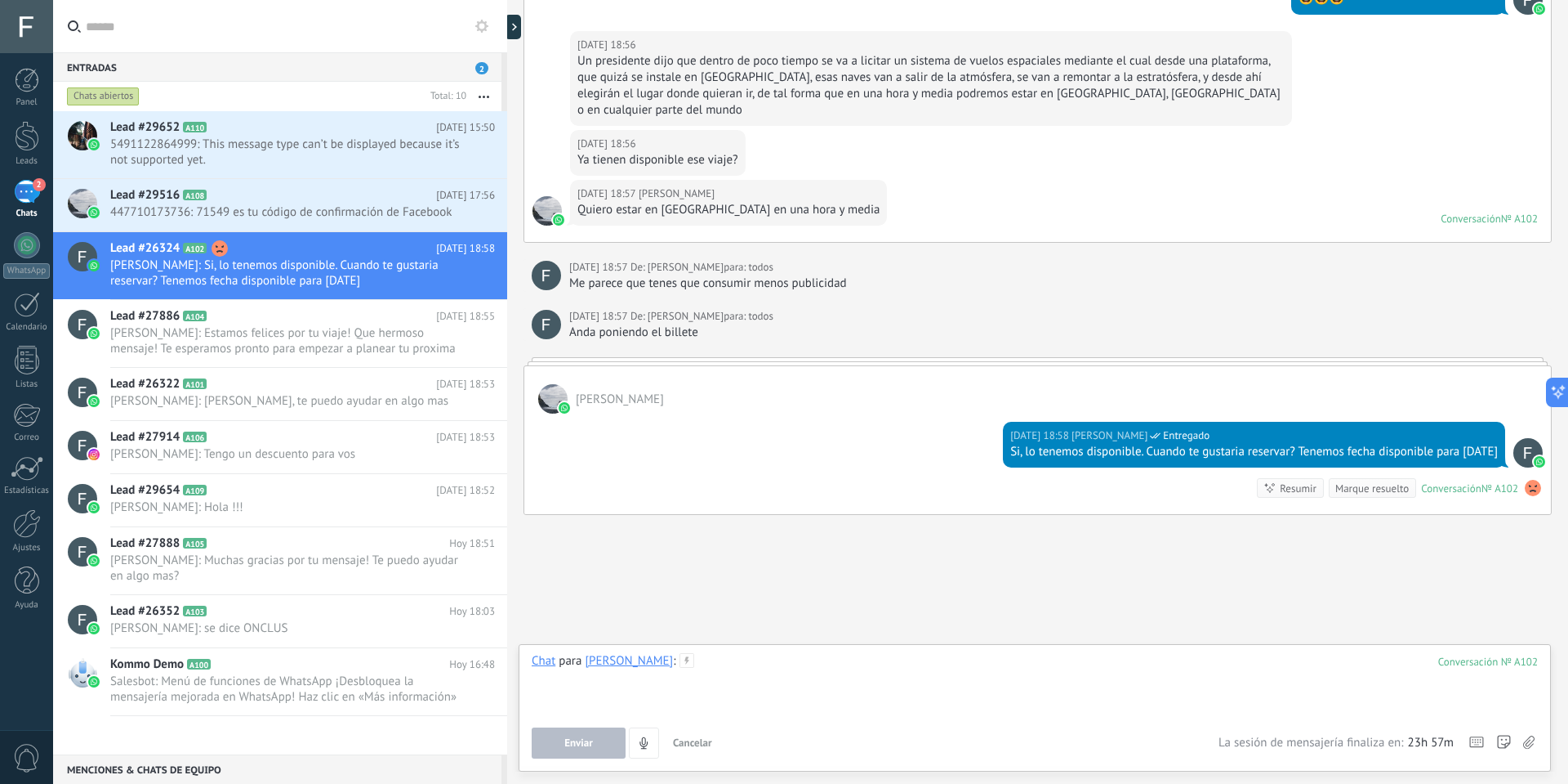
click at [745, 668] on div at bounding box center [1035, 683] width 1007 height 62
click at [593, 734] on button "Enviar" at bounding box center [578, 742] width 94 height 31
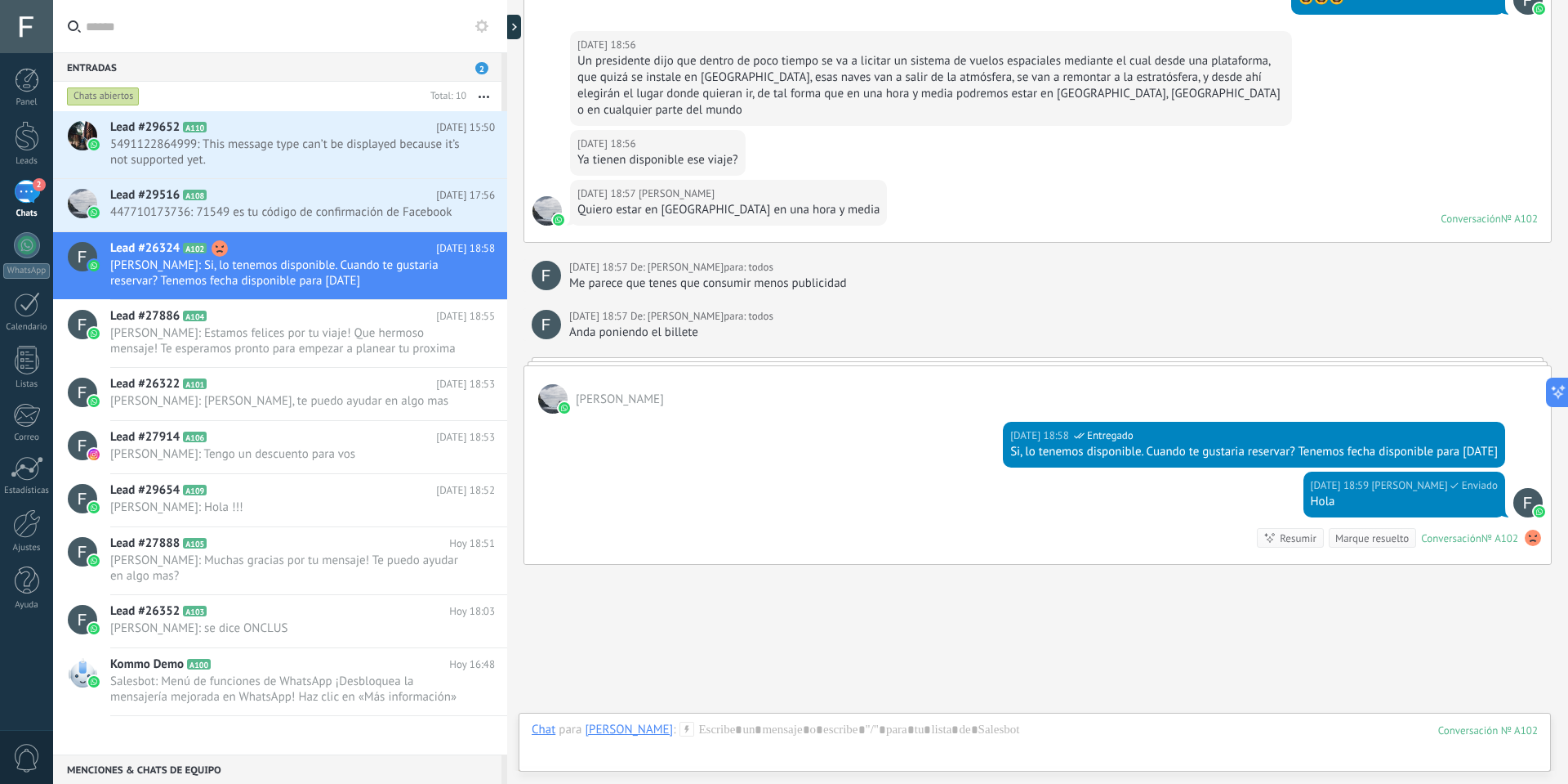
scroll to position [803, 0]
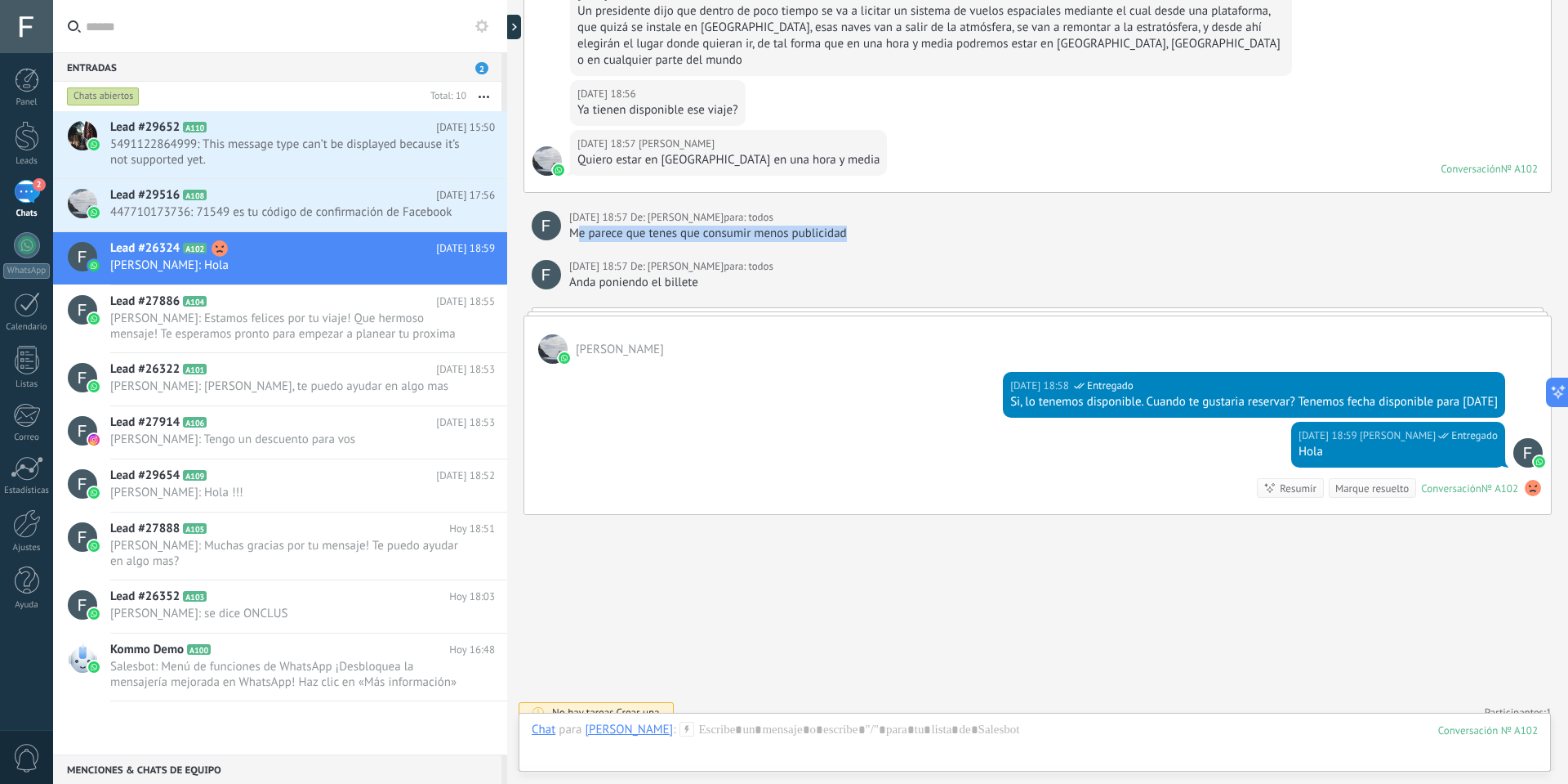
drag, startPoint x: 575, startPoint y: 215, endPoint x: 850, endPoint y: 220, distance: 275.0
click at [850, 225] on div "Me parece que tenes que consumir menos publicidad" at bounding box center [1056, 233] width 974 height 16
copy div "e parece que tenes que consumir menos publicidad"
click at [824, 728] on div at bounding box center [1035, 746] width 1007 height 49
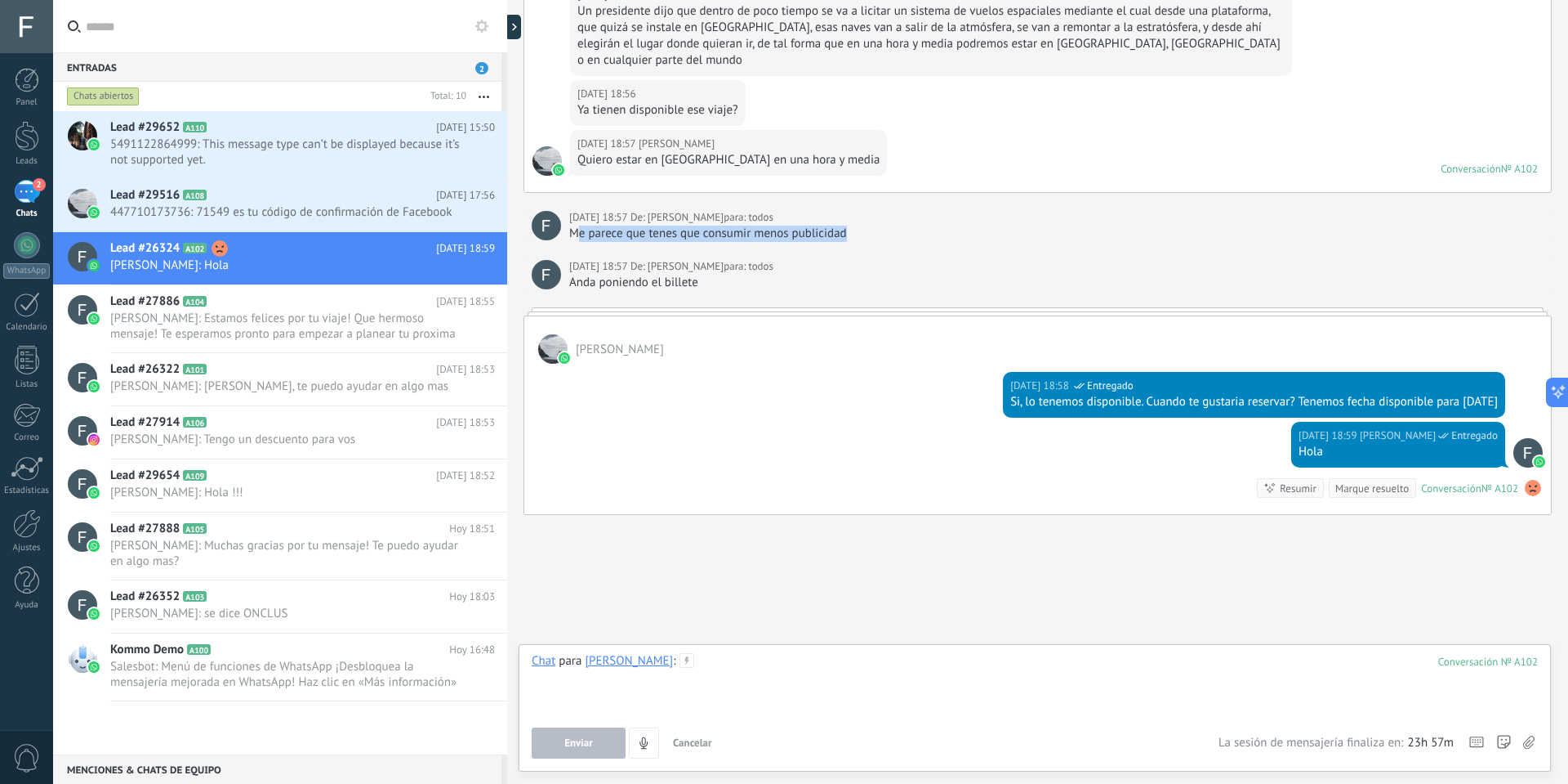
click at [672, 666] on div at bounding box center [1035, 683] width 1007 height 62
paste div
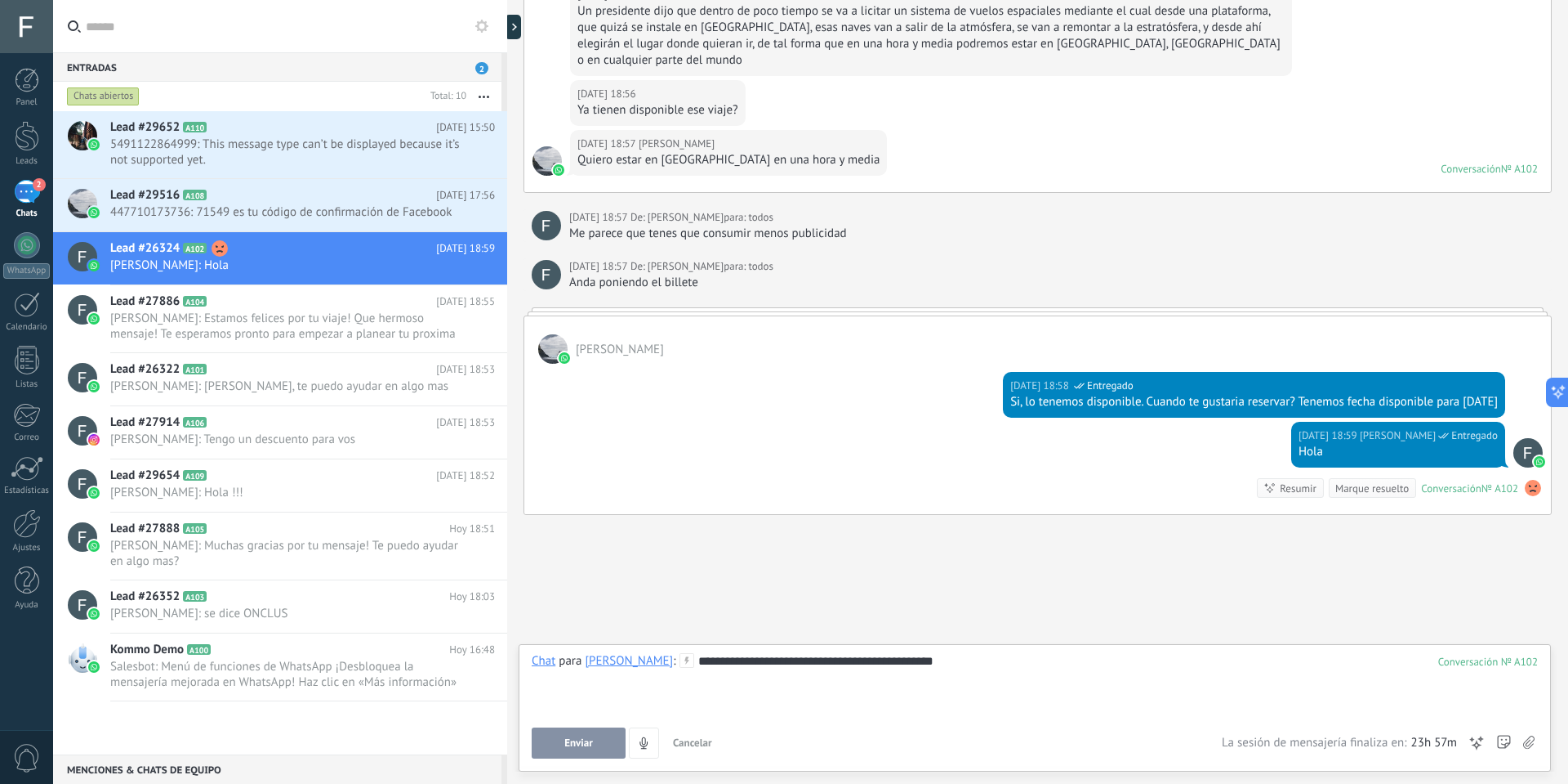
click at [644, 660] on div "**********" at bounding box center [1035, 683] width 1007 height 62
click at [641, 660] on div "**********" at bounding box center [1035, 683] width 1007 height 62
click at [595, 737] on button "Enviar" at bounding box center [578, 742] width 94 height 31
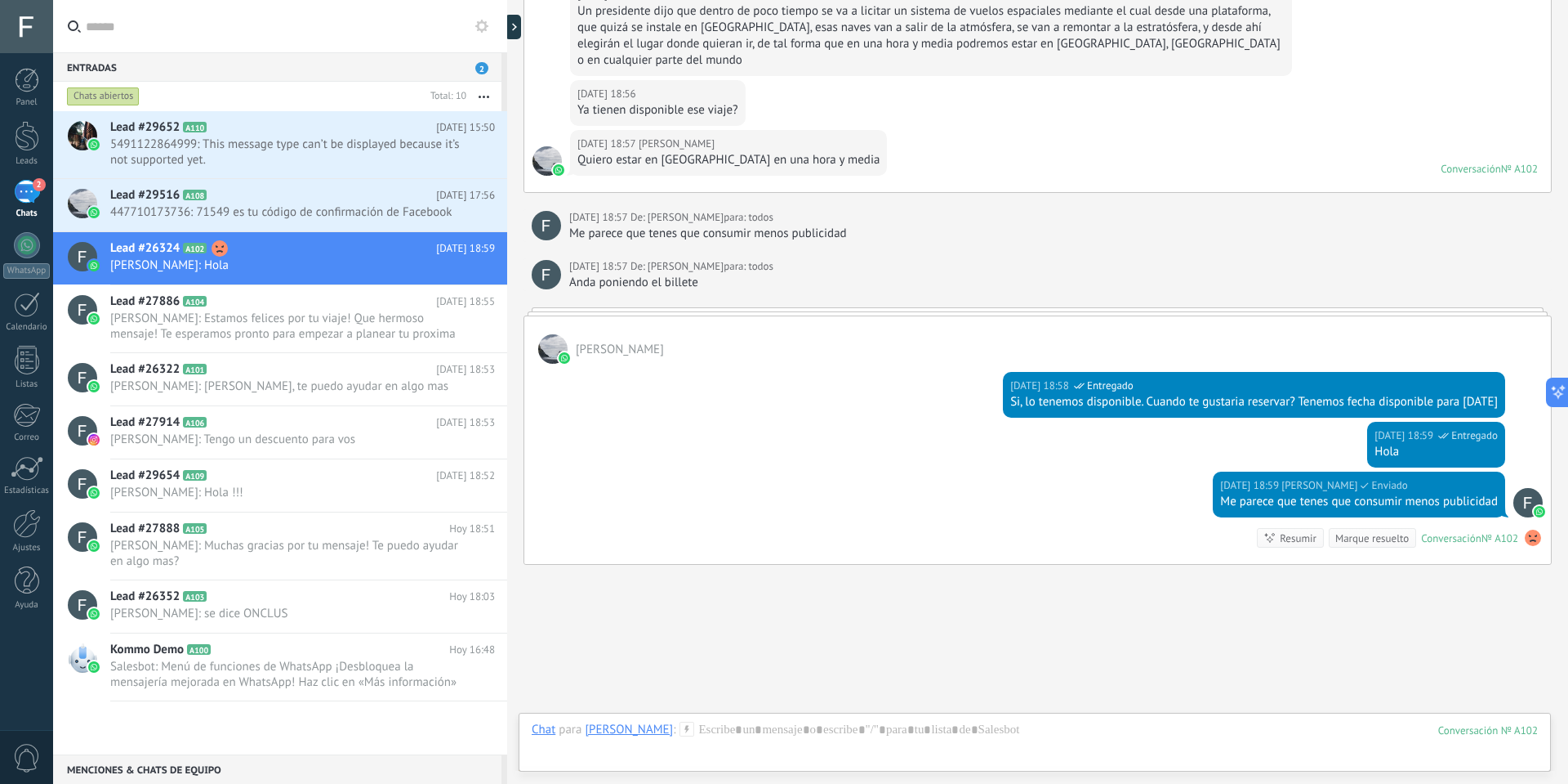
scroll to position [853, 0]
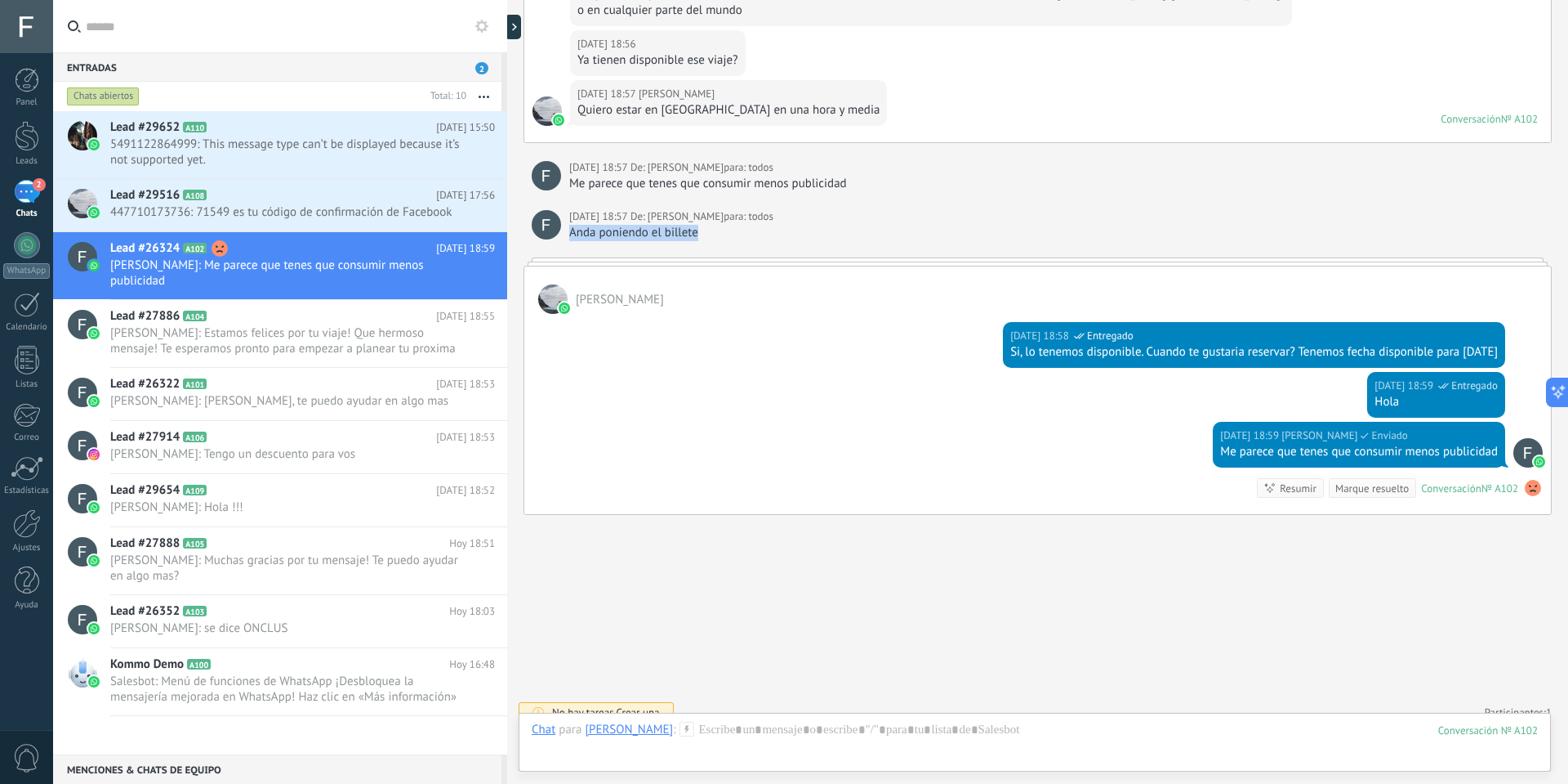
drag, startPoint x: 572, startPoint y: 220, endPoint x: 745, endPoint y: 220, distance: 173.0
click at [745, 225] on div "Anda poniendo el billete" at bounding box center [1056, 233] width 974 height 16
copy div "Anda poniendo el billete"
click at [861, 727] on div at bounding box center [1035, 746] width 1007 height 49
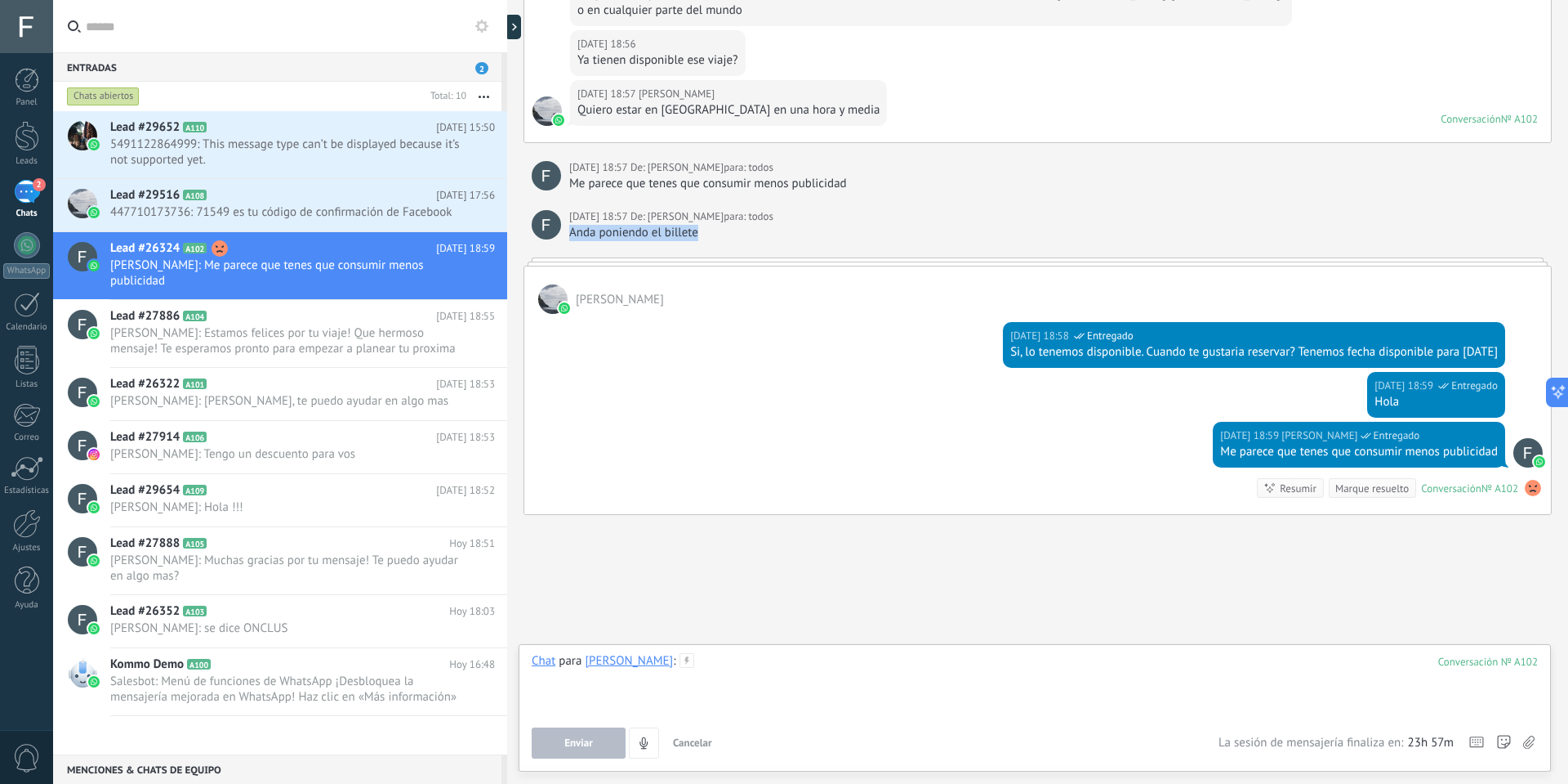
click at [773, 676] on div at bounding box center [1035, 683] width 1007 height 62
paste div
click at [598, 739] on button "Enviar" at bounding box center [578, 742] width 94 height 31
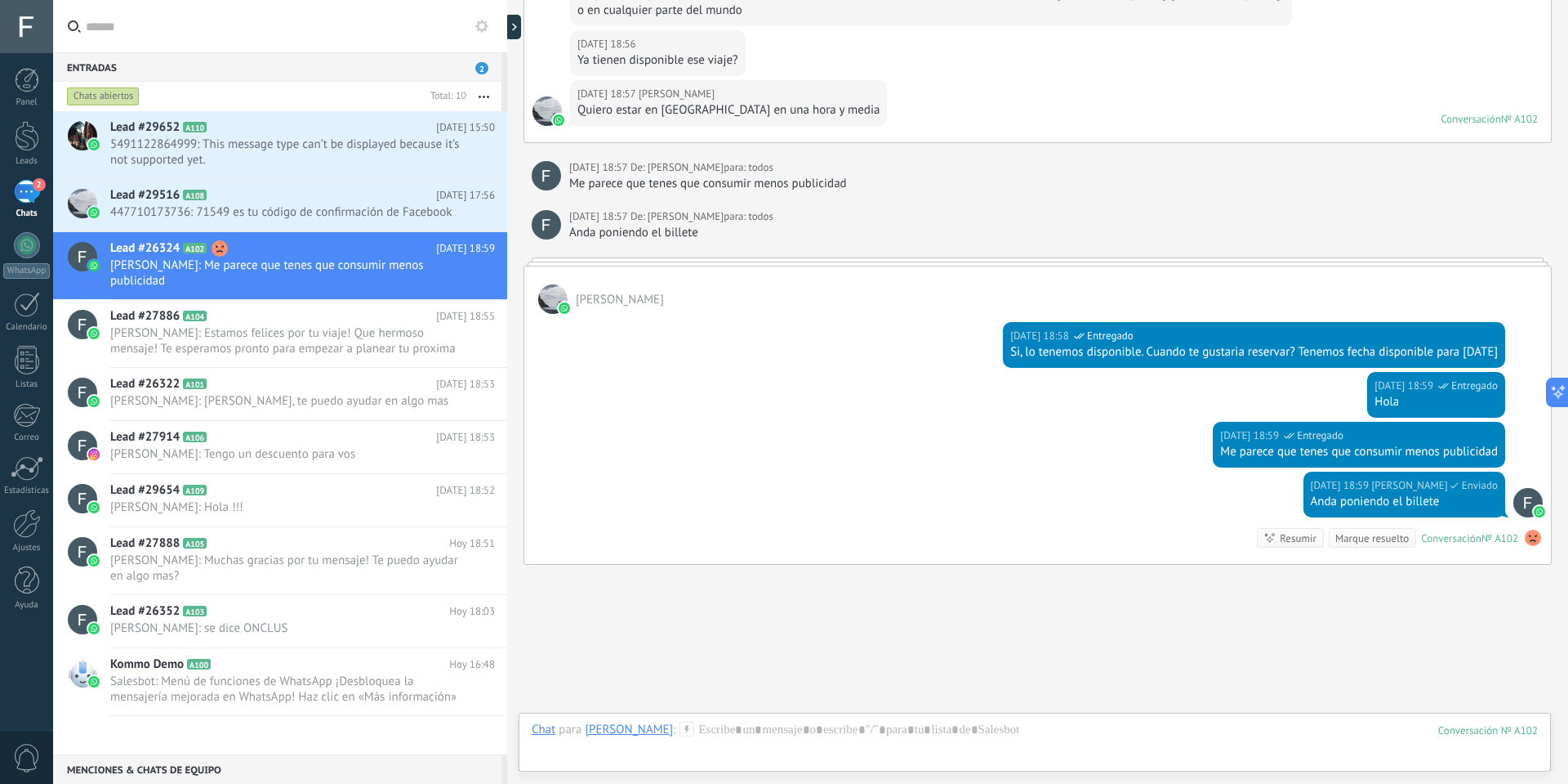
scroll to position [903, 0]
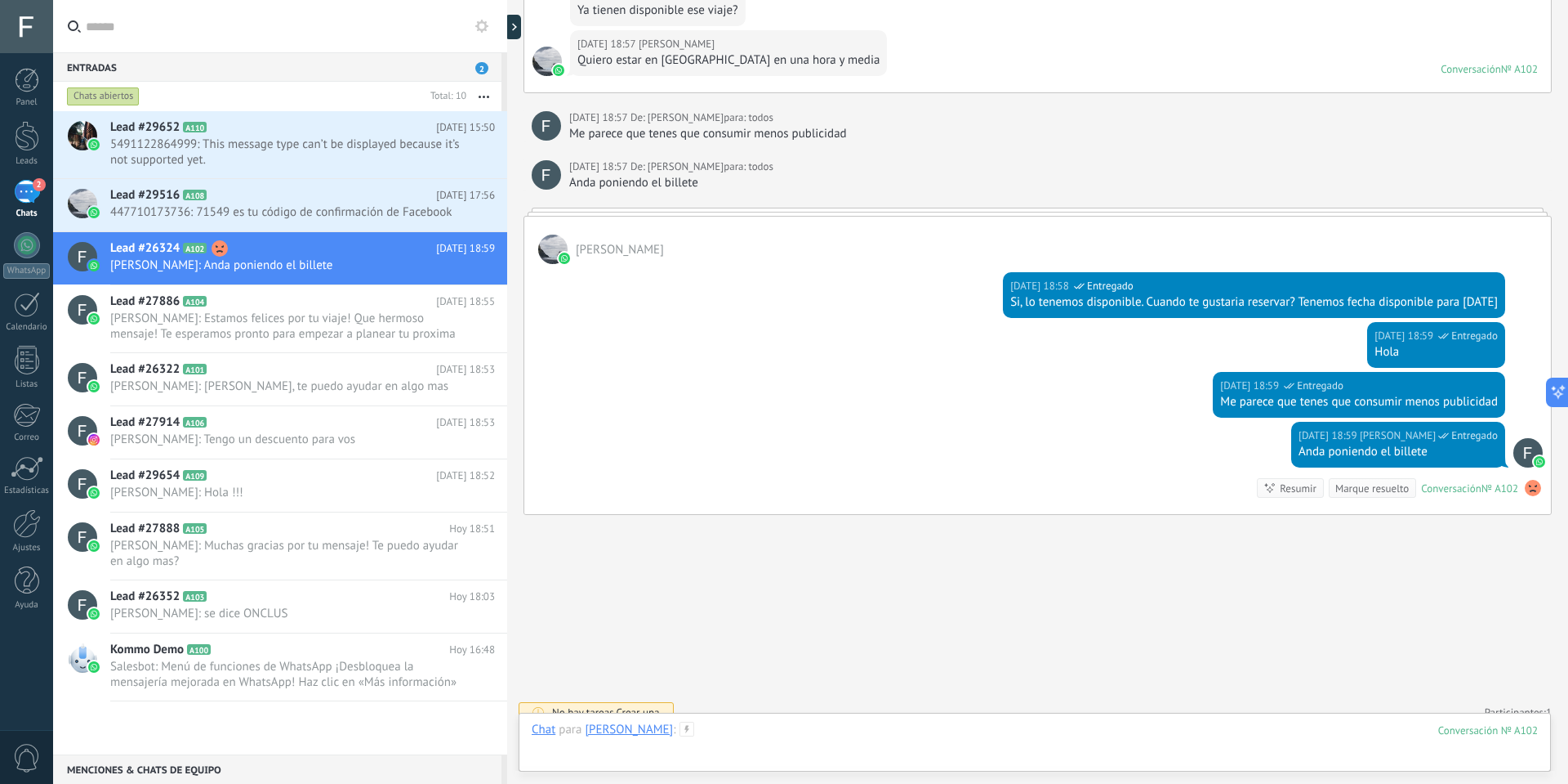
click at [652, 731] on div at bounding box center [1035, 746] width 1007 height 49
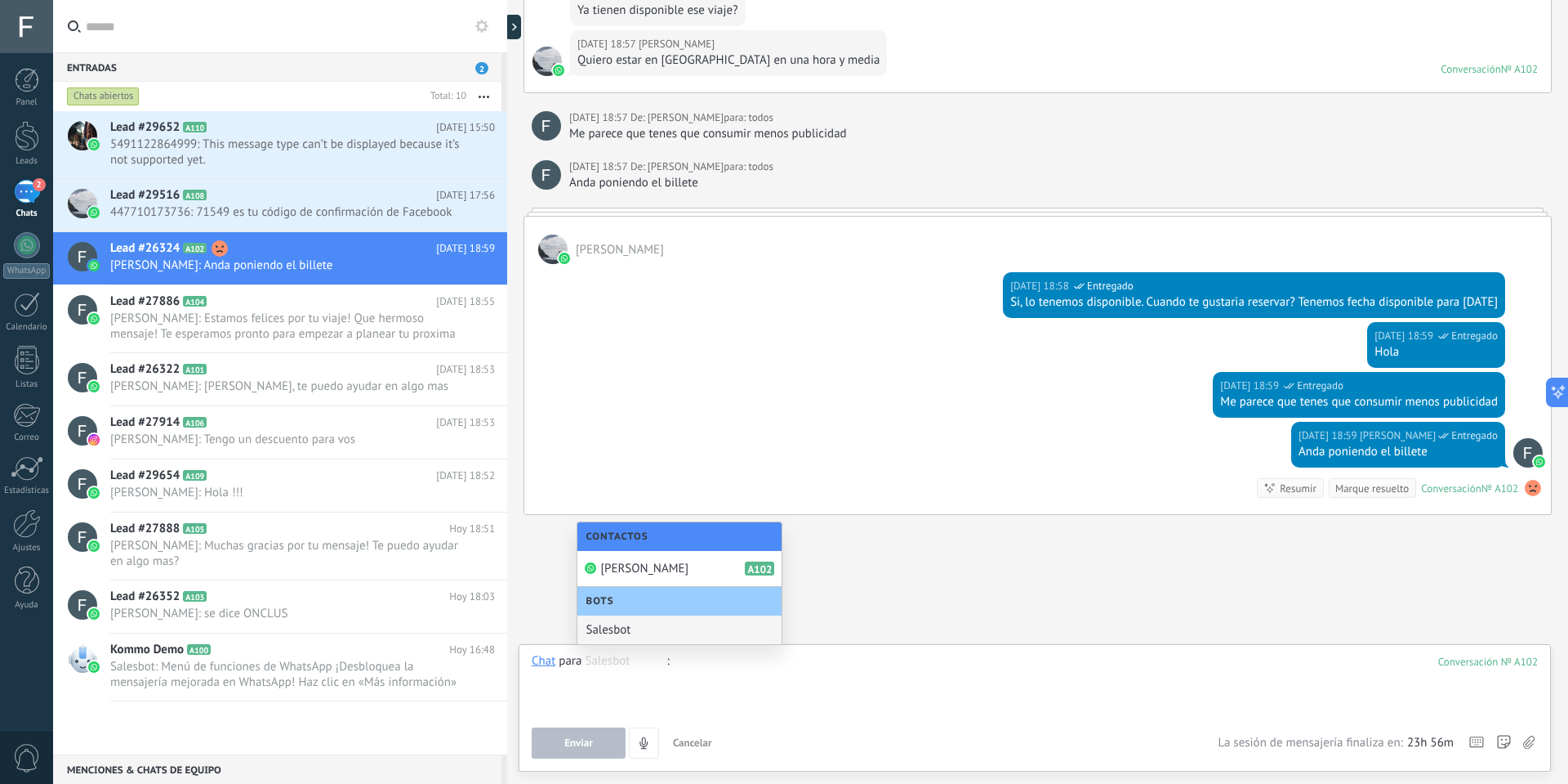
click at [717, 672] on div at bounding box center [1035, 683] width 1007 height 62
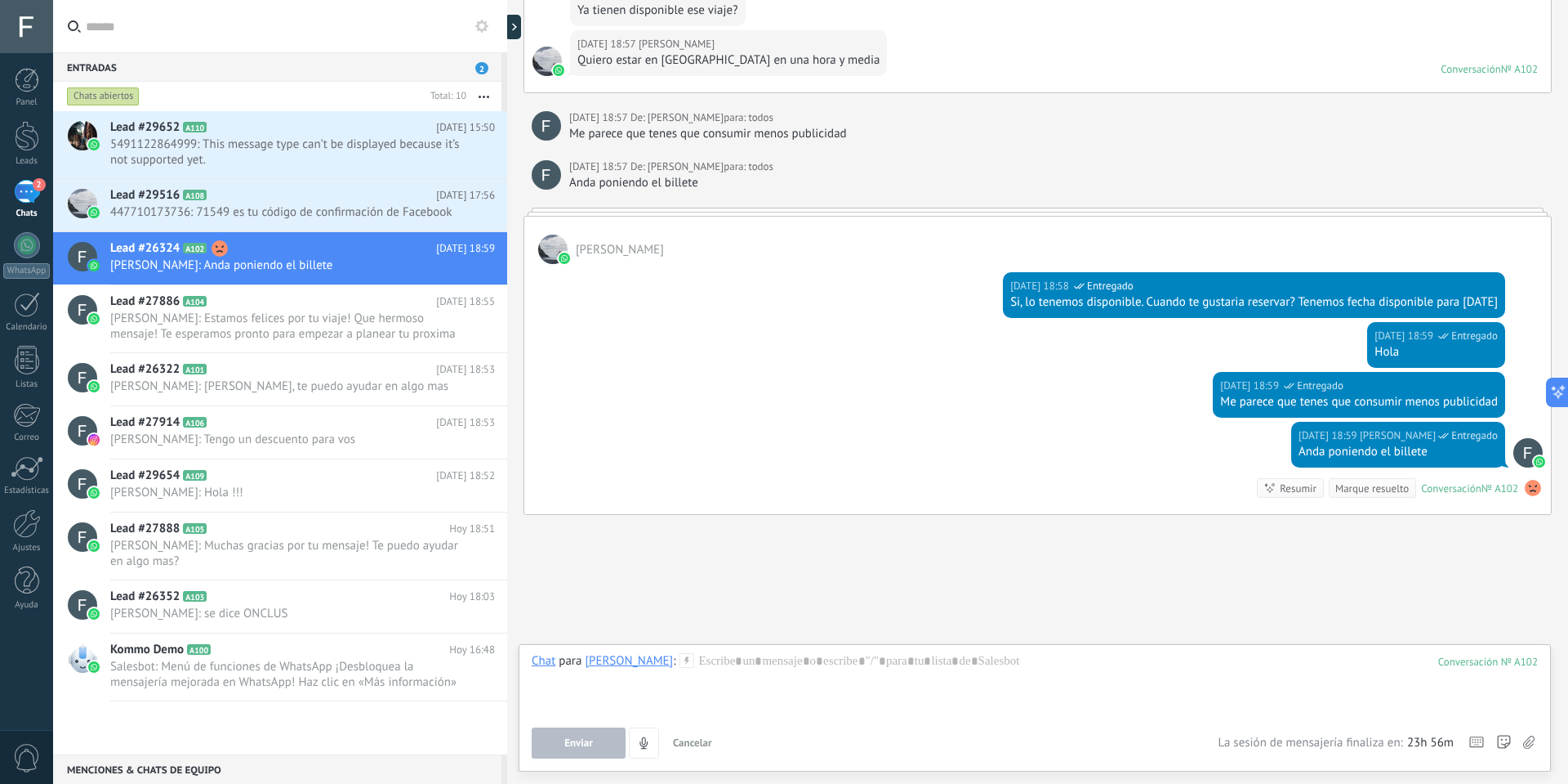
click at [307, 151] on span "5491122864999: This message type can’t be displayed because it’s not supported …" at bounding box center [287, 152] width 353 height 31
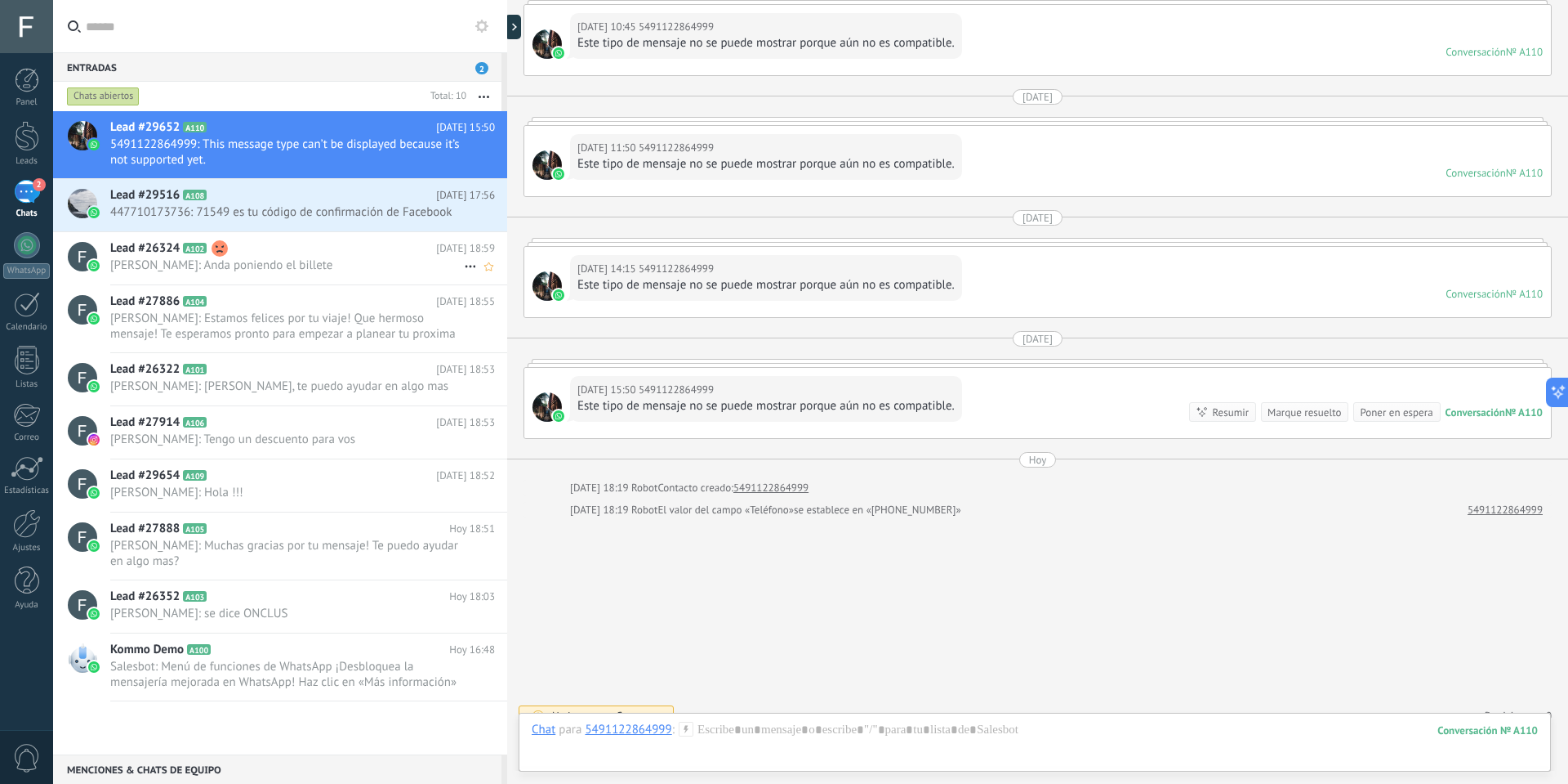
scroll to position [139, 0]
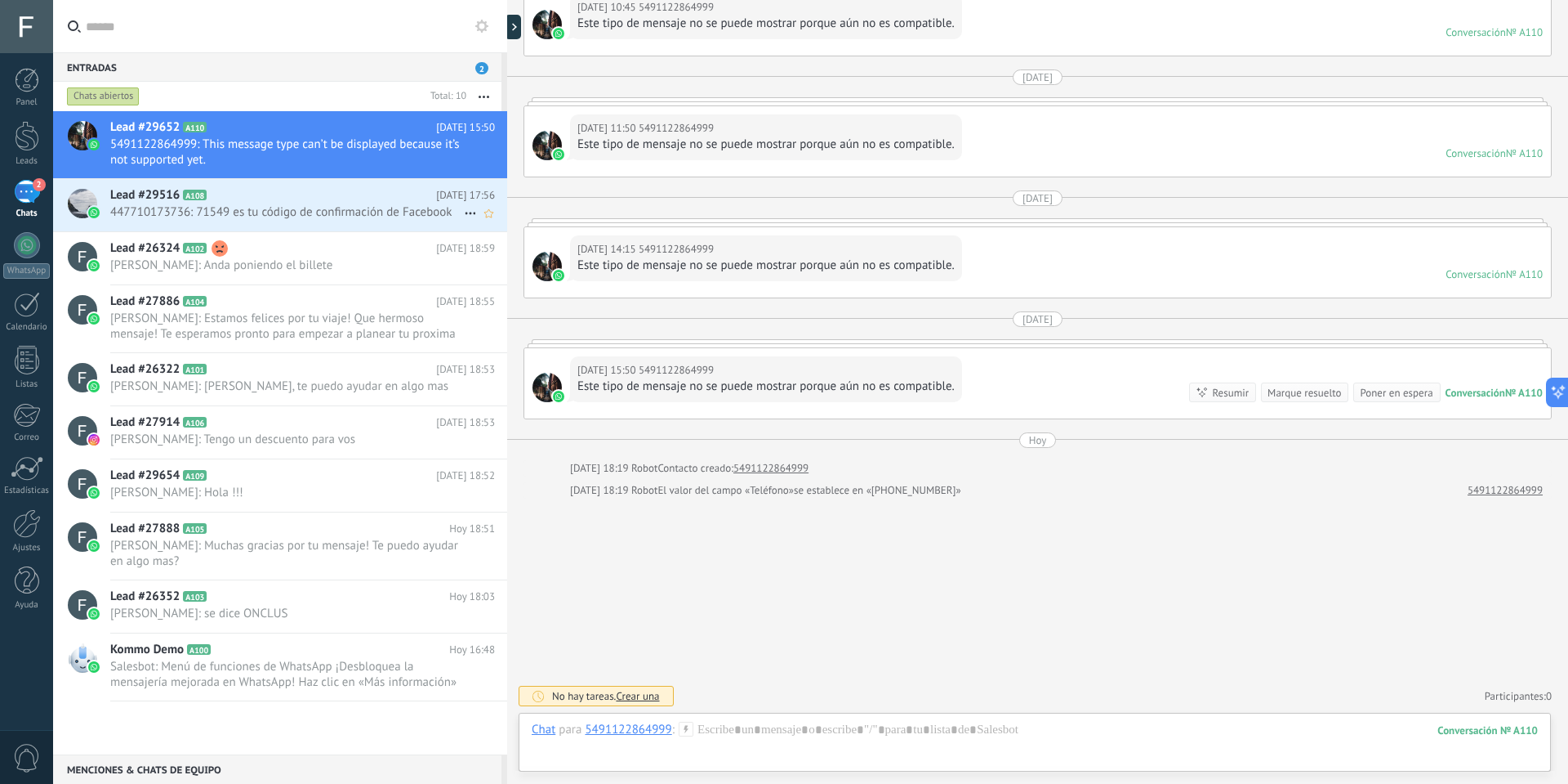
click at [266, 204] on span "447710173736: 71549 es tu código de confirmación de Facebook" at bounding box center [287, 212] width 353 height 15
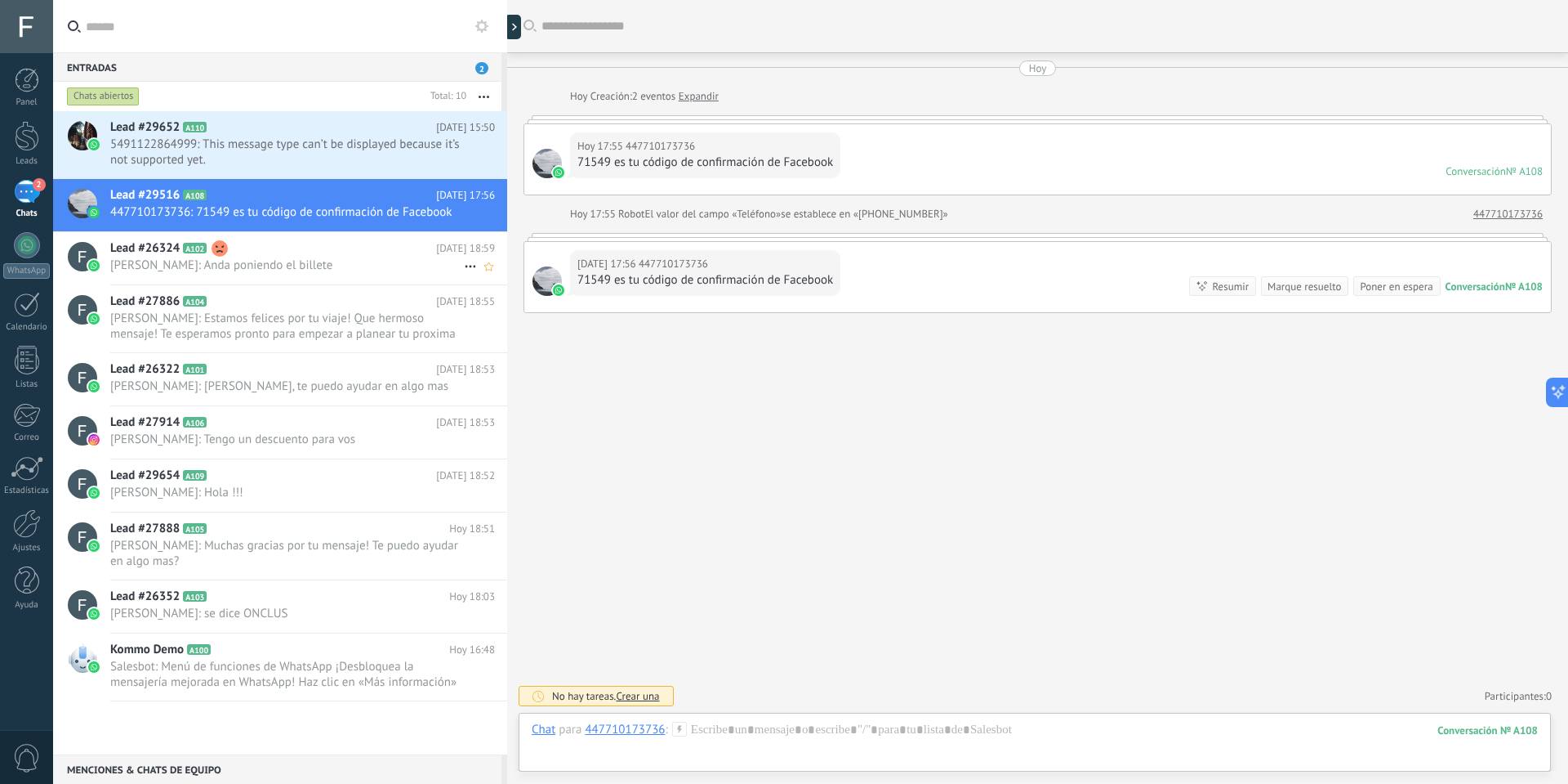
click at [280, 260] on span "[PERSON_NAME]: Anda poniendo el billete" at bounding box center [287, 265] width 353 height 15
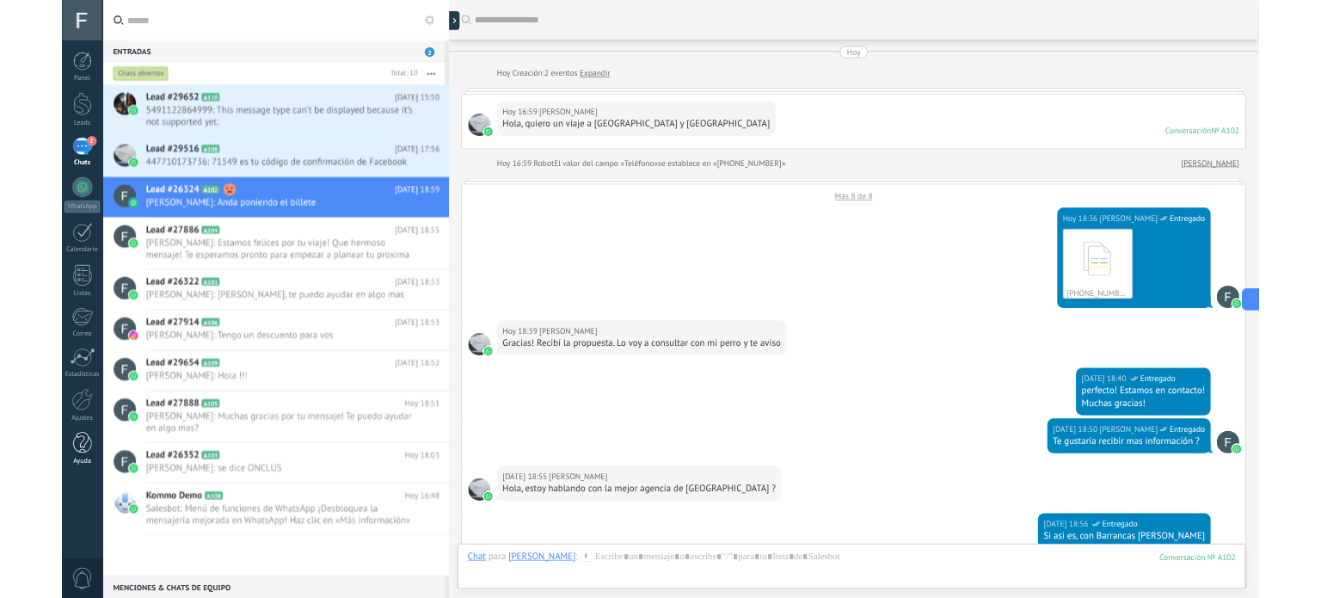
scroll to position [963, 0]
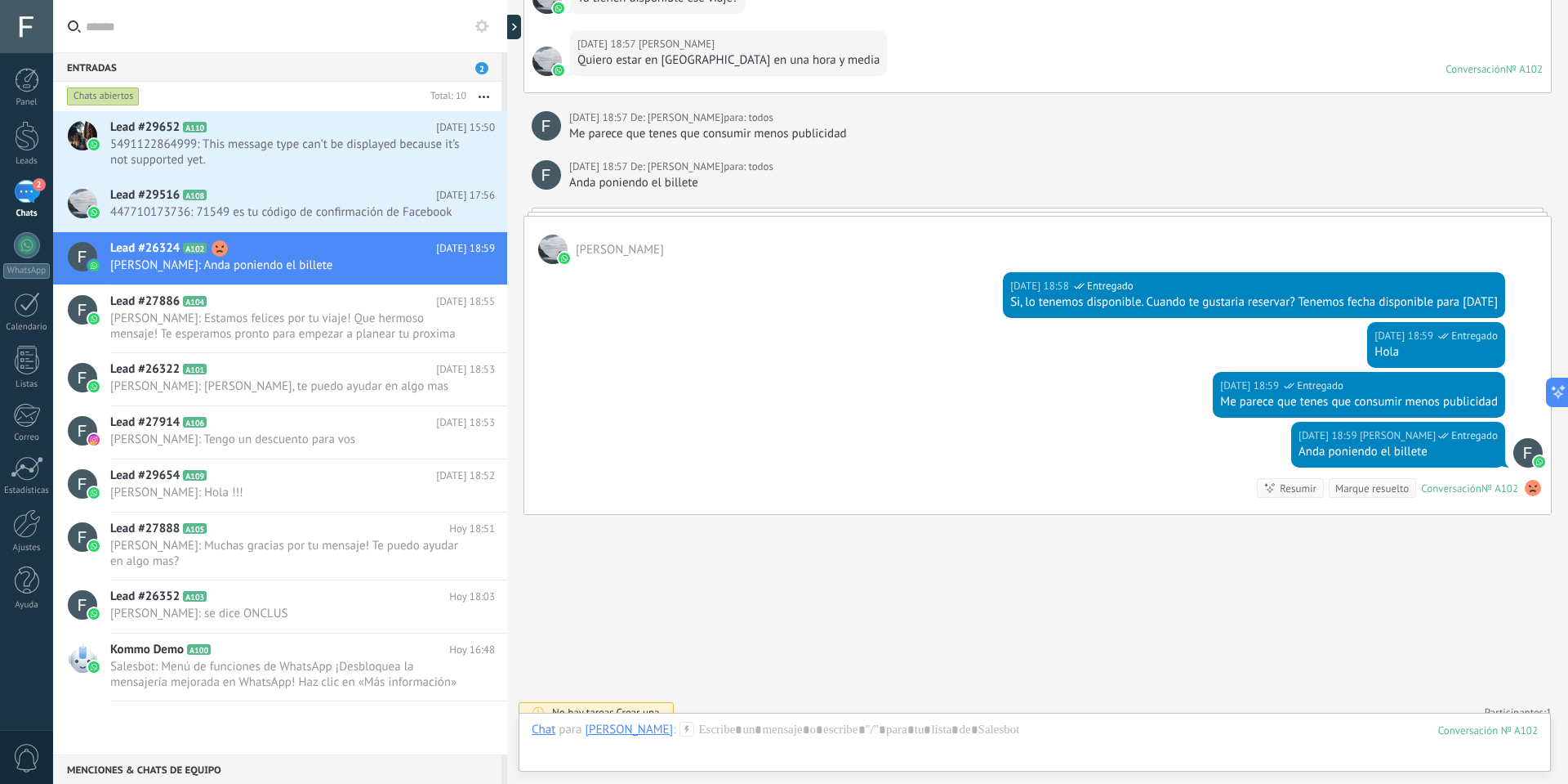
click at [20, 751] on span "0" at bounding box center [27, 758] width 28 height 29
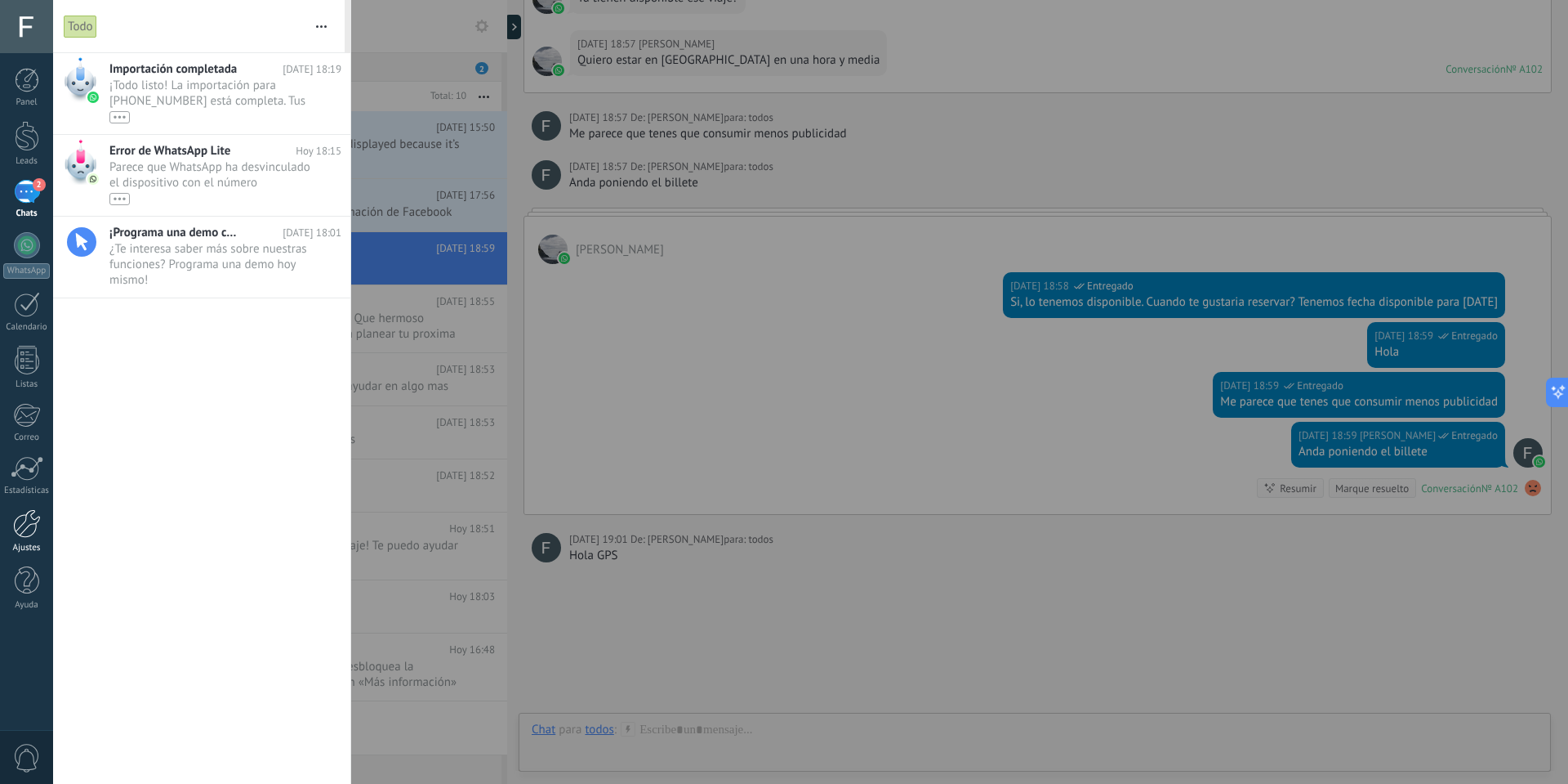
click at [21, 527] on div at bounding box center [27, 524] width 28 height 29
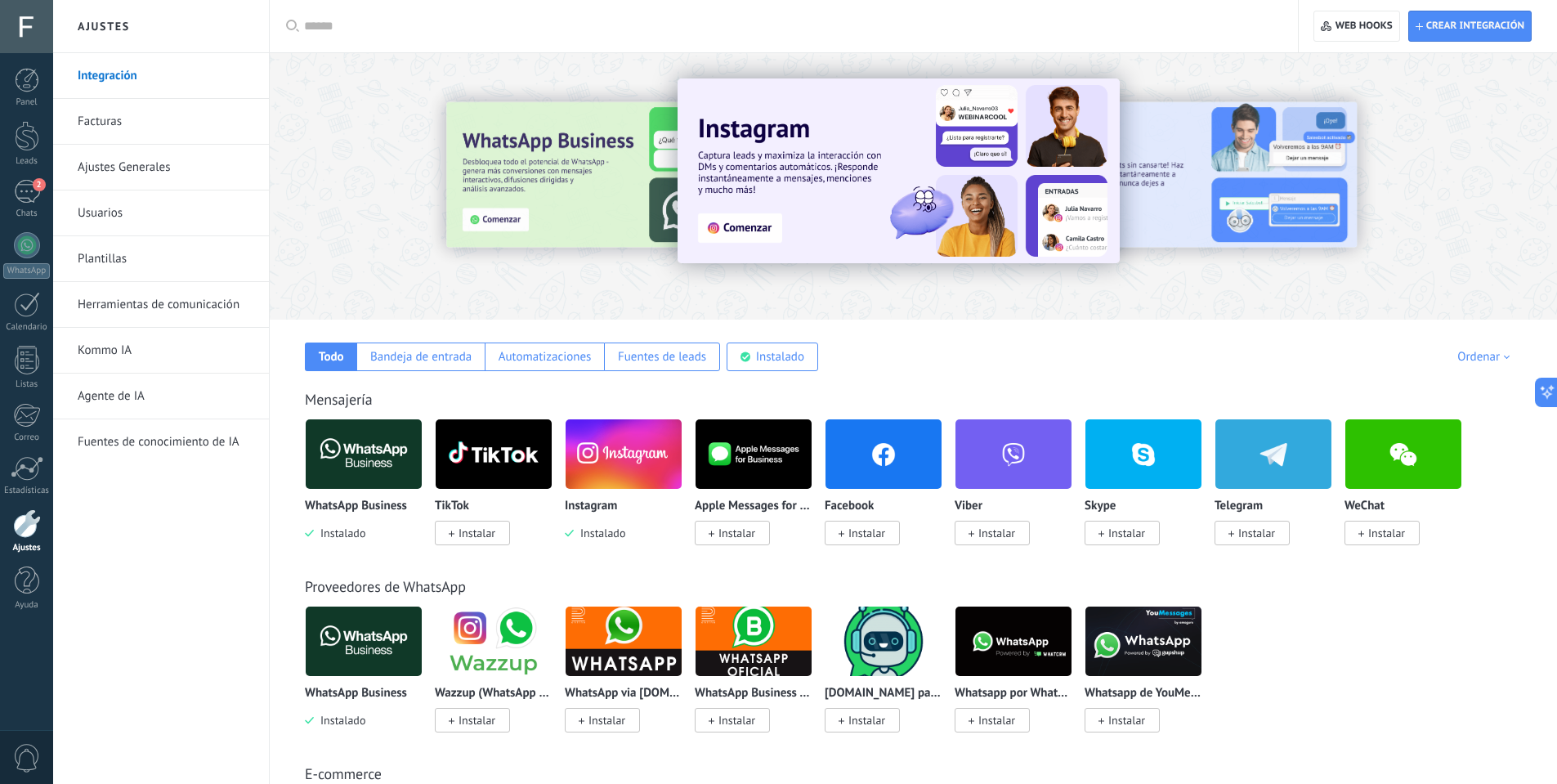
click at [104, 217] on link "Usuarios" at bounding box center [165, 213] width 175 height 46
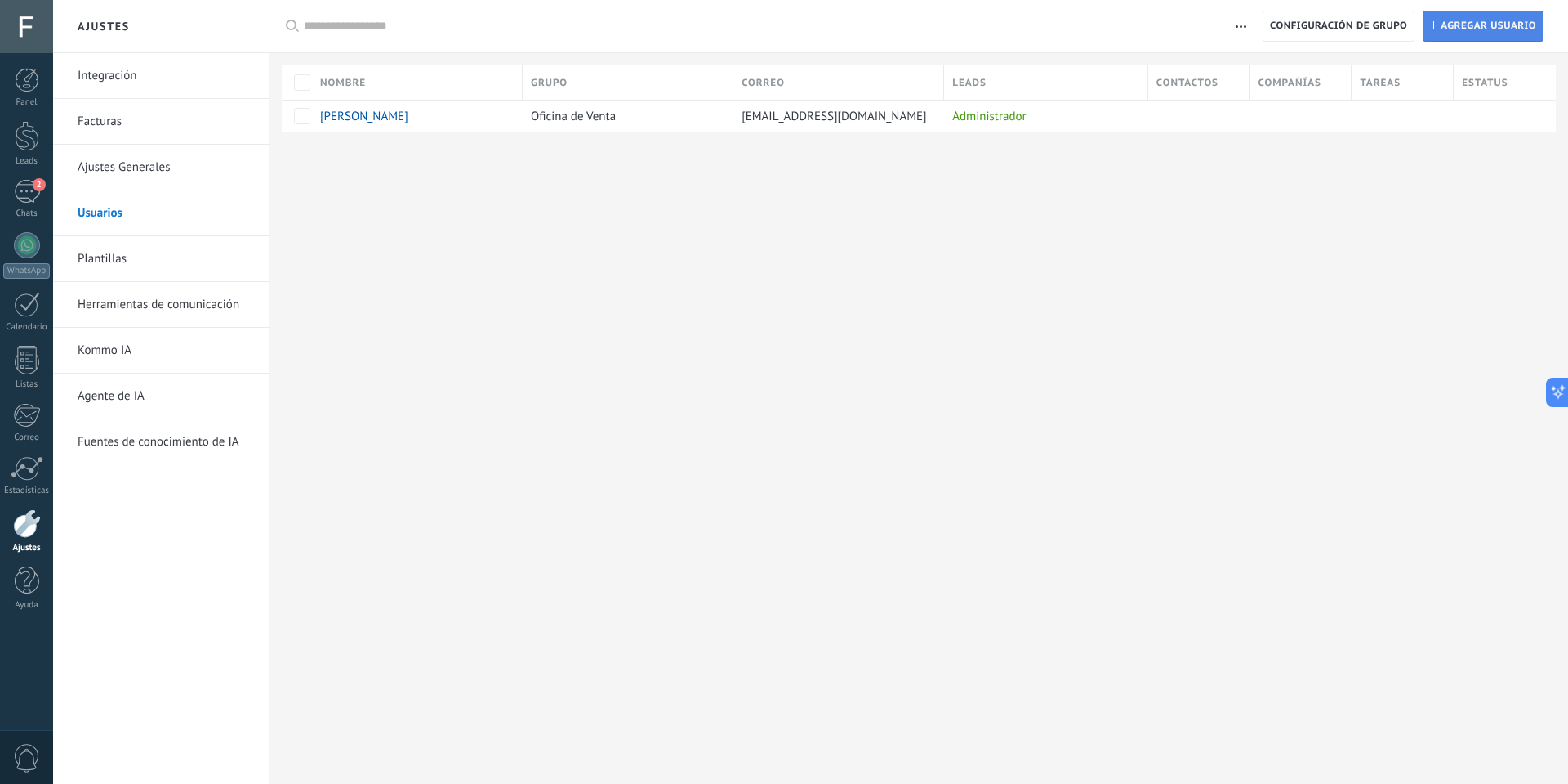
click at [1465, 27] on span "Agregar usuario" at bounding box center [1488, 26] width 96 height 29
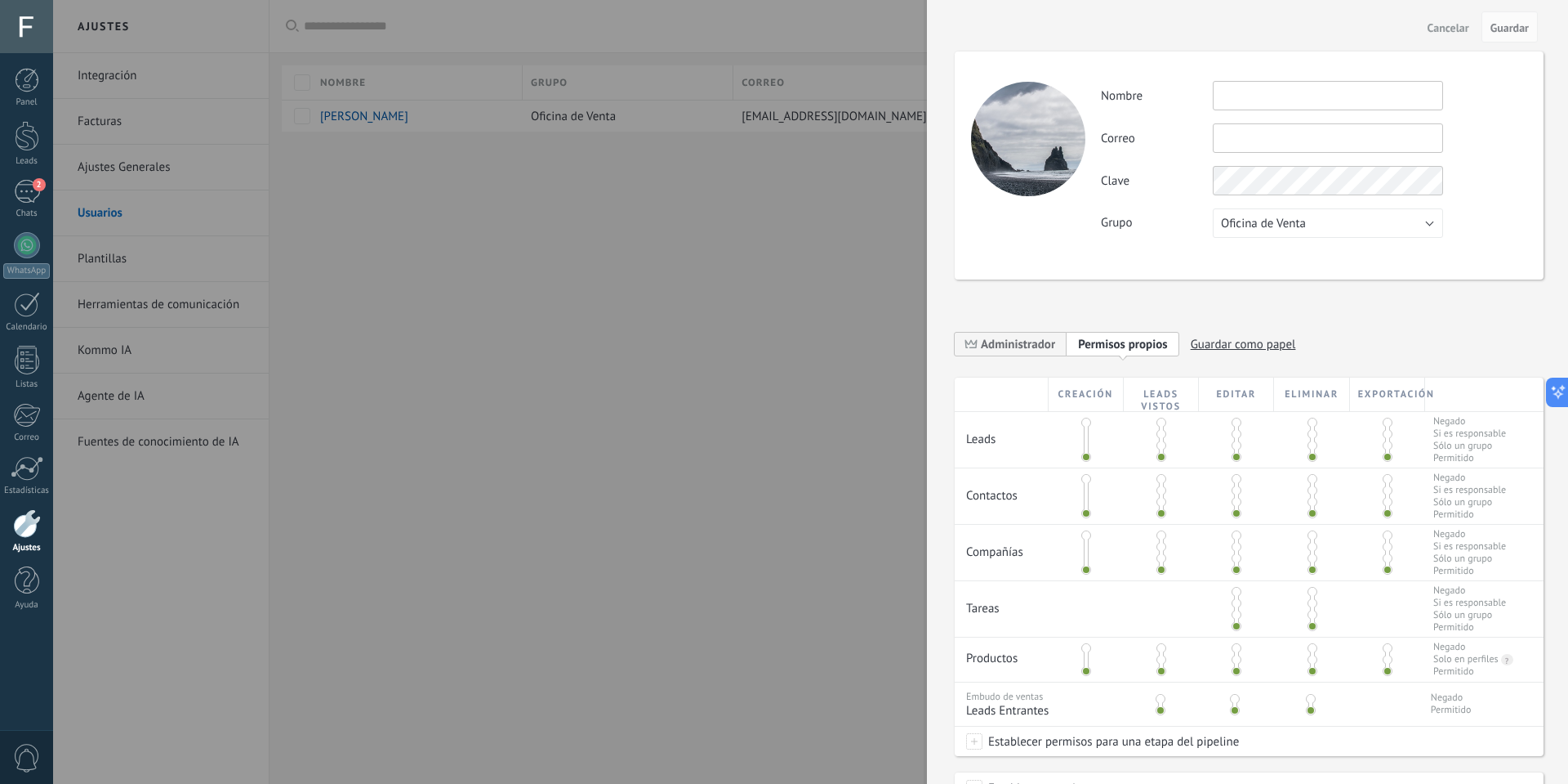
click at [1269, 98] on input "text" at bounding box center [1328, 95] width 231 height 29
click at [1245, 159] on div "Actividad Nombre Correo No puedes editar este correo porque el usuario tiene la…" at bounding box center [1313, 159] width 425 height 157
click at [1246, 128] on input "text" at bounding box center [1328, 138] width 231 height 29
click at [1250, 143] on input "text" at bounding box center [1328, 138] width 231 height 29
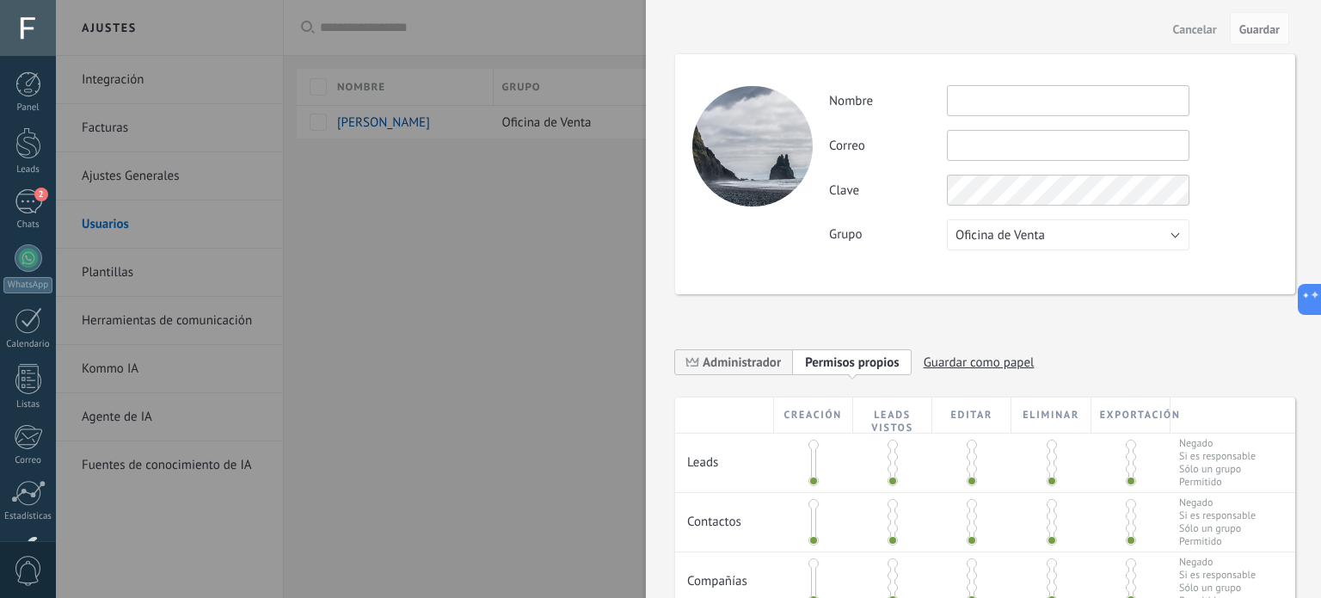
type textarea "**********"
click at [409, 299] on div at bounding box center [660, 299] width 1321 height 598
